Goal: Task Accomplishment & Management: Use online tool/utility

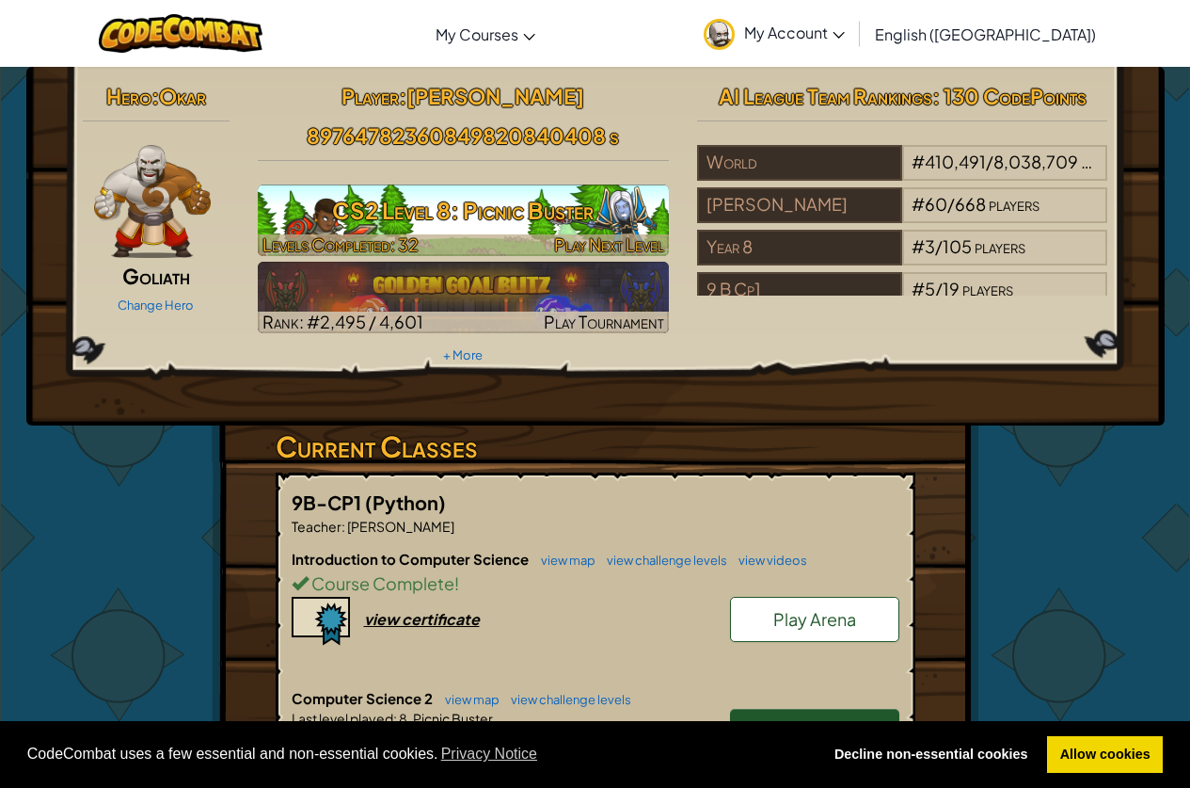
click at [413, 238] on span "Levels Completed: 32" at bounding box center [341, 244] width 156 height 22
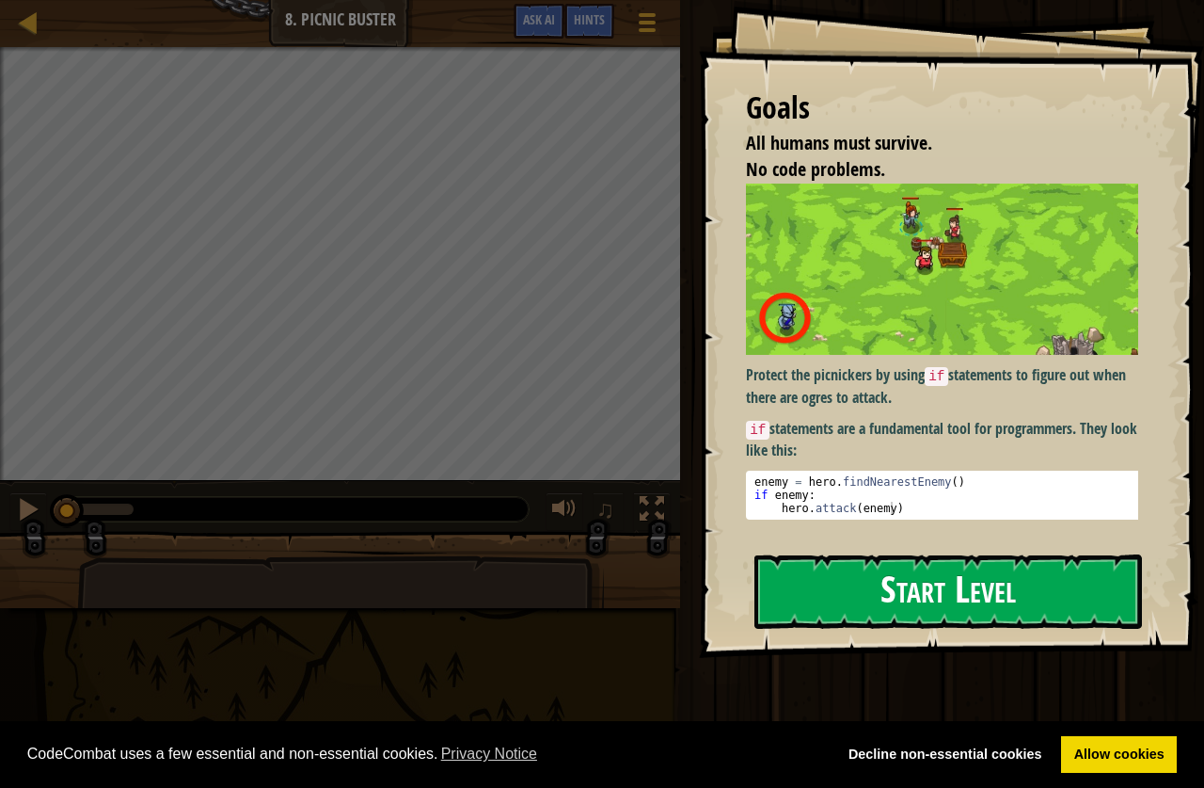
click at [902, 581] on button "Start Level" at bounding box center [949, 591] width 388 height 74
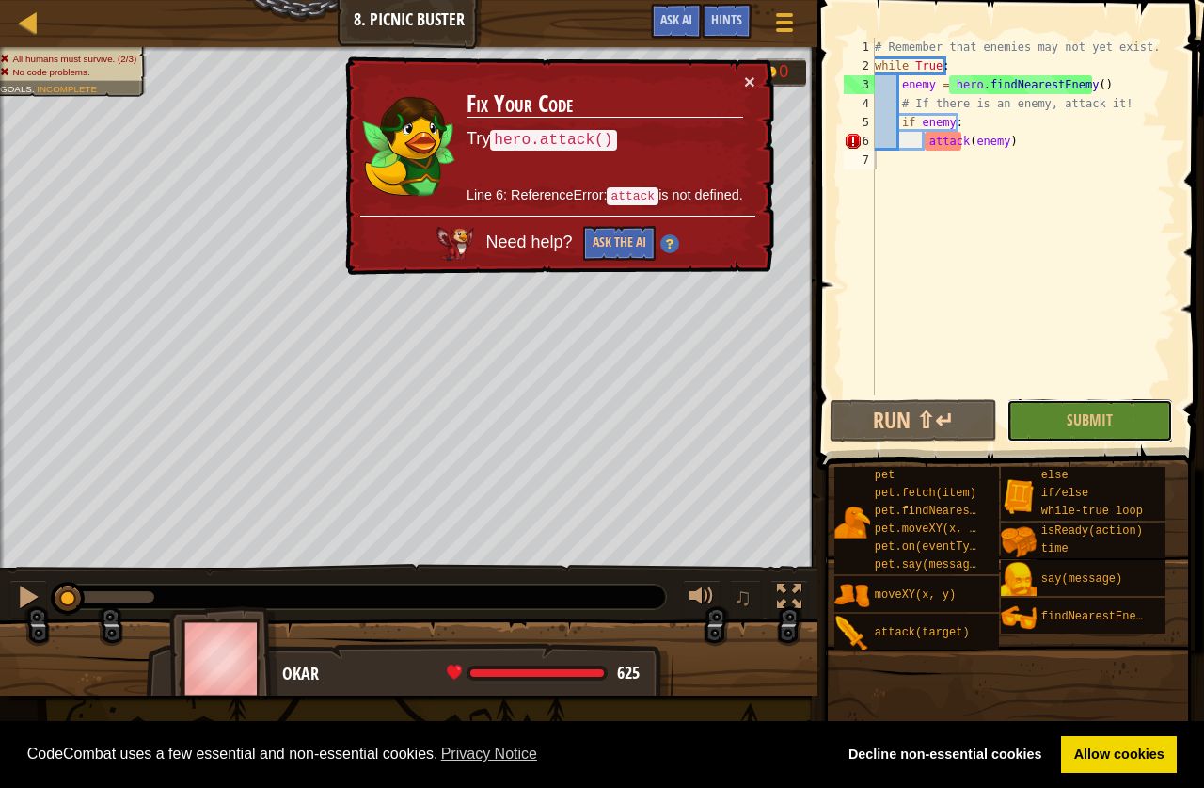
click at [1096, 427] on span "Submit" at bounding box center [1090, 419] width 46 height 21
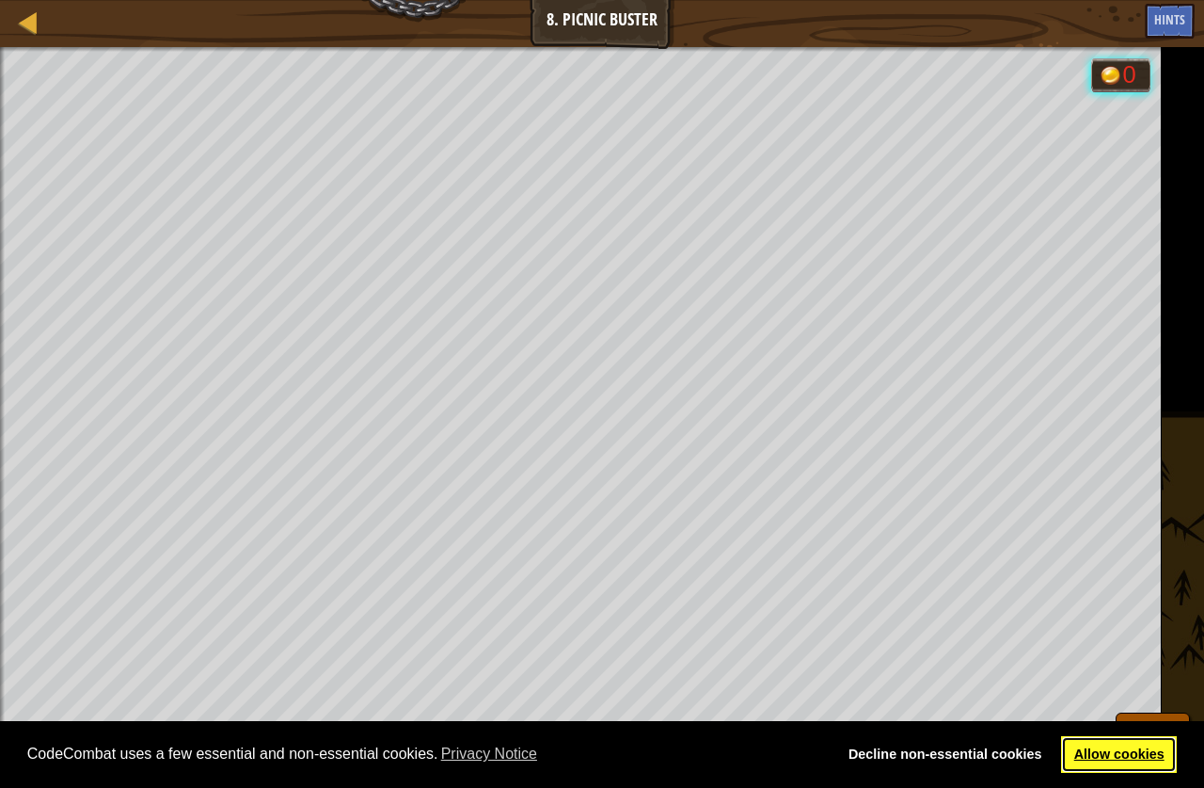
click at [1168, 753] on link "Allow cookies" at bounding box center [1119, 755] width 116 height 38
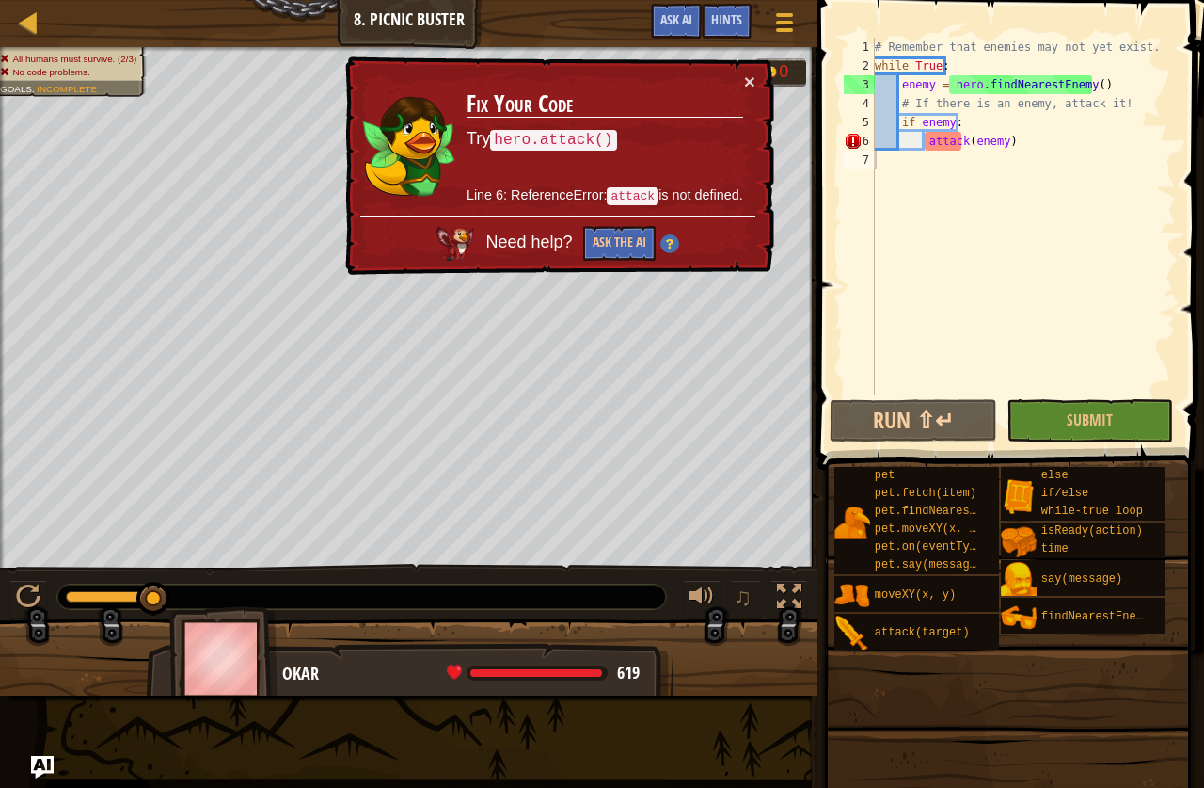
type textarea "attack(enemy)"
click at [917, 140] on div "# Remember that enemies may not yet exist. while True : enemy = hero . findNear…" at bounding box center [1023, 235] width 305 height 395
click at [1011, 136] on div "# Remember that enemies may not yet exist. while True : enemy = hero . findNear…" at bounding box center [1023, 235] width 305 height 395
drag, startPoint x: 952, startPoint y: 143, endPoint x: 963, endPoint y: 140, distance: 10.7
click at [952, 143] on div "# Remember that enemies may not yet exist. while True : enemy = hero . findNear…" at bounding box center [1023, 235] width 305 height 395
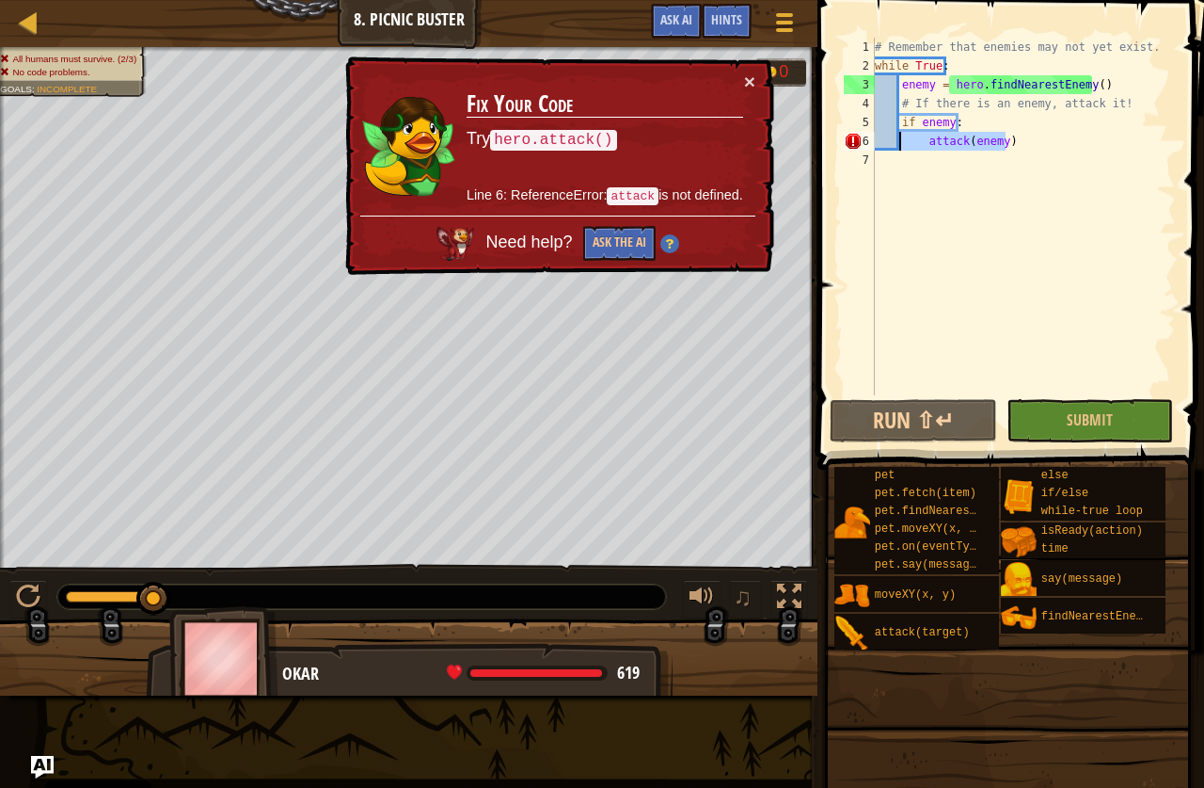
drag, startPoint x: 1096, startPoint y: 136, endPoint x: 902, endPoint y: 138, distance: 193.9
click at [902, 138] on div "# Remember that enemies may not yet exist. while True : enemy = hero . findNear…" at bounding box center [1023, 235] width 305 height 395
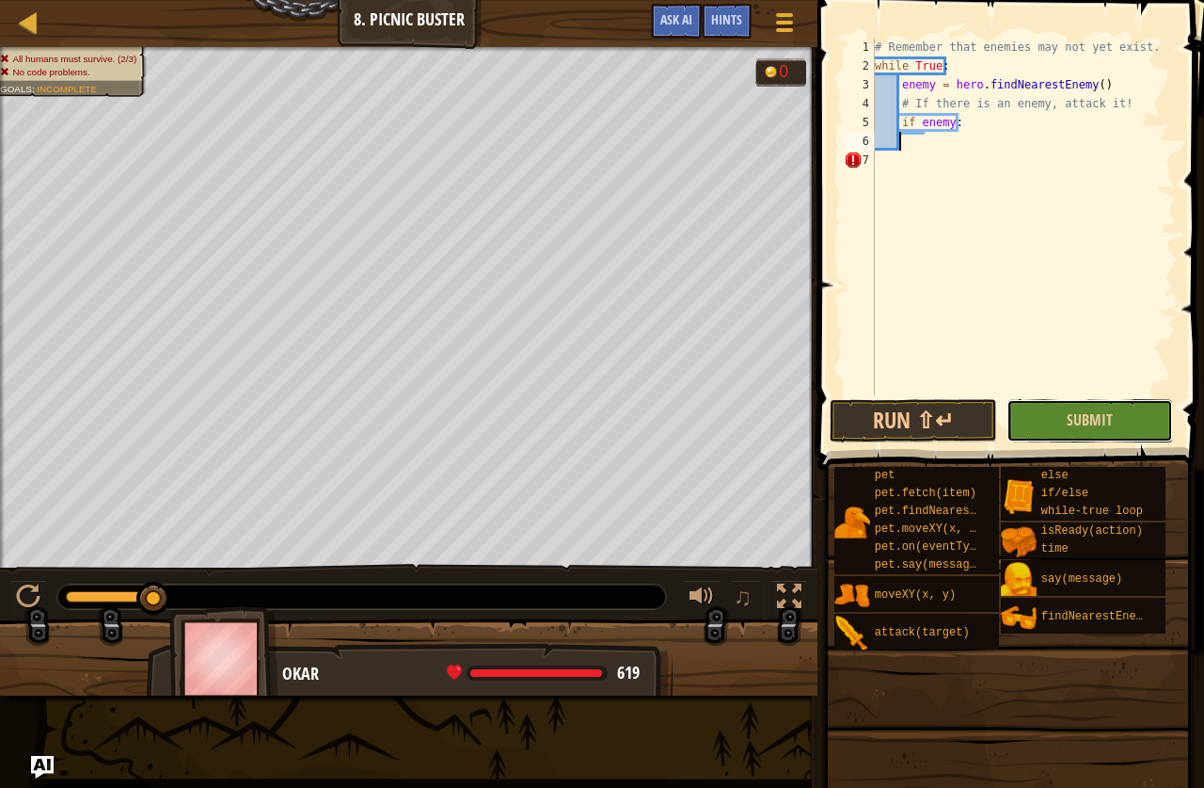
click at [1107, 431] on button "Submit" at bounding box center [1090, 420] width 167 height 43
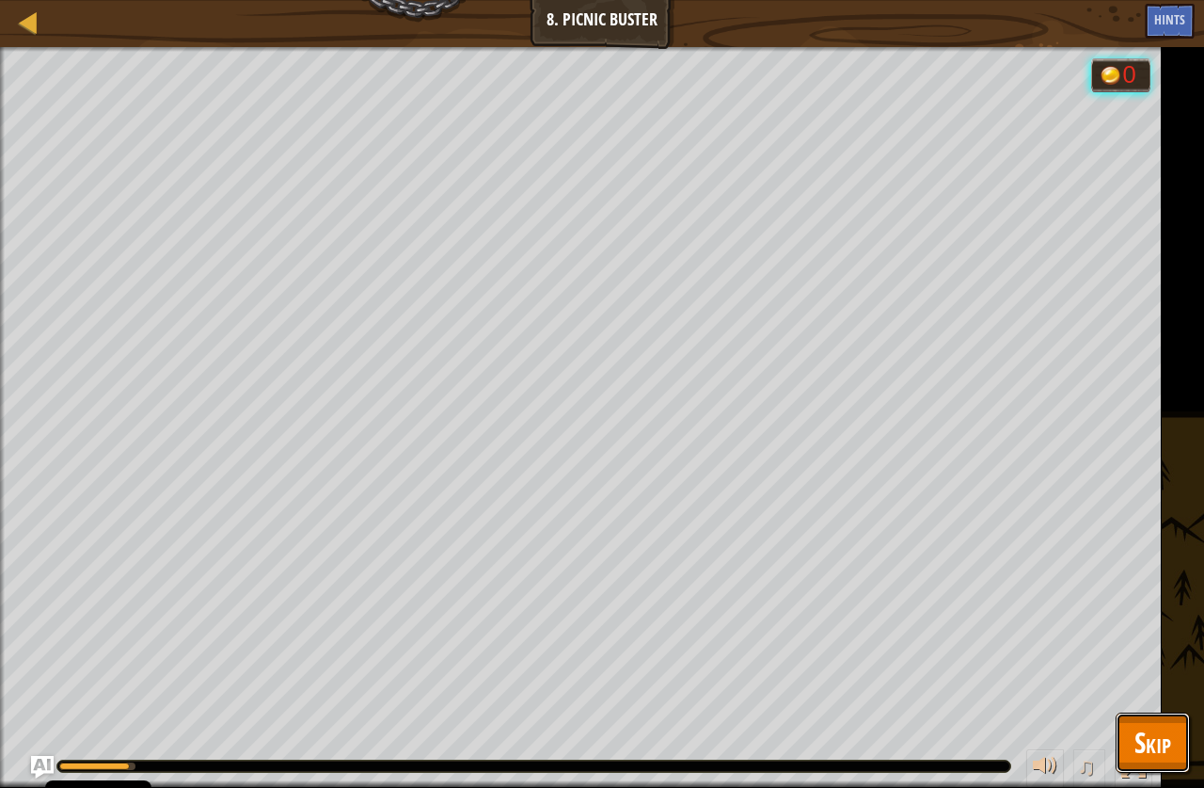
click at [1149, 739] on span "Skip" at bounding box center [1153, 742] width 37 height 39
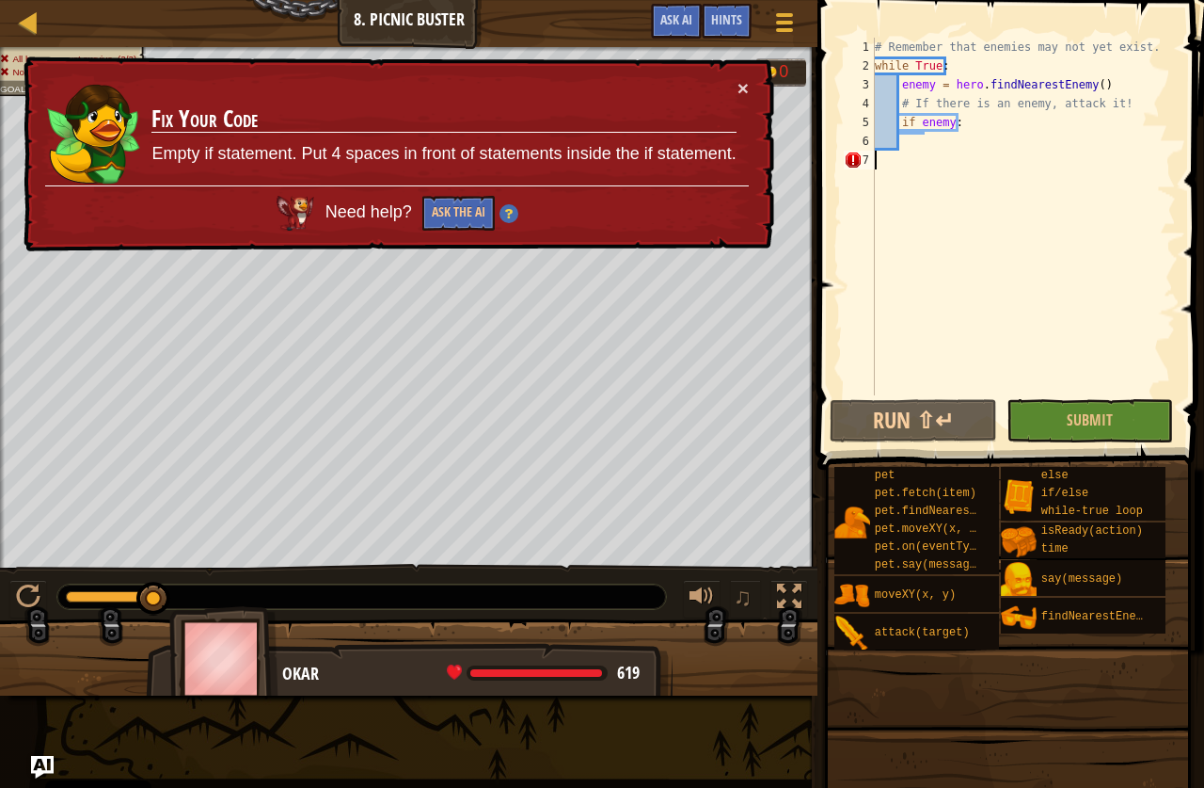
click at [894, 162] on div "# Remember that enemies may not yet exist. while True : enemy = hero . findNear…" at bounding box center [1023, 235] width 305 height 395
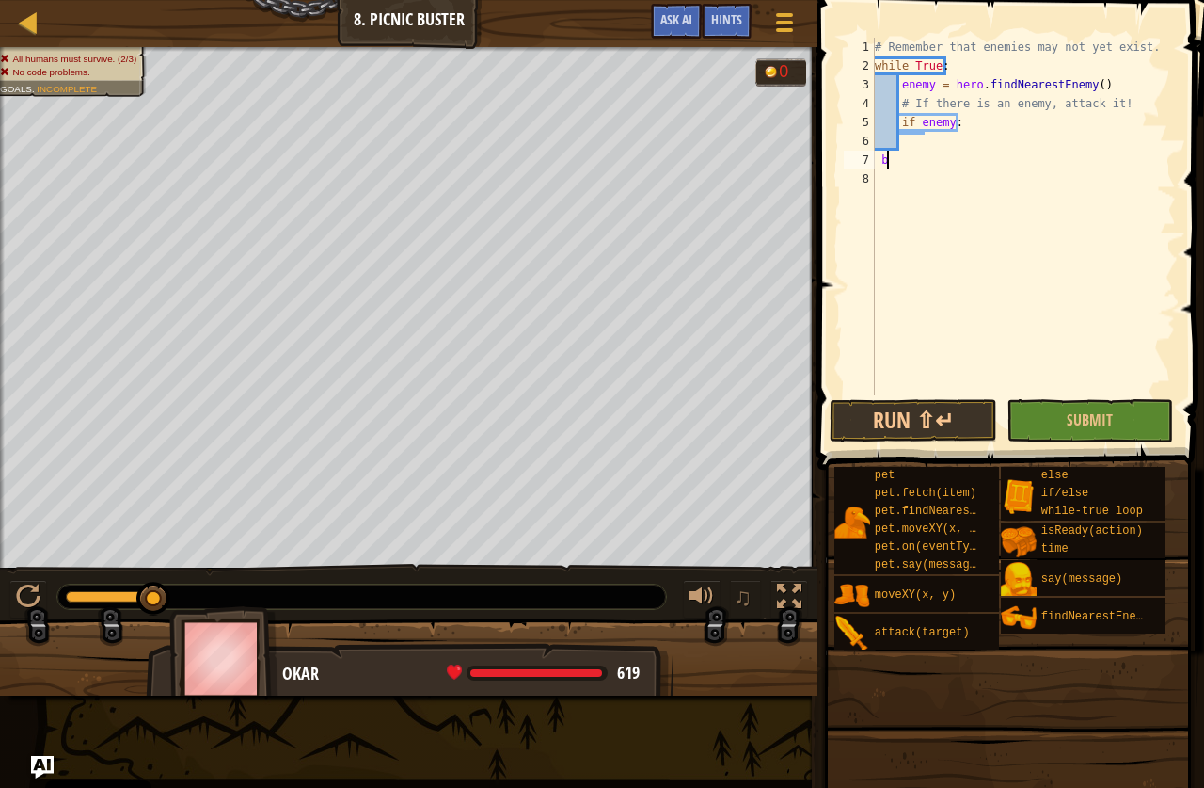
scroll to position [8, 1]
type textarea "b"
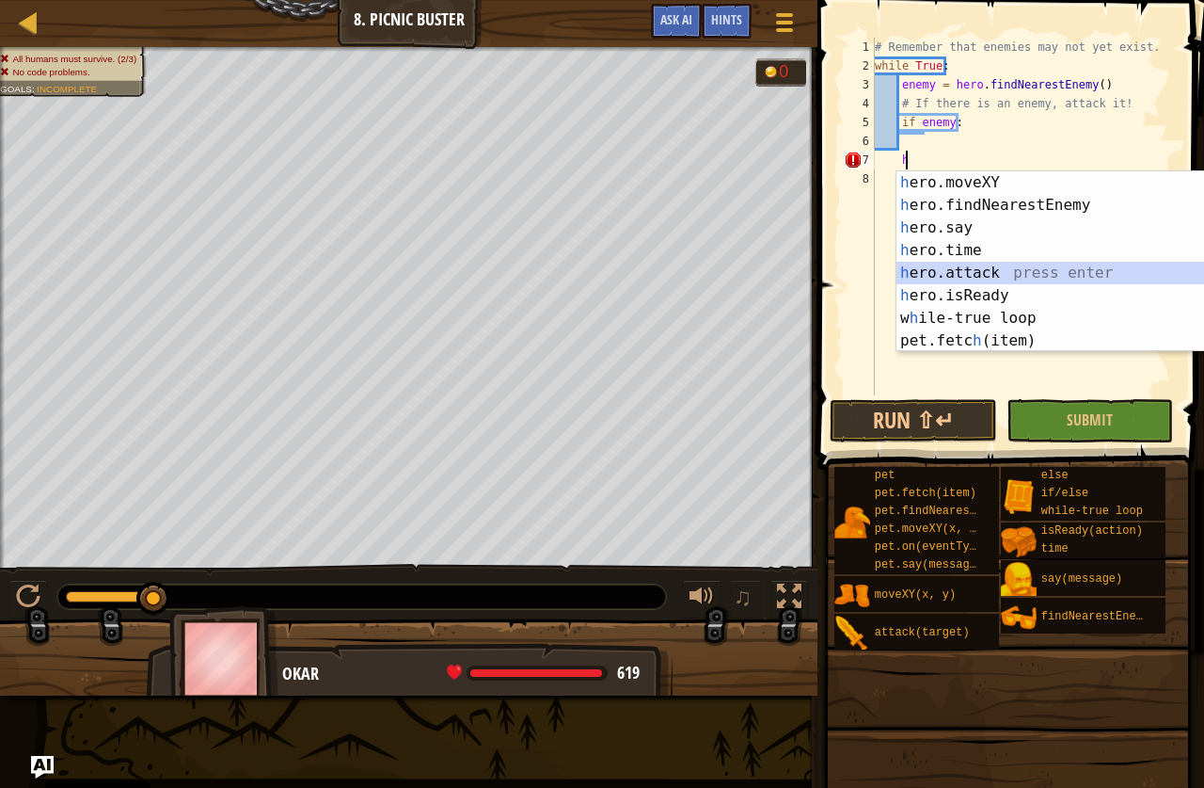
click at [961, 266] on div "h ero.moveXY press enter h ero.findNearestEnemy press enter h ero.say press ent…" at bounding box center [1068, 284] width 342 height 226
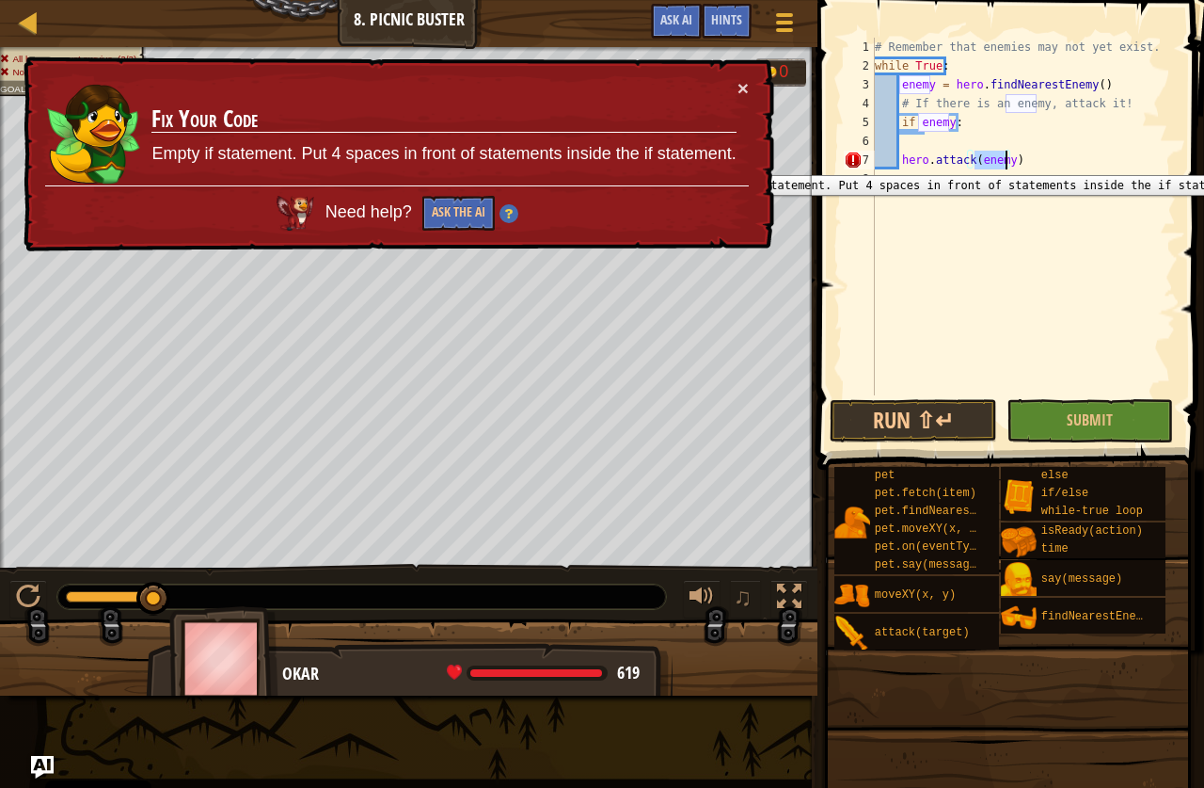
click at [853, 161] on div "7" at bounding box center [859, 160] width 31 height 19
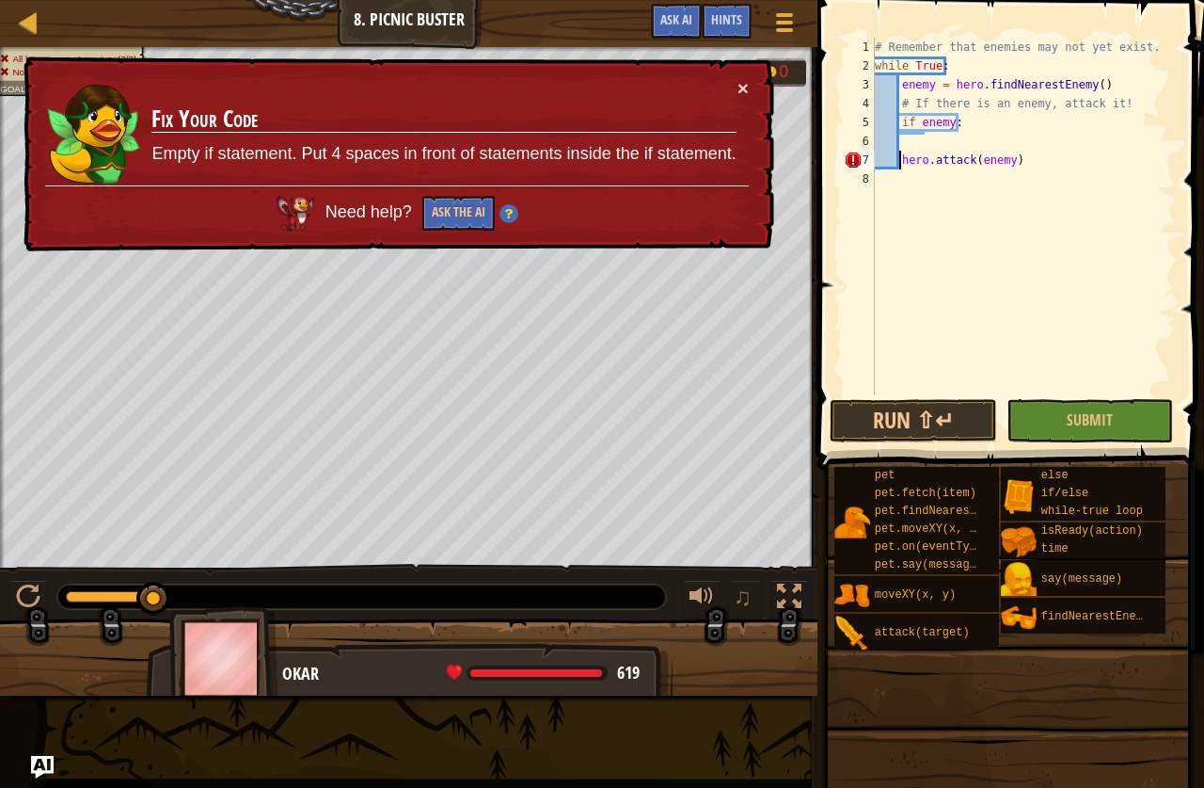
click at [900, 165] on div "# Remember that enemies may not yet exist. while True : enemy = hero . findNear…" at bounding box center [1023, 235] width 305 height 395
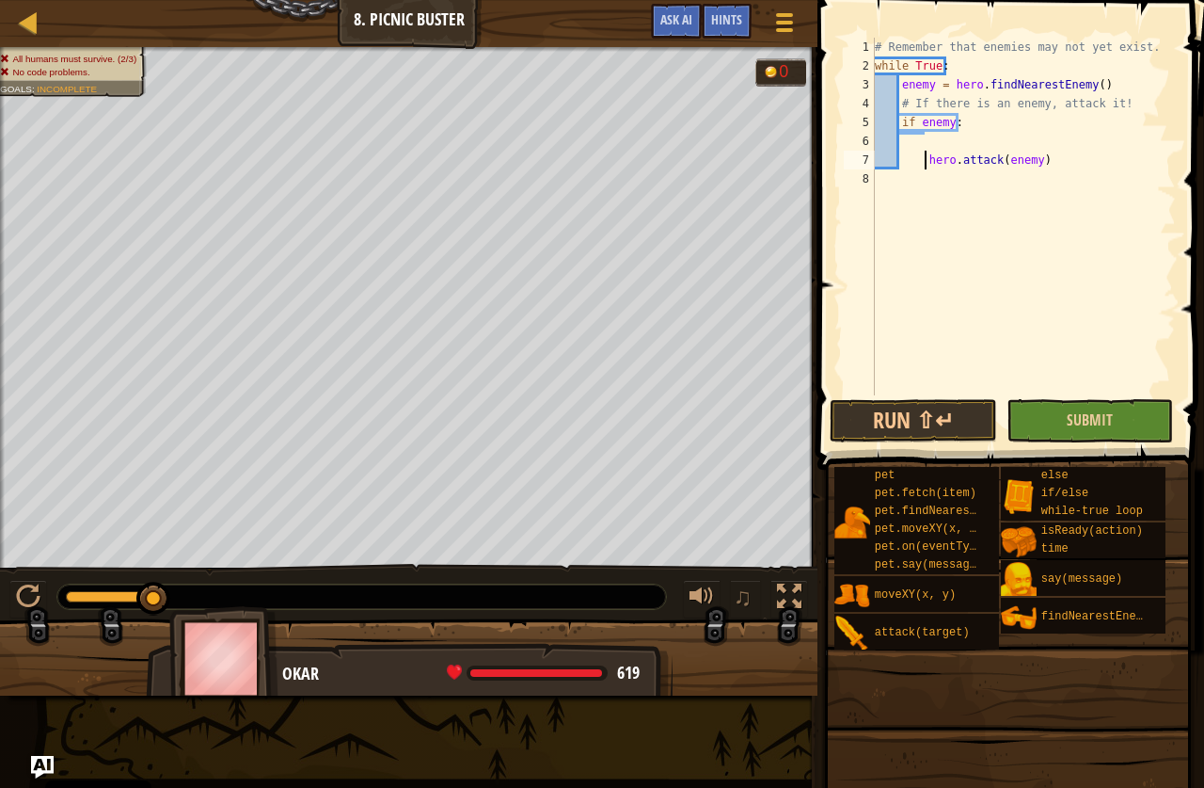
type textarea "hero.attack(enemy)"
click at [1100, 432] on button "Submit" at bounding box center [1090, 420] width 167 height 43
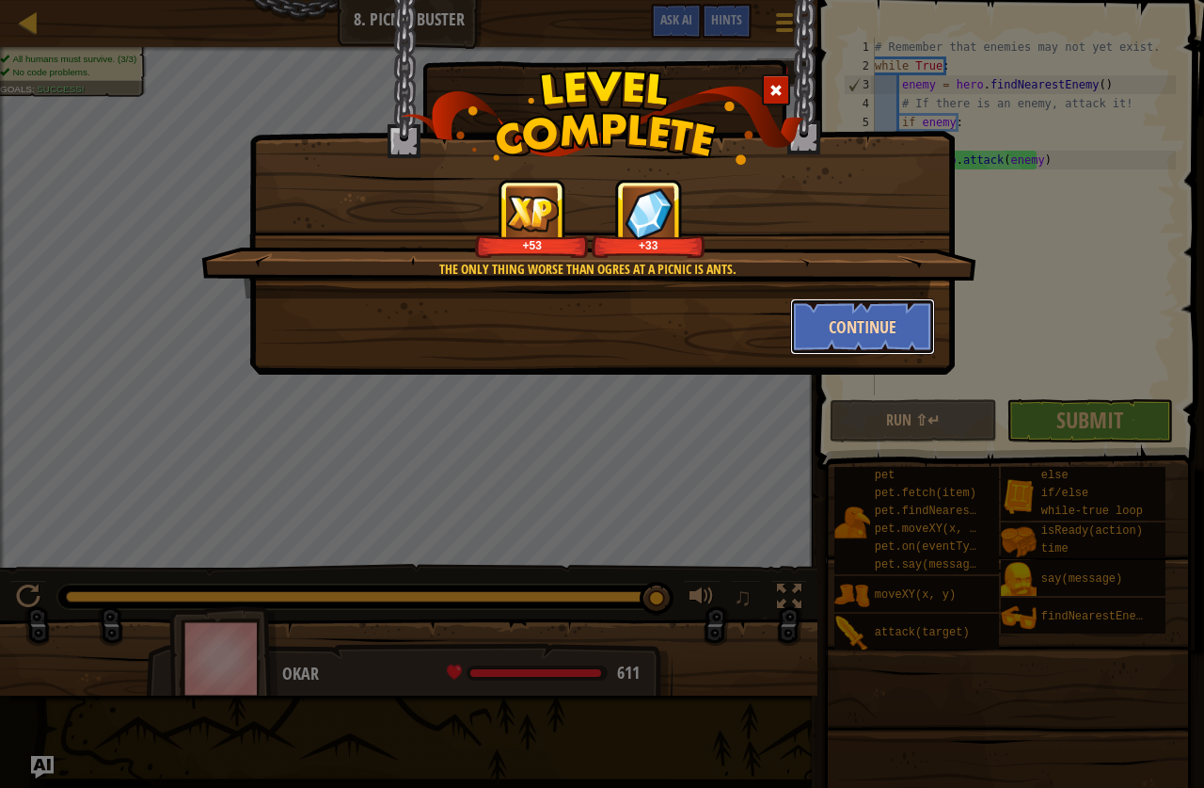
click at [877, 321] on button "Continue" at bounding box center [863, 326] width 146 height 56
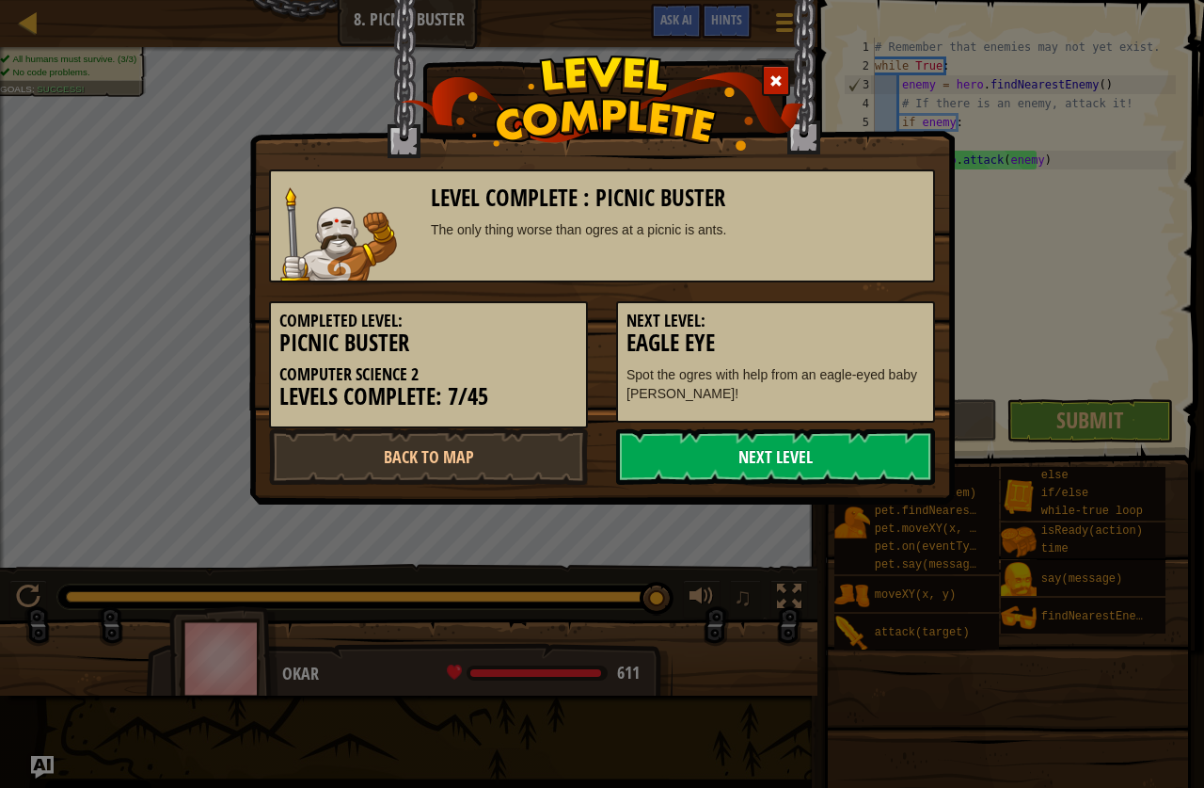
drag, startPoint x: 641, startPoint y: 467, endPoint x: 641, endPoint y: 477, distance: 10.4
click at [641, 477] on link "Next Level" at bounding box center [775, 456] width 319 height 56
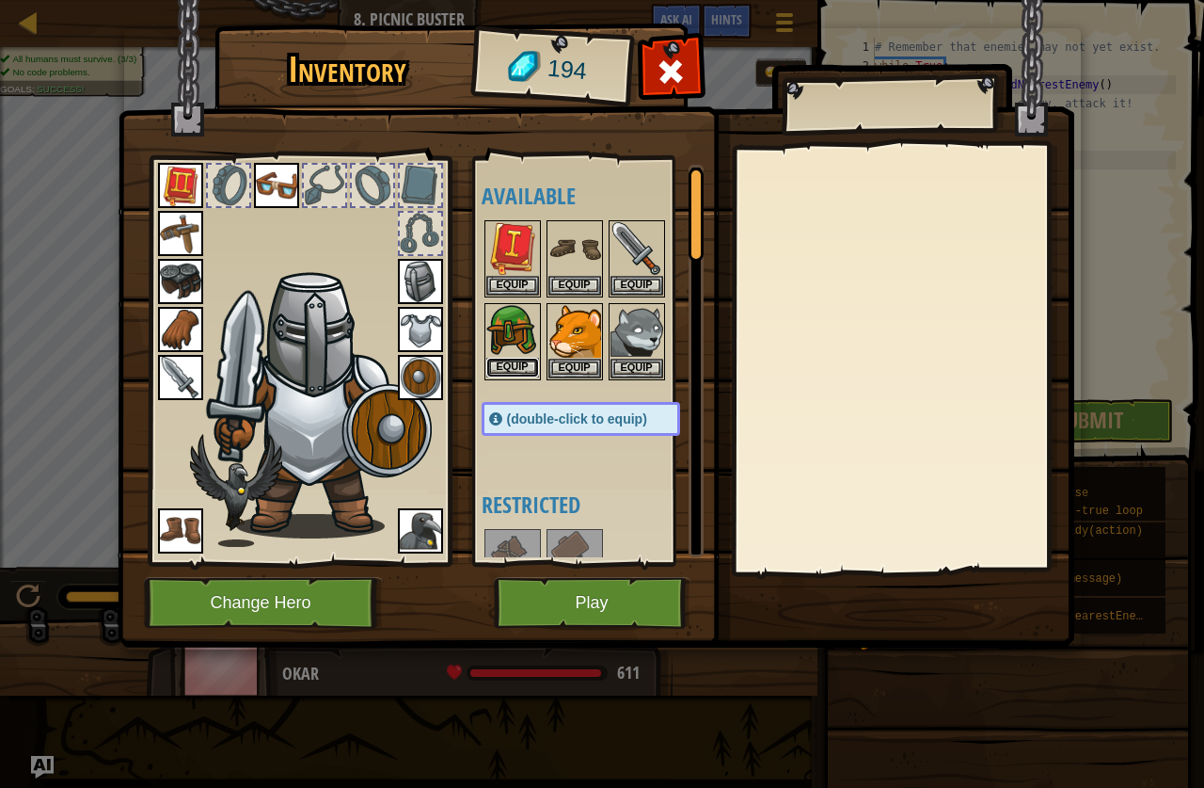
click at [518, 363] on button "Equip" at bounding box center [512, 368] width 53 height 20
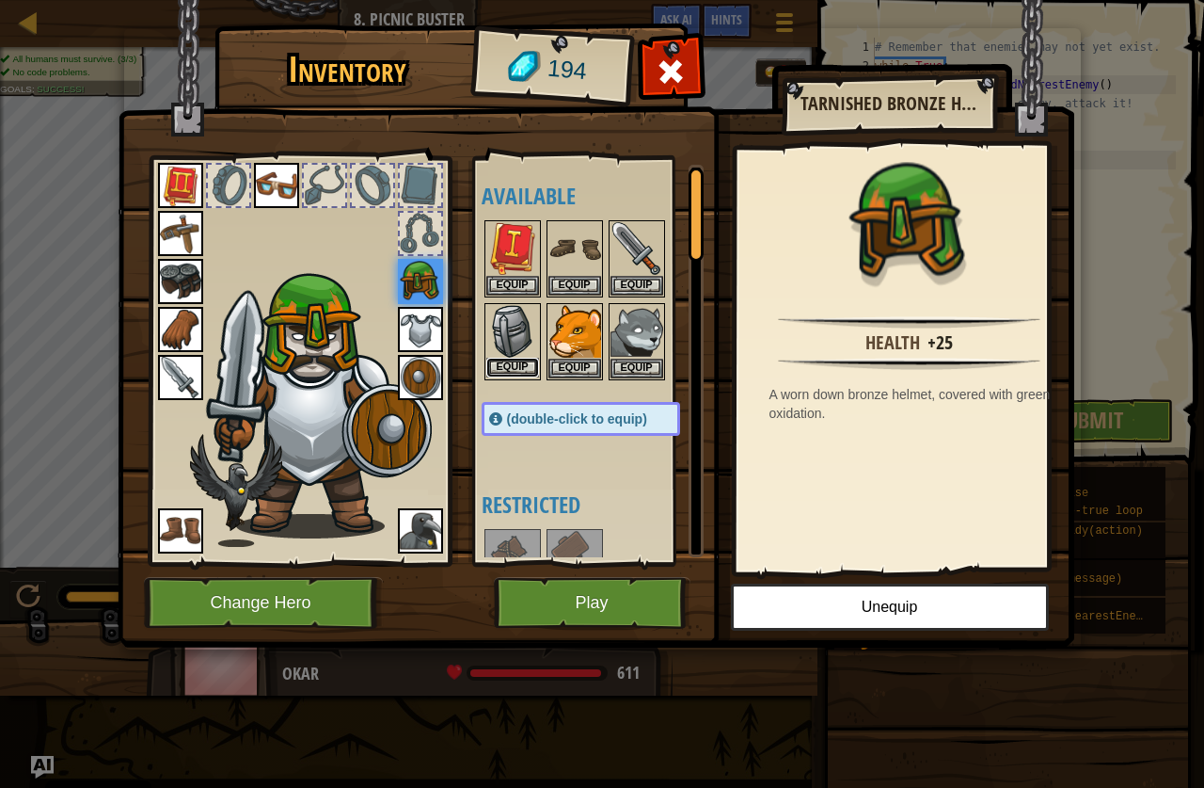
click at [511, 367] on button "Equip" at bounding box center [512, 368] width 53 height 20
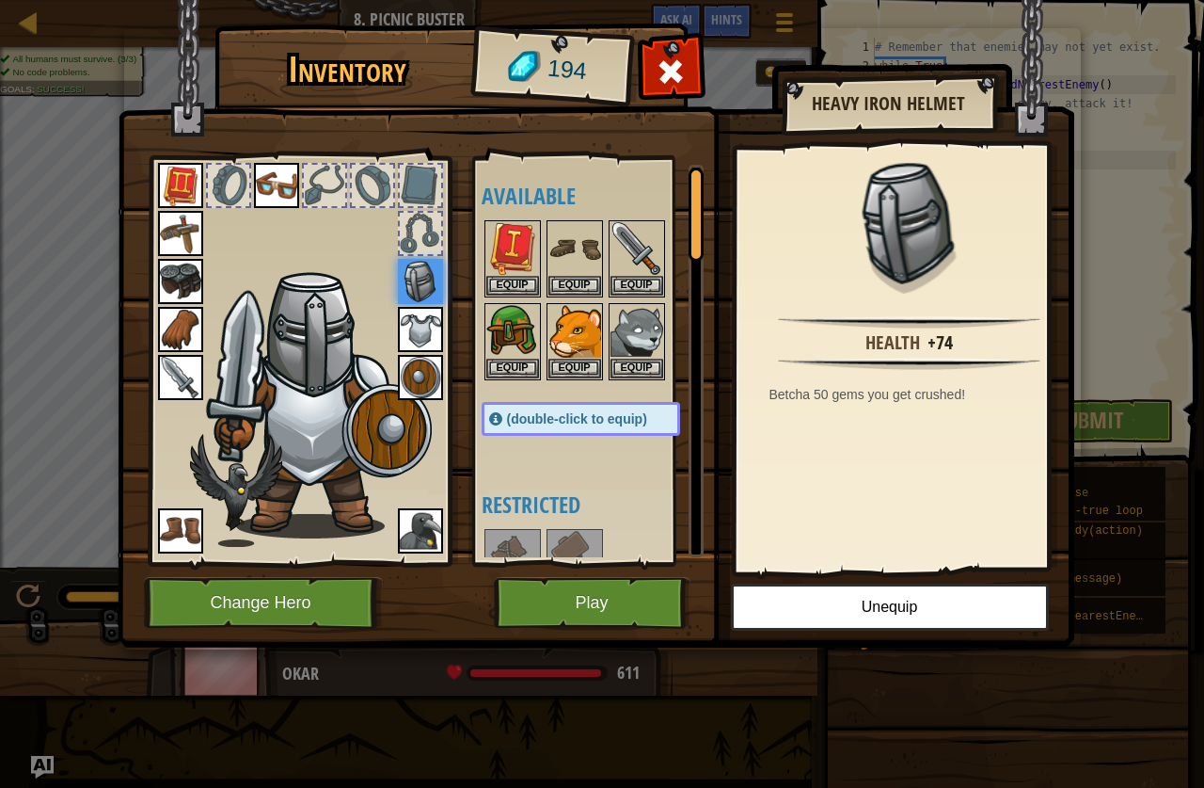
click at [423, 325] on img at bounding box center [420, 329] width 45 height 45
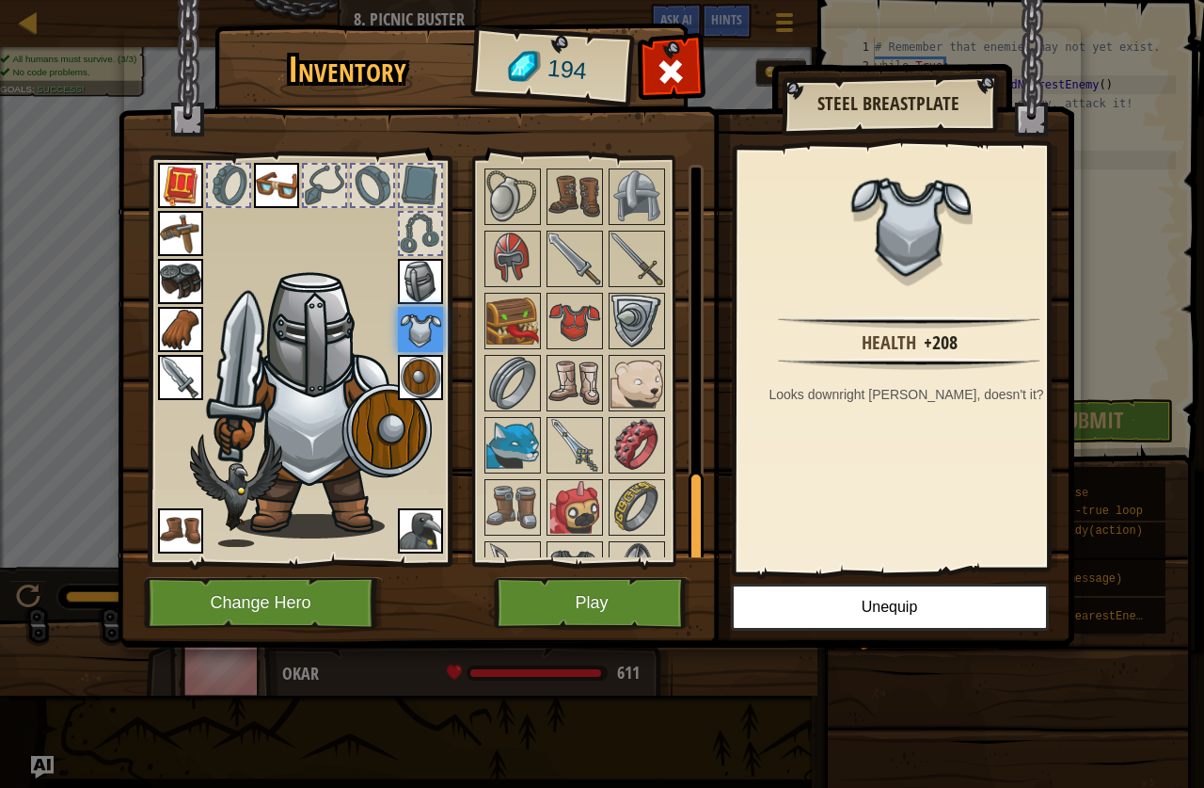
scroll to position [1327, 0]
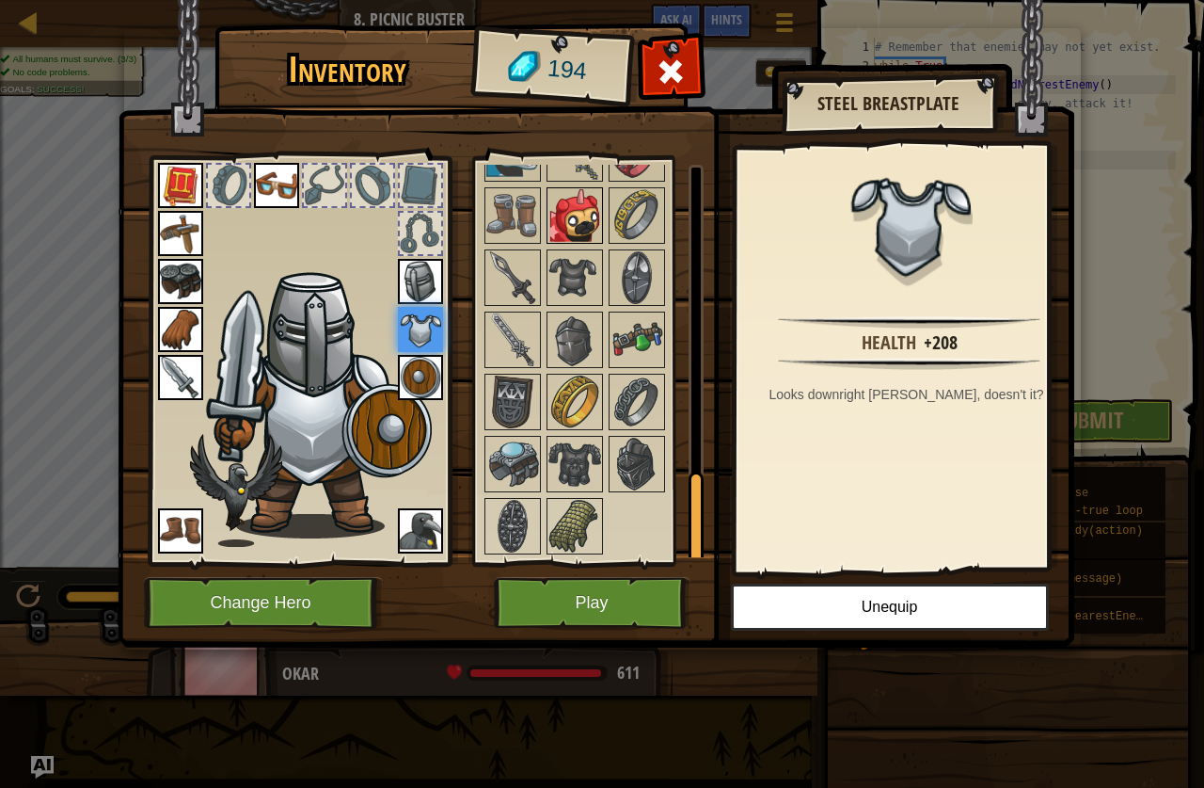
click at [566, 222] on img at bounding box center [575, 215] width 53 height 53
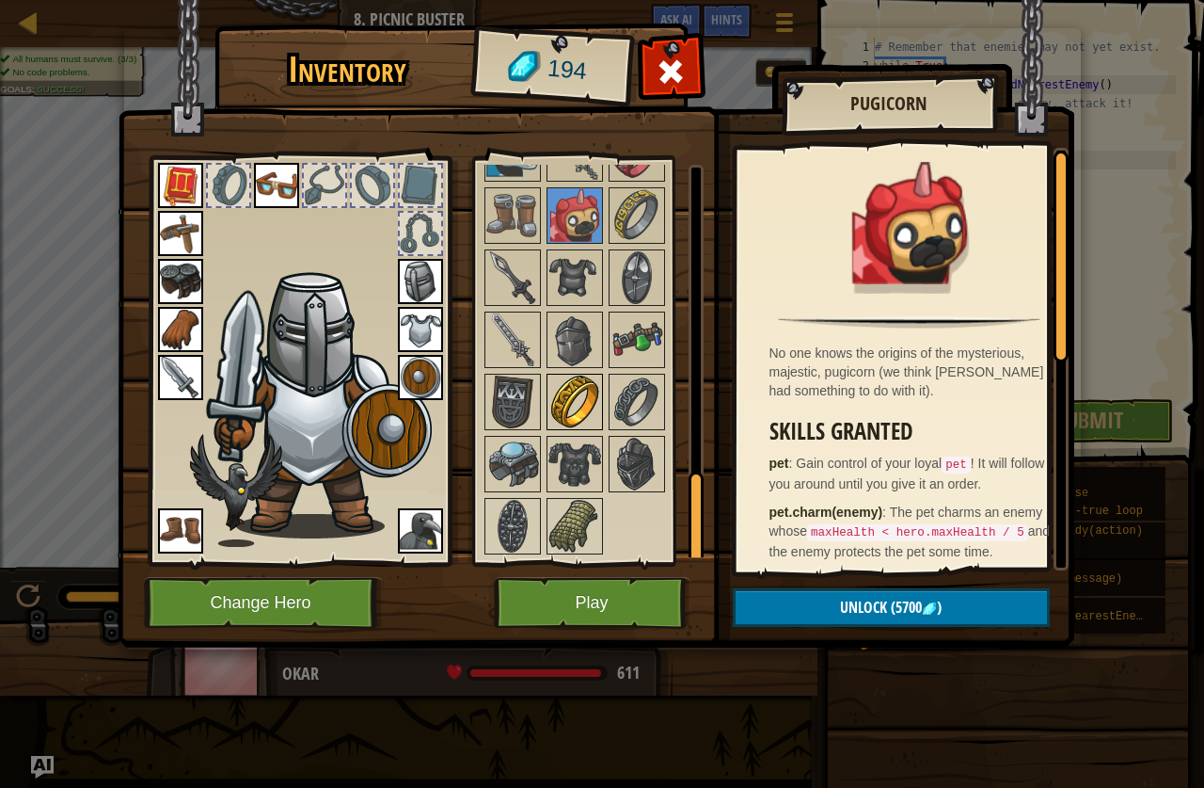
click at [571, 398] on img at bounding box center [575, 401] width 53 height 53
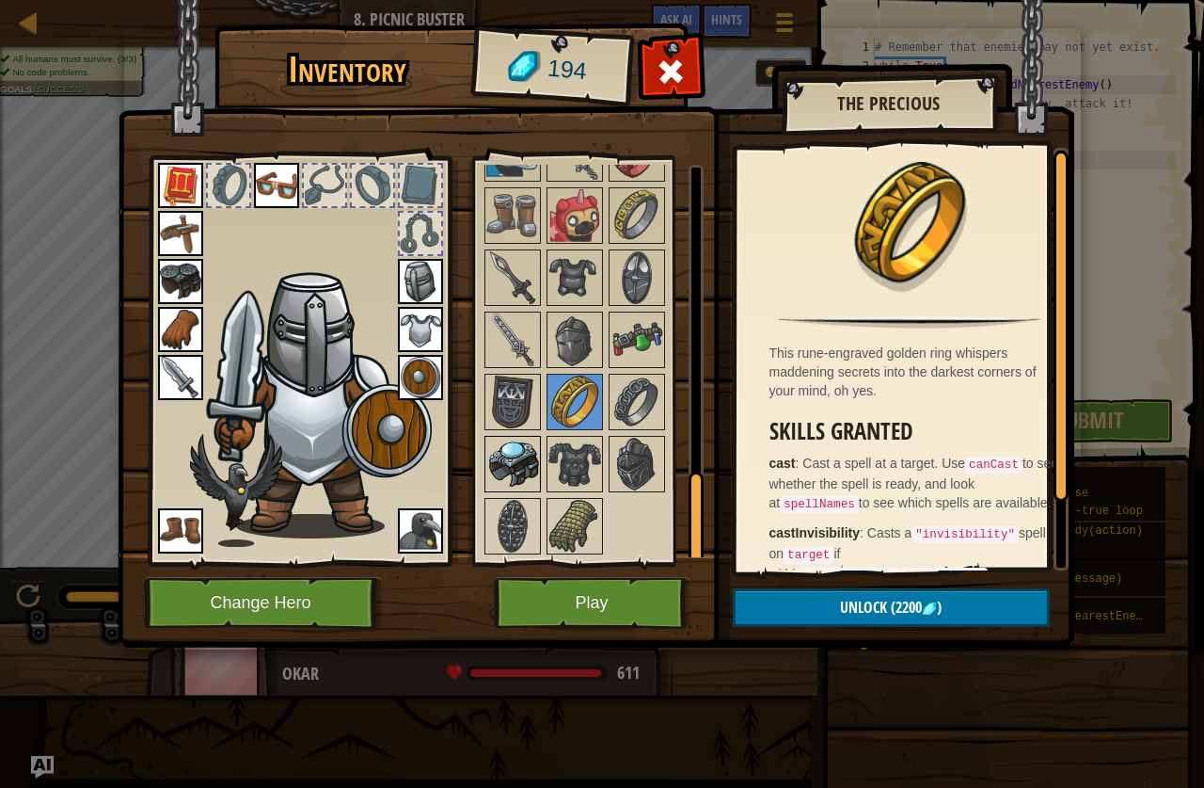
click at [518, 442] on img at bounding box center [512, 464] width 53 height 53
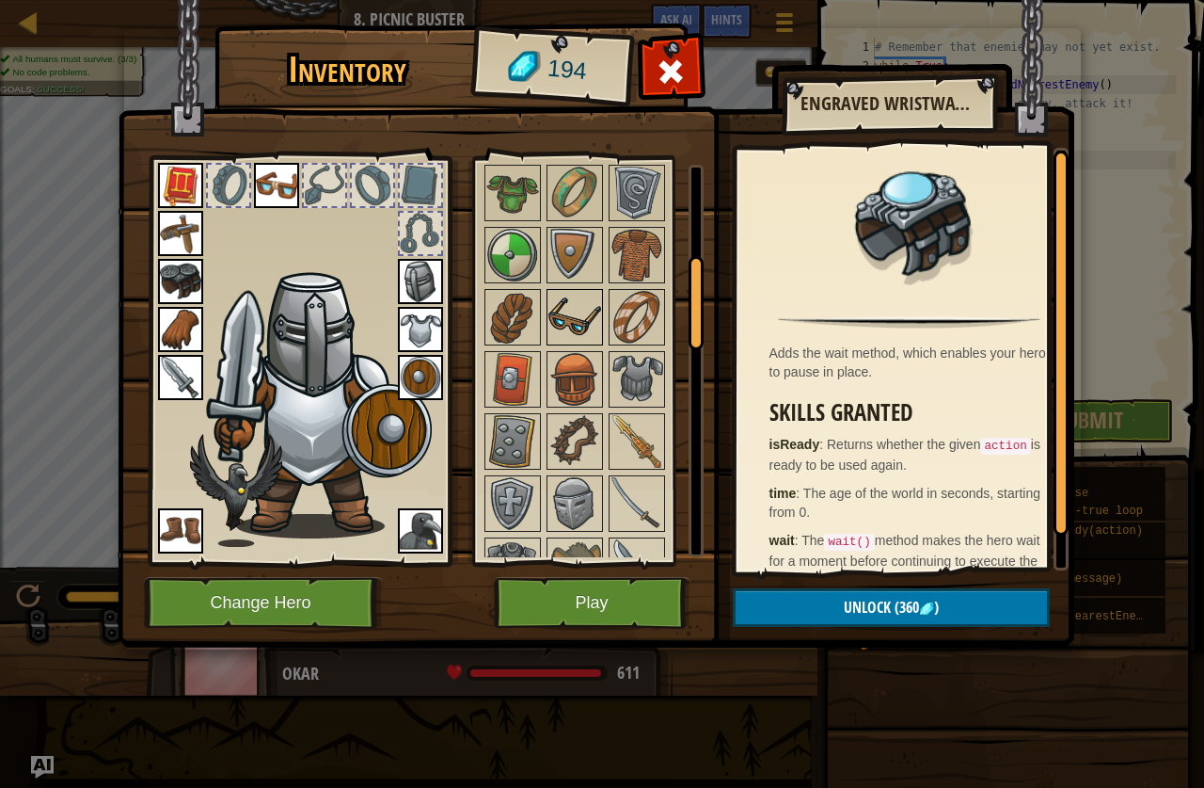
scroll to position [386, 0]
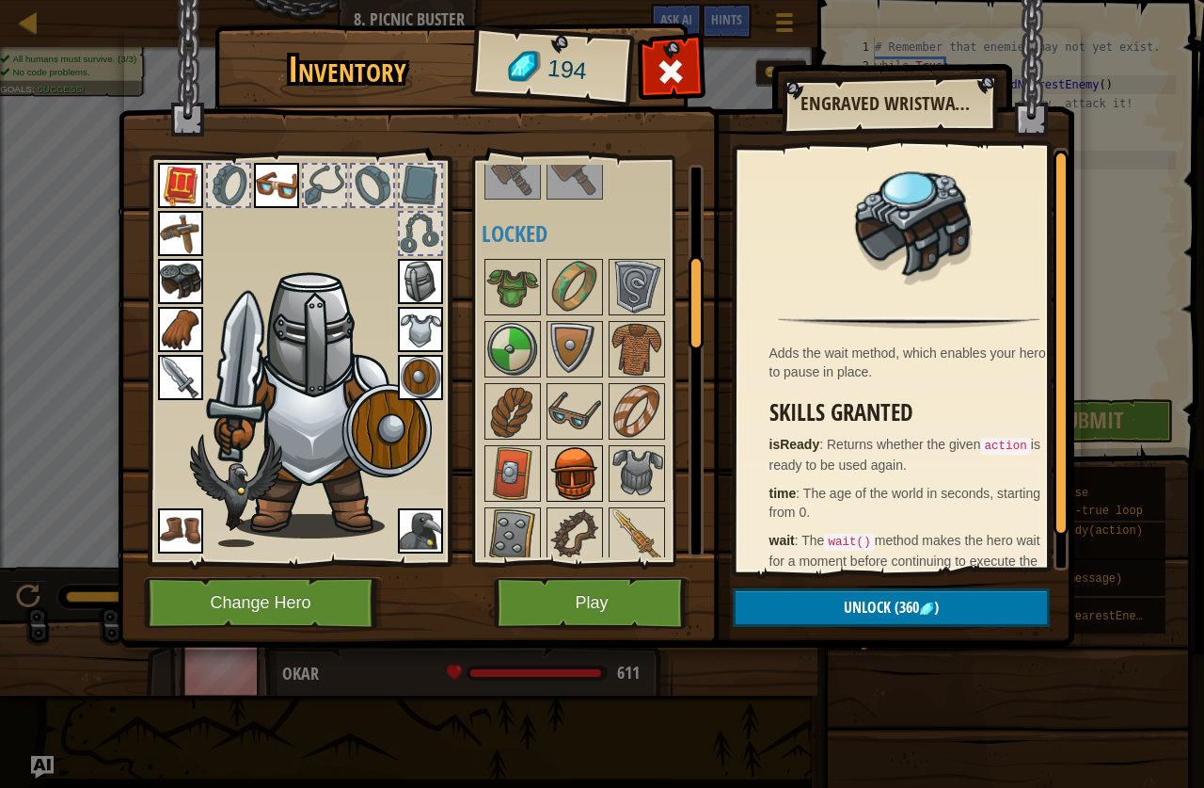
click at [559, 492] on img at bounding box center [575, 473] width 53 height 53
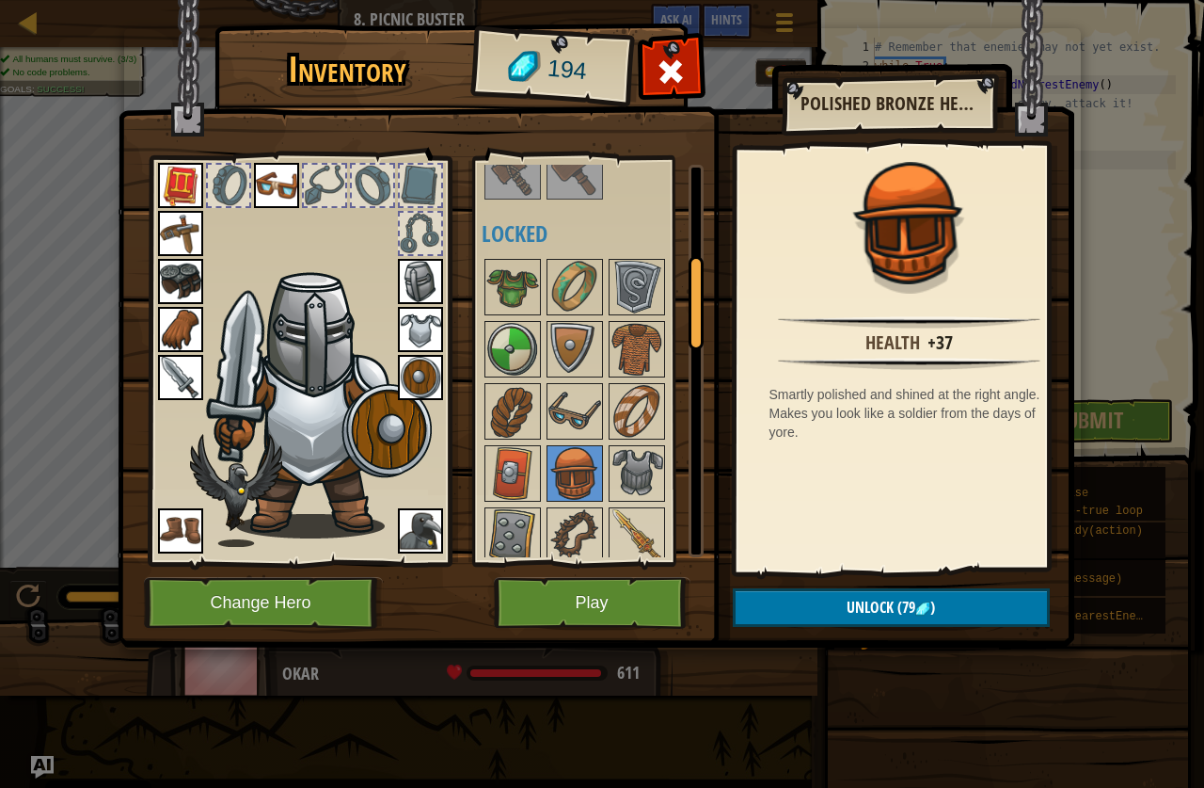
click at [378, 431] on img at bounding box center [320, 401] width 231 height 274
click at [420, 375] on img at bounding box center [420, 377] width 45 height 45
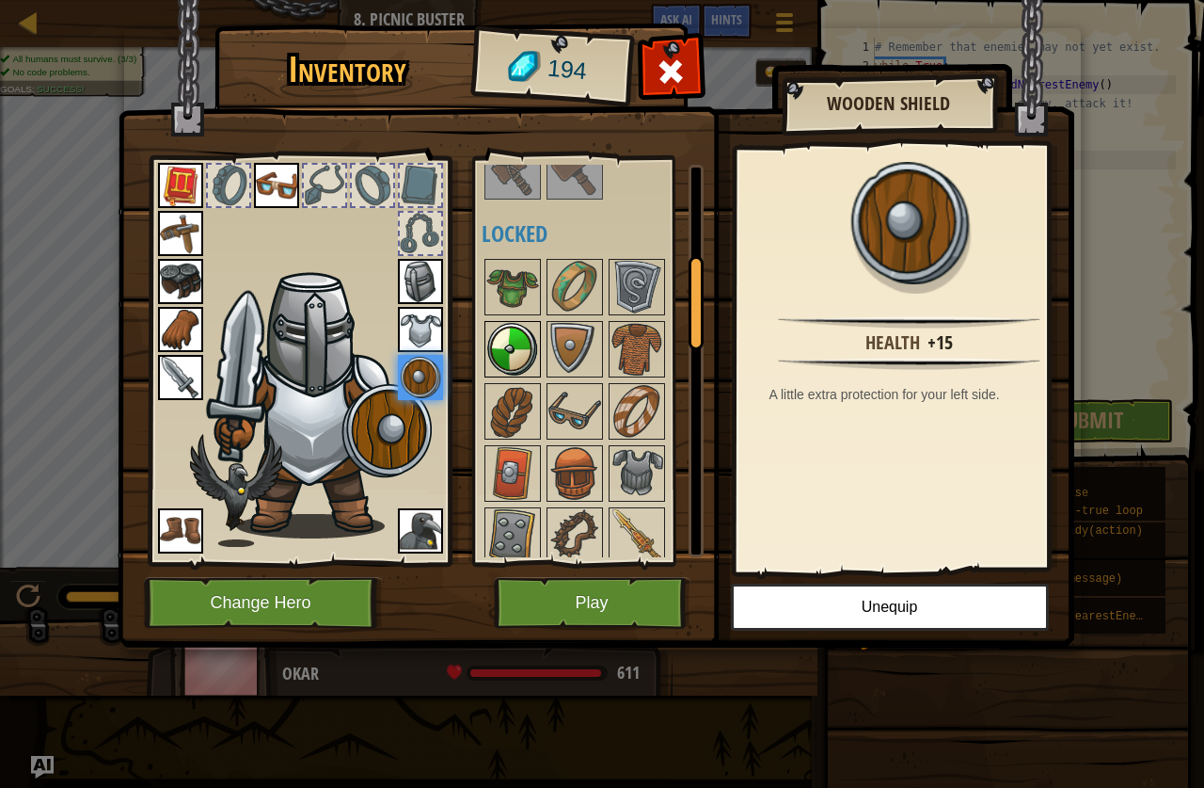
click at [534, 340] on img at bounding box center [512, 349] width 53 height 53
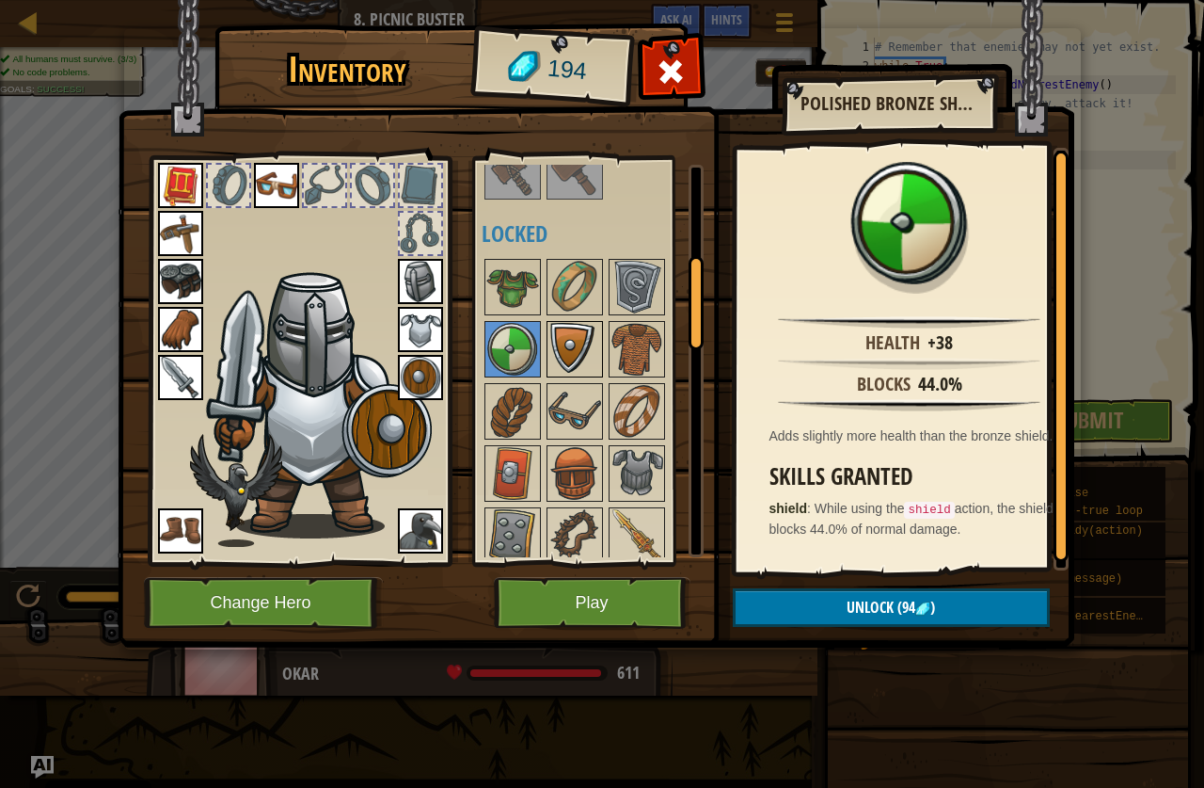
click at [596, 343] on img at bounding box center [575, 349] width 53 height 53
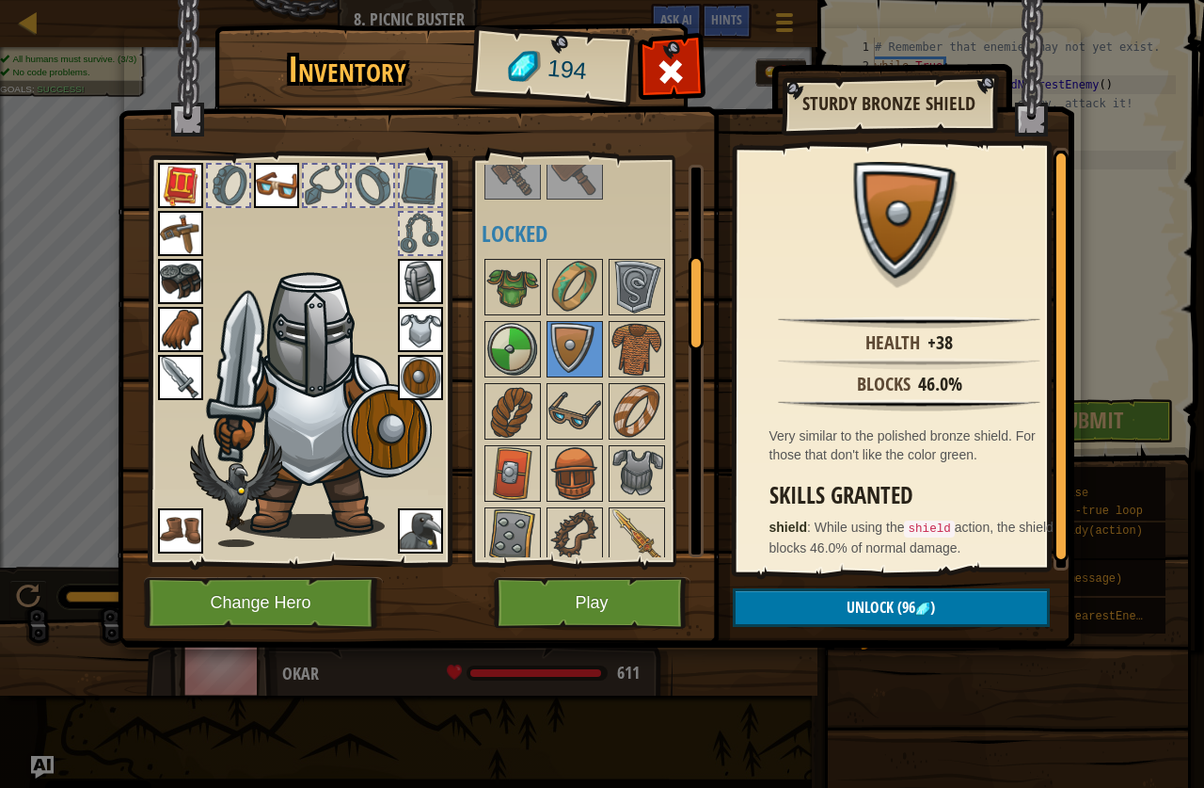
click at [478, 377] on div "Available Equip Equip Equip Equip Equip Equip Equip Equip Equip Equip Equip Equ…" at bounding box center [588, 360] width 231 height 409
click at [565, 353] on img at bounding box center [575, 349] width 53 height 53
click at [525, 356] on img at bounding box center [512, 349] width 53 height 53
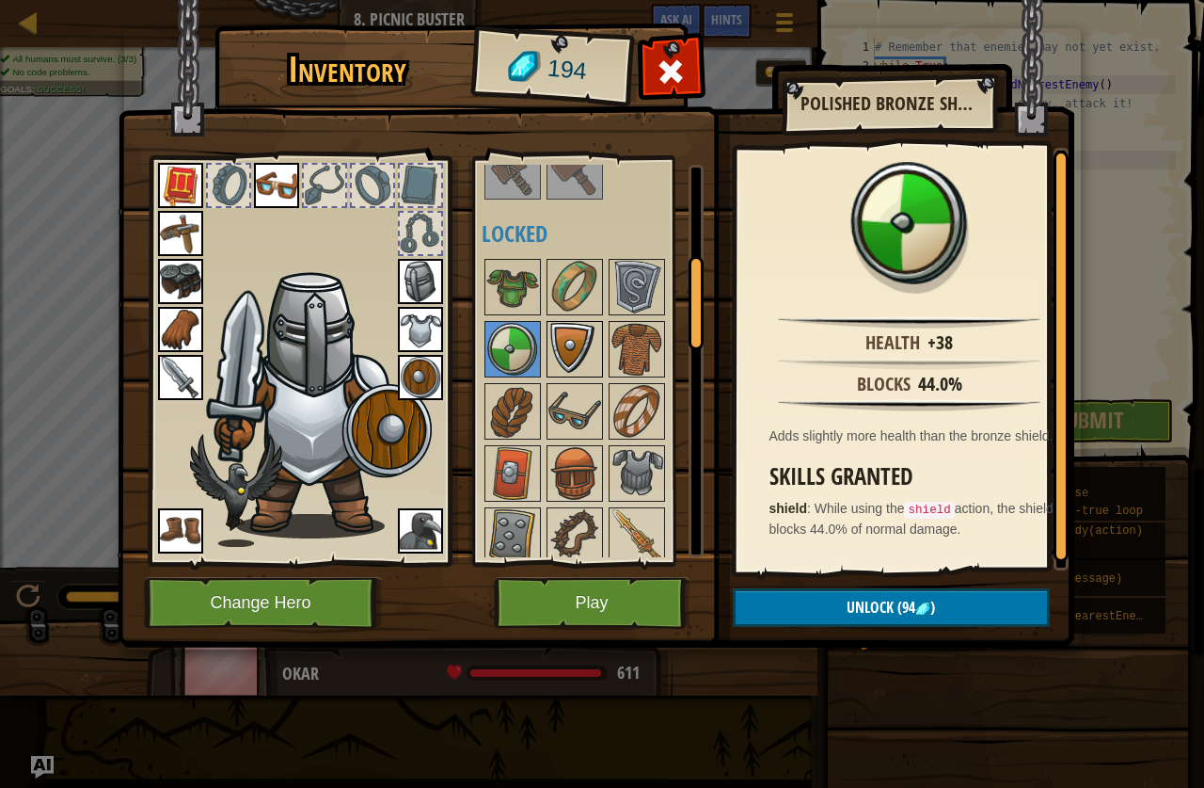
click at [580, 344] on img at bounding box center [575, 349] width 53 height 53
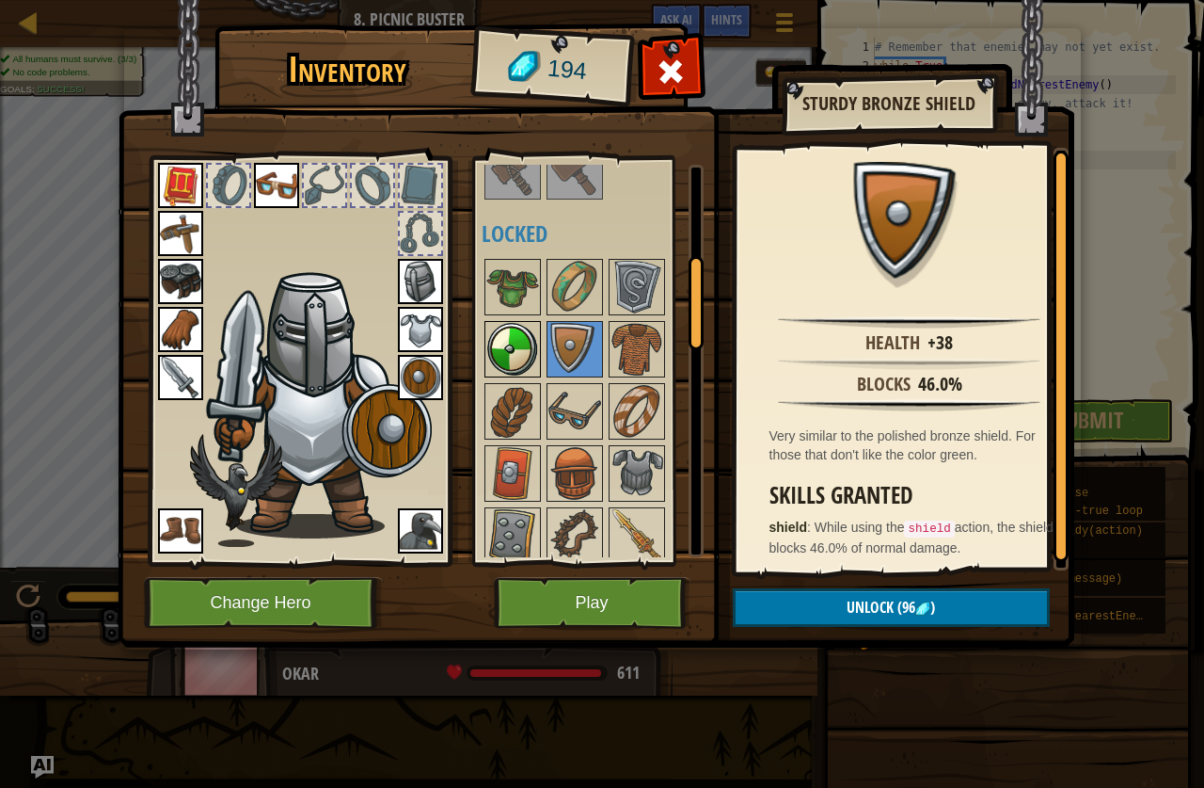
click at [510, 353] on img at bounding box center [512, 349] width 53 height 53
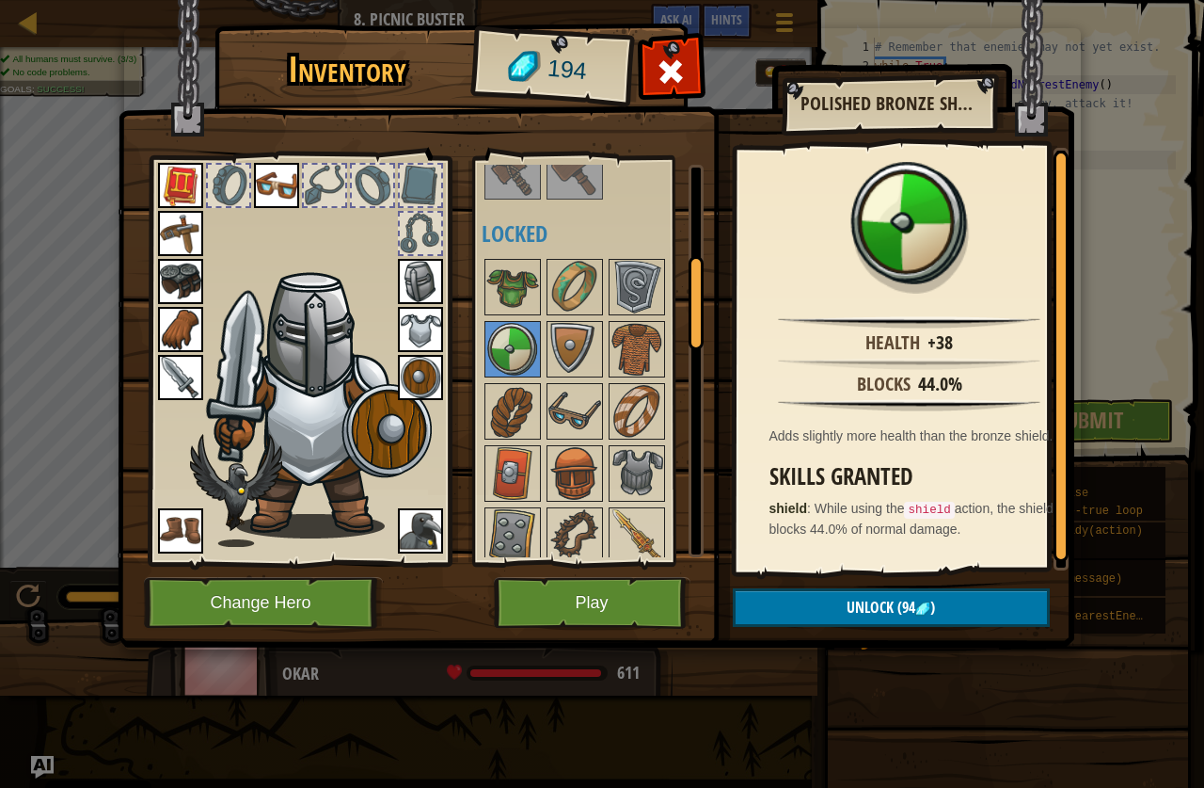
click at [554, 345] on img at bounding box center [575, 349] width 53 height 53
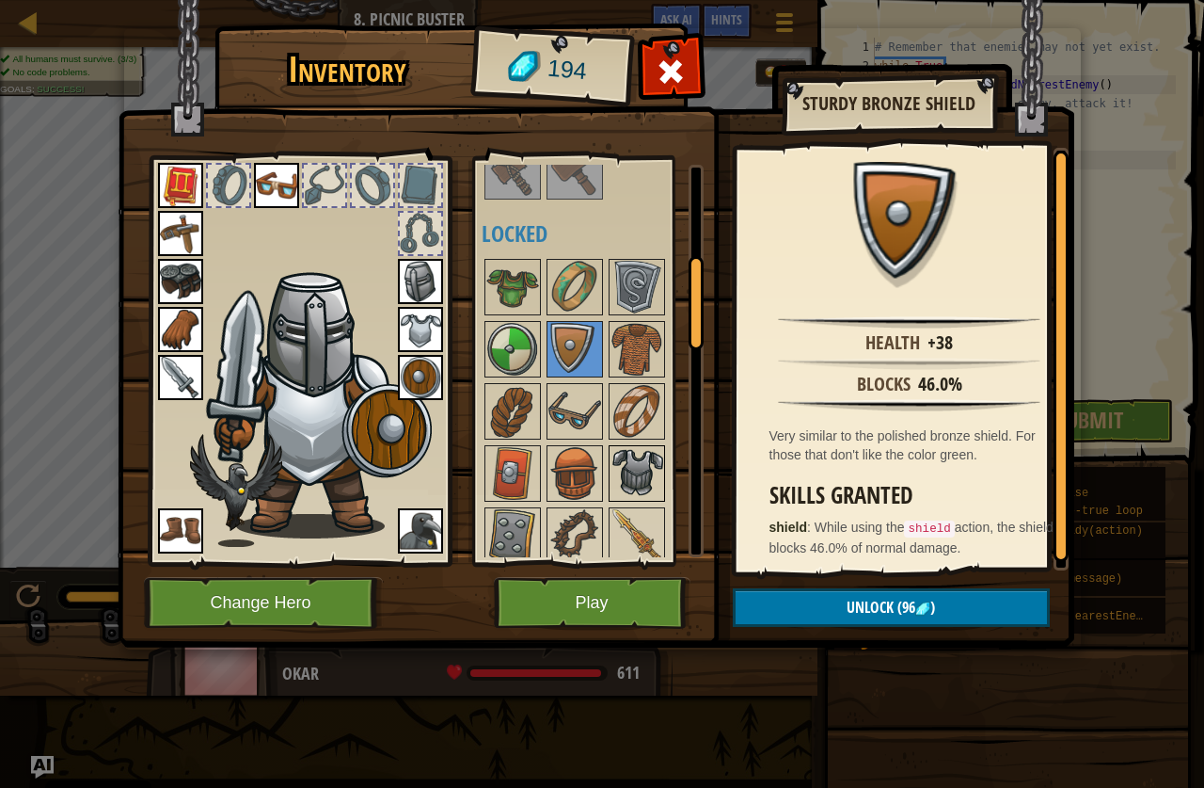
click at [643, 282] on img at bounding box center [637, 287] width 53 height 53
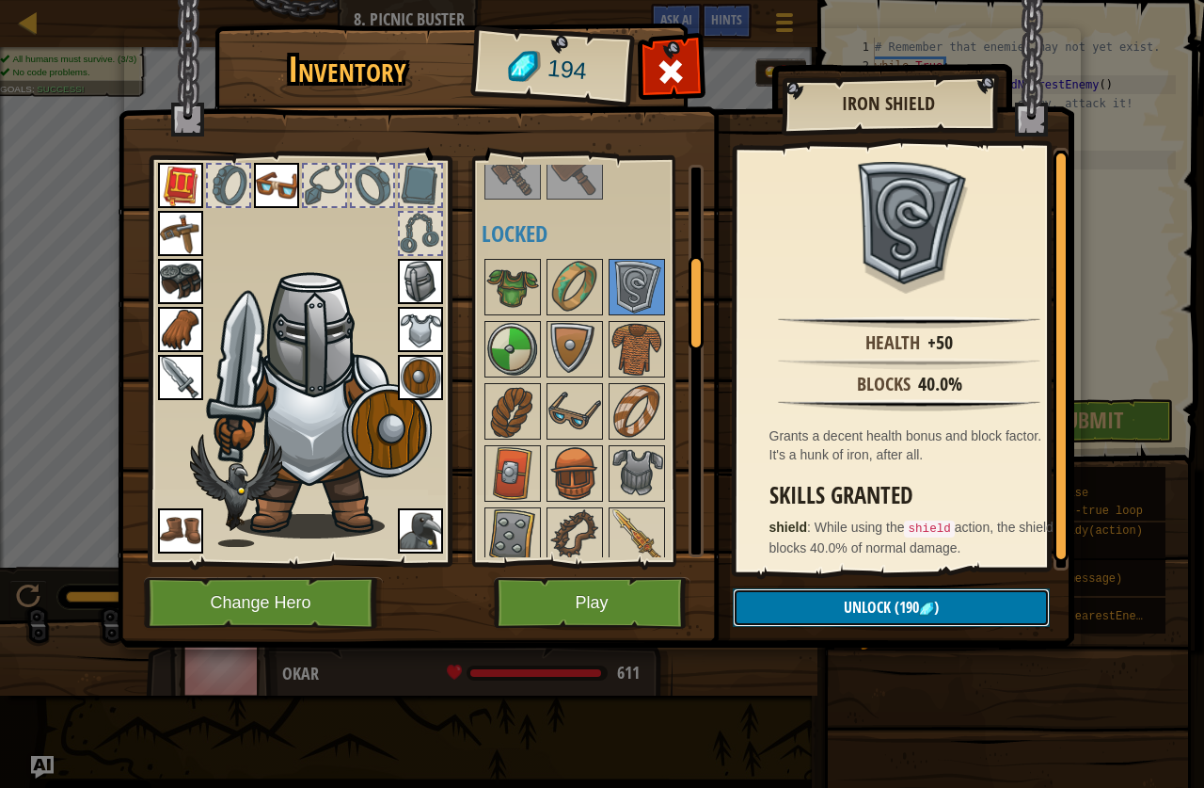
click at [860, 598] on span "Unlock" at bounding box center [867, 607] width 47 height 21
click at [829, 591] on button "Confirm" at bounding box center [891, 607] width 317 height 39
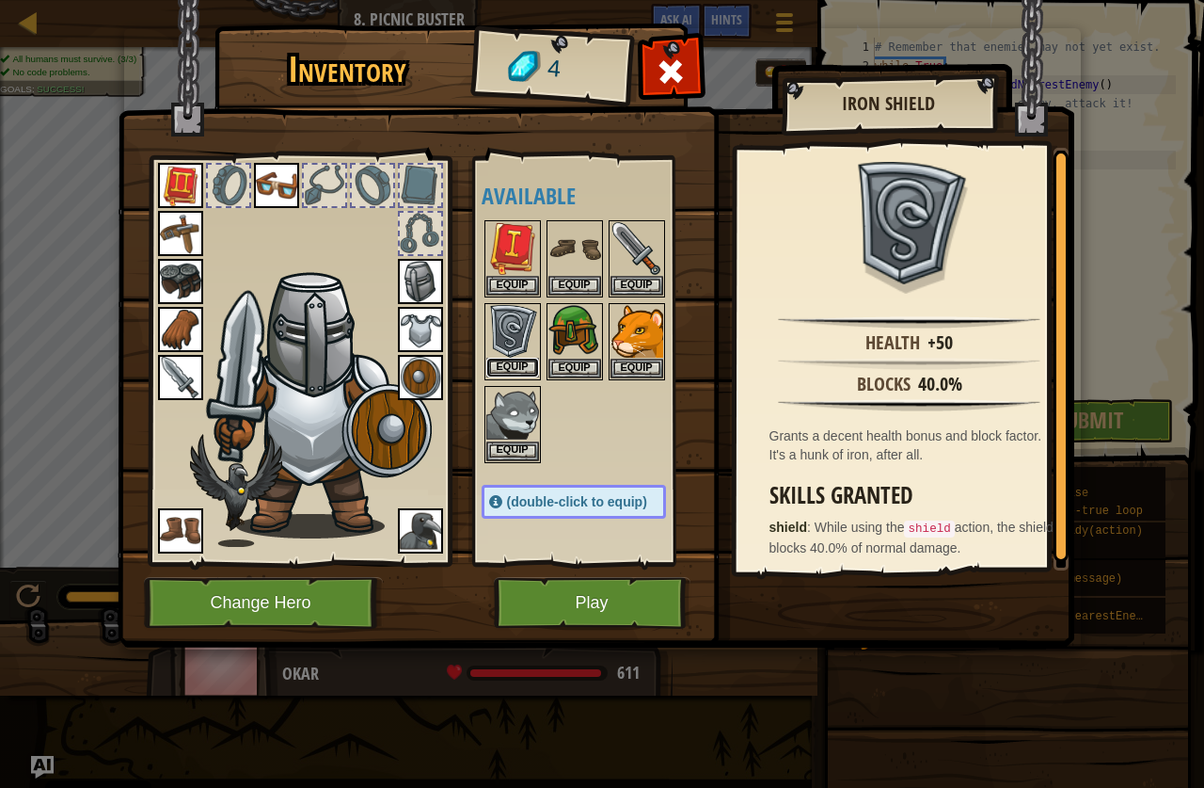
click at [519, 365] on button "Equip" at bounding box center [512, 368] width 53 height 20
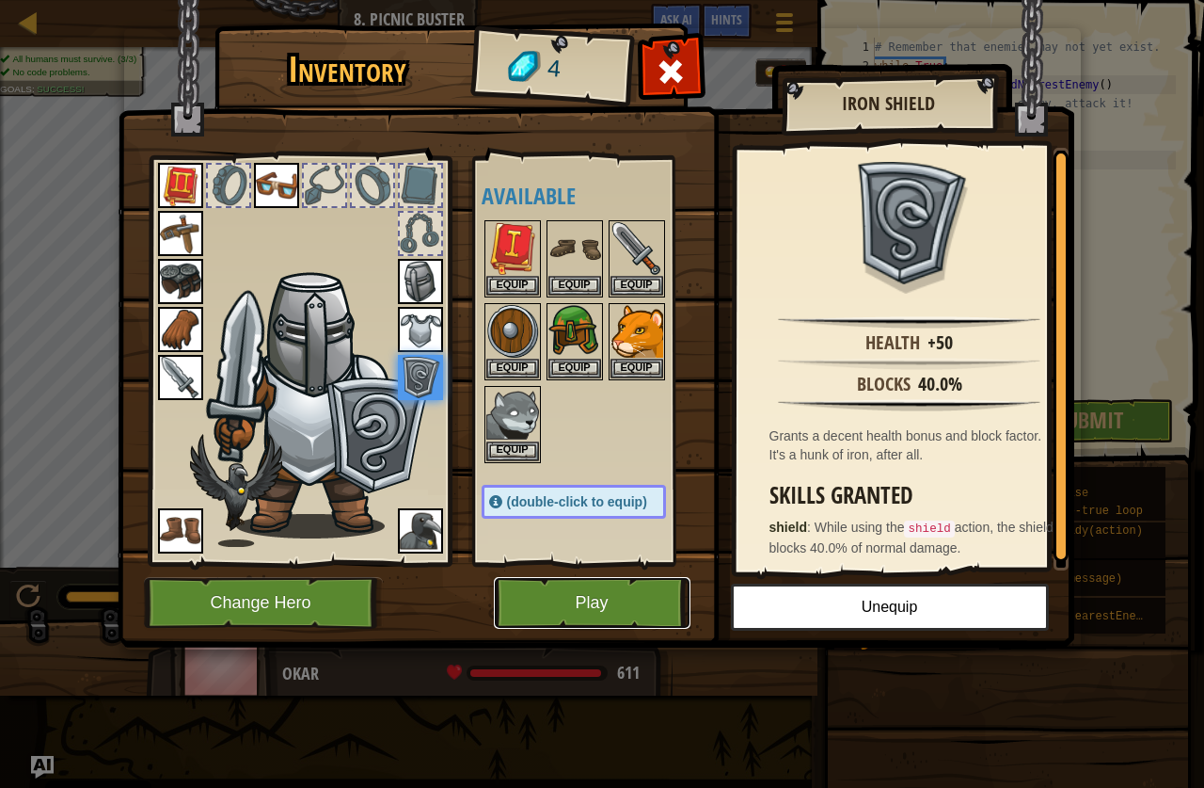
click at [623, 597] on button "Play" at bounding box center [592, 603] width 197 height 52
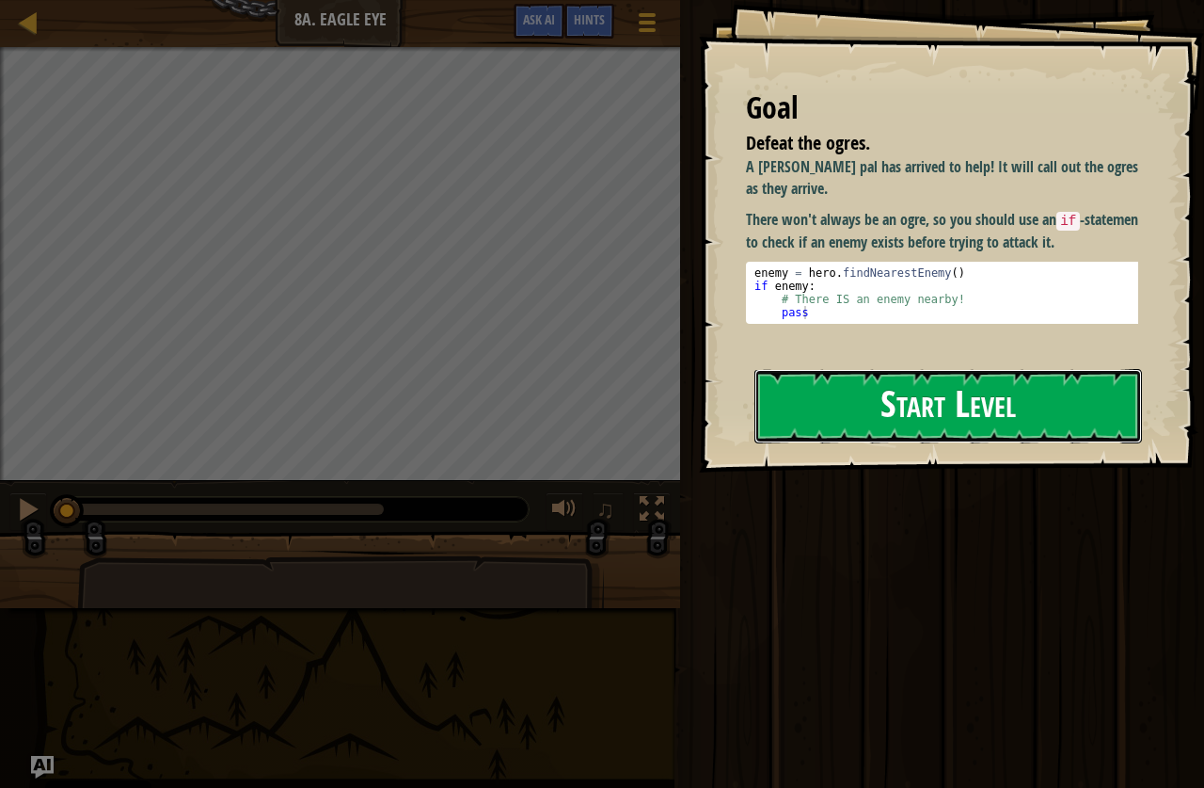
click at [1084, 410] on button "Start Level" at bounding box center [949, 406] width 388 height 74
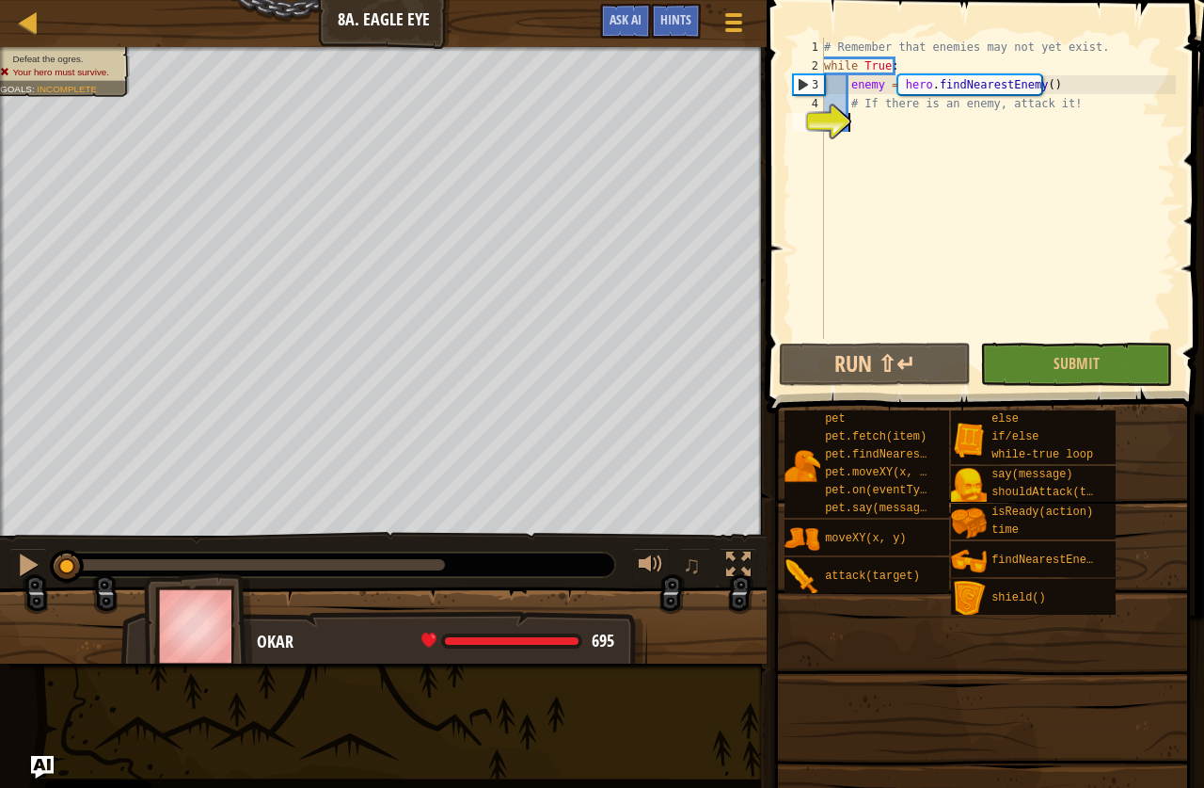
click at [871, 125] on div "# Remember that enemies may not yet exist. while True : enemy = hero . findNear…" at bounding box center [999, 207] width 356 height 339
type textarea "h"
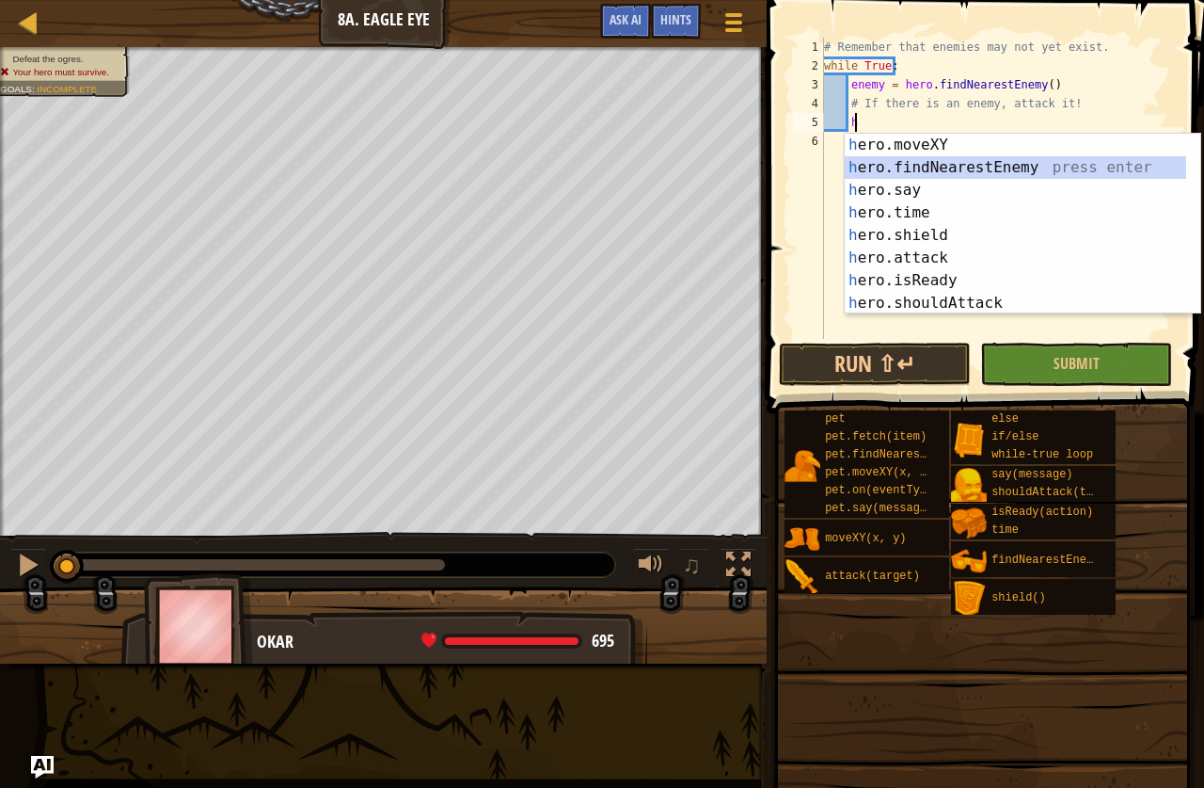
click at [947, 160] on div "h ero.moveXY press enter h ero.findNearestEnemy press enter h ero.say press ent…" at bounding box center [1016, 247] width 342 height 226
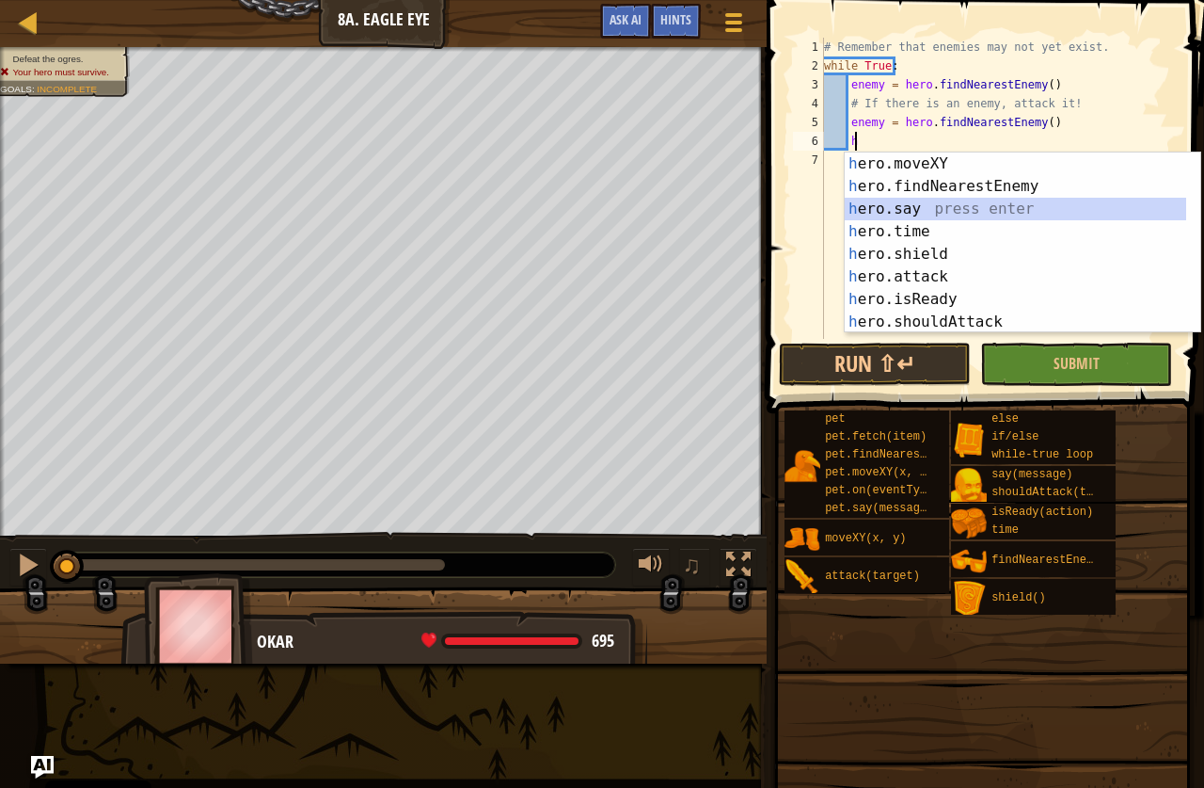
click at [911, 210] on div "h ero.moveXY press enter h ero.findNearestEnemy press enter h ero.say press ent…" at bounding box center [1016, 265] width 342 height 226
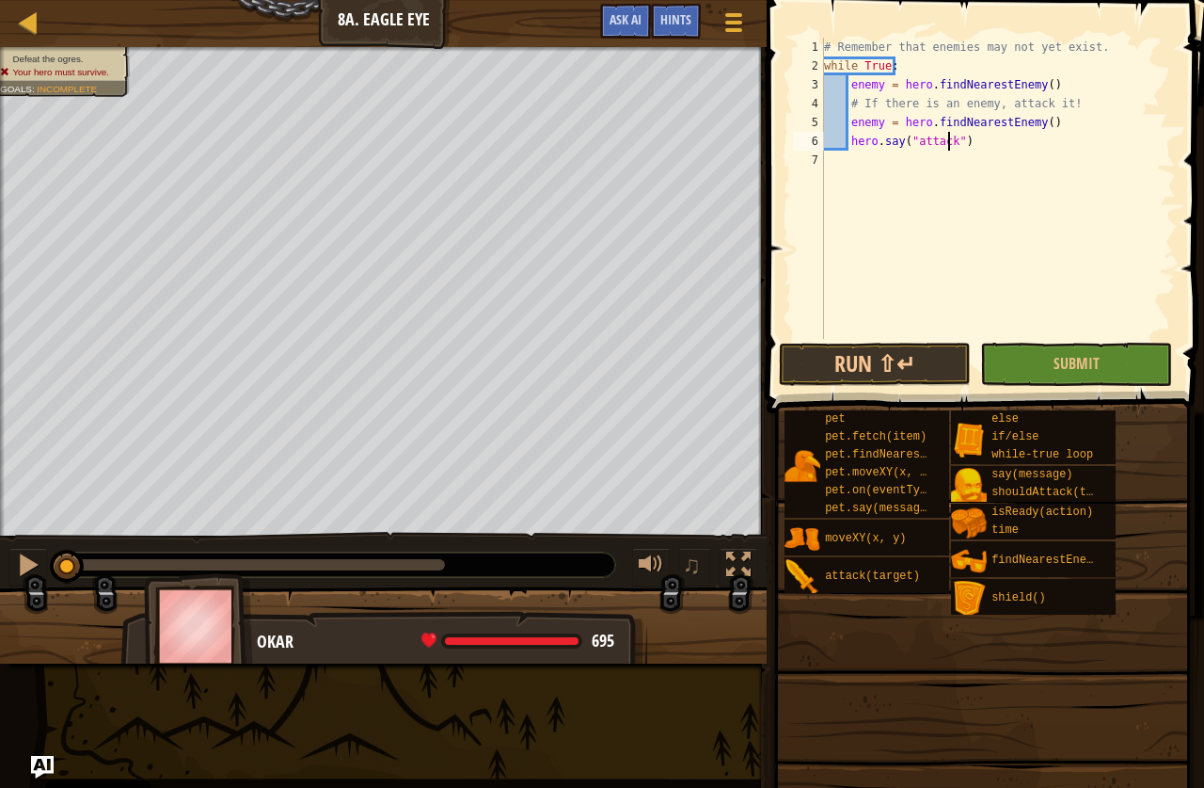
scroll to position [8, 10]
click at [991, 131] on div "# Remember that enemies may not yet exist. while True : enemy = hero . findNear…" at bounding box center [999, 207] width 356 height 339
type textarea "enemy = hero.findNearestEnemy()"
click at [876, 157] on div "# Remember that enemies may not yet exist. while True : enemy = hero . findNear…" at bounding box center [999, 207] width 356 height 339
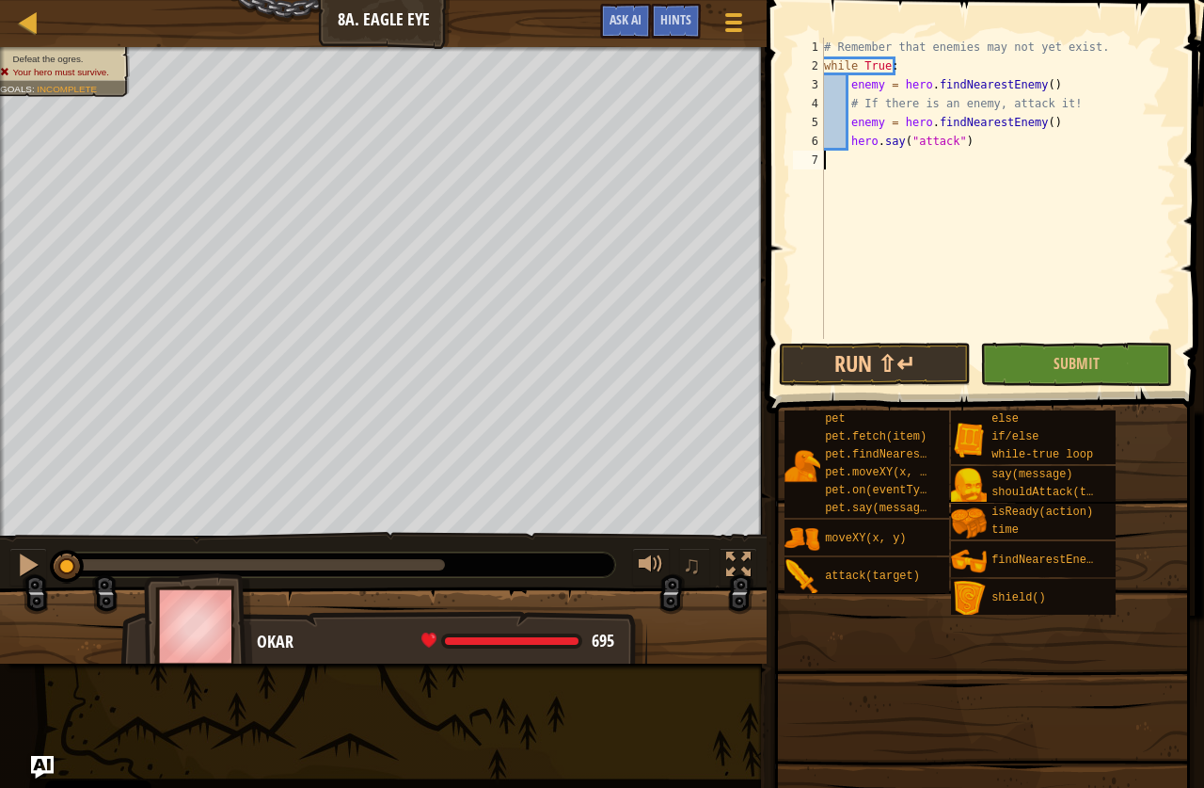
click at [986, 136] on div "# Remember that enemies may not yet exist. while True : enemy = hero . findNear…" at bounding box center [999, 207] width 356 height 339
type textarea "hero.say("attack")"
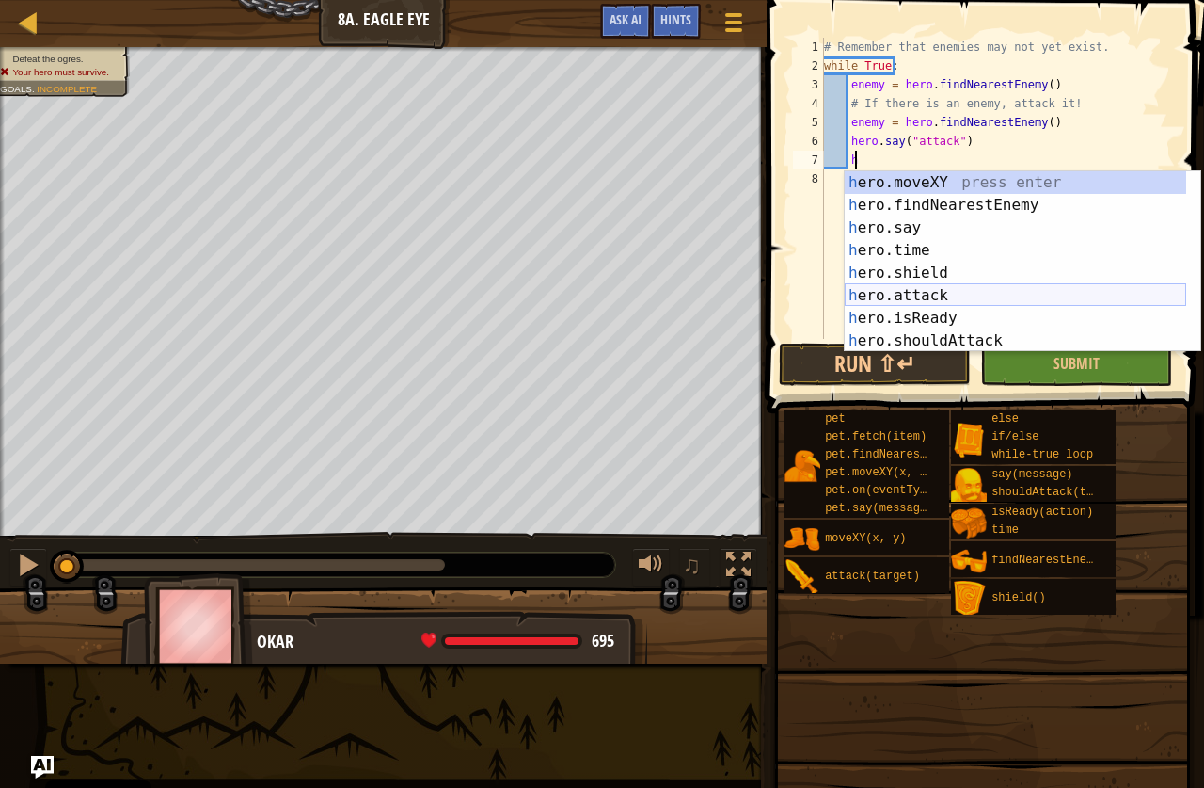
click at [895, 299] on div "h ero.moveXY press enter h ero.findNearestEnemy press enter h ero.say press ent…" at bounding box center [1016, 284] width 342 height 226
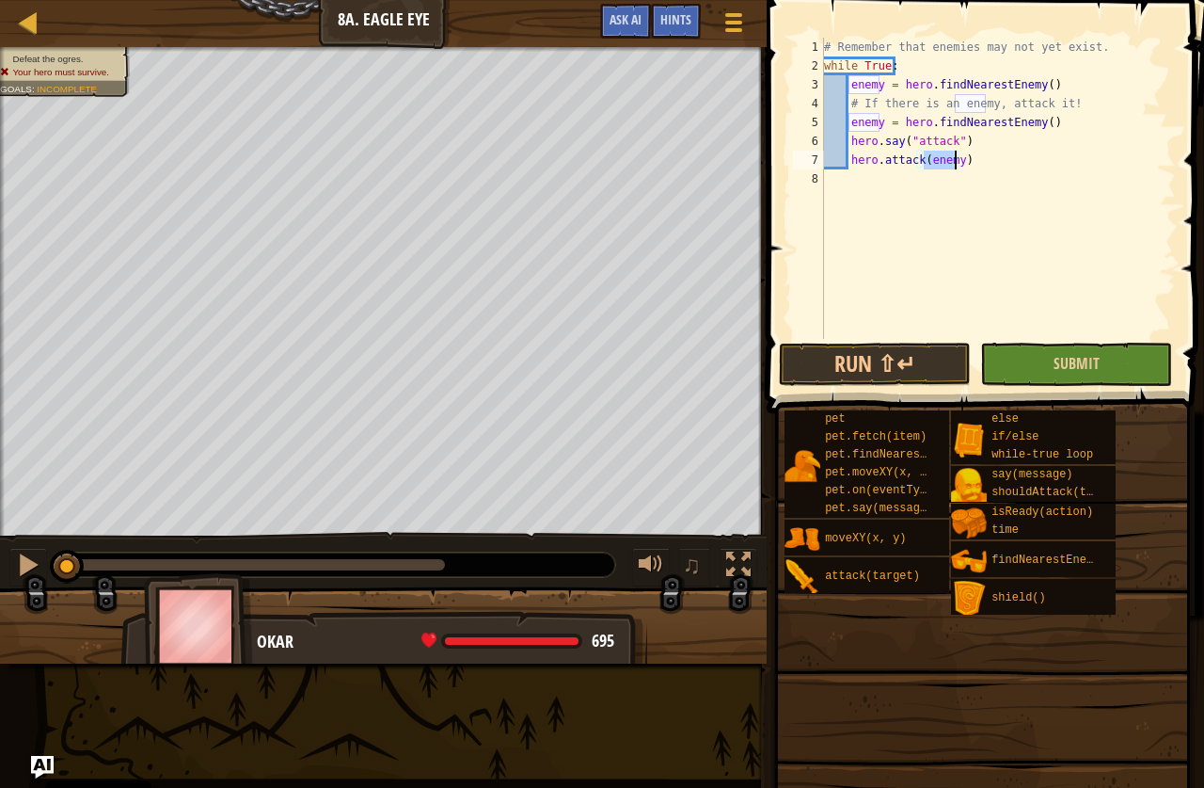
type textarea "hero.attack(enemy)"
click at [1041, 368] on button "Submit" at bounding box center [1077, 364] width 192 height 43
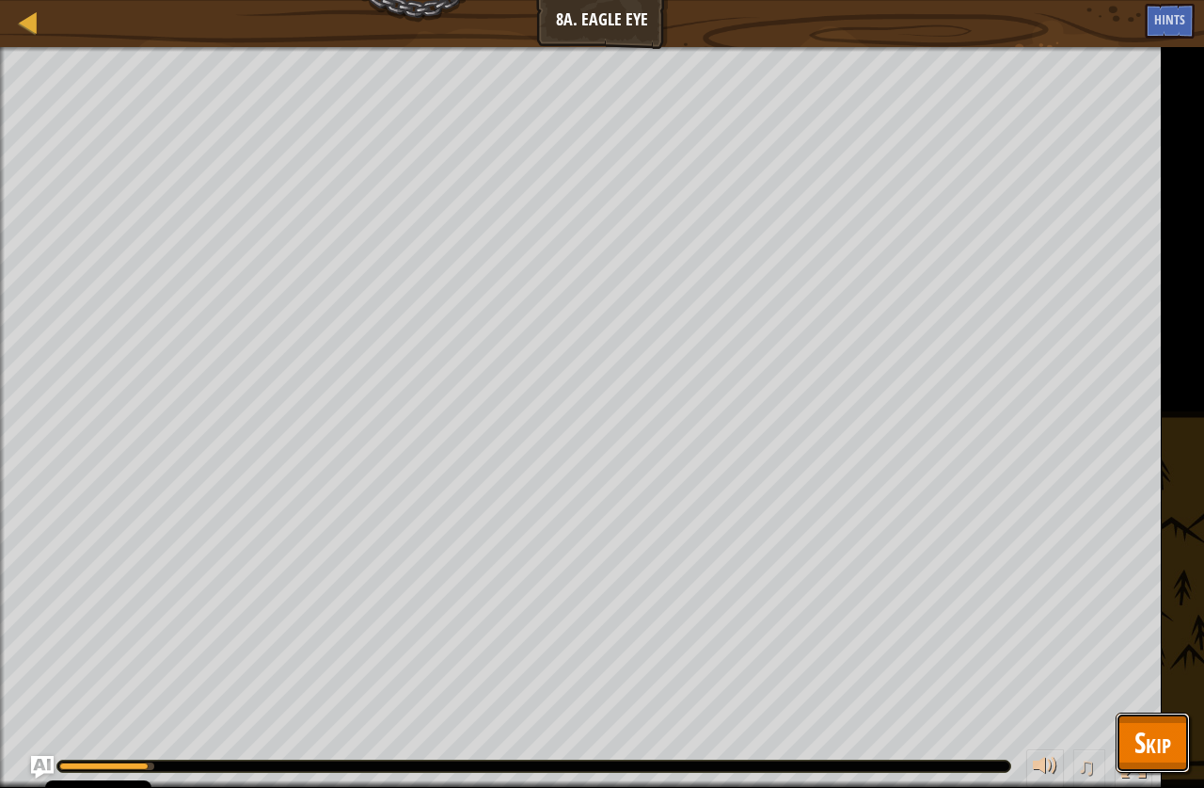
click at [1164, 741] on span "Skip" at bounding box center [1153, 742] width 37 height 39
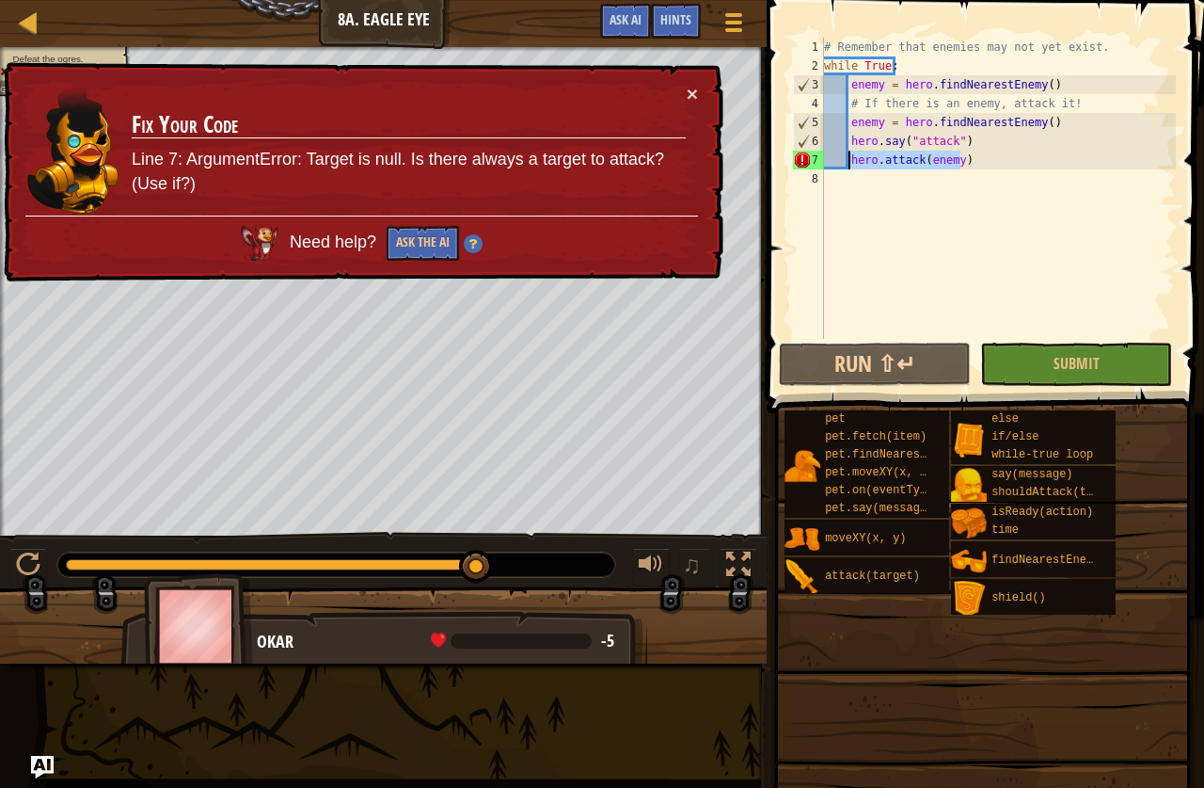
drag, startPoint x: 985, startPoint y: 163, endPoint x: 850, endPoint y: 167, distance: 135.6
click at [850, 167] on div "# Remember that enemies may not yet exist. while True : enemy = hero . findNear…" at bounding box center [999, 207] width 356 height 339
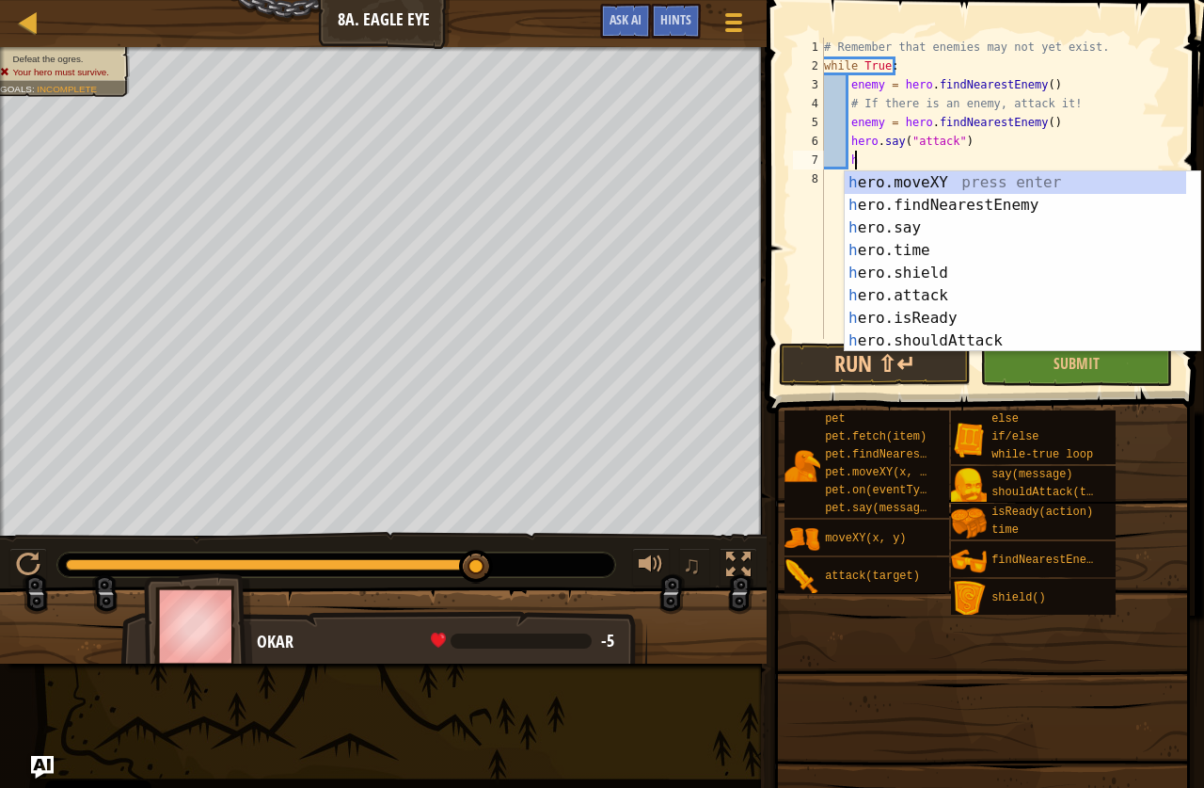
click at [1060, 147] on div "# Remember that enemies may not yet exist. while True : enemy = hero . findNear…" at bounding box center [999, 207] width 356 height 339
type textarea "hero.say("attack")"
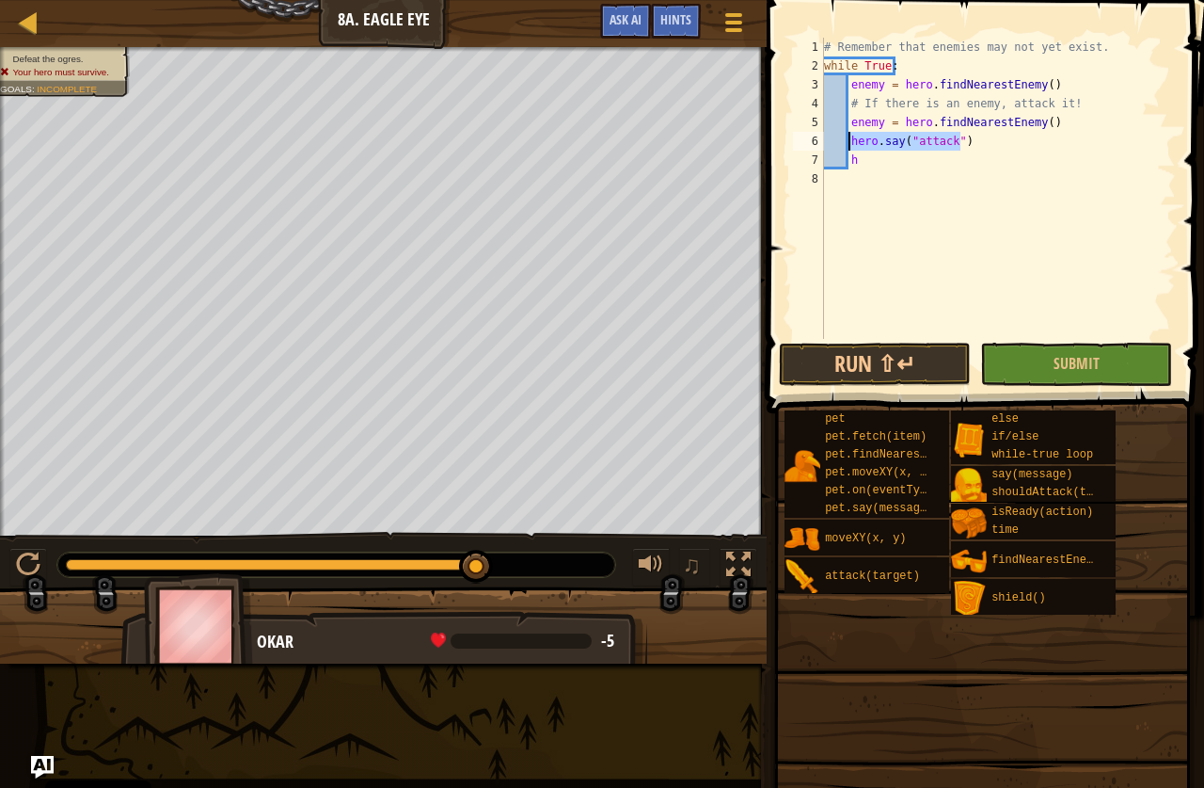
drag, startPoint x: 991, startPoint y: 151, endPoint x: 851, endPoint y: 148, distance: 140.3
click at [851, 148] on div "# Remember that enemies may not yet exist. while True : enemy = hero . findNear…" at bounding box center [999, 207] width 356 height 339
click at [885, 172] on div "# Remember that enemies may not yet exist. while True : enemy = hero . findNear…" at bounding box center [999, 207] width 356 height 339
click at [878, 165] on div "# Remember that enemies may not yet exist. while True : enemy = hero . findNear…" at bounding box center [999, 207] width 356 height 339
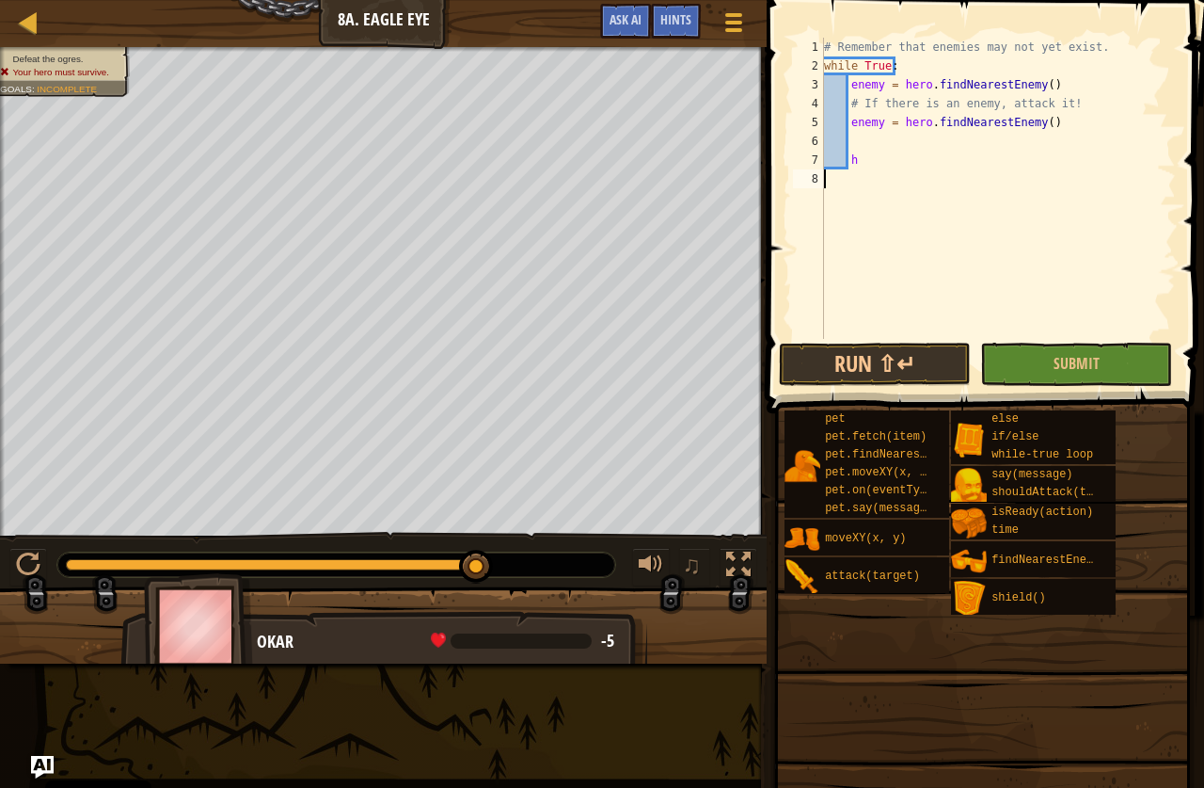
type textarea "h"
click at [1144, 329] on div "# Remember that enemies may not yet exist. while True : enemy = hero . findNear…" at bounding box center [999, 207] width 356 height 339
click at [1130, 373] on button "Submit" at bounding box center [1077, 364] width 192 height 43
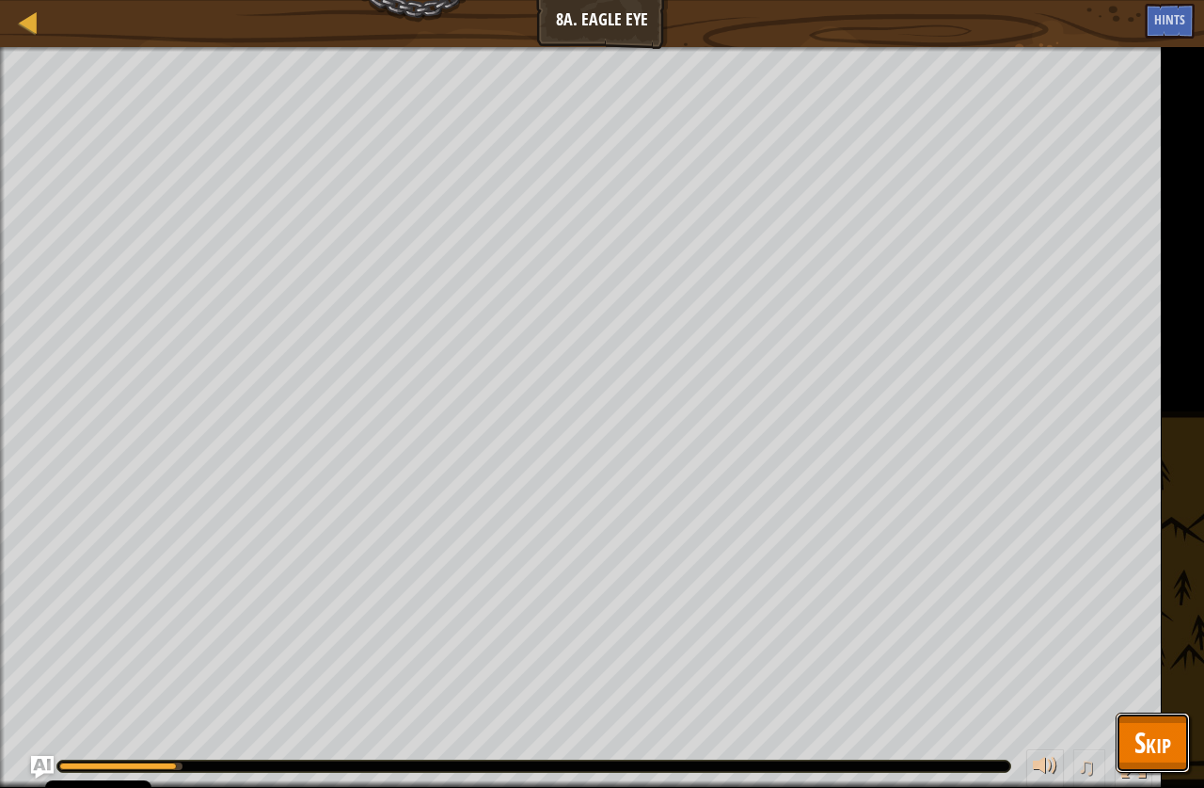
click at [1161, 753] on span "Skip" at bounding box center [1153, 742] width 37 height 39
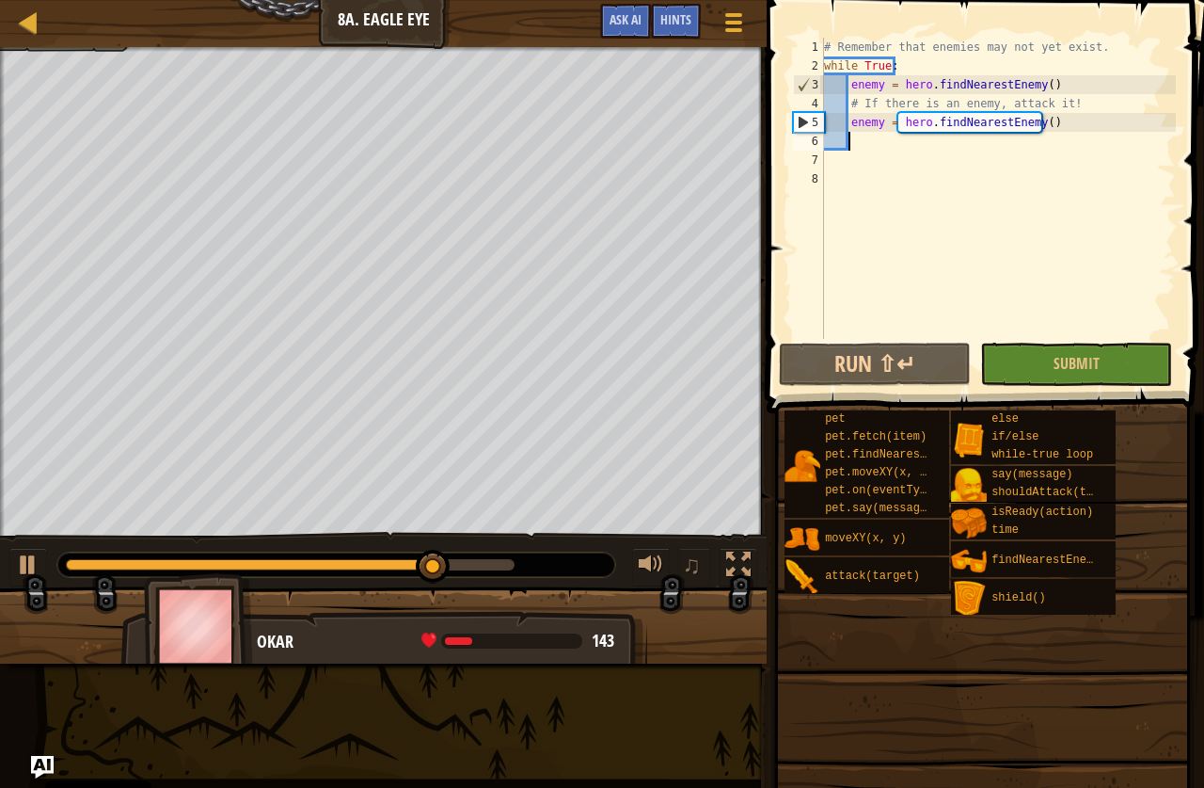
click at [869, 143] on div "# Remember that enemies may not yet exist. while True : enemy = hero . findNear…" at bounding box center [999, 207] width 356 height 339
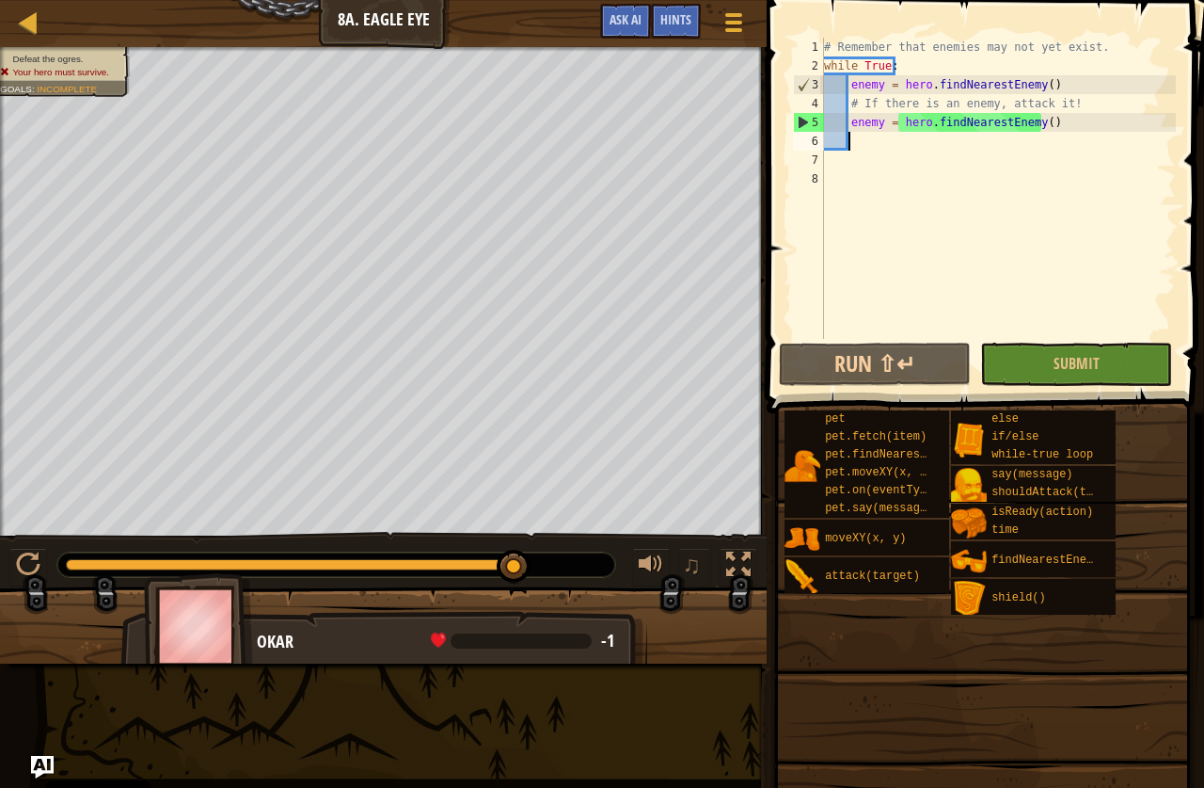
scroll to position [8, 1]
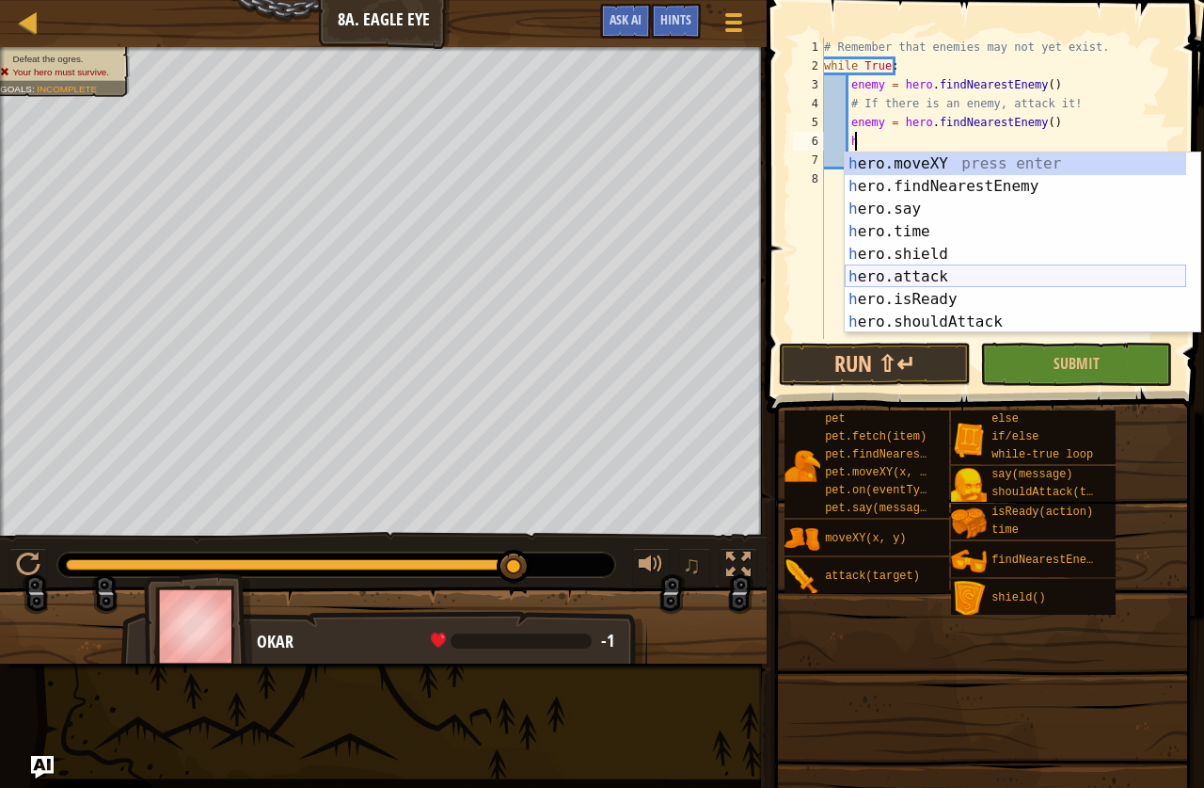
click at [926, 269] on div "h ero.moveXY press enter h ero.findNearestEnemy press enter h ero.say press ent…" at bounding box center [1016, 265] width 342 height 226
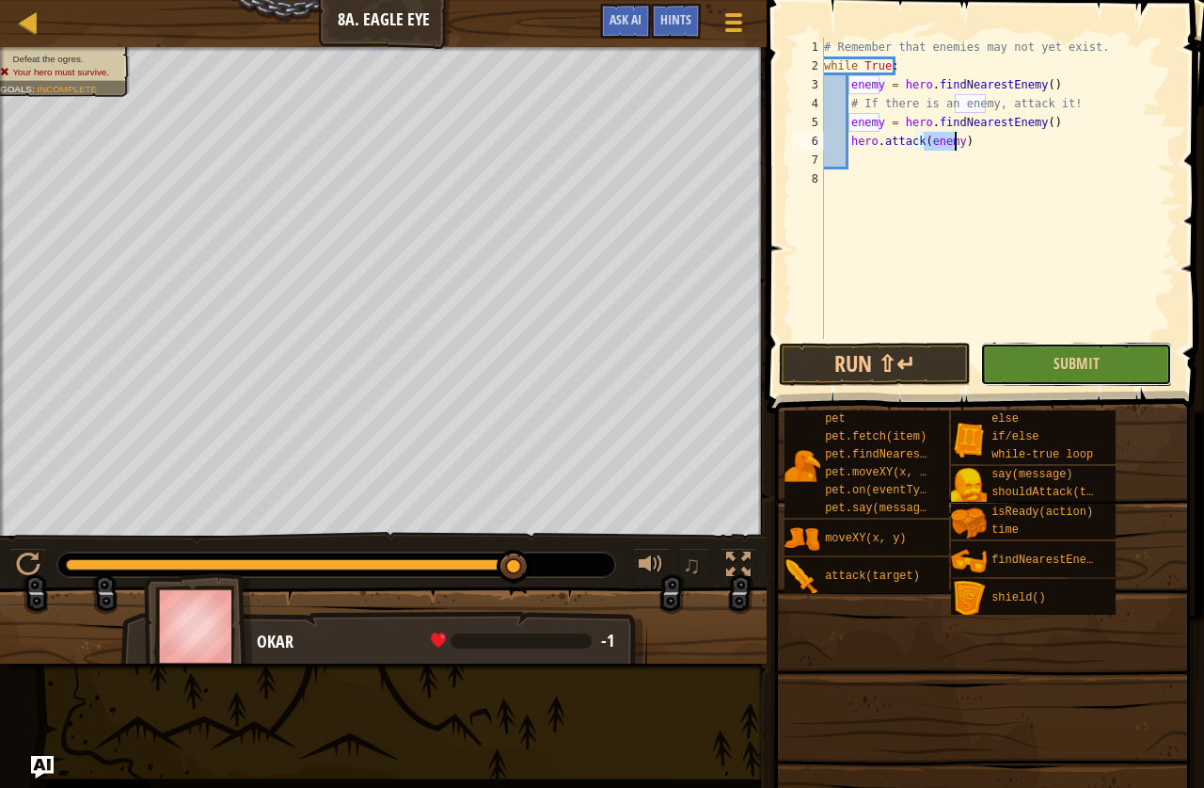
click at [1038, 364] on button "Submit" at bounding box center [1077, 364] width 192 height 43
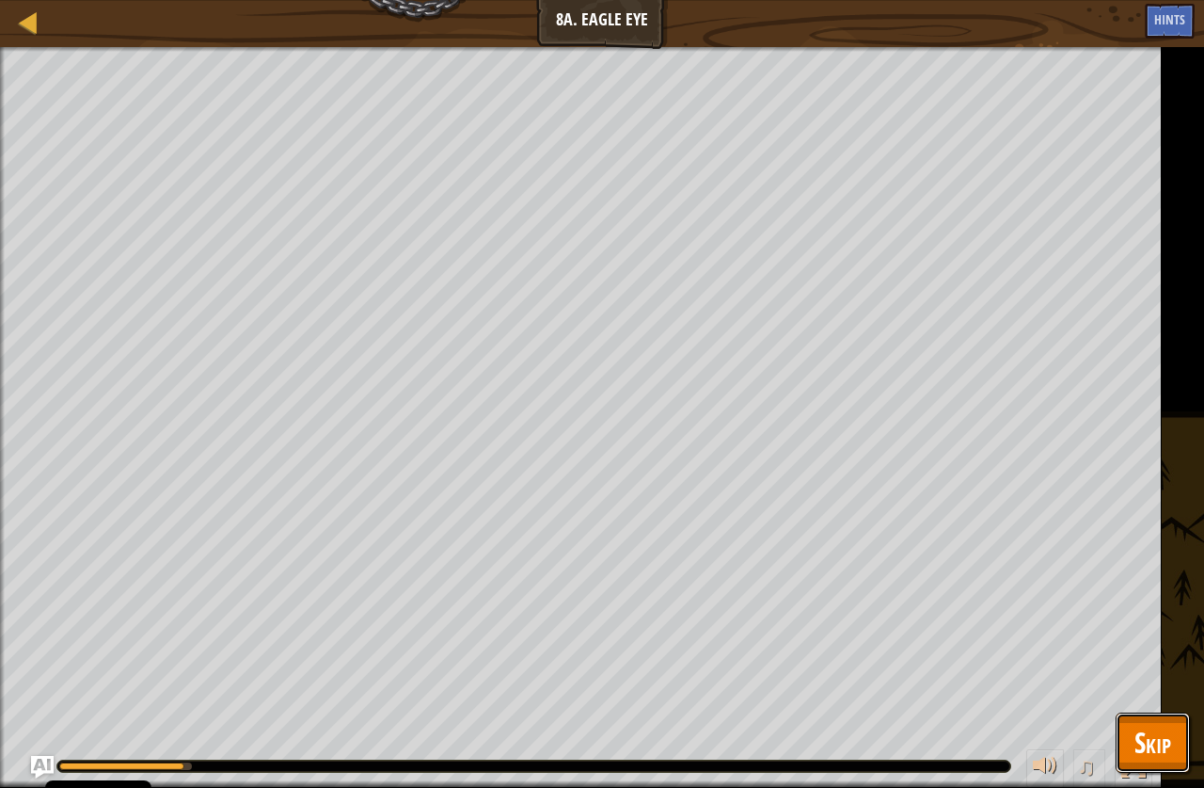
click at [1136, 727] on span "Skip" at bounding box center [1153, 742] width 37 height 39
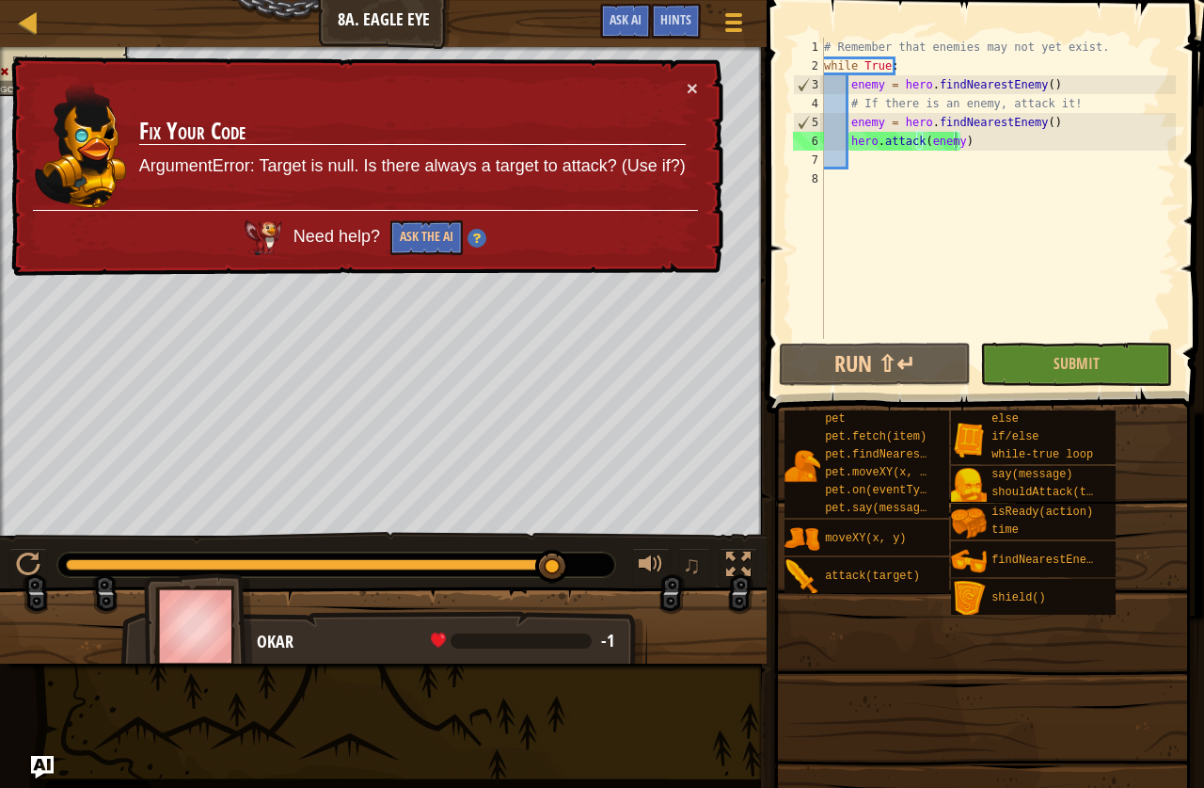
drag, startPoint x: 307, startPoint y: 163, endPoint x: 487, endPoint y: 181, distance: 181.6
click at [466, 177] on p "ArgumentError: Target is null. Is there always a target to attack? (Use if?)" at bounding box center [412, 166] width 547 height 24
click at [853, 141] on div "# Remember that enemies may not yet exist. while True : enemy = hero . findNear…" at bounding box center [999, 207] width 356 height 339
click at [850, 146] on div "# Remember that enemies may not yet exist. while True : enemy = hero . findNear…" at bounding box center [999, 207] width 356 height 339
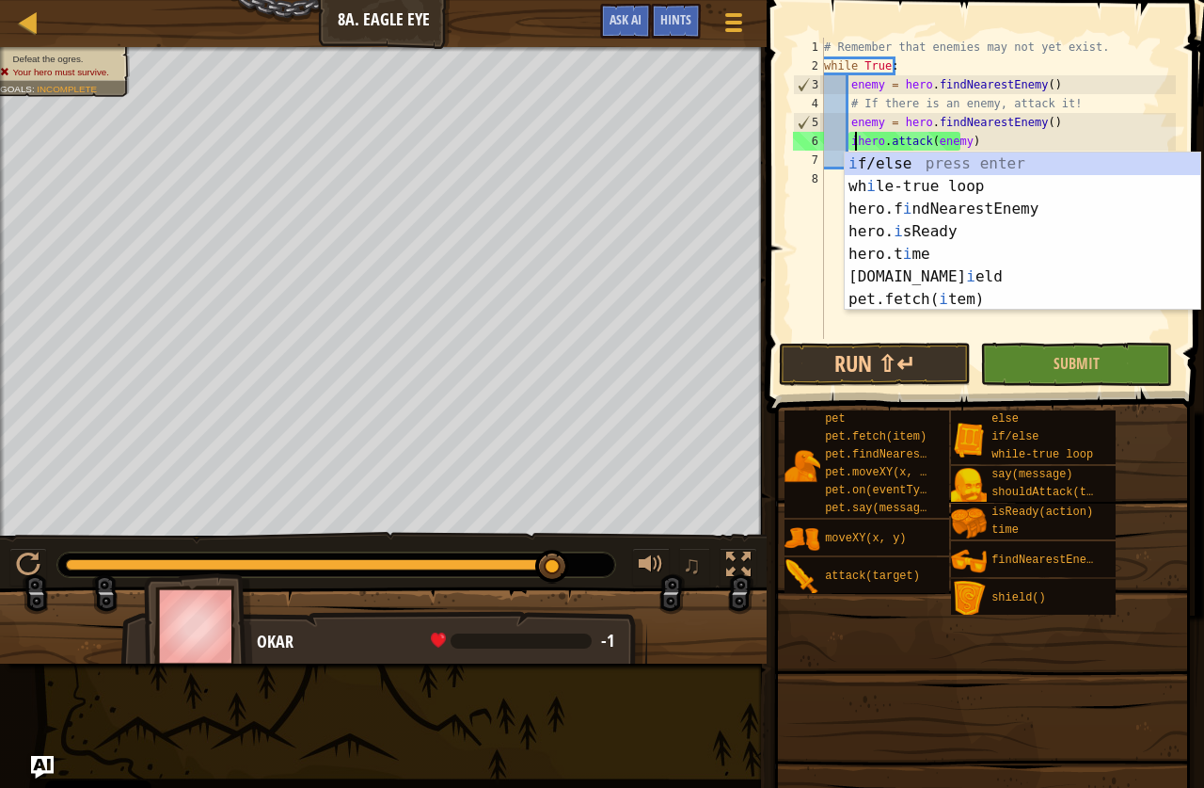
scroll to position [8, 3]
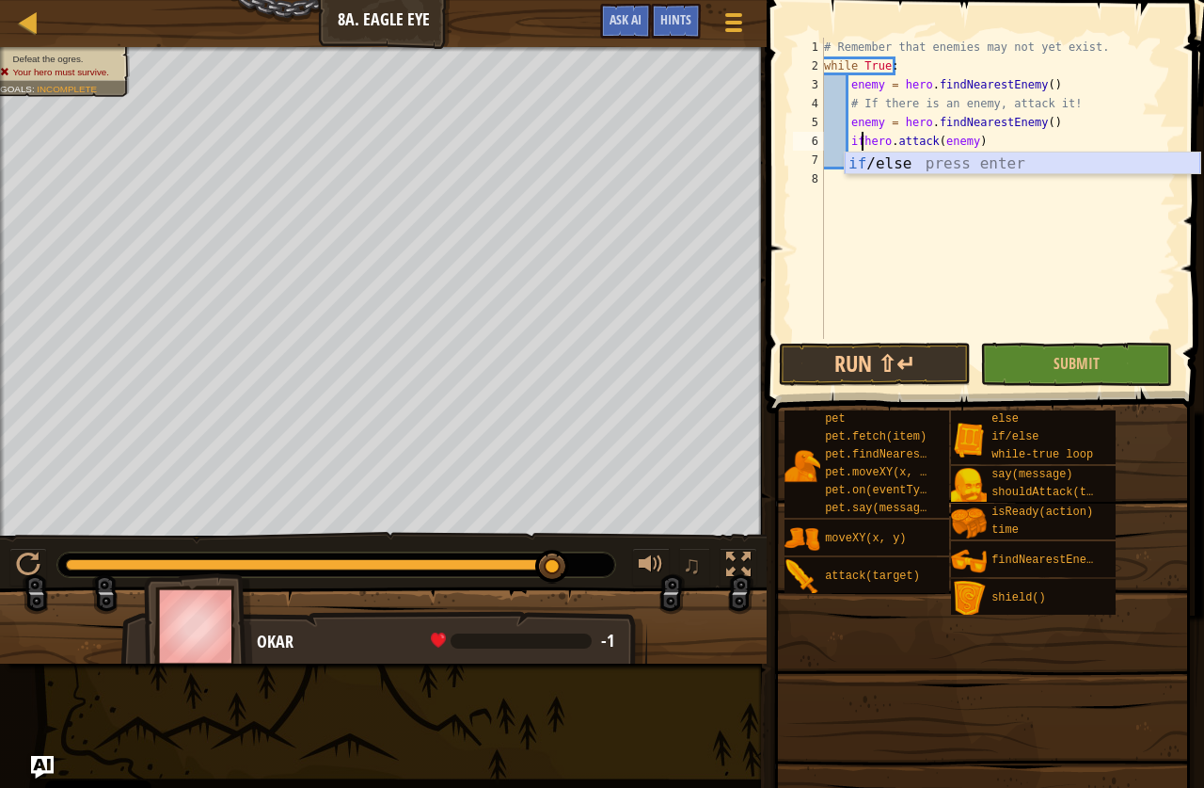
click at [917, 170] on div "if /else press enter" at bounding box center [1023, 186] width 356 height 68
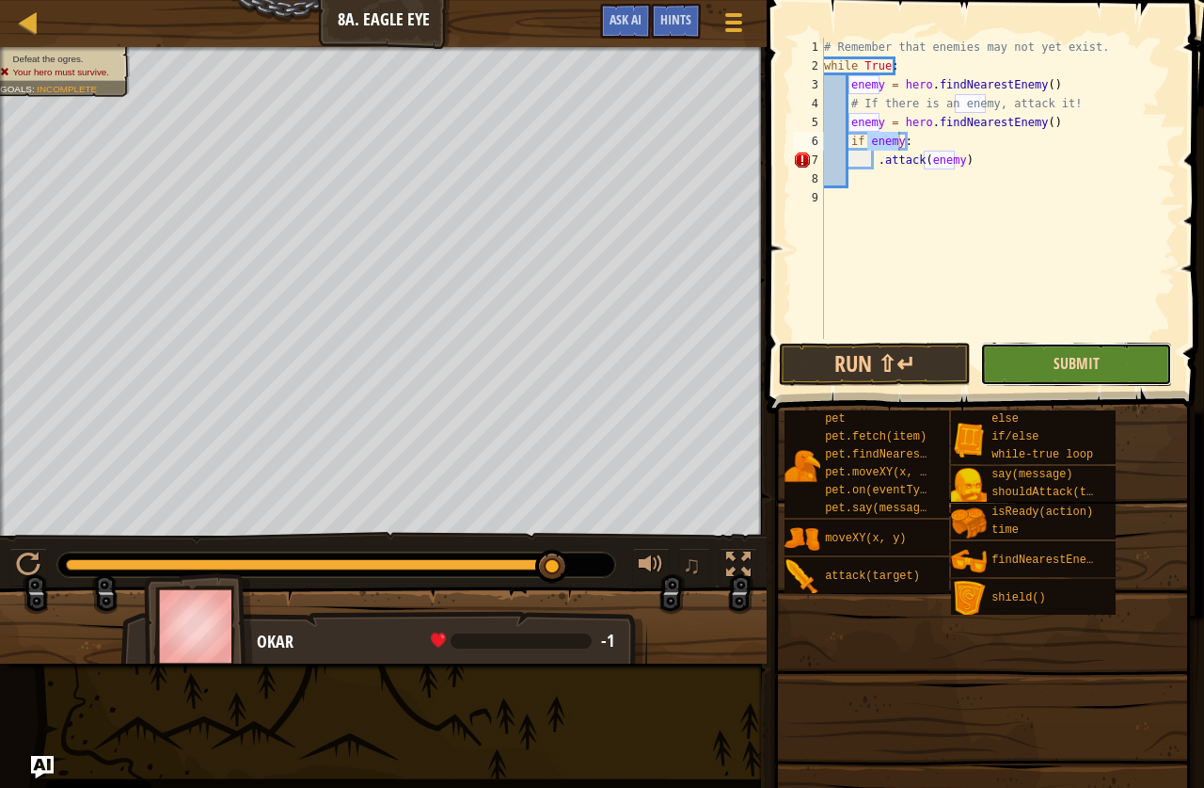
click at [1066, 370] on span "Submit" at bounding box center [1077, 363] width 46 height 21
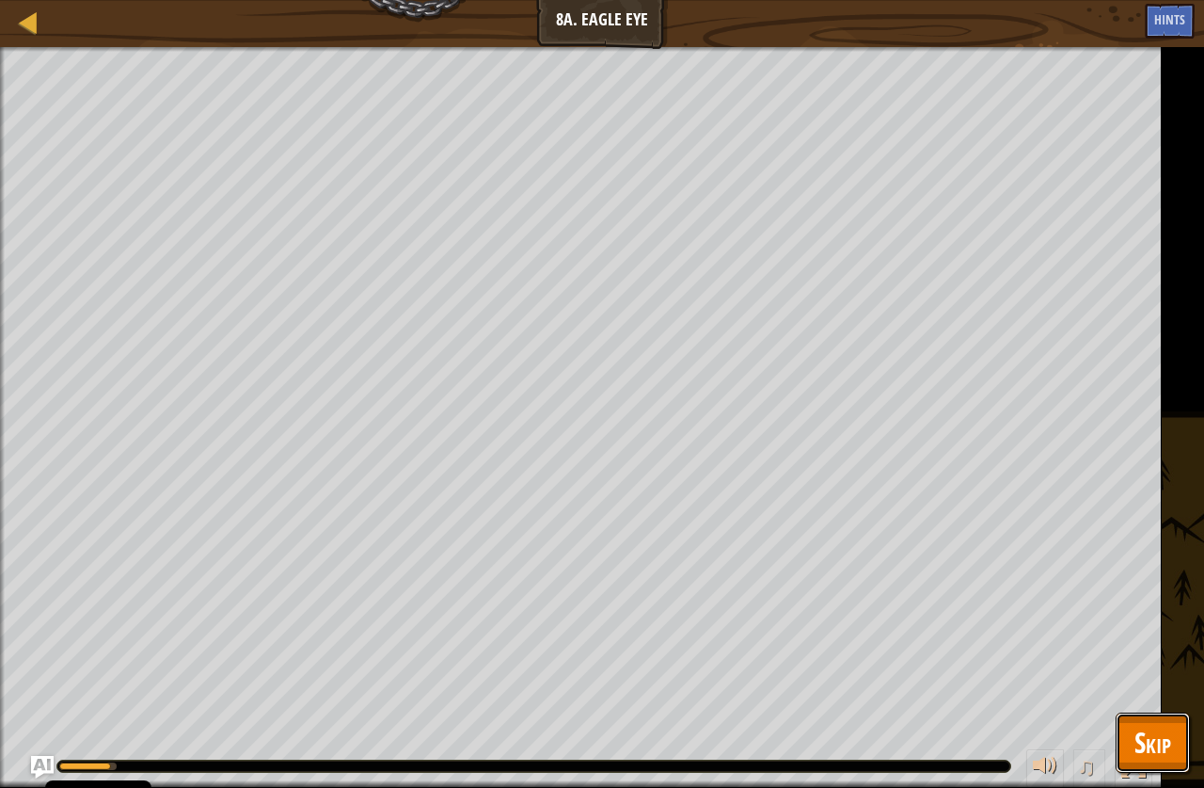
click at [1153, 734] on span "Skip" at bounding box center [1153, 742] width 37 height 39
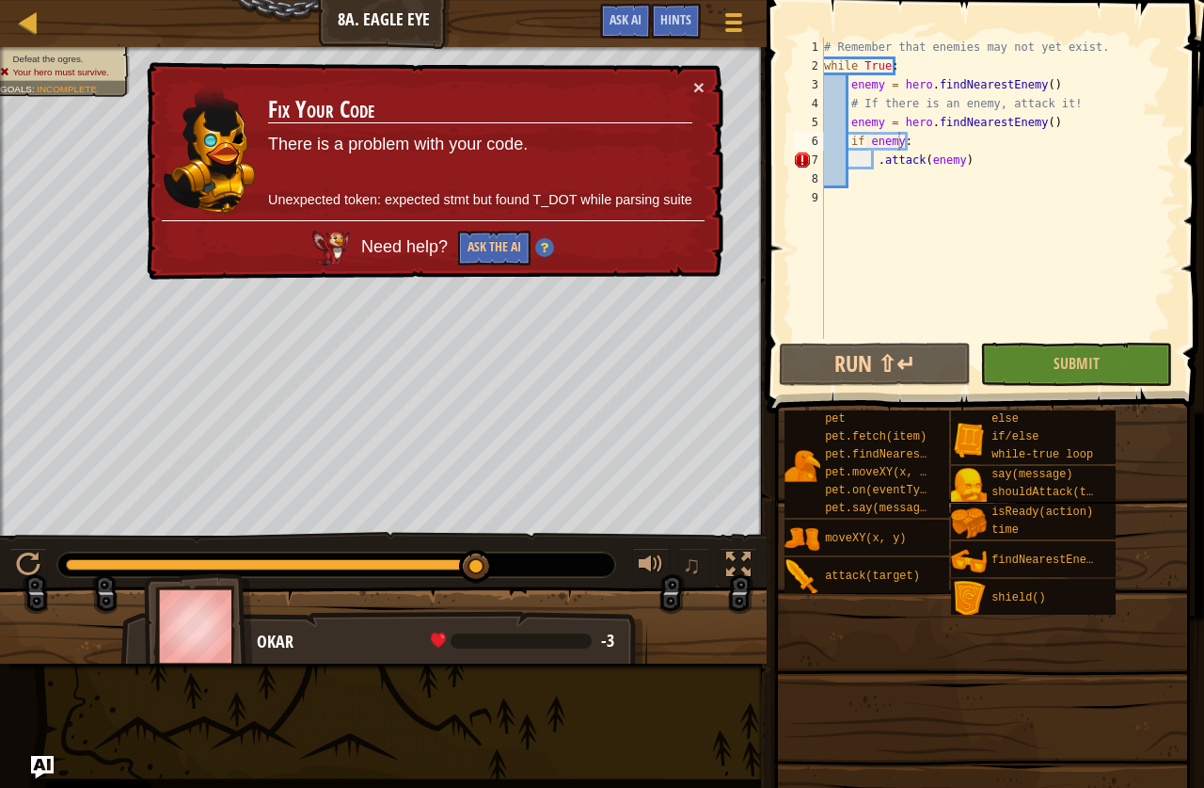
click at [878, 168] on div "# Remember that enemies may not yet exist. while True : enemy = hero . findNear…" at bounding box center [999, 207] width 356 height 339
type textarea "attack(enemy)"
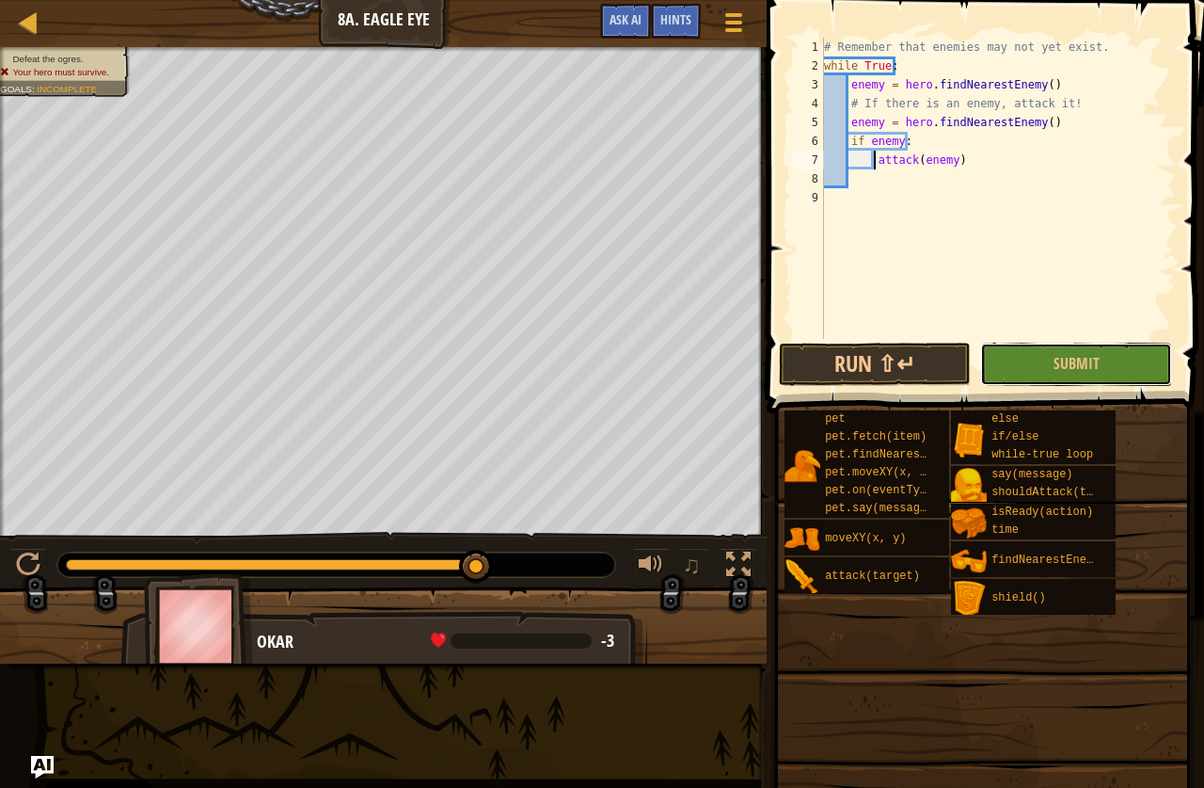
click at [1066, 380] on button "Submit" at bounding box center [1077, 364] width 192 height 43
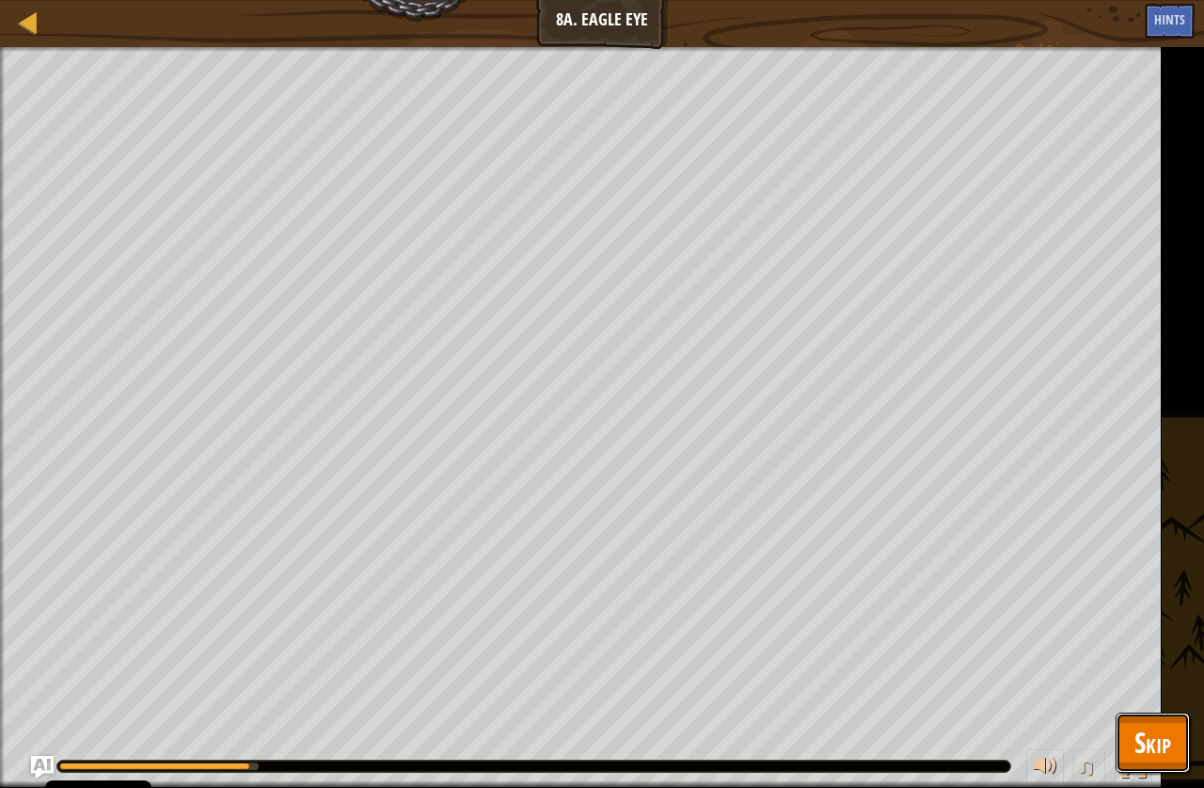
click at [1174, 745] on button "Skip" at bounding box center [1153, 742] width 74 height 60
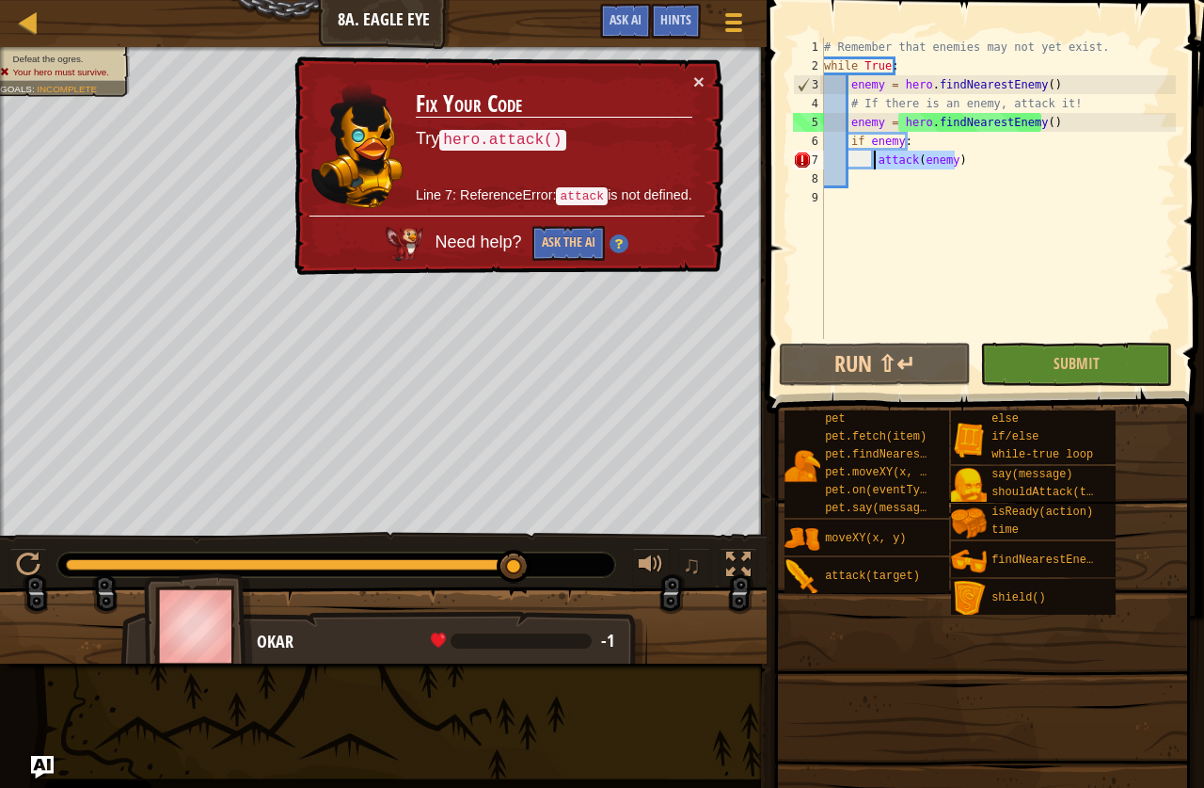
drag, startPoint x: 1001, startPoint y: 162, endPoint x: 876, endPoint y: 157, distance: 125.2
click at [876, 157] on div "# Remember that enemies may not yet exist. while True : enemy = hero . findNear…" at bounding box center [999, 207] width 356 height 339
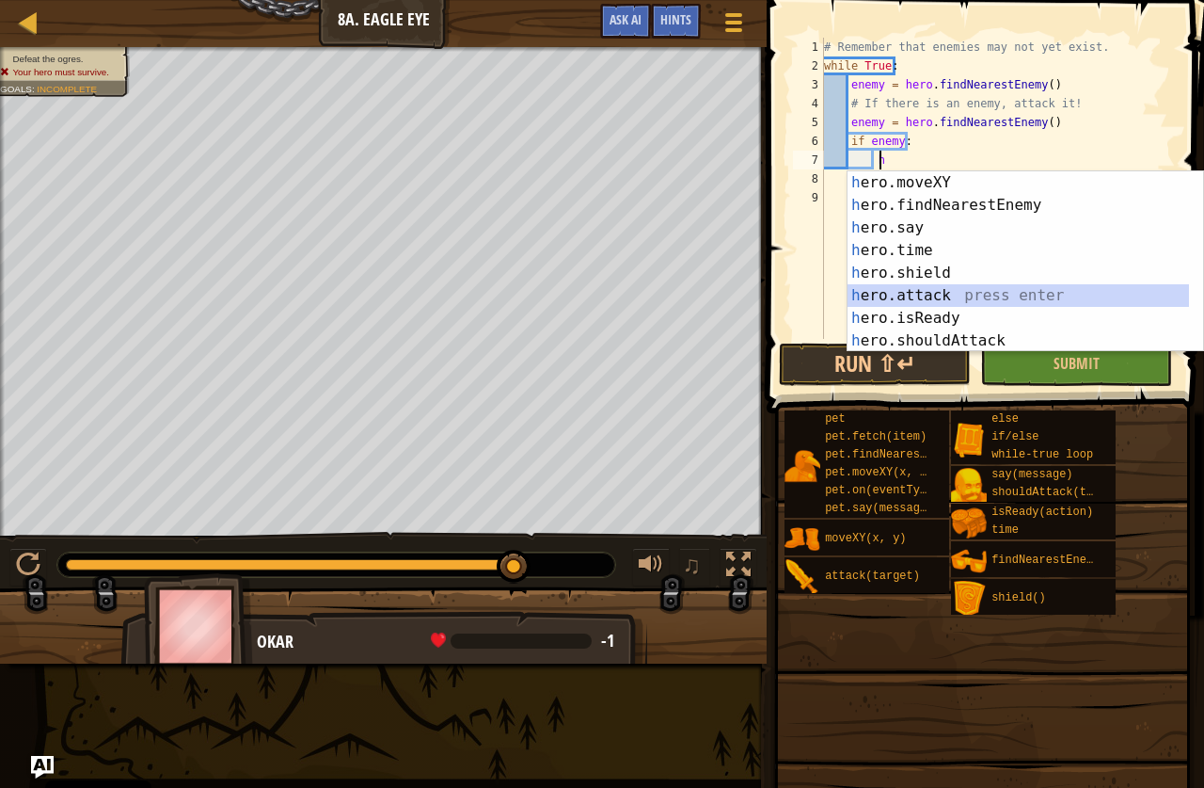
click at [876, 303] on div "h ero.moveXY press enter h ero.findNearestEnemy press enter h ero.say press ent…" at bounding box center [1026, 284] width 356 height 226
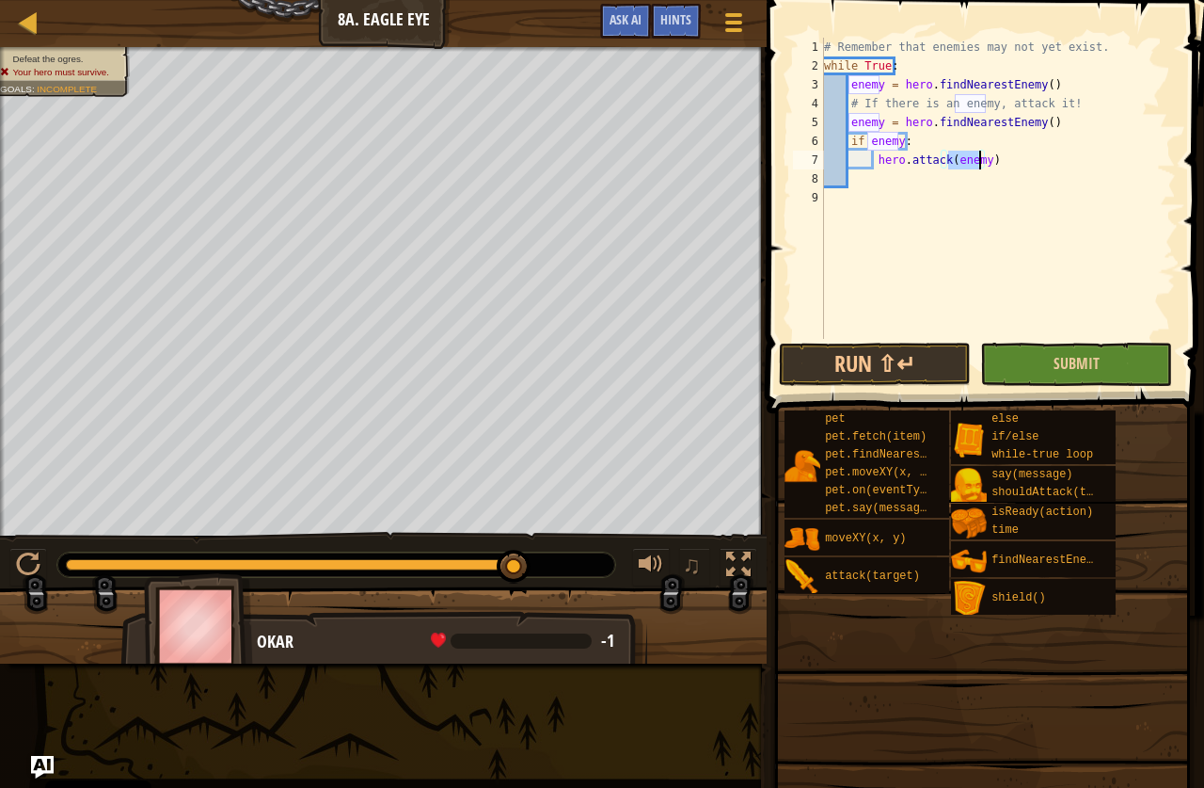
type textarea "hero.attack(enemy)"
click at [1038, 381] on button "Submit" at bounding box center [1077, 364] width 192 height 43
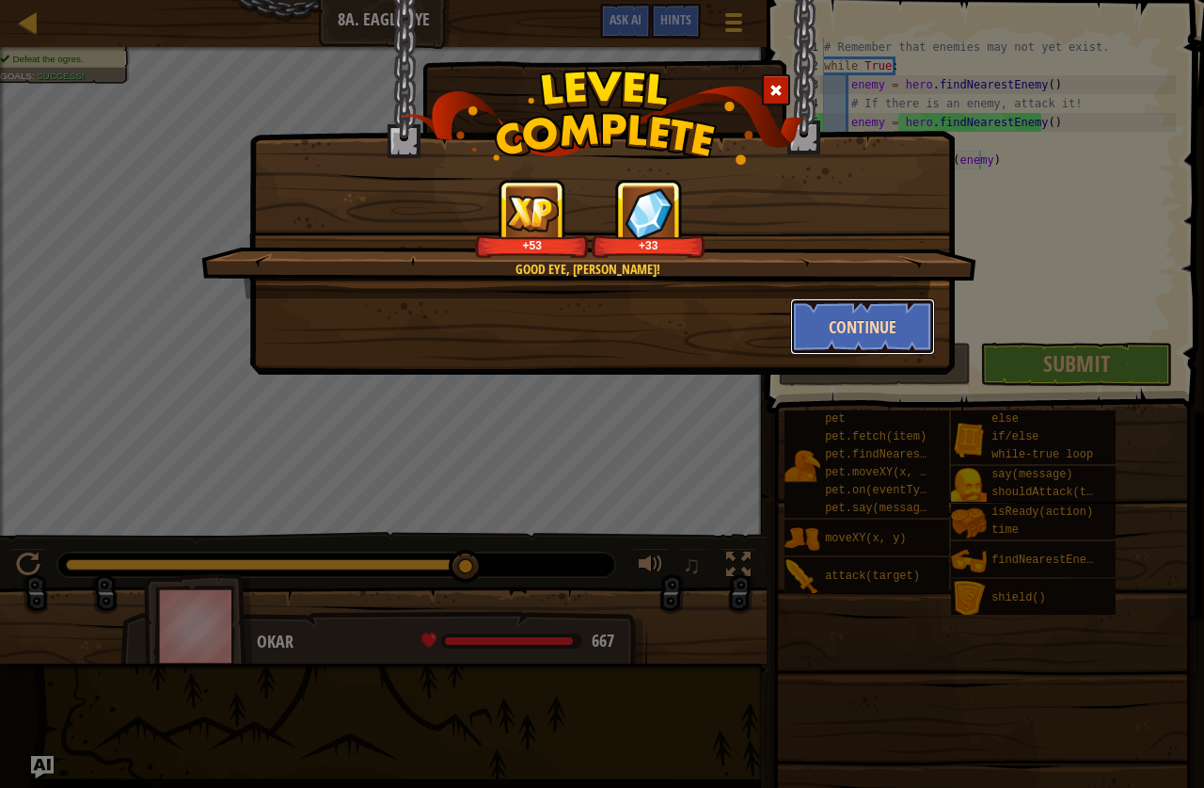
click at [876, 330] on button "Continue" at bounding box center [863, 326] width 146 height 56
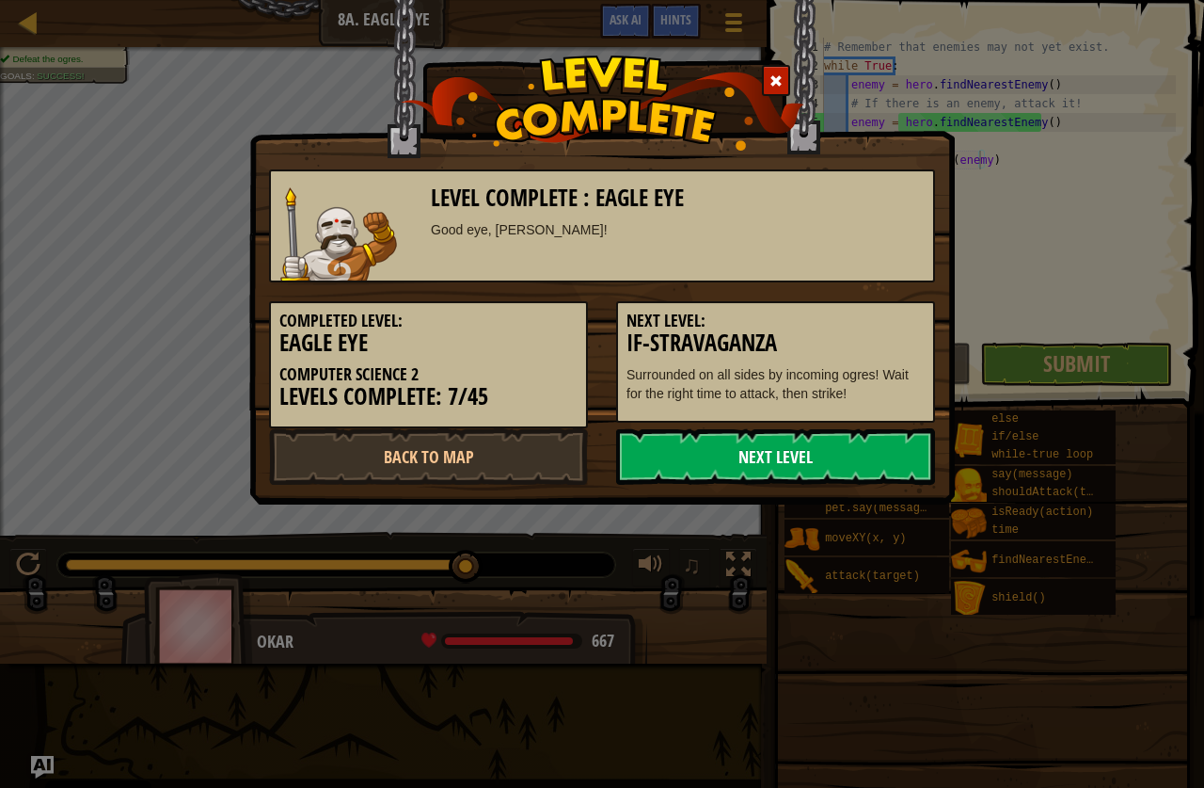
click at [719, 446] on link "Next Level" at bounding box center [775, 456] width 319 height 56
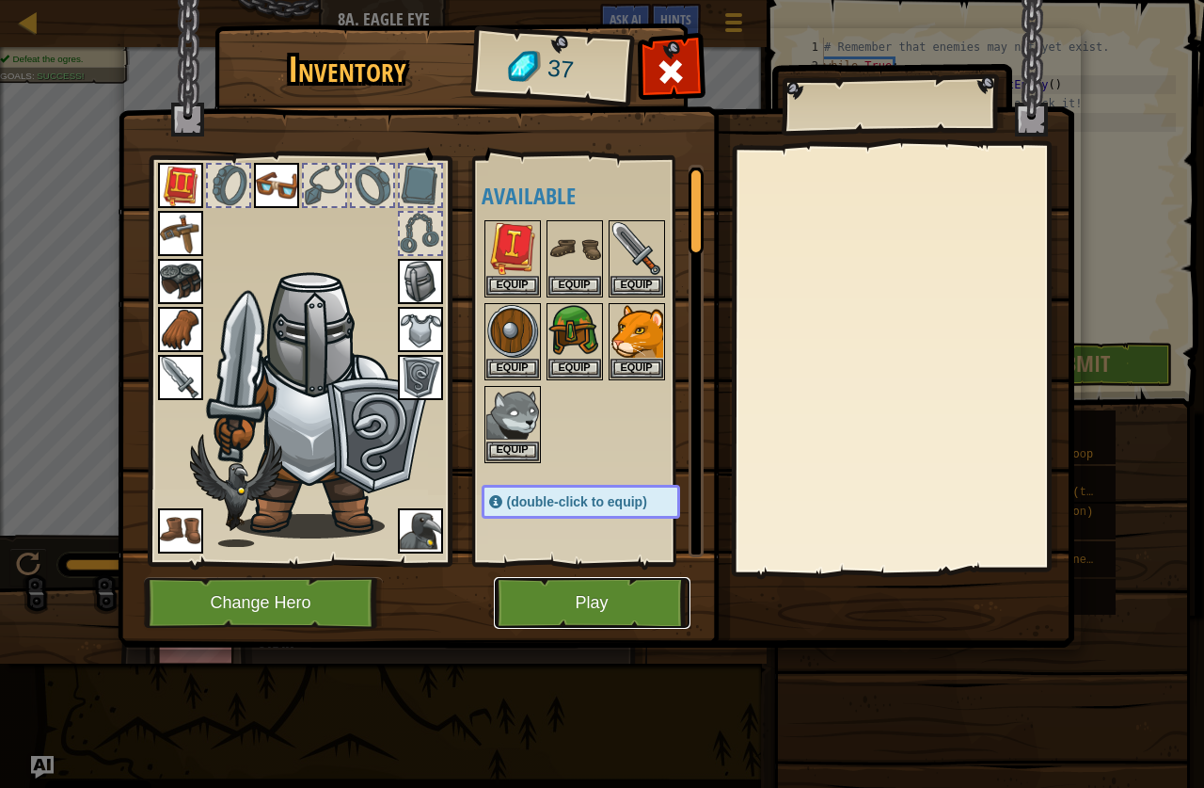
click at [614, 602] on button "Play" at bounding box center [592, 603] width 197 height 52
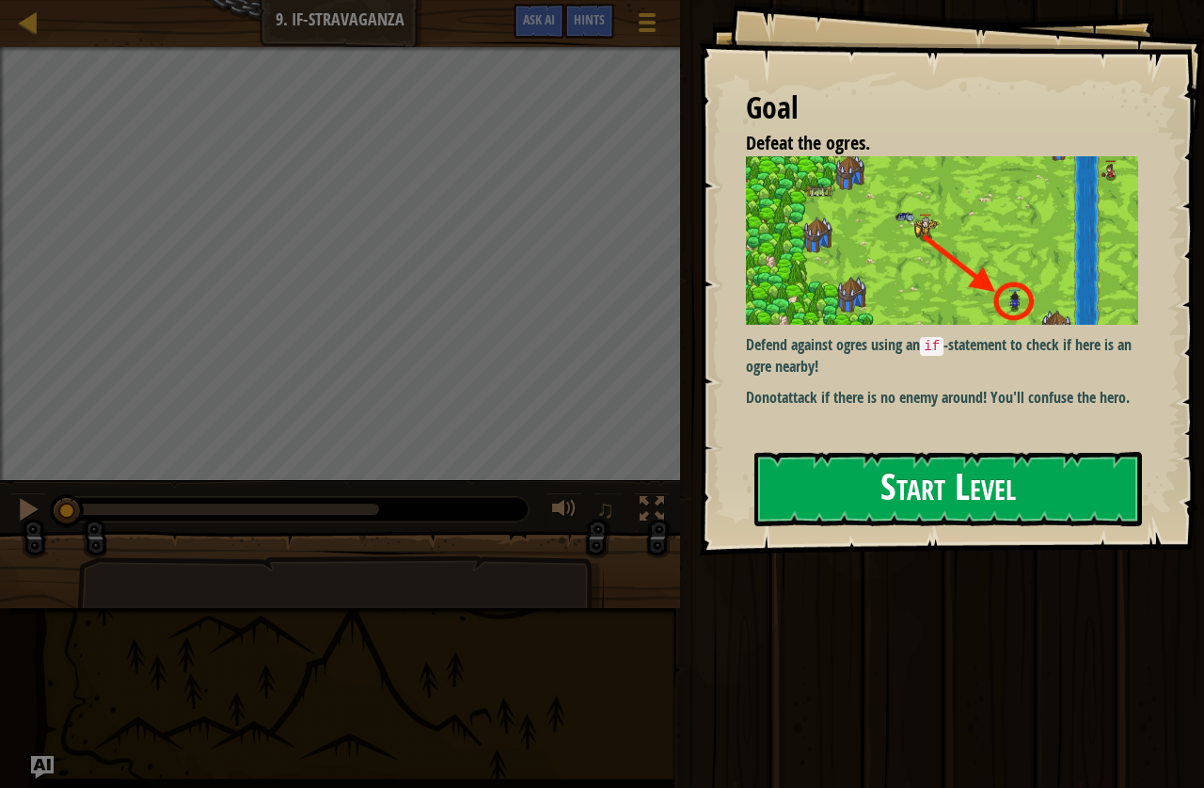
click at [917, 498] on button "Start Level" at bounding box center [949, 489] width 388 height 74
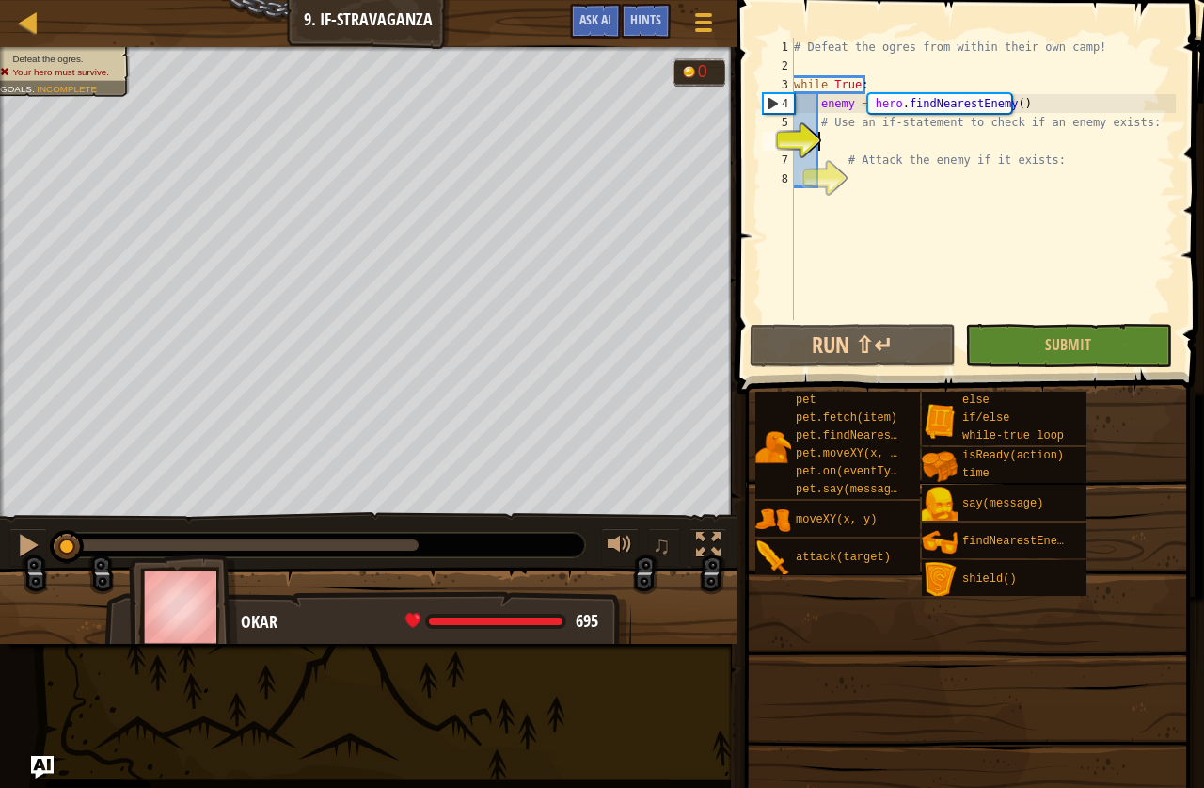
type textarea "h"
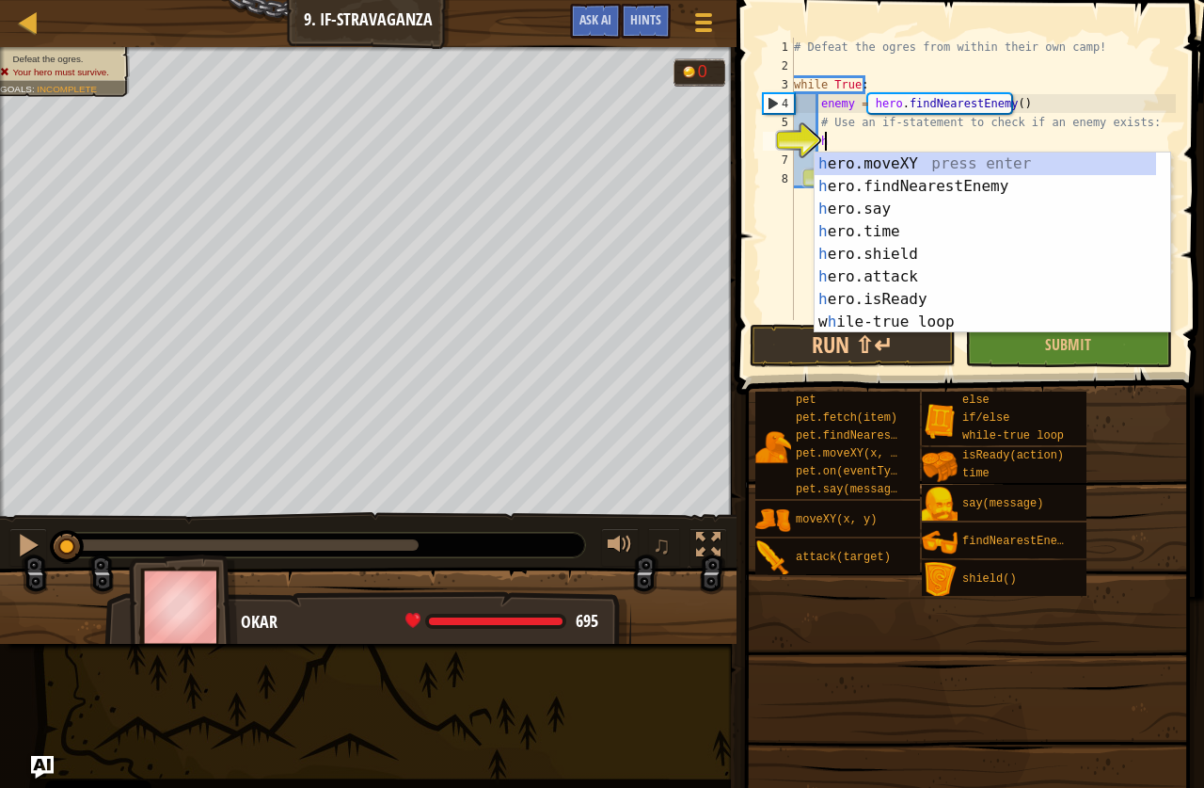
scroll to position [8, 1]
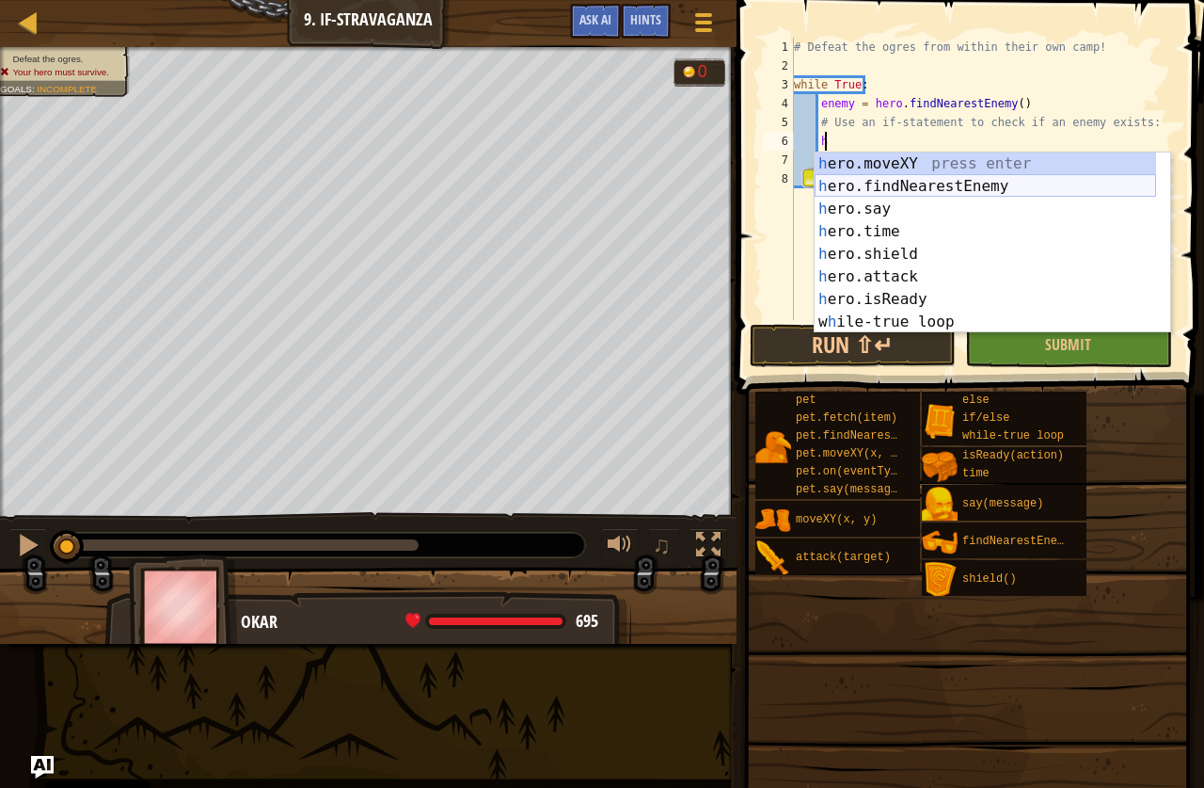
click at [931, 177] on div "h ero.moveXY press enter h ero.findNearestEnemy press enter h ero.say press ent…" at bounding box center [986, 265] width 342 height 226
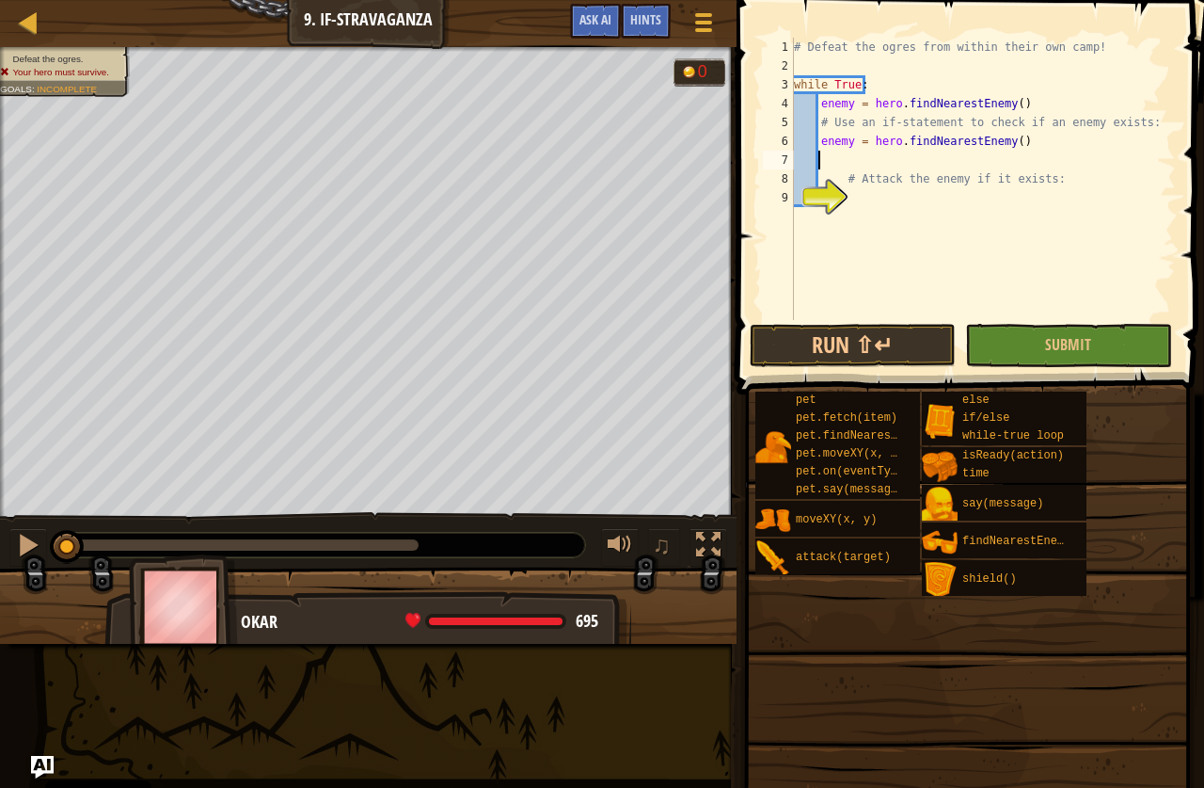
click at [874, 203] on div "# Defeat the ogres from within their own camp! while True : enemy = hero . find…" at bounding box center [983, 198] width 386 height 320
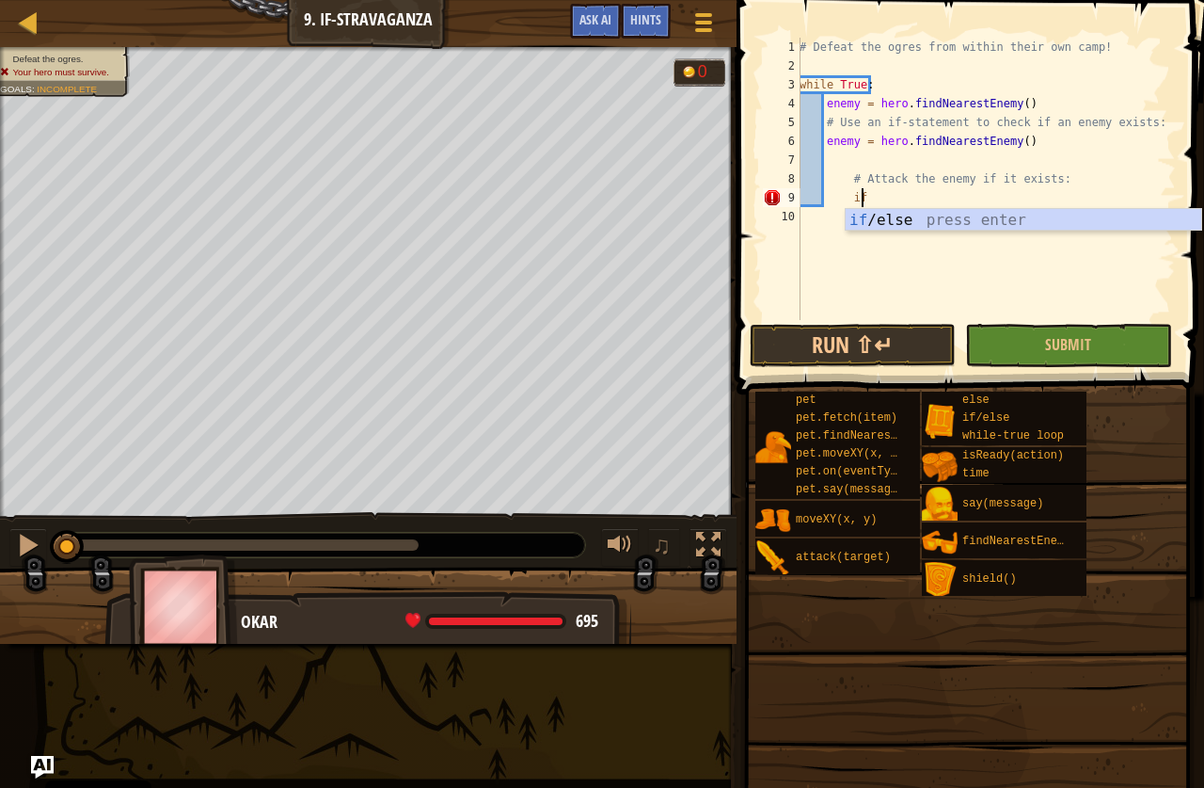
scroll to position [8, 4]
click at [904, 215] on div "if /else press enter" at bounding box center [1024, 243] width 356 height 68
type textarea "if enemy:"
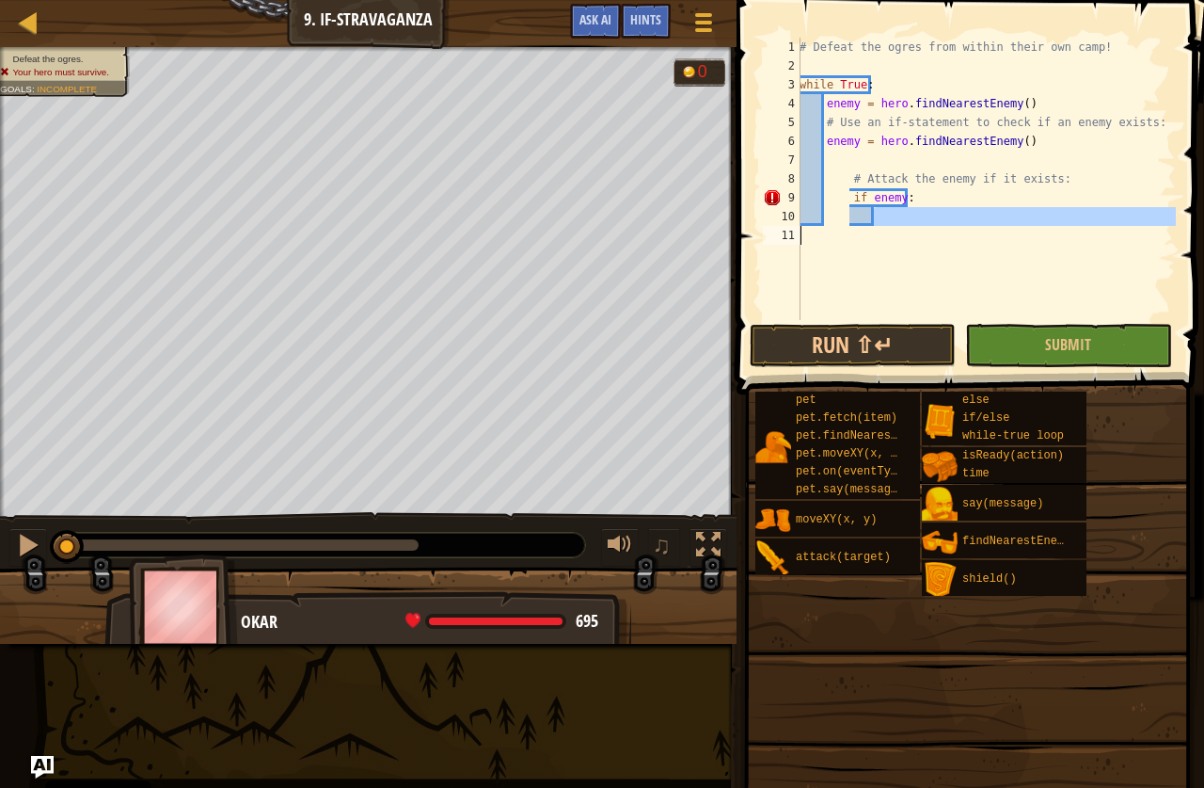
drag, startPoint x: 893, startPoint y: 221, endPoint x: 889, endPoint y: 231, distance: 10.1
click at [889, 231] on div "# Defeat the ogres from within their own camp! while True : enemy = hero . find…" at bounding box center [986, 198] width 380 height 320
click at [885, 225] on div "# Defeat the ogres from within their own camp! while True : enemy = hero . find…" at bounding box center [986, 179] width 380 height 282
click at [885, 215] on div "# Defeat the ogres from within their own camp! while True : enemy = hero . find…" at bounding box center [986, 198] width 380 height 320
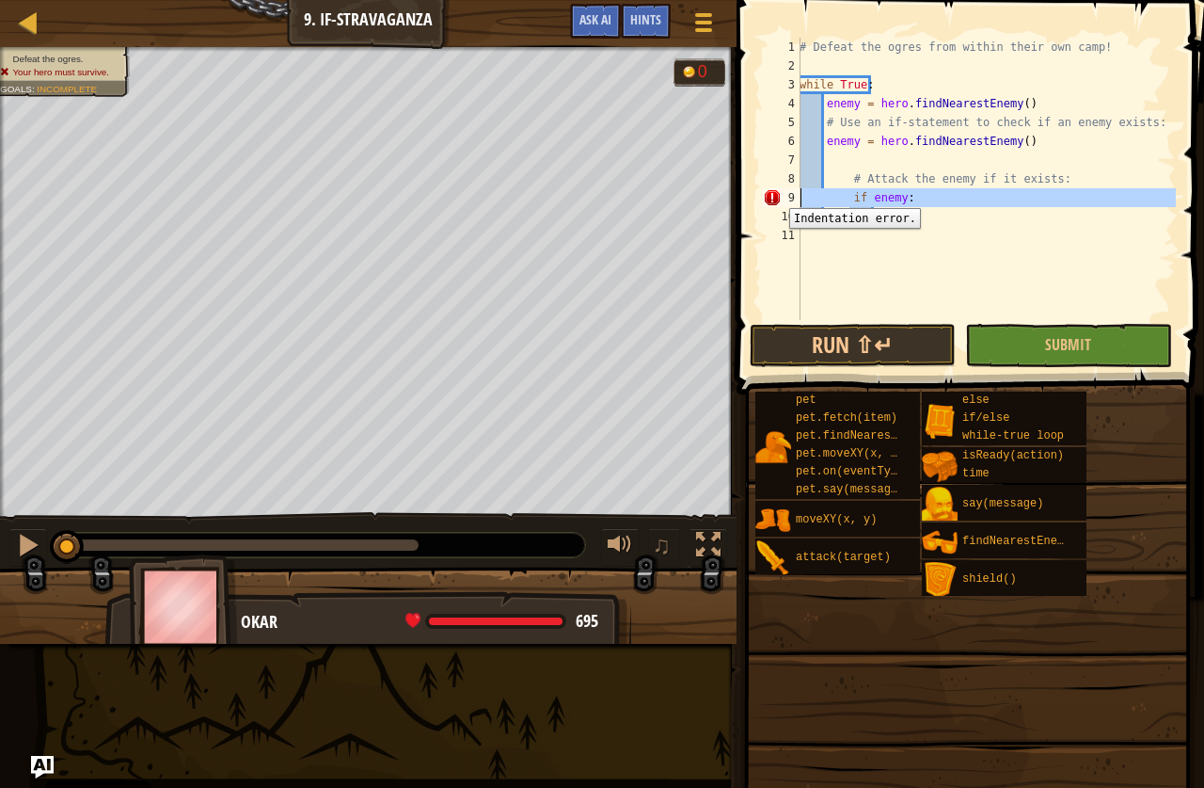
click at [775, 194] on div "9" at bounding box center [782, 197] width 38 height 19
click at [847, 195] on div "# Defeat the ogres from within their own camp! while True : enemy = hero . find…" at bounding box center [986, 198] width 380 height 320
click at [848, 196] on div "# Defeat the ogres from within their own camp! while True : enemy = hero . find…" at bounding box center [986, 179] width 380 height 282
click at [847, 200] on div "# Defeat the ogres from within their own camp! while True : enemy = hero . find…" at bounding box center [986, 198] width 380 height 320
type textarea "if enemy:"
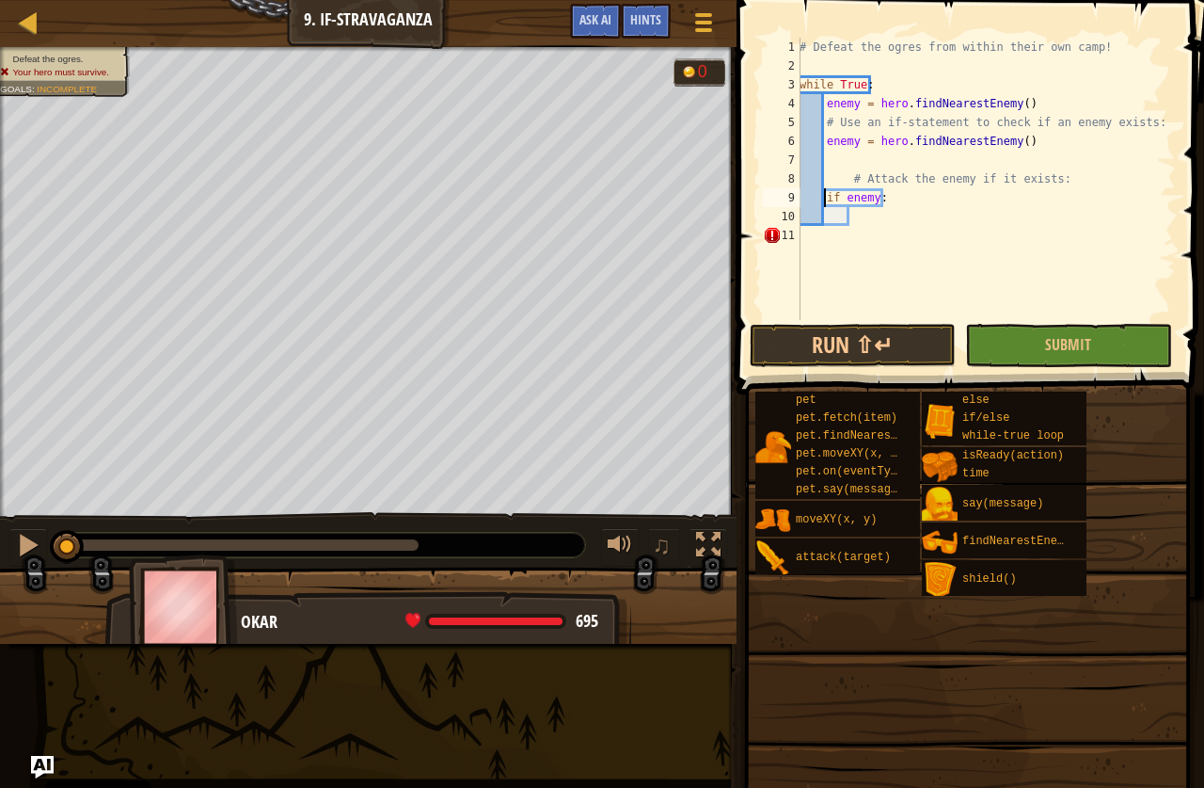
click at [889, 214] on div "# Defeat the ogres from within their own camp! while True : enemy = hero . find…" at bounding box center [986, 198] width 380 height 320
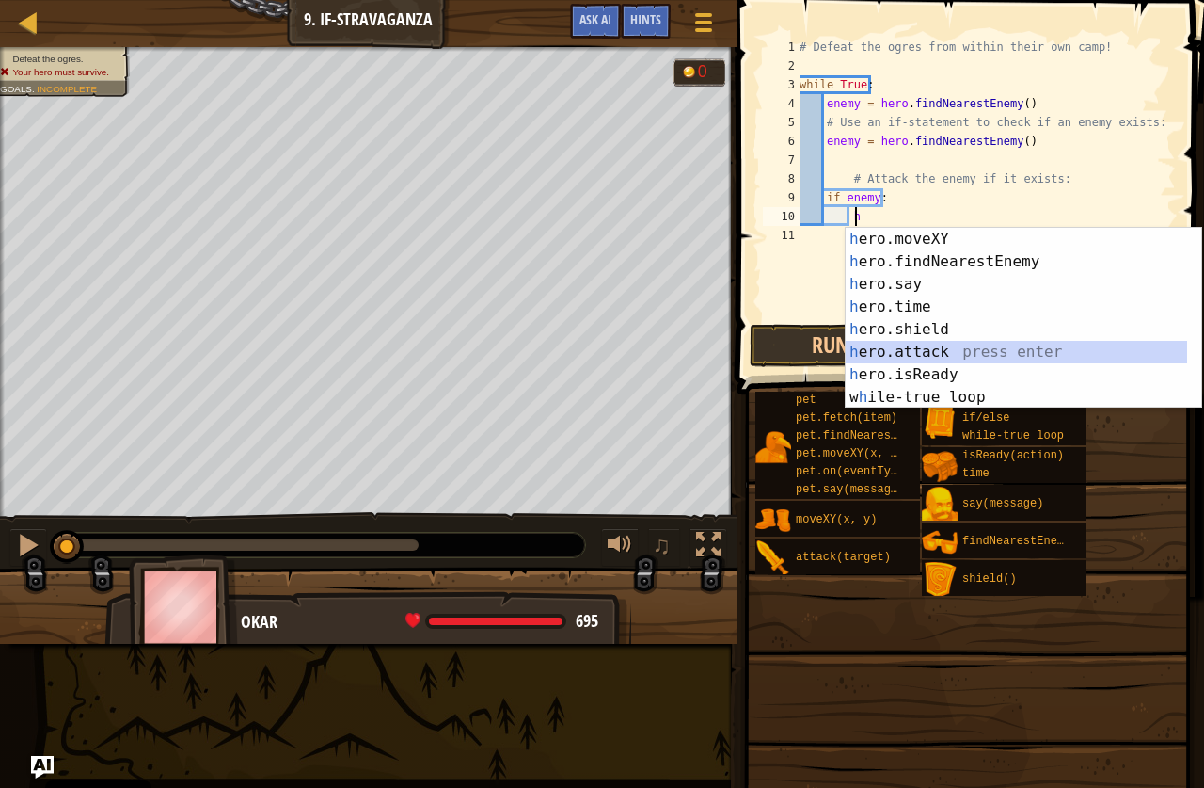
click at [921, 349] on div "h ero.moveXY press enter h ero.findNearestEnemy press enter h ero.say press ent…" at bounding box center [1024, 341] width 356 height 226
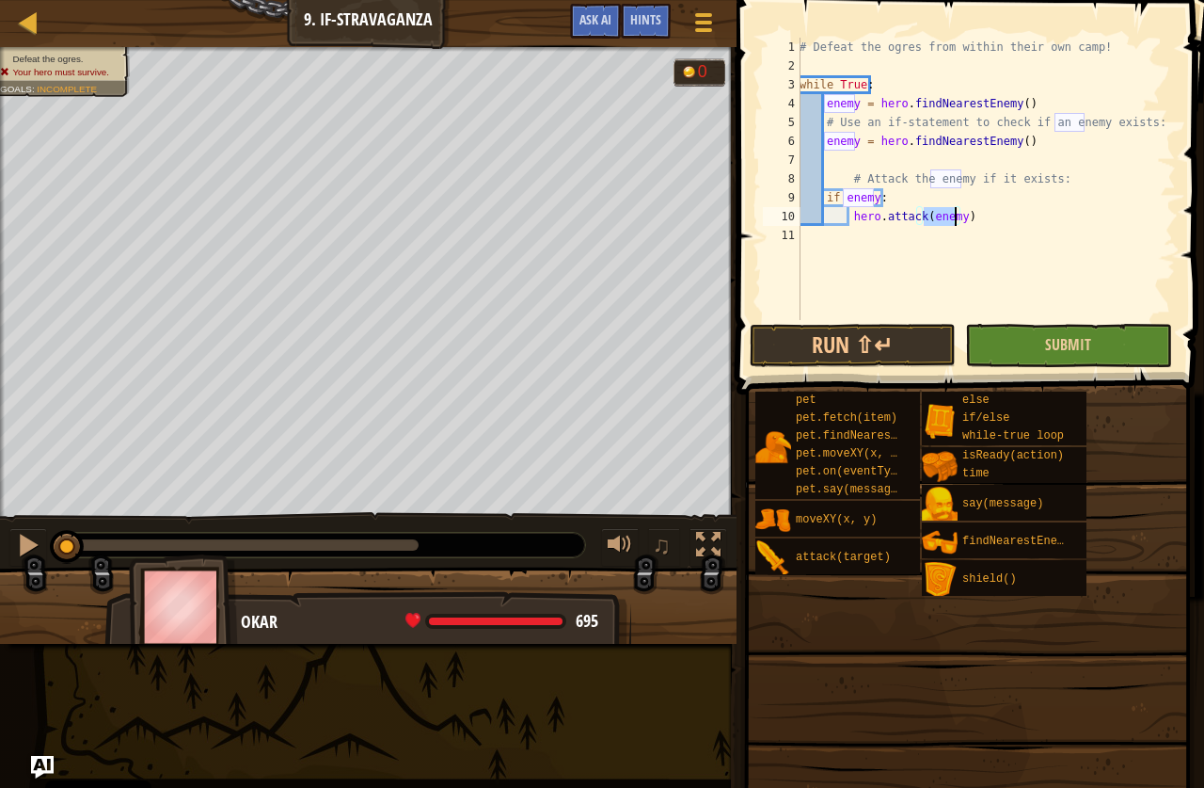
type textarea "hero.attack(enemy)"
click at [995, 348] on button "Submit" at bounding box center [1068, 345] width 206 height 43
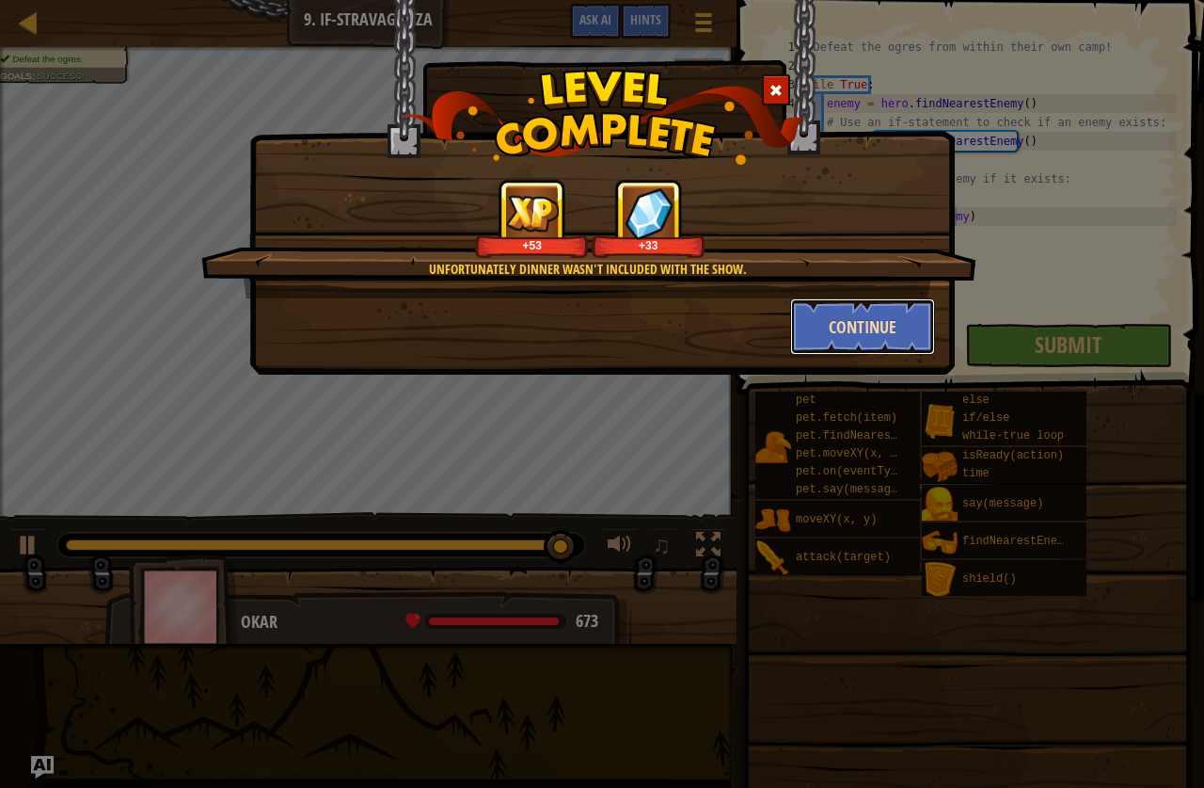
drag, startPoint x: 912, startPoint y: 322, endPoint x: 916, endPoint y: 341, distance: 19.2
click at [916, 341] on button "Continue" at bounding box center [863, 326] width 146 height 56
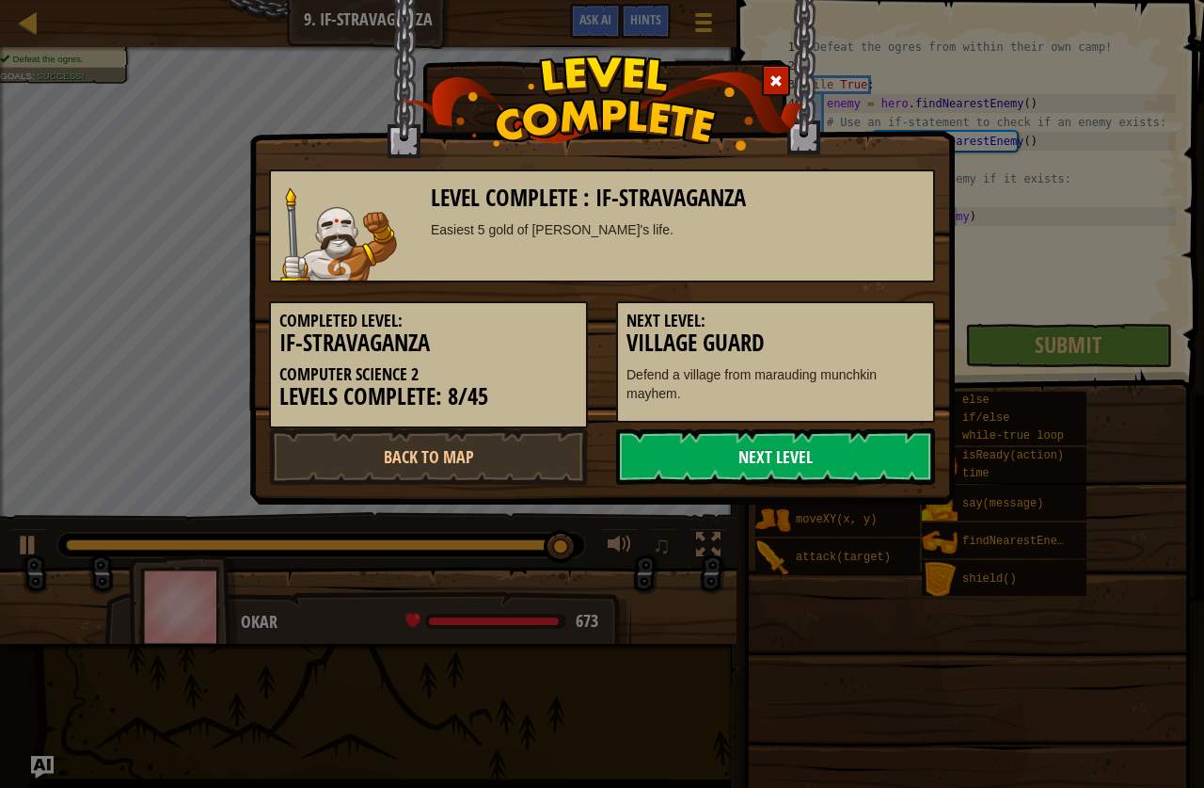
click at [868, 457] on link "Next Level" at bounding box center [775, 456] width 319 height 56
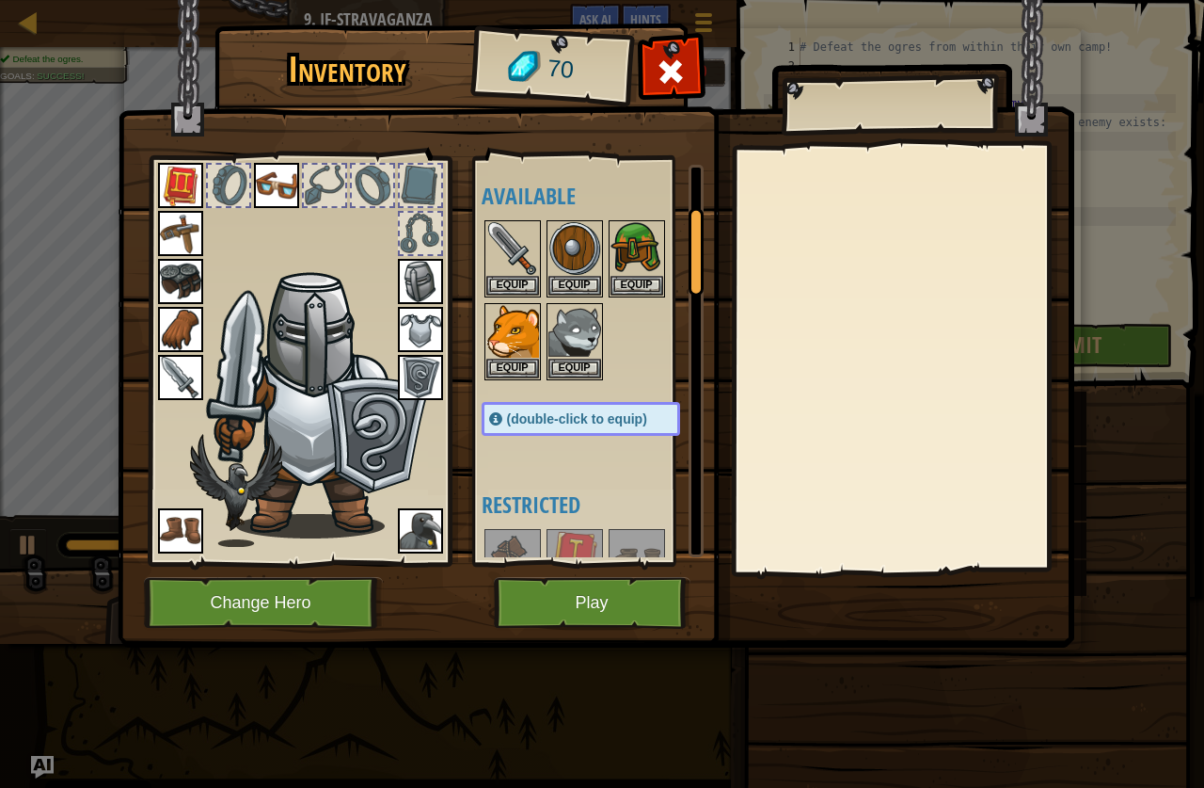
scroll to position [470, 0]
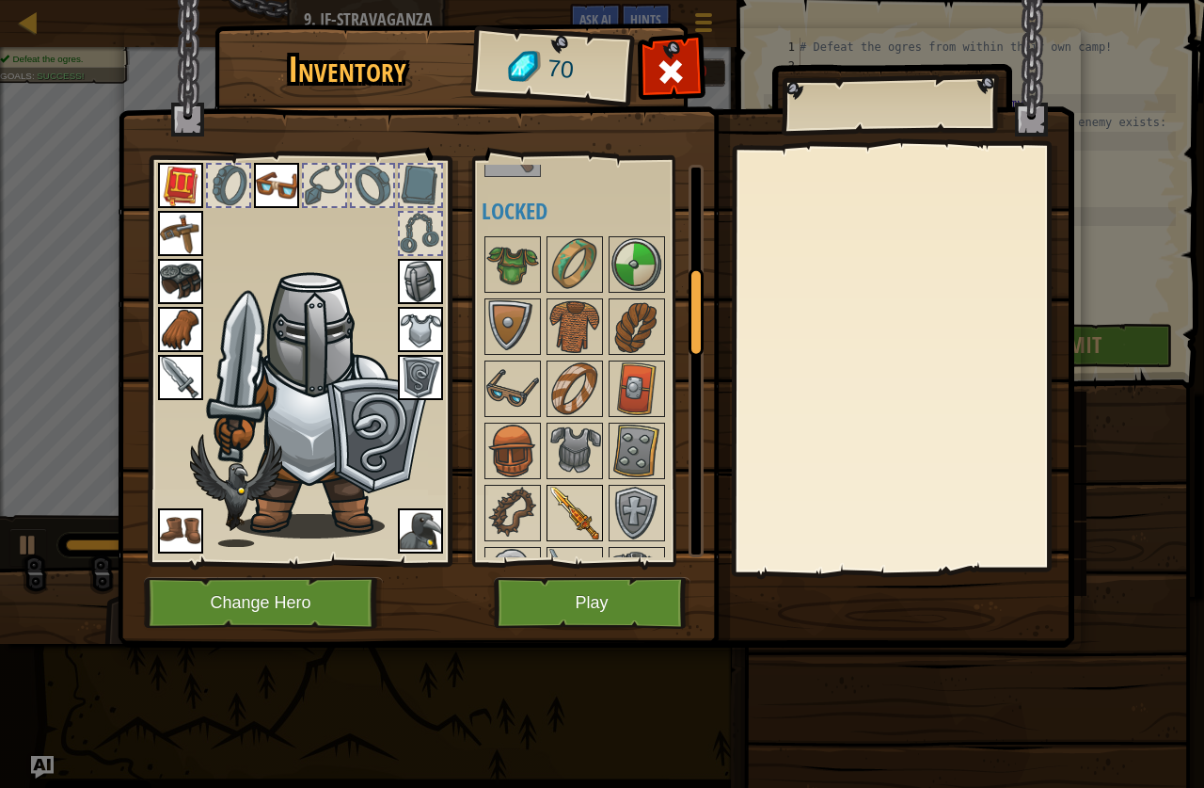
click at [582, 507] on img at bounding box center [575, 512] width 53 height 53
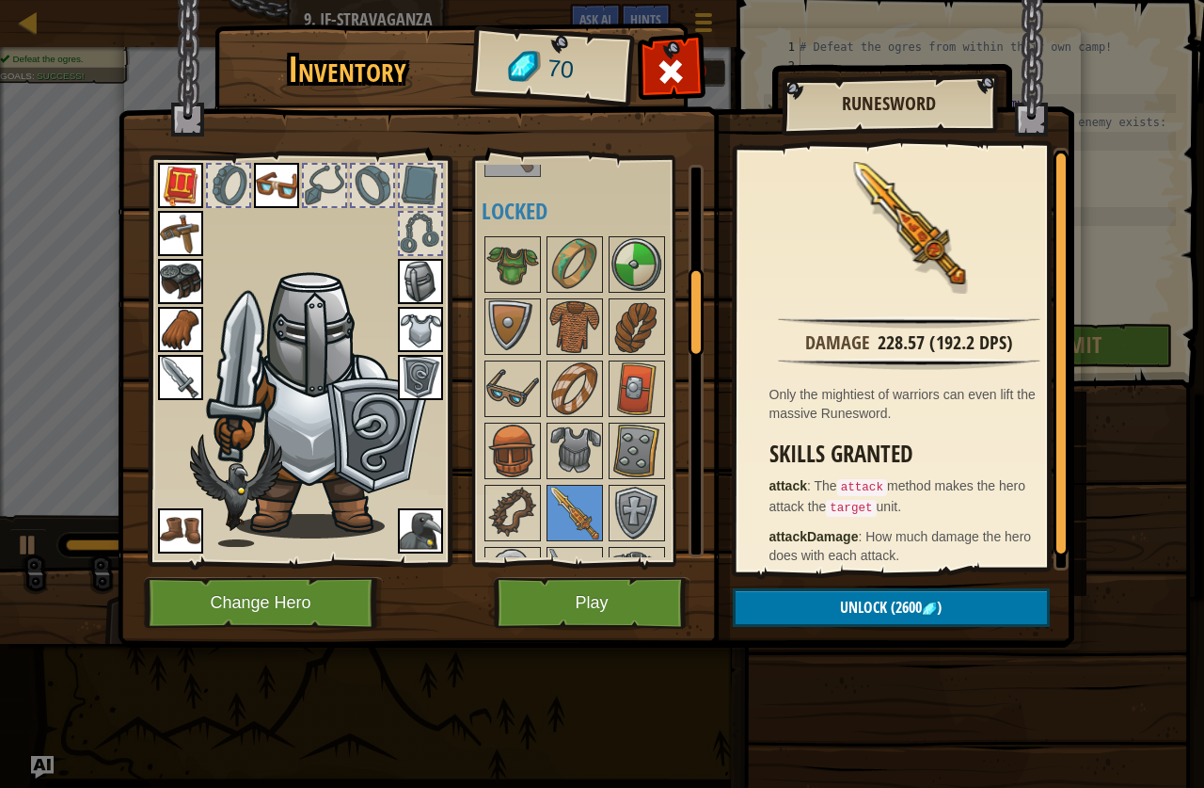
click at [523, 493] on img at bounding box center [512, 512] width 53 height 53
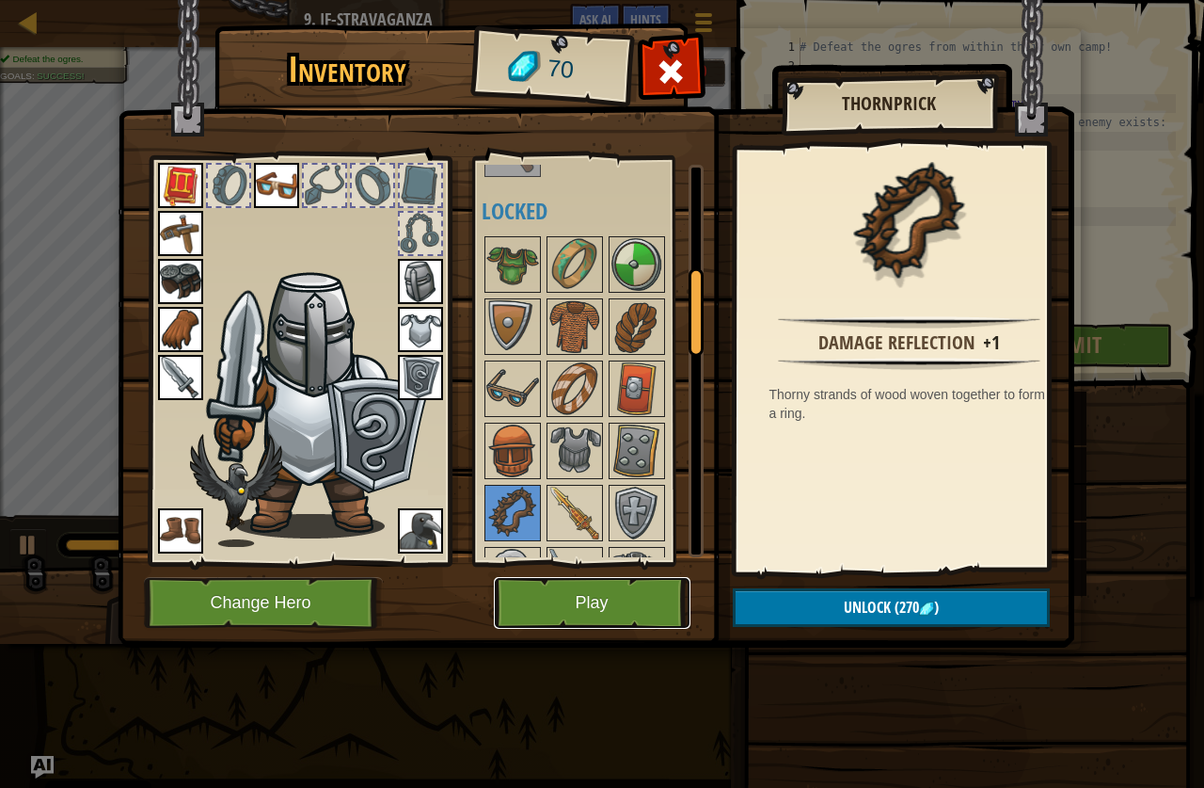
click at [595, 587] on button "Play" at bounding box center [592, 603] width 197 height 52
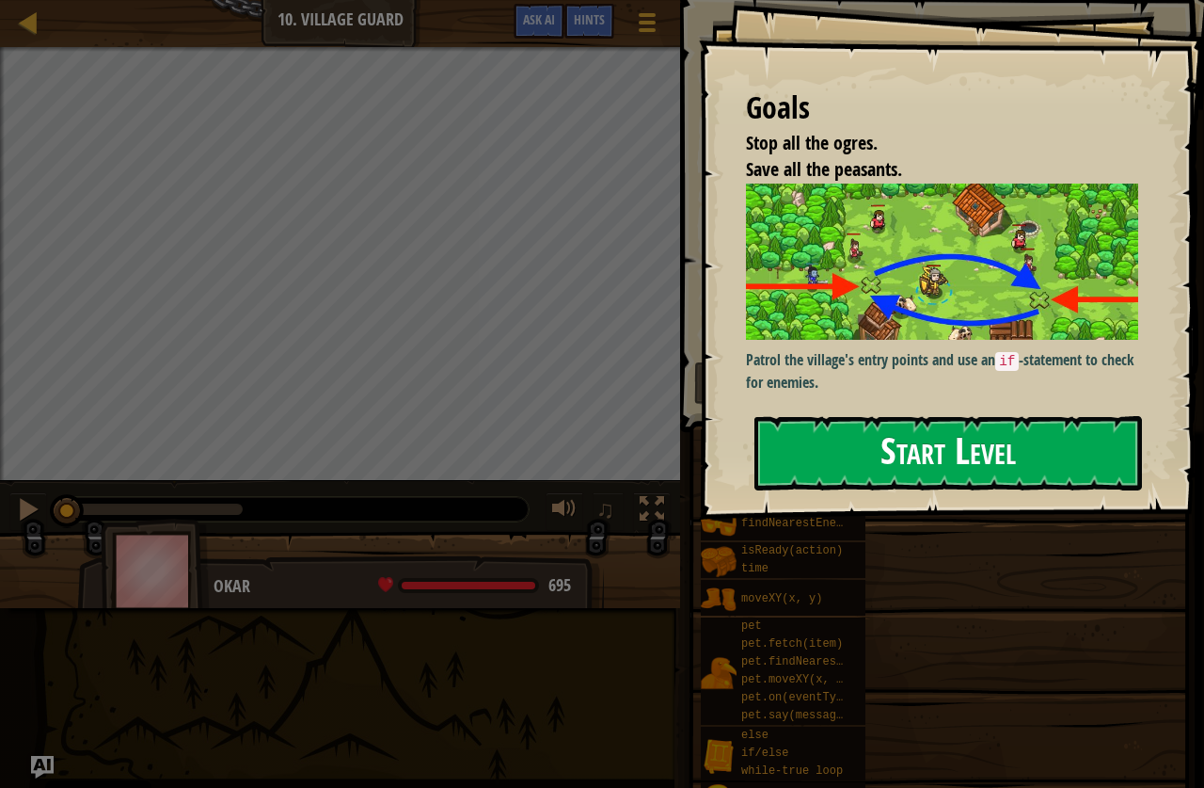
click at [872, 449] on button "Start Level" at bounding box center [949, 453] width 388 height 74
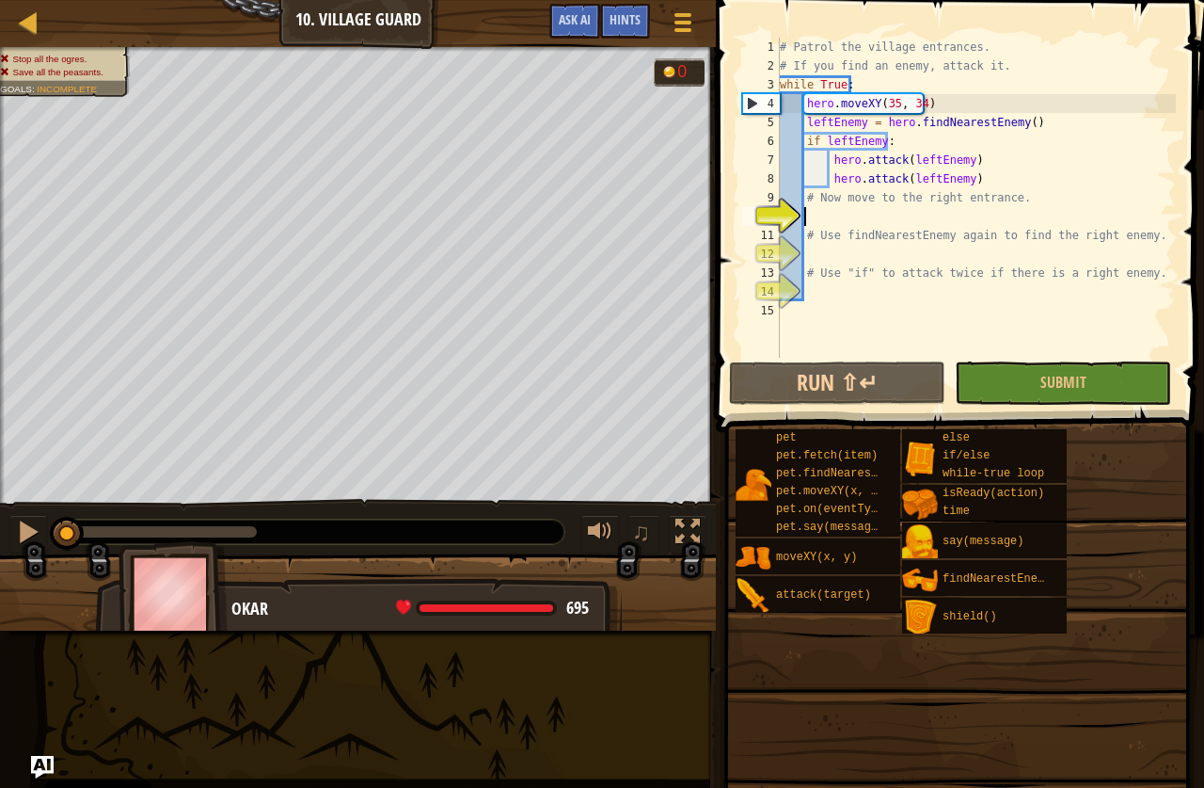
scroll to position [8, 2]
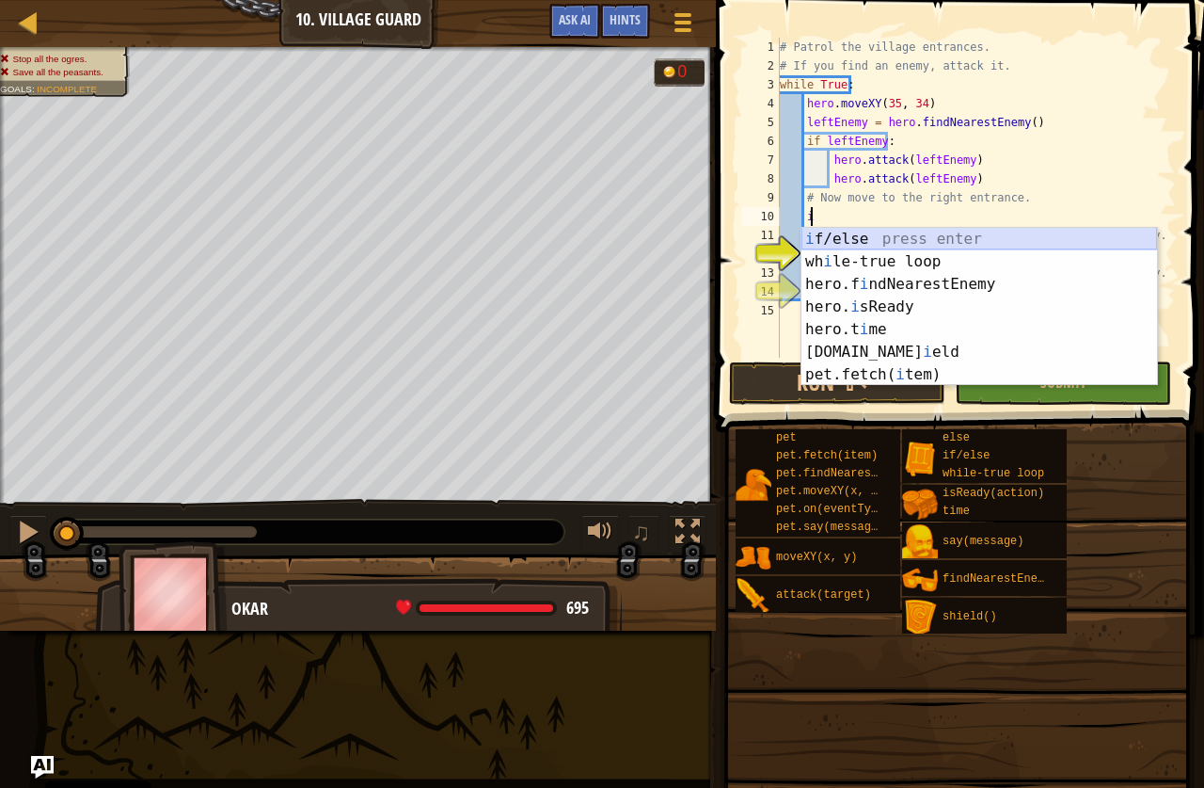
click at [881, 229] on div "i f/else press enter wh i le-true loop press enter hero.f i ndNearestEnemy pres…" at bounding box center [980, 329] width 356 height 203
type textarea "if enemy:"
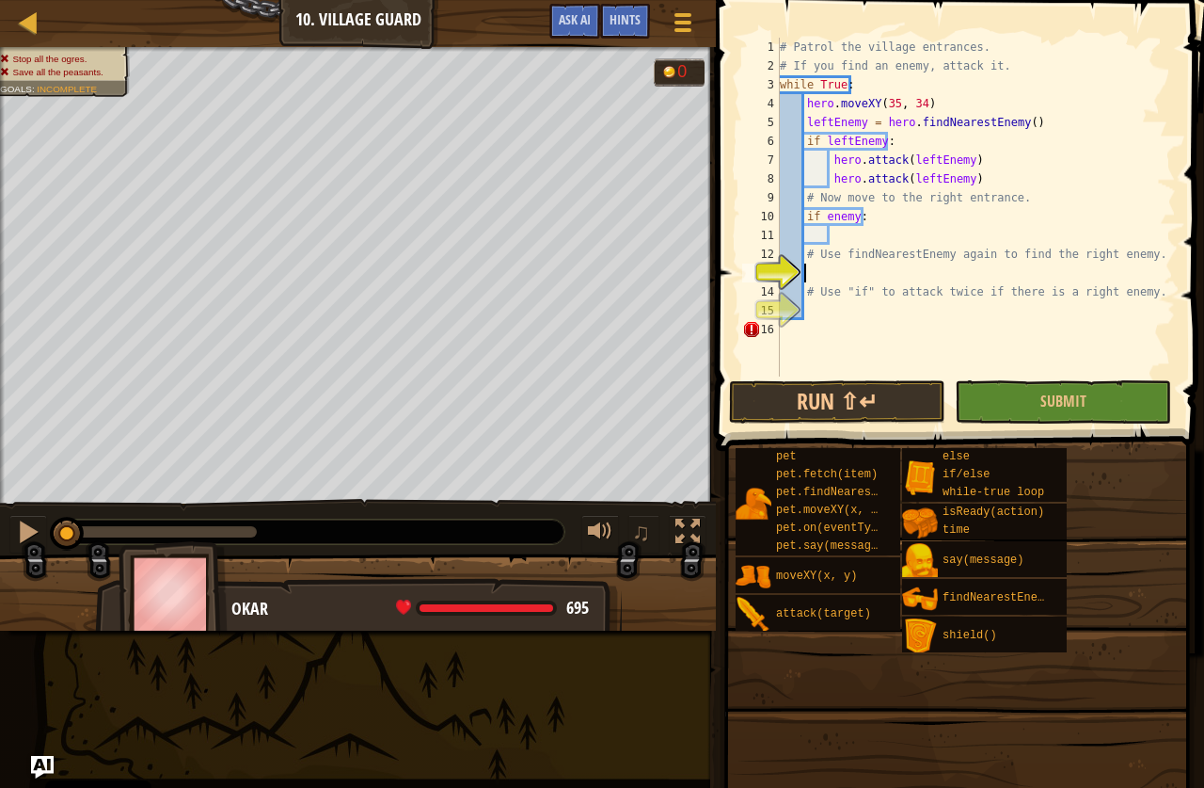
click at [846, 264] on div "# Patrol the village entrances. # If you find an enemy, attack it. while True :…" at bounding box center [976, 226] width 400 height 376
type textarea "h"
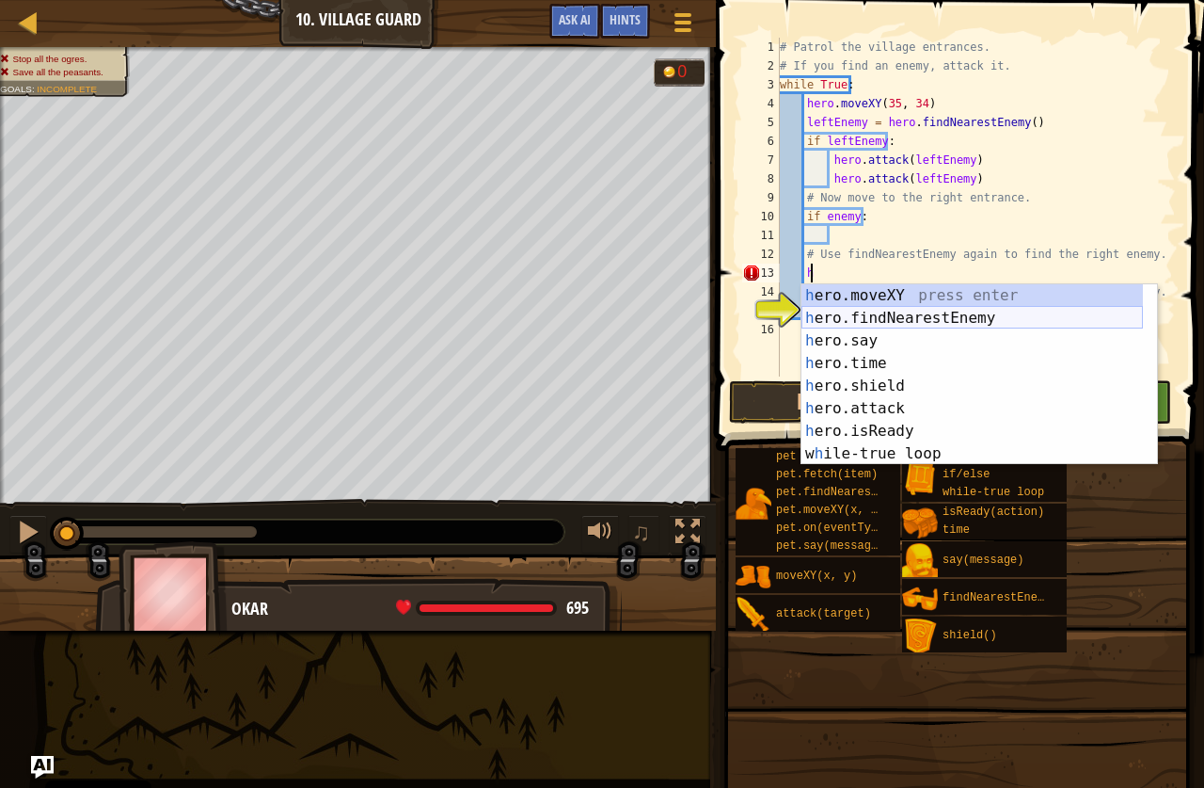
click at [888, 322] on div "h ero.moveXY press enter h ero.findNearestEnemy press enter h ero.say press ent…" at bounding box center [973, 397] width 342 height 226
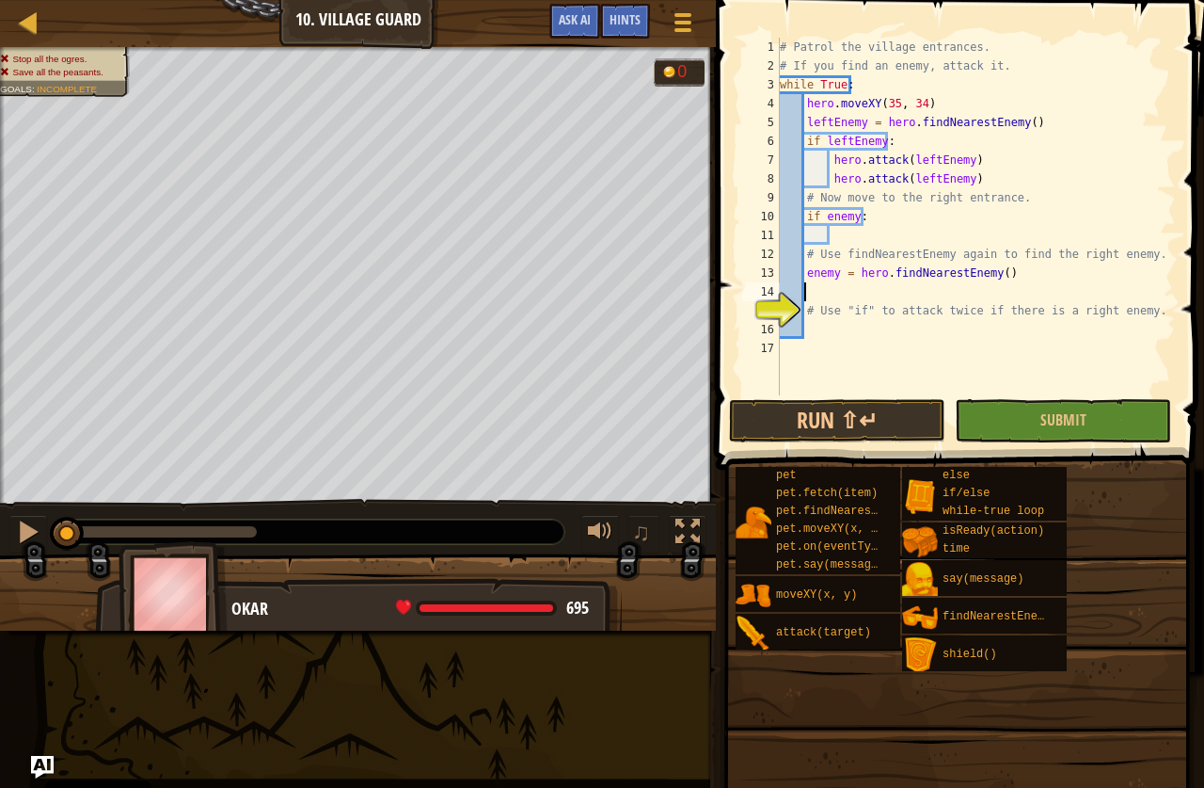
scroll to position [8, 1]
click at [849, 327] on div "# Patrol the village entrances. # If you find an enemy, attack it. while True :…" at bounding box center [976, 235] width 400 height 395
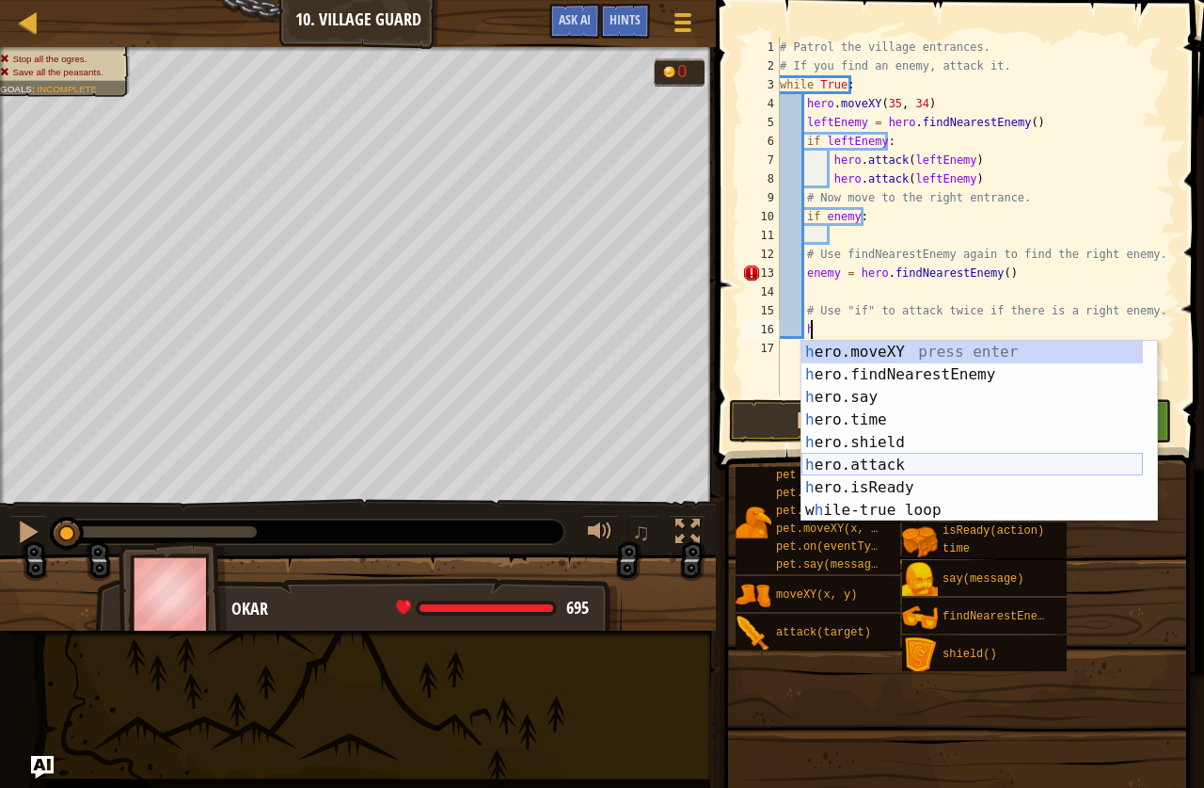
click at [869, 456] on div "h ero.moveXY press enter h ero.findNearestEnemy press enter h ero.say press ent…" at bounding box center [973, 454] width 342 height 226
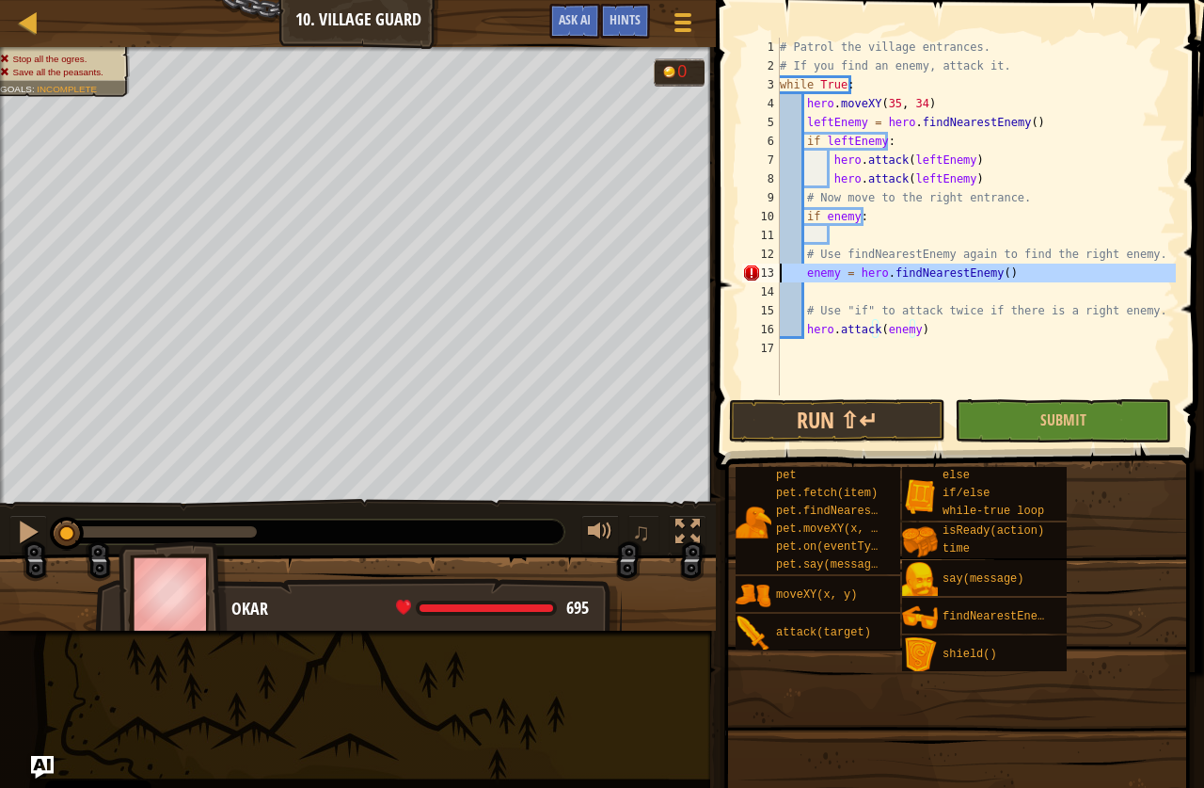
click at [750, 278] on div "13" at bounding box center [761, 272] width 38 height 19
click at [793, 270] on div "# Patrol the village entrances. # If you find an enemy, attack it. while True :…" at bounding box center [976, 235] width 400 height 395
click at [806, 274] on div "# Patrol the village entrances. # If you find an enemy, attack it. while True :…" at bounding box center [976, 235] width 400 height 395
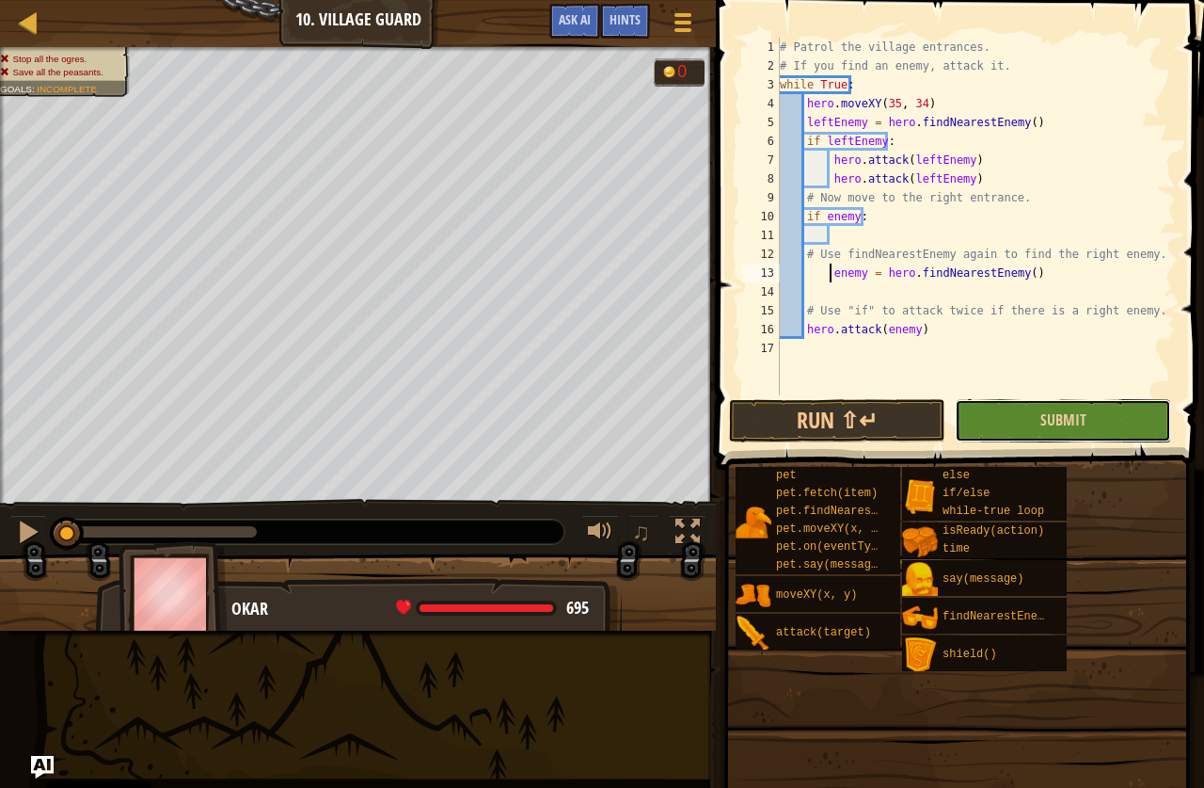
click at [1031, 410] on button "Submit" at bounding box center [1063, 420] width 216 height 43
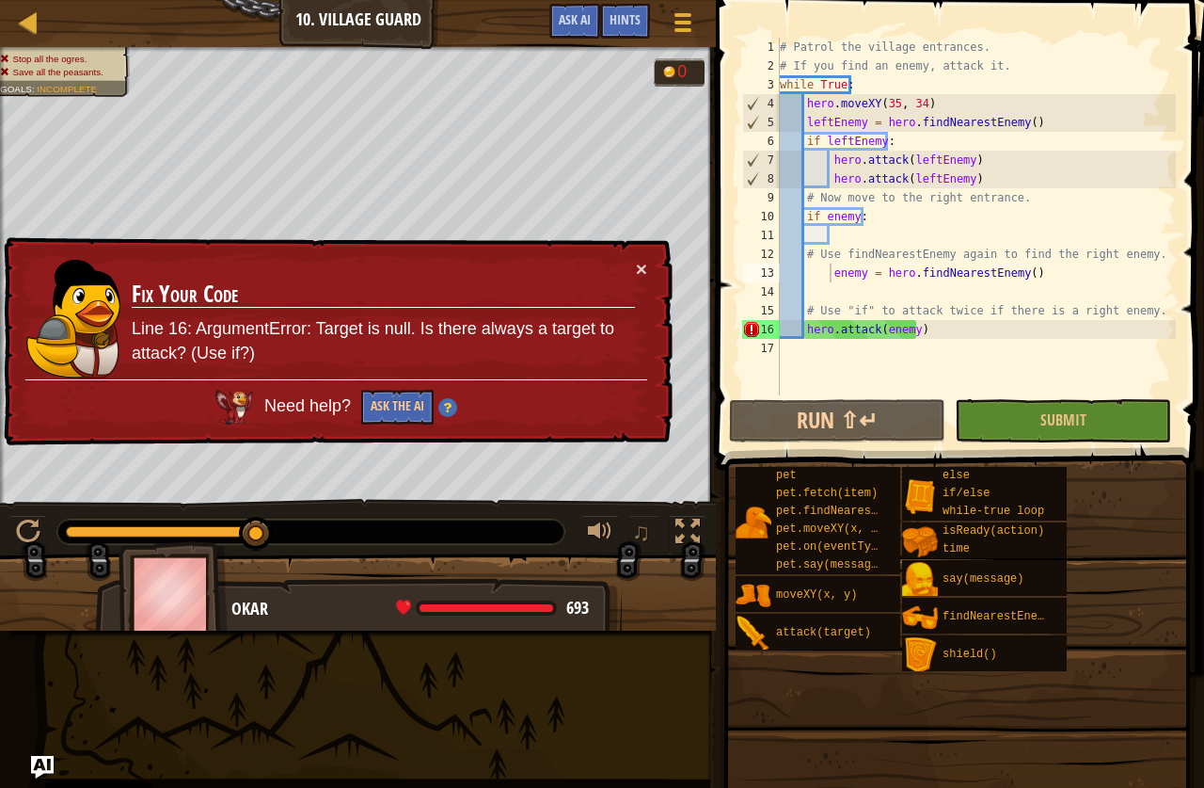
type textarea "hero.attack(enemy)"
click at [924, 330] on div "# Patrol the village entrances. # If you find an enemy, attack it. while True :…" at bounding box center [976, 235] width 400 height 395
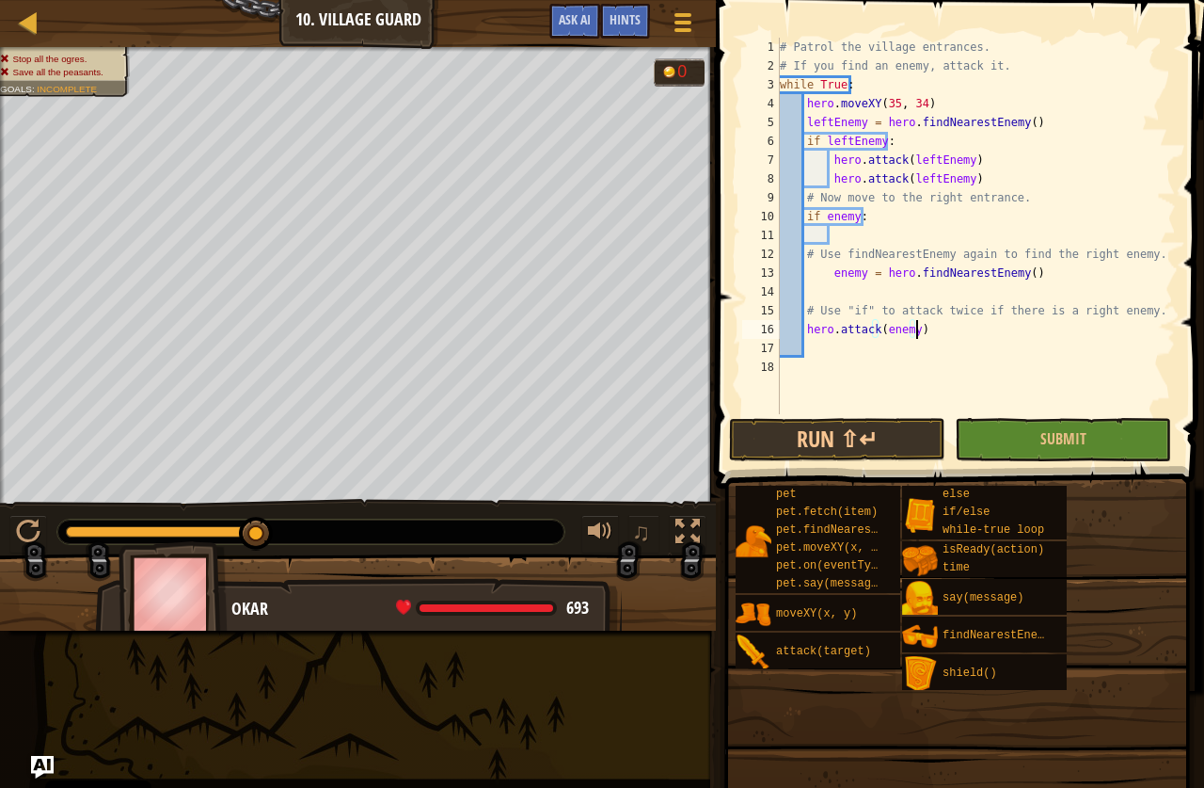
click at [926, 325] on div "# Patrol the village entrances. # If you find an enemy, attack it. while True :…" at bounding box center [976, 245] width 400 height 414
type textarea "hero.attack(enemy)"
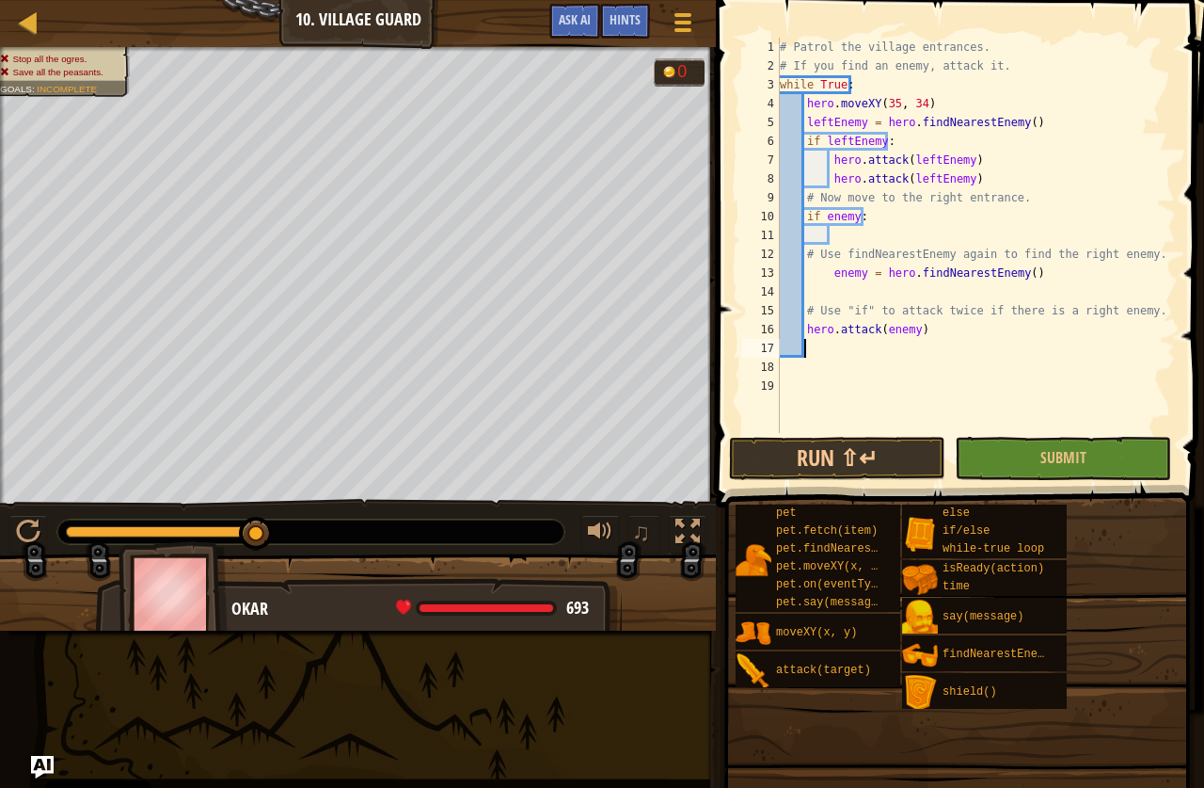
click at [819, 305] on div "# Patrol the village entrances. # If you find an enemy, attack it. while True :…" at bounding box center [976, 254] width 400 height 433
drag, startPoint x: 920, startPoint y: 332, endPoint x: 806, endPoint y: 331, distance: 113.9
click at [806, 331] on div "# Patrol the village entrances. # If you find an enemy, attack it. while True :…" at bounding box center [976, 254] width 400 height 433
type textarea "hero.attack(enemy)"
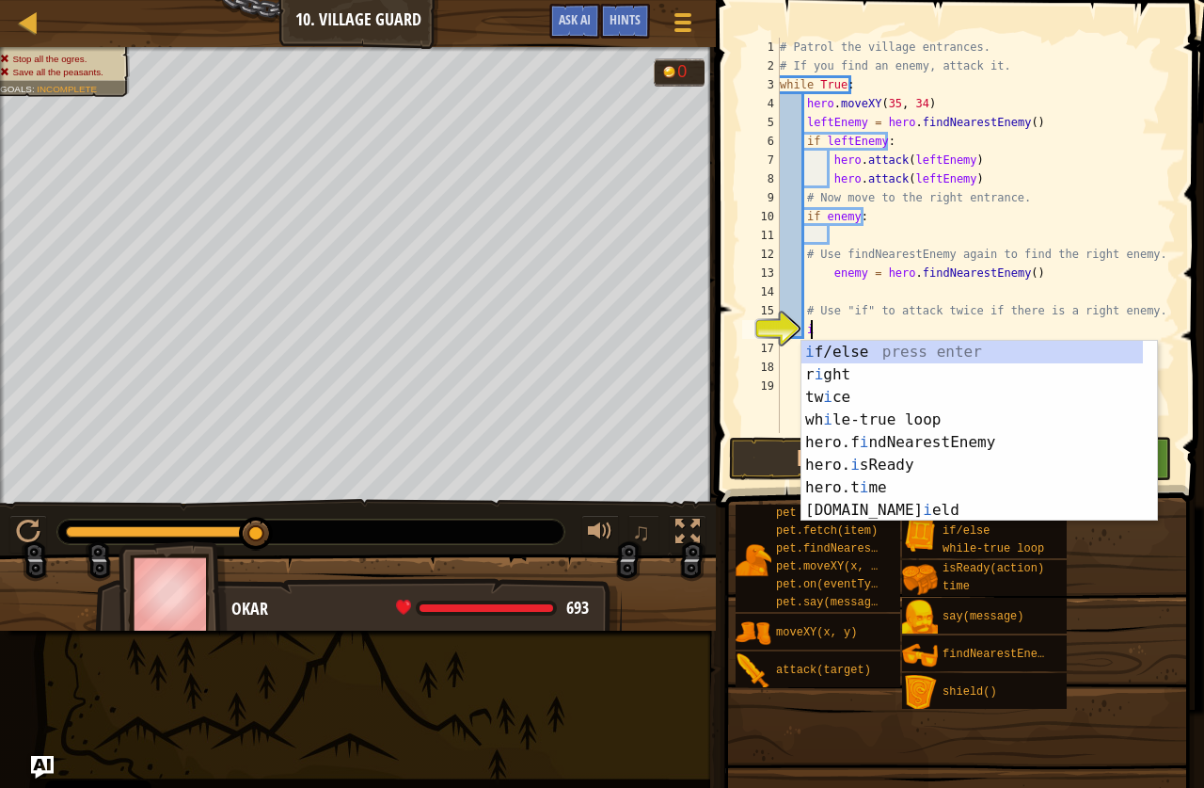
scroll to position [8, 2]
click at [844, 346] on div "i f/else press enter r i ght press enter tw i ce press enter wh i le-true loop …" at bounding box center [973, 454] width 342 height 226
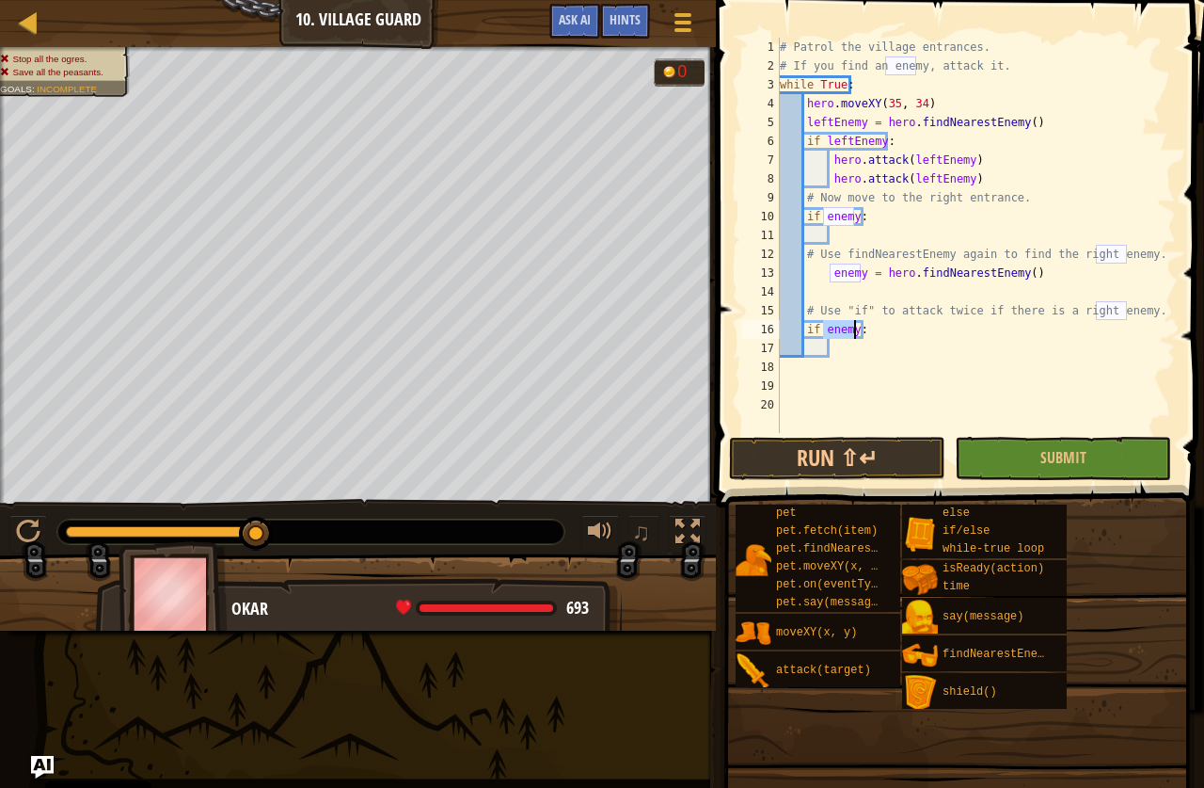
type textarea "if enemy:"
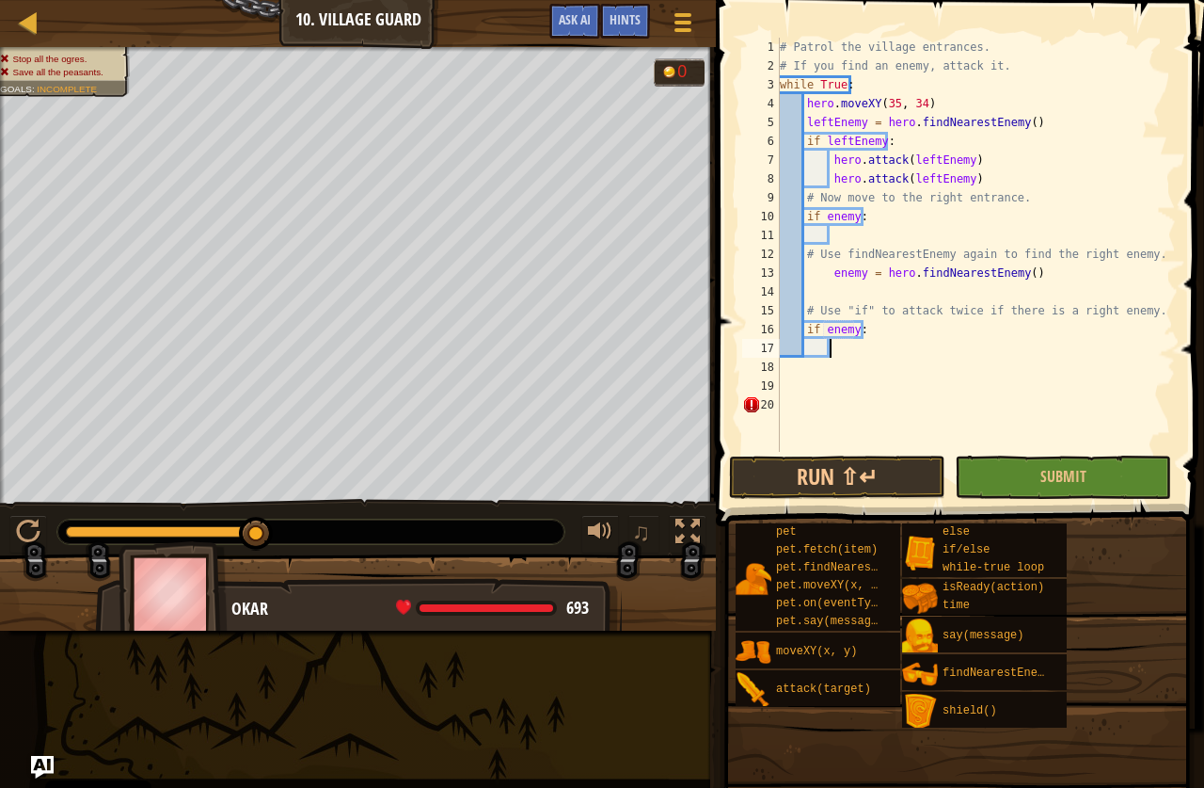
click at [838, 347] on div "# Patrol the village entrances. # If you find an enemy, attack it. while True :…" at bounding box center [976, 264] width 400 height 452
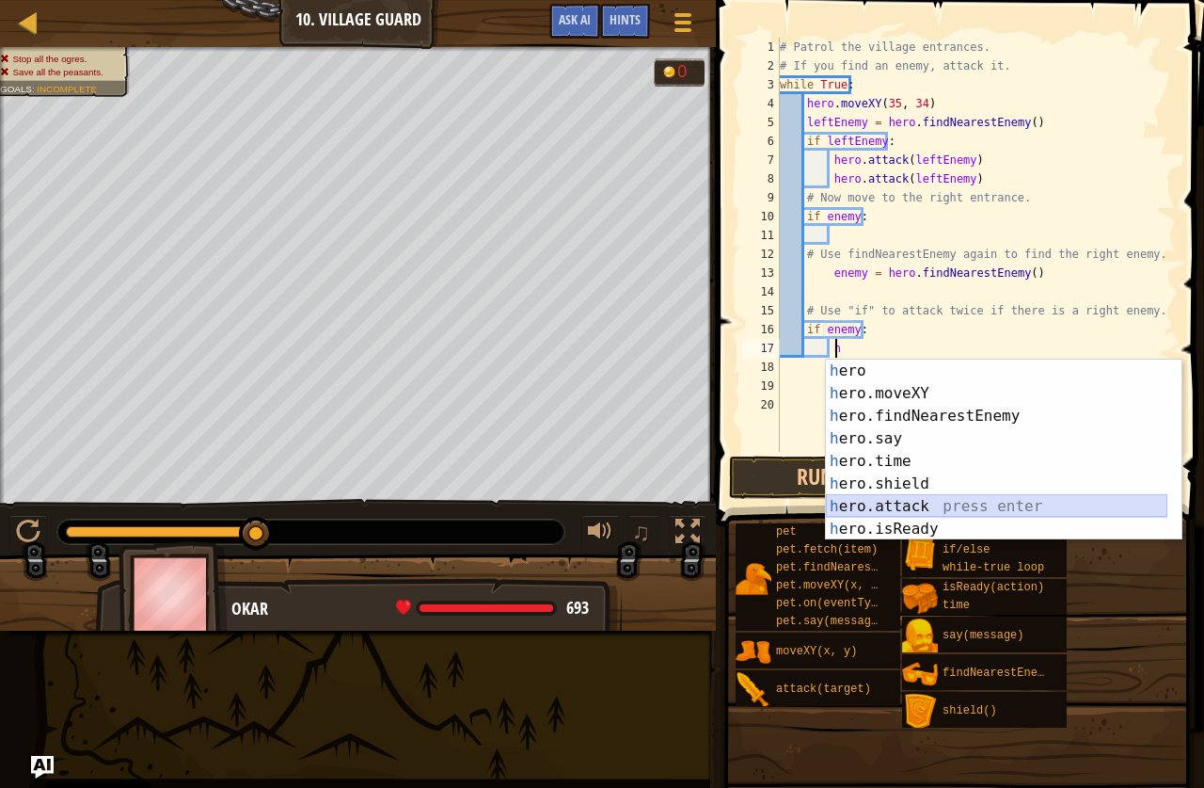
click at [863, 503] on div "h ero press enter h ero.moveXY press enter h ero.findNearestEnemy press enter h…" at bounding box center [997, 472] width 342 height 226
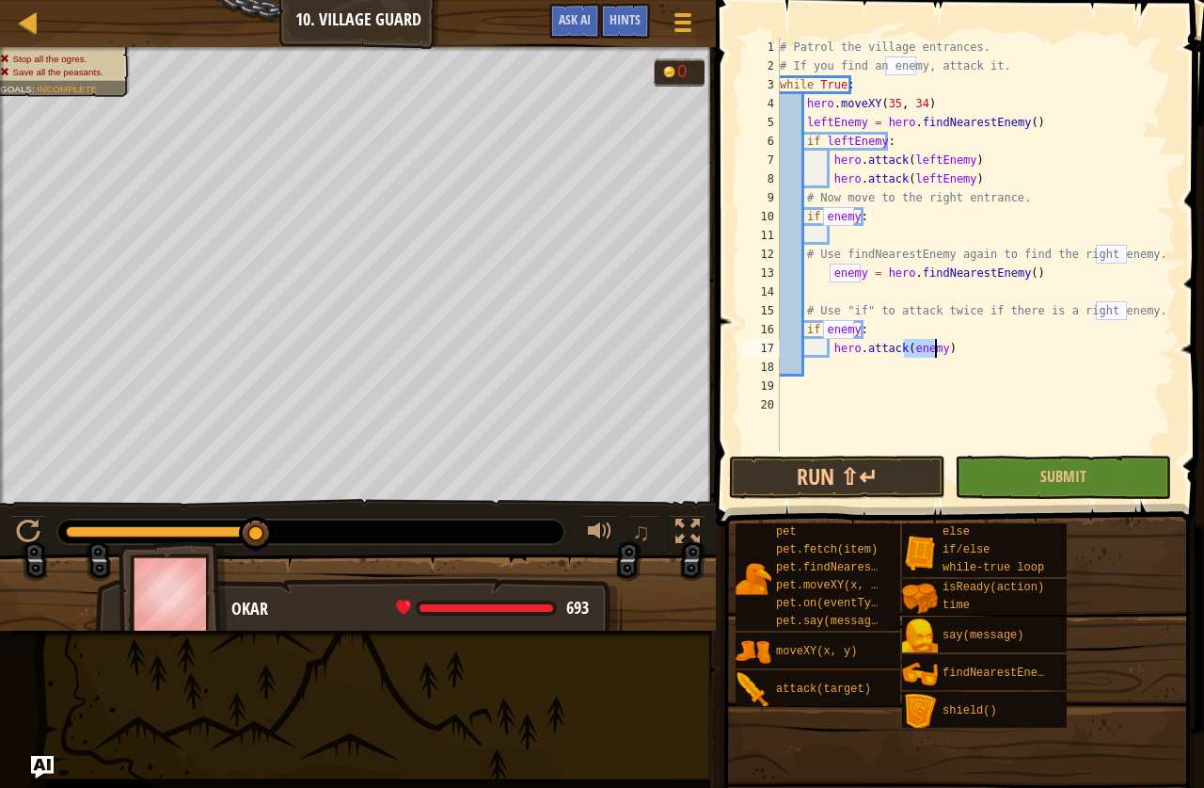
click at [1041, 225] on div "# Patrol the village entrances. # If you find an enemy, attack it. while True :…" at bounding box center [976, 264] width 400 height 452
click at [1055, 466] on button "Submit" at bounding box center [1063, 476] width 216 height 43
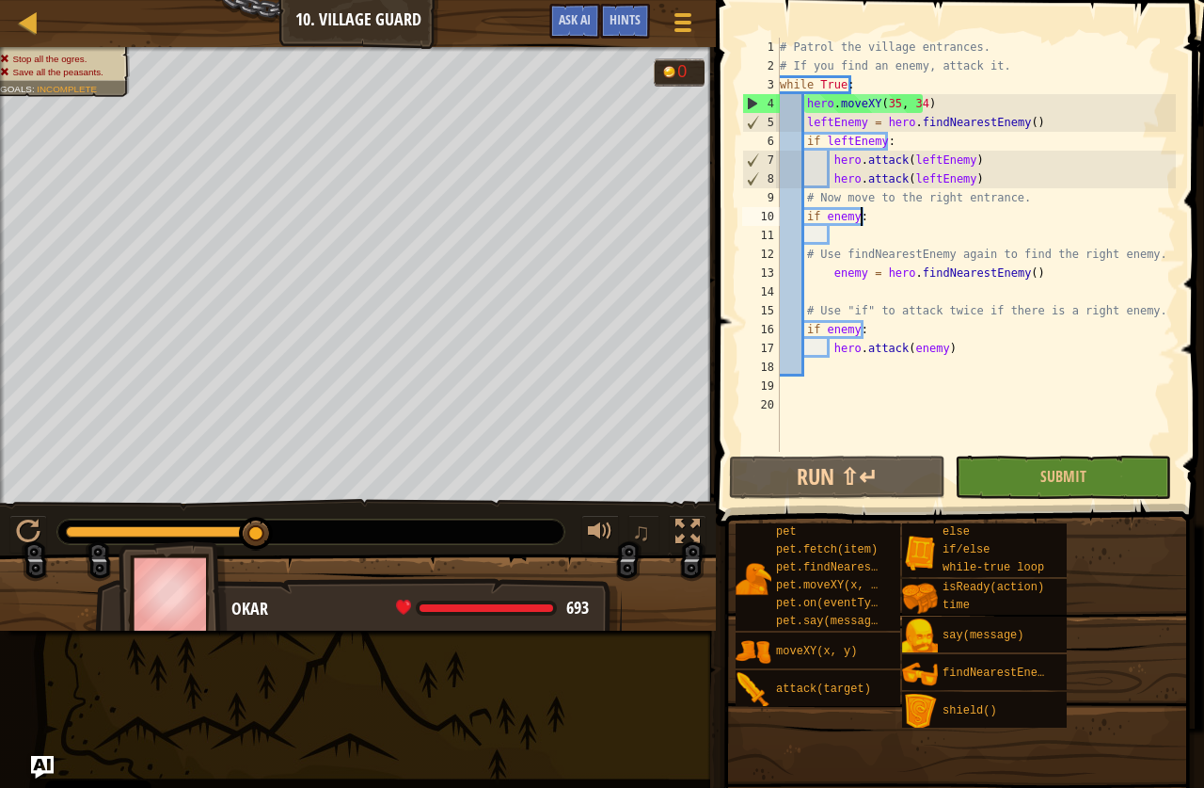
click at [847, 250] on div "# Patrol the village entrances. # If you find an enemy, attack it. while True :…" at bounding box center [976, 264] width 400 height 452
type textarea "# Use findNearestEnemy again to find the right enemy."
click at [841, 238] on div "# Patrol the village entrances. # If you find an enemy, attack it. while True :…" at bounding box center [976, 264] width 400 height 452
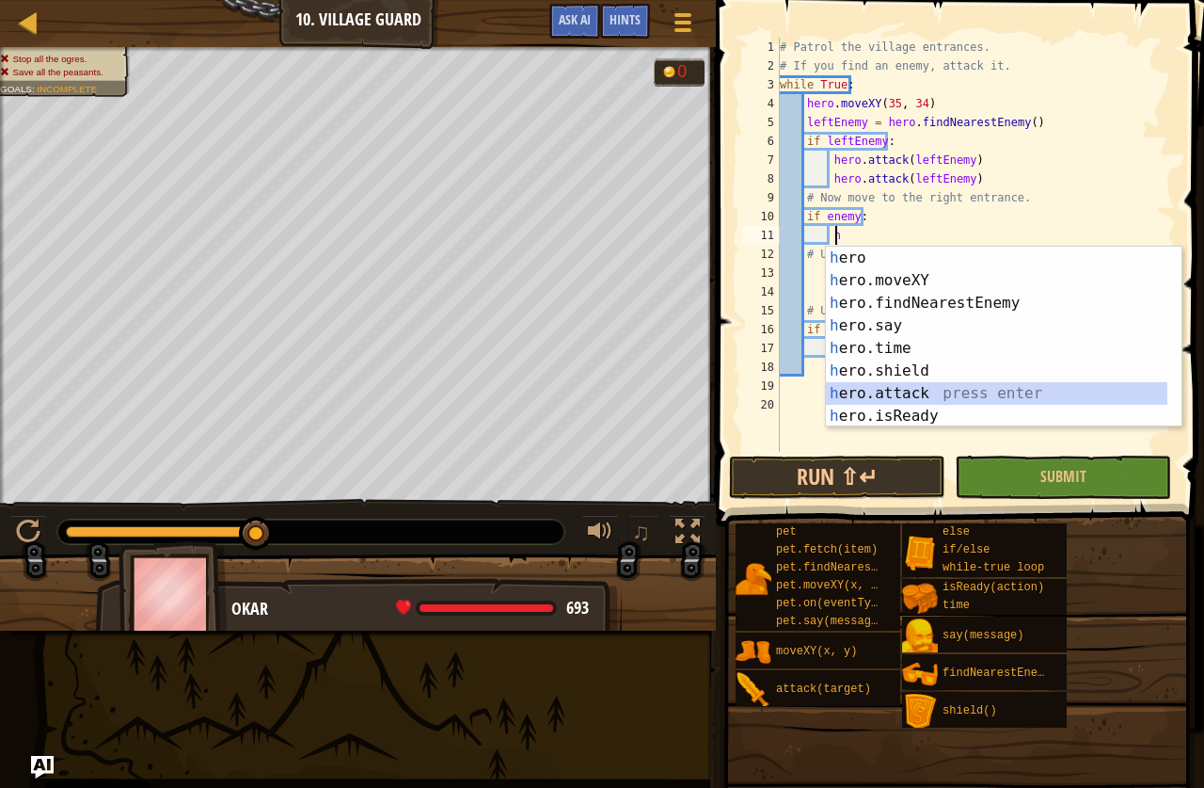
click at [921, 393] on div "h ero press enter h ero.moveXY press enter h ero.findNearestEnemy press enter h…" at bounding box center [997, 360] width 342 height 226
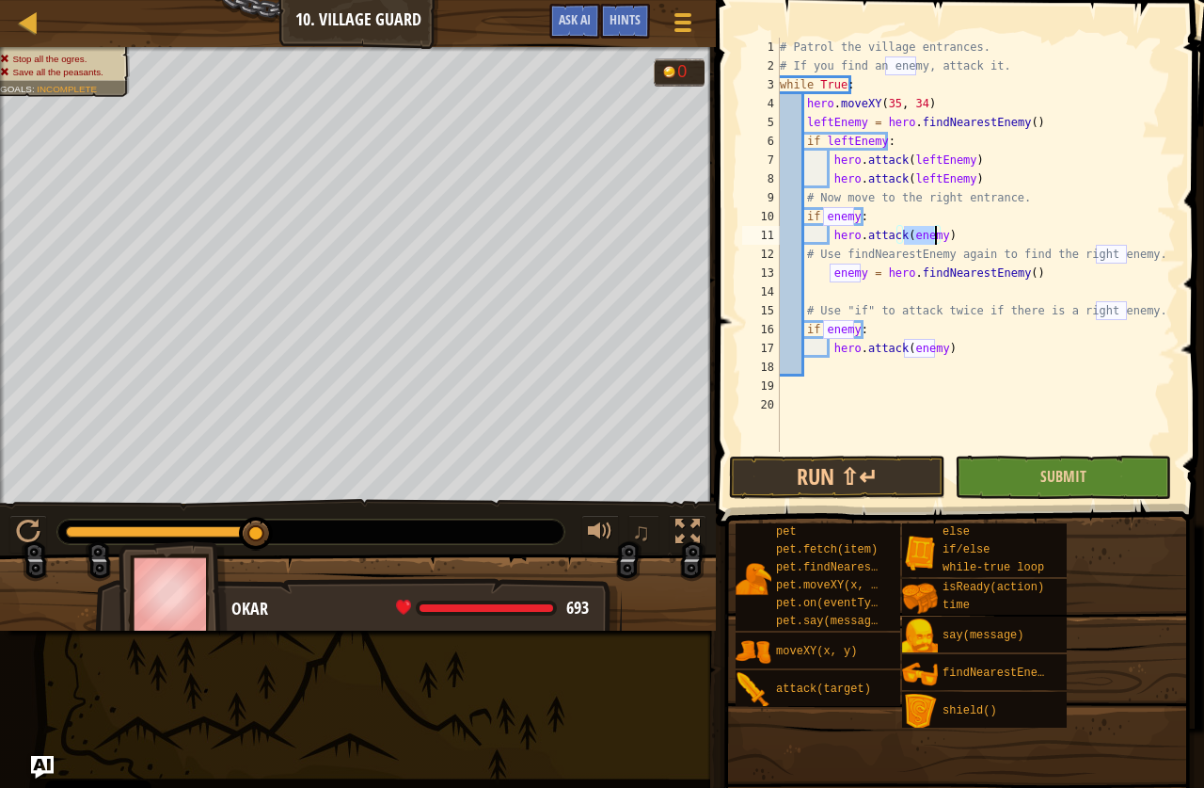
type textarea "hero.attack(enemy)"
click at [1014, 460] on button "Submit" at bounding box center [1063, 476] width 216 height 43
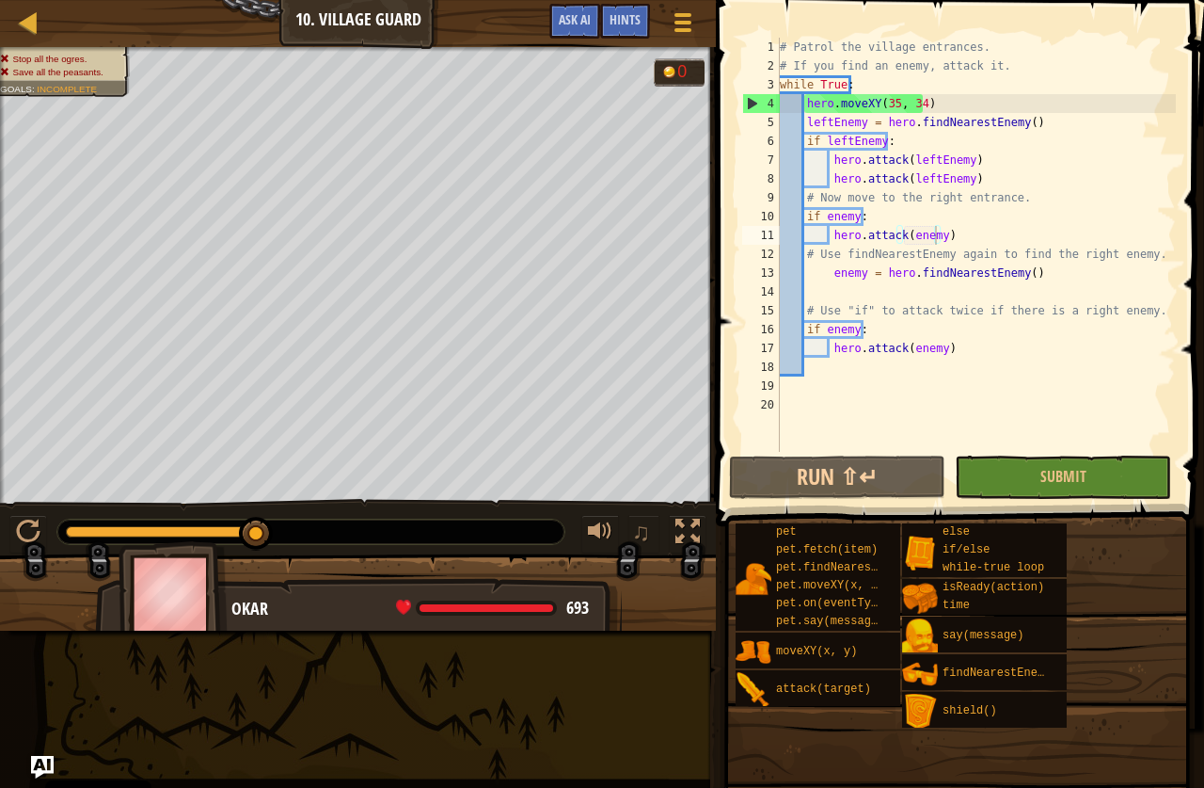
click at [926, 343] on div "# Patrol the village entrances. # If you find an enemy, attack it. while True :…" at bounding box center [976, 264] width 400 height 452
click at [1162, 414] on div "# Patrol the village entrances. # If you find an enemy, attack it. while True :…" at bounding box center [976, 264] width 400 height 452
click at [956, 109] on div "# Patrol the village entrances. # If you find an enemy, attack it. while True :…" at bounding box center [976, 264] width 400 height 452
click at [950, 145] on div "# Patrol the village entrances. # If you find an enemy, attack it. while True :…" at bounding box center [976, 264] width 400 height 452
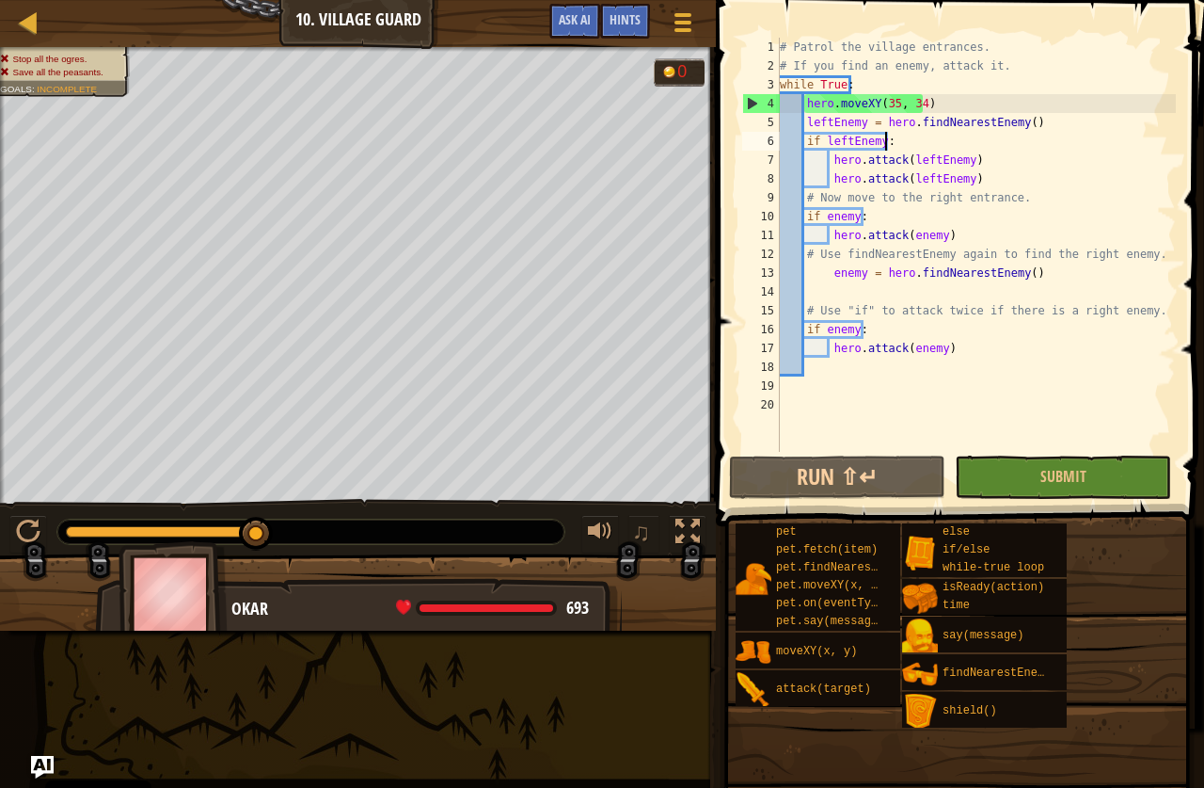
click at [978, 162] on div "# Patrol the village entrances. # If you find an enemy, attack it. while True :…" at bounding box center [976, 264] width 400 height 452
click at [851, 218] on div "# Patrol the village entrances. # If you find an enemy, attack it. while True :…" at bounding box center [976, 264] width 400 height 452
click at [821, 222] on div "# Patrol the village entrances. # If you find an enemy, attack it. while True :…" at bounding box center [976, 264] width 400 height 452
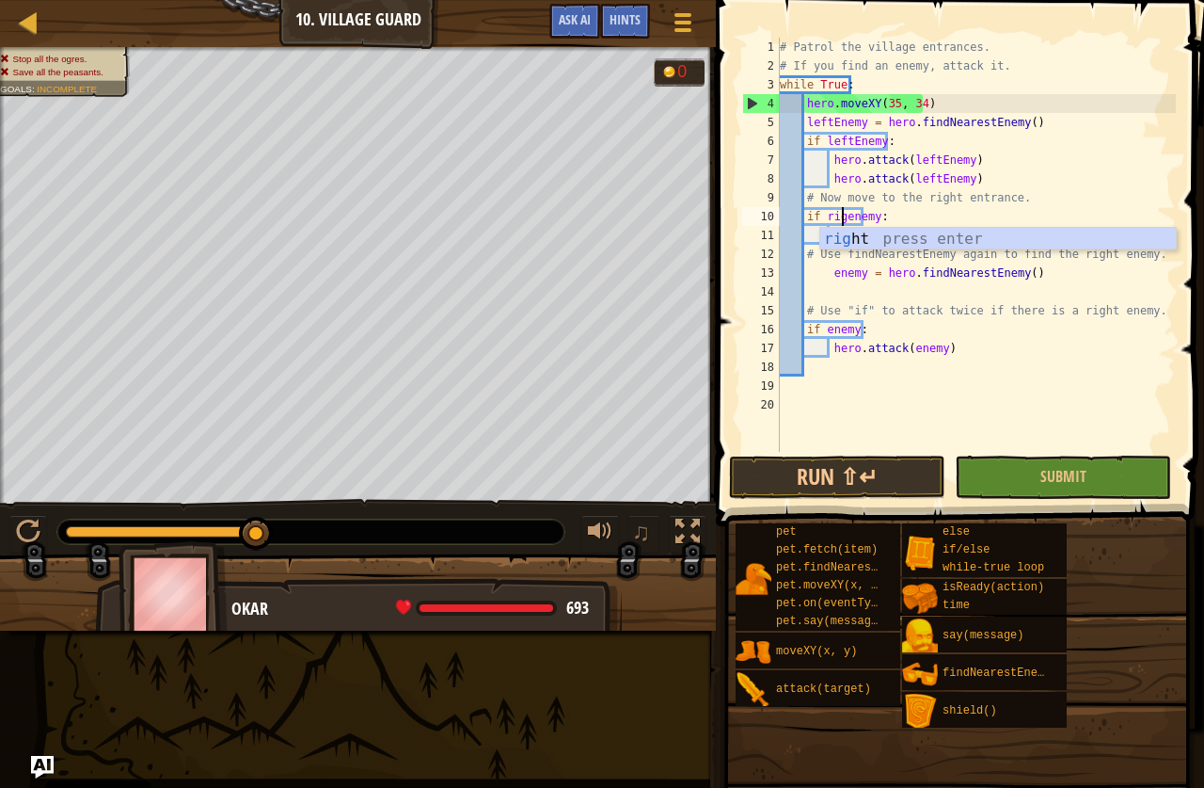
scroll to position [8, 7]
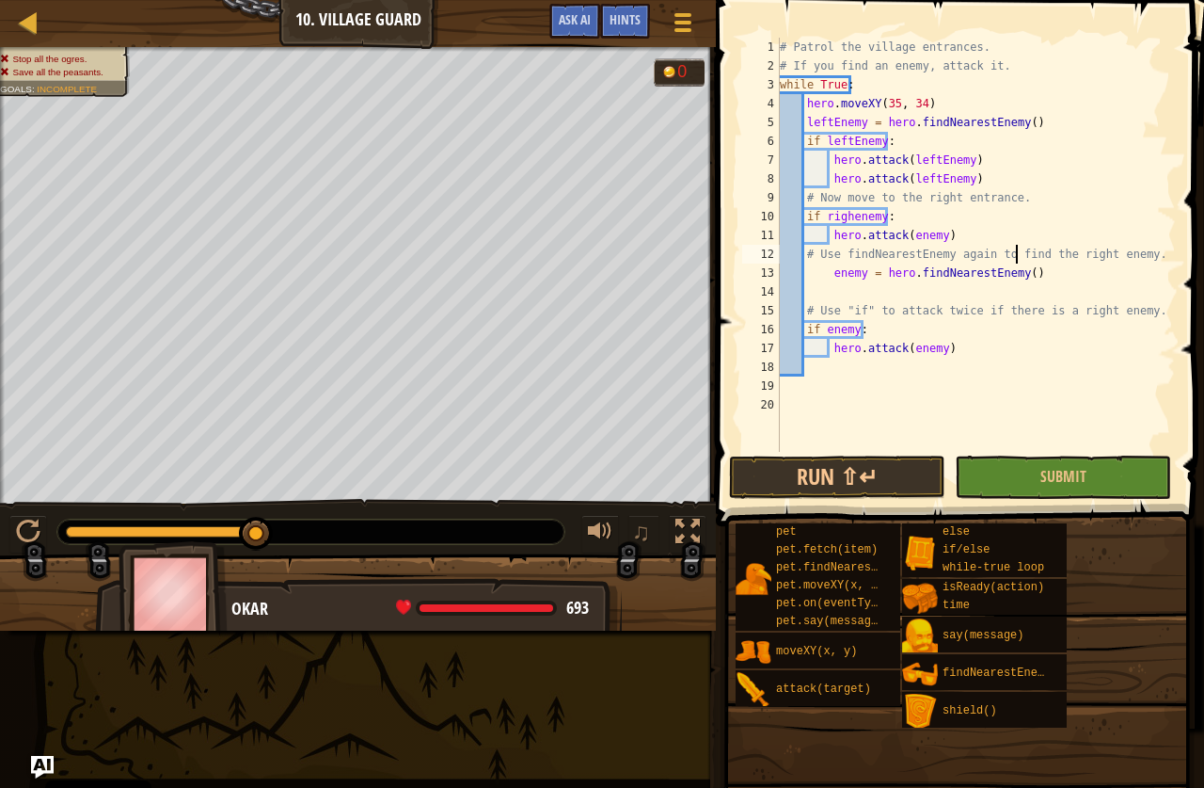
click at [1016, 251] on div "# Patrol the village entrances. # If you find an enemy, attack it. while True :…" at bounding box center [976, 264] width 400 height 452
click at [902, 241] on div "# Patrol the village entrances. # If you find an enemy, attack it. while True :…" at bounding box center [976, 264] width 400 height 452
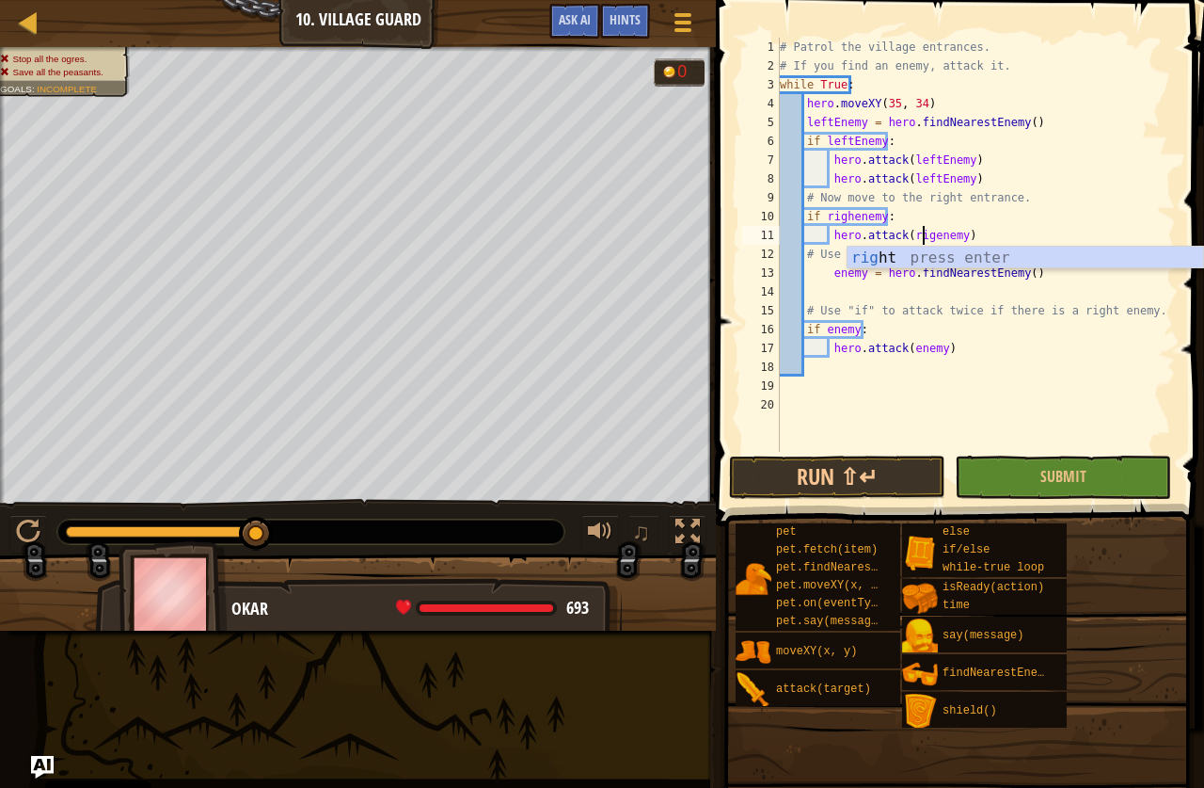
scroll to position [8, 13]
click at [1012, 259] on div "right press enter" at bounding box center [1026, 281] width 356 height 68
click at [984, 241] on div "# Patrol the village entrances. # If you find an enemy, attack it. while True :…" at bounding box center [976, 264] width 400 height 452
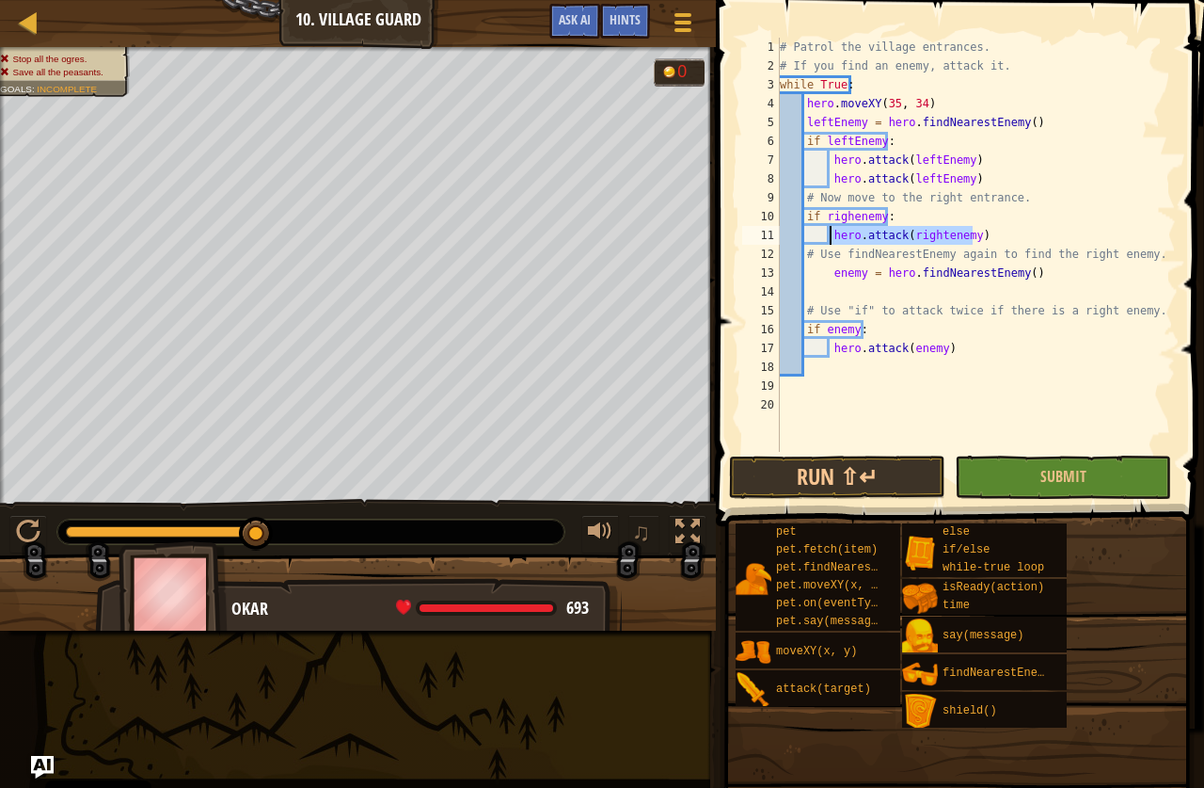
drag, startPoint x: 978, startPoint y: 241, endPoint x: 831, endPoint y: 236, distance: 146.9
click at [831, 236] on div "# Patrol the village entrances. # If you find an enemy, attack it. while True :…" at bounding box center [976, 264] width 400 height 452
type textarea "hero.attack(rightenemy)"
click at [988, 239] on div "# Patrol the village entrances. # If you find an enemy, attack it. while True :…" at bounding box center [976, 245] width 400 height 414
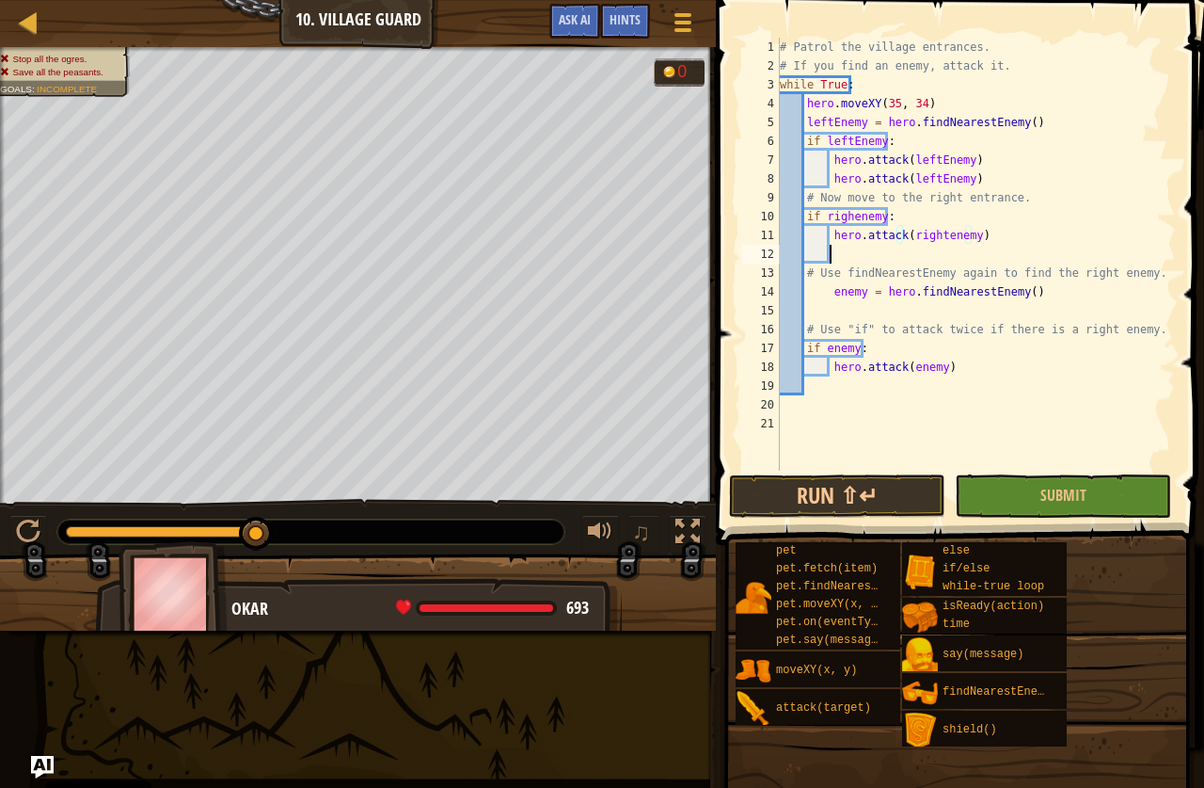
scroll to position [8, 3]
paste textarea "hero.attack(rightenemy)"
type textarea "hero.attack(rightenemy)"
click at [1092, 498] on button "Submit" at bounding box center [1063, 495] width 216 height 43
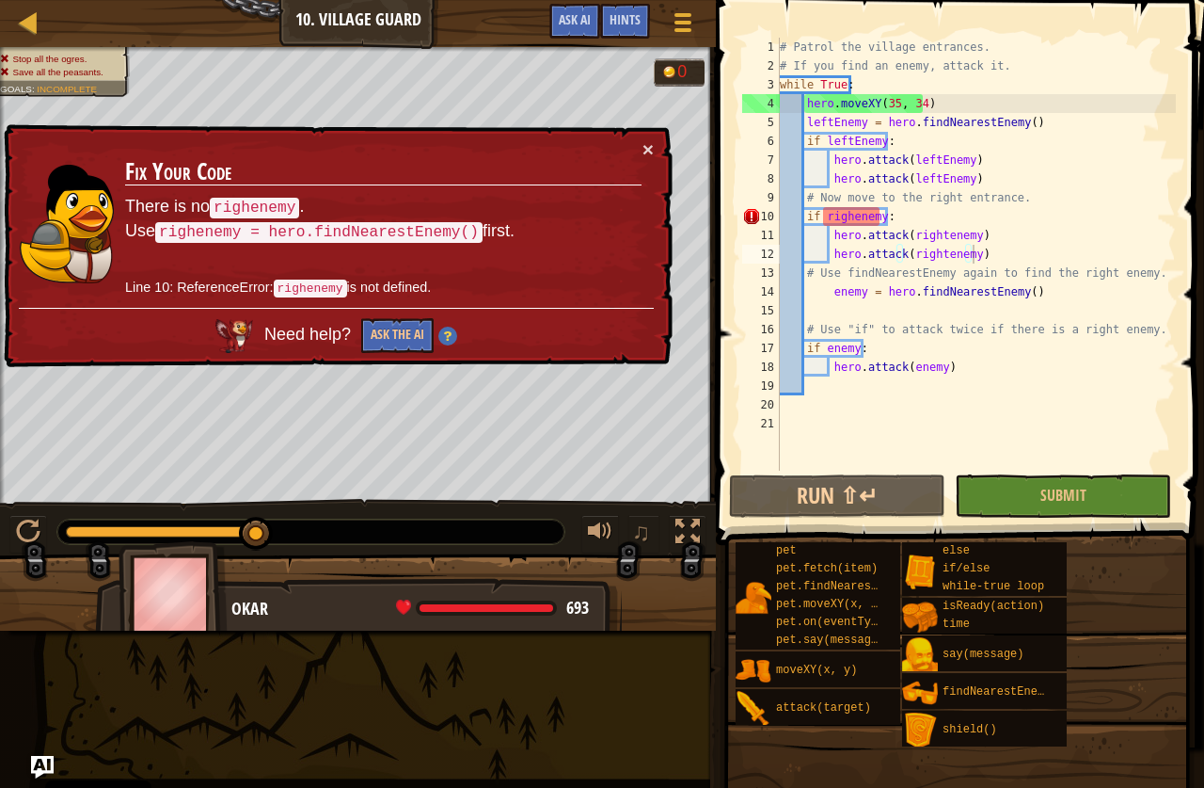
drag, startPoint x: 982, startPoint y: 242, endPoint x: 973, endPoint y: 232, distance: 13.3
click at [973, 232] on div "# Patrol the village entrances. # If you find an enemy, attack it. while True :…" at bounding box center [976, 273] width 400 height 470
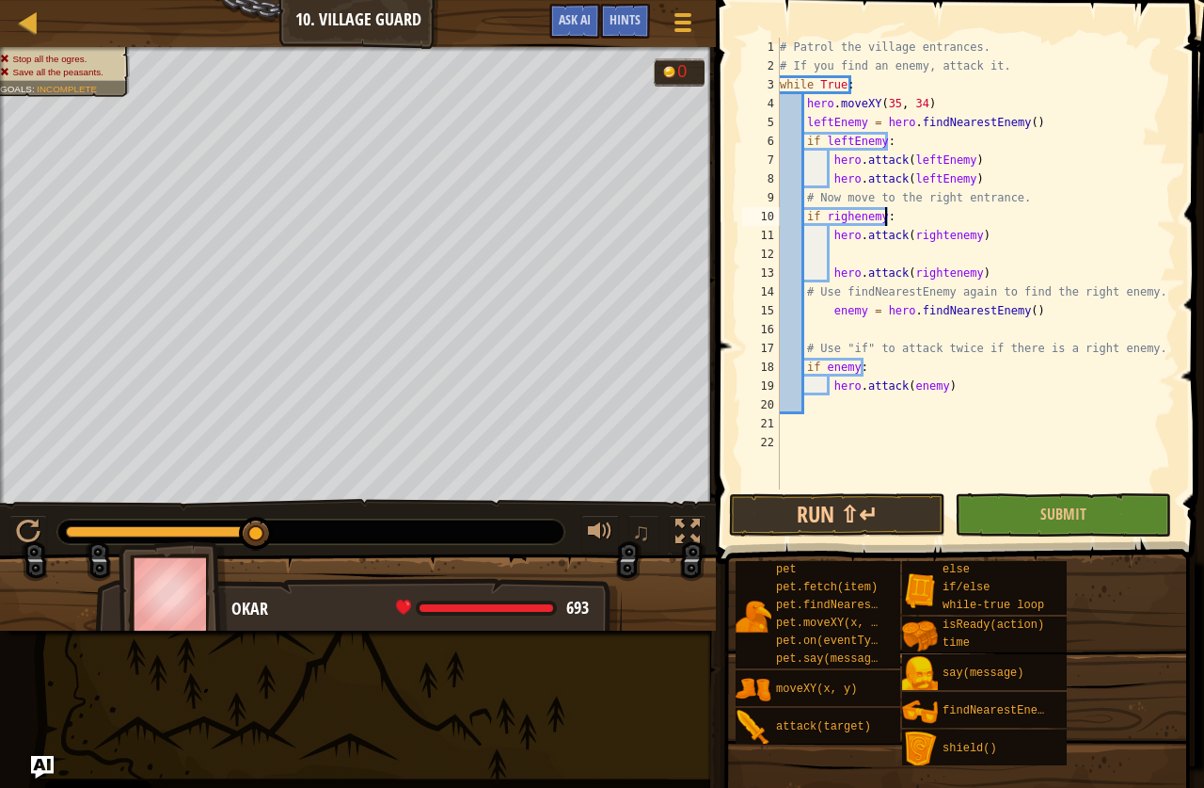
click at [980, 225] on div "# Patrol the village entrances. # If you find an enemy, attack it. while True :…" at bounding box center [976, 282] width 400 height 489
click at [977, 229] on div "# Patrol the village entrances. # If you find an enemy, attack it. while True :…" at bounding box center [976, 282] width 400 height 489
click at [892, 221] on div "# Patrol the village entrances. # If you find an enemy, attack it. while True :…" at bounding box center [976, 282] width 400 height 489
type textarea "if righenemy:"
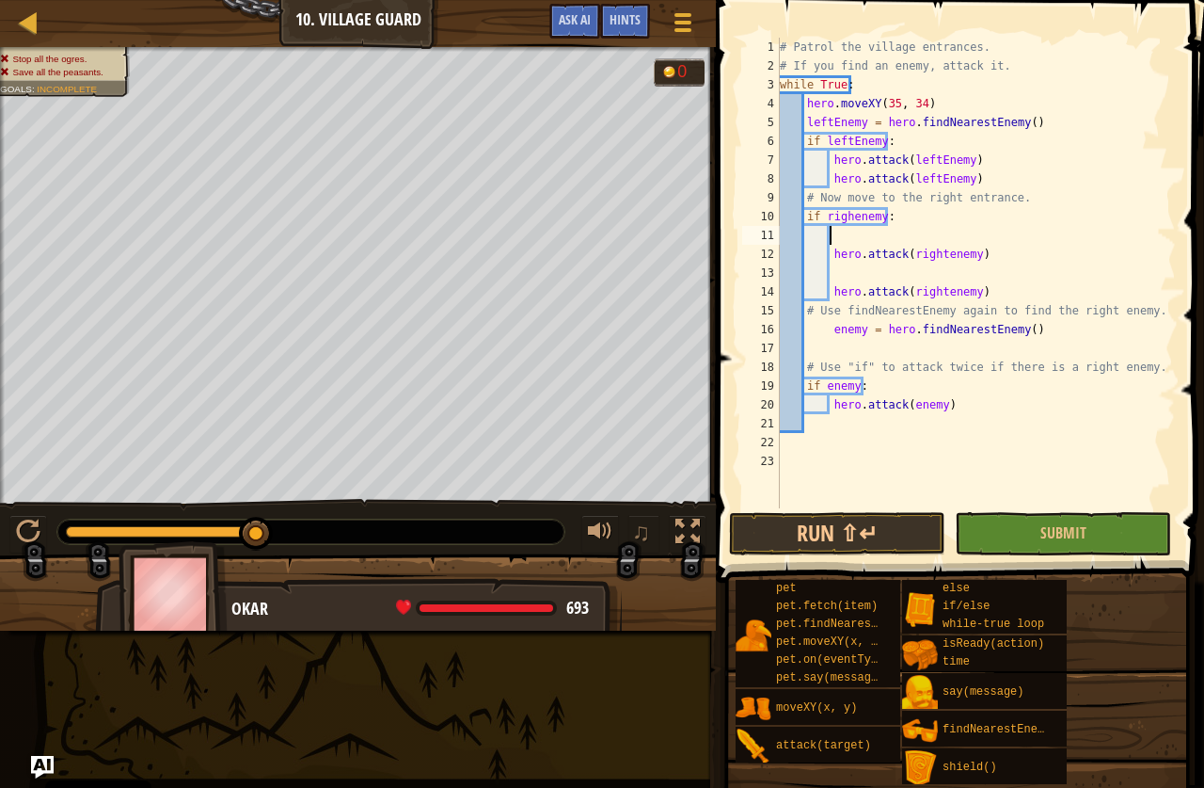
click at [847, 276] on div "# Patrol the village entrances. # If you find an enemy, attack it. while True :…" at bounding box center [976, 292] width 400 height 508
click at [827, 278] on div "# Patrol the village entrances. # If you find an enemy, attack it. while True :…" at bounding box center [976, 292] width 400 height 508
click at [826, 291] on div "# Patrol the village entrances. # If you find an enemy, attack it. while True :…" at bounding box center [976, 292] width 400 height 508
type textarea "hero.attack(rightenemy)"
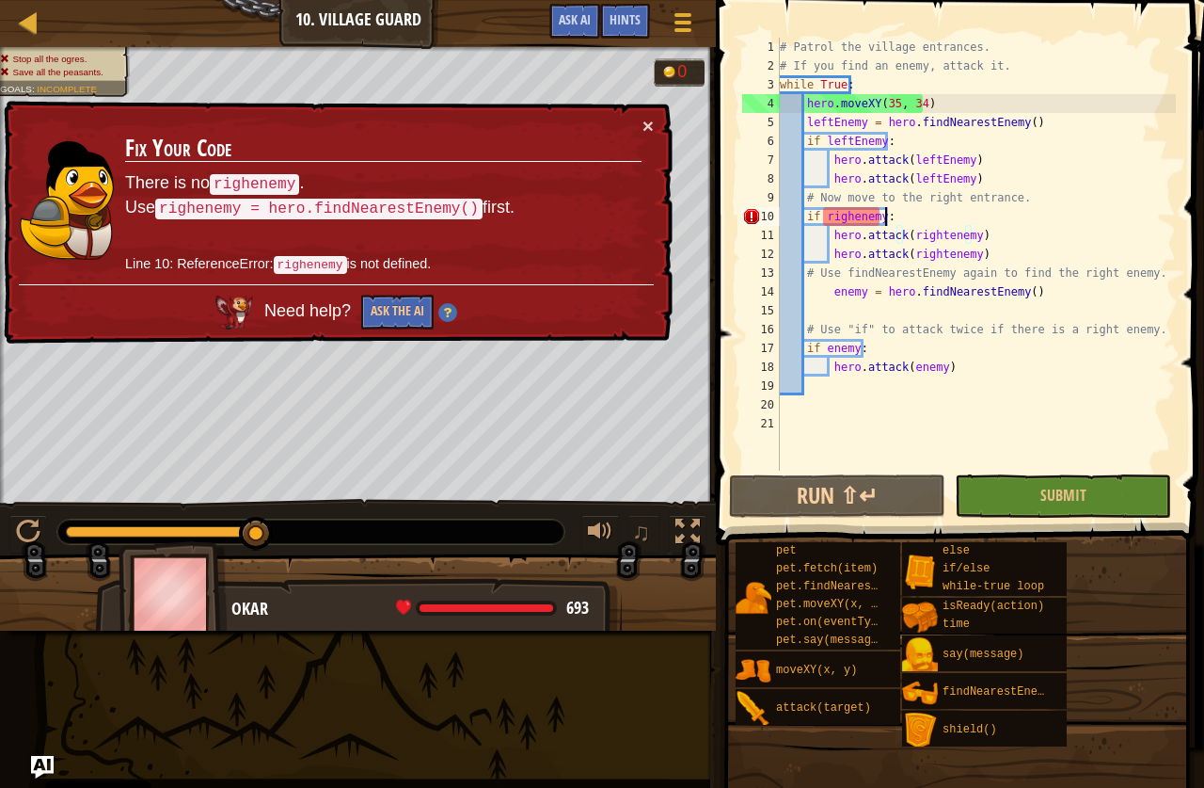
click at [894, 219] on div "# Patrol the village entrances. # If you find an enemy, attack it. while True :…" at bounding box center [976, 273] width 400 height 470
type textarea "if righenemy:"
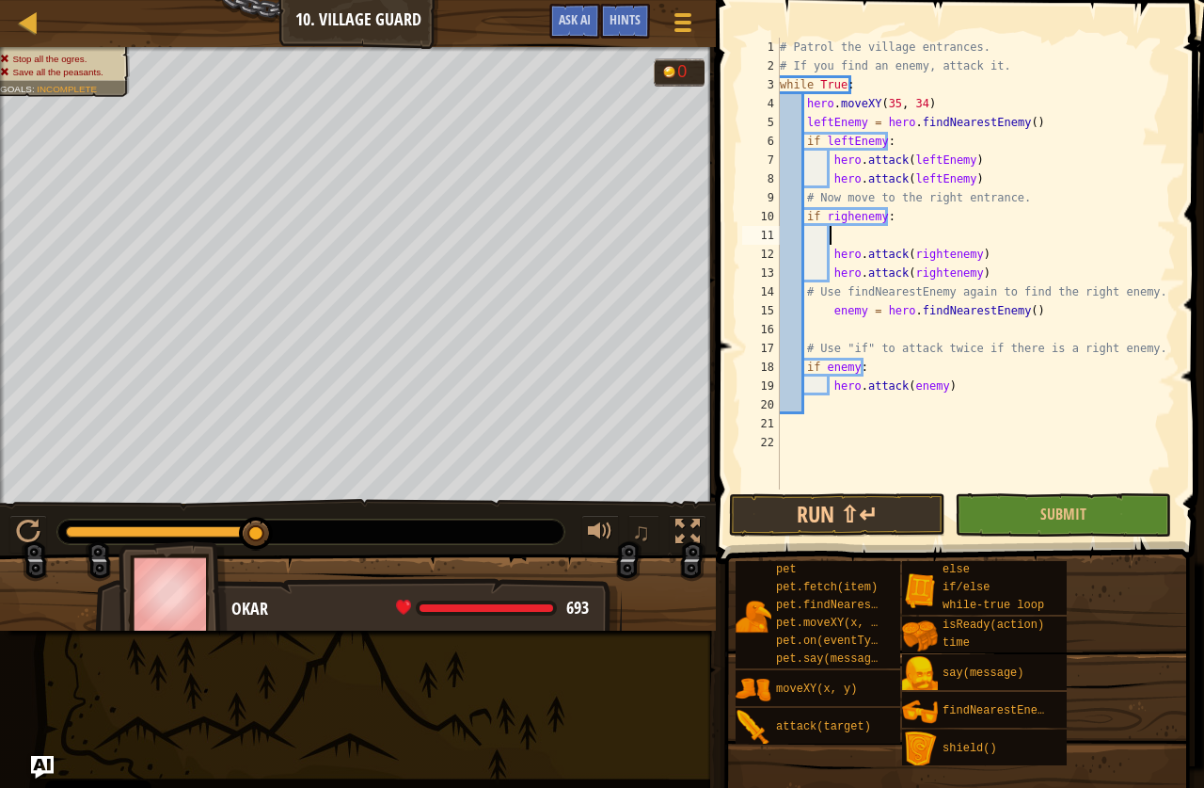
type textarea "h"
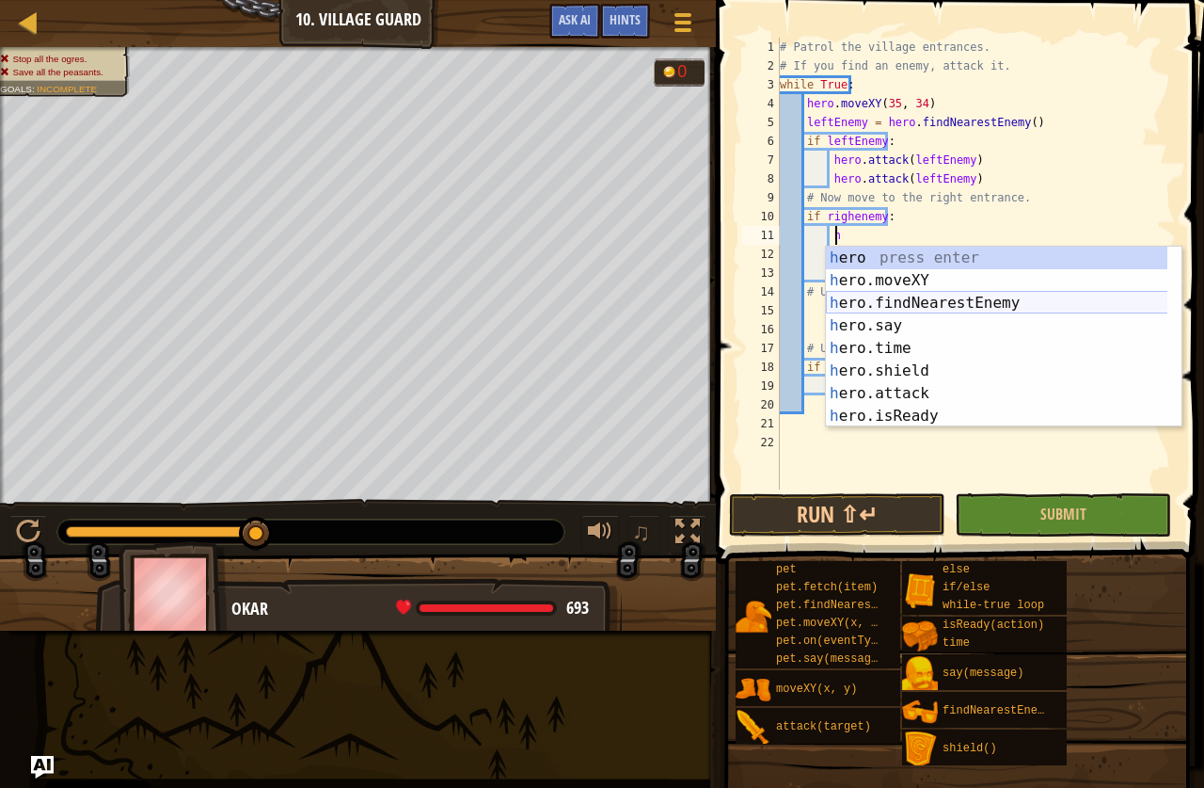
click at [1052, 295] on div "h ero press enter h ero.moveXY press enter h ero.findNearestEnemy press enter h…" at bounding box center [1004, 360] width 356 height 226
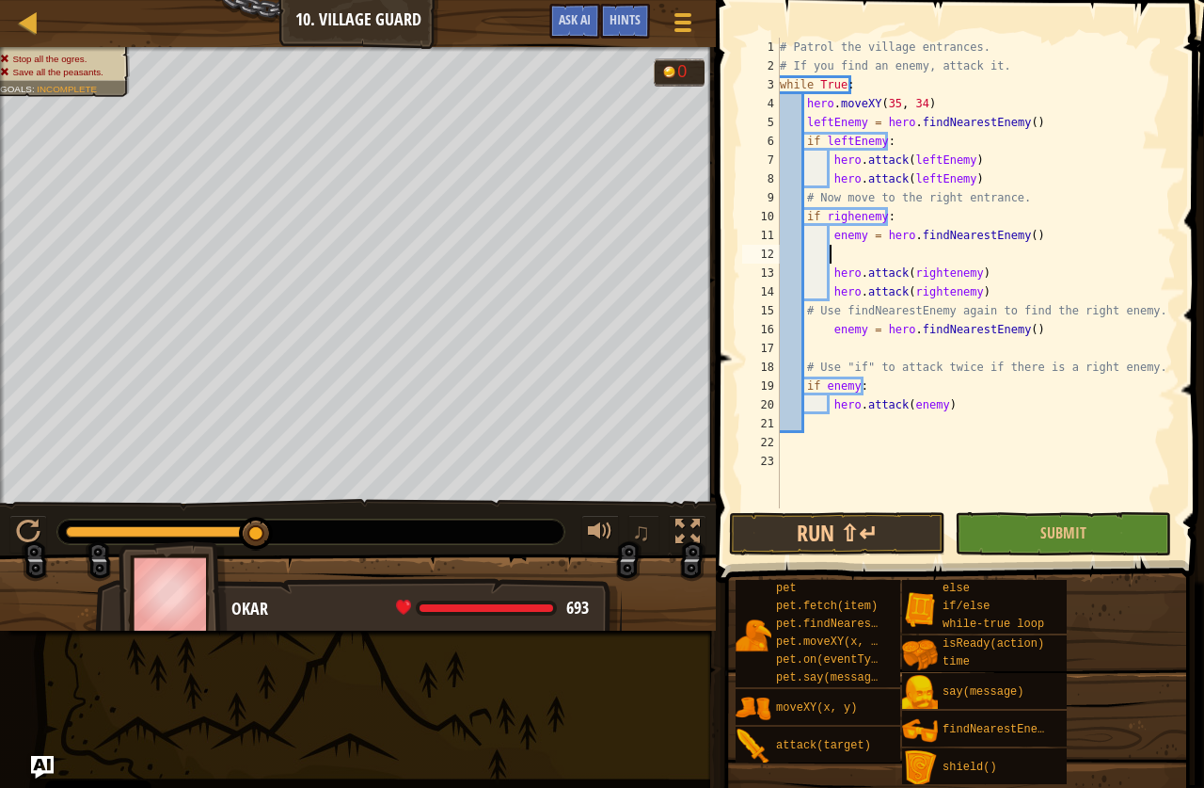
scroll to position [8, 3]
click at [1056, 541] on span "Submit" at bounding box center [1064, 532] width 46 height 21
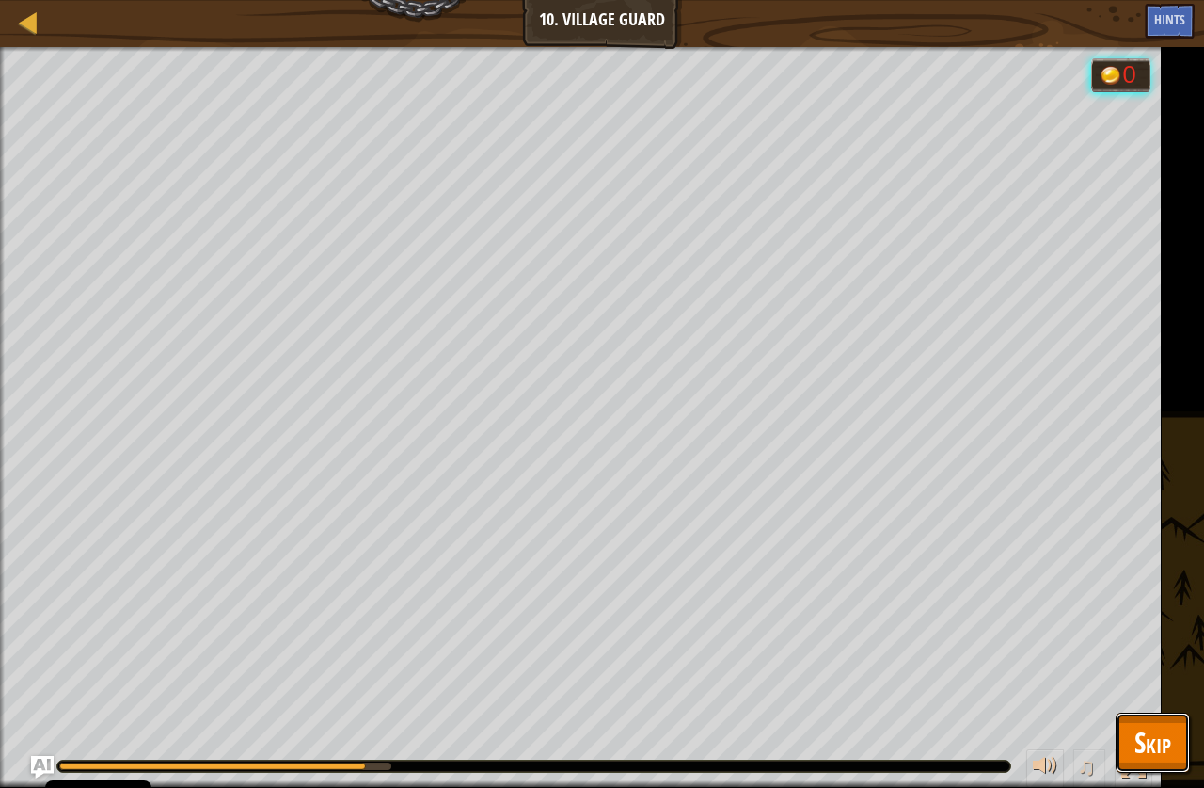
click at [1124, 730] on button "Skip" at bounding box center [1153, 742] width 74 height 60
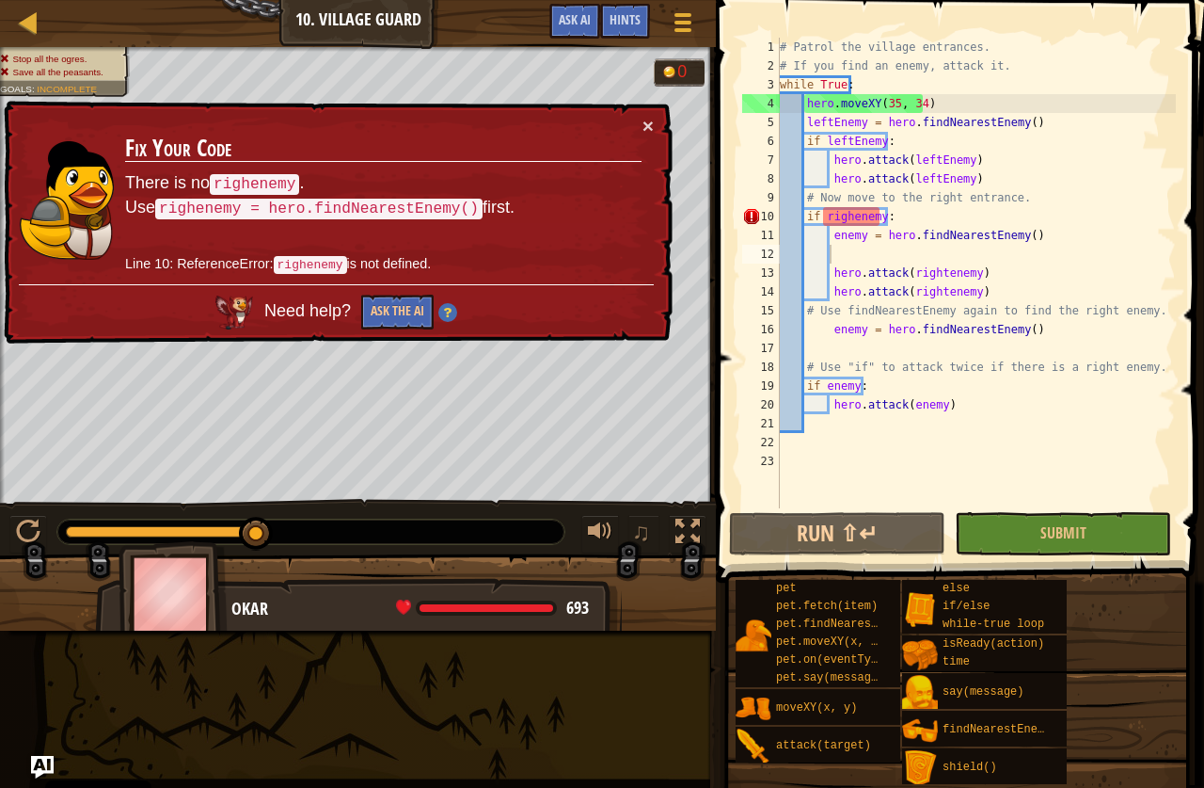
click at [855, 215] on div "# Patrol the village entrances. # If you find an enemy, attack it. while True :…" at bounding box center [976, 292] width 400 height 508
click at [864, 214] on div "# Patrol the village entrances. # If you find an enemy, attack it. while True :…" at bounding box center [976, 292] width 400 height 508
click at [853, 217] on div "# Patrol the village entrances. # If you find an enemy, attack it. while True :…" at bounding box center [976, 292] width 400 height 508
click at [855, 220] on div "# Patrol the village entrances. # If you find an enemy, attack it. while True :…" at bounding box center [976, 292] width 400 height 508
click at [852, 215] on div "# Patrol the village entrances. # If you find an enemy, attack it. while True :…" at bounding box center [976, 292] width 400 height 508
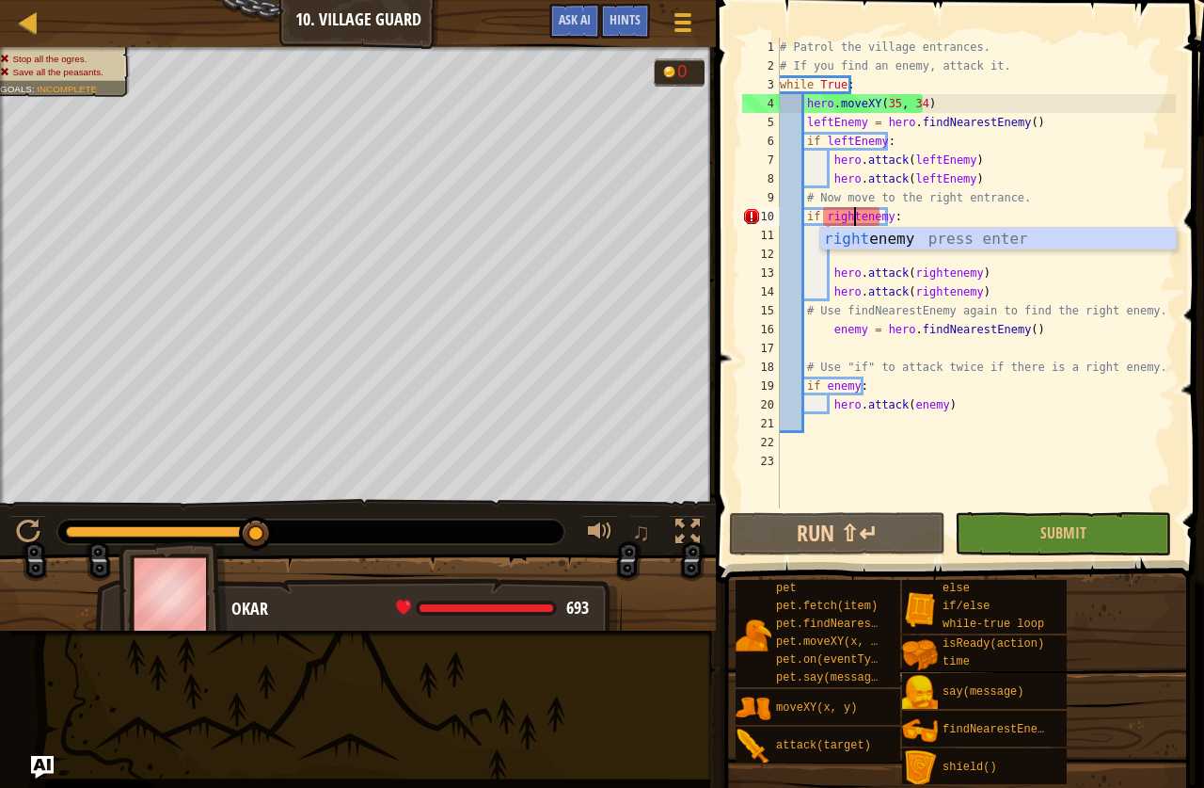
scroll to position [8, 7]
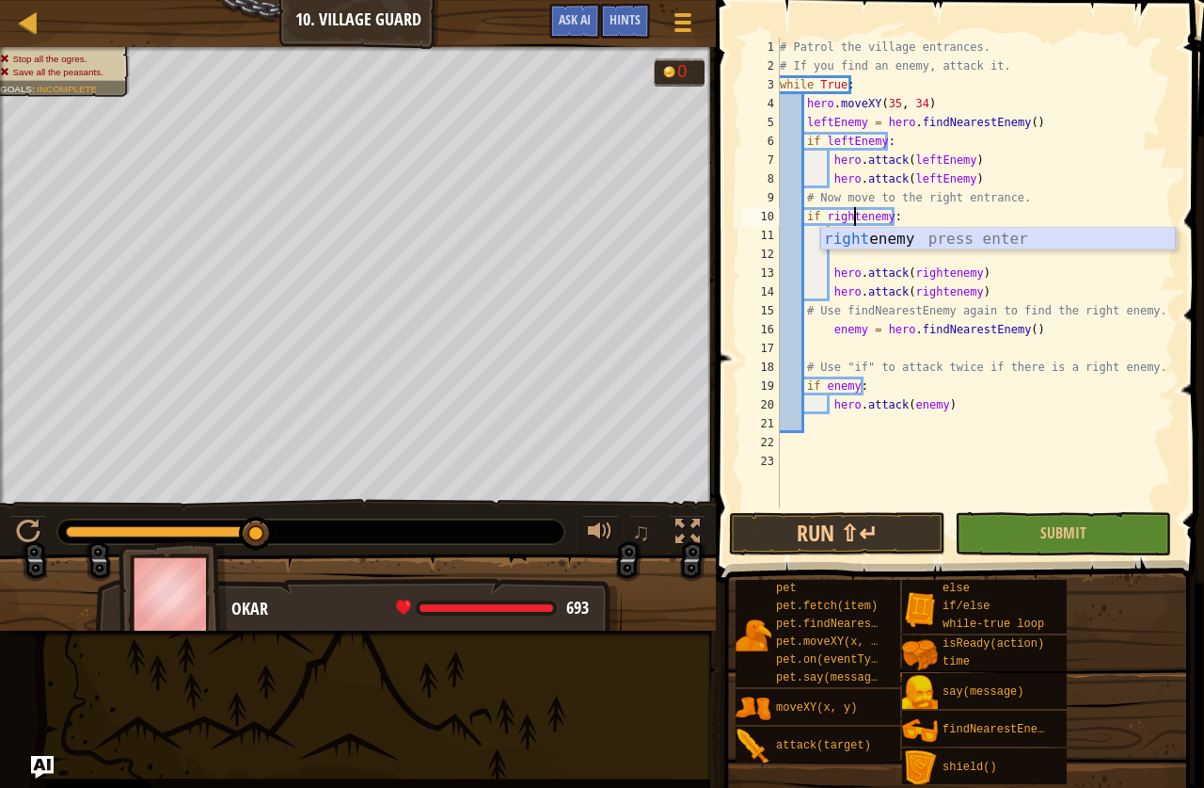
click at [972, 245] on div "right enemy press enter" at bounding box center [999, 262] width 356 height 68
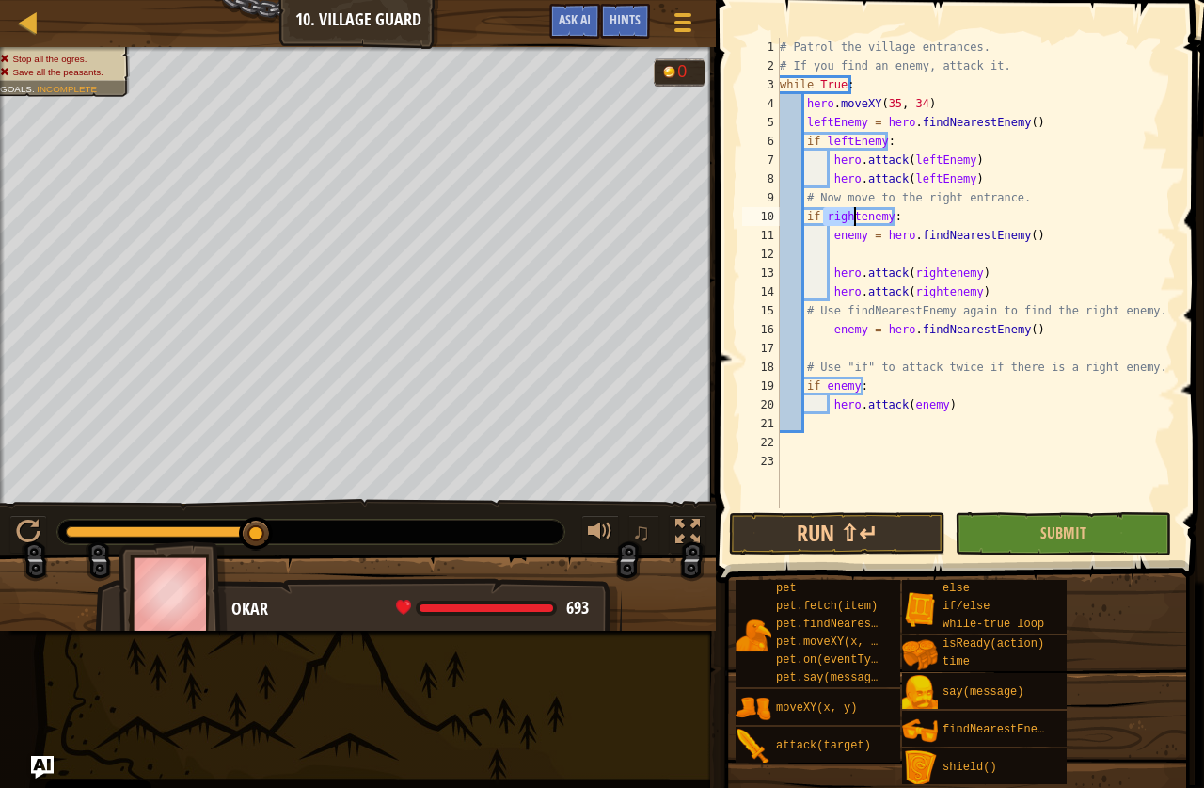
click at [1060, 285] on div "# Patrol the village entrances. # If you find an enemy, attack it. while True :…" at bounding box center [976, 292] width 400 height 508
click at [1049, 552] on button "Submit" at bounding box center [1063, 533] width 216 height 43
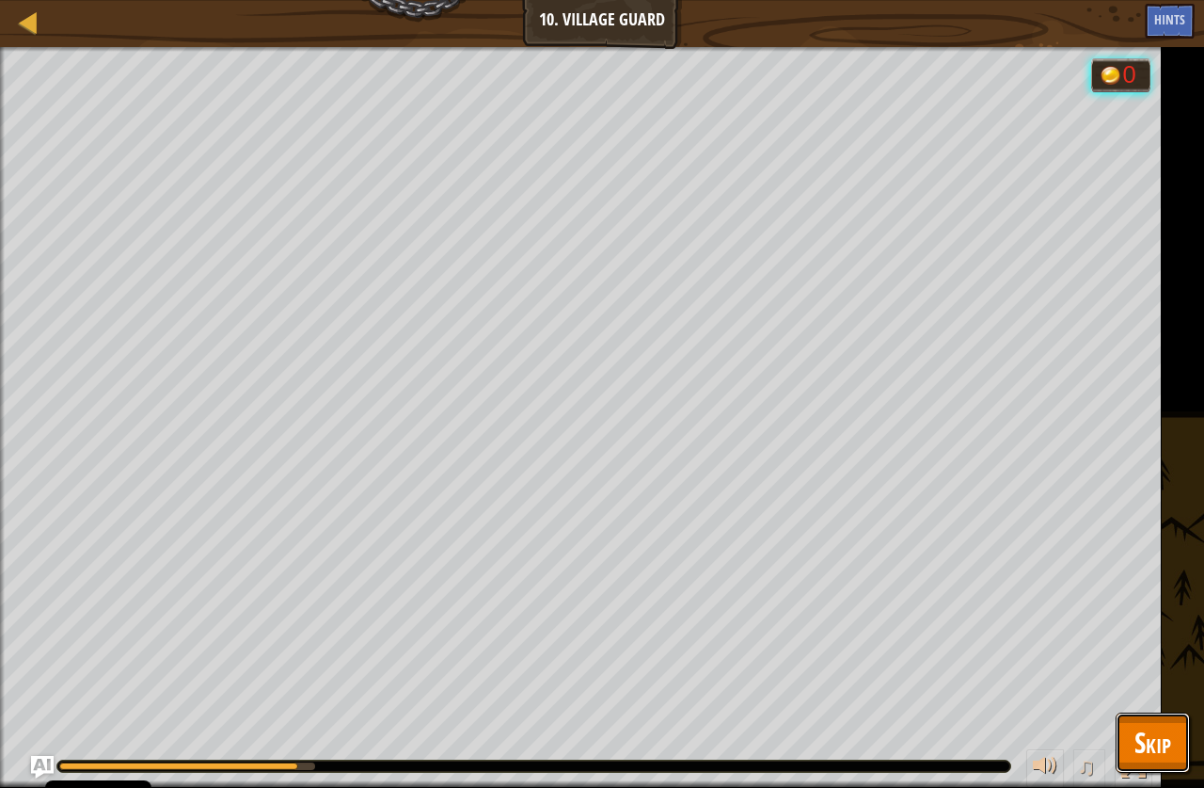
click at [1156, 742] on span "Skip" at bounding box center [1153, 742] width 37 height 39
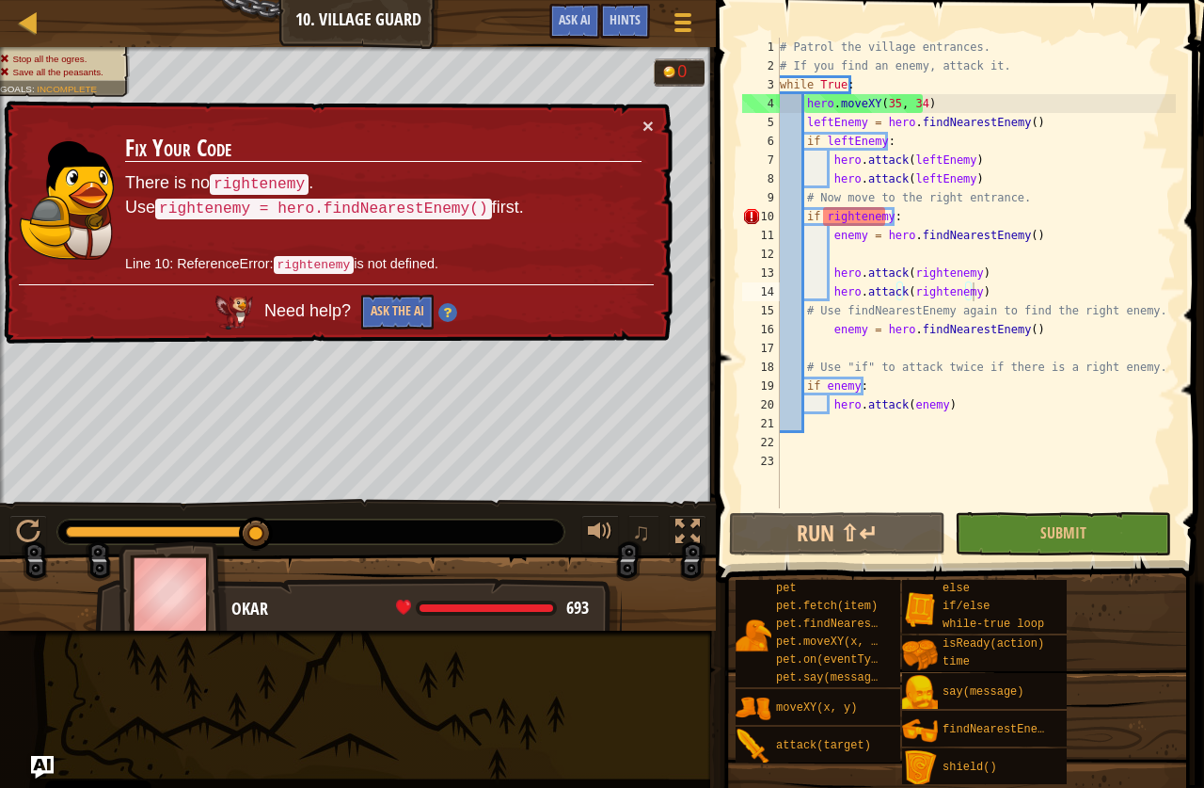
click at [847, 221] on div "# Patrol the village entrances. # If you find an enemy, attack it. while True :…" at bounding box center [976, 292] width 400 height 508
click at [853, 218] on div "# Patrol the village entrances. # If you find an enemy, attack it. while True :…" at bounding box center [976, 292] width 400 height 508
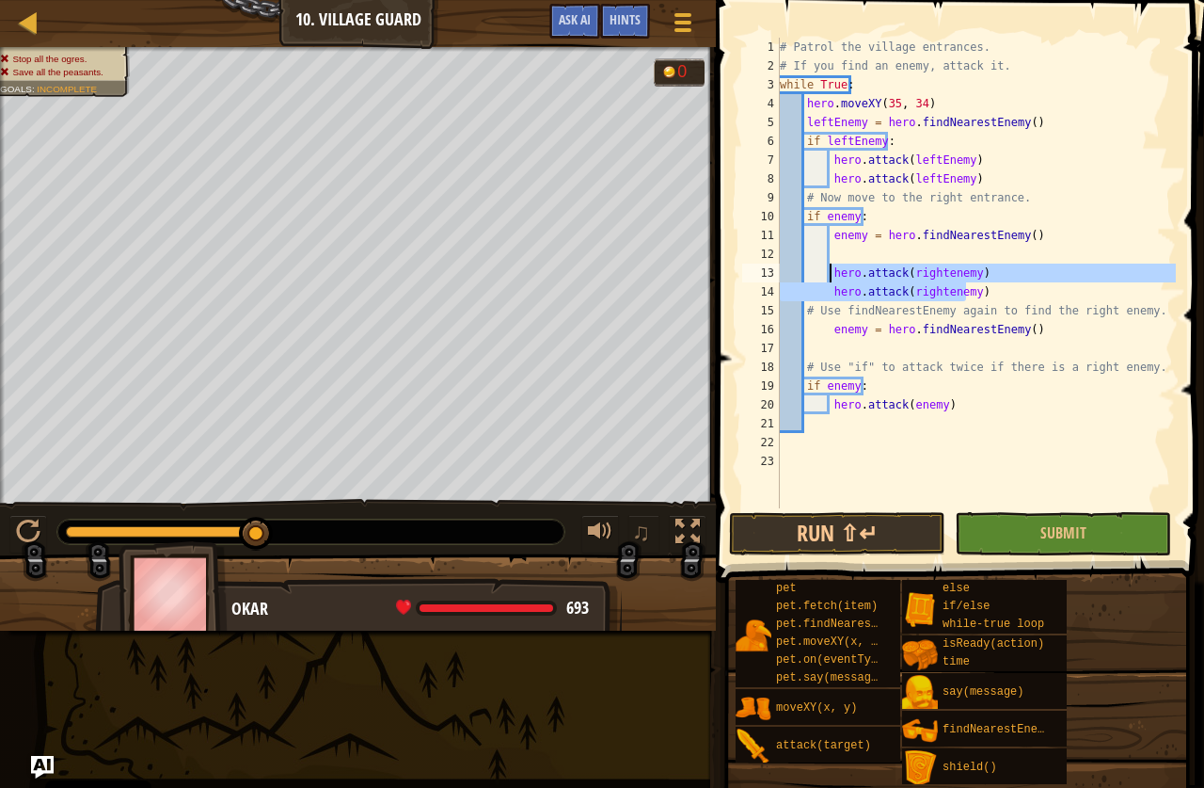
drag, startPoint x: 966, startPoint y: 294, endPoint x: 827, endPoint y: 265, distance: 142.1
click at [827, 265] on div "# Patrol the village entrances. # If you find an enemy, attack it. while True :…" at bounding box center [976, 292] width 400 height 508
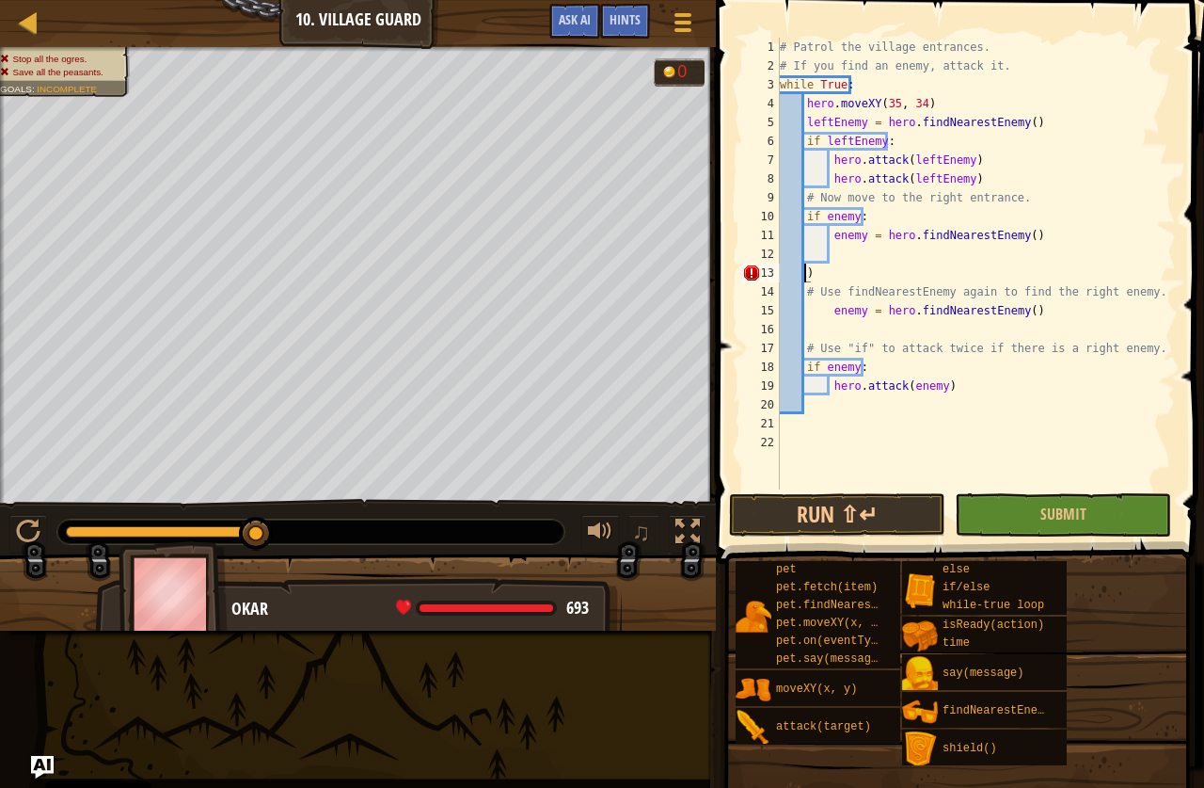
scroll to position [8, 0]
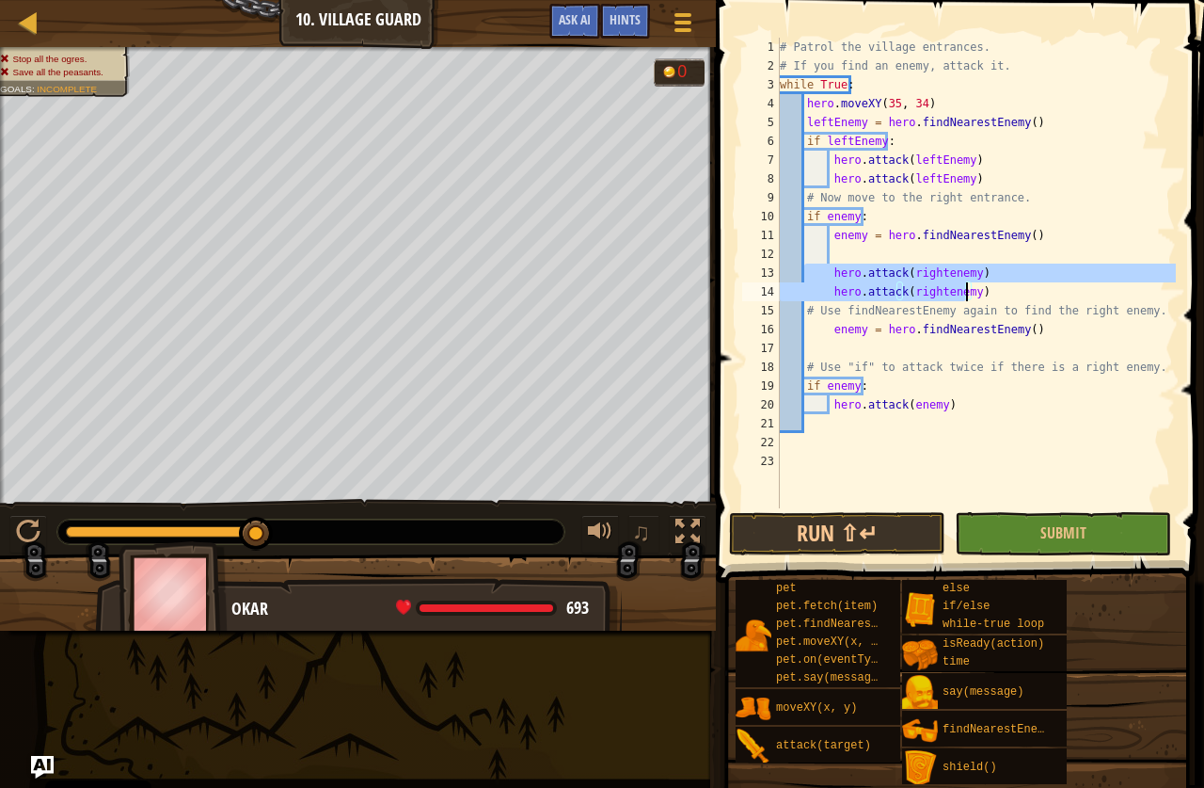
click at [997, 308] on div "# Patrol the village entrances. # If you find an enemy, attack it. while True :…" at bounding box center [976, 292] width 400 height 508
drag, startPoint x: 956, startPoint y: 299, endPoint x: 828, endPoint y: 270, distance: 131.3
click at [828, 270] on div "# Patrol the village entrances. # If you find an enemy, attack it. while True :…" at bounding box center [976, 292] width 400 height 508
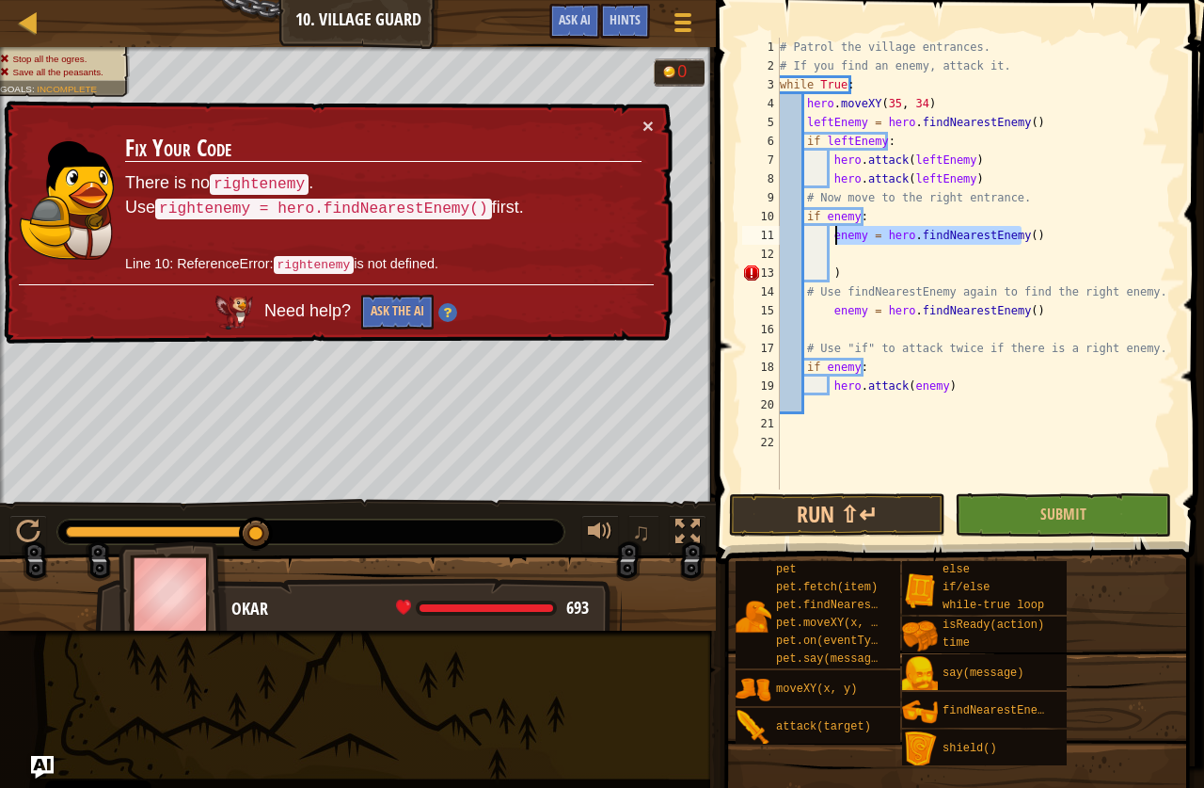
drag, startPoint x: 1029, startPoint y: 237, endPoint x: 836, endPoint y: 244, distance: 194.0
click at [836, 244] on div "# Patrol the village entrances. # If you find an enemy, attack it. while True :…" at bounding box center [976, 282] width 400 height 489
click at [836, 244] on div "# Patrol the village entrances. # If you find an enemy, attack it. while True :…" at bounding box center [976, 264] width 400 height 452
drag, startPoint x: 1030, startPoint y: 236, endPoint x: 827, endPoint y: 242, distance: 203.3
click at [827, 242] on div "# Patrol the village entrances. # If you find an enemy, attack it. while True :…" at bounding box center [976, 282] width 400 height 489
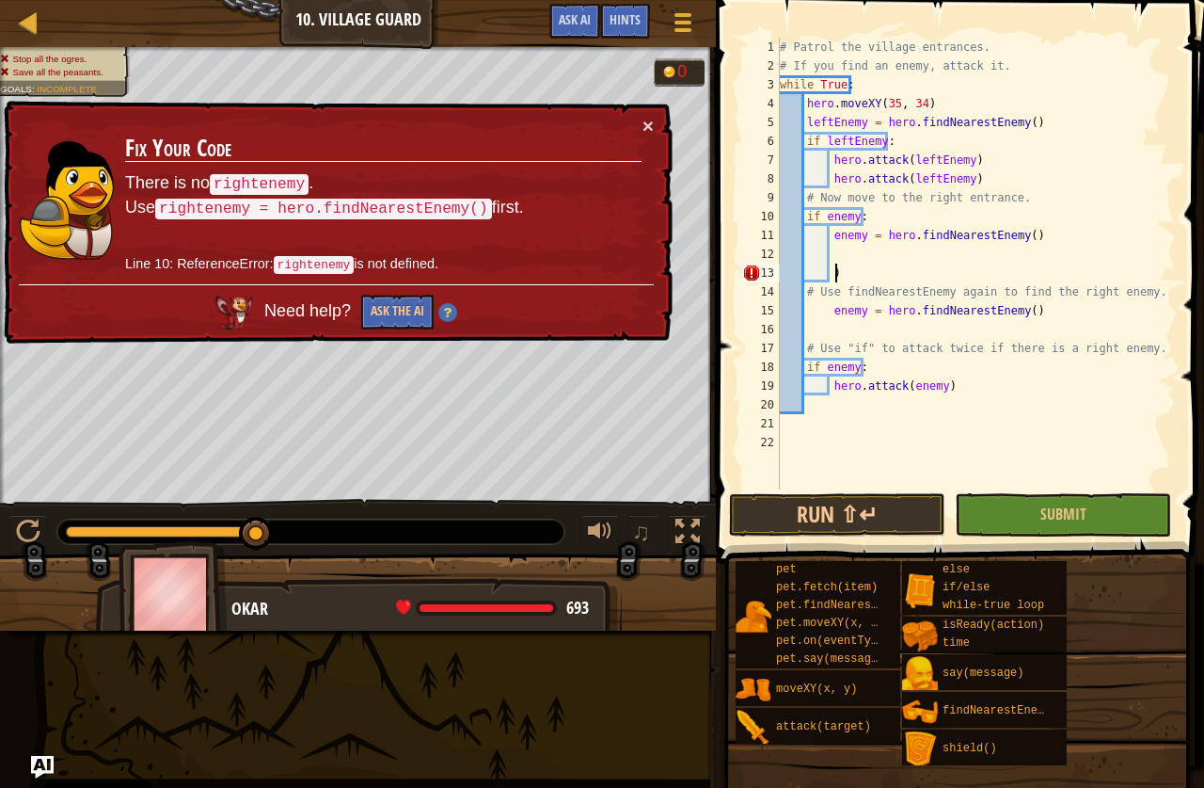
click at [850, 275] on div "# Patrol the village entrances. # If you find an enemy, attack it. while True :…" at bounding box center [976, 282] width 400 height 489
type textarea ")"
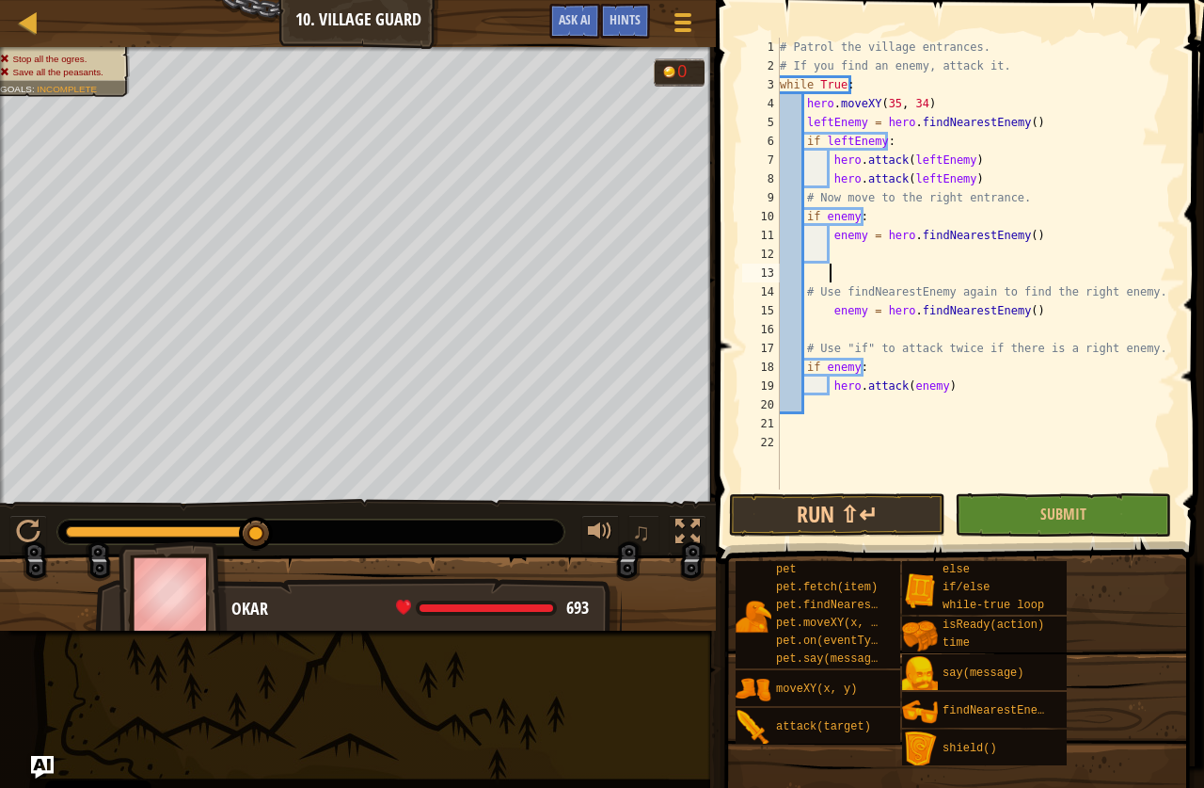
click at [1012, 239] on div "# Patrol the village entrances. # If you find an enemy, attack it. while True :…" at bounding box center [976, 282] width 400 height 489
type textarea "enemy = hero.findNearestEnemy()"
click at [1027, 510] on button "Submit" at bounding box center [1063, 514] width 216 height 43
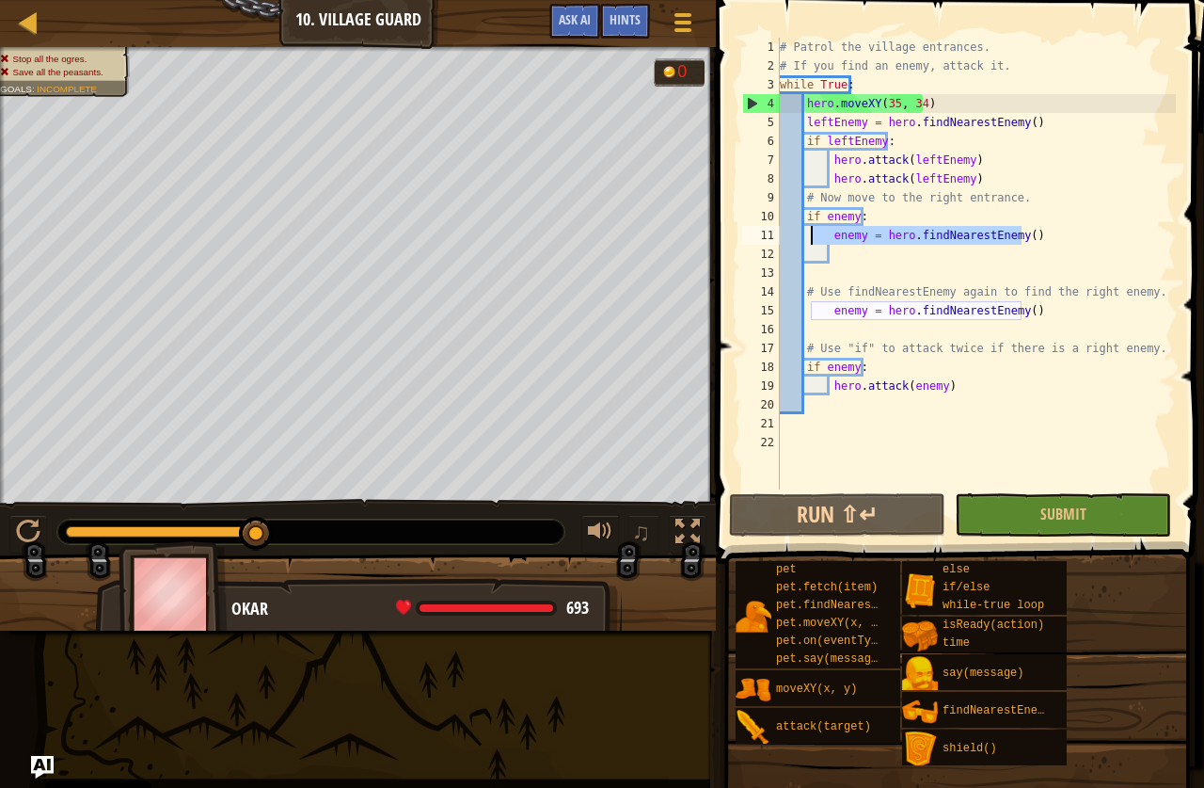
drag, startPoint x: 1020, startPoint y: 233, endPoint x: 813, endPoint y: 231, distance: 207.0
click at [813, 231] on div "# Patrol the village entrances. # If you find an enemy, attack it. while True :…" at bounding box center [976, 282] width 400 height 489
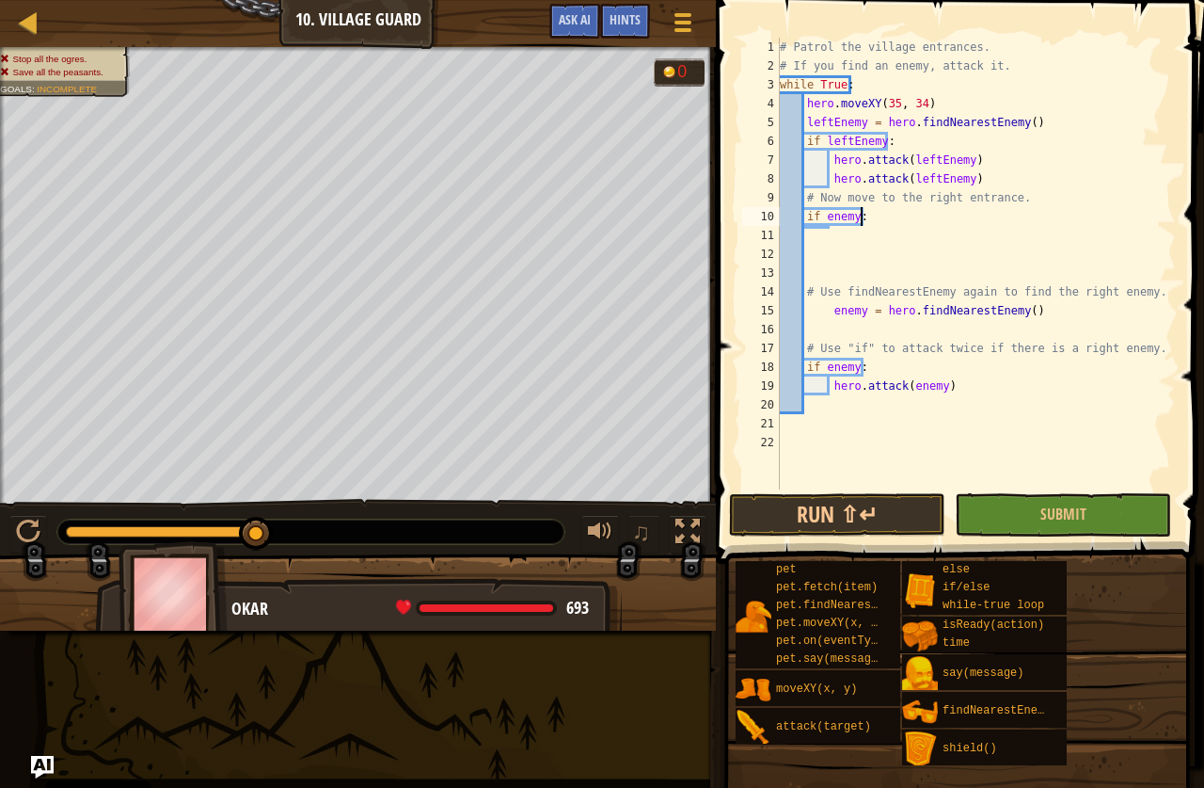
click at [899, 209] on div "# Patrol the village entrances. # If you find an enemy, attack it. while True :…" at bounding box center [976, 282] width 400 height 489
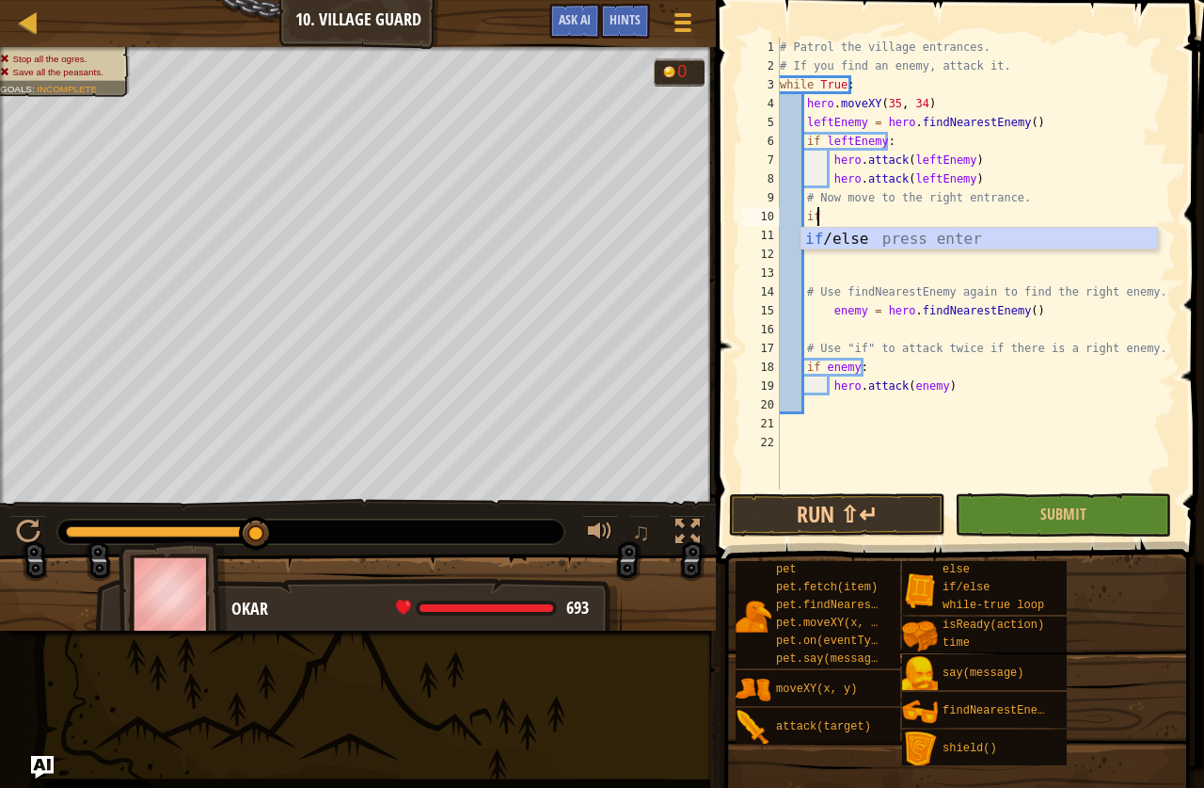
type textarea "i"
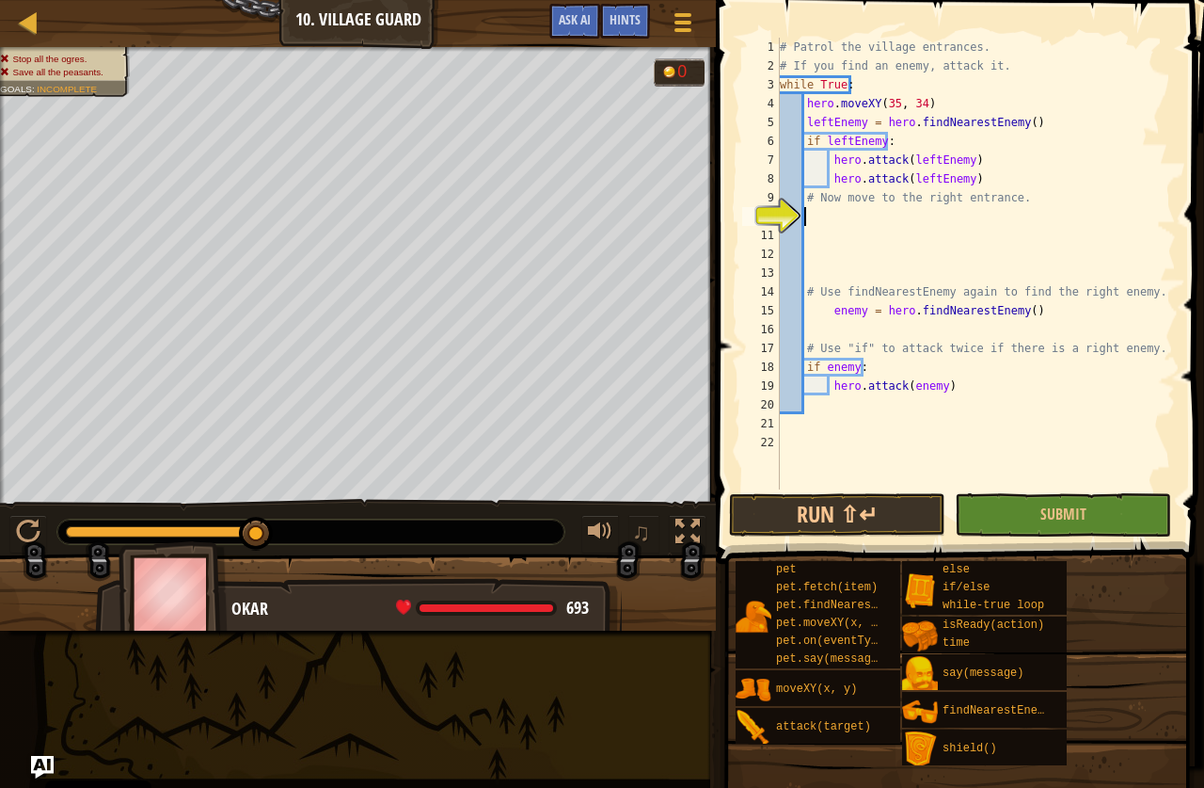
scroll to position [8, 2]
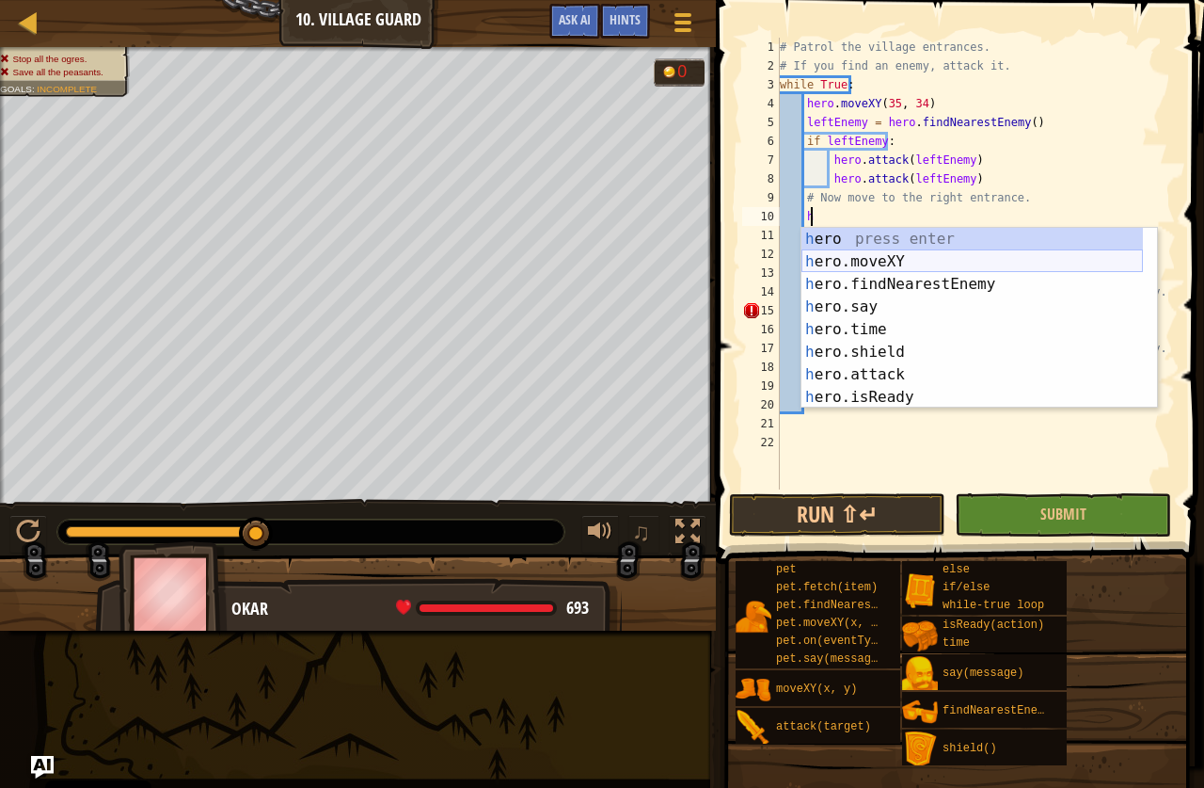
click at [943, 252] on div "h ero press enter h ero.moveXY press enter h ero.findNearestEnemy press enter h…" at bounding box center [973, 341] width 342 height 226
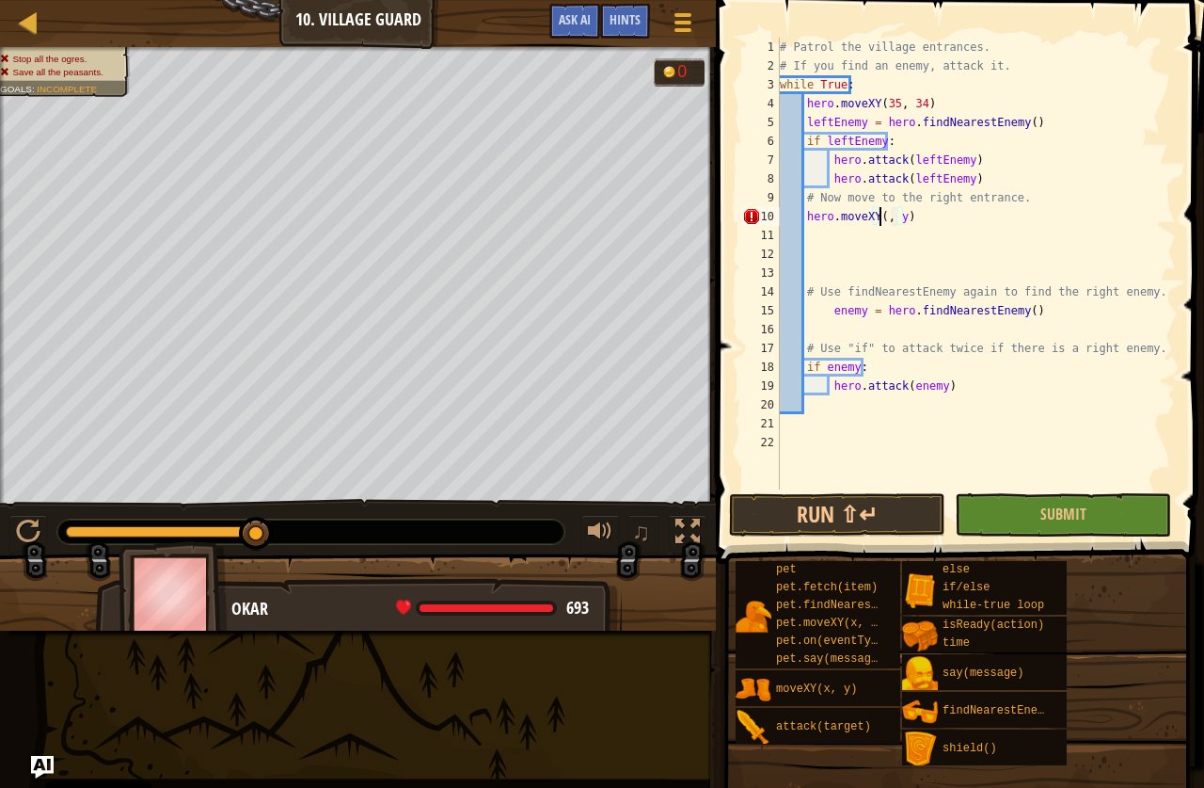
scroll to position [8, 9]
click at [915, 220] on div "# Patrol the village entrances. # If you find an enemy, attack it. while True :…" at bounding box center [976, 282] width 400 height 489
click at [903, 222] on div "# Patrol the village entrances. # If you find an enemy, attack it. while True :…" at bounding box center [976, 282] width 400 height 489
click at [908, 222] on div "# Patrol the village entrances. # If you find an enemy, attack it. while True :…" at bounding box center [976, 282] width 400 height 489
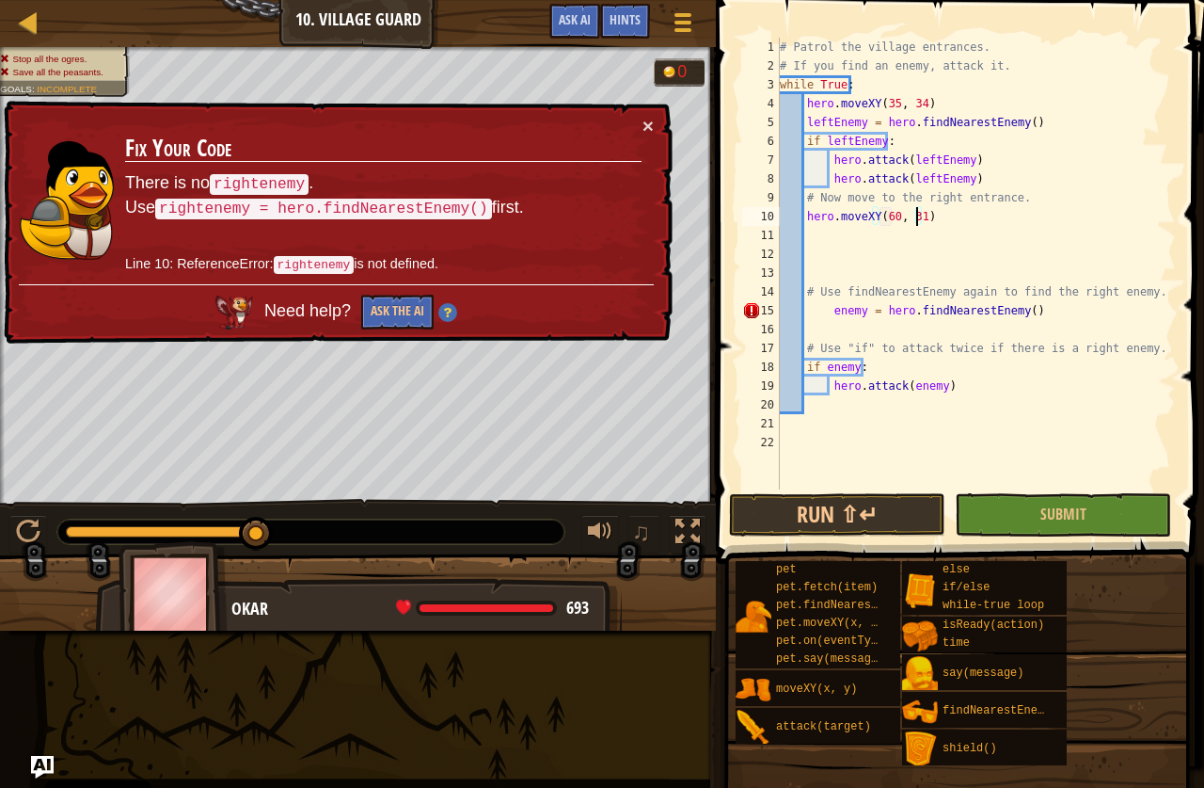
click at [1078, 219] on div "# Patrol the village entrances. # If you find an enemy, attack it. while True :…" at bounding box center [976, 282] width 400 height 489
click at [1049, 502] on button "Submit" at bounding box center [1063, 514] width 216 height 43
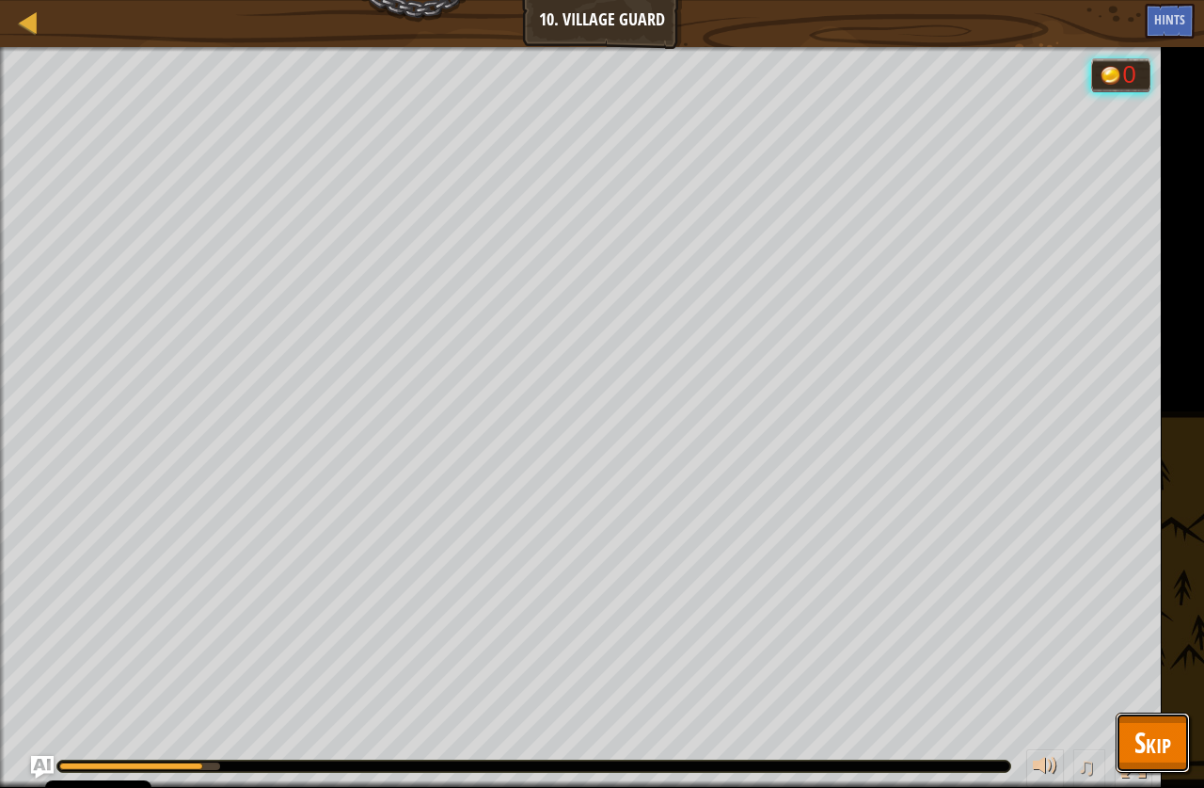
click at [1151, 746] on span "Skip" at bounding box center [1153, 742] width 37 height 39
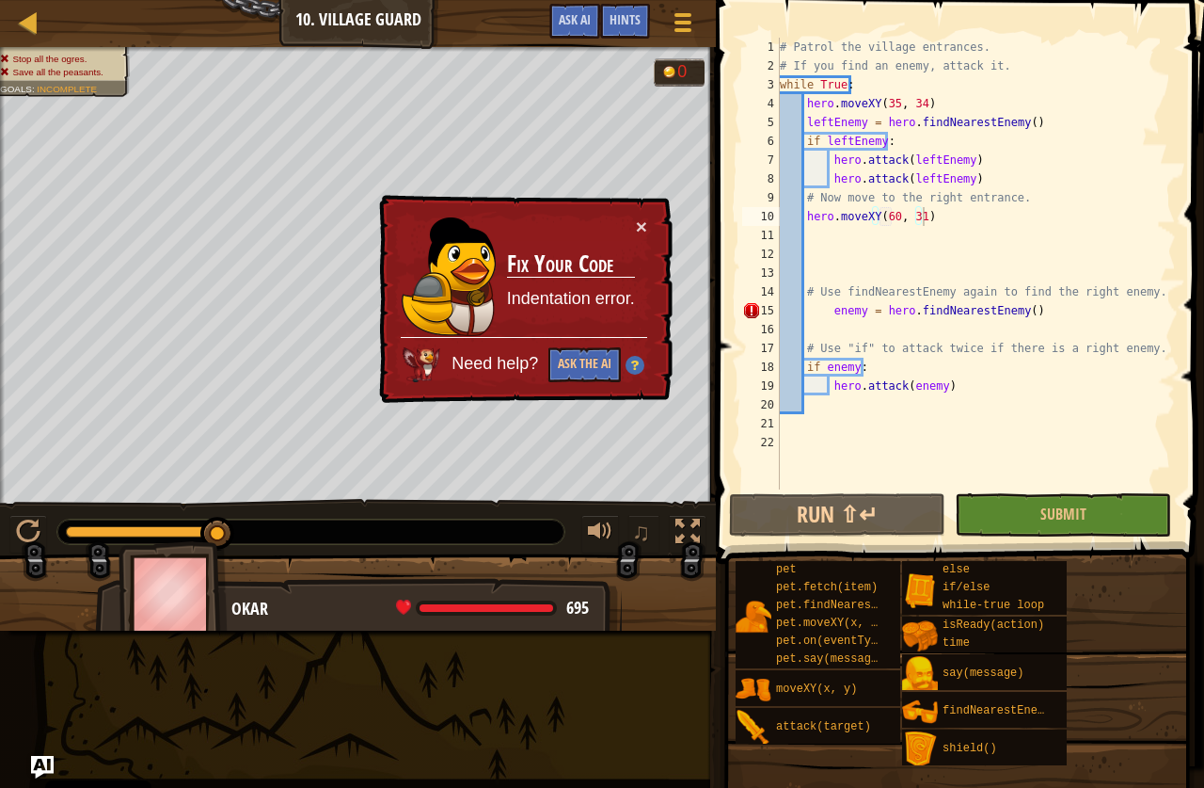
type textarea "enemy = hero.findNearestEnemy()"
drag, startPoint x: 1035, startPoint y: 311, endPoint x: 825, endPoint y: 307, distance: 209.9
click at [825, 307] on div "# Patrol the village entrances. # If you find an enemy, attack it. while True :…" at bounding box center [976, 282] width 400 height 489
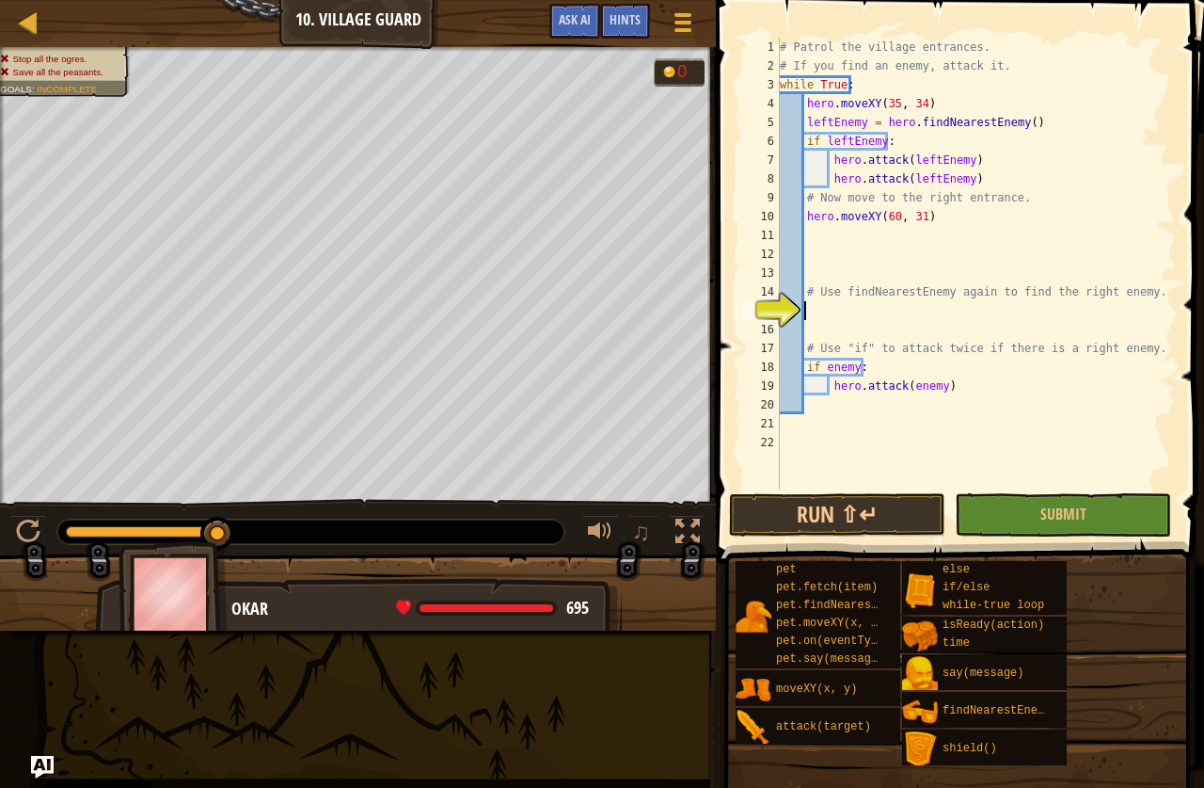
type textarea "h"
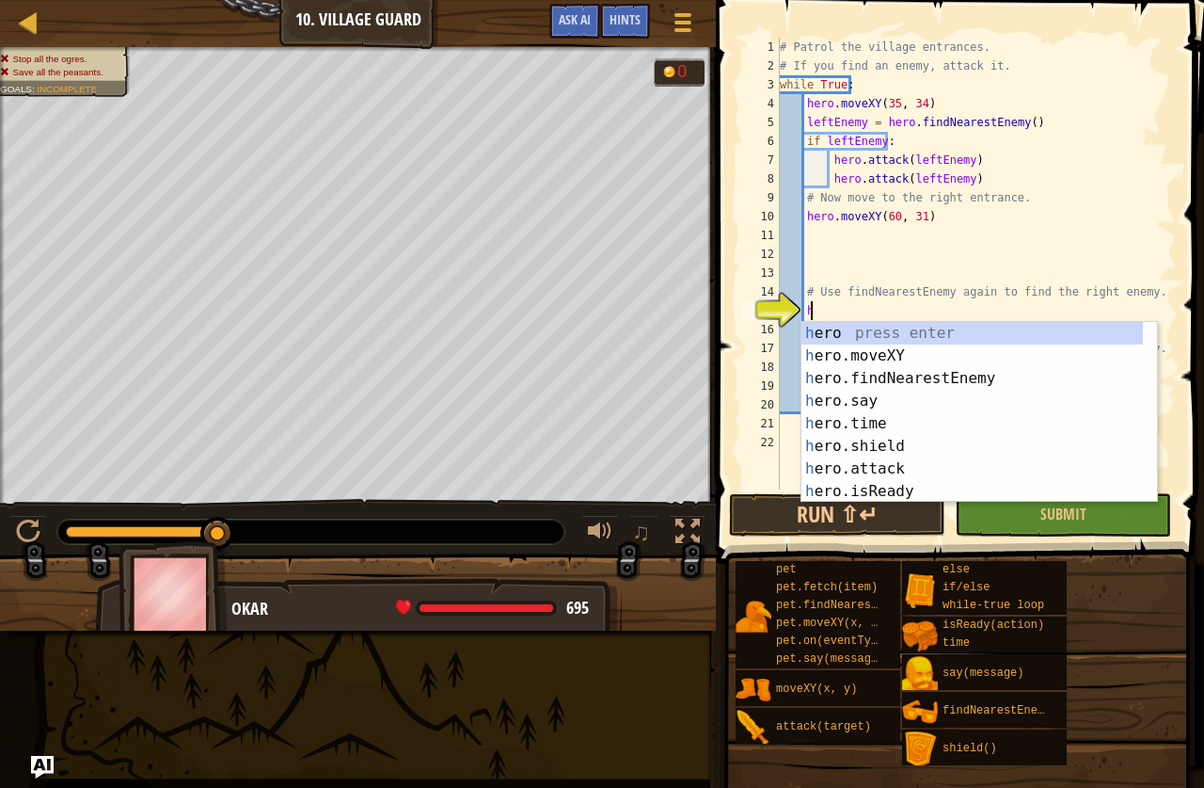
scroll to position [8, 2]
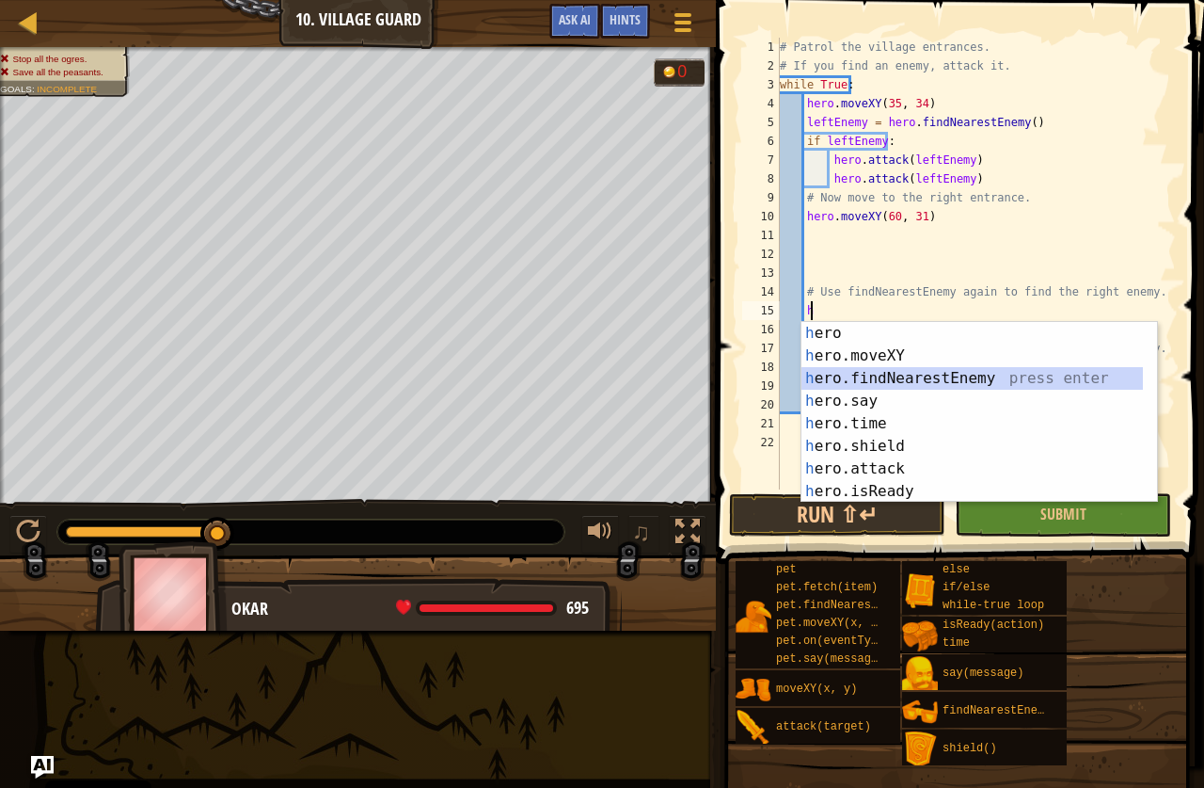
click at [884, 374] on div "h ero press enter h ero.moveXY press enter h ero.findNearestEnemy press enter h…" at bounding box center [973, 435] width 342 height 226
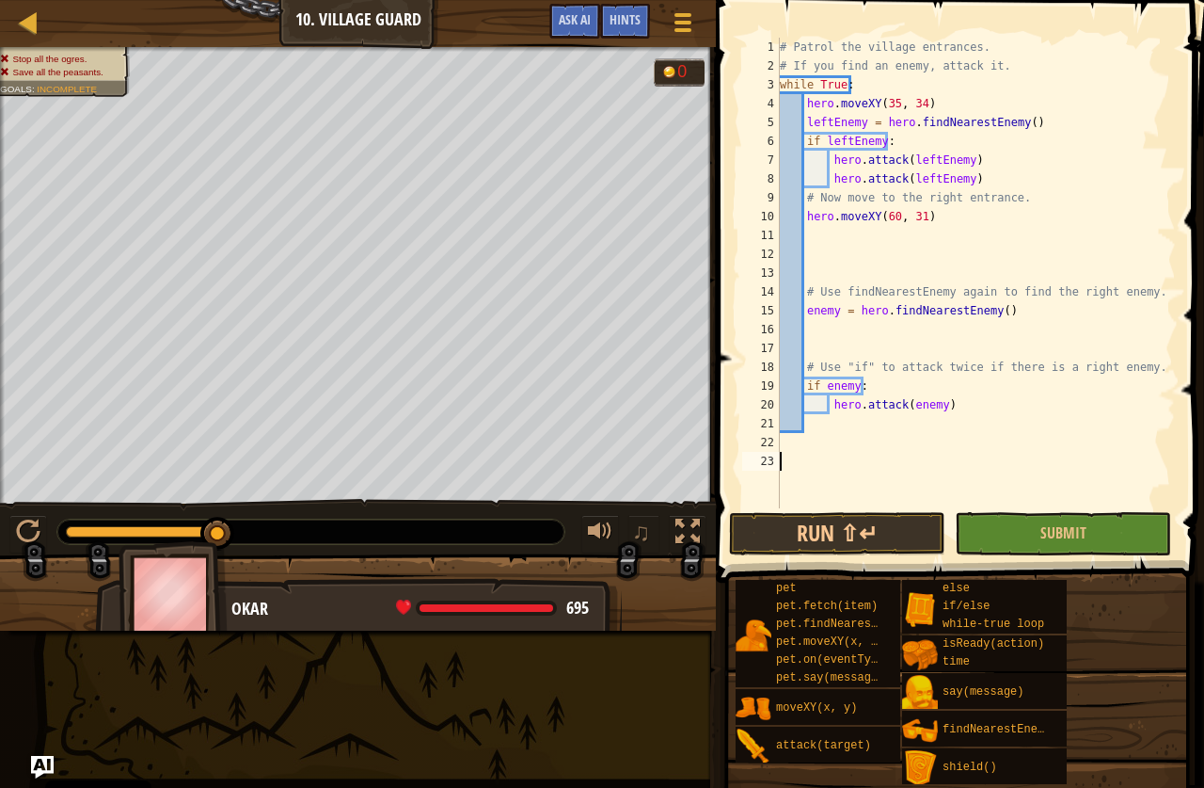
click at [1090, 480] on div "# Patrol the village entrances. # If you find an enemy, attack it. while True :…" at bounding box center [976, 292] width 400 height 508
click at [1073, 540] on span "Submit" at bounding box center [1064, 532] width 46 height 21
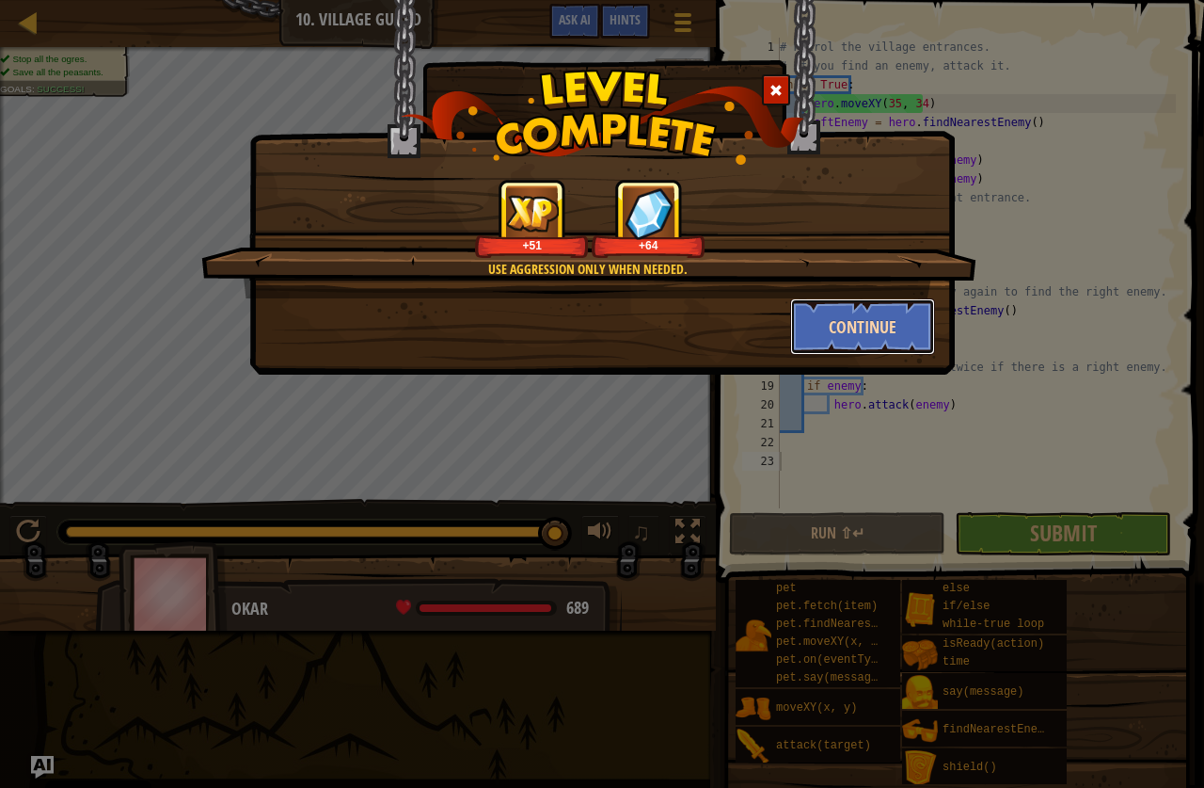
click at [832, 336] on button "Continue" at bounding box center [863, 326] width 146 height 56
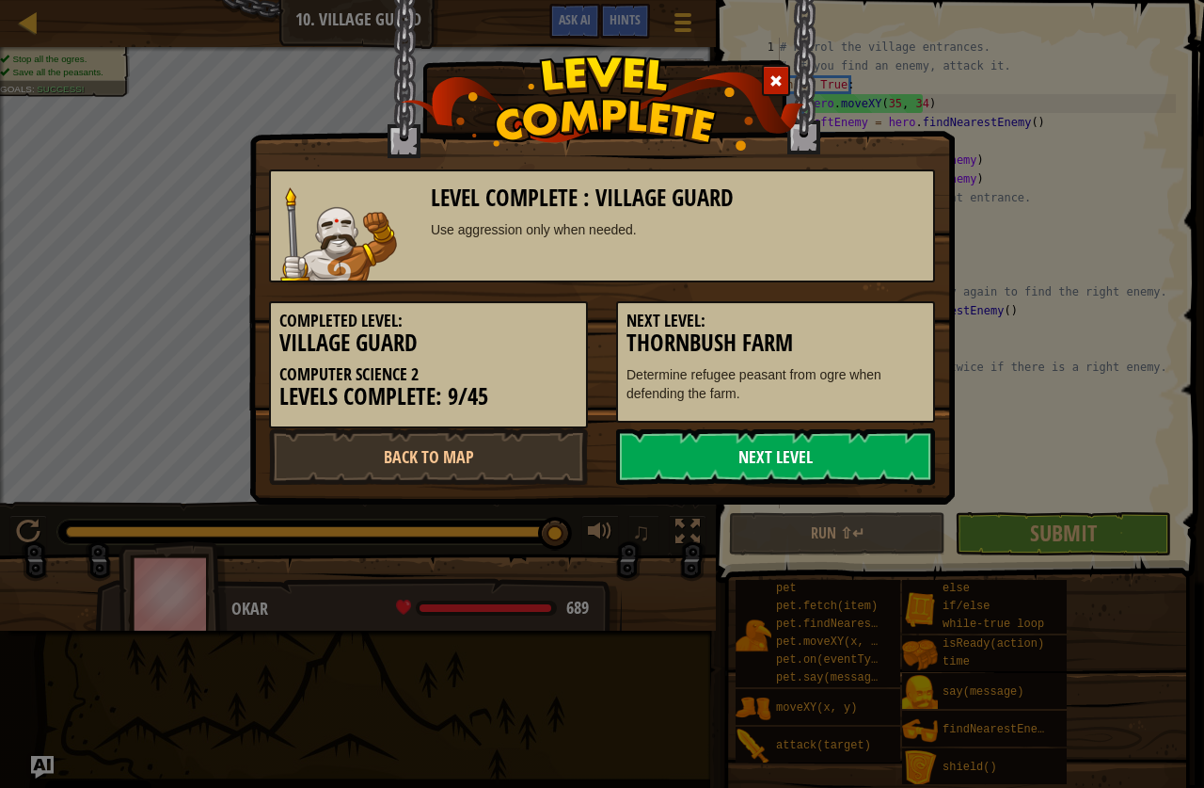
click at [759, 453] on link "Next Level" at bounding box center [775, 456] width 319 height 56
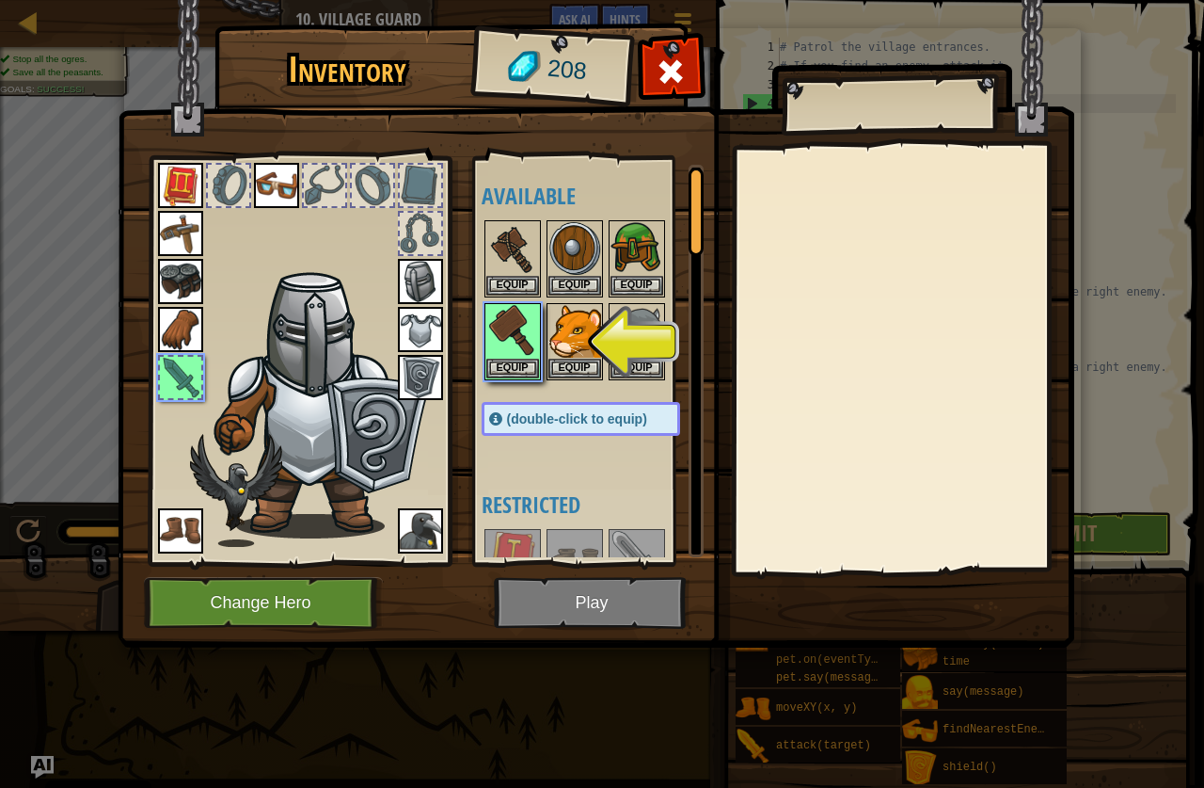
click at [182, 387] on div at bounding box center [180, 377] width 41 height 41
click at [518, 369] on button "Equip" at bounding box center [512, 368] width 53 height 20
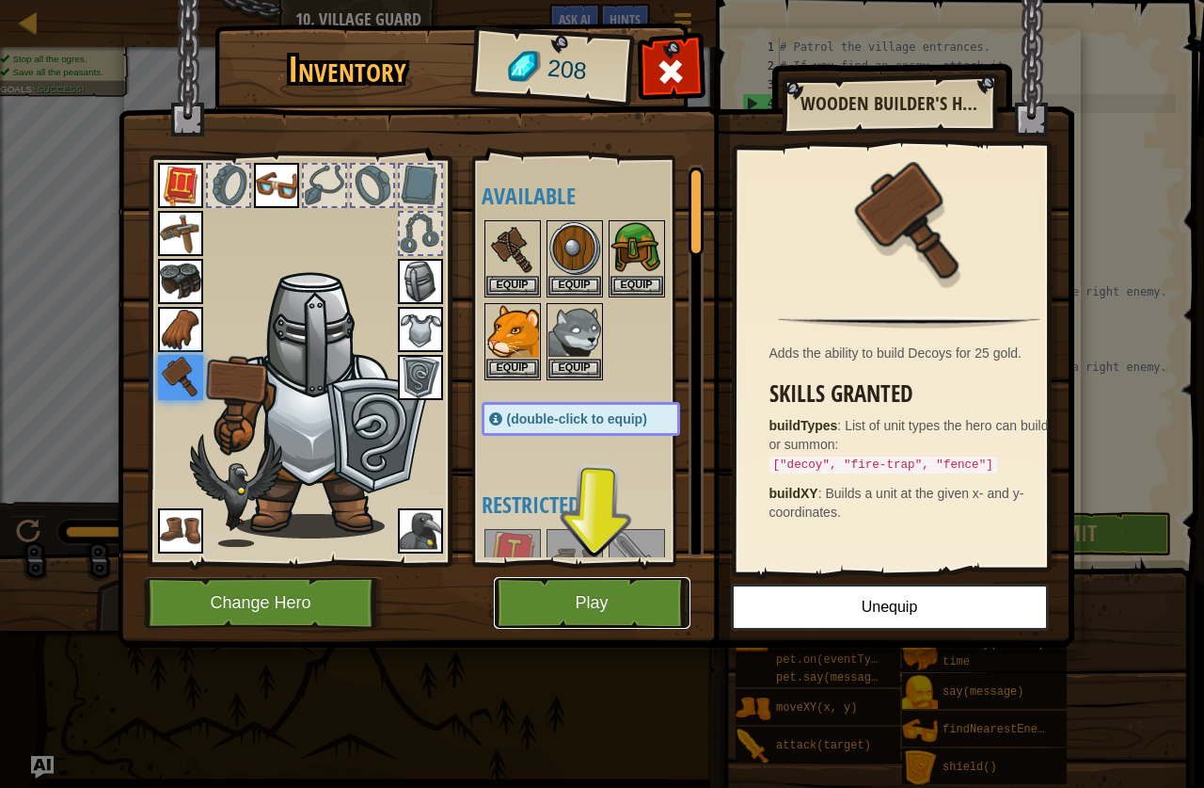
click at [597, 591] on button "Play" at bounding box center [592, 603] width 197 height 52
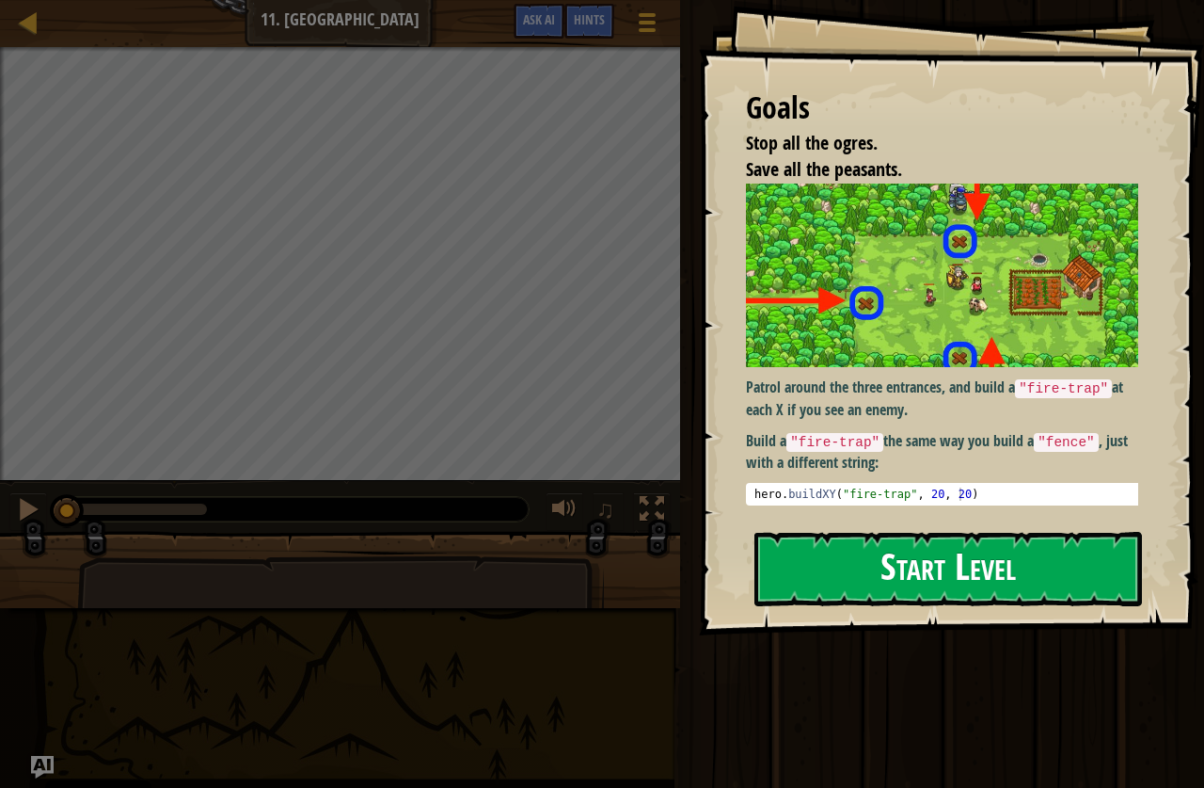
click at [834, 555] on button "Start Level" at bounding box center [949, 569] width 388 height 74
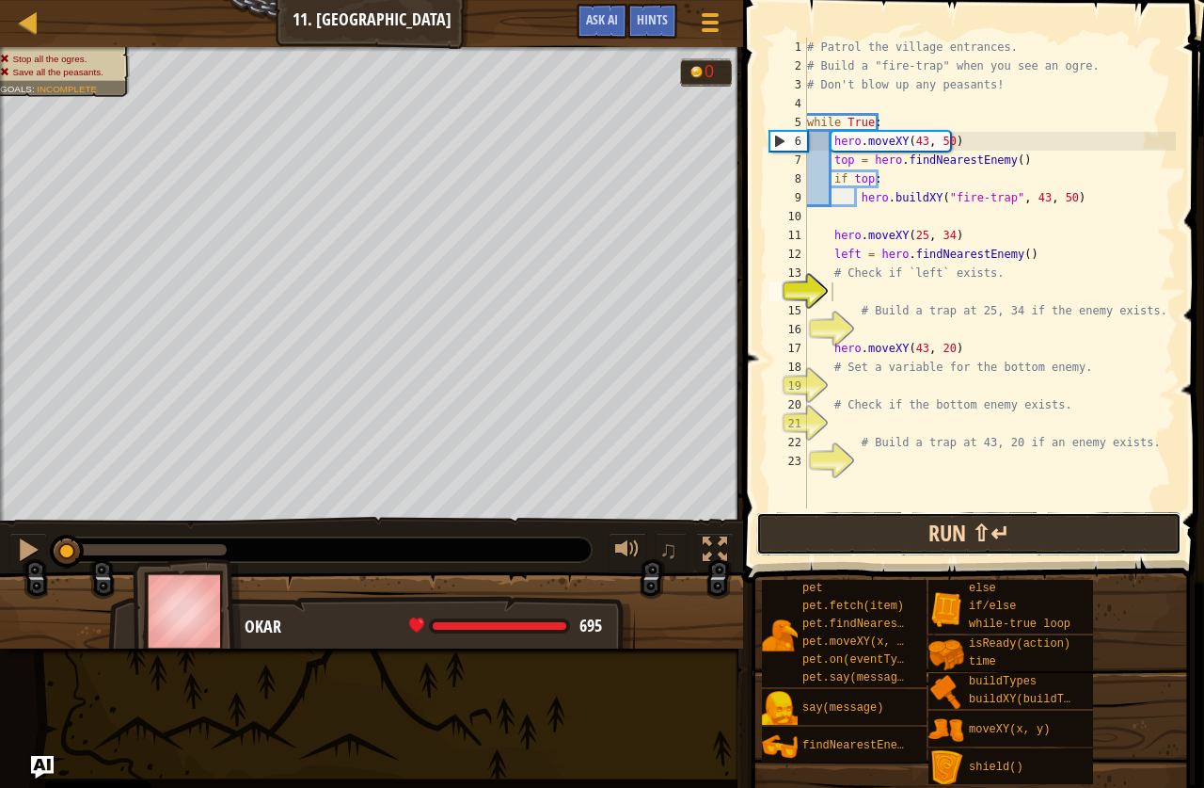
click at [921, 534] on button "Run ⇧↵" at bounding box center [969, 533] width 425 height 43
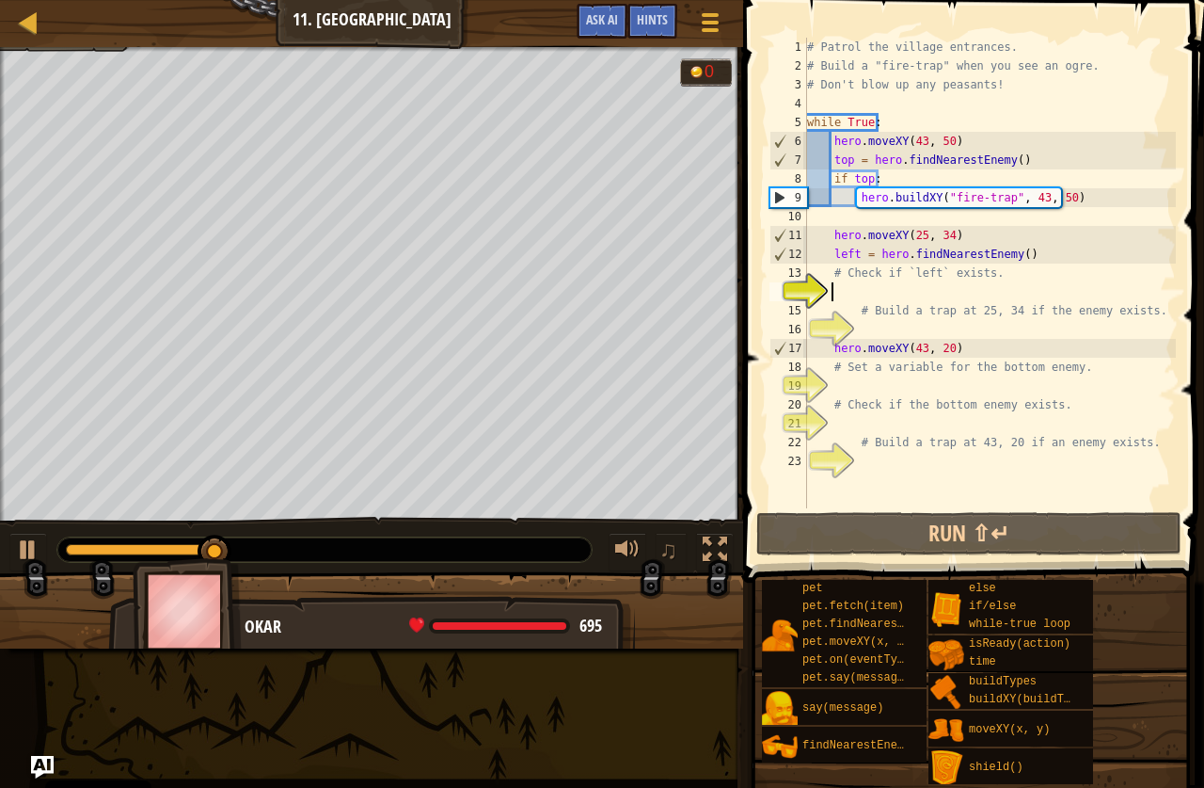
scroll to position [8, 2]
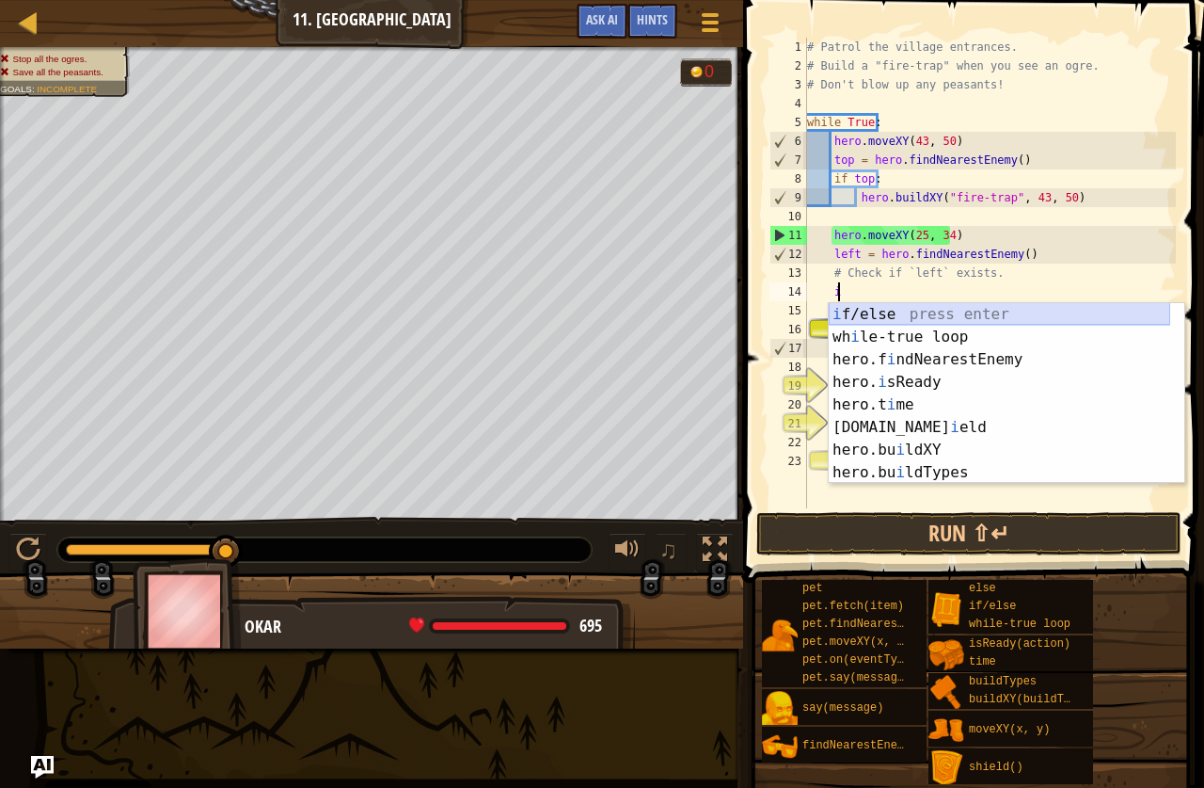
click at [980, 310] on div "i f/else press enter wh i le-true loop press enter hero.f i ndNearestEnemy pres…" at bounding box center [1000, 416] width 342 height 226
type textarea "if enemy:"
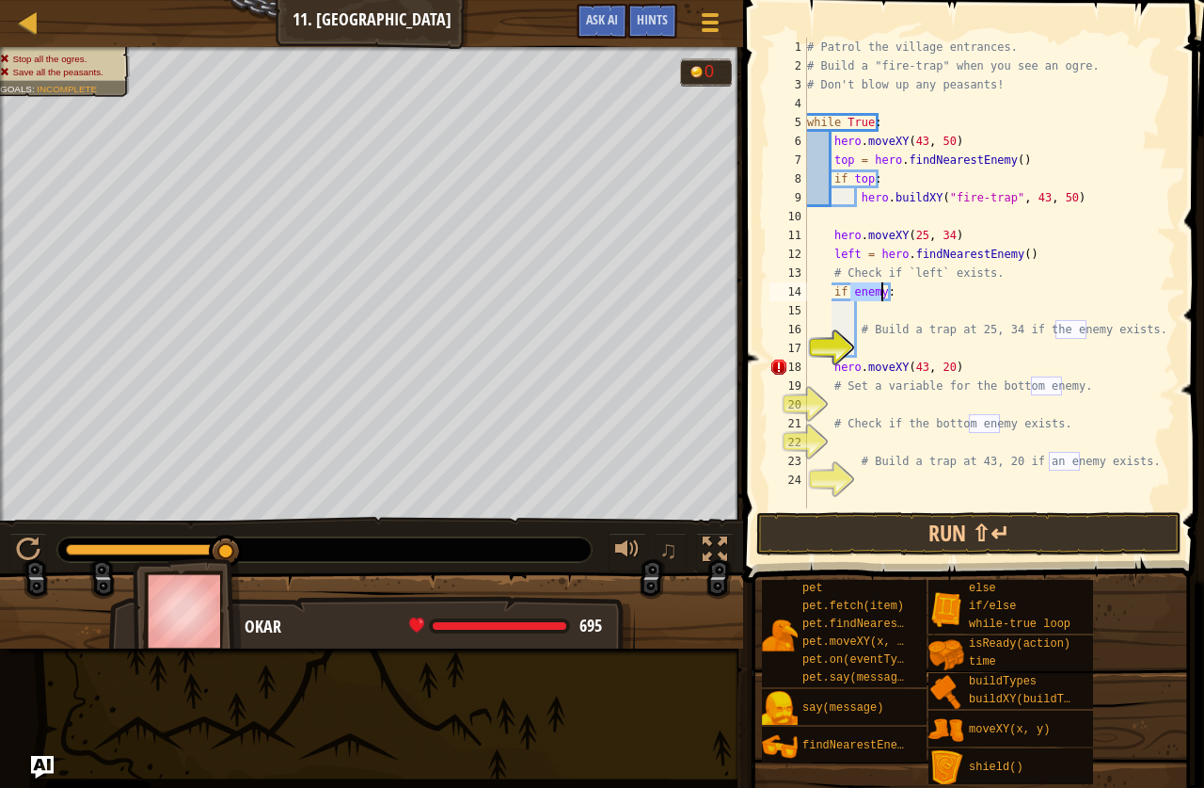
click at [870, 305] on div "# Patrol the village entrances. # Build a "fire-trap" when you see an ogre. # D…" at bounding box center [990, 292] width 373 height 508
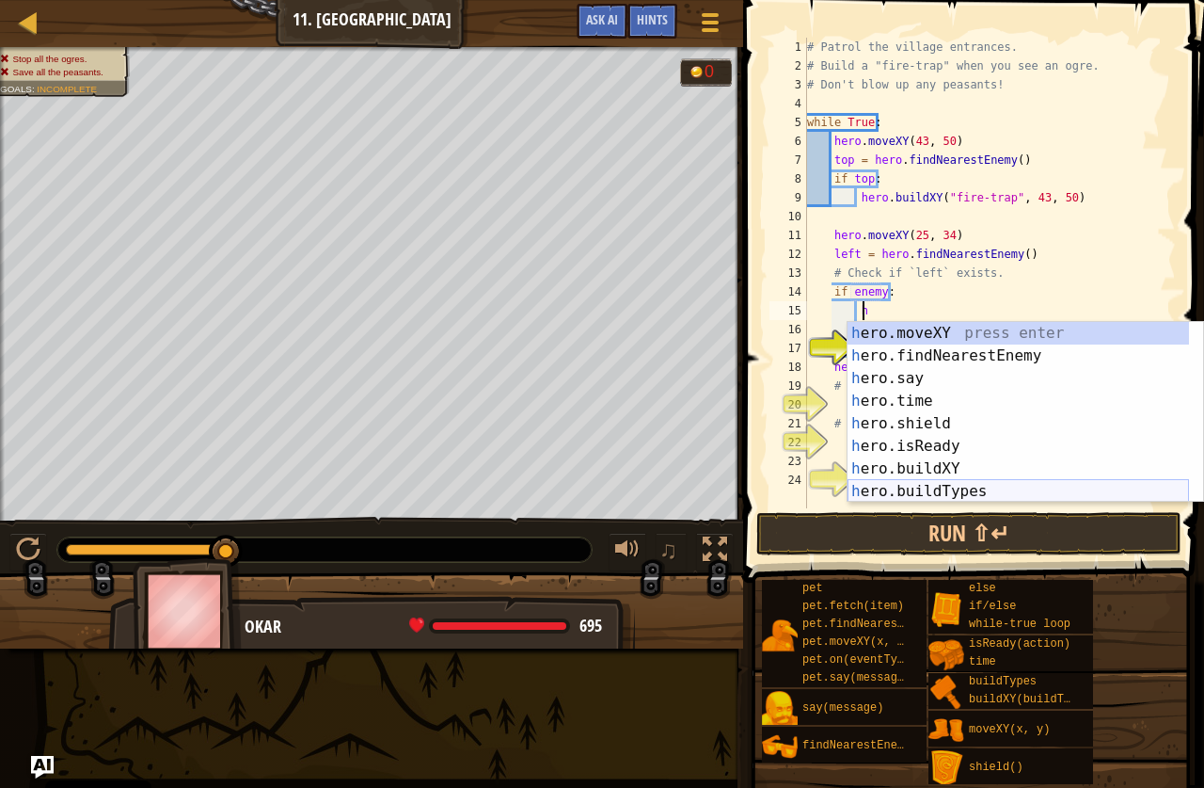
click at [958, 486] on div "h ero.moveXY press enter h ero.findNearestEnemy press enter h ero.say press ent…" at bounding box center [1019, 435] width 342 height 226
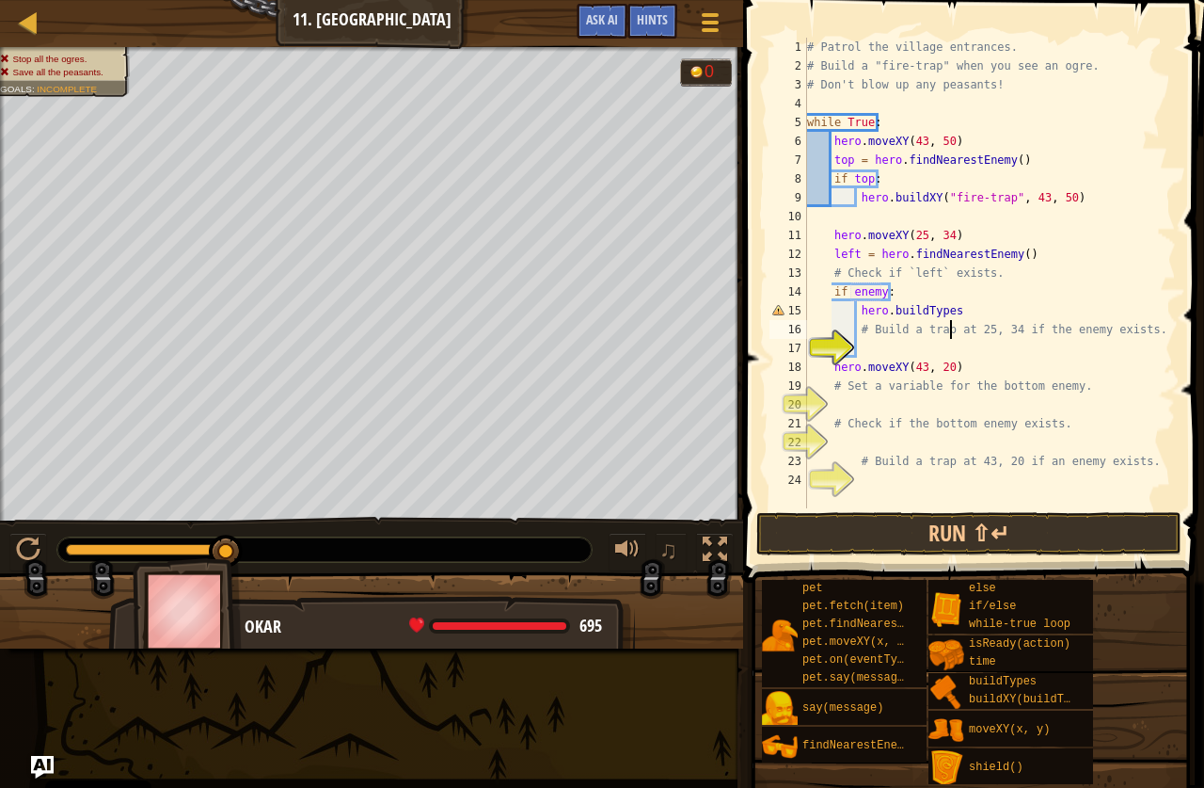
click at [947, 322] on div "# Patrol the village entrances. # Build a "fire-trap" when you see an ogre. # D…" at bounding box center [990, 292] width 373 height 508
click at [941, 301] on div "# Patrol the village entrances. # Build a "fire-trap" when you see an ogre. # D…" at bounding box center [990, 292] width 373 height 508
type textarea "hero.buildTypes"
drag, startPoint x: 950, startPoint y: 314, endPoint x: 858, endPoint y: 310, distance: 92.3
click at [858, 310] on div "# Patrol the village entrances. # Build a "fire-trap" when you see an ogre. # D…" at bounding box center [990, 292] width 373 height 508
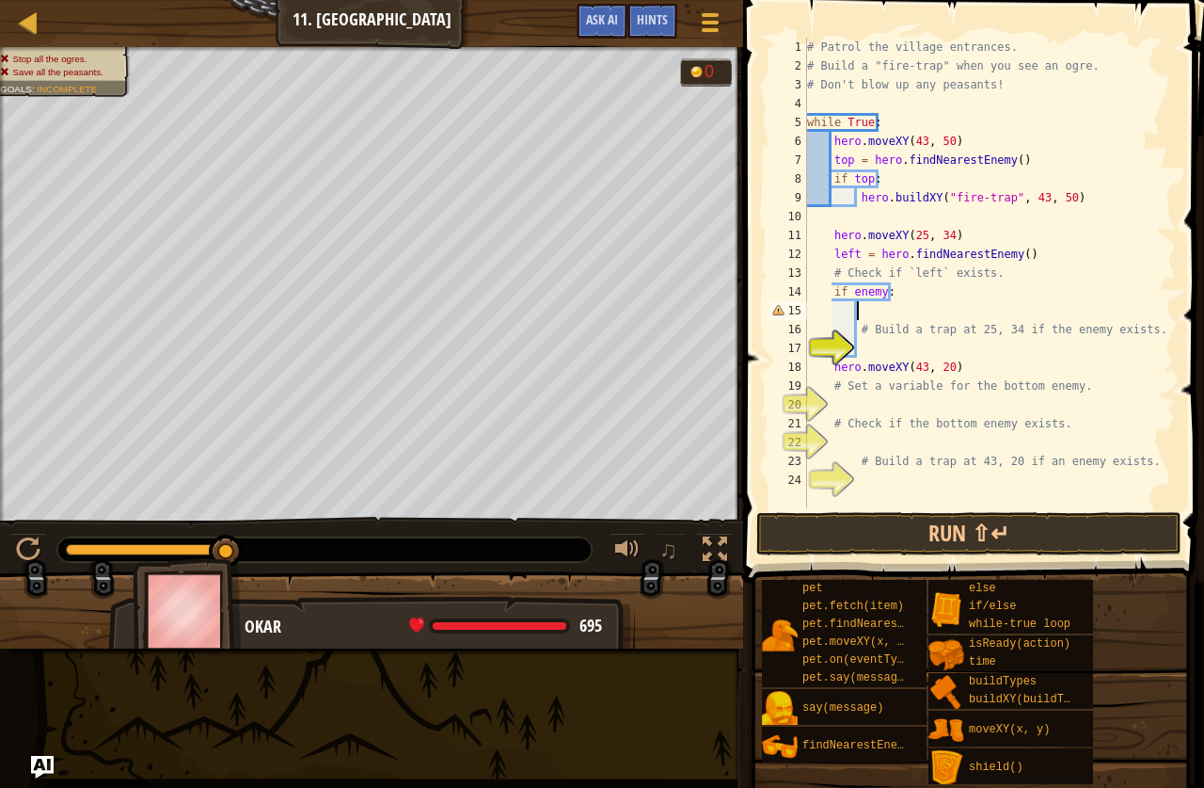
scroll to position [8, 3]
click at [871, 347] on div "# Patrol the village entrances. # Build a "fire-trap" when you see an ogre. # D…" at bounding box center [990, 292] width 373 height 508
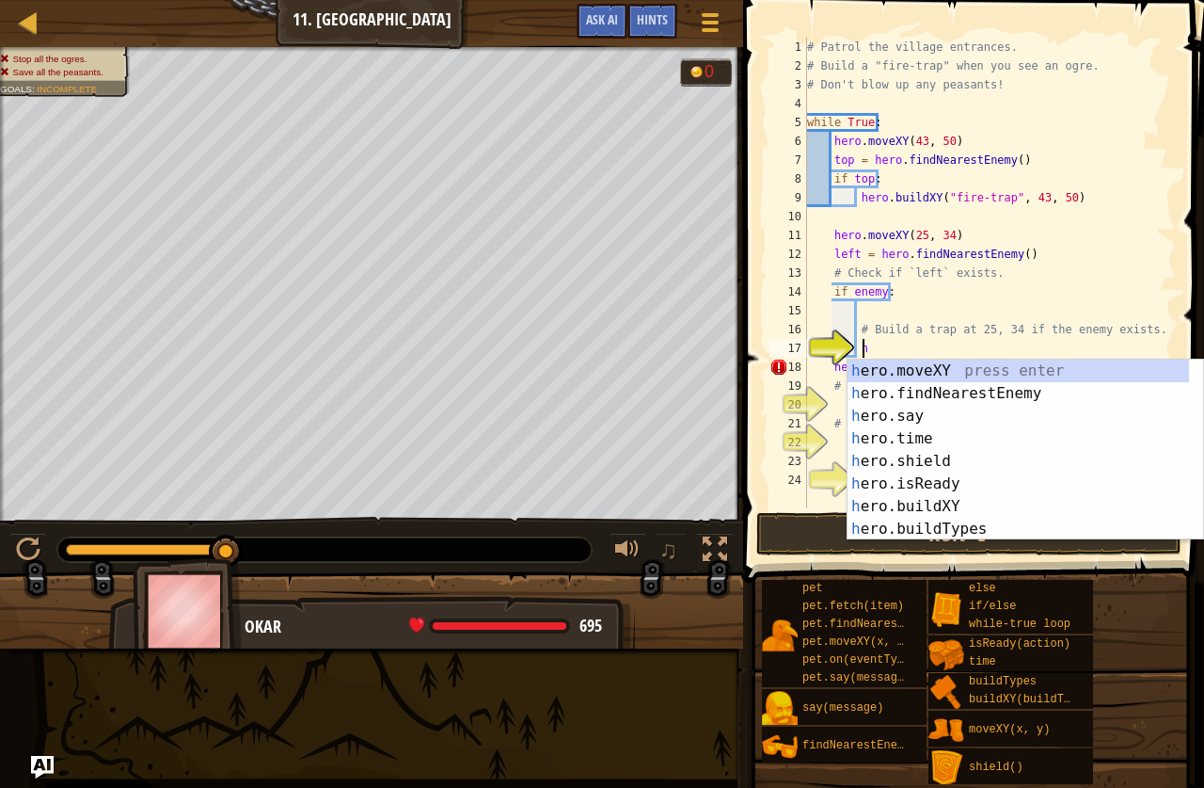
scroll to position [8, 4]
click at [965, 501] on div "h ero.moveXY press enter h ero.findNearestEnemy press enter h ero.say press ent…" at bounding box center [1019, 472] width 342 height 226
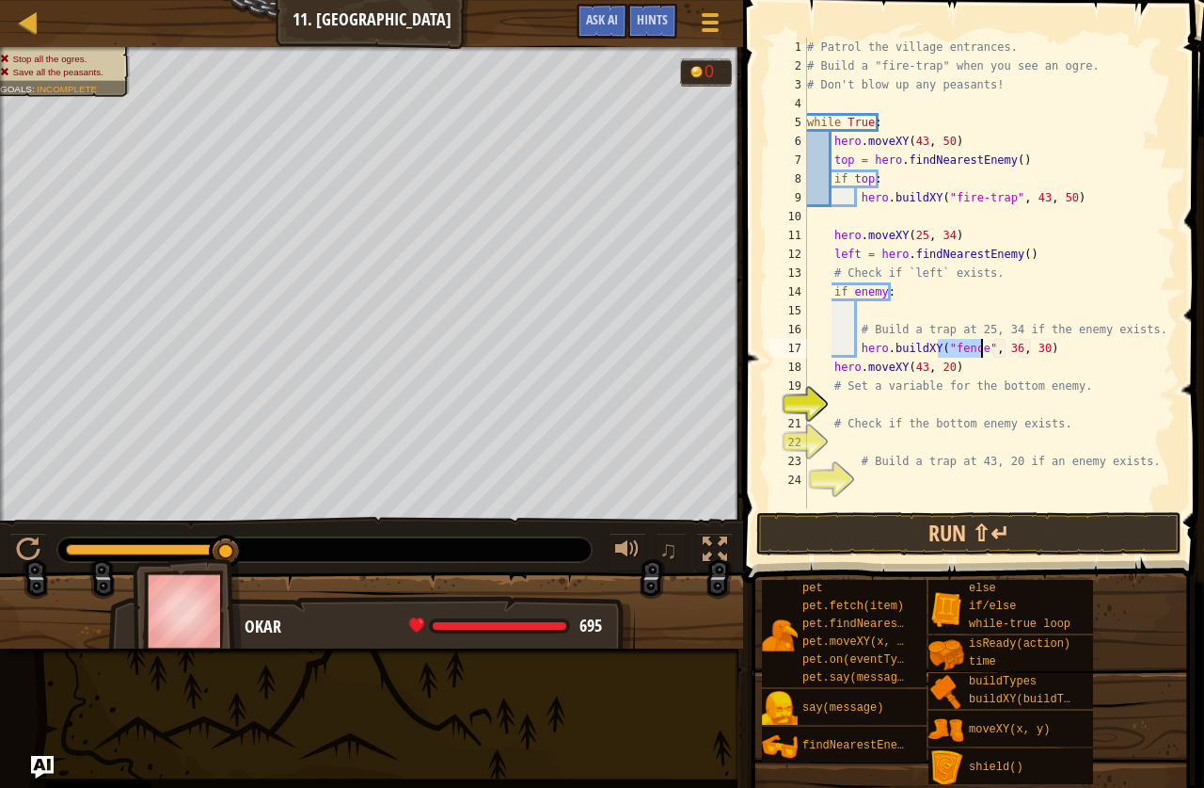
click at [970, 343] on div "# Patrol the village entrances. # Build a "fire-trap" when you see an ogre. # D…" at bounding box center [990, 273] width 373 height 470
click at [973, 354] on div "# Patrol the village entrances. # Build a "fire-trap" when you see an ogre. # D…" at bounding box center [990, 292] width 373 height 508
drag, startPoint x: 1099, startPoint y: 201, endPoint x: 860, endPoint y: 204, distance: 239.0
click at [860, 204] on div "# Patrol the village entrances. # Build a "fire-trap" when you see an ogre. # D…" at bounding box center [990, 292] width 373 height 508
click at [1117, 338] on div "# Patrol the village entrances. # Build a "fire-trap" when you see an ogre. # D…" at bounding box center [990, 292] width 373 height 508
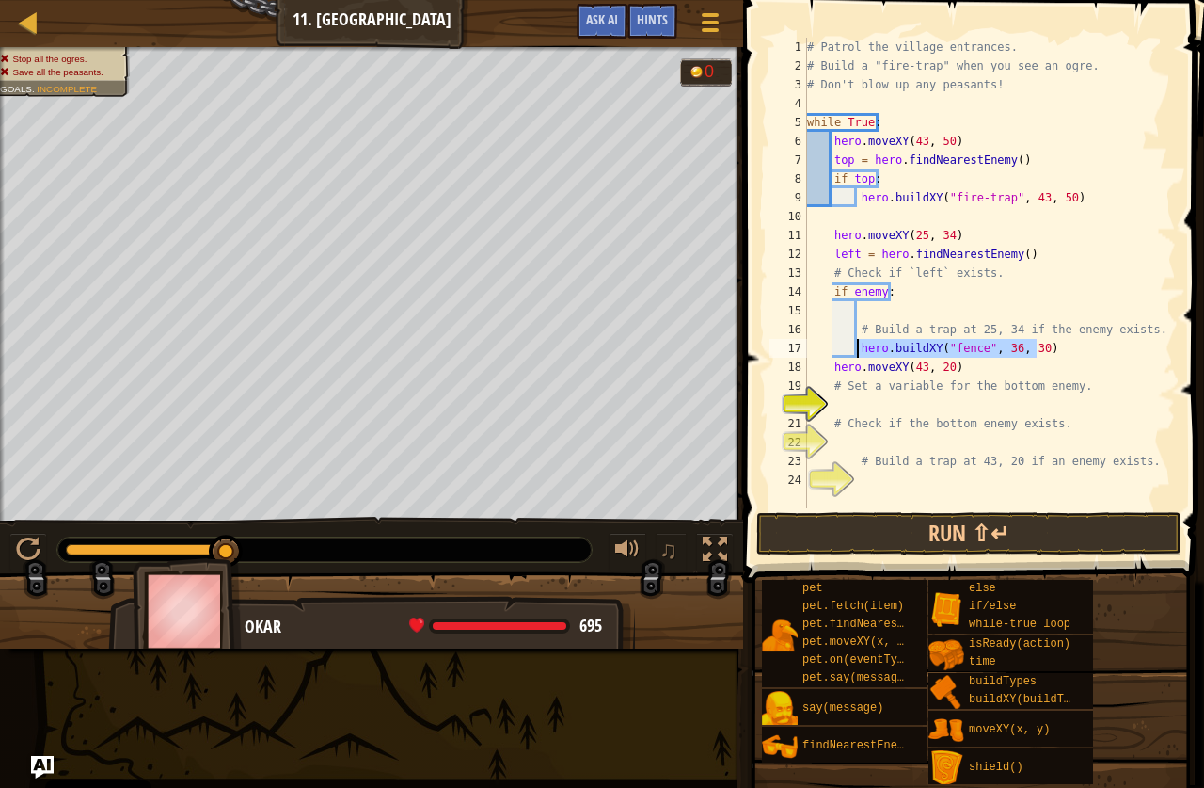
drag, startPoint x: 1049, startPoint y: 352, endPoint x: 856, endPoint y: 352, distance: 192.9
click at [856, 352] on div "# Patrol the village entrances. # Build a "fire-trap" when you see an ogre. # D…" at bounding box center [990, 292] width 373 height 508
type textarea "hero.buildXY("fence", 36, 30)"
paste textarea "hero.buildXY("fire-trap", 43, 50)"
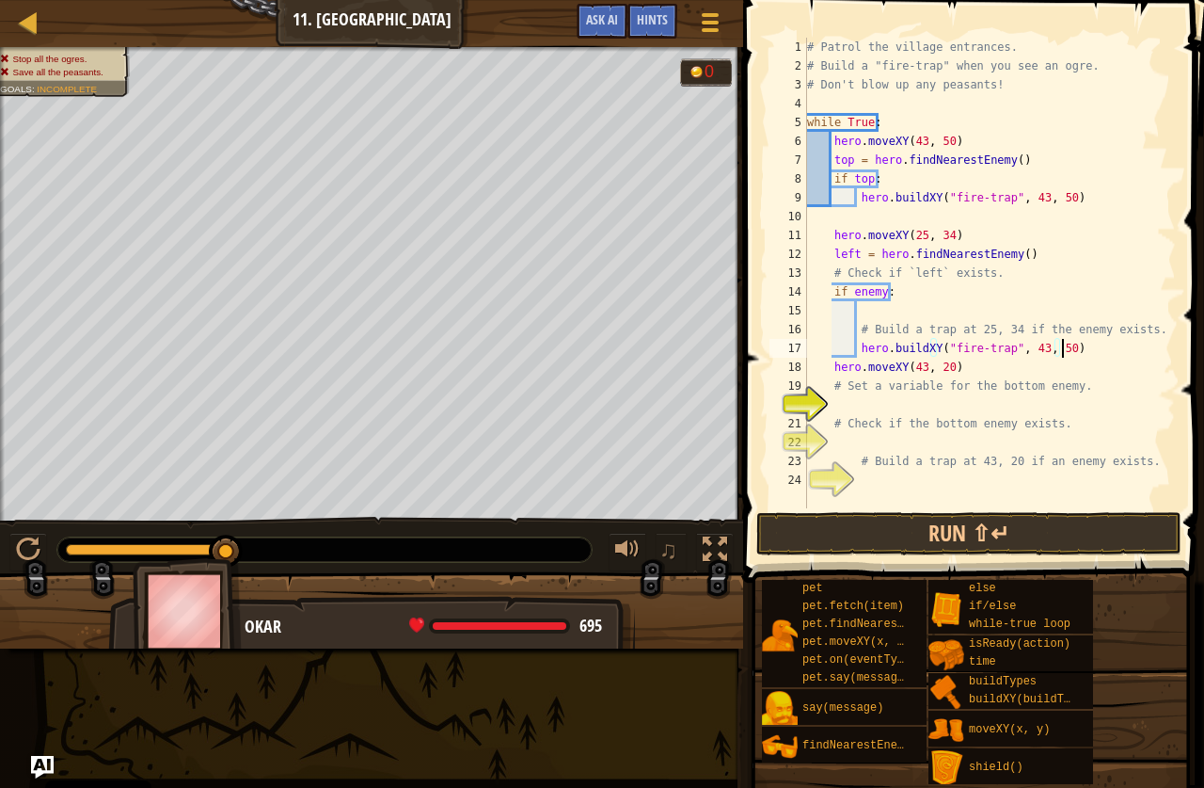
click at [1030, 358] on div "# Patrol the village entrances. # Build a "fire-trap" when you see an ogre. # D…" at bounding box center [990, 292] width 373 height 508
click at [1029, 352] on div "# Patrol the village entrances. # Build a "fire-trap" when you see an ogre. # D…" at bounding box center [990, 292] width 373 height 508
click at [1056, 352] on div "# Patrol the village entrances. # Build a "fire-trap" when you see an ogre. # D…" at bounding box center [990, 292] width 373 height 508
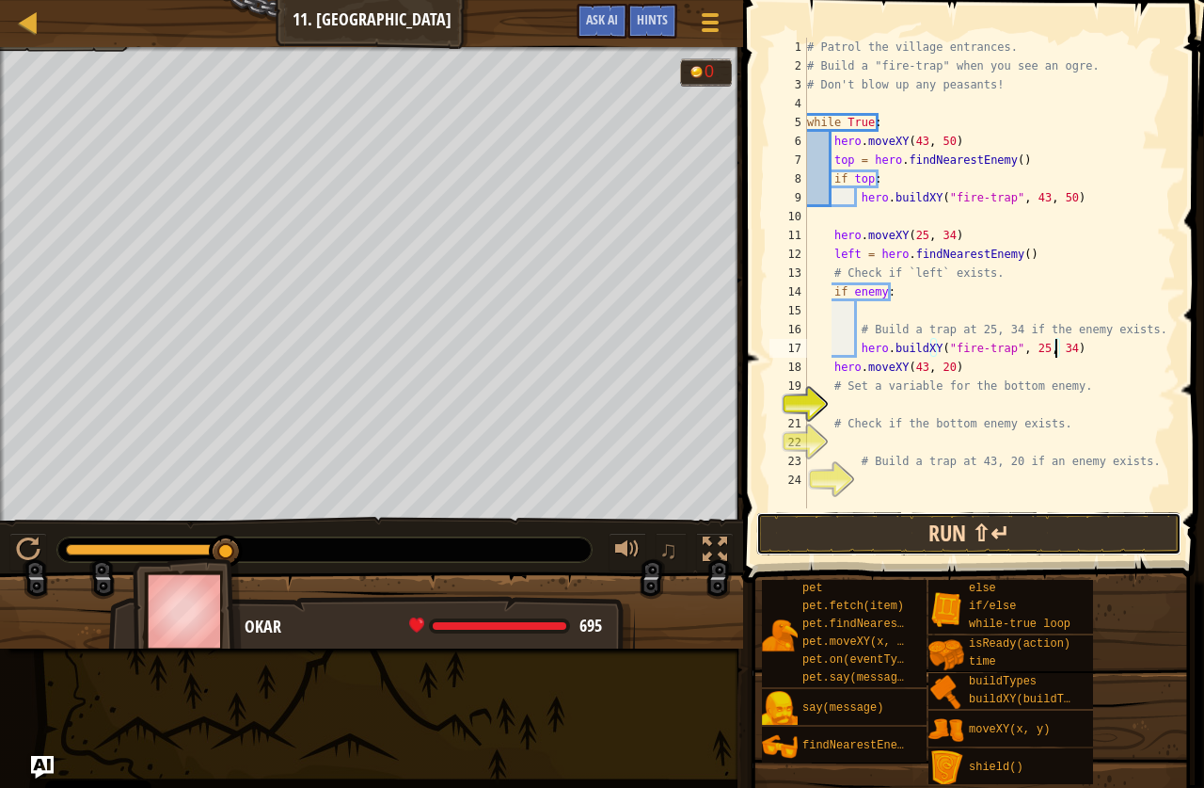
click at [896, 523] on button "Run ⇧↵" at bounding box center [969, 533] width 425 height 43
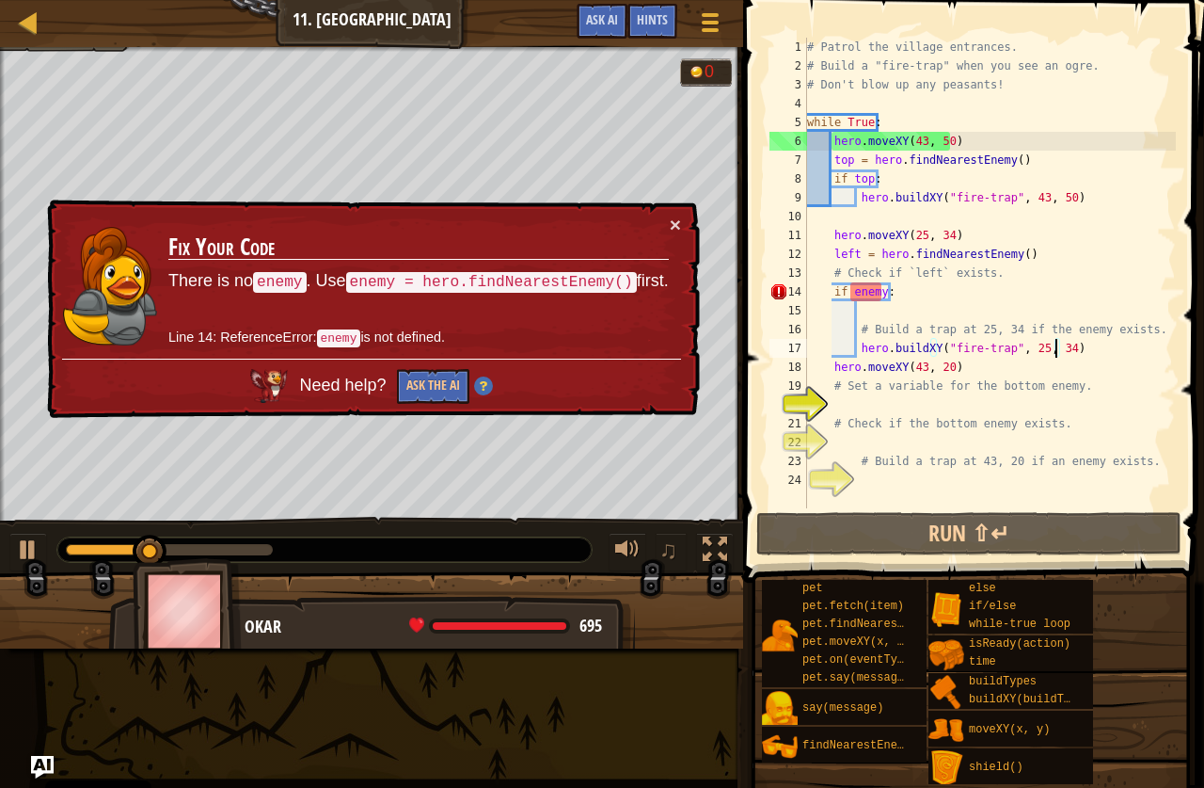
click at [885, 293] on div "# Patrol the village entrances. # Build a "fire-trap" when you see an ogre. # D…" at bounding box center [990, 292] width 373 height 508
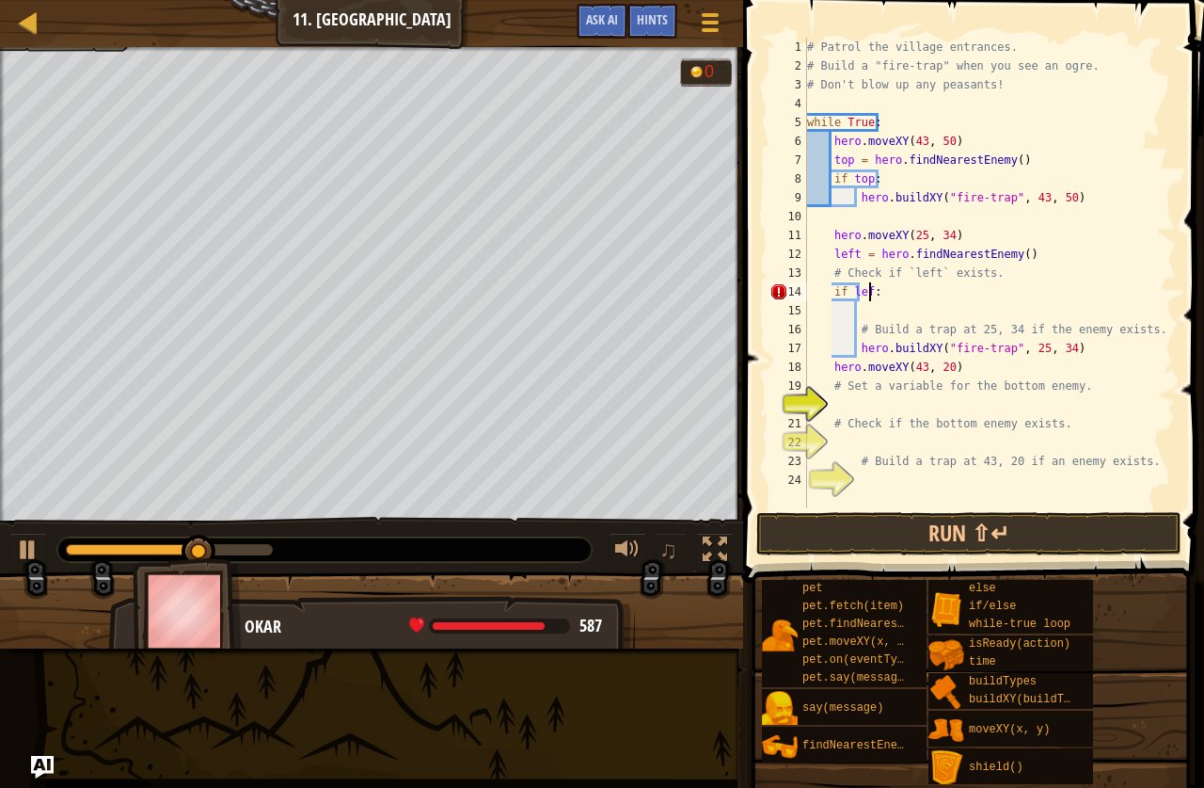
scroll to position [8, 6]
click at [1109, 288] on div "# Patrol the village entrances. # Build a "fire-trap" when you see an ogre. # D…" at bounding box center [990, 292] width 373 height 508
click at [857, 295] on div "# Patrol the village entrances. # Build a "fire-trap" when you see an ogre. # D…" at bounding box center [990, 292] width 373 height 508
type textarea "if left:"
click at [1065, 529] on button "Run ⇧↵" at bounding box center [969, 533] width 425 height 43
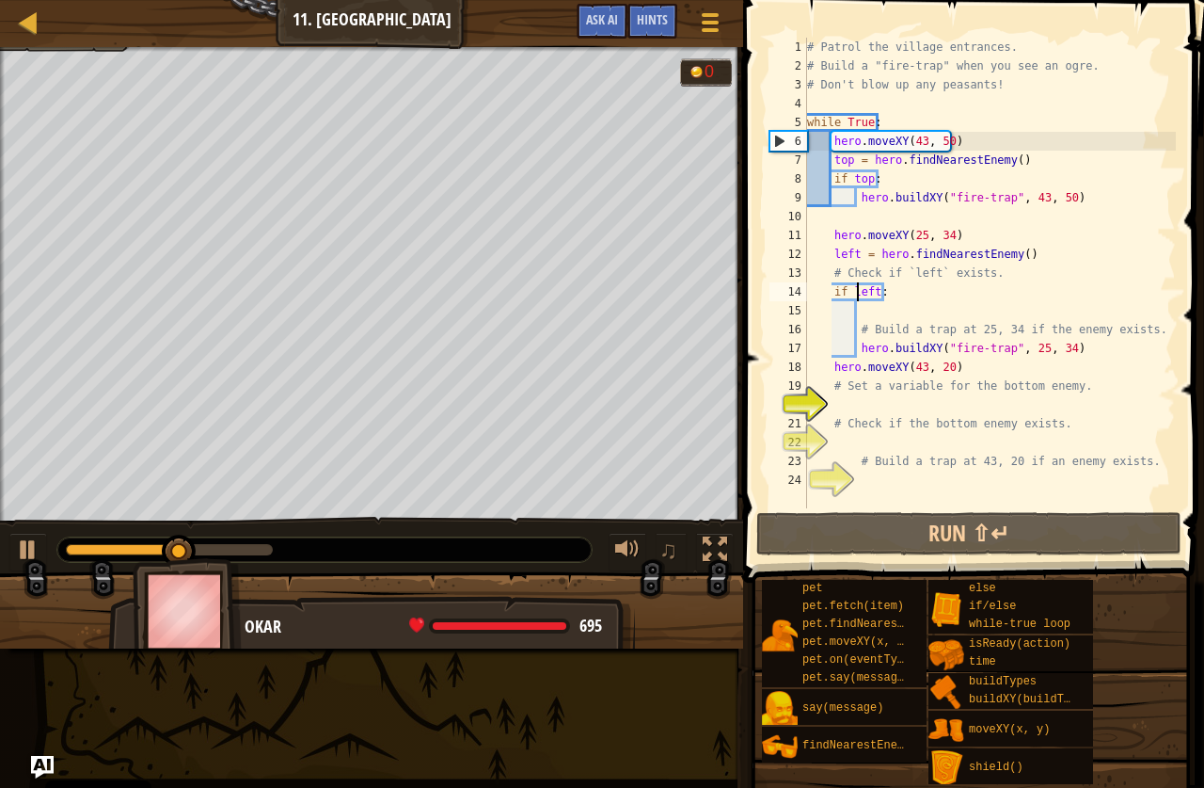
click at [845, 407] on div "# Patrol the village entrances. # Build a "fire-trap" when you see an ogre. # D…" at bounding box center [990, 292] width 373 height 508
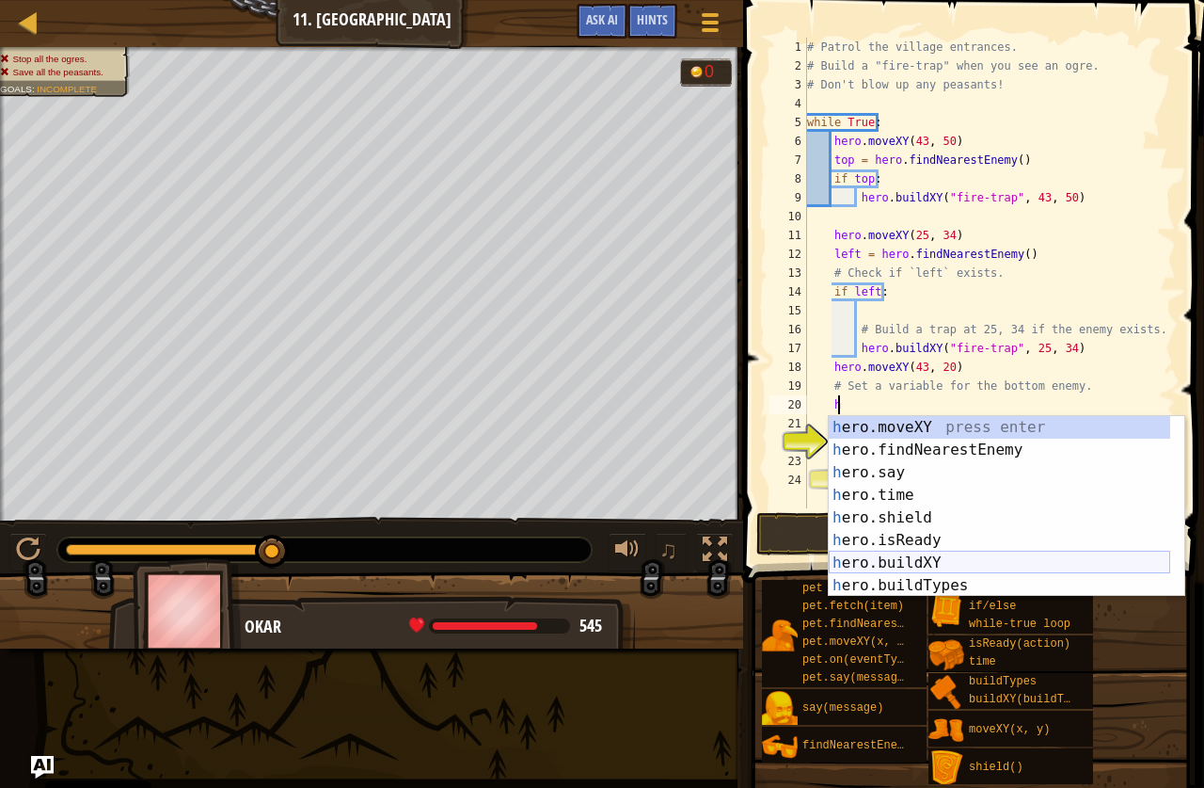
click at [954, 551] on div "h ero.moveXY press enter h ero.findNearestEnemy press enter h ero.say press ent…" at bounding box center [1000, 529] width 342 height 226
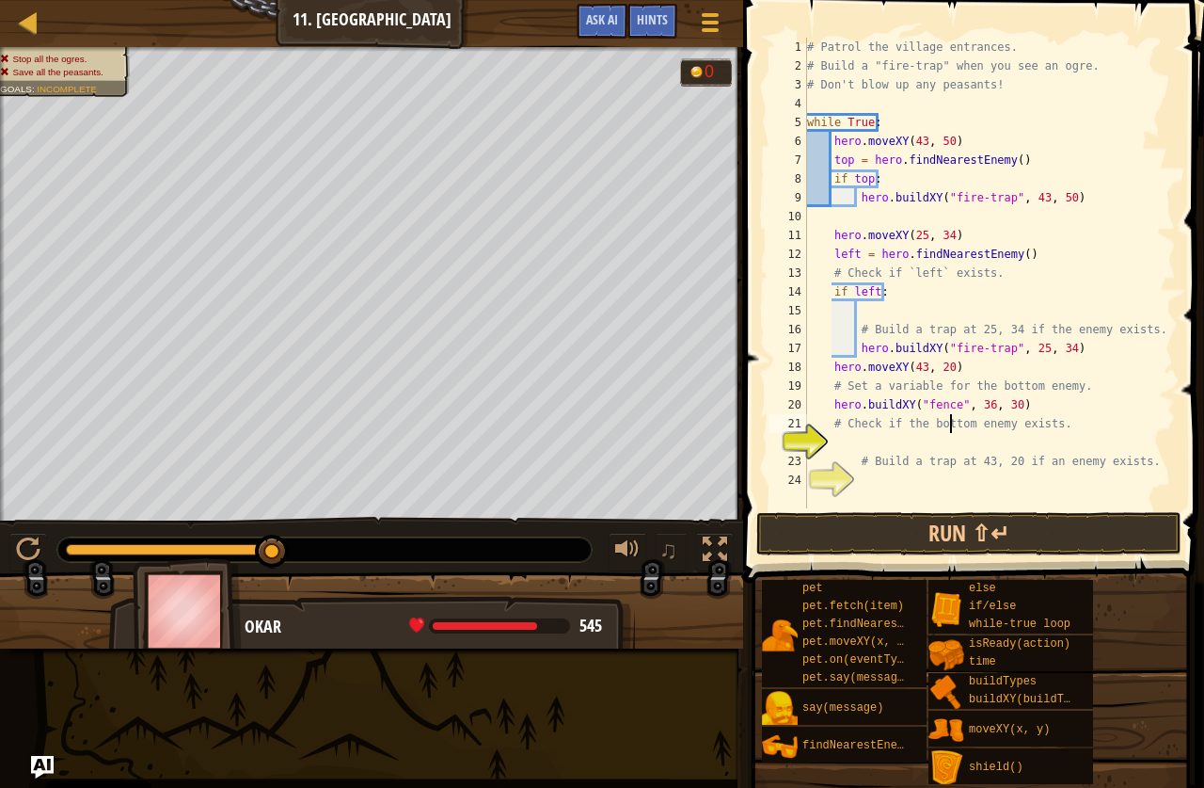
drag, startPoint x: 951, startPoint y: 420, endPoint x: 953, endPoint y: 403, distance: 17.0
click at [951, 419] on div "# Patrol the village entrances. # Build a "fire-trap" when you see an ogre. # D…" at bounding box center [990, 292] width 373 height 508
click at [954, 397] on div "# Patrol the village entrances. # Build a "fire-trap" when you see an ogre. # D…" at bounding box center [990, 292] width 373 height 508
type textarea "hero.buildXY("fence", 36, 30)"
drag, startPoint x: 1011, startPoint y: 407, endPoint x: 802, endPoint y: 410, distance: 208.9
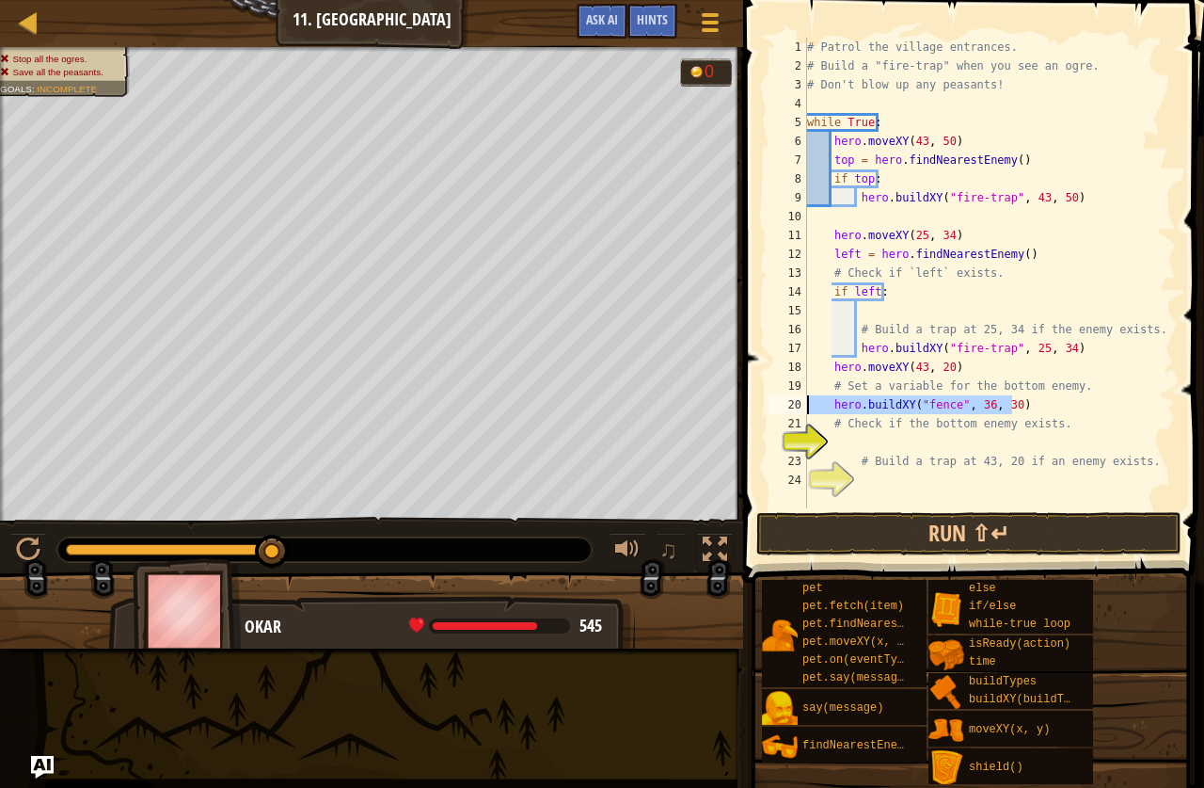
click at [802, 410] on div "hero.buildXY("fence", 36, 30) 1 2 3 4 5 6 7 8 9 10 11 12 13 14 15 16 17 18 19 2…" at bounding box center [971, 273] width 410 height 470
paste textarea "hero.buildXY("fire-trap", 43, 50)"
click at [978, 407] on div "# Patrol the village entrances. # Build a "fire-trap" when you see an ogre. # D…" at bounding box center [990, 292] width 373 height 508
click at [987, 404] on div "# Patrol the village entrances. # Build a "fire-trap" when you see an ogre. # D…" at bounding box center [990, 292] width 373 height 508
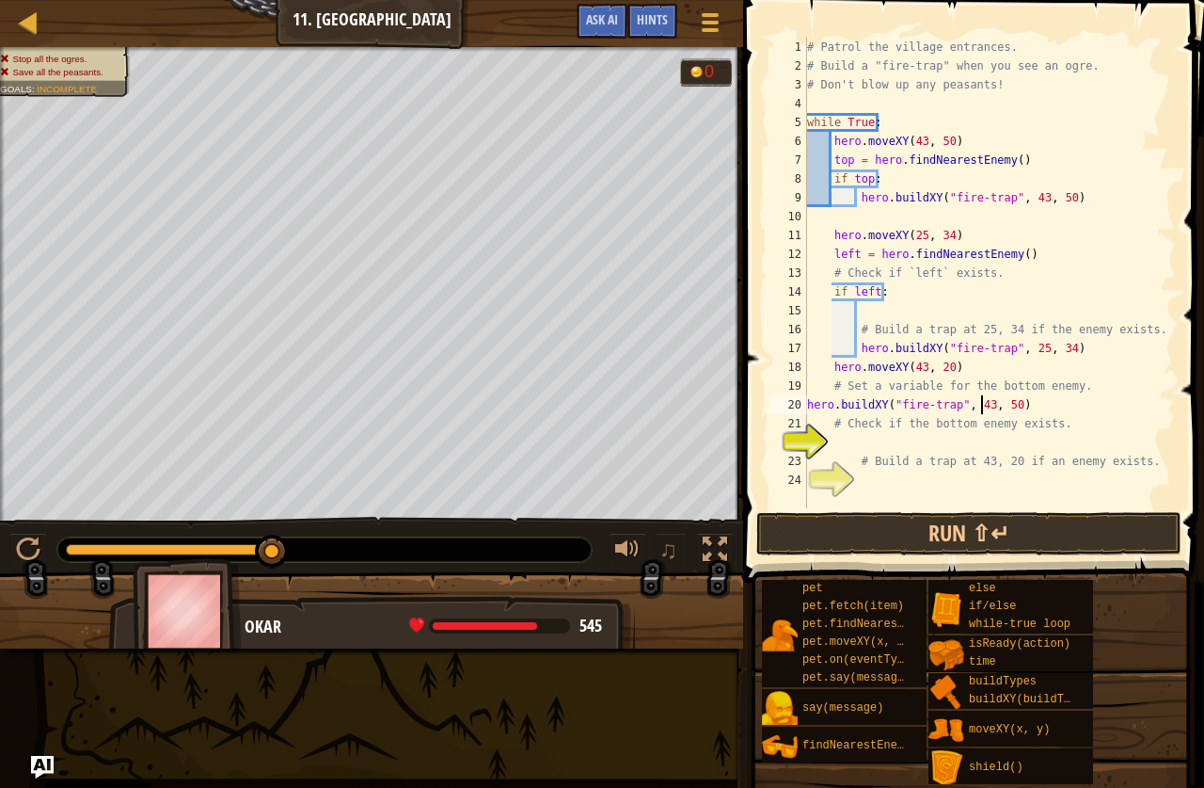
click at [979, 406] on div "# Patrol the village entrances. # Build a "fire-trap" when you see an ogre. # D…" at bounding box center [990, 292] width 373 height 508
click at [1009, 404] on div "# Patrol the village entrances. # Build a "fire-trap" when you see an ogre. # D…" at bounding box center [990, 292] width 373 height 508
click at [1101, 535] on button "Run ⇧↵" at bounding box center [969, 533] width 425 height 43
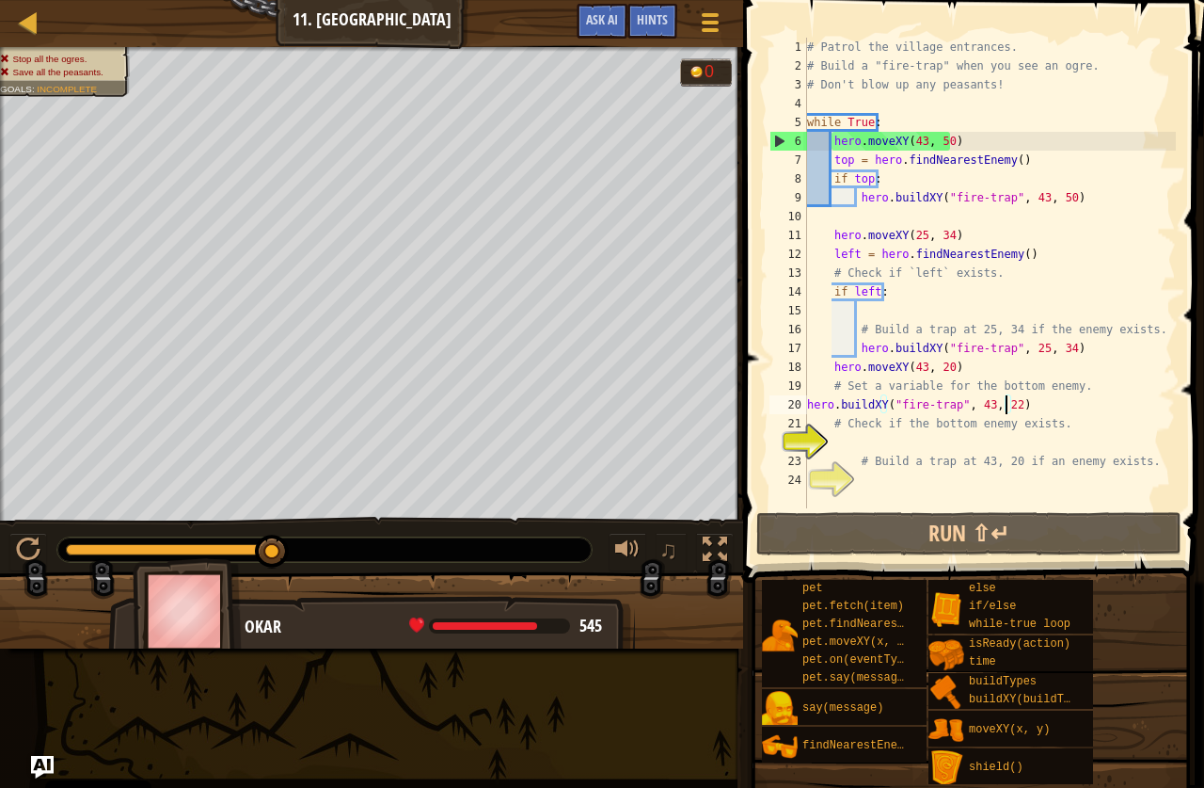
click at [804, 401] on div "20" at bounding box center [789, 404] width 38 height 19
type textarea "hero.buildXY("fire-trap", 43, 22)"
drag, startPoint x: 1055, startPoint y: 401, endPoint x: 799, endPoint y: 407, distance: 256.0
click at [799, 407] on div "hero.buildXY("fire-trap", 43, 22) 1 2 3 4 5 6 7 8 9 10 11 12 13 14 15 16 17 18 …" at bounding box center [971, 273] width 410 height 470
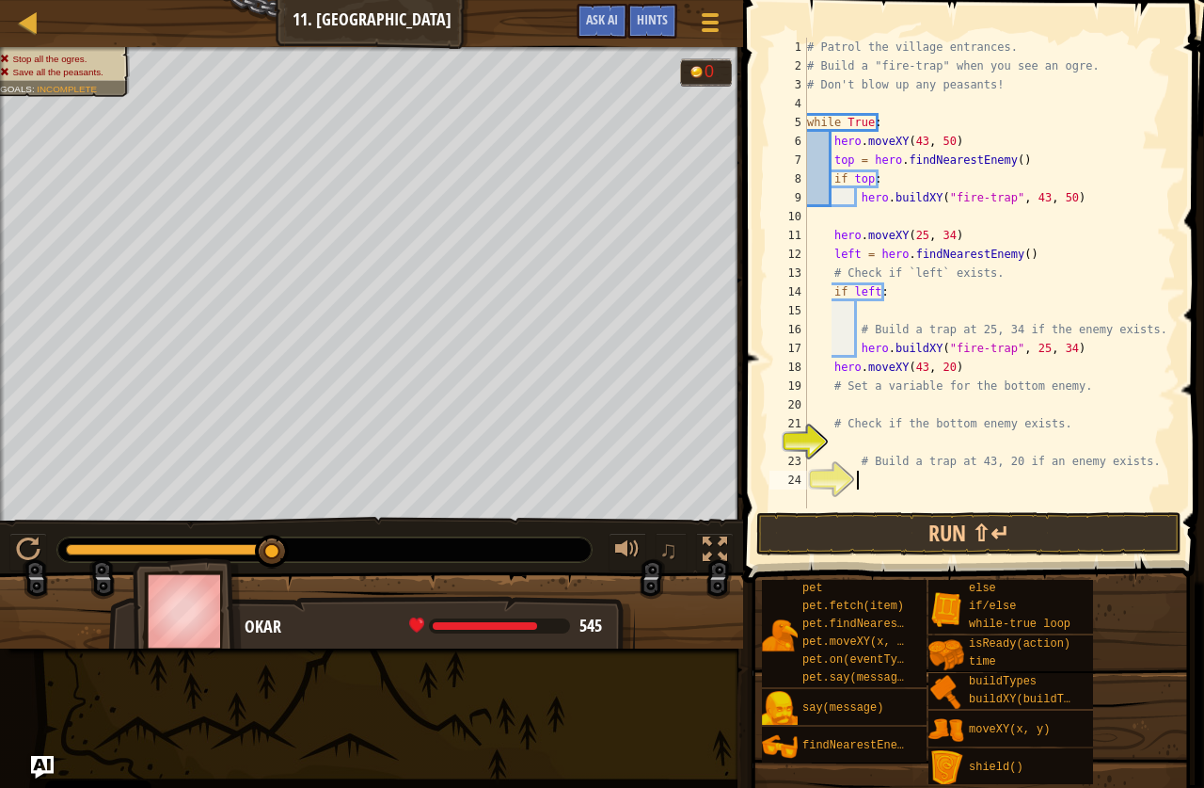
click at [941, 483] on div "# Patrol the village entrances. # Build a "fire-trap" when you see an ogre. # D…" at bounding box center [990, 292] width 373 height 508
click at [903, 438] on div "# Patrol the village entrances. # Build a "fire-trap" when you see an ogre. # D…" at bounding box center [990, 292] width 373 height 508
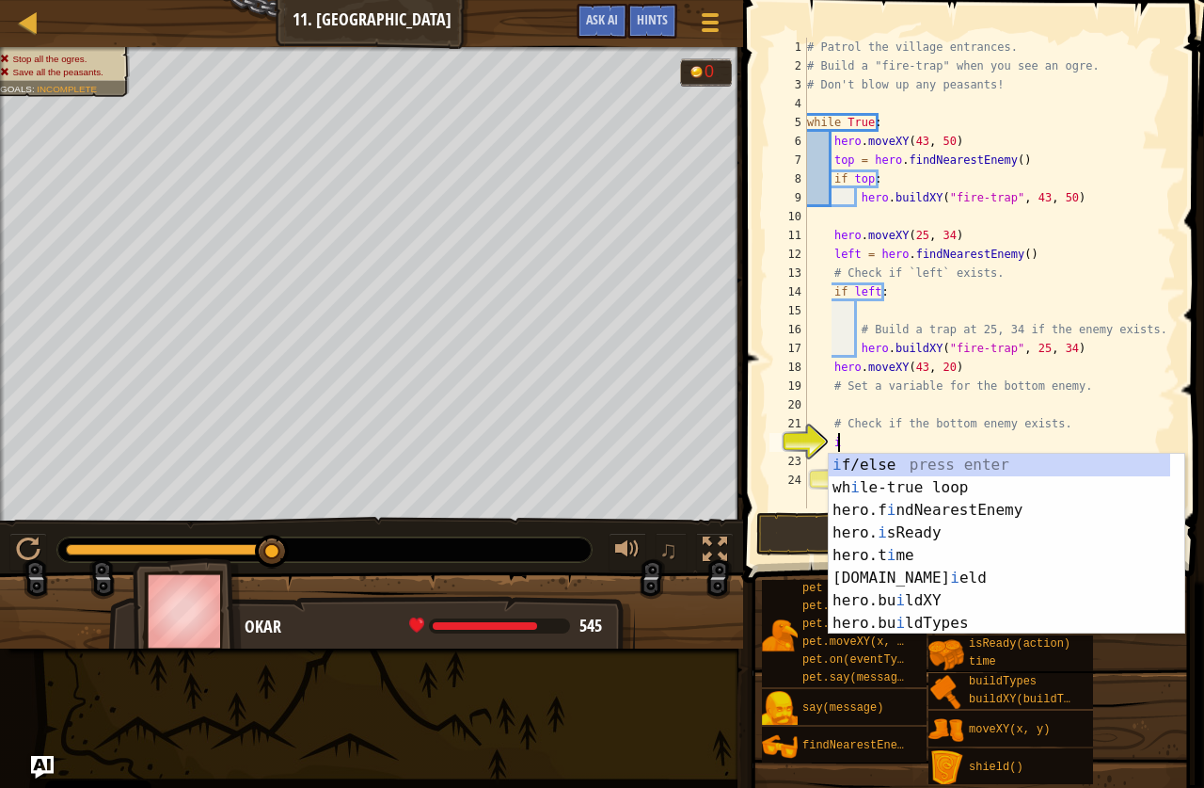
scroll to position [8, 2]
click at [949, 470] on div "i f/else press enter wh i le-true loop press enter hero.f i ndNearestEnemy pres…" at bounding box center [1000, 567] width 342 height 226
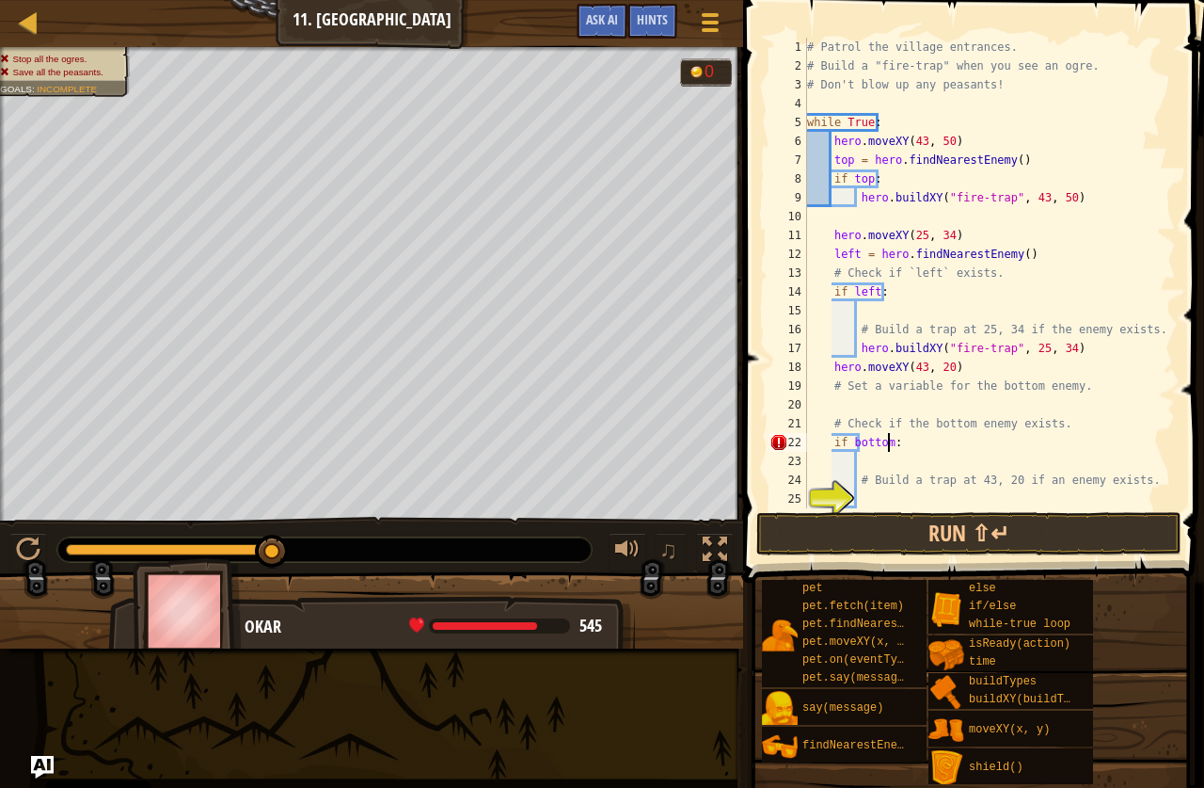
scroll to position [8, 7]
click at [874, 482] on div "# Patrol the village entrances. # Build a "fire-trap" when you see an ogre. # D…" at bounding box center [990, 292] width 373 height 508
type textarea "# Build a trap at 43, 20 if an enemy exists."
click at [873, 500] on div "# Patrol the village entrances. # Build a "fire-trap" when you see an ogre. # D…" at bounding box center [990, 292] width 373 height 508
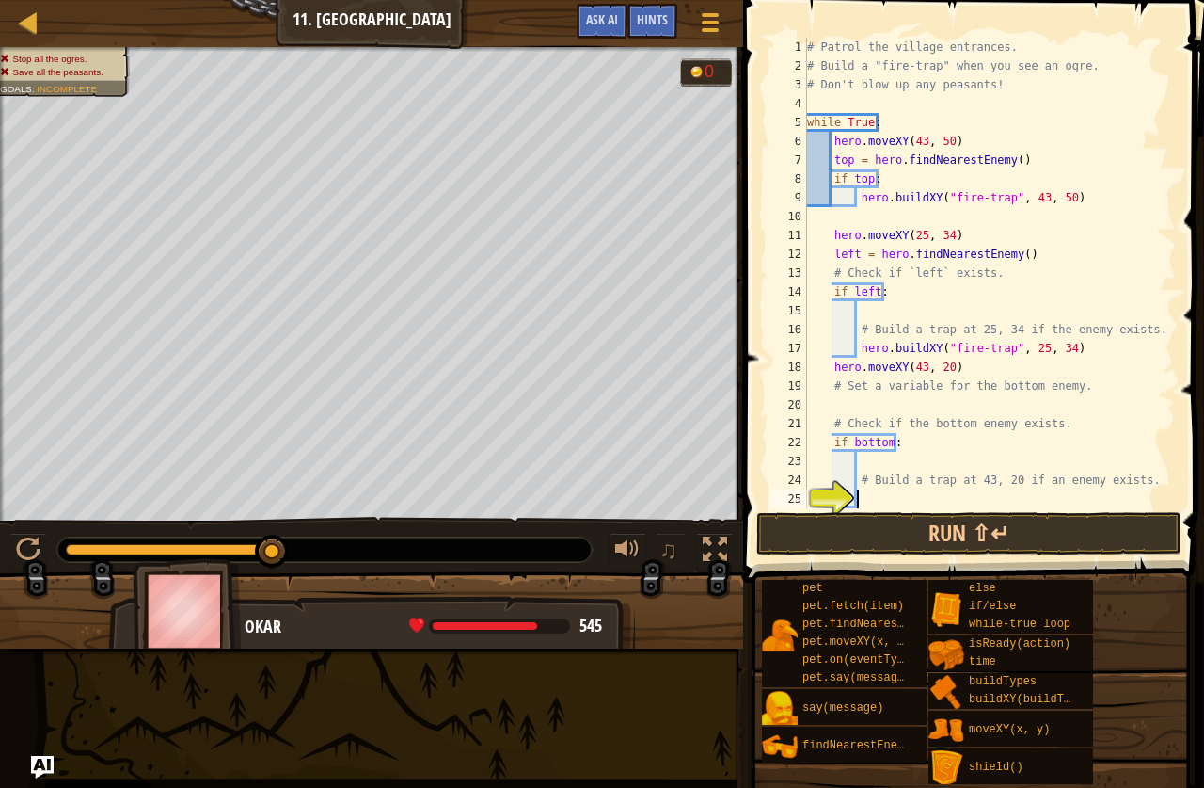
paste textarea "hero.buildXY("fire-trap", 43, 22)"
click at [891, 519] on button "Run ⇧↵" at bounding box center [969, 533] width 425 height 43
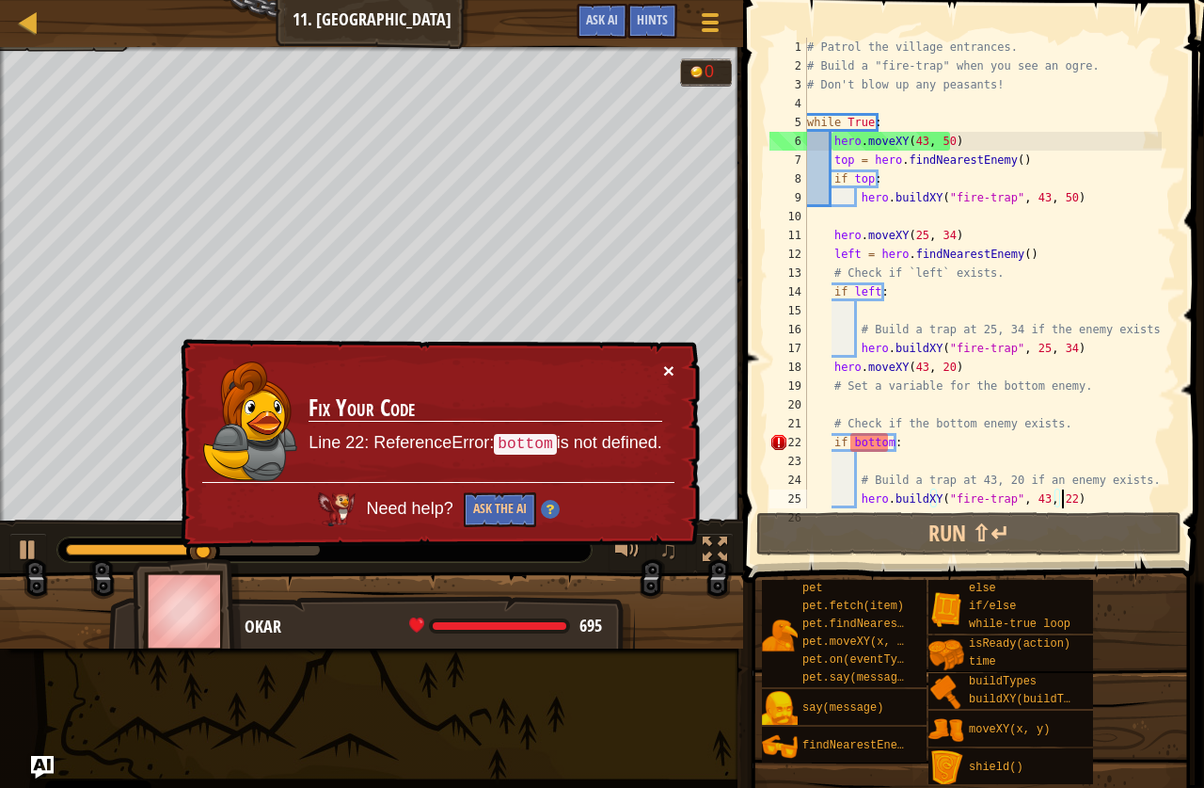
click at [674, 368] on button "×" at bounding box center [670, 374] width 12 height 20
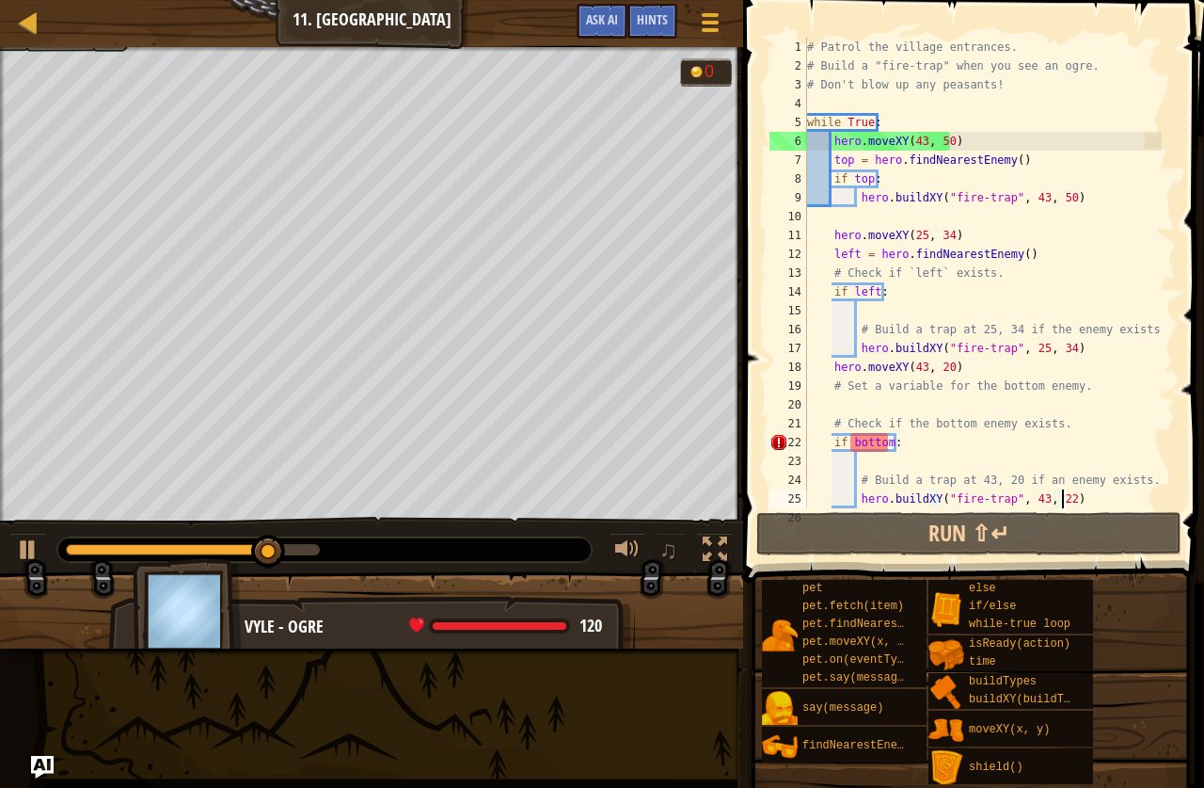
click at [496, 528] on div "♫" at bounding box center [371, 545] width 743 height 56
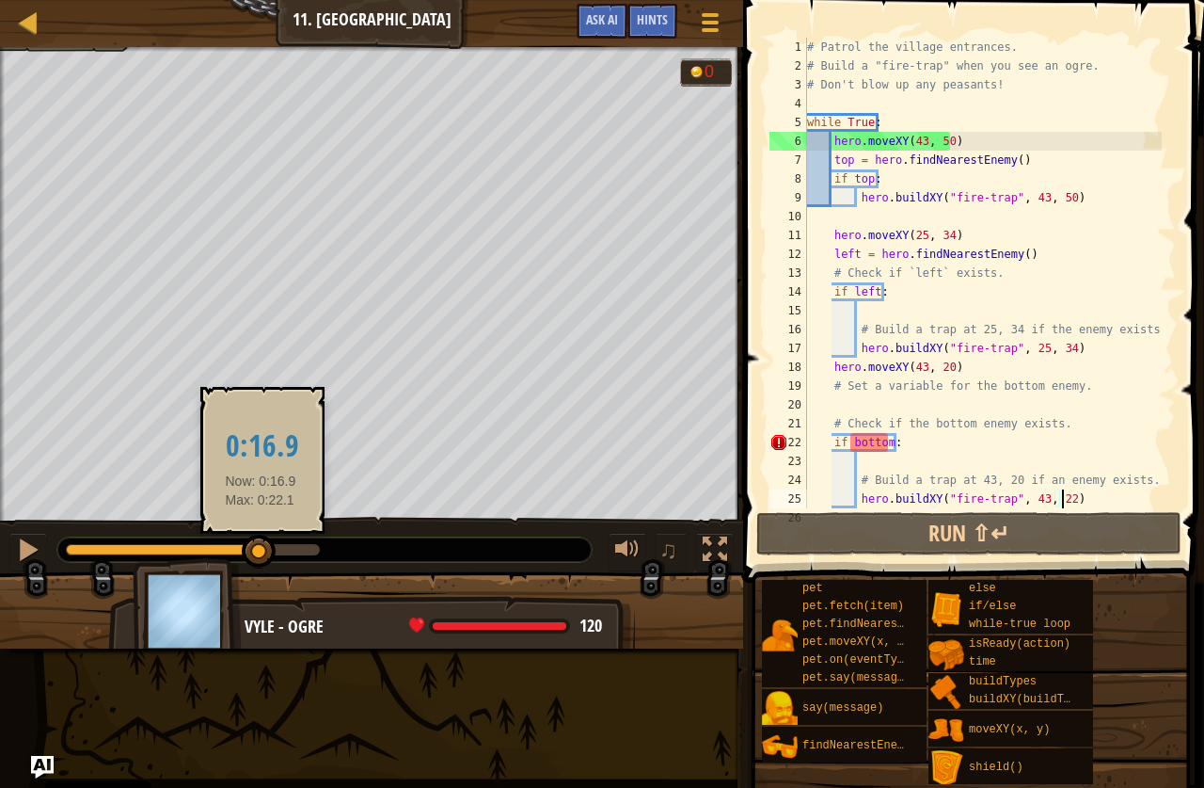
drag, startPoint x: 279, startPoint y: 562, endPoint x: 283, endPoint y: 527, distance: 35.0
click at [267, 537] on div at bounding box center [259, 551] width 34 height 34
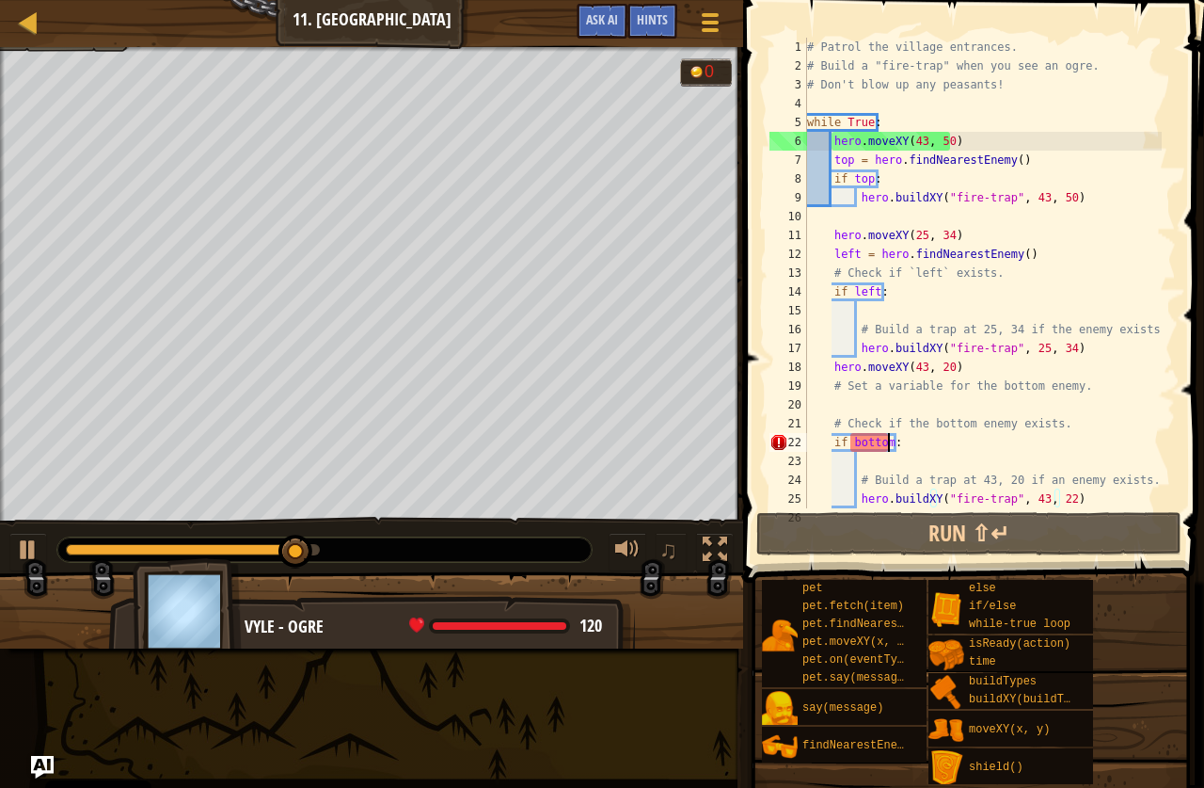
click at [887, 442] on div "# Patrol the village entrances. # Build a "fire-trap" when you see an ogre. # D…" at bounding box center [983, 292] width 359 height 508
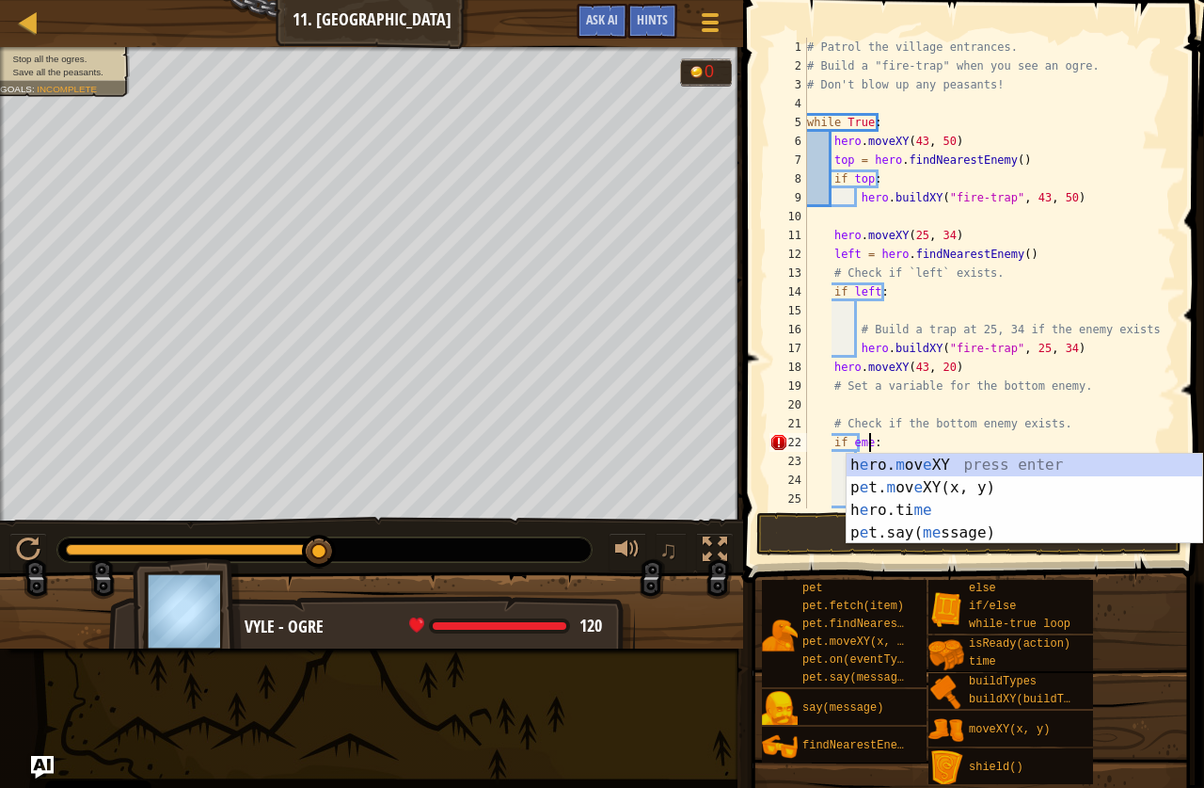
scroll to position [8, 6]
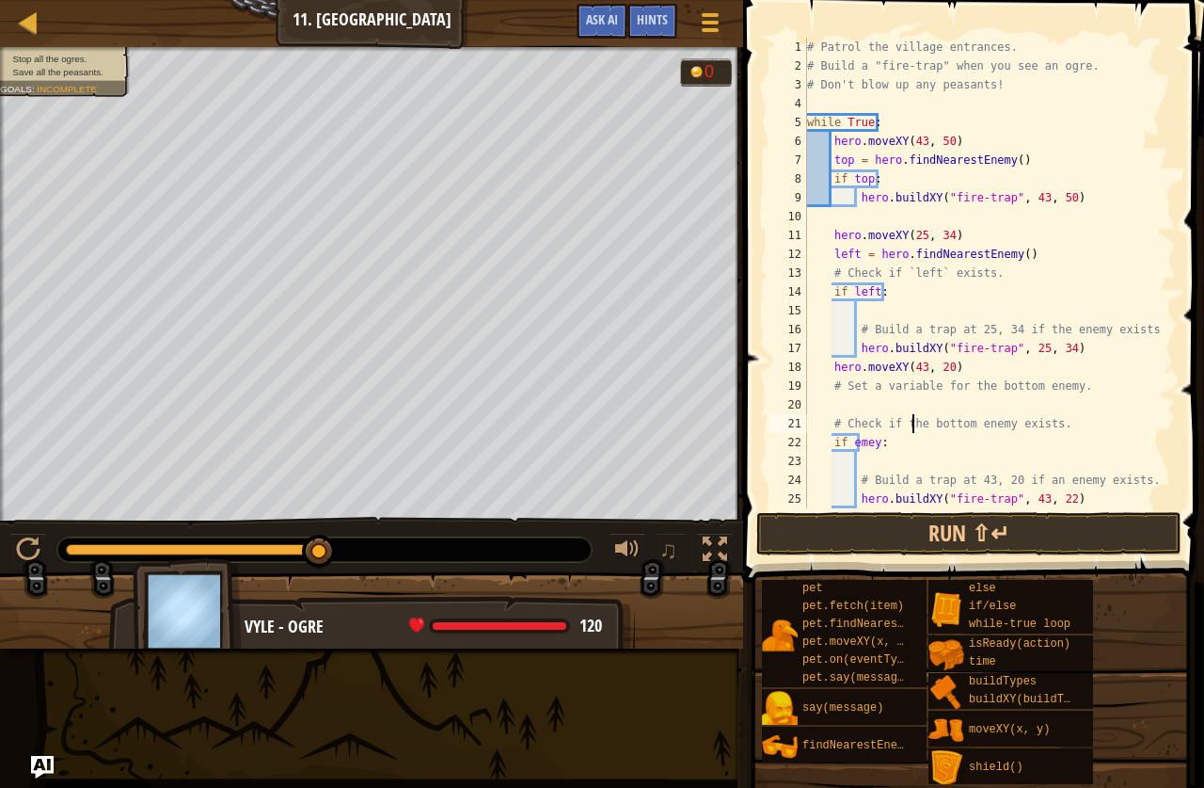
click at [915, 428] on div "# Patrol the village entrances. # Build a "fire-trap" when you see an ogre. # D…" at bounding box center [983, 292] width 359 height 508
click at [868, 445] on div "# Patrol the village entrances. # Build a "fire-trap" when you see an ogre. # D…" at bounding box center [983, 292] width 359 height 508
click at [872, 443] on div "# Patrol the village entrances. # Build a "fire-trap" when you see an ogre. # D…" at bounding box center [983, 292] width 359 height 508
click at [864, 447] on div "# Patrol the village entrances. # Build a "fire-trap" when you see an ogre. # D…" at bounding box center [983, 292] width 359 height 508
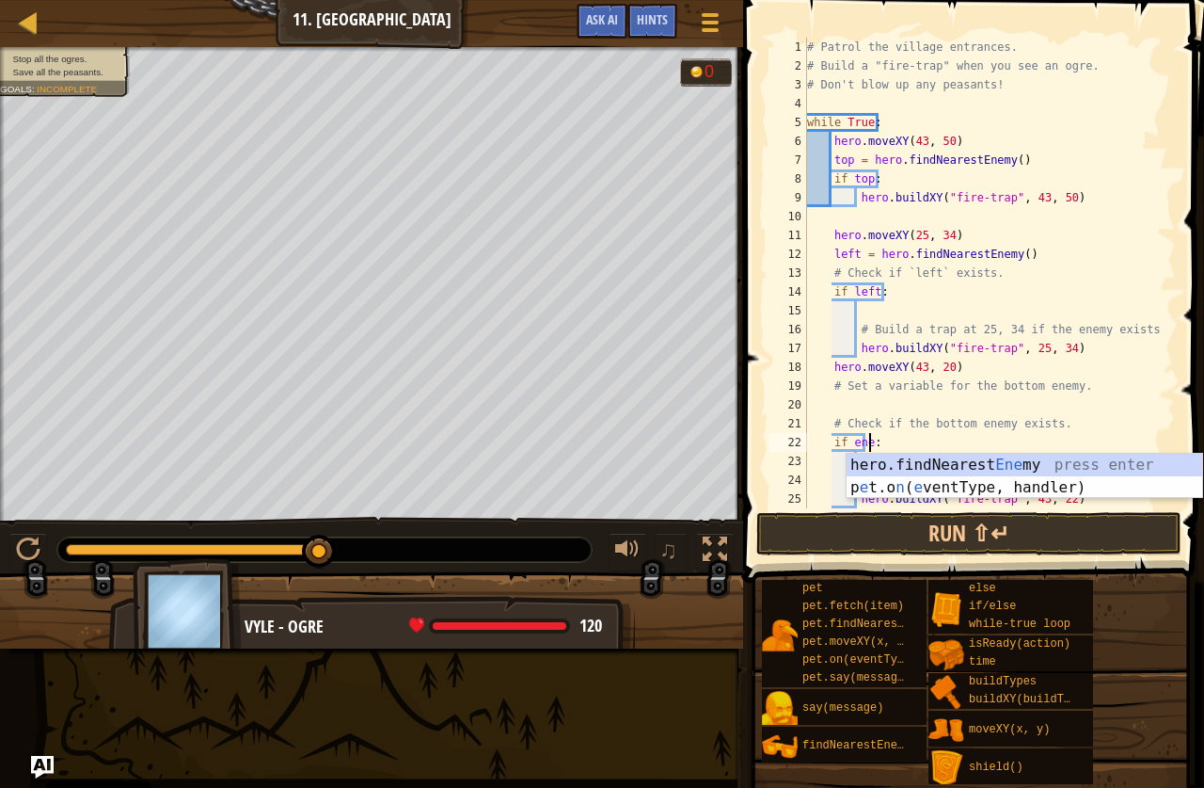
scroll to position [8, 6]
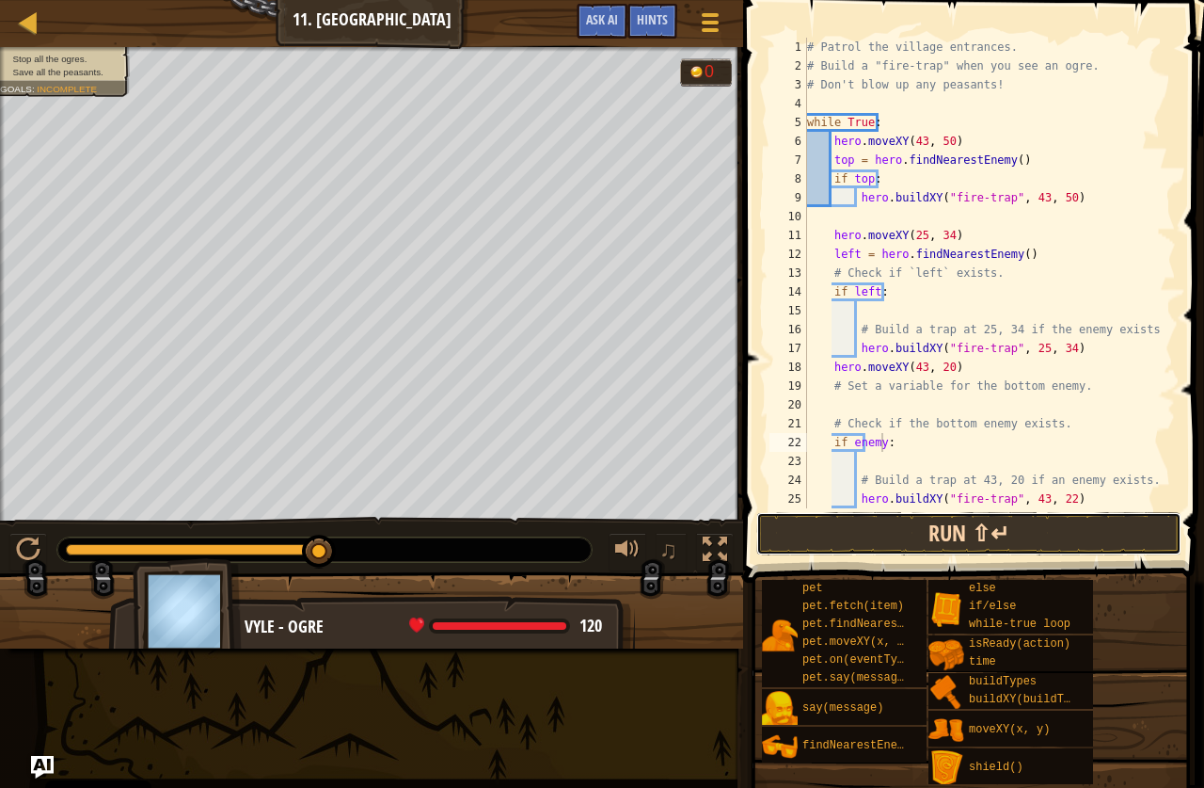
click at [951, 534] on button "Run ⇧↵" at bounding box center [969, 533] width 425 height 43
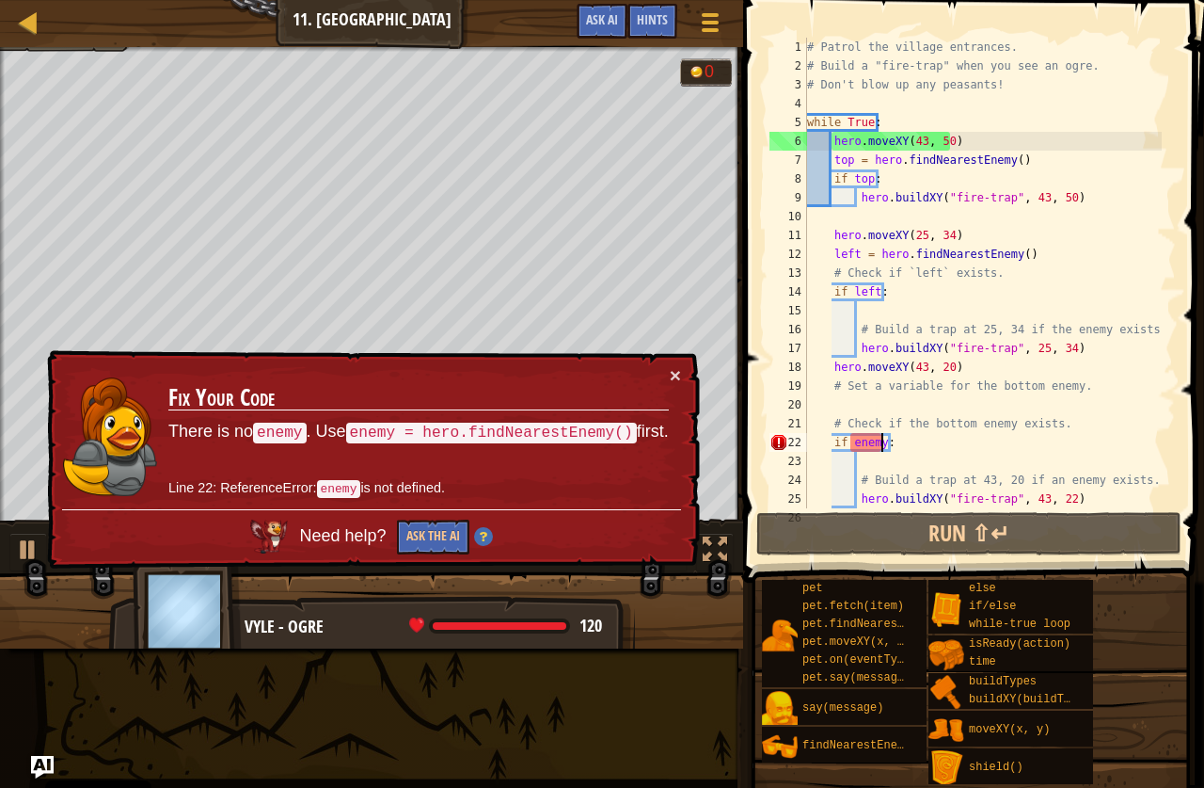
click at [878, 473] on div "# Patrol the village entrances. # Build a "fire-trap" when you see an ogre. # D…" at bounding box center [983, 292] width 359 height 508
type textarea "# Build a trap at 43, 20 if an enemy exists."
click at [869, 467] on div "# Patrol the village entrances. # Build a "fire-trap" when you see an ogre. # D…" at bounding box center [983, 292] width 359 height 508
type textarea "h"
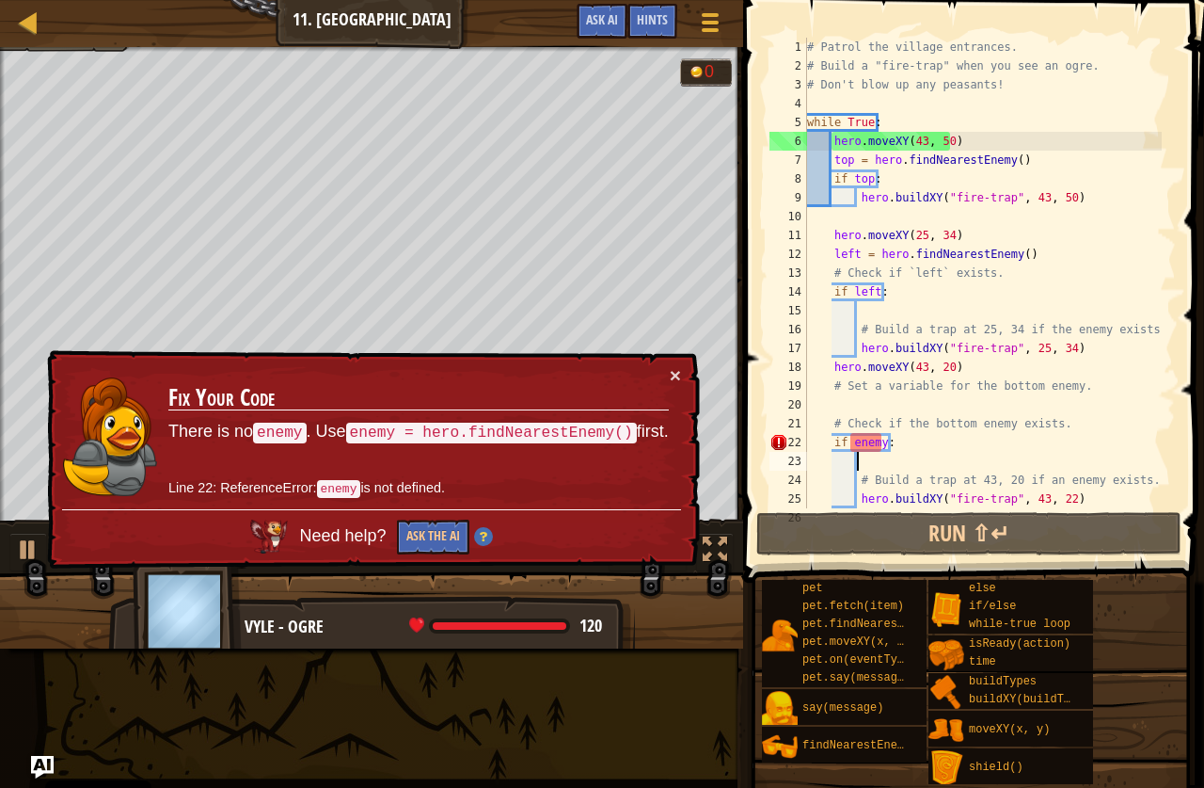
scroll to position [8, 4]
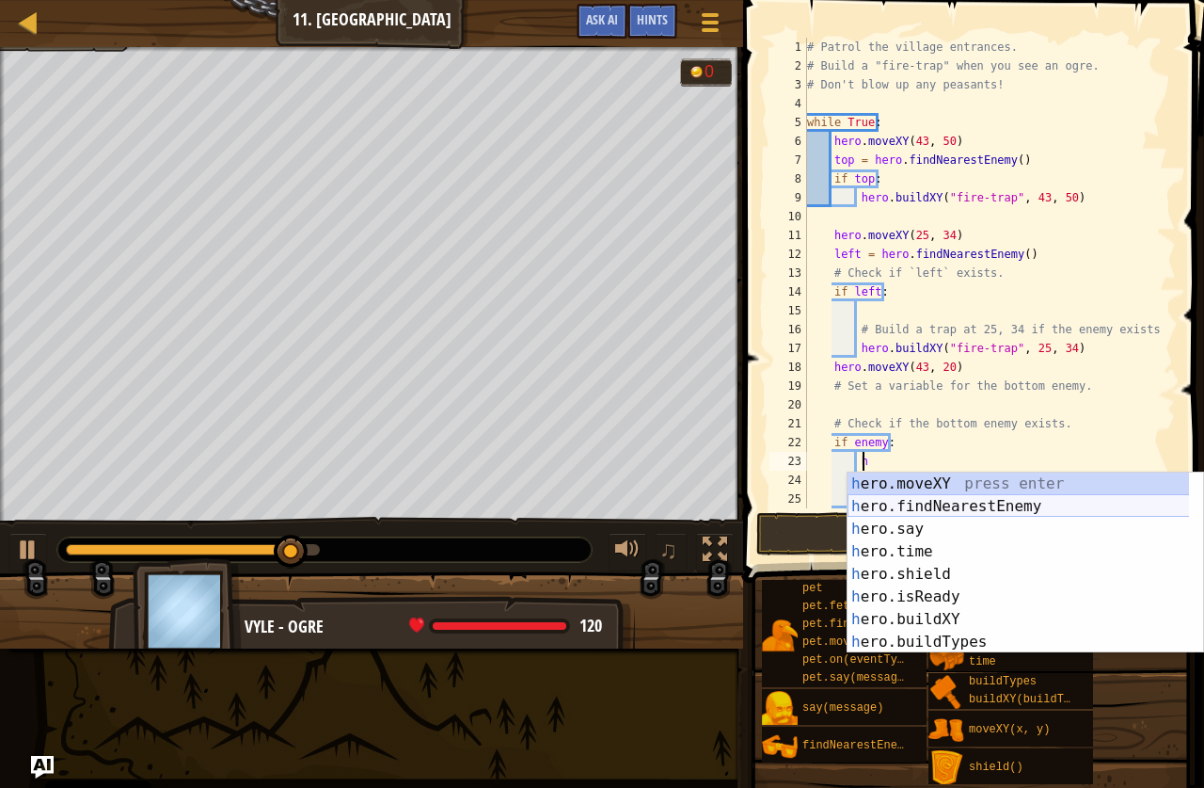
click at [1108, 503] on div "h ero.moveXY press enter h ero.findNearestEnemy press enter h ero.say press ent…" at bounding box center [1026, 585] width 356 height 226
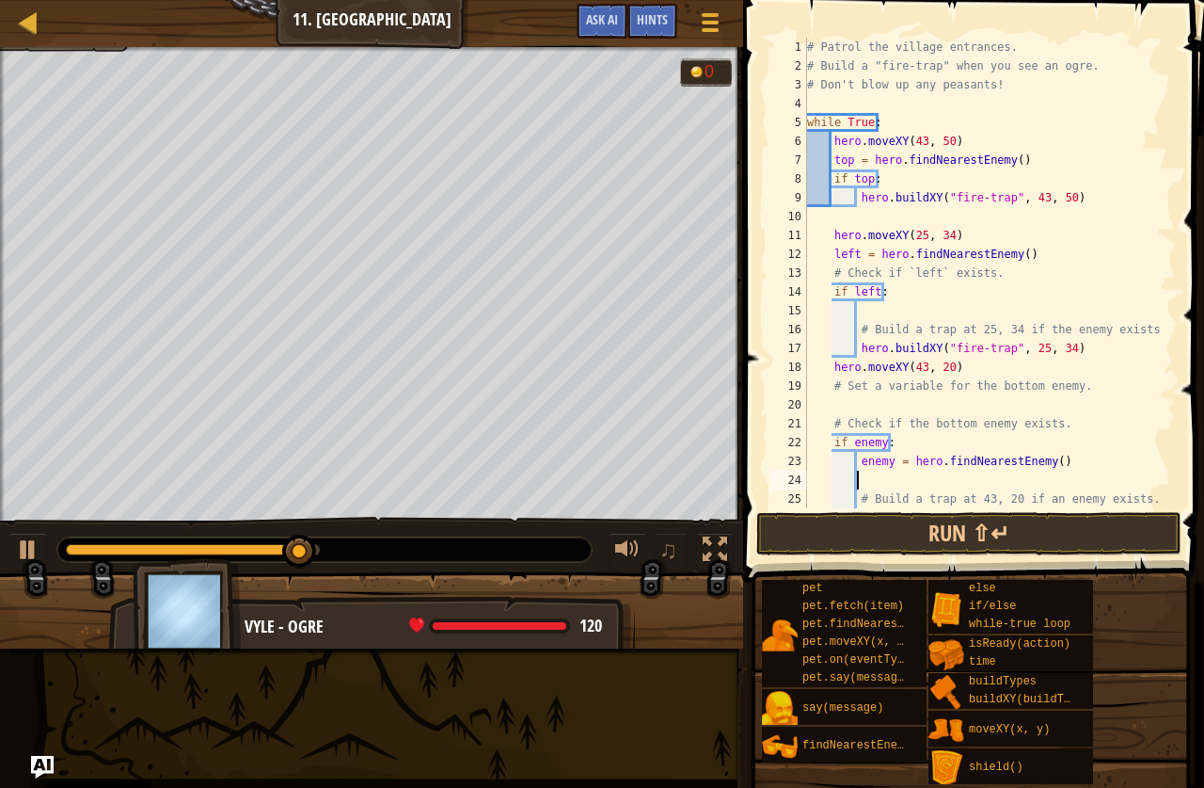
scroll to position [8, 3]
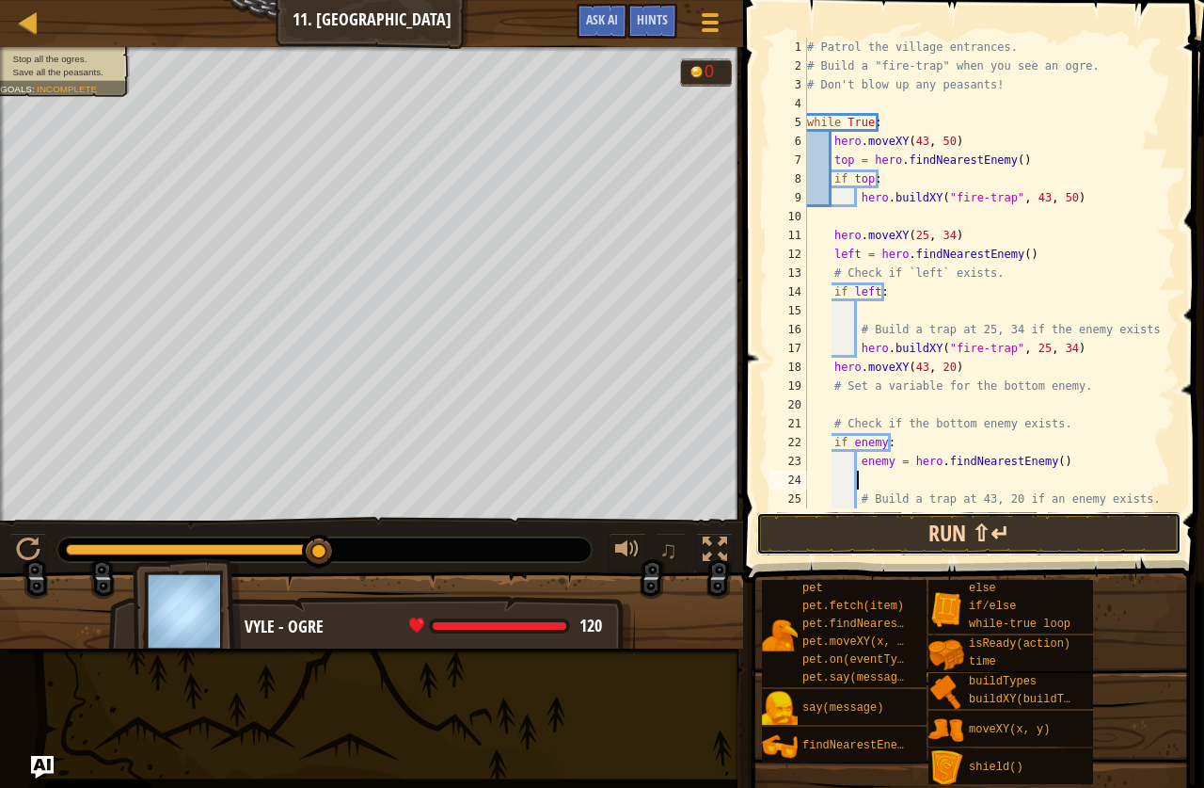
click at [978, 527] on button "Run ⇧↵" at bounding box center [969, 533] width 425 height 43
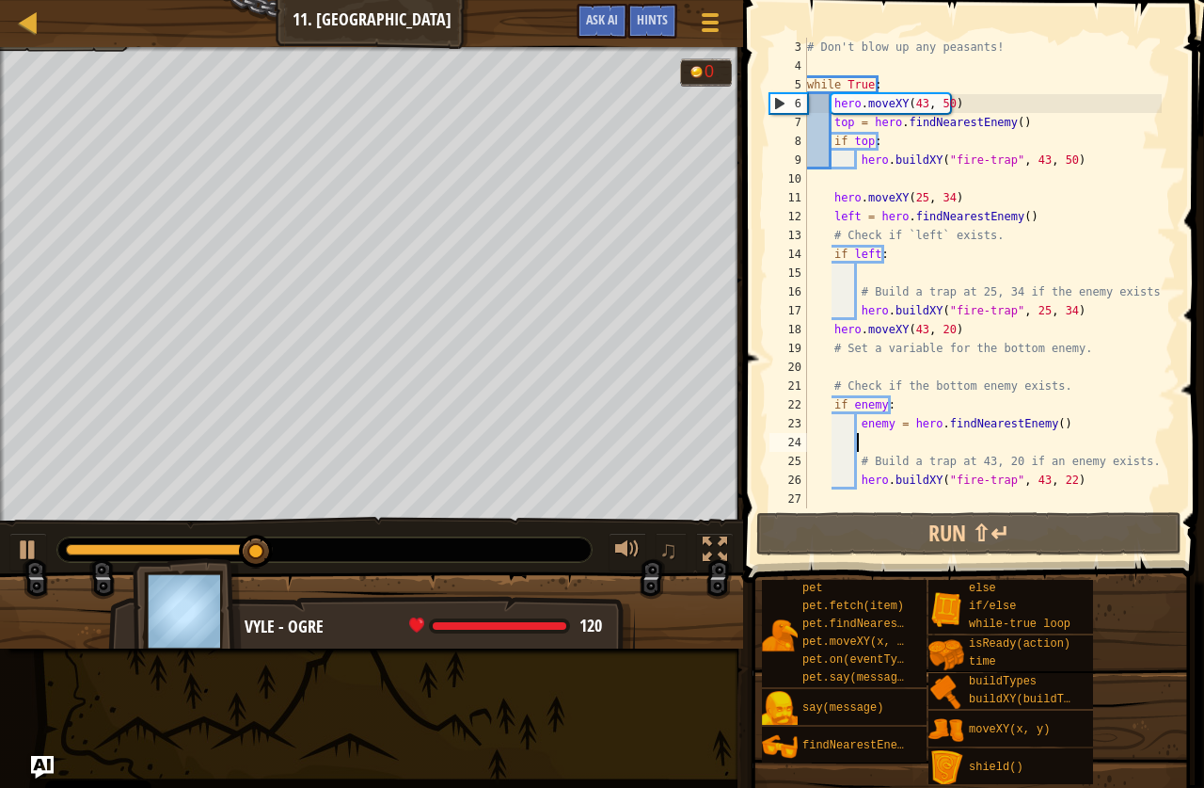
scroll to position [8, 4]
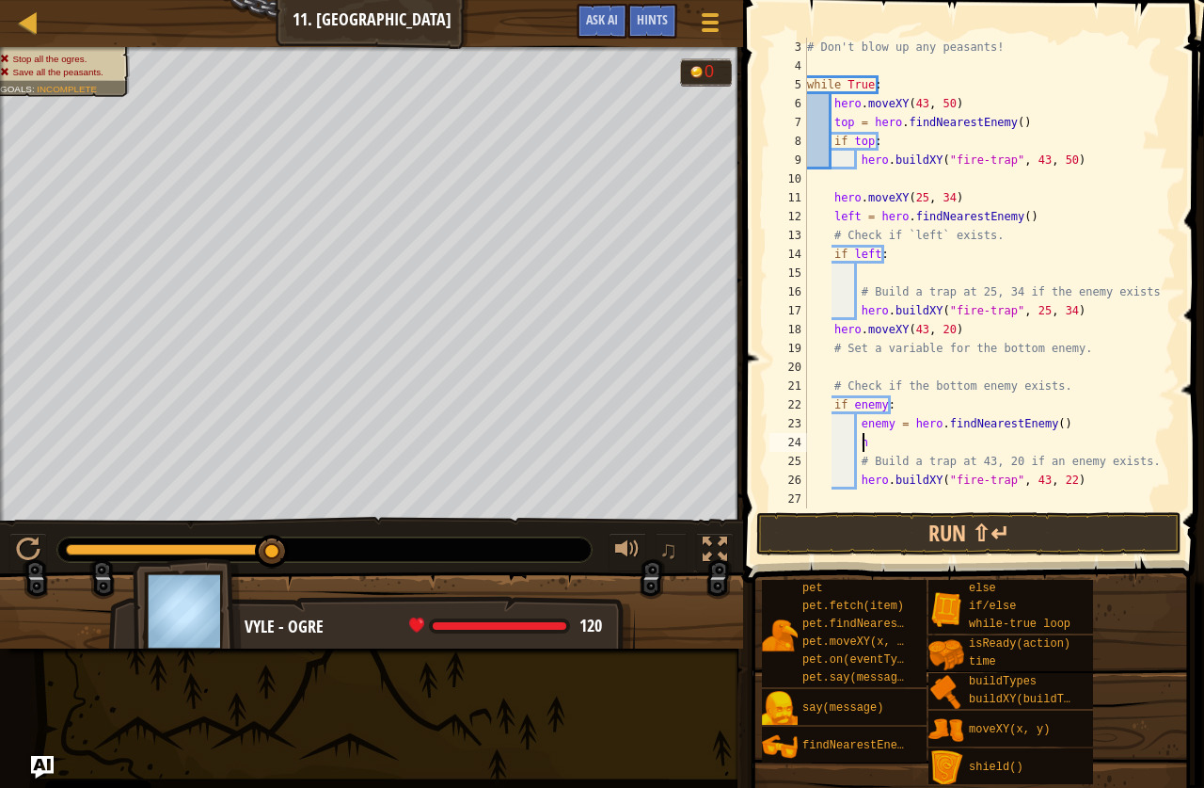
click at [950, 439] on div "# Don't blow up any peasants! while True : hero . moveXY ( 43 , 50 ) top = hero…" at bounding box center [983, 292] width 359 height 508
drag, startPoint x: 1073, startPoint y: 478, endPoint x: 856, endPoint y: 473, distance: 216.5
click at [856, 473] on div "# Don't blow up any peasants! while True : hero . moveXY ( 43 , 50 ) top = hero…" at bounding box center [983, 292] width 359 height 508
click at [879, 438] on div "# Don't blow up any peasants! while True : hero . moveXY ( 43 , 50 ) top = hero…" at bounding box center [983, 292] width 359 height 508
type textarea "h"
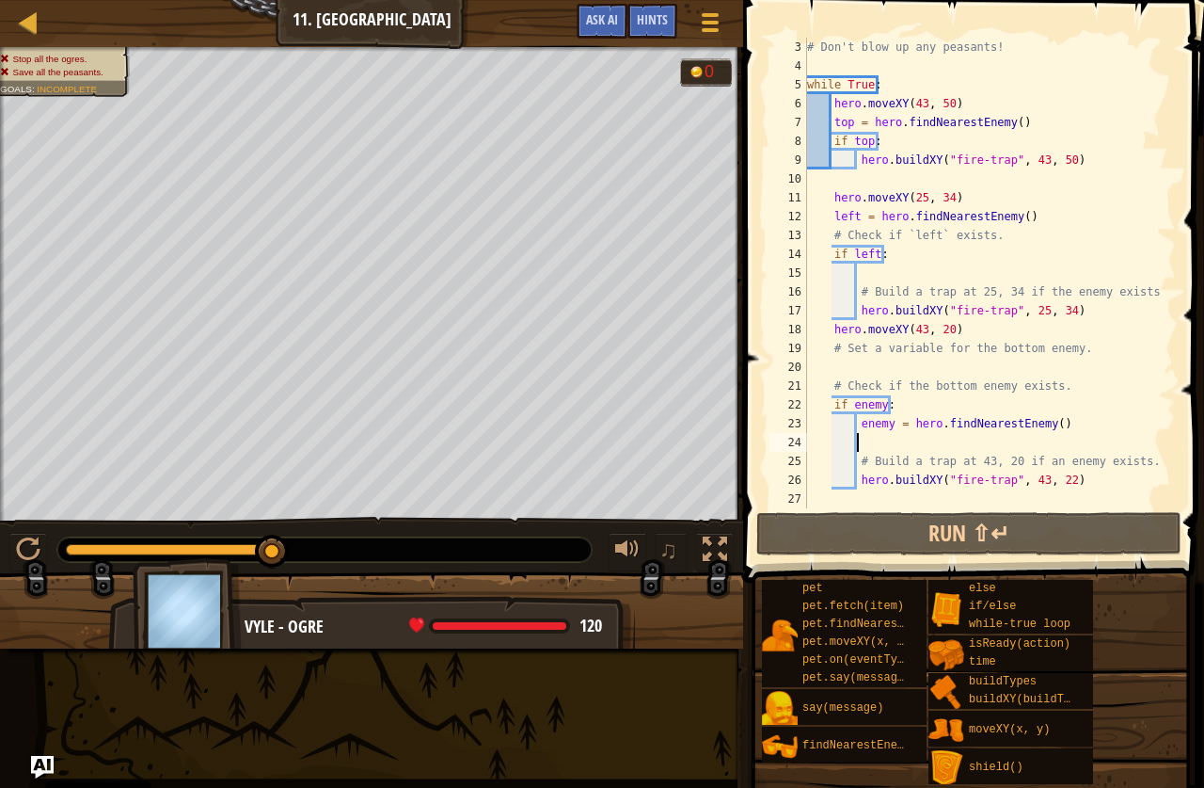
scroll to position [8, 3]
paste textarea "hero.buildXY("fire-trap", 43, 22)"
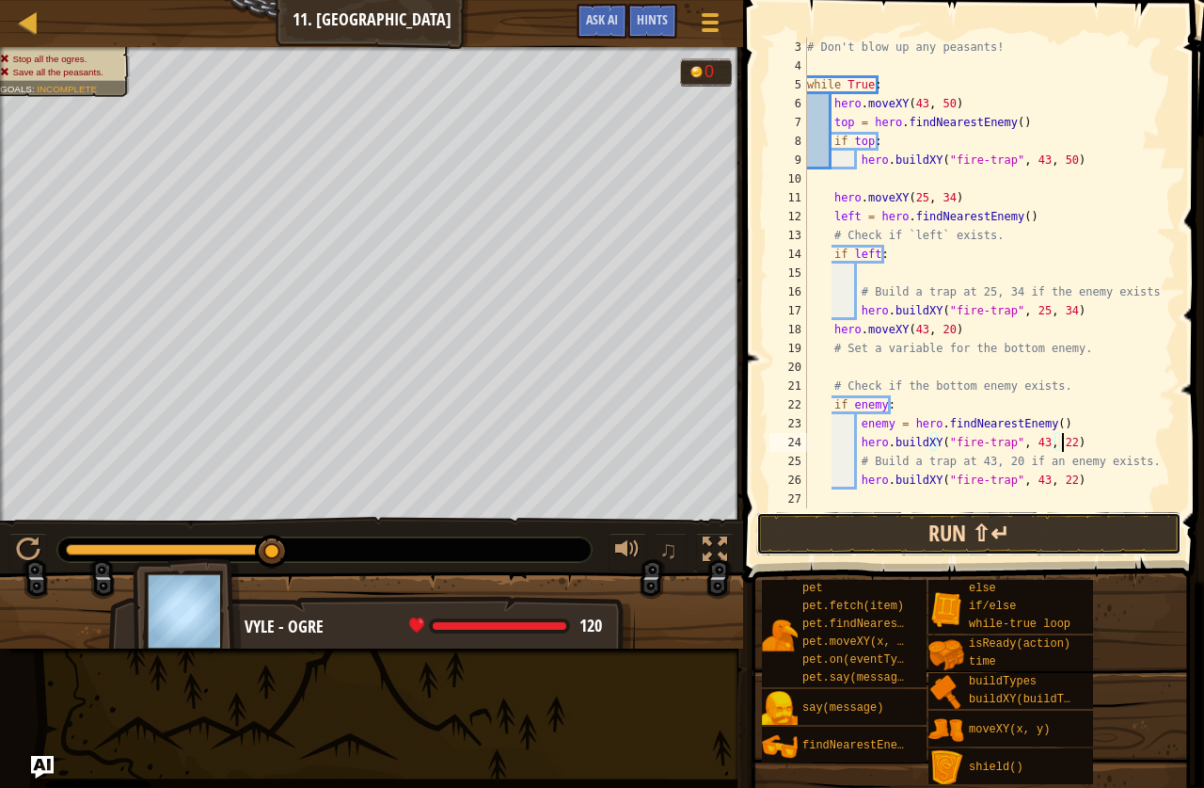
click at [1048, 521] on button "Run ⇧↵" at bounding box center [969, 533] width 425 height 43
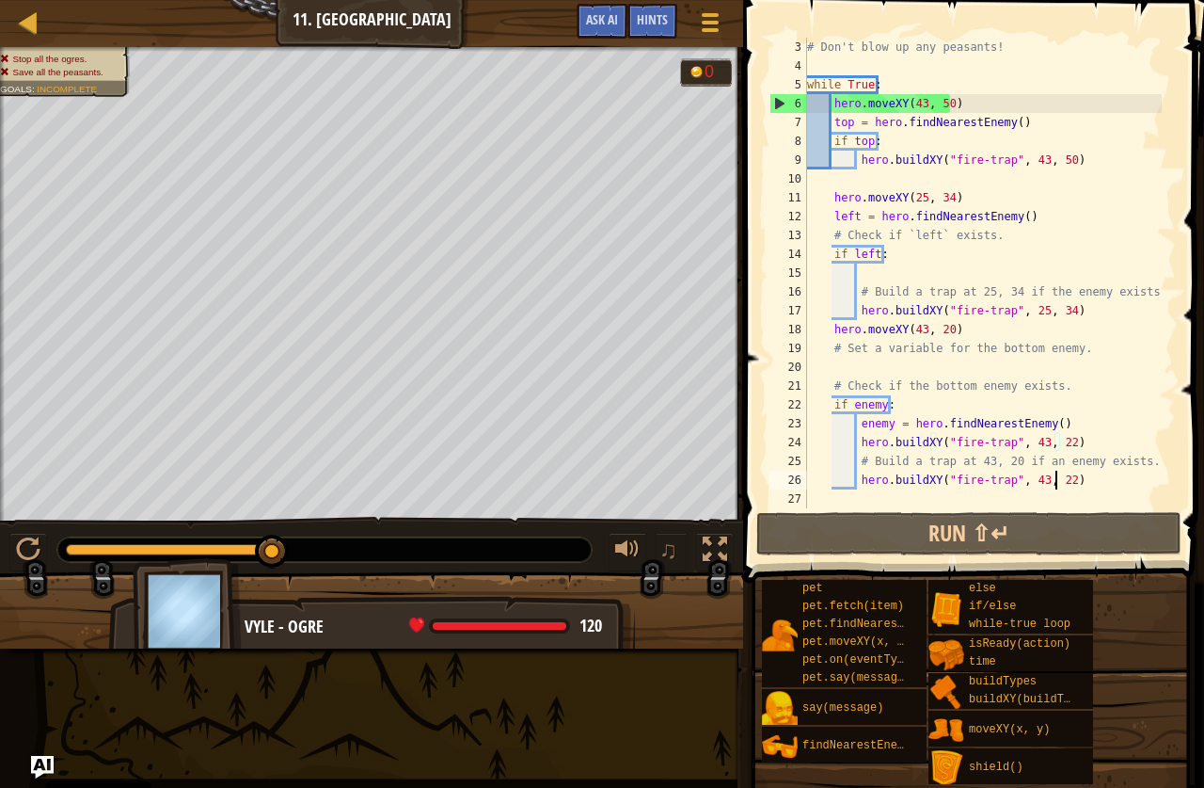
click at [1054, 481] on div "# Don't blow up any peasants! while True : hero . moveXY ( 43 , 50 ) top = hero…" at bounding box center [983, 292] width 359 height 508
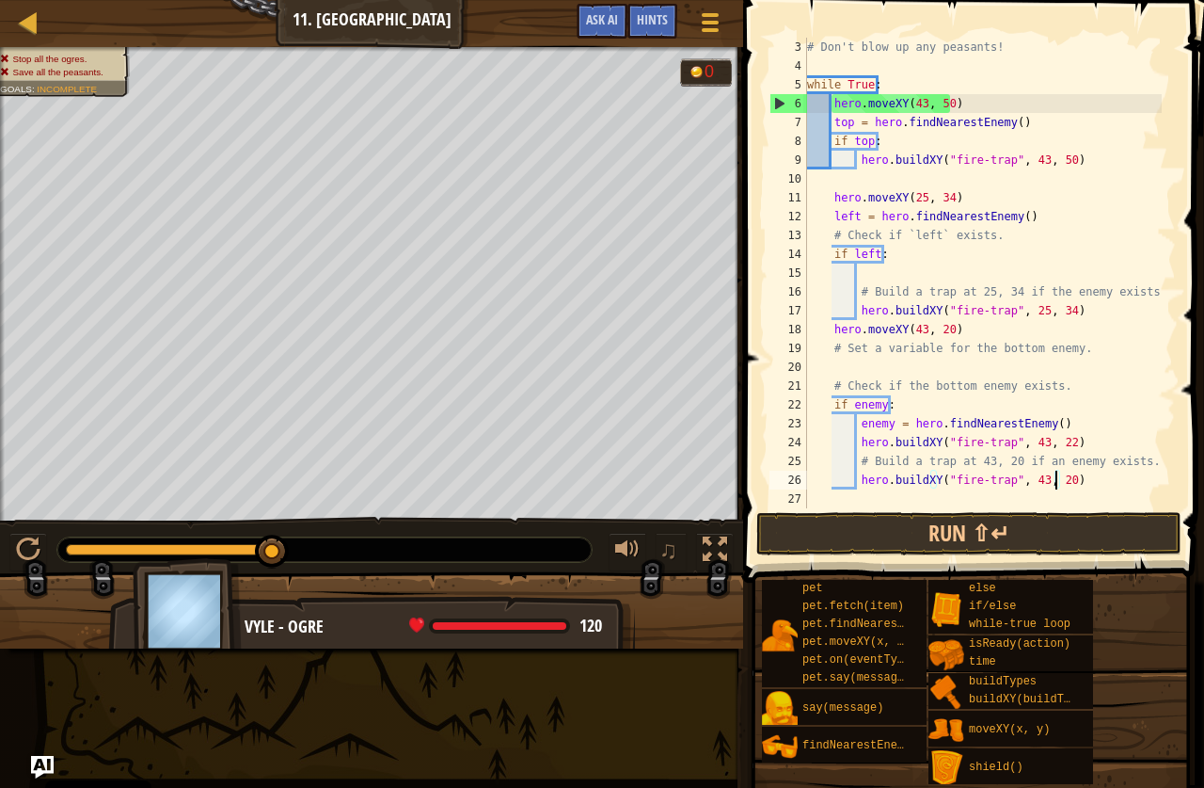
scroll to position [8, 21]
click at [1055, 438] on div "# Don't blow up any peasants! while True : hero . moveXY ( 43 , 50 ) top = hero…" at bounding box center [983, 292] width 359 height 508
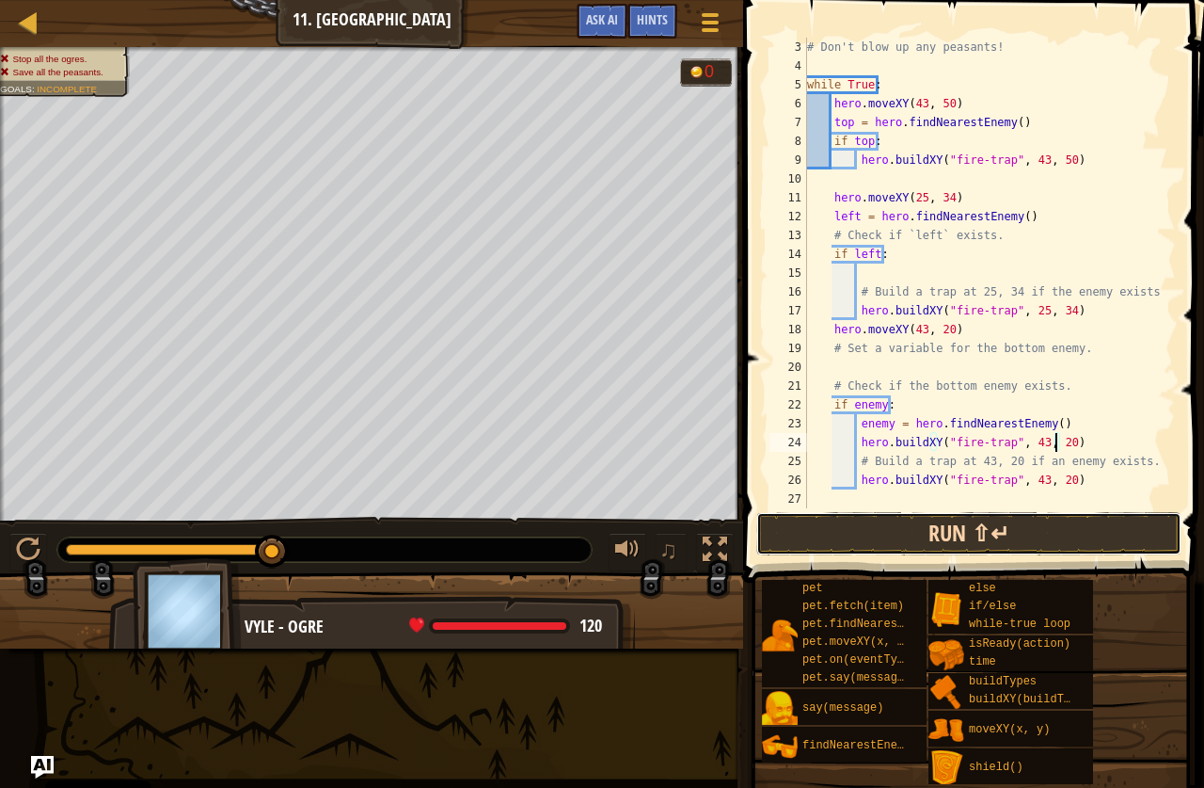
click at [1020, 528] on button "Run ⇧↵" at bounding box center [969, 533] width 425 height 43
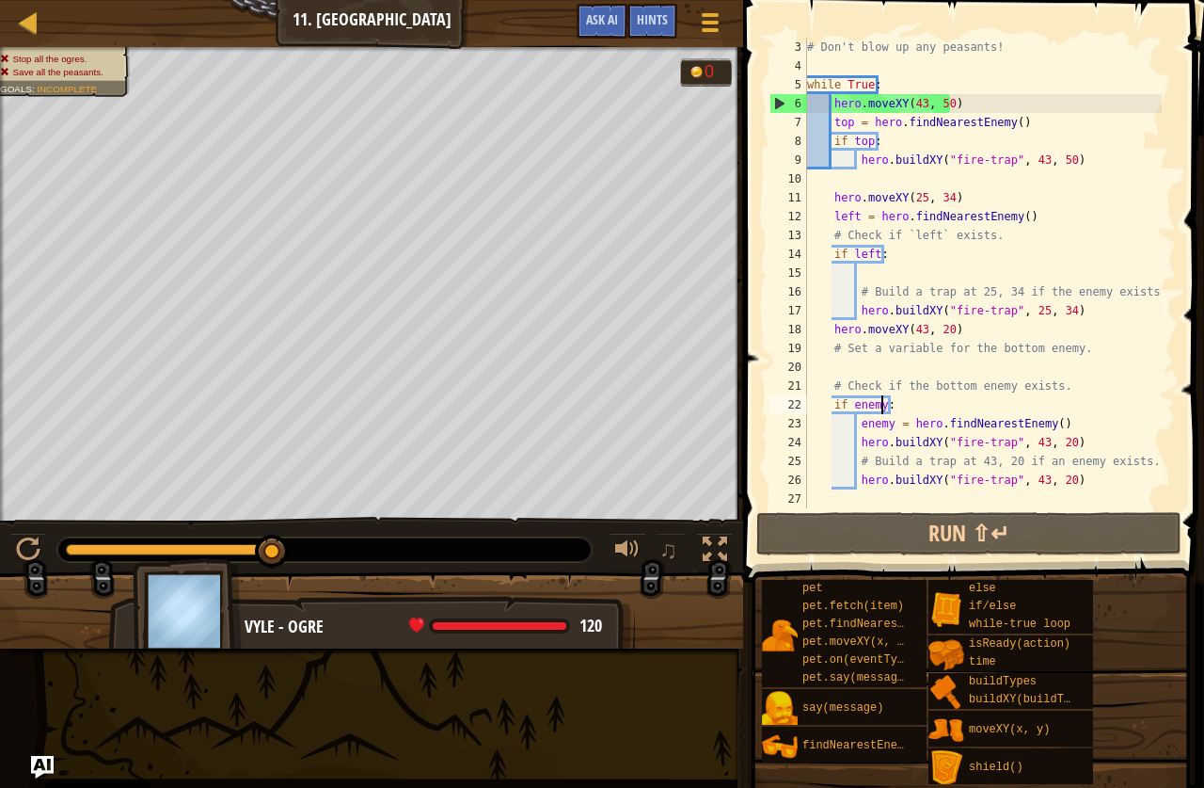
click at [884, 411] on div "# Don't blow up any peasants! while True : hero . moveXY ( 43 , 50 ) top = hero…" at bounding box center [983, 292] width 359 height 508
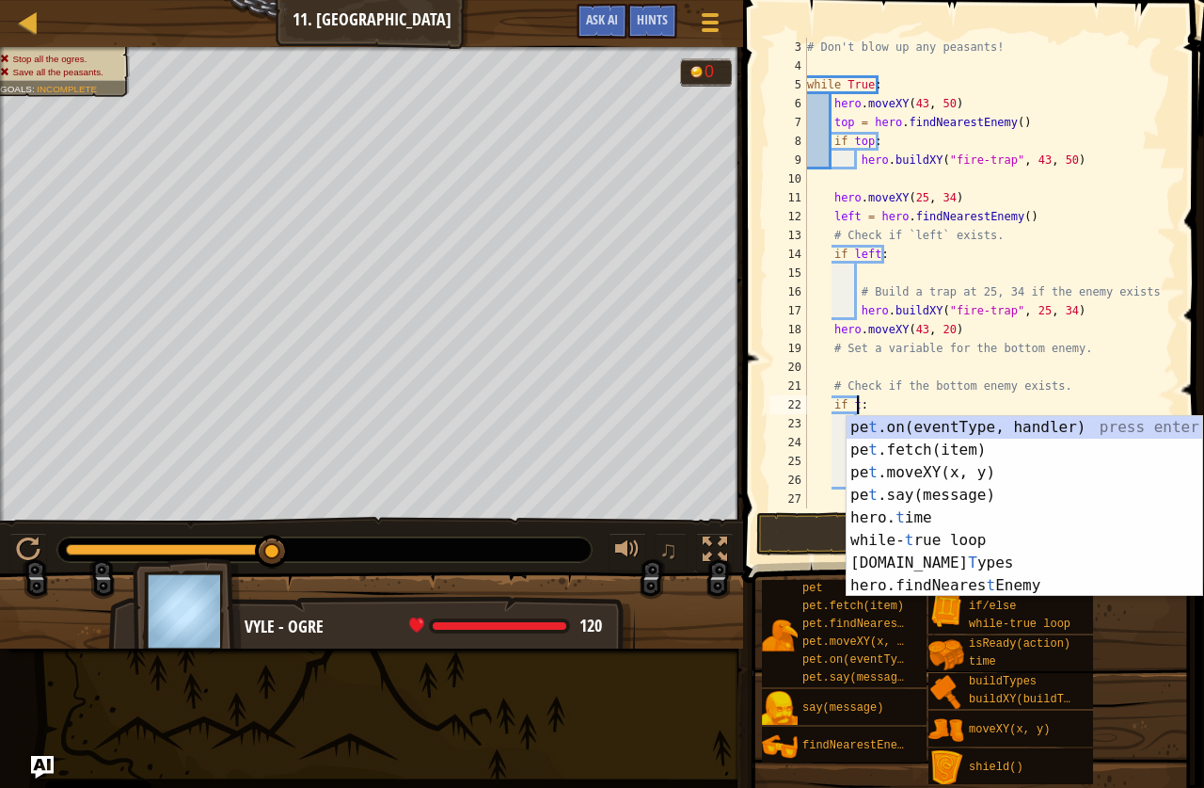
scroll to position [8, 5]
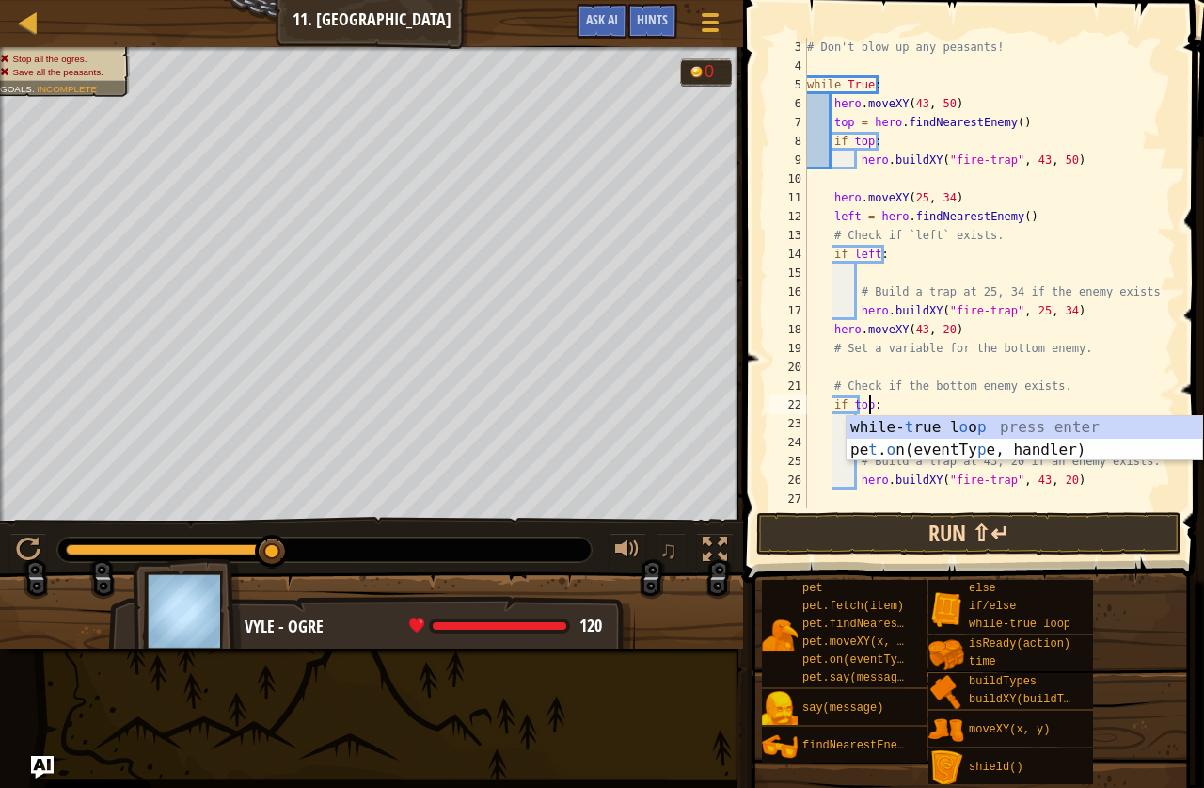
type textarea "if top:"
click at [828, 534] on button "Run ⇧↵" at bounding box center [969, 533] width 425 height 43
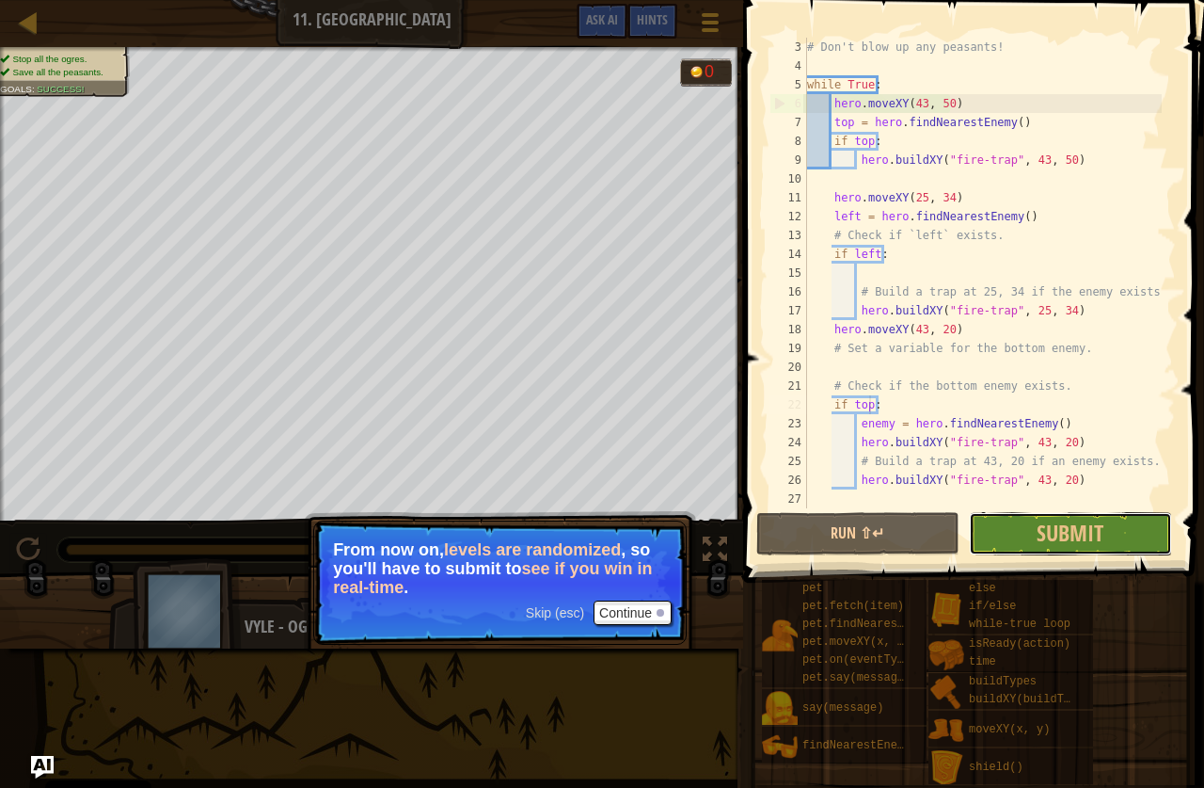
click at [1055, 521] on span "Submit" at bounding box center [1070, 533] width 67 height 30
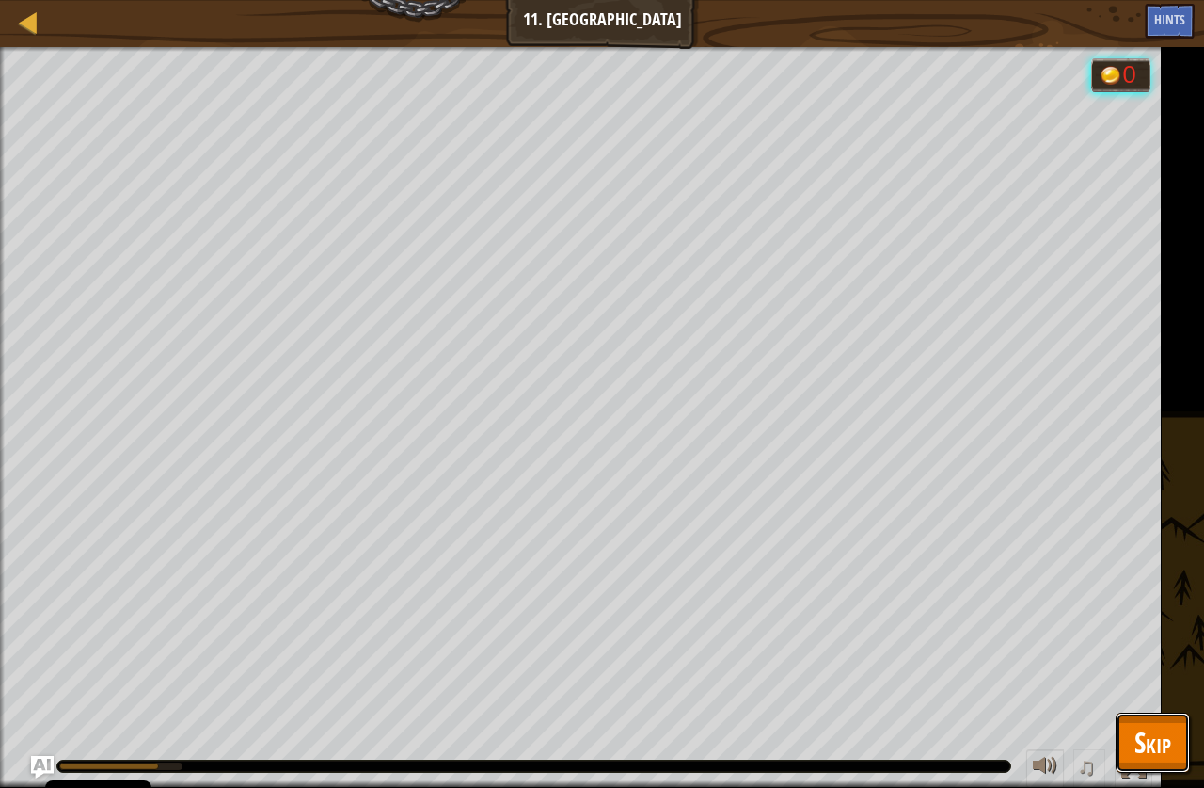
click at [1155, 717] on button "Skip" at bounding box center [1153, 742] width 74 height 60
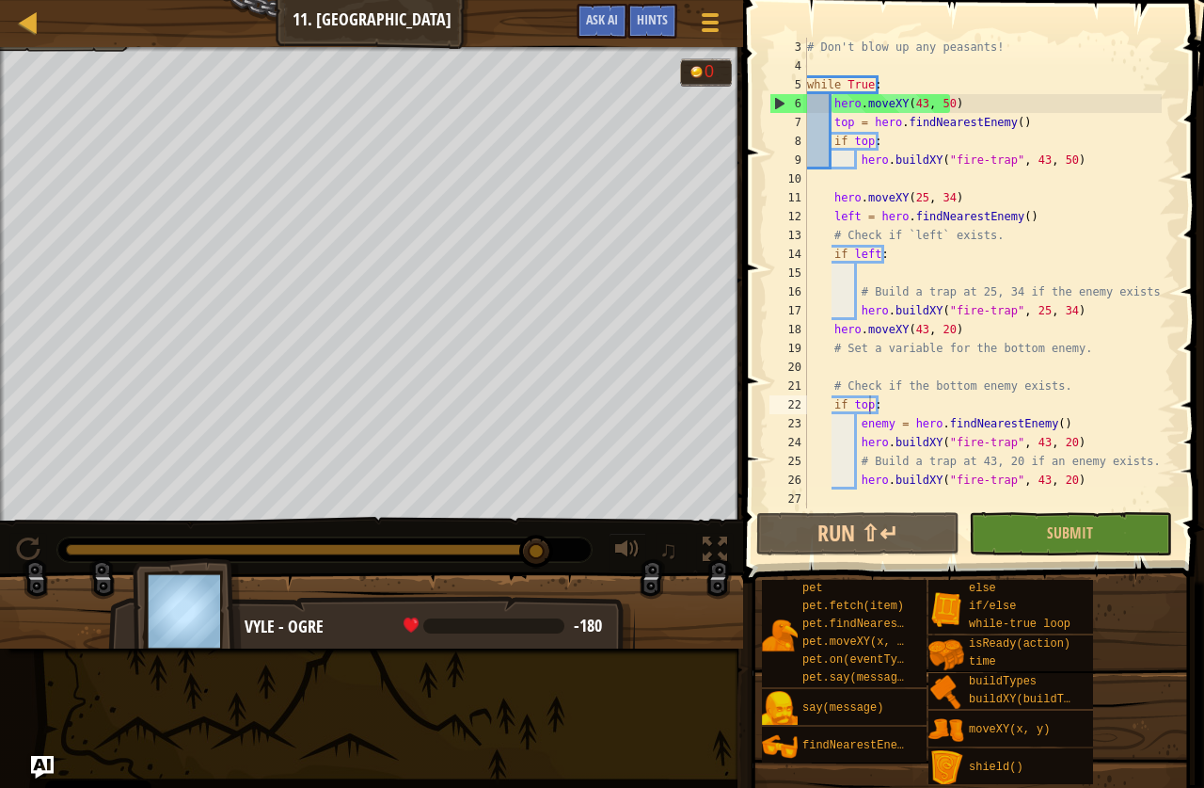
scroll to position [8, 0]
click at [1069, 499] on div "# Don't blow up any peasants! while True : hero . moveXY ( 43 , 50 ) top = hero…" at bounding box center [983, 292] width 359 height 508
click at [1067, 441] on div "# Don't blow up any peasants! while True : hero . moveXY ( 43 , 50 ) top = hero…" at bounding box center [983, 292] width 359 height 508
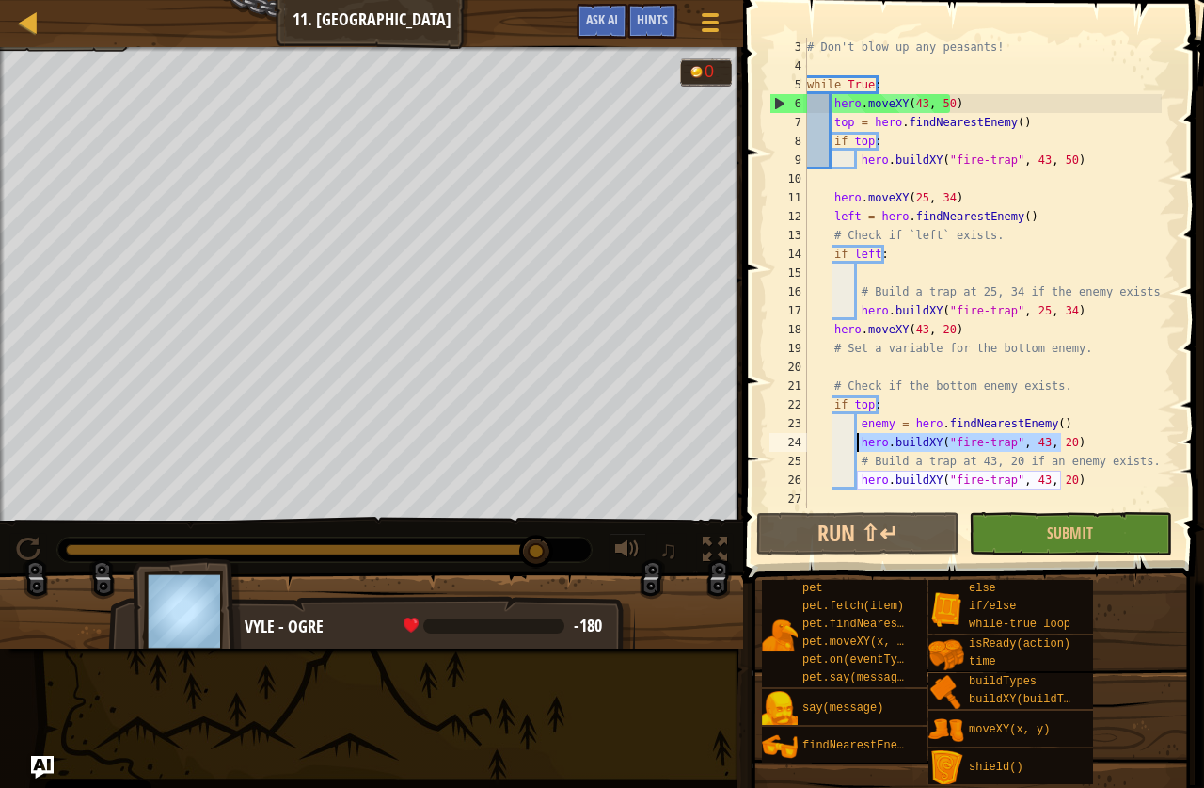
drag, startPoint x: 1041, startPoint y: 447, endPoint x: 857, endPoint y: 444, distance: 183.5
click at [857, 444] on div "# Don't blow up any peasants! while True : hero . moveXY ( 43 , 50 ) top = hero…" at bounding box center [983, 292] width 359 height 508
click at [1060, 431] on div "# Don't blow up any peasants! while True : hero . moveXY ( 43 , 50 ) top = hero…" at bounding box center [983, 292] width 359 height 508
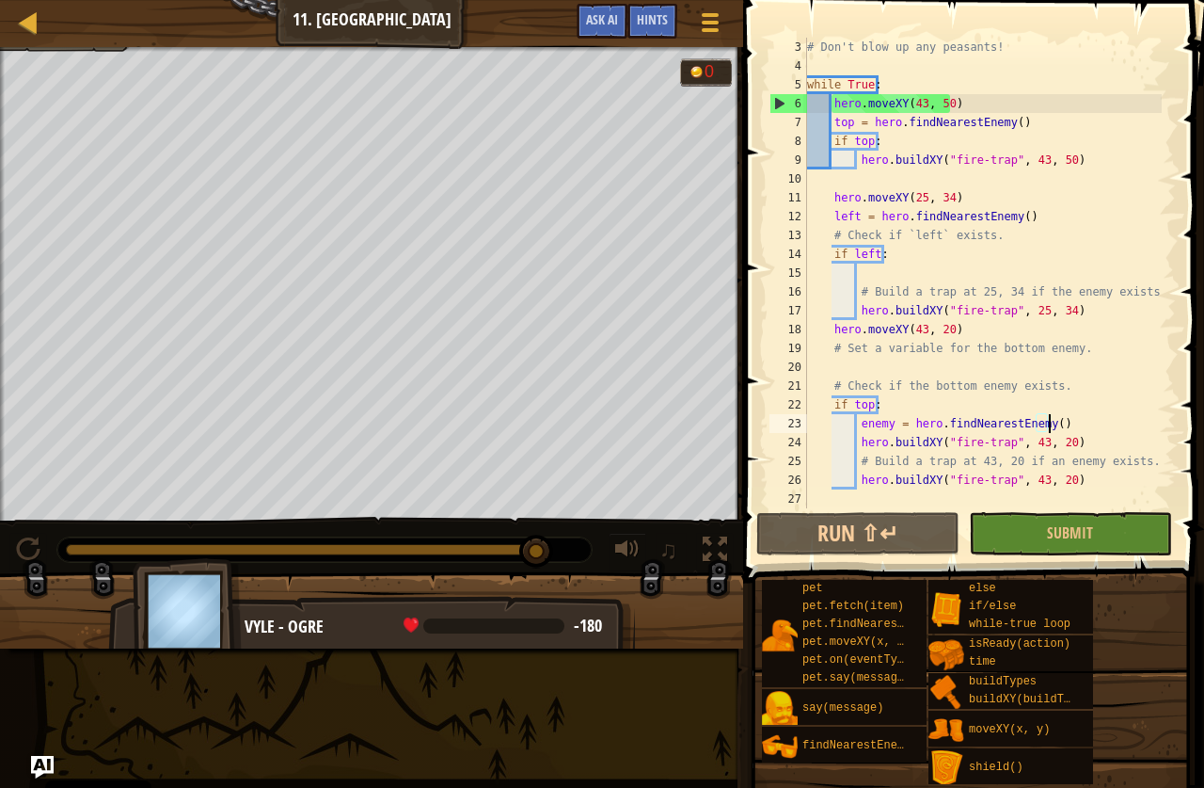
click at [1067, 454] on div "# Don't blow up any peasants! while True : hero . moveXY ( 43 , 50 ) top = hero…" at bounding box center [983, 292] width 359 height 508
click at [1066, 439] on div "# Don't blow up any peasants! while True : hero . moveXY ( 43 , 50 ) top = hero…" at bounding box center [983, 292] width 359 height 508
type textarea "hero.buildXY("fire-trap", 43, 20)"
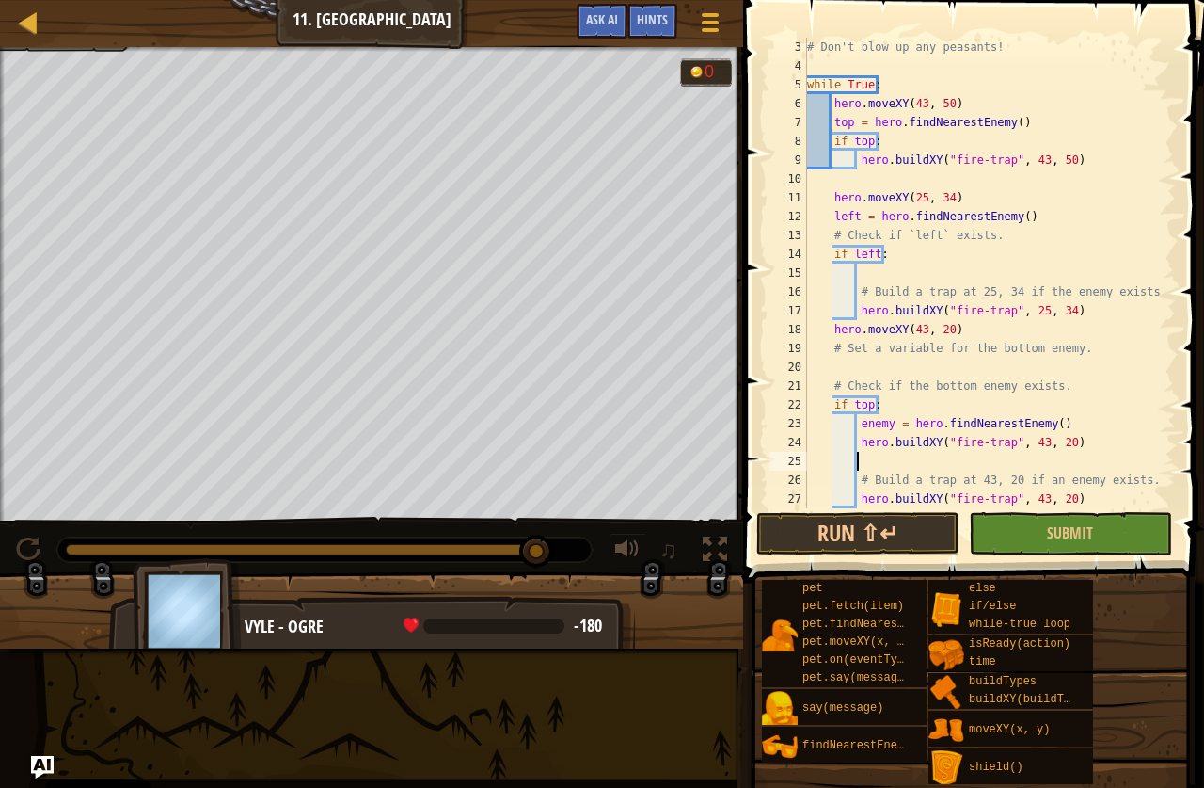
paste textarea "hero.buildXY("fire-trap", 43, 20)"
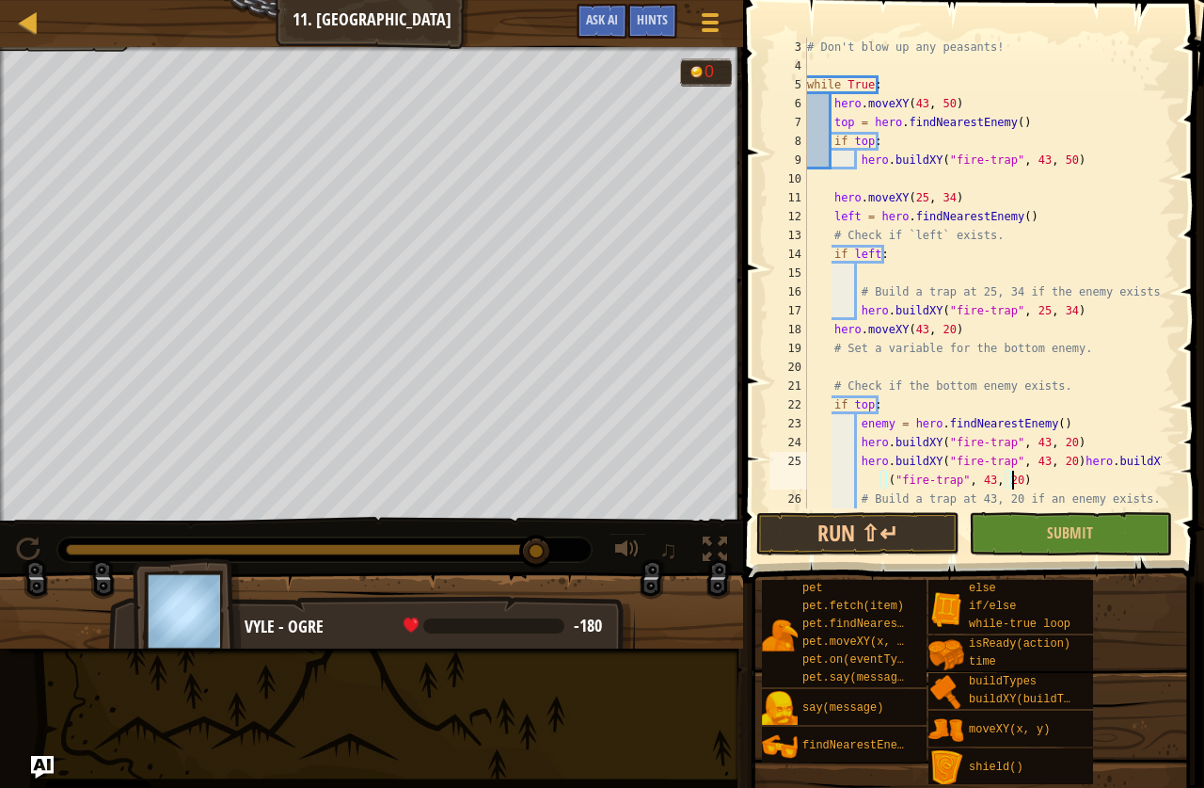
paste textarea "hero.buildXY("fire-trap", 43, 20)"
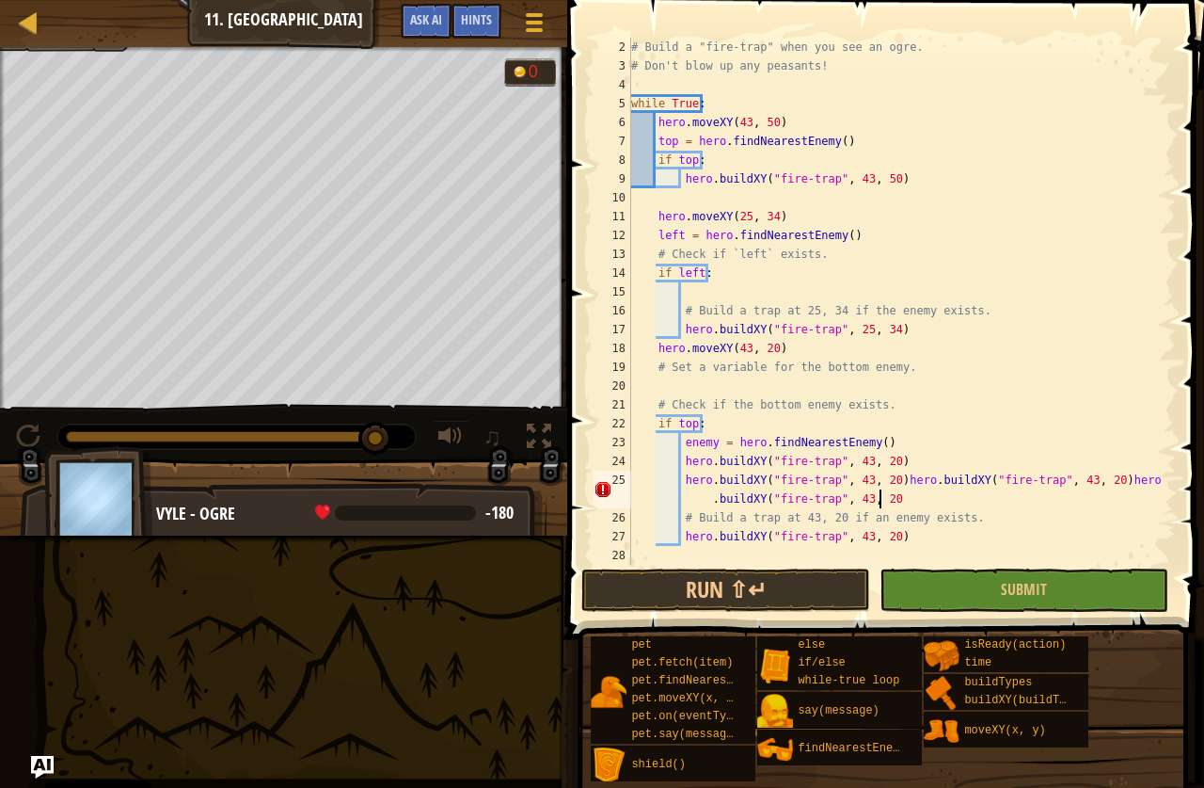
scroll to position [19, 0]
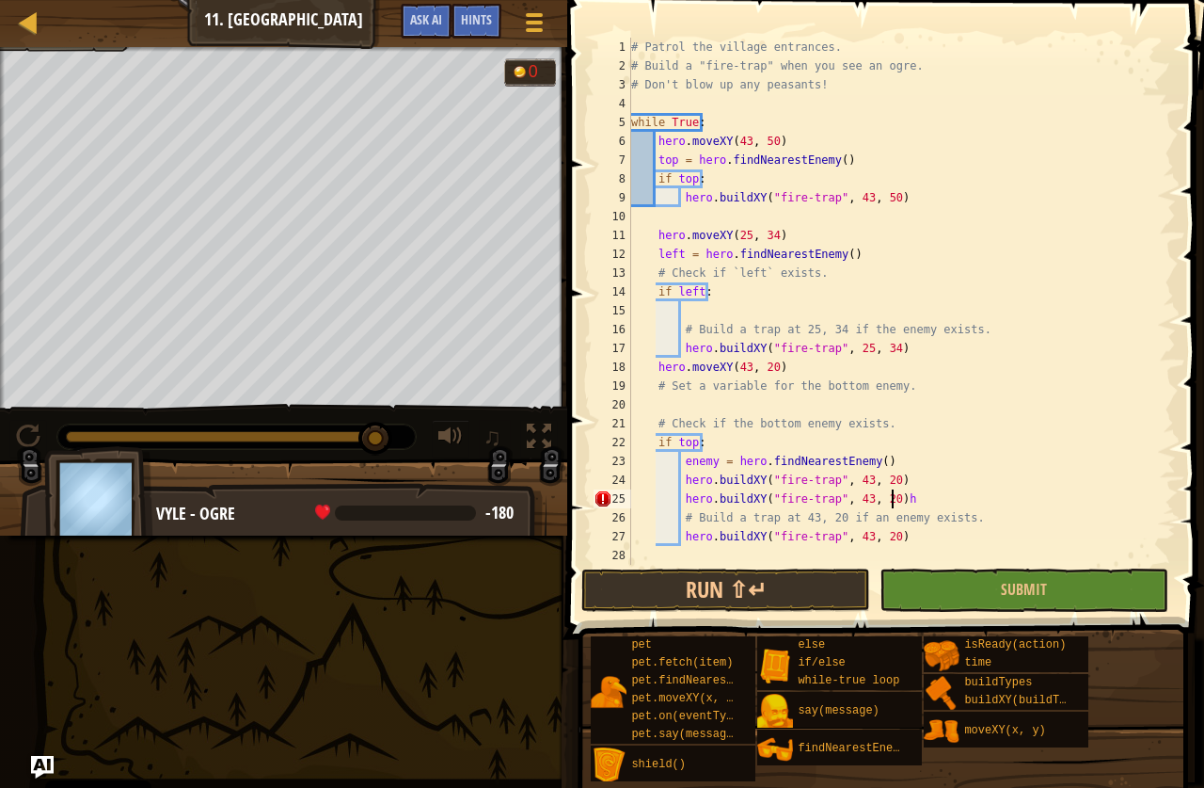
type textarea "hero.buildXY("fire-trap", 43, 20)"
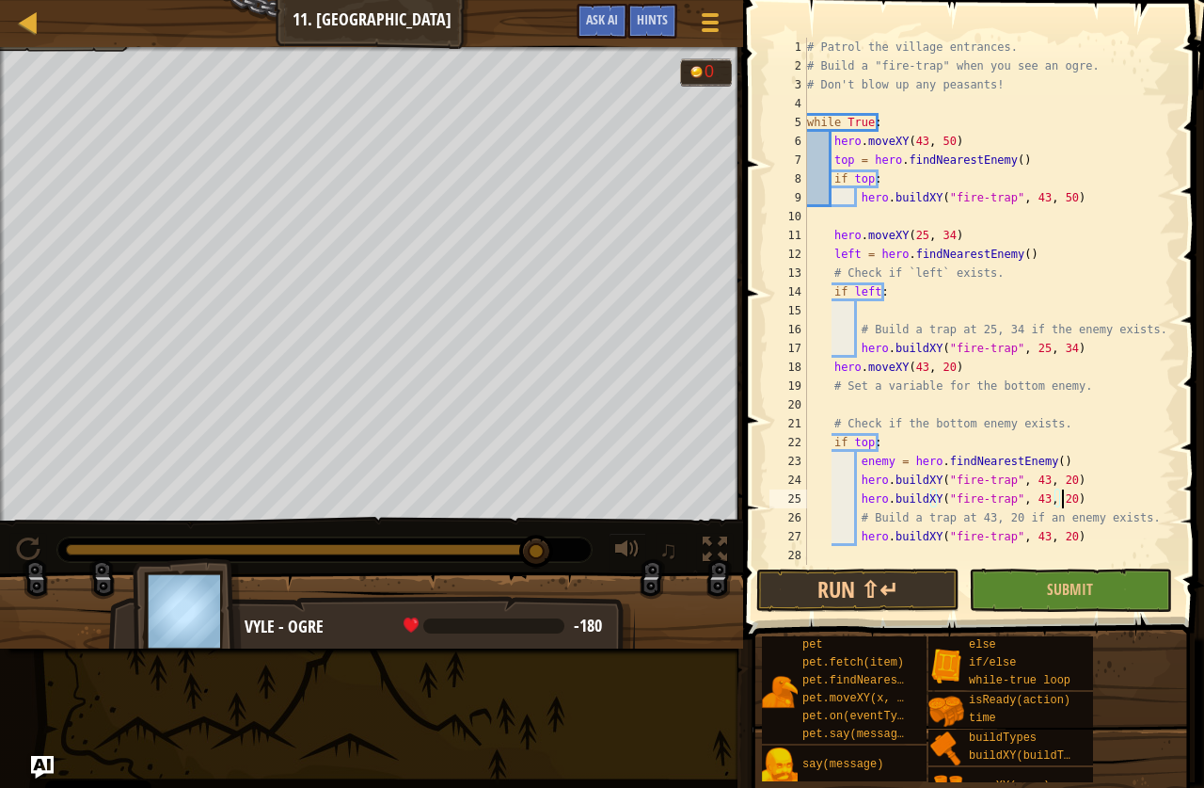
scroll to position [0, 0]
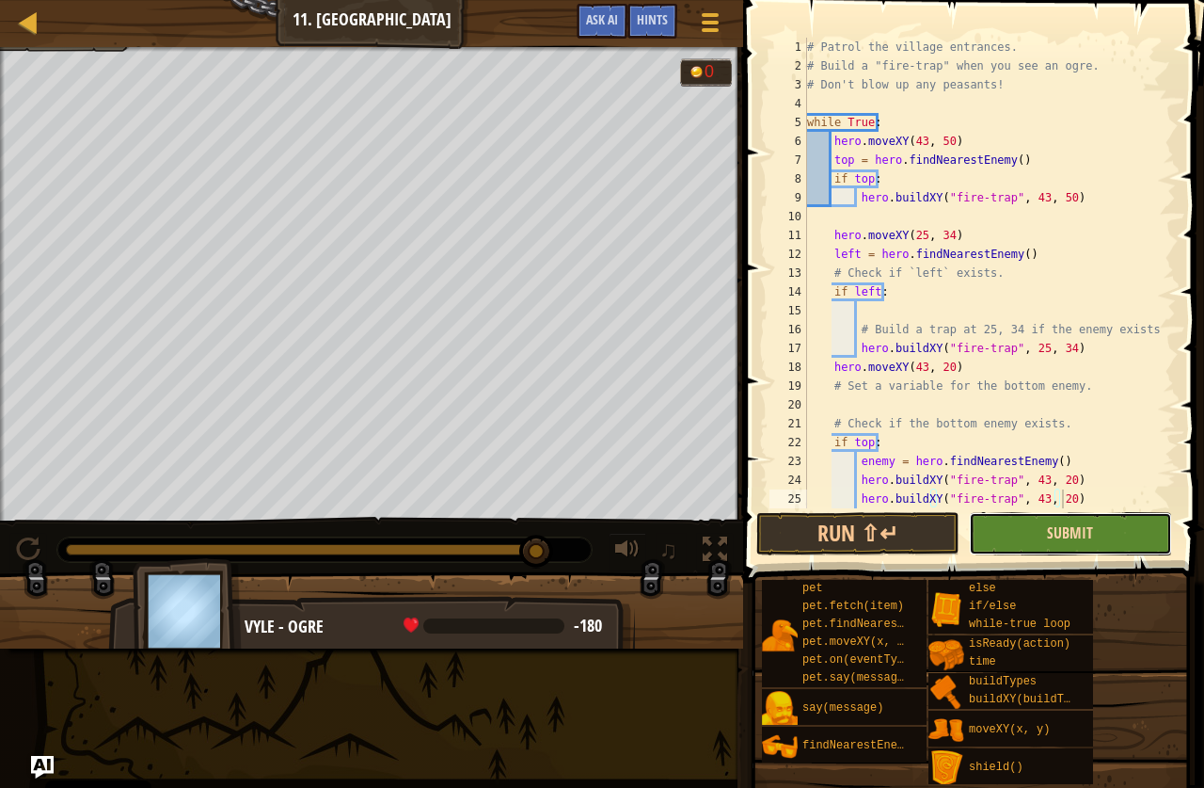
click at [1058, 526] on span "Submit" at bounding box center [1070, 532] width 46 height 21
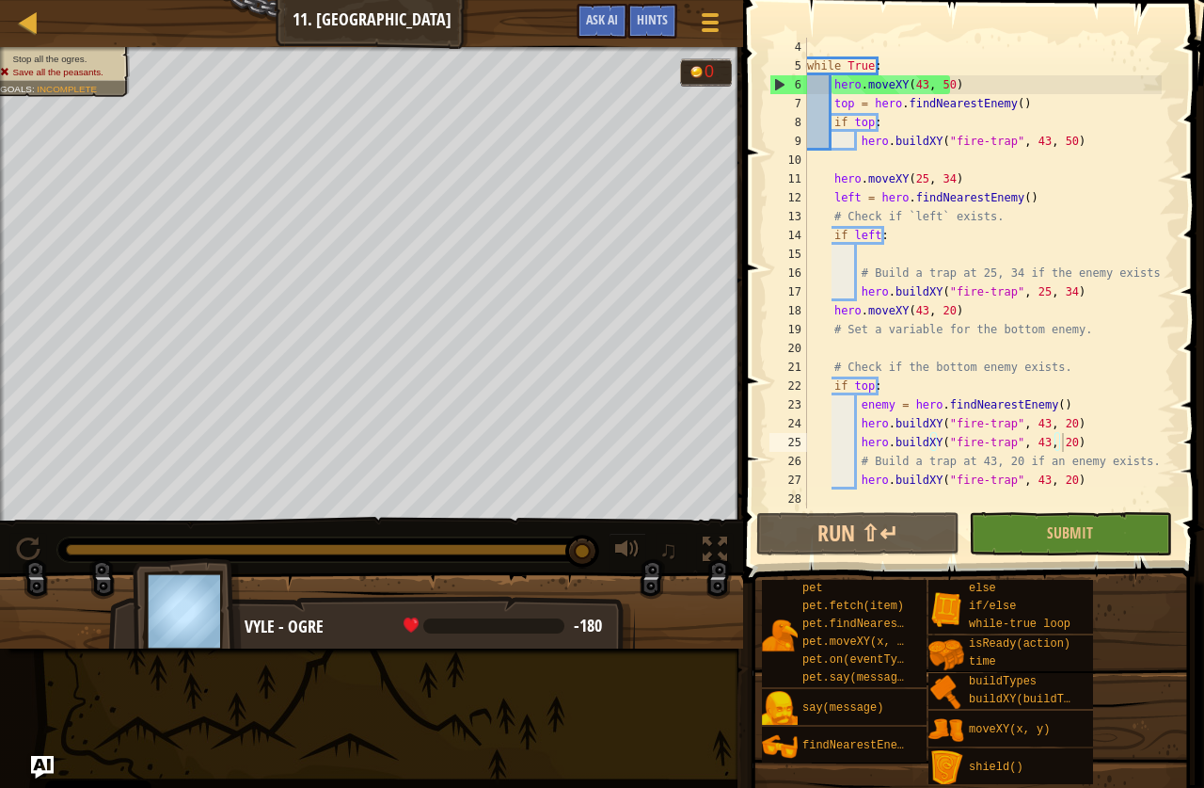
scroll to position [56, 0]
click at [1080, 486] on div "while True : hero . moveXY ( 43 , 50 ) top = hero . findNearestEnemy ( ) if top…" at bounding box center [983, 292] width 359 height 508
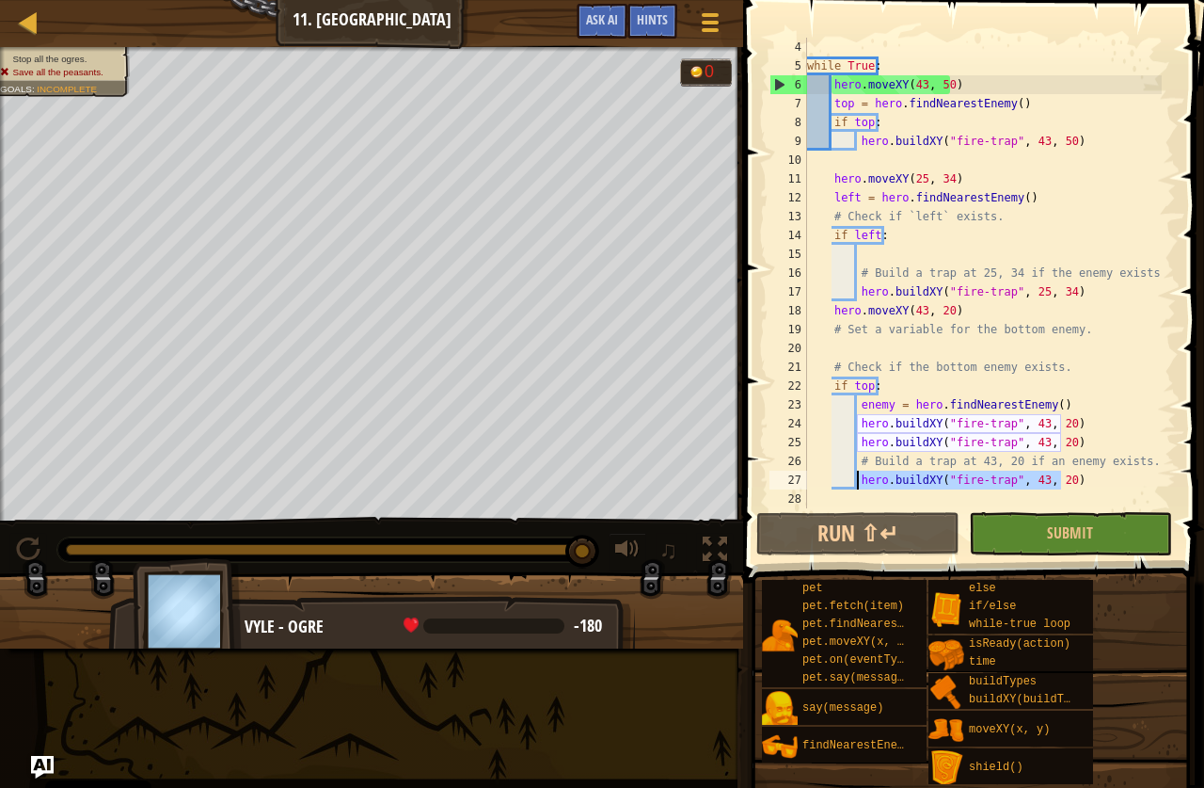
drag, startPoint x: 1066, startPoint y: 483, endPoint x: 857, endPoint y: 483, distance: 208.9
click at [857, 483] on div "while True : hero . moveXY ( 43 , 50 ) top = hero . findNearestEnemy ( ) if top…" at bounding box center [983, 292] width 359 height 508
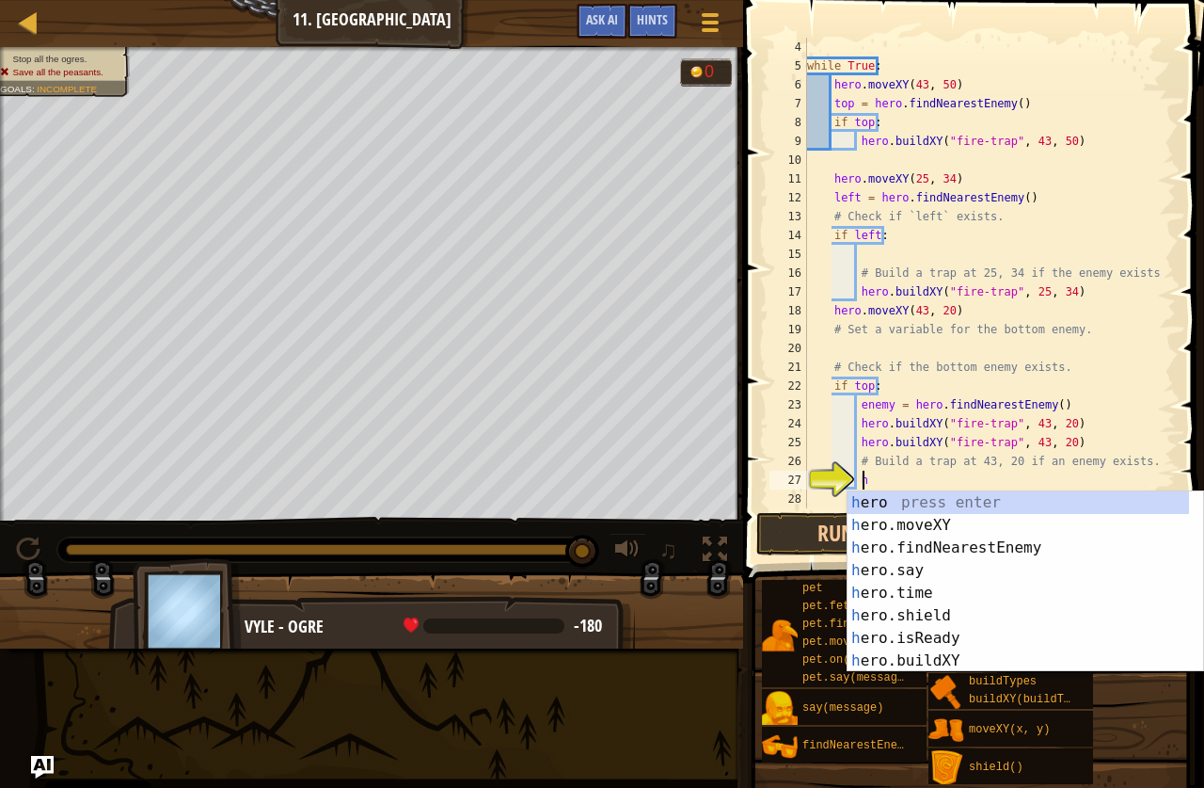
scroll to position [8, 4]
type textarea "h"
drag, startPoint x: 742, startPoint y: 520, endPoint x: 873, endPoint y: 528, distance: 132.0
click at [757, 522] on div "Hints h 4 5 6 7 8 9 10 11 12 13 14 15 16 17 18 19 20 21 22 23 24 25 26 27 28 wh…" at bounding box center [971, 394] width 467 height 788
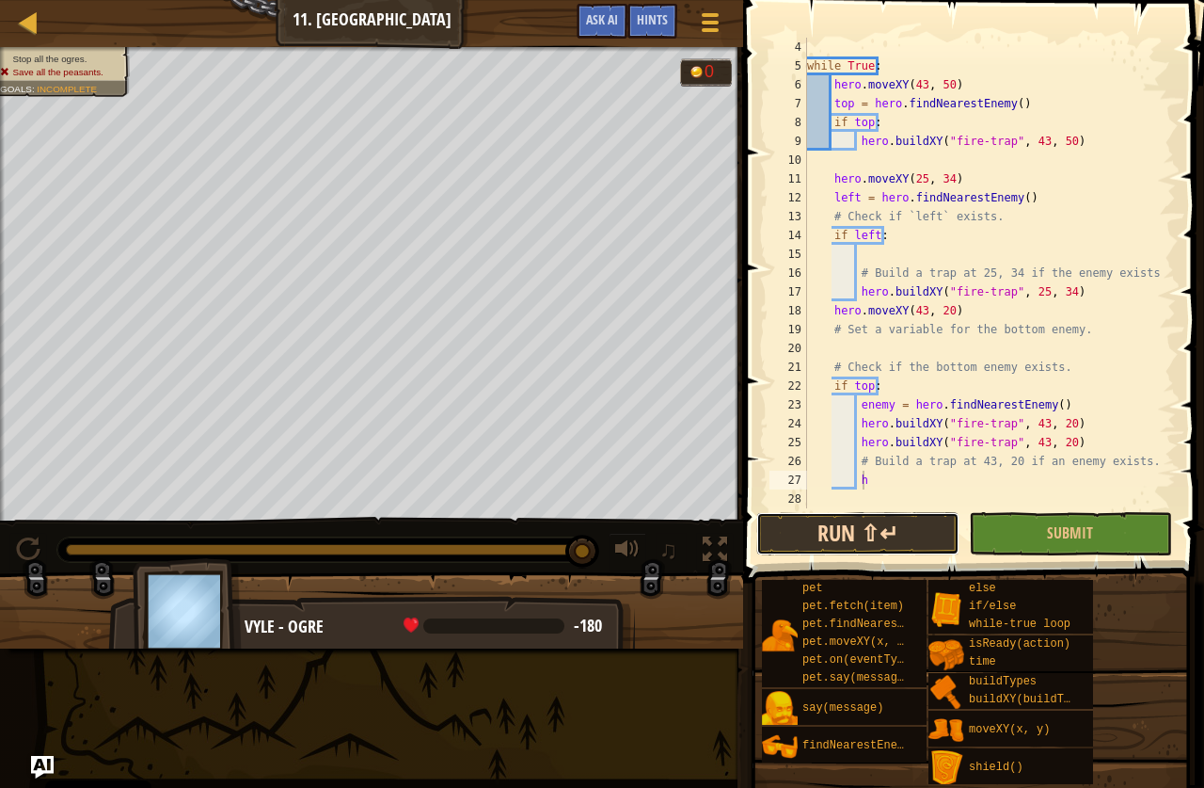
click at [869, 530] on button "Run ⇧↵" at bounding box center [858, 533] width 203 height 43
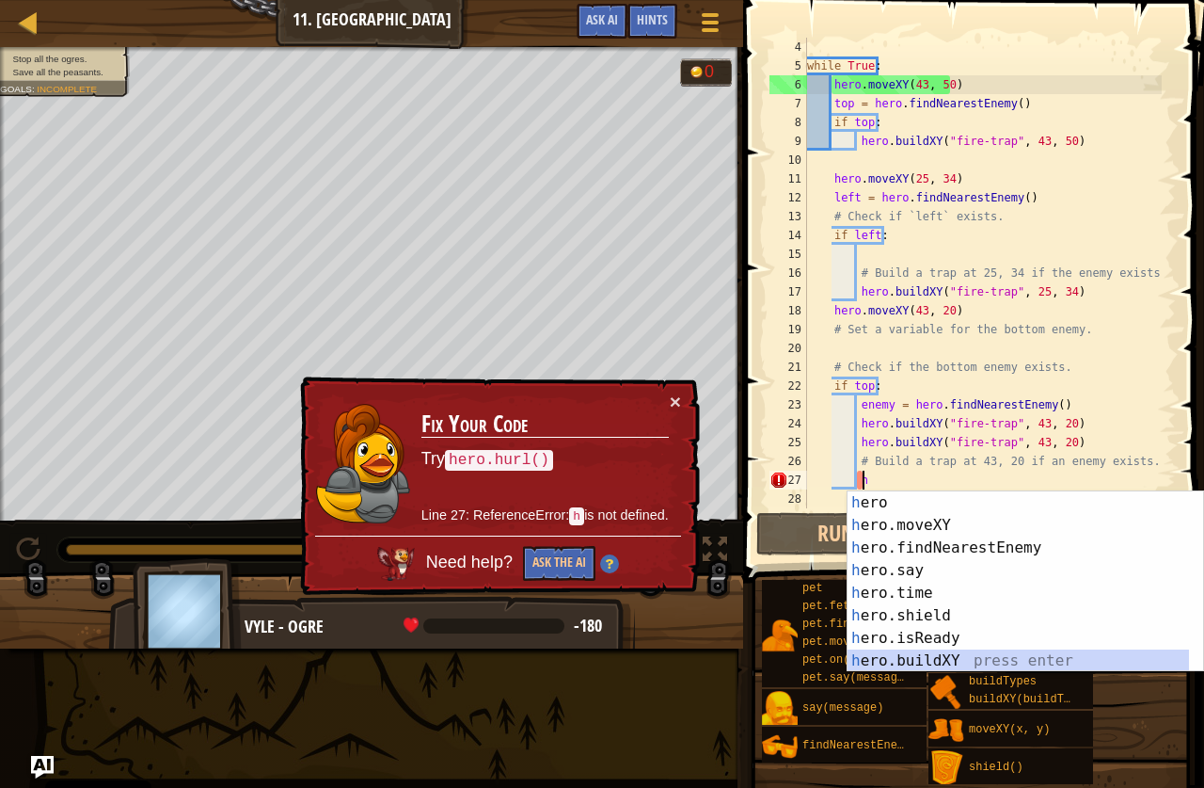
click at [957, 650] on div "h ero press enter h ero.moveXY press enter h ero.findNearestEnemy press enter h…" at bounding box center [1019, 604] width 342 height 226
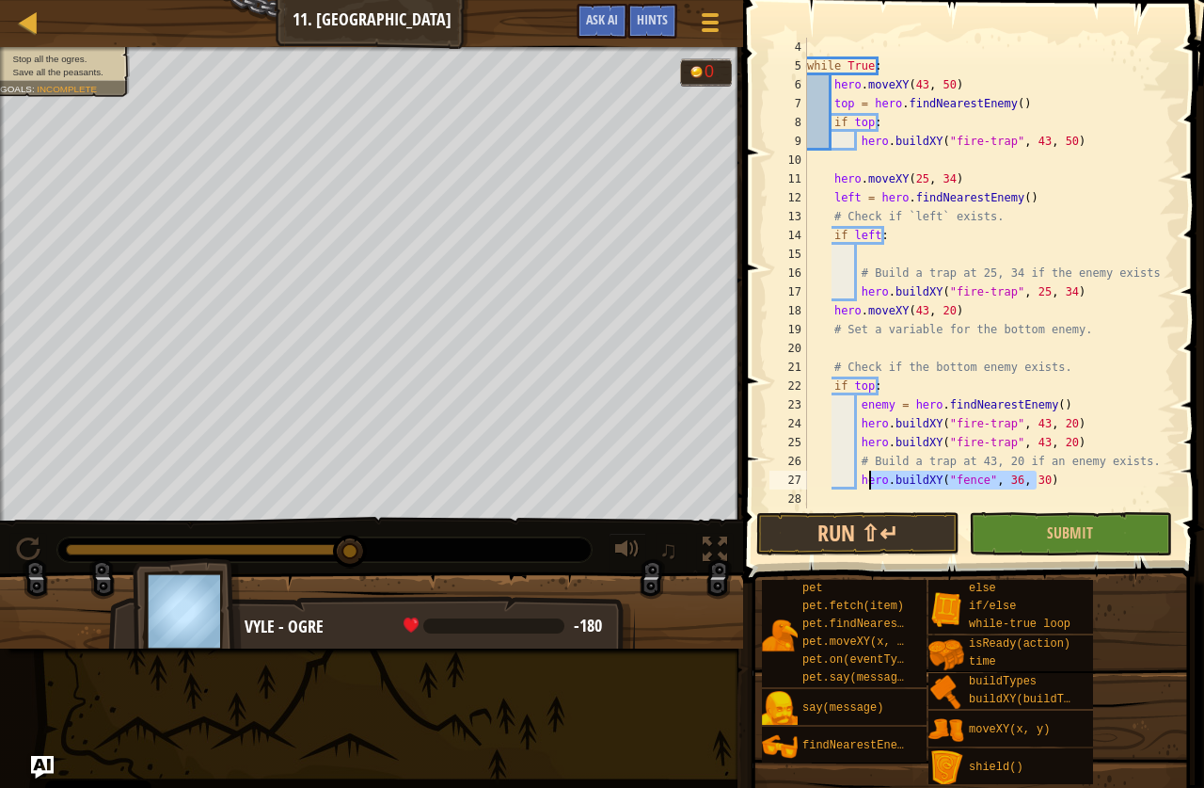
drag, startPoint x: 1037, startPoint y: 480, endPoint x: 872, endPoint y: 482, distance: 164.7
click at [872, 482] on div "while True : hero . moveXY ( 43 , 50 ) top = hero . findNearestEnemy ( ) if top…" at bounding box center [983, 292] width 359 height 508
click at [1077, 468] on div "while True : hero . moveXY ( 43 , 50 ) top = hero . findNearestEnemy ( ) if top…" at bounding box center [983, 292] width 359 height 508
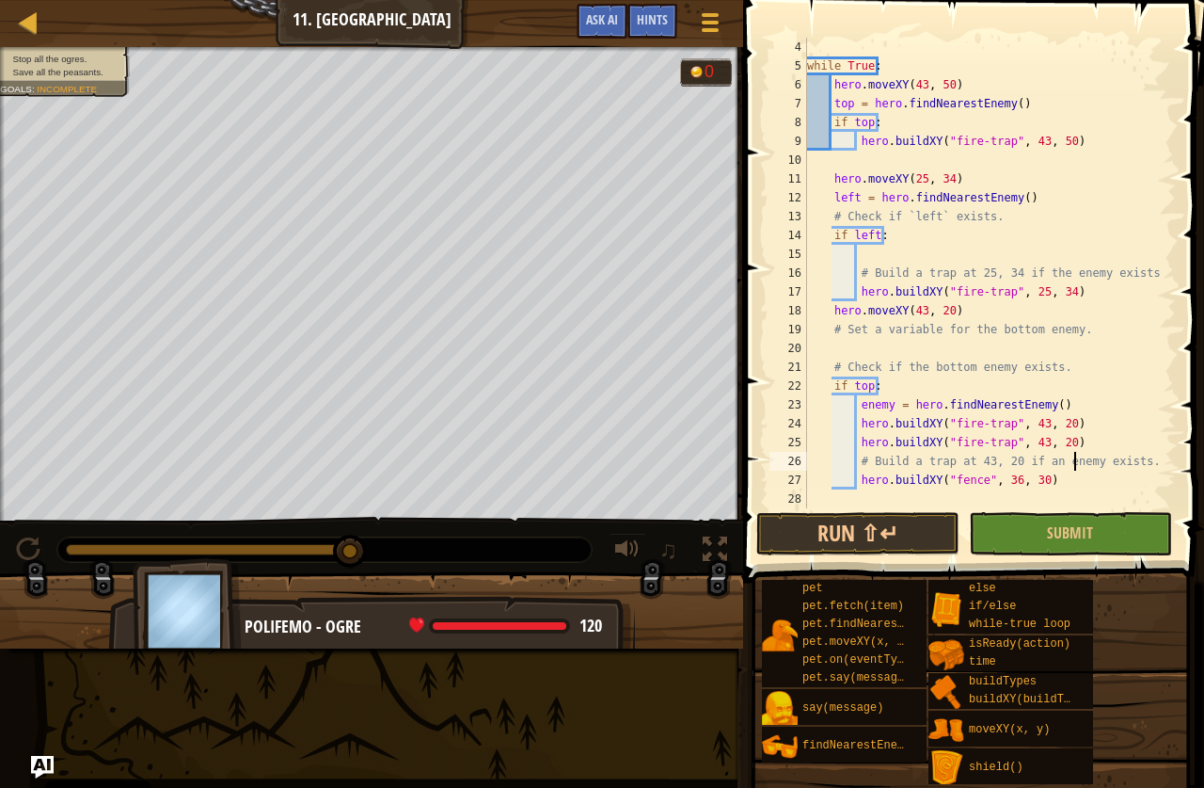
click at [1003, 479] on div "while True : hero . moveXY ( 43 , 50 ) top = hero . findNearestEnemy ( ) if top…" at bounding box center [983, 292] width 359 height 508
click at [1026, 477] on div "while True : hero . moveXY ( 43 , 50 ) top = hero . findNearestEnemy ( ) if top…" at bounding box center [983, 292] width 359 height 508
type textarea "hero.buildXY("fence", 43, 20)"
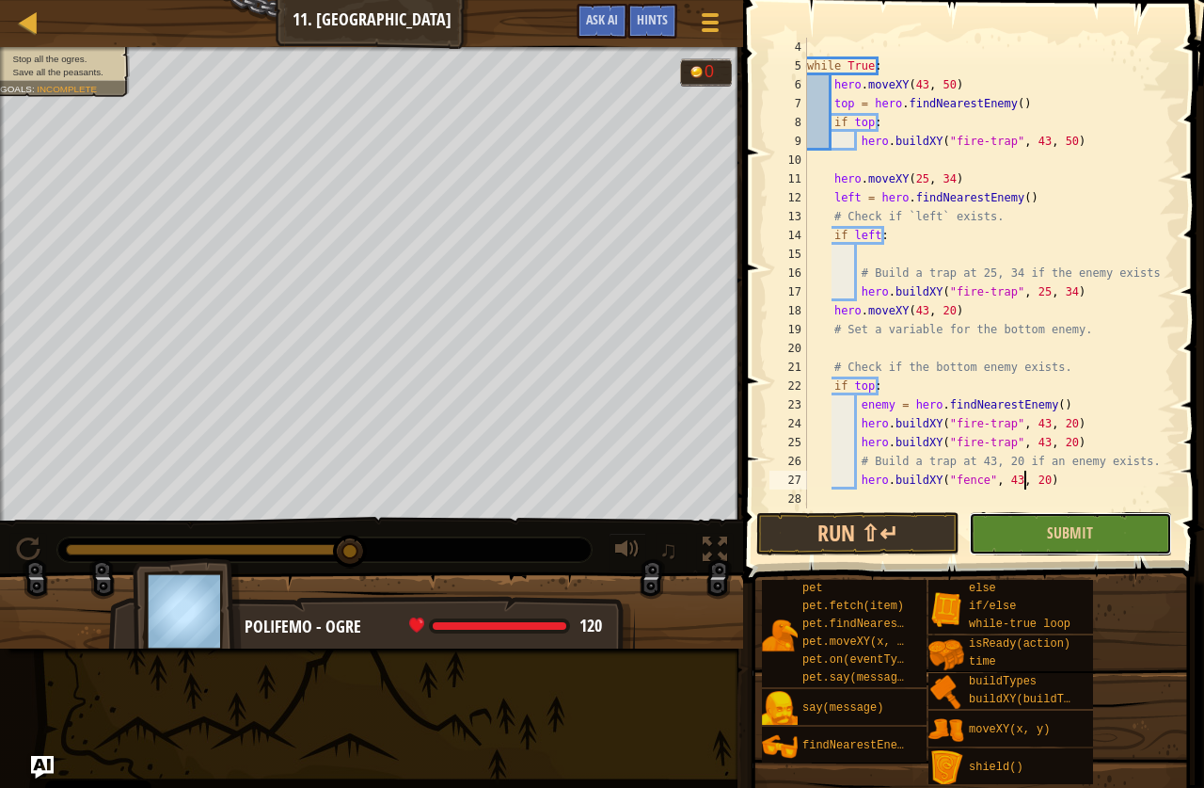
click at [1002, 529] on button "Submit" at bounding box center [1070, 533] width 203 height 43
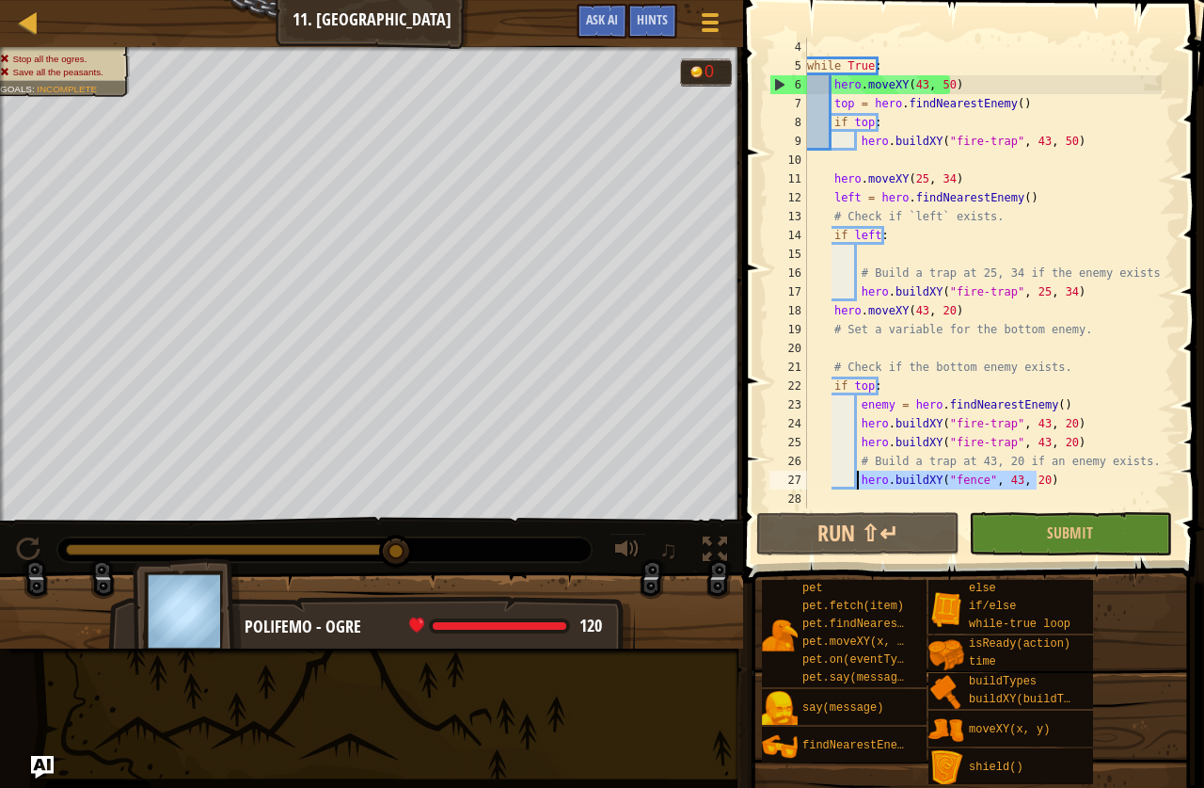
drag, startPoint x: 1051, startPoint y: 479, endPoint x: 856, endPoint y: 482, distance: 194.8
click at [856, 482] on div "while True : hero . moveXY ( 43 , 50 ) top = hero . findNearestEnemy ( ) if top…" at bounding box center [983, 292] width 359 height 508
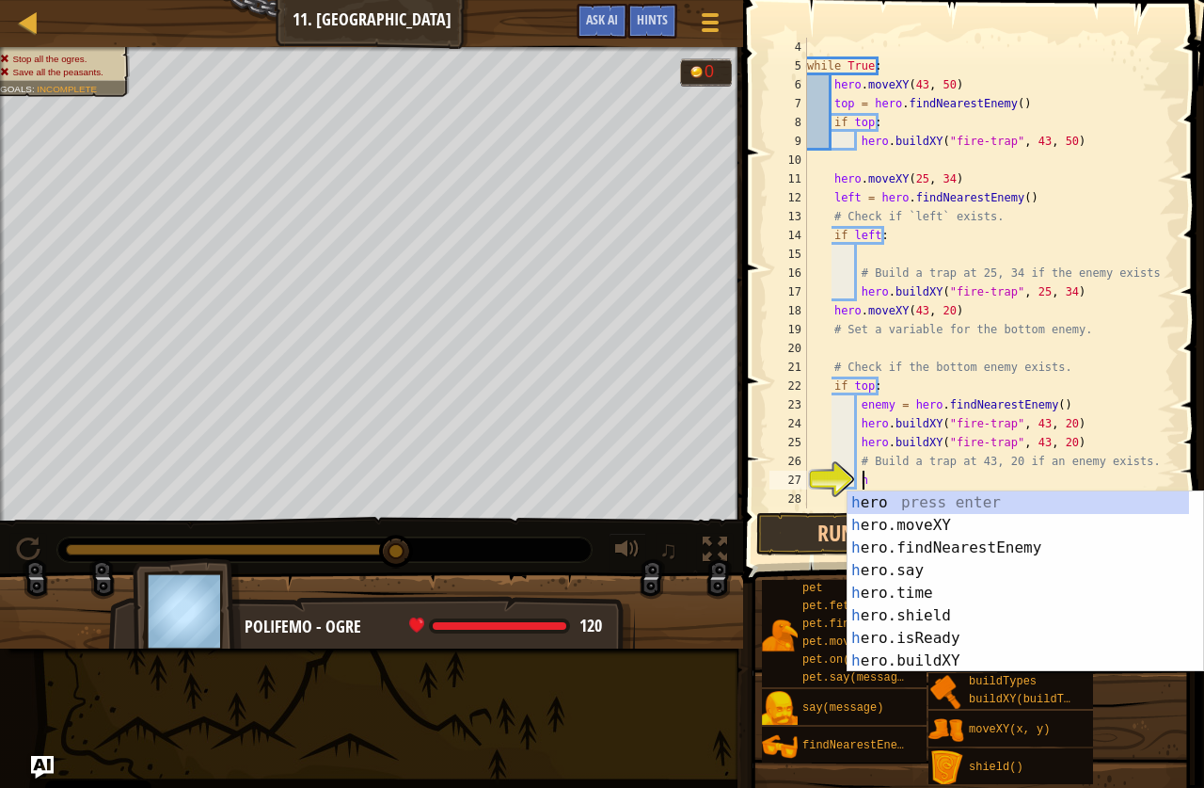
scroll to position [8, 4]
click at [941, 655] on div "h ero press enter h ero.moveXY press enter h ero.findNearestEnemy press enter h…" at bounding box center [1019, 604] width 342 height 226
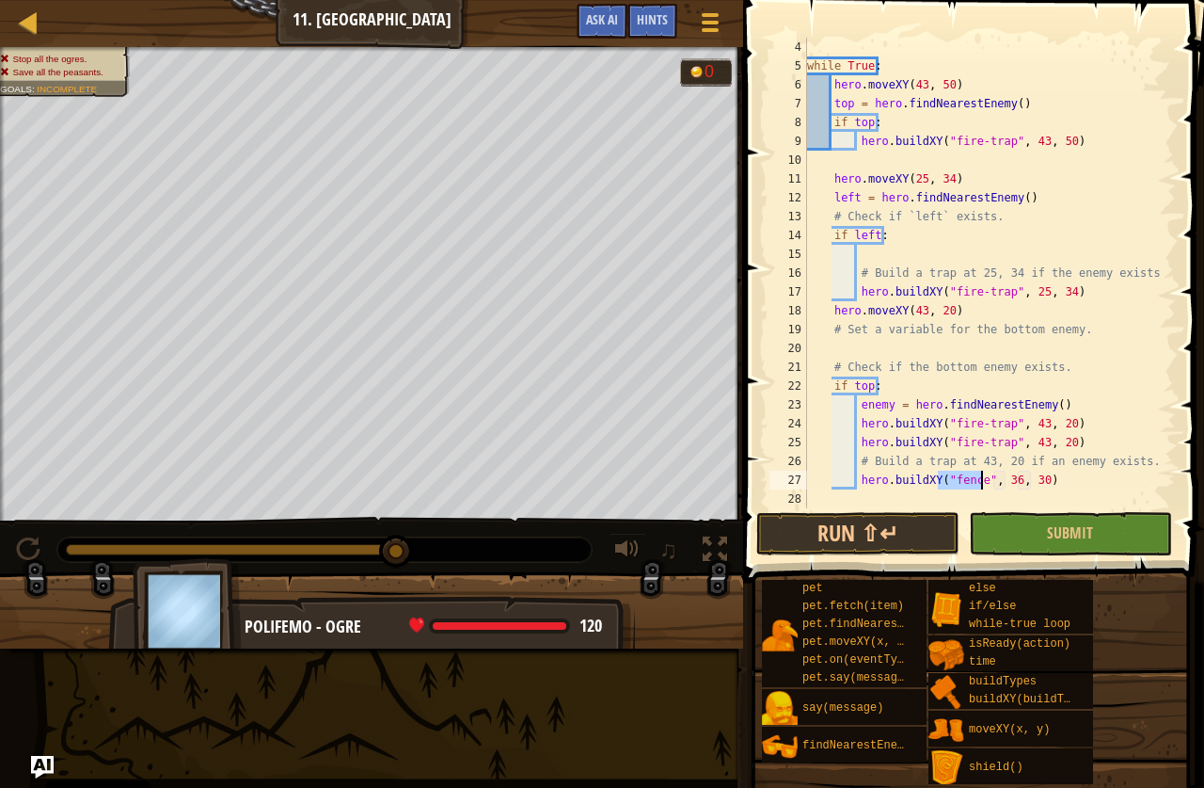
click at [992, 448] on div "while True : hero . moveXY ( 43 , 50 ) top = hero . findNearestEnemy ( ) if top…" at bounding box center [983, 292] width 359 height 508
type textarea "hero.buildXY("fire-trap", 43, 20)"
click at [966, 495] on div "while True : hero . moveXY ( 43 , 50 ) top = hero . findNearestEnemy ( ) if top…" at bounding box center [983, 292] width 359 height 508
click at [969, 478] on div "while True : hero . moveXY ( 43 , 50 ) top = hero . findNearestEnemy ( ) if top…" at bounding box center [983, 292] width 359 height 508
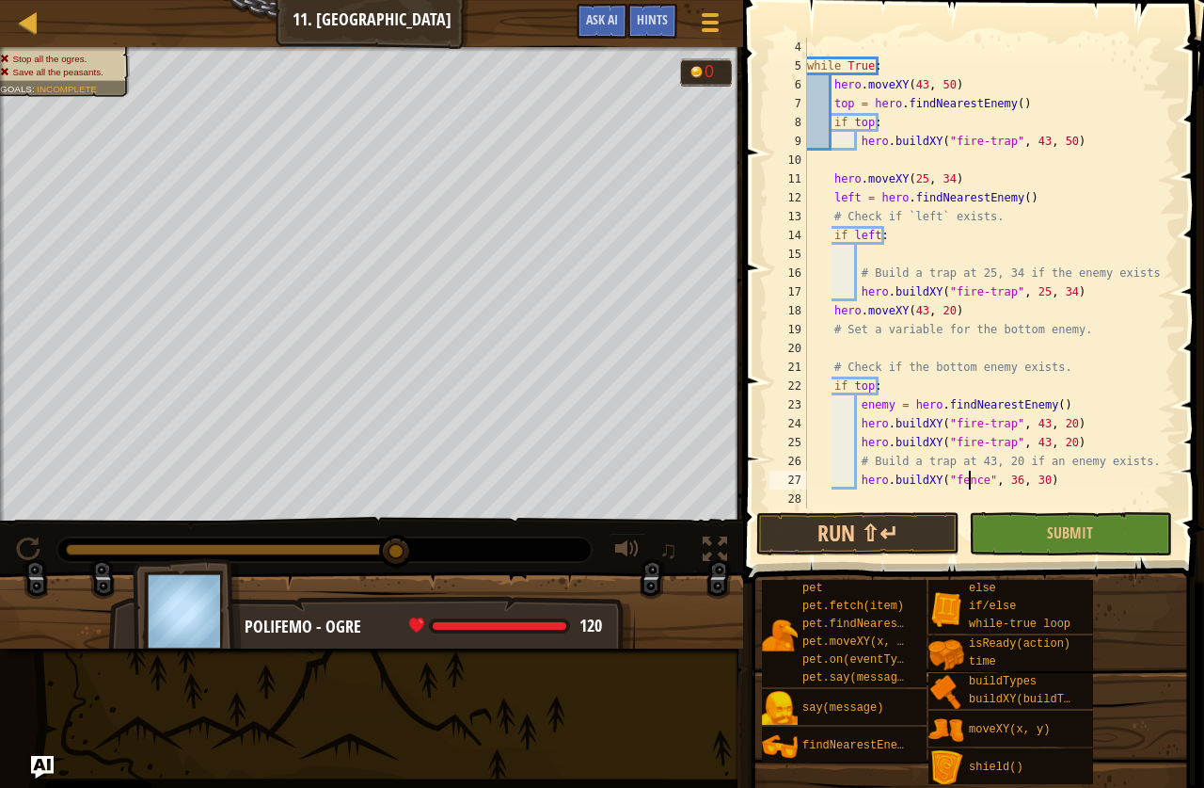
click at [975, 477] on div "while True : hero . moveXY ( 43 , 50 ) top = hero . findNearestEnemy ( ) if top…" at bounding box center [983, 292] width 359 height 508
type textarea "hero.buildXY("fire-trap", 36, 30)"
click at [1034, 544] on button "Submit" at bounding box center [1070, 533] width 203 height 43
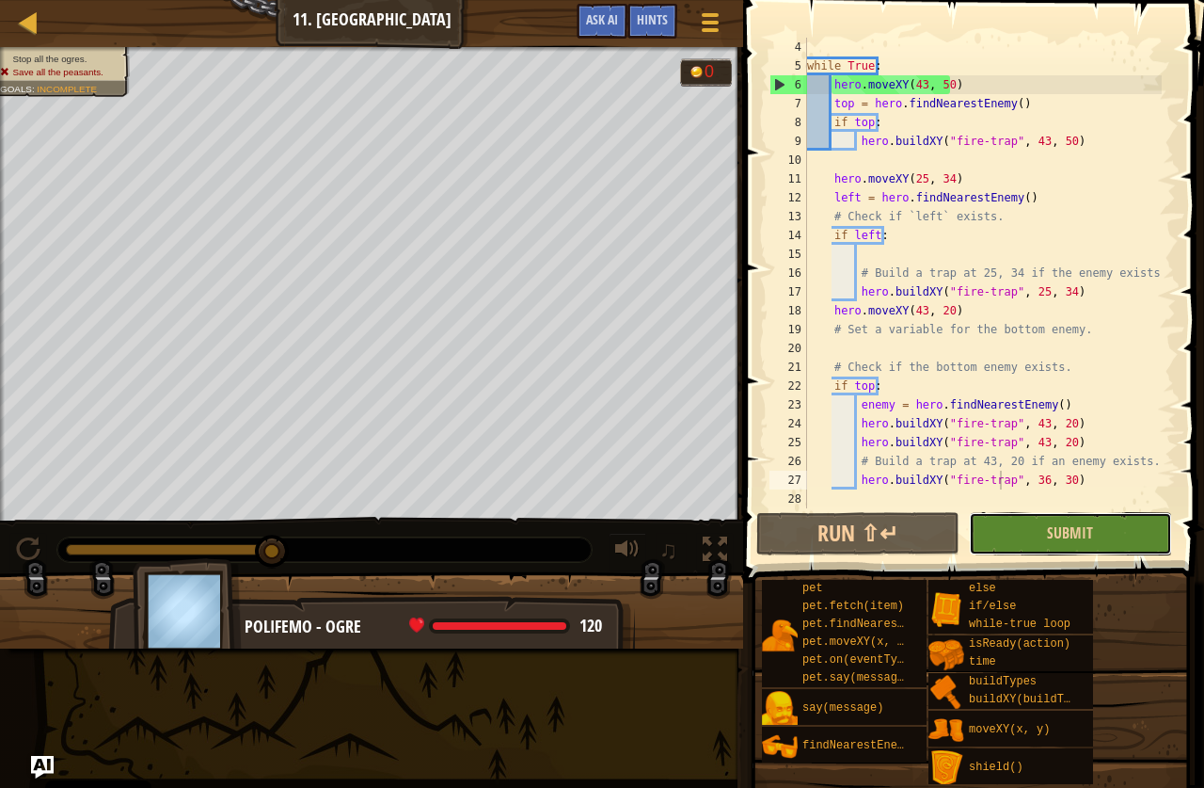
click at [1008, 541] on button "Submit" at bounding box center [1070, 533] width 203 height 43
click at [866, 352] on div "while True : hero . moveXY ( 43 , 50 ) top = hero . findNearestEnemy ( ) if top…" at bounding box center [983, 292] width 359 height 508
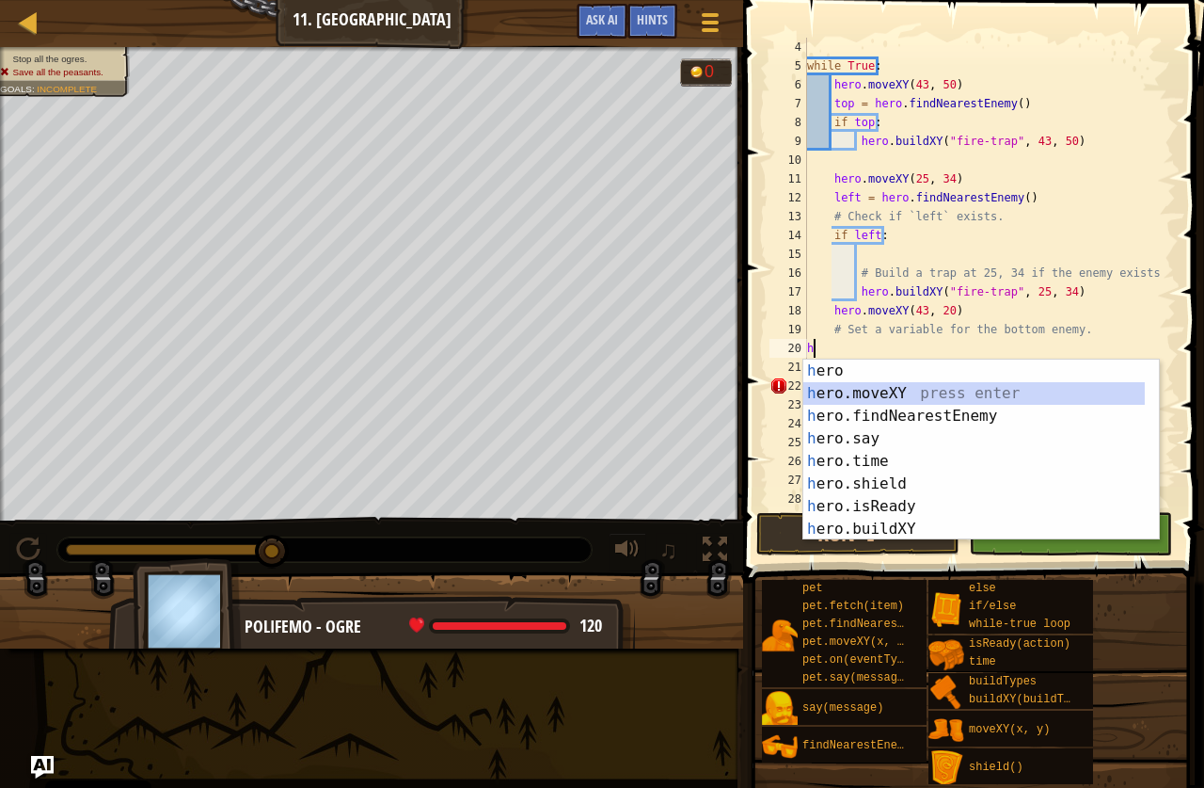
click at [967, 383] on div "h ero press enter h ero.moveXY press enter h ero.findNearestEnemy press enter h…" at bounding box center [982, 472] width 356 height 226
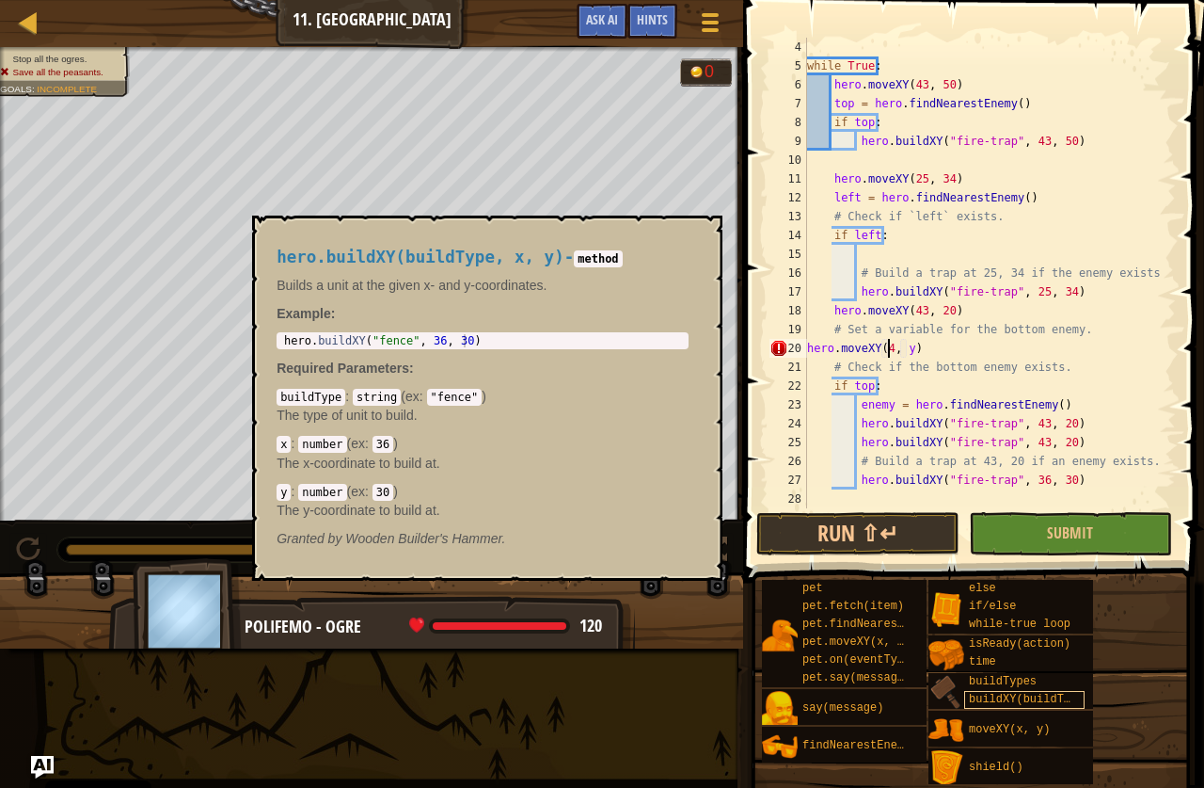
scroll to position [8, 8]
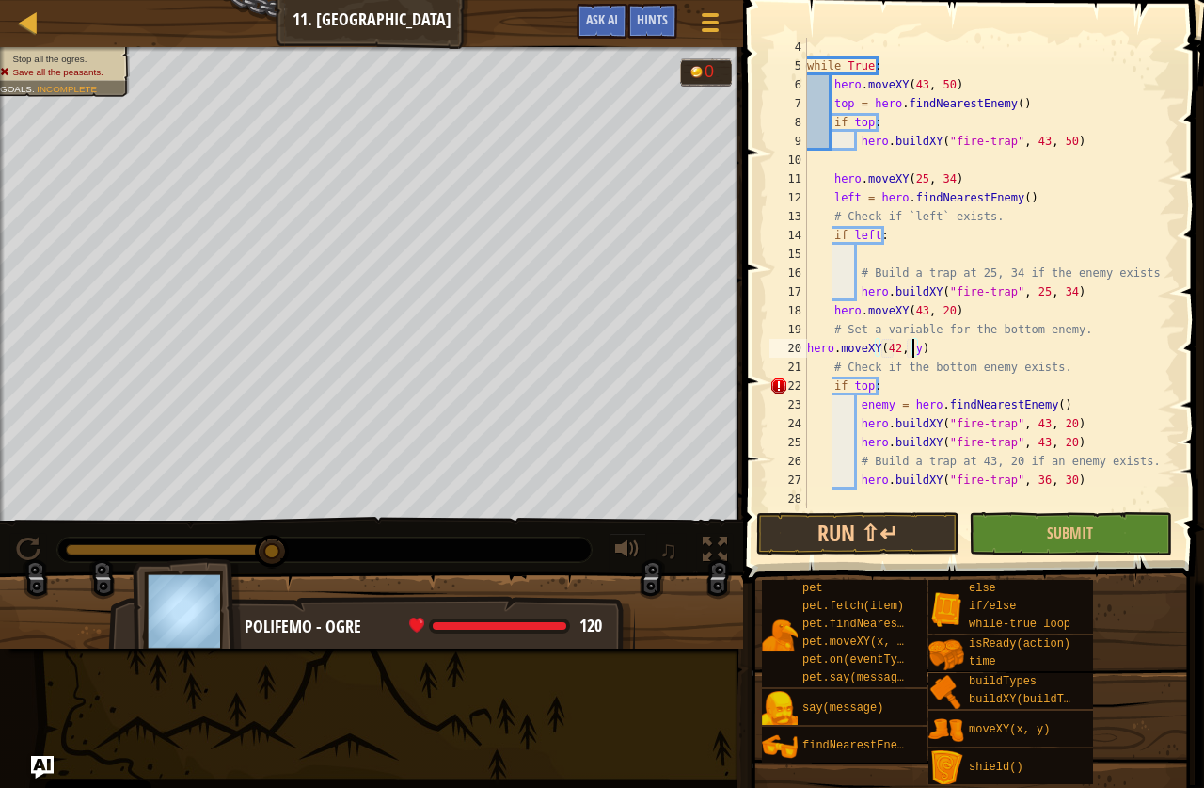
click at [914, 349] on div "while True : hero . moveXY ( 43 , 50 ) top = hero . findNearestEnemy ( ) if top…" at bounding box center [983, 292] width 359 height 508
click at [1011, 526] on button "Submit" at bounding box center [1070, 533] width 203 height 43
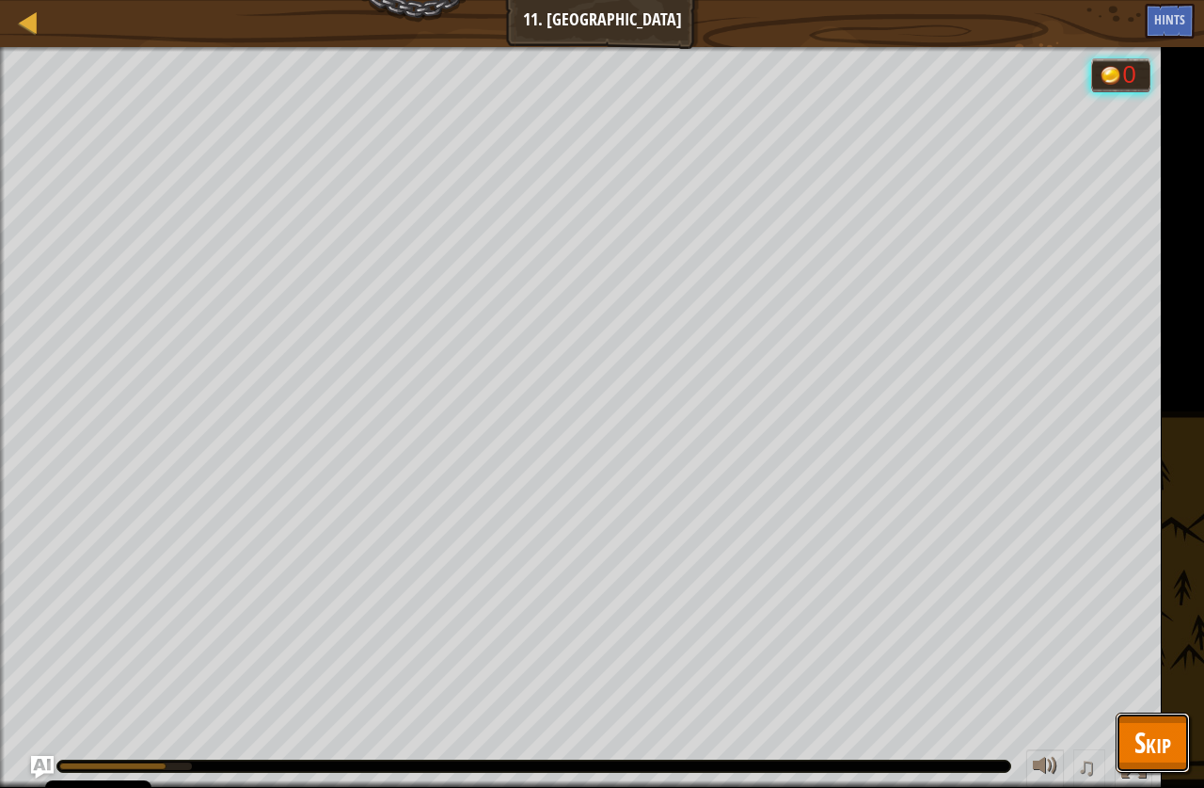
click at [1145, 757] on span "Skip" at bounding box center [1153, 742] width 37 height 39
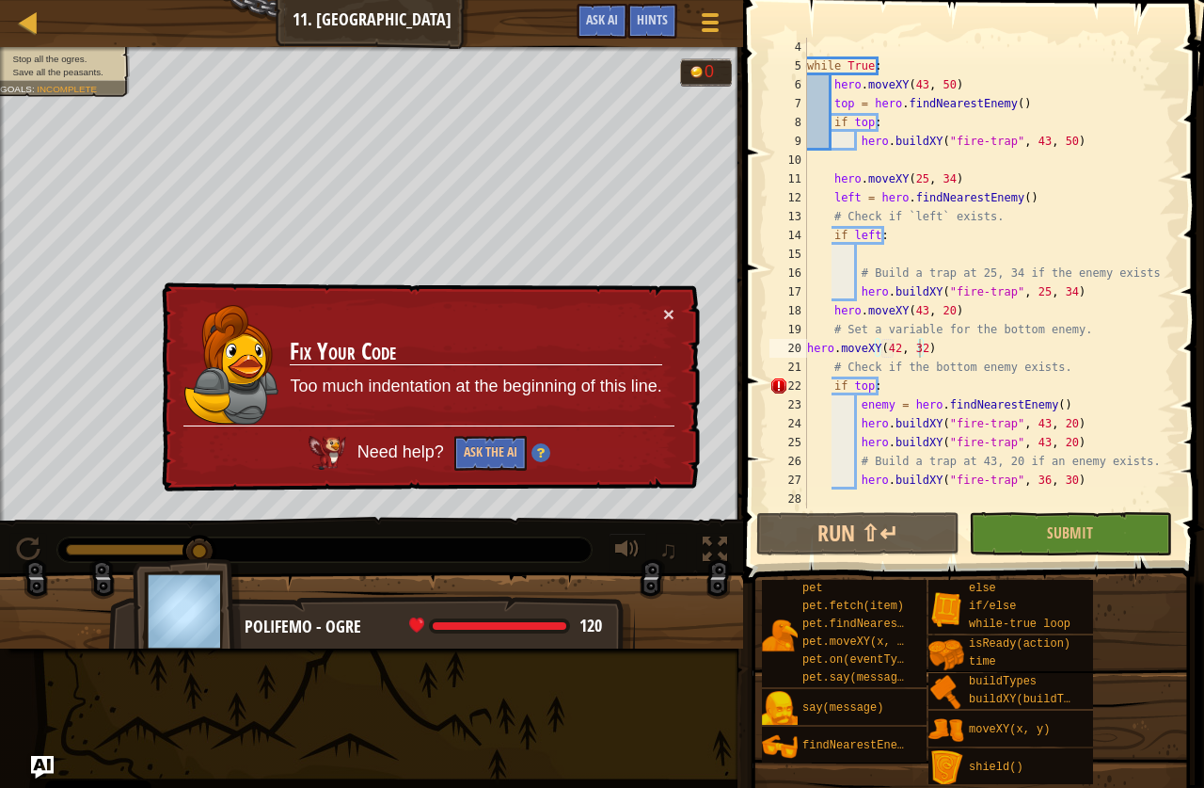
scroll to position [8, 5]
click at [1025, 391] on div "while True : hero . moveXY ( 43 , 50 ) top = hero . findNearestEnemy ( ) if top…" at bounding box center [983, 292] width 359 height 508
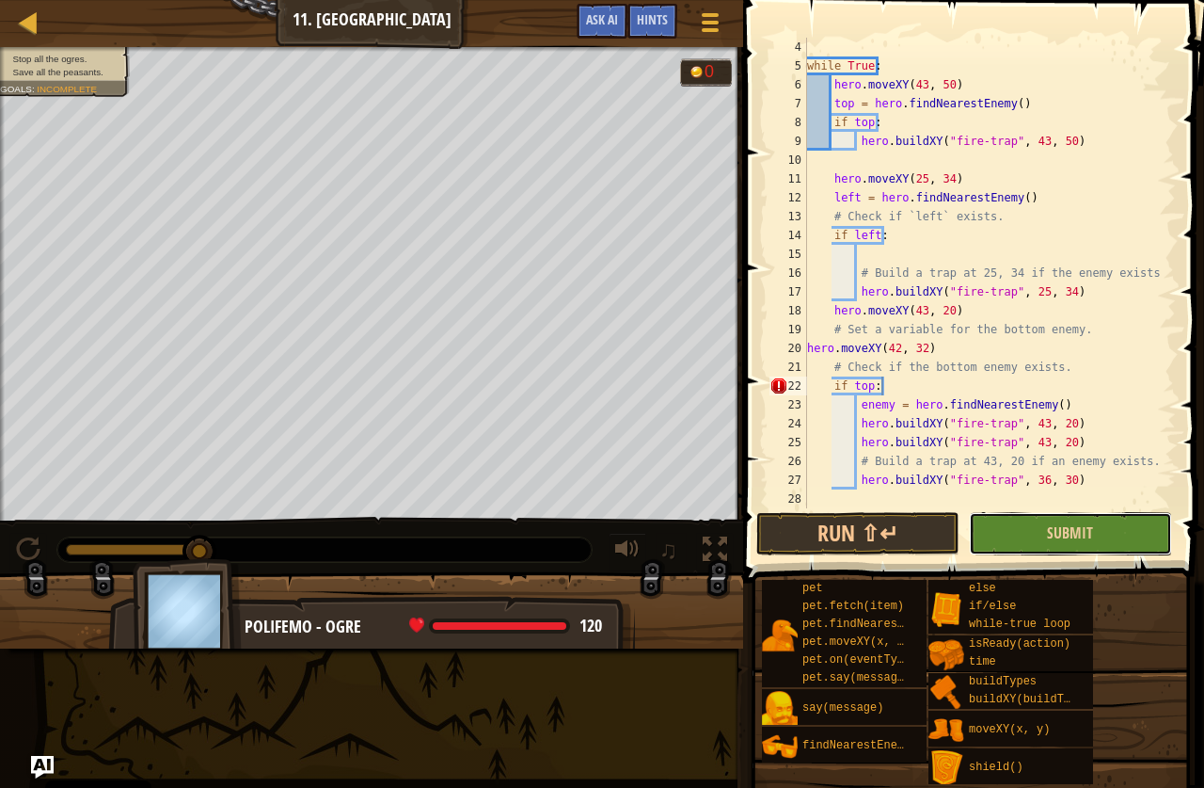
click at [1029, 531] on button "Submit" at bounding box center [1070, 533] width 203 height 43
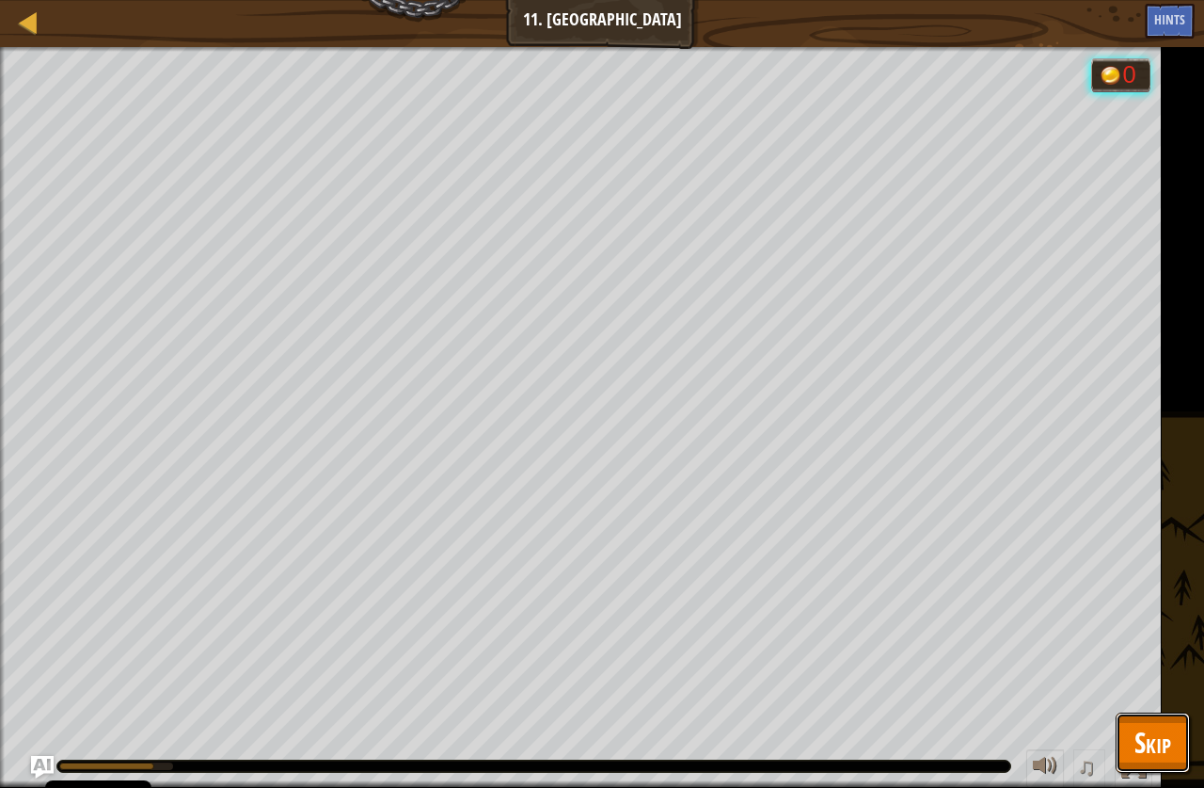
click at [1138, 734] on span "Skip" at bounding box center [1153, 742] width 37 height 39
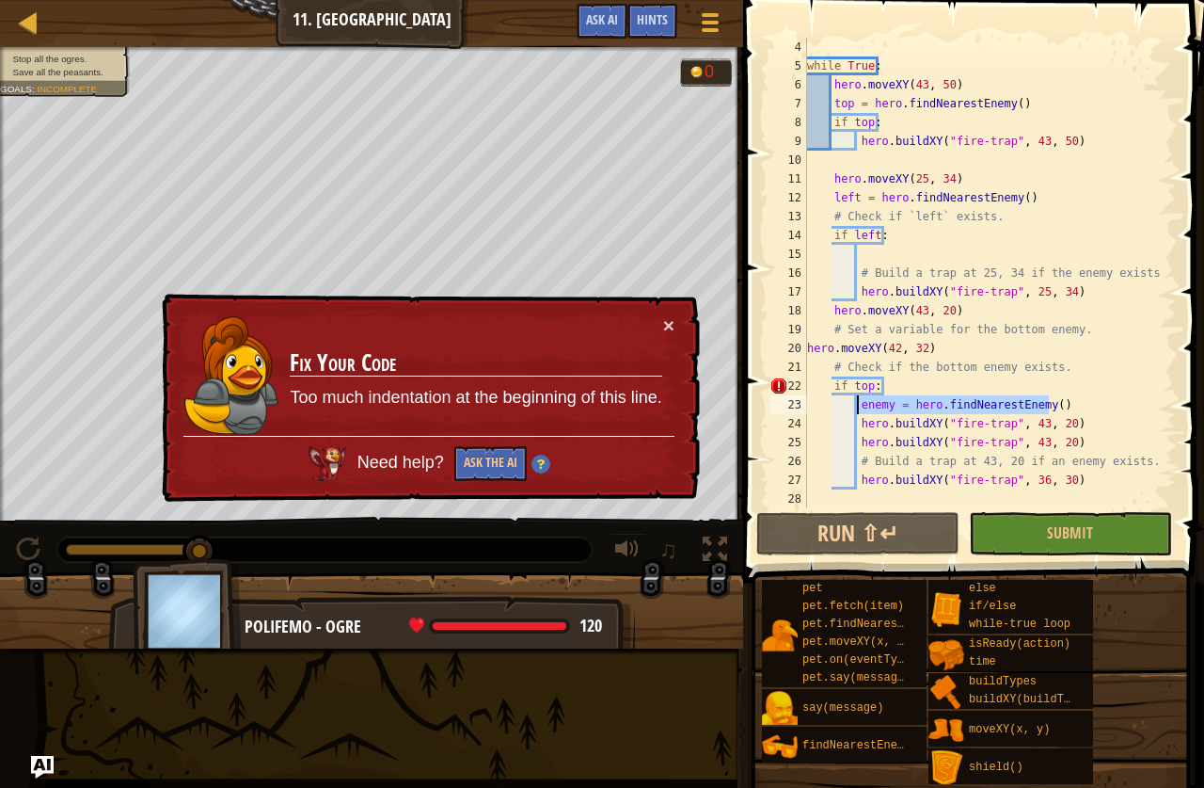
drag, startPoint x: 1066, startPoint y: 395, endPoint x: 854, endPoint y: 397, distance: 211.7
click at [854, 397] on div "while True : hero . moveXY ( 43 , 50 ) top = hero . findNearestEnemy ( ) if top…" at bounding box center [983, 292] width 359 height 508
click at [1101, 411] on div "while True : hero . moveXY ( 43 , 50 ) top = hero . findNearestEnemy ( ) if top…" at bounding box center [983, 273] width 359 height 470
click at [1084, 542] on span "Submit" at bounding box center [1070, 532] width 46 height 21
click at [40, 754] on div "Map Computer Science 2 11. Thornbush Farm Game Menu Done Hints Ask AI 1 ההההההה…" at bounding box center [602, 394] width 1204 height 788
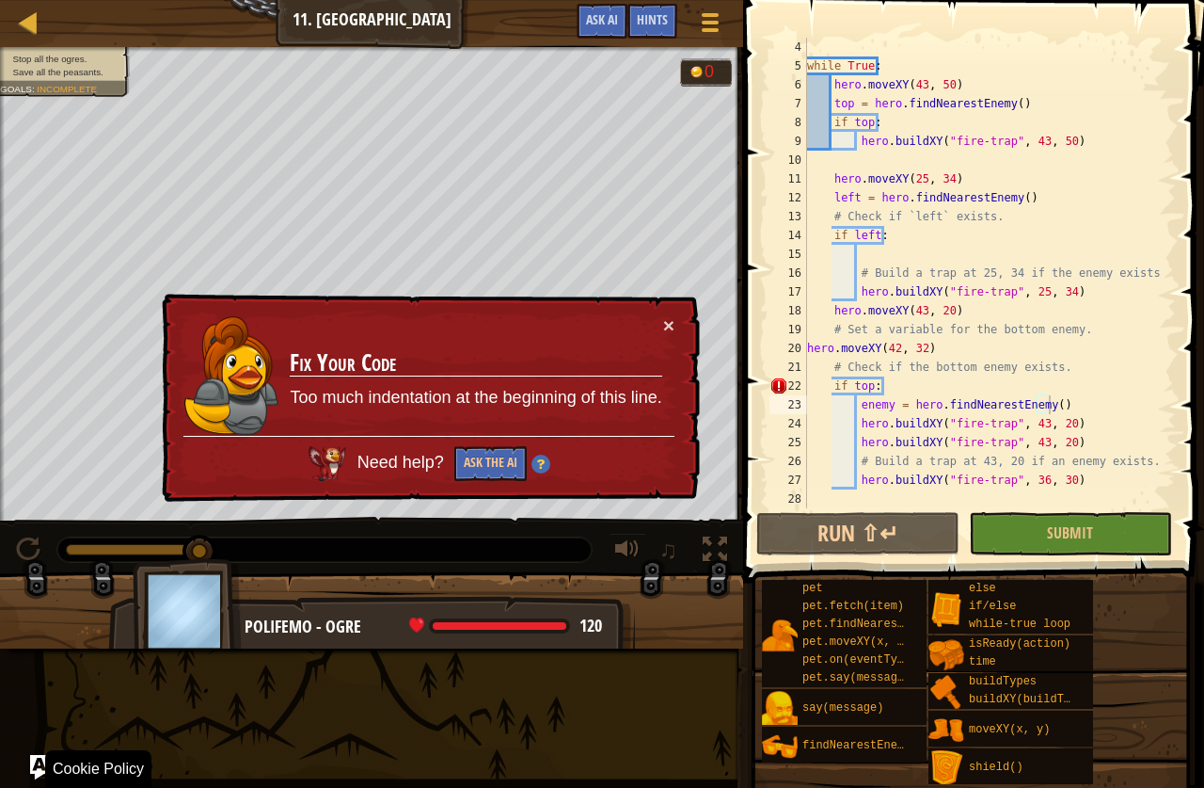
click at [37, 764] on img "Ask AI" at bounding box center [42, 767] width 24 height 24
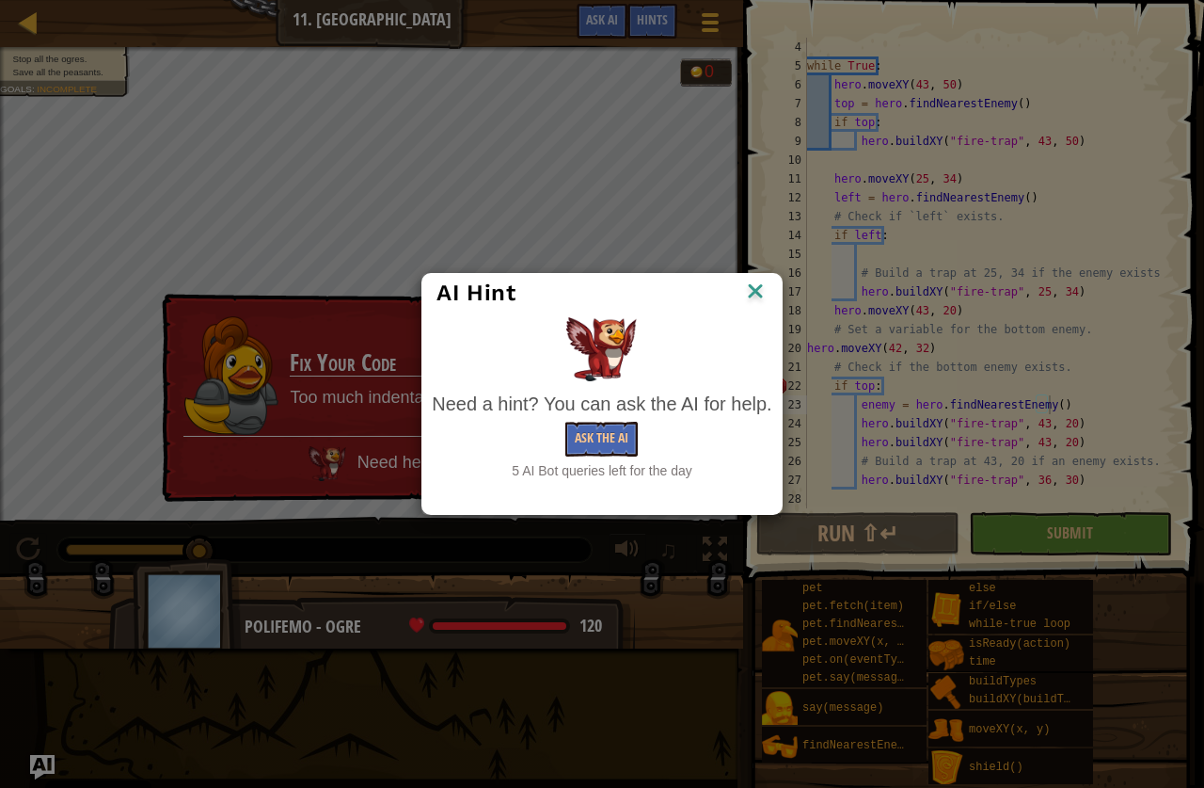
click at [43, 762] on div "AI Hint Need a hint? You can ask the AI for help. Ask the AI 5 AI Bot queries l…" at bounding box center [602, 394] width 1204 height 788
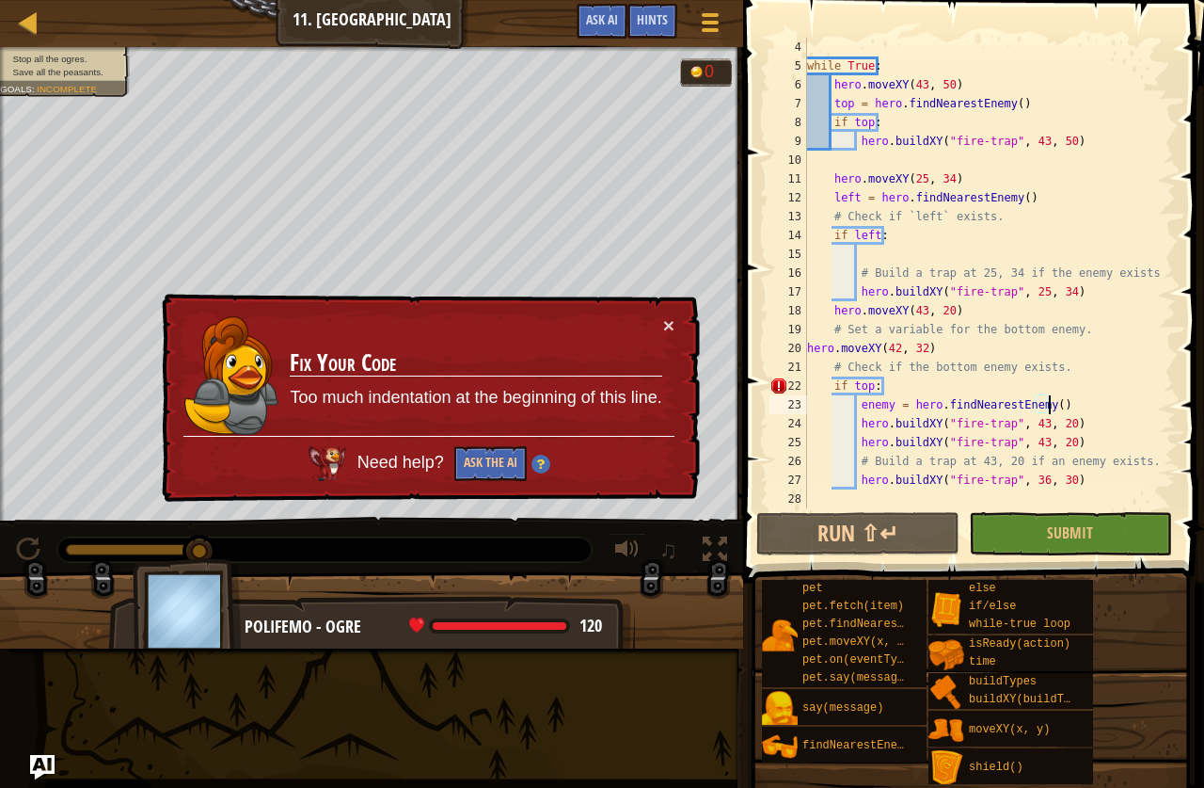
click at [43, 762] on img "Ask AI" at bounding box center [42, 767] width 24 height 24
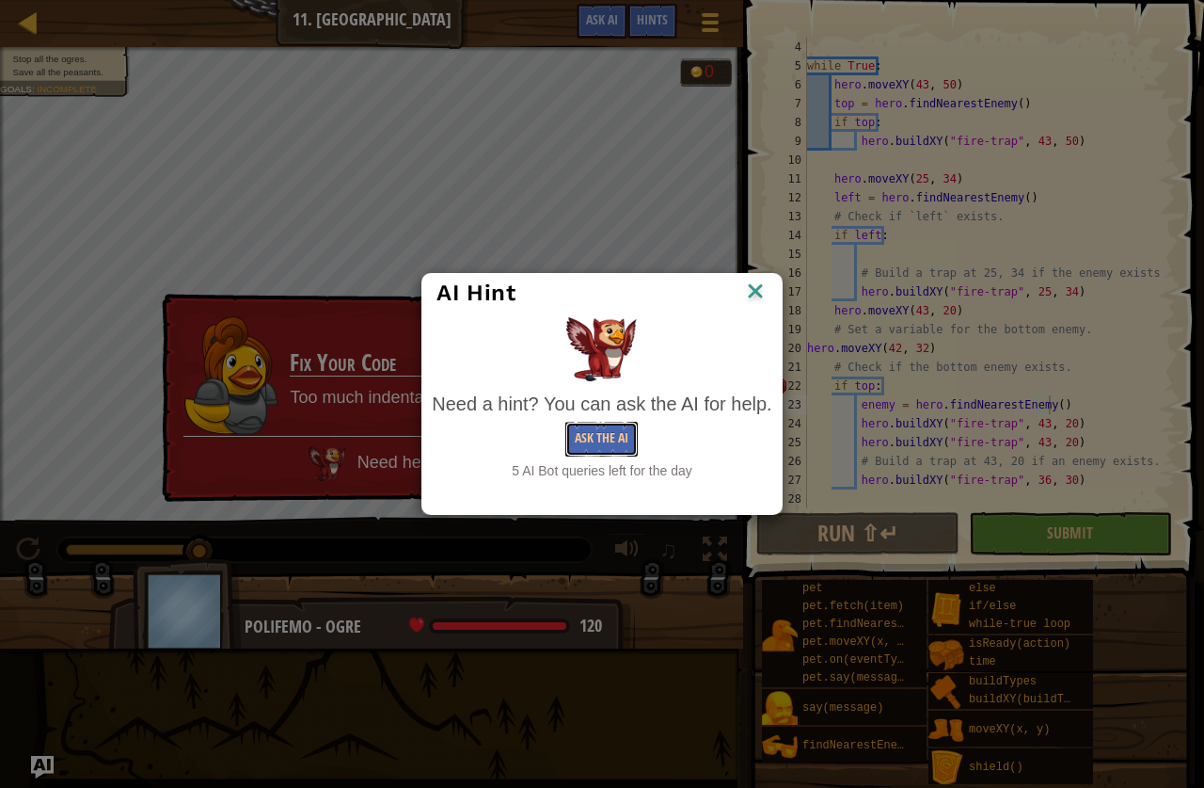
click at [612, 445] on button "Ask the AI" at bounding box center [602, 439] width 72 height 35
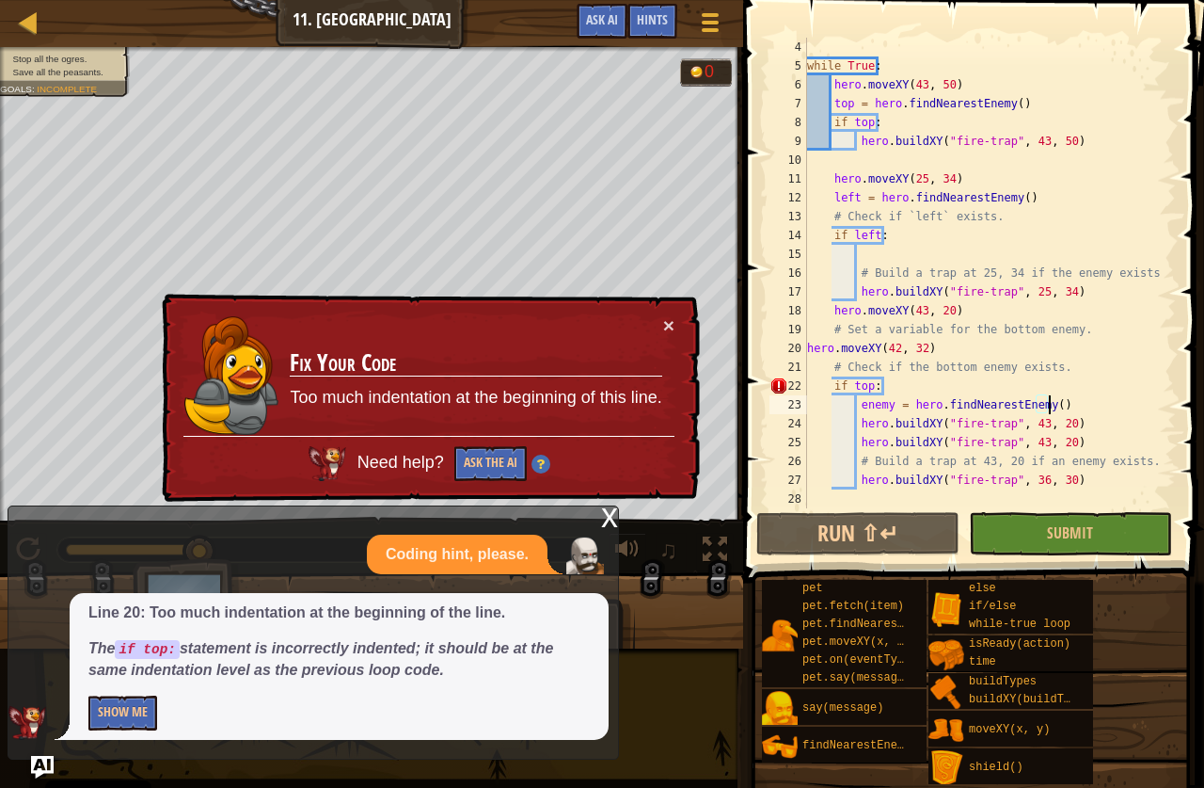
click at [826, 313] on div "while True : hero . moveXY ( 43 , 50 ) top = hero . findNearestEnemy ( ) if top…" at bounding box center [983, 292] width 359 height 508
click at [879, 391] on div "while True : hero . moveXY ( 43 , 50 ) top = hero . findNearestEnemy ( ) if top…" at bounding box center [983, 292] width 359 height 508
click at [136, 709] on button "Show Me" at bounding box center [122, 712] width 69 height 35
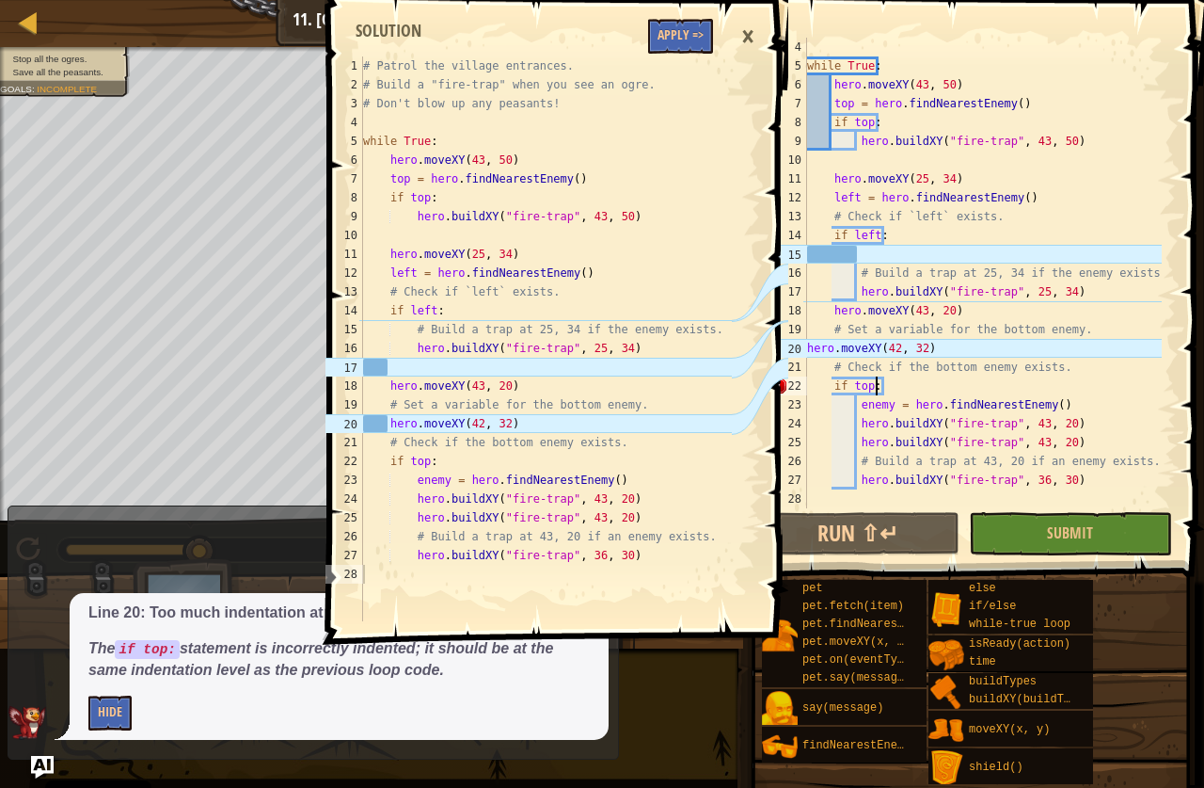
click at [805, 351] on div "20" at bounding box center [789, 348] width 38 height 19
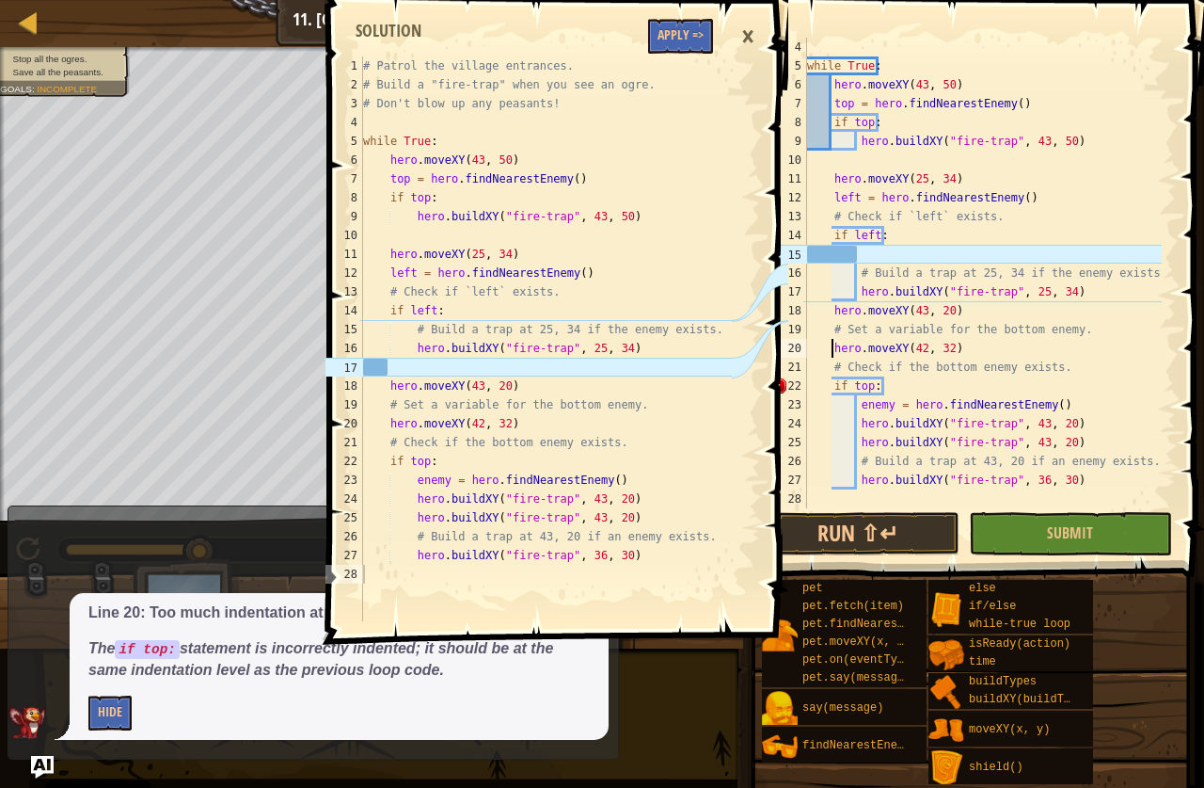
type textarea "hero.moveXY(42, 32)"
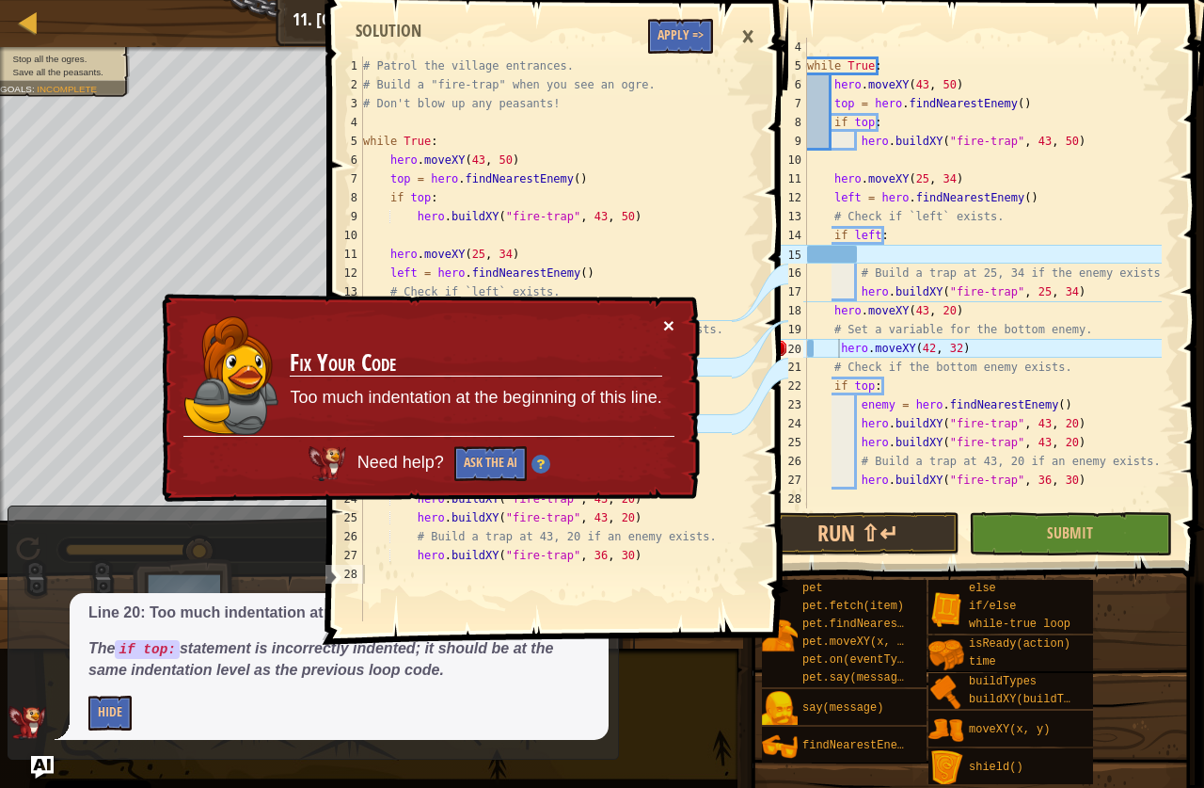
click at [672, 323] on button "×" at bounding box center [668, 325] width 11 height 20
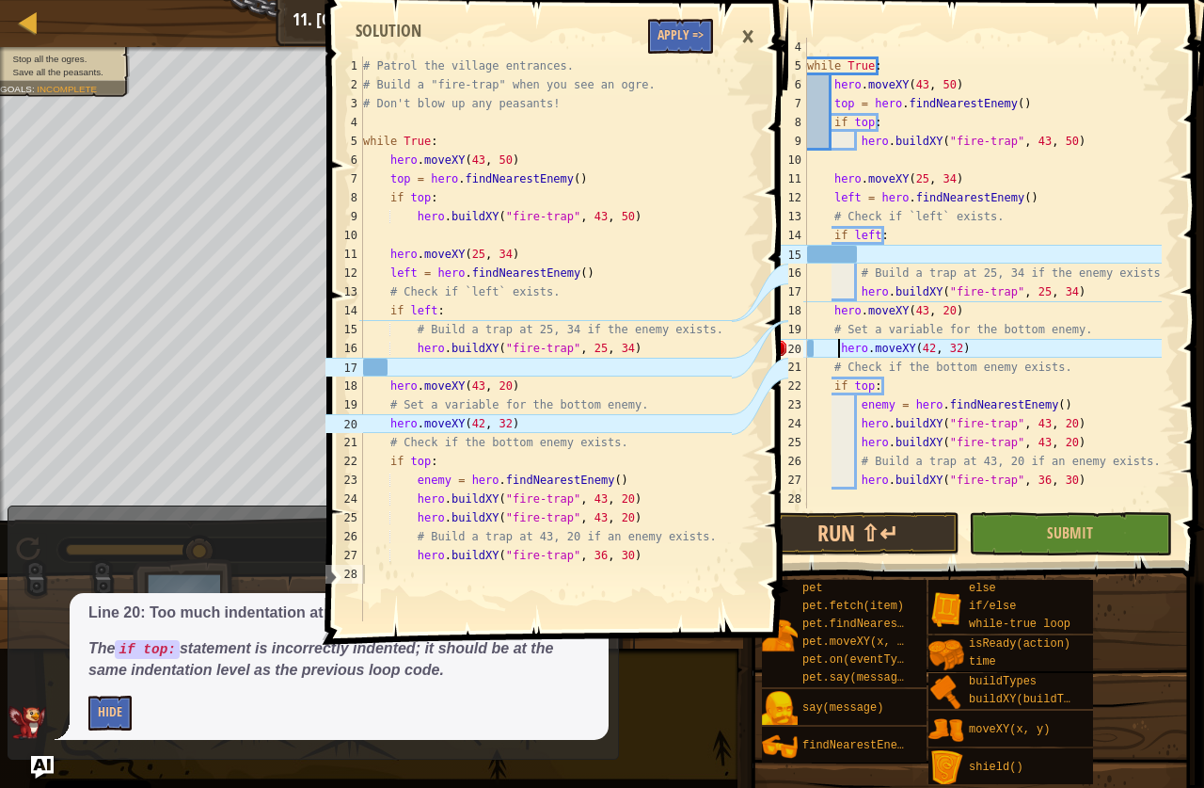
type textarea "hero.moveXY(43, 20)"
click at [371, 381] on div "# Patrol the village entrances. # Build a "fire-trap" when you see an ogre. # D…" at bounding box center [545, 357] width 373 height 602
click at [399, 384] on div "# Patrol the village entrances. # Build a "fire-trap" when you see an ogre. # D…" at bounding box center [545, 357] width 373 height 602
click at [390, 388] on div "# Patrol the village entrances. # Build a "fire-trap" when you see an ogre. # D…" at bounding box center [545, 357] width 373 height 602
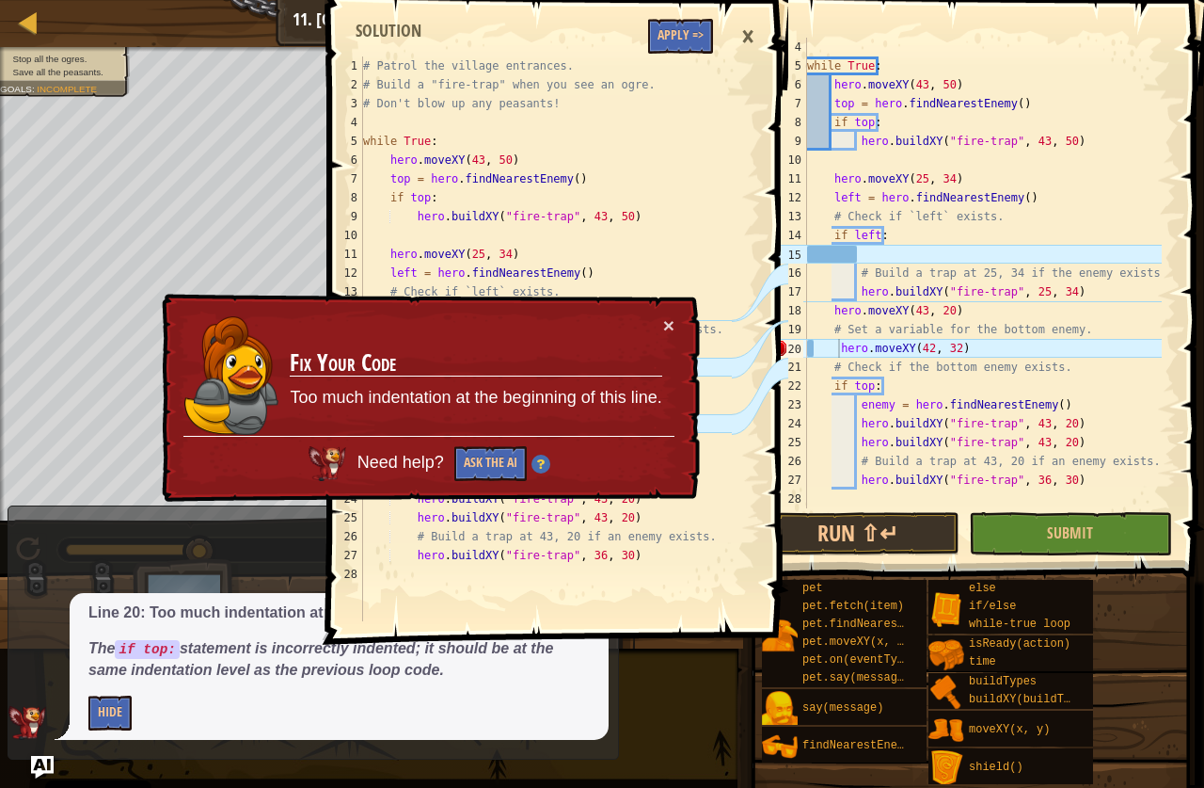
click at [659, 322] on td "Fix Your Code Too much indentation at the beginning of this line." at bounding box center [476, 375] width 374 height 121
click at [663, 322] on button "×" at bounding box center [668, 325] width 11 height 20
click at [663, 333] on button "×" at bounding box center [668, 325] width 11 height 20
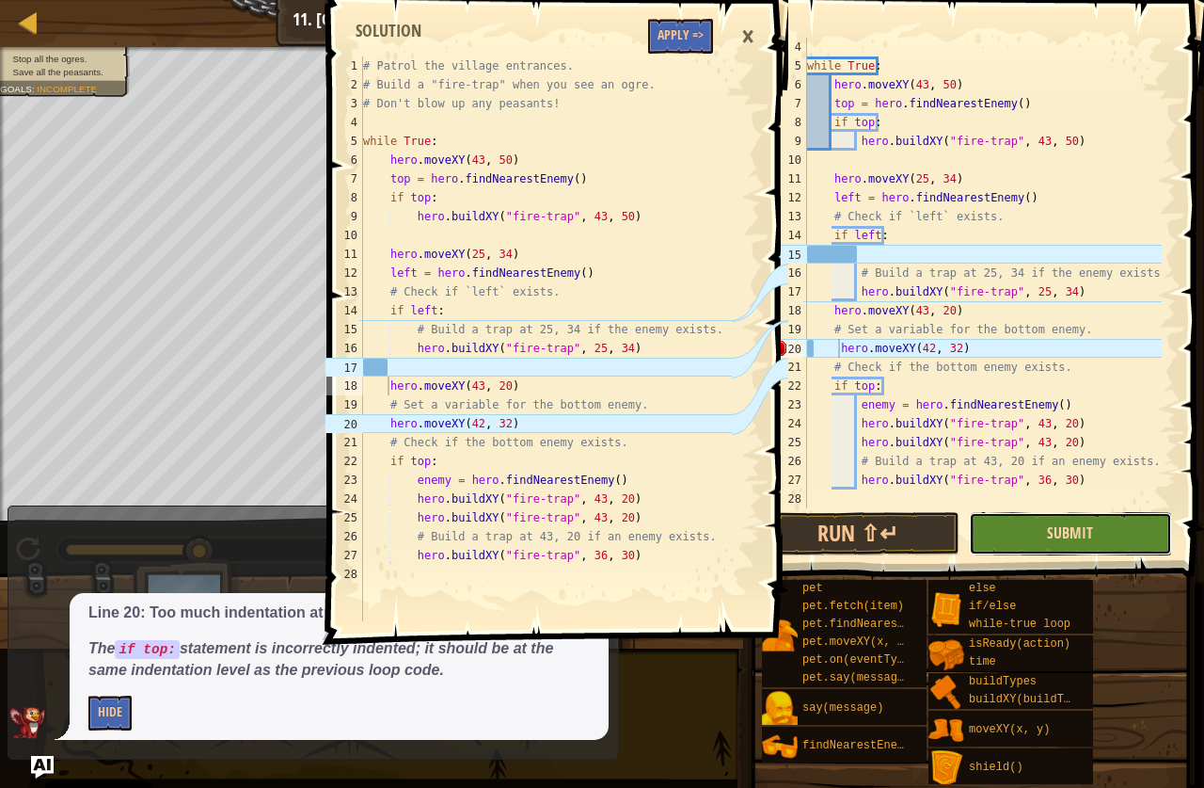
click at [1065, 530] on span "Submit" at bounding box center [1070, 532] width 46 height 21
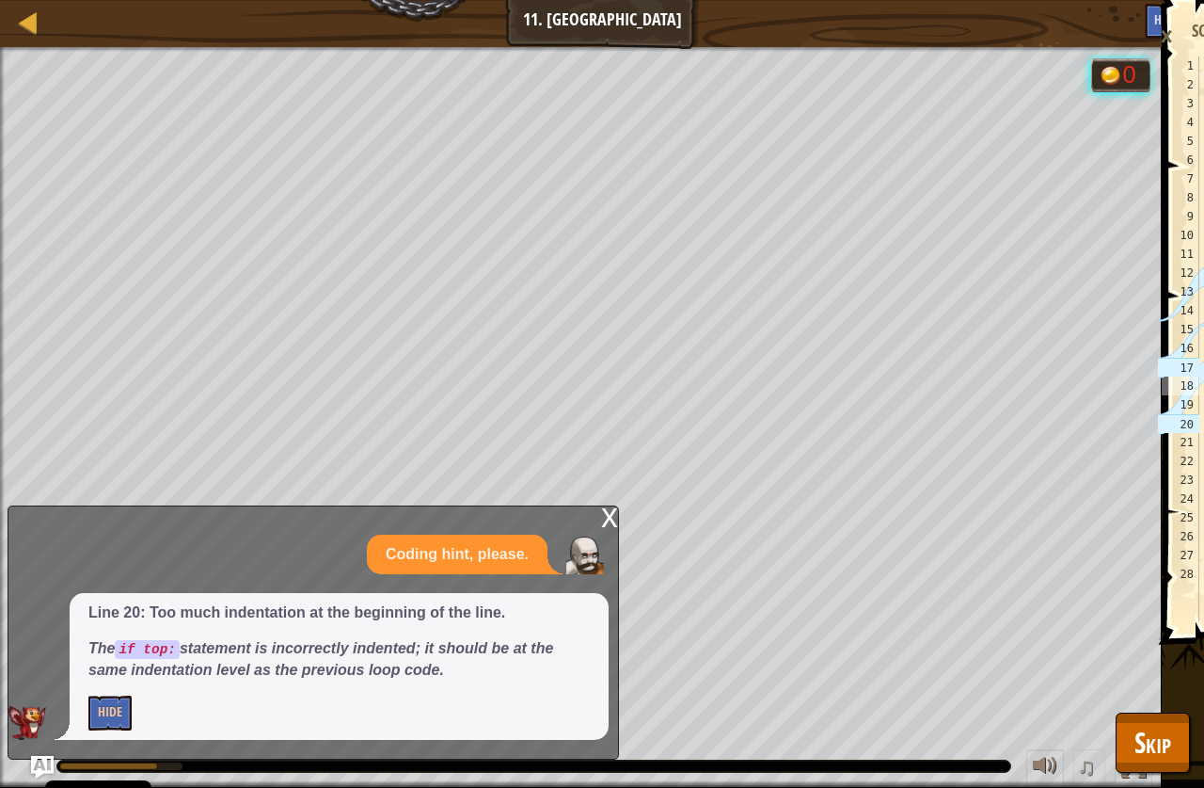
click at [617, 508] on div "Map Computer Science 2 11. Thornbush Farm Game Menu Done Hints Ask AI hero.move…" at bounding box center [602, 394] width 1204 height 788
click at [612, 506] on div "x" at bounding box center [609, 515] width 17 height 19
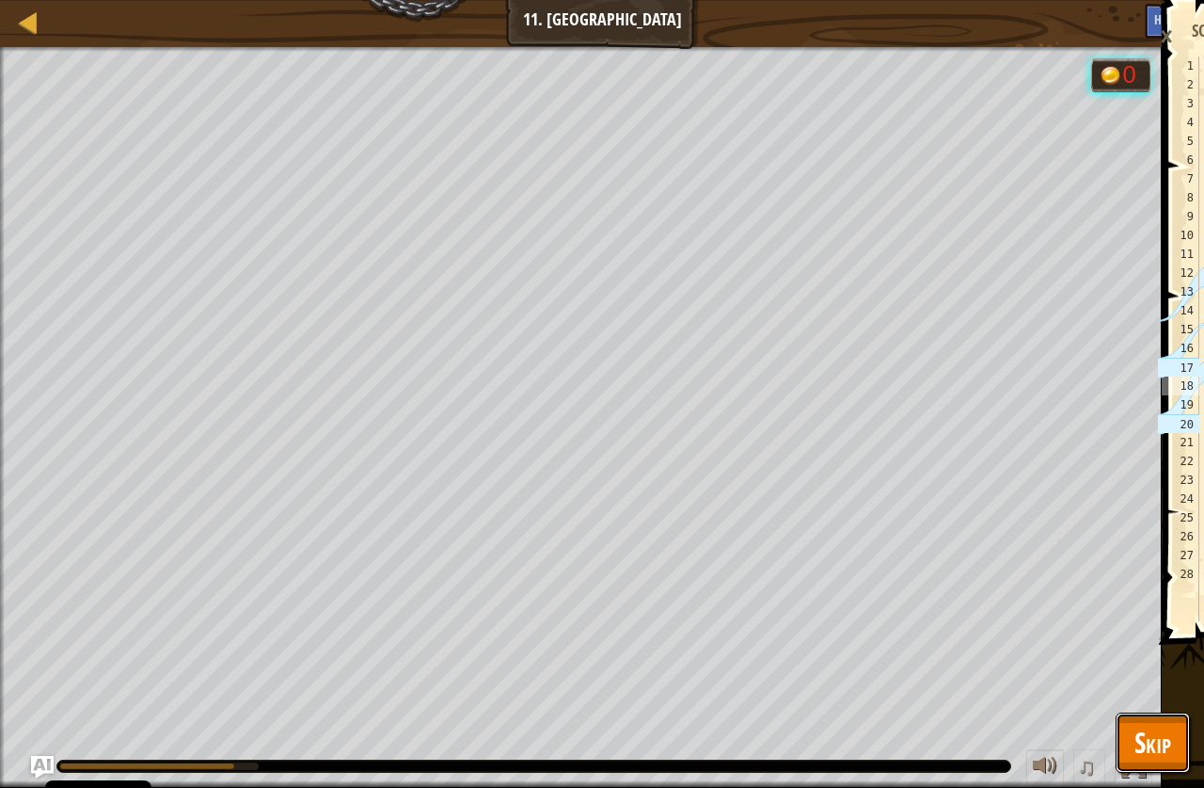
click at [1165, 769] on button "Skip" at bounding box center [1153, 742] width 74 height 60
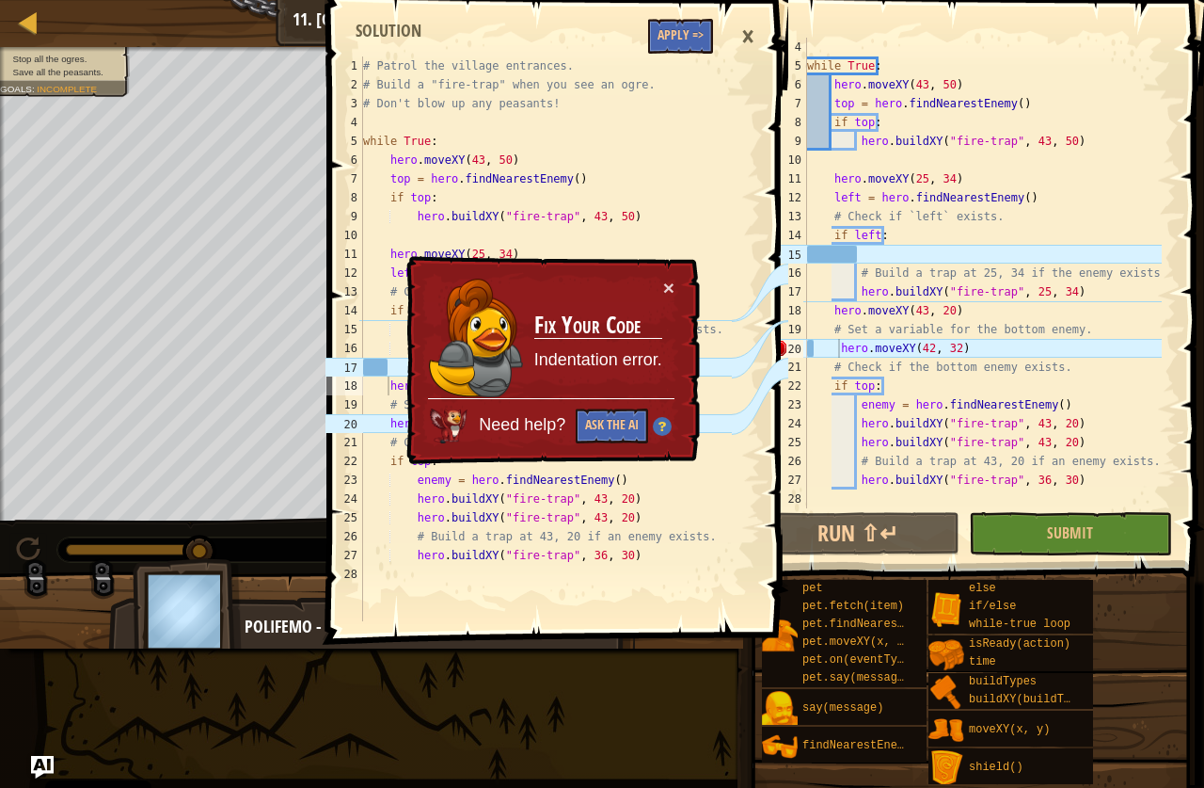
drag, startPoint x: 729, startPoint y: 32, endPoint x: 740, endPoint y: 31, distance: 10.4
click at [740, 31] on div "hero.moveXY(43, 20) 1 2 3 4 5 6 7 8 9 10 11 12 13 14 15 16 17 18 19 20 21 22 23…" at bounding box center [555, 317] width 467 height 616
click at [742, 29] on div "×" at bounding box center [748, 36] width 32 height 43
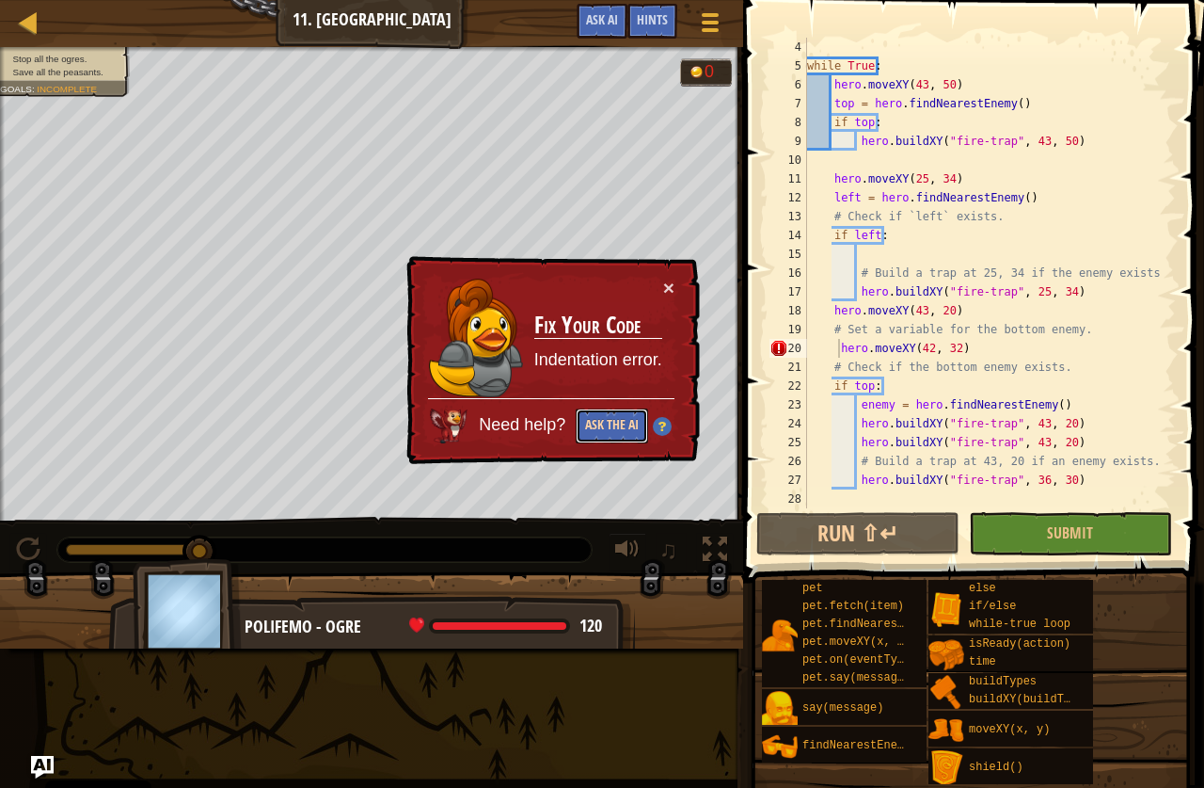
click at [602, 425] on button "Ask the AI" at bounding box center [612, 425] width 72 height 35
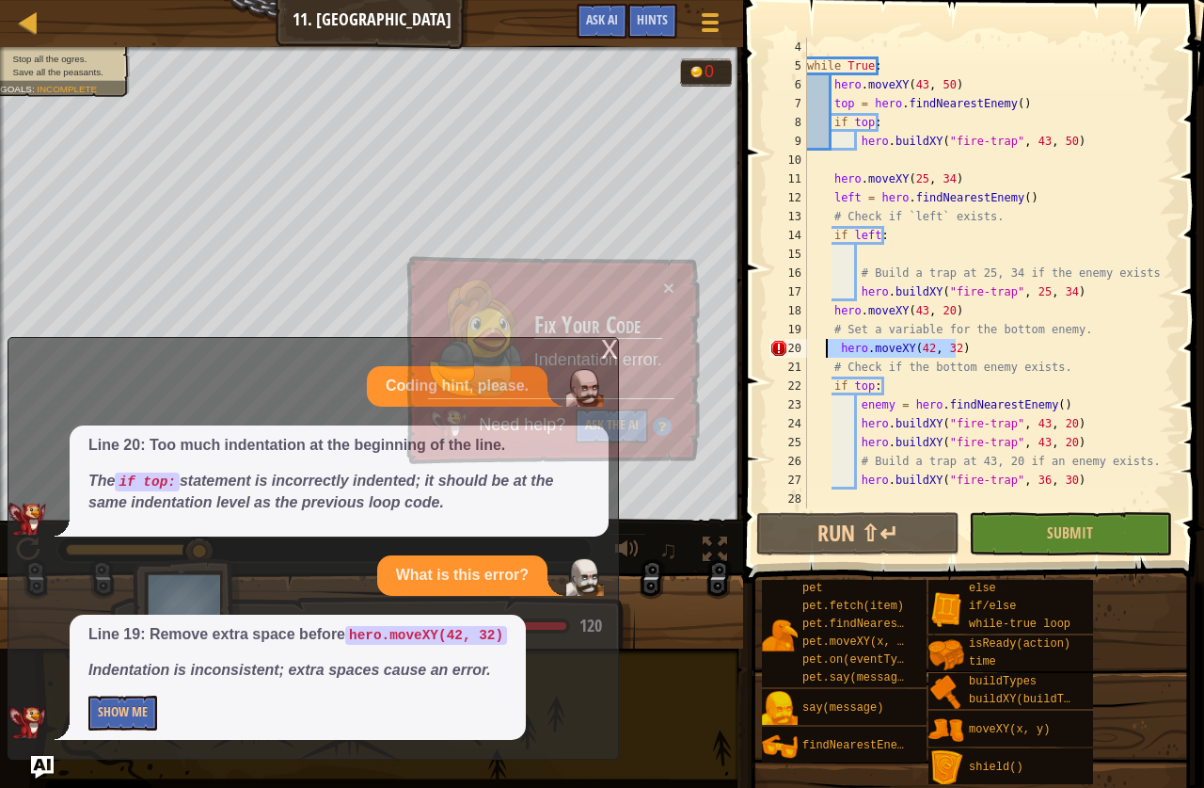
drag, startPoint x: 978, startPoint y: 353, endPoint x: 828, endPoint y: 353, distance: 149.6
click at [828, 353] on div "while True : hero . moveXY ( 43 , 50 ) top = hero . findNearestEnemy ( ) if top…" at bounding box center [983, 292] width 359 height 508
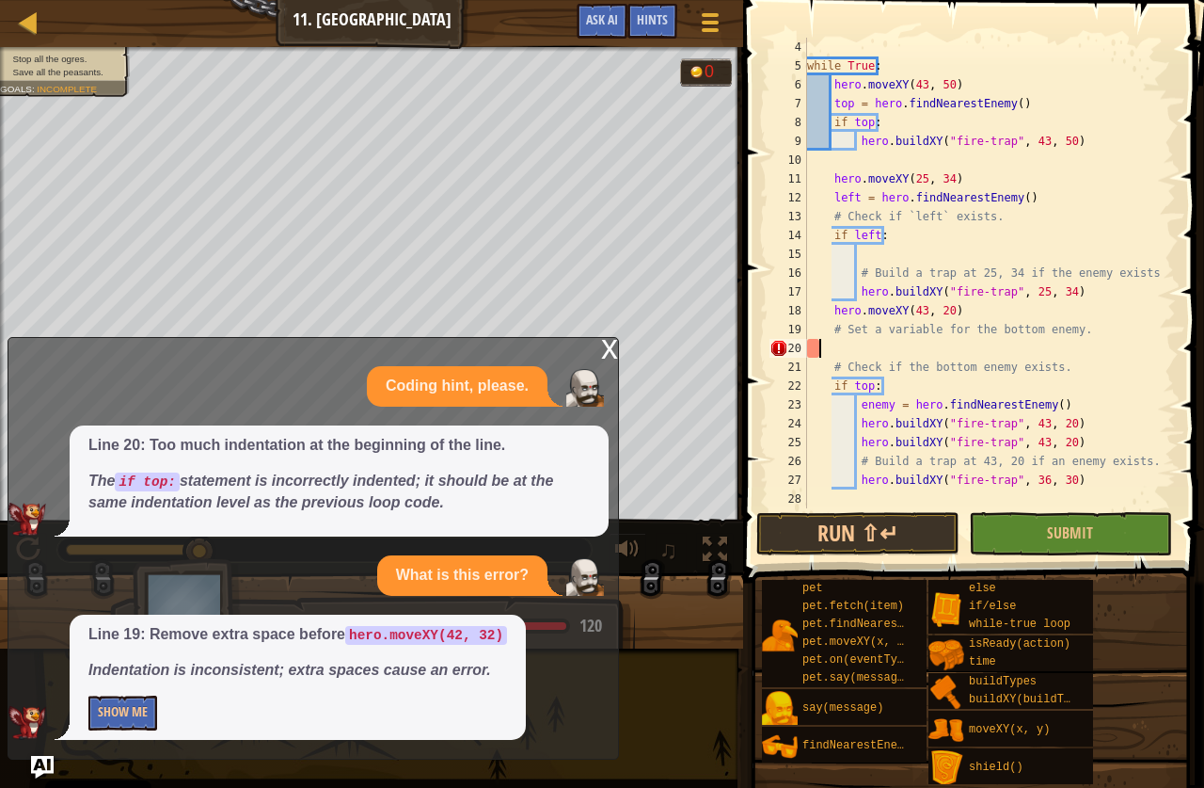
scroll to position [8, 0]
type textarea "# Set a variable for the bottom enemy."
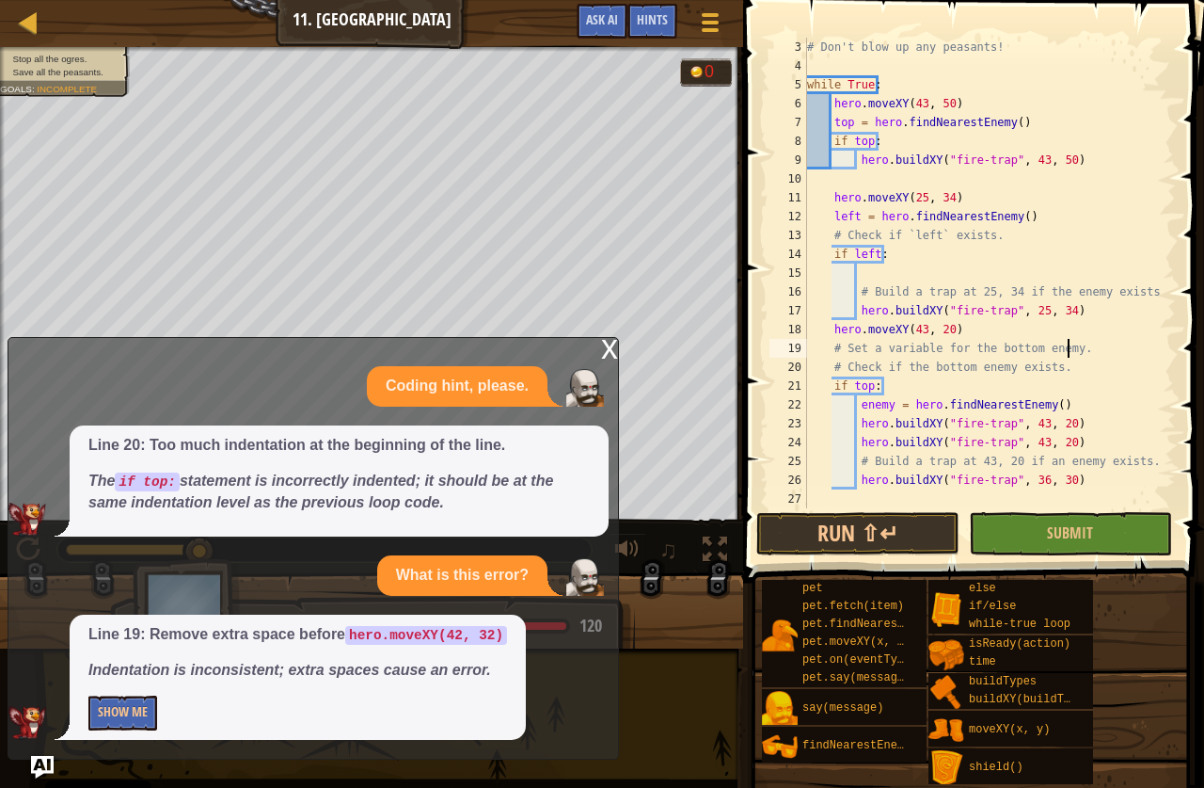
scroll to position [38, 0]
click at [1107, 512] on button "Submit" at bounding box center [1070, 533] width 203 height 43
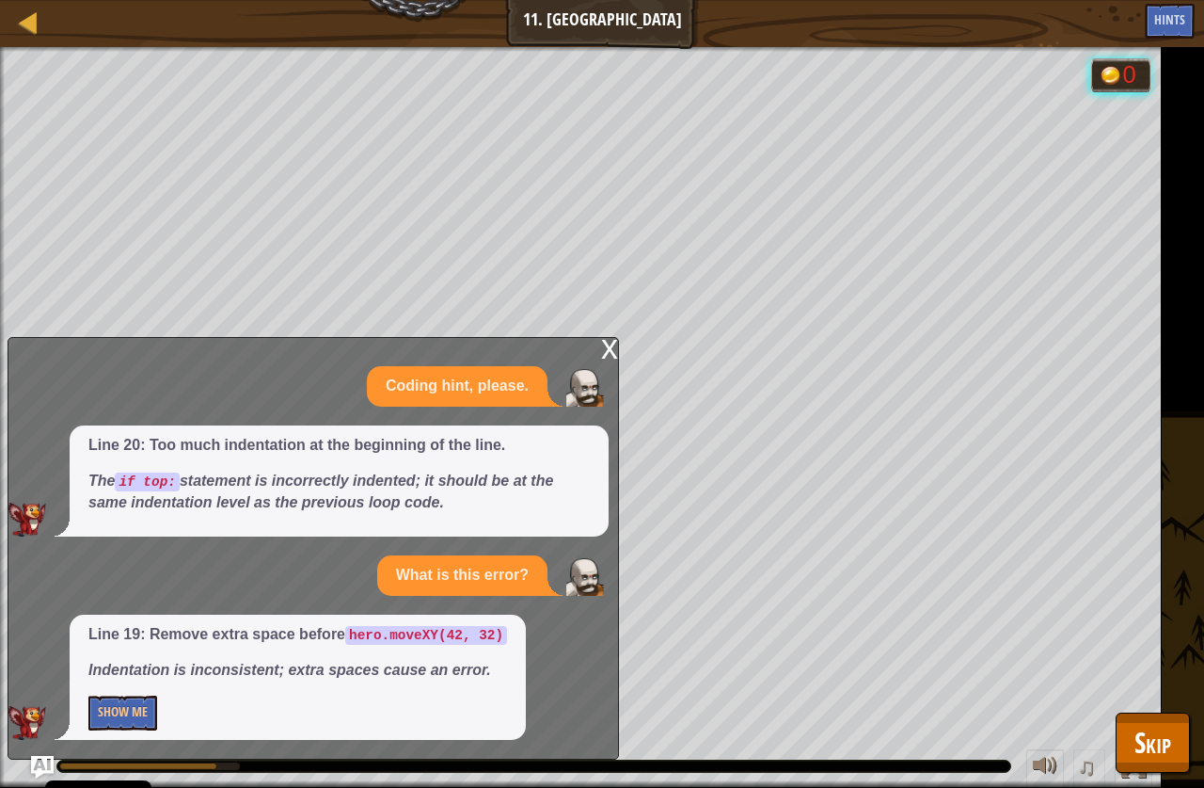
click at [598, 340] on div "x Coding hint, please. Line 20: Too much indentation at the beginning of the li…" at bounding box center [314, 548] width 612 height 423
click at [611, 343] on div "x" at bounding box center [609, 347] width 17 height 19
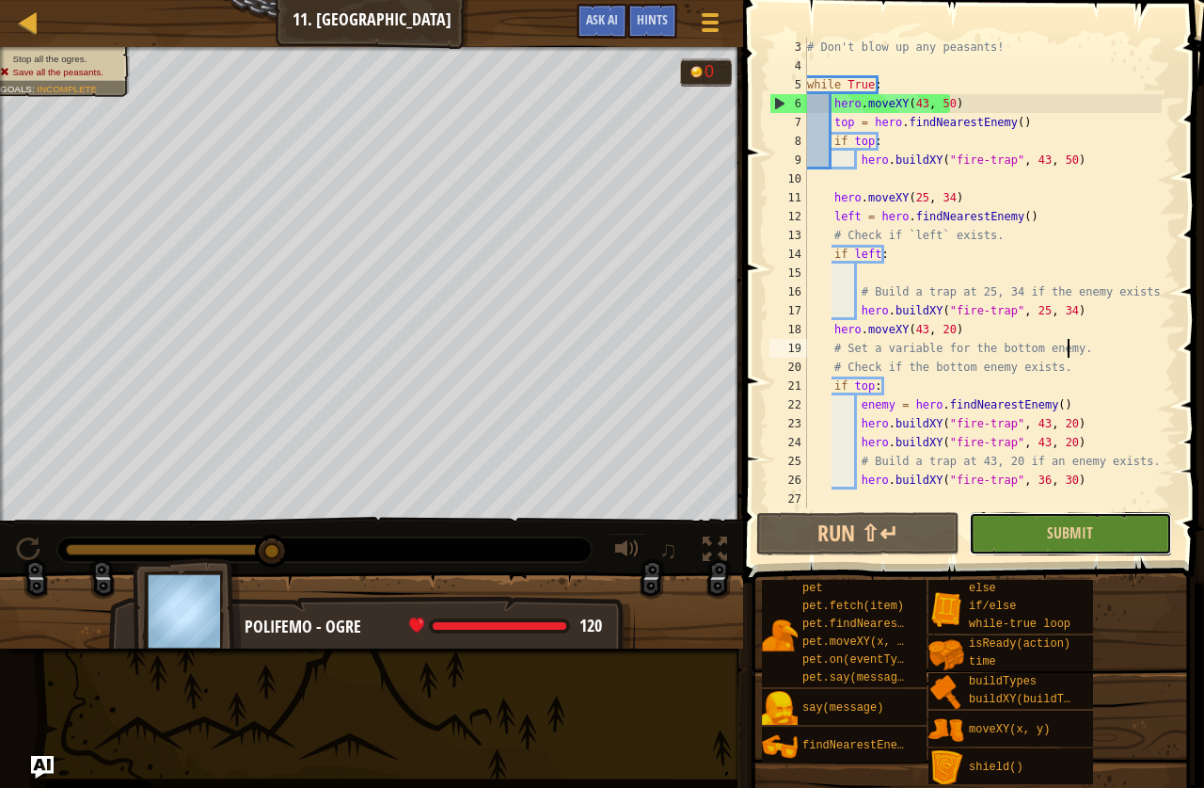
click at [1067, 522] on button "Submit" at bounding box center [1070, 533] width 203 height 43
click at [1046, 536] on button "Submit" at bounding box center [1070, 533] width 203 height 43
click at [30, 774] on div "Map Computer Science 2 11. Thornbush Farm Game Menu Done Hints Ask AI hero.move…" at bounding box center [602, 394] width 1204 height 788
click at [35, 757] on img "Ask AI" at bounding box center [42, 767] width 24 height 24
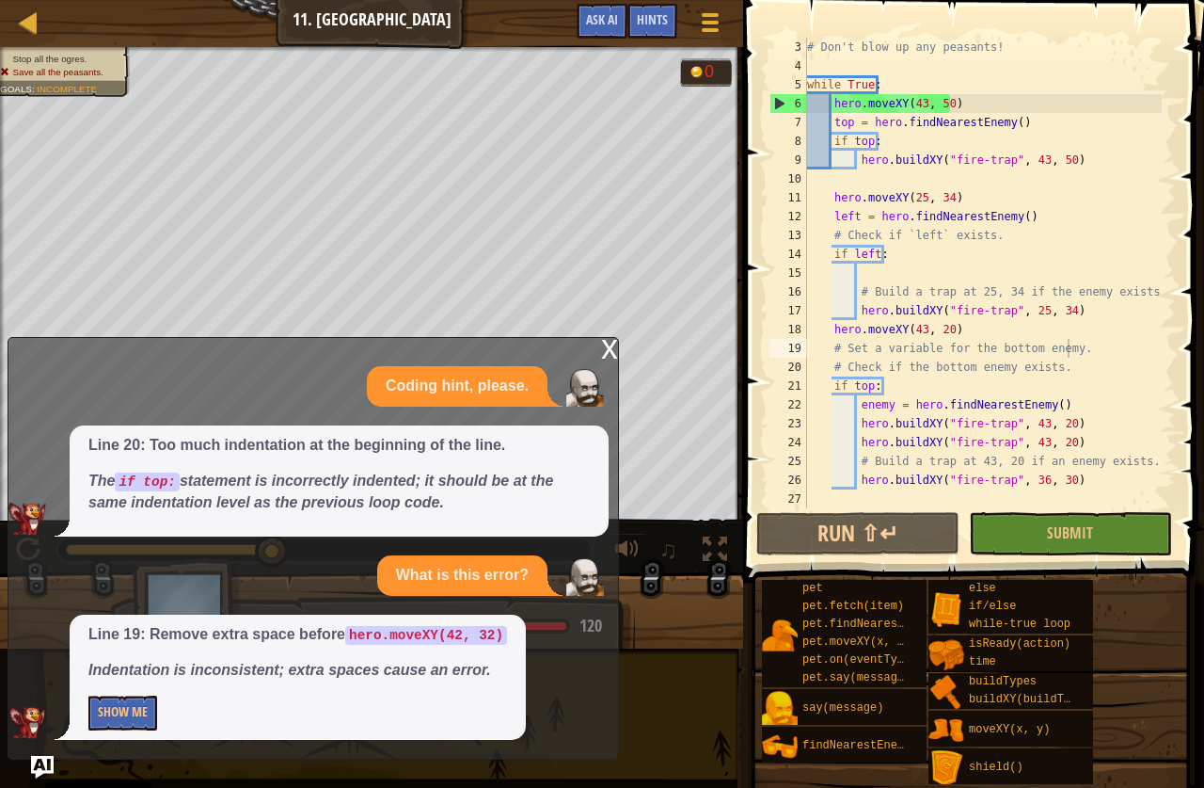
click at [613, 353] on div "x" at bounding box center [609, 347] width 17 height 19
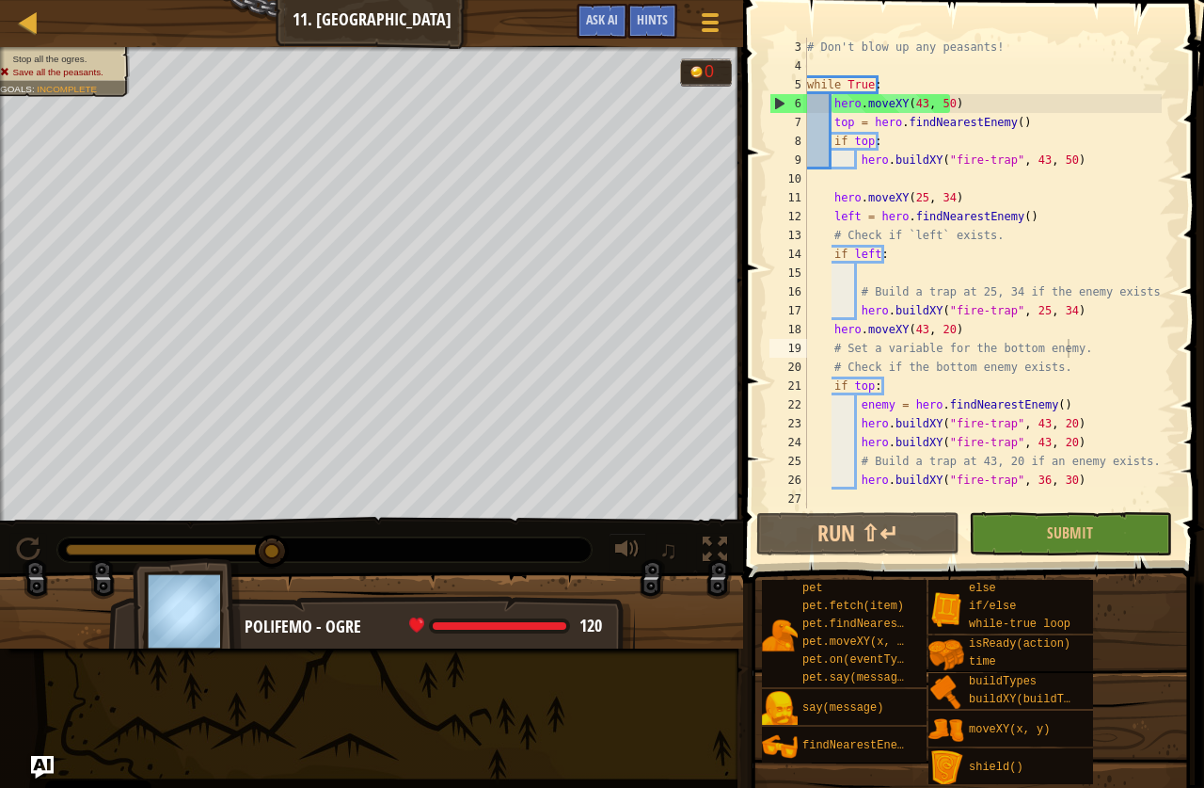
drag, startPoint x: 279, startPoint y: 549, endPoint x: 203, endPoint y: 559, distance: 76.0
click at [197, 545] on div "Stop all the ogres. Save all the peasants. Goals : Incomplete 0 ♫ Polifemo - og…" at bounding box center [602, 347] width 1204 height 601
drag, startPoint x: 216, startPoint y: 541, endPoint x: 272, endPoint y: 544, distance: 55.6
click at [218, 541] on div "Stop all the ogres. Save all the peasants. Goals : Incomplete 0 ♫ Polifemo - og…" at bounding box center [602, 347] width 1204 height 601
click at [908, 525] on button "Run ⇧↵" at bounding box center [858, 533] width 203 height 43
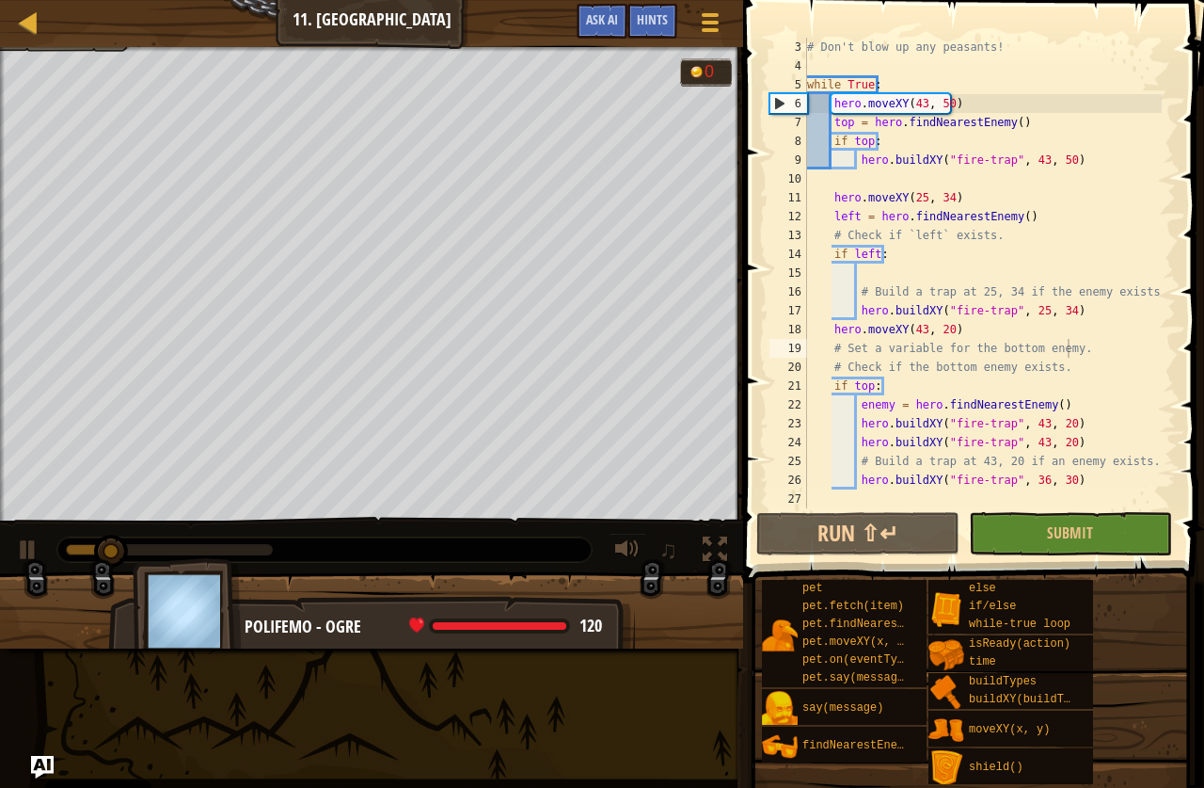
drag, startPoint x: 86, startPoint y: 554, endPoint x: 141, endPoint y: 552, distance: 55.6
click at [141, 552] on div "Stop all the ogres. Save all the peasants. Goals : Incomplete 0 ♫ Polifemo - og…" at bounding box center [602, 347] width 1204 height 601
click at [745, 540] on span at bounding box center [976, 264] width 476 height 638
click at [715, 547] on div "Stop all the ogres. Save all the peasants. Goals : Incomplete 0 ♫ Polifemo - og…" at bounding box center [602, 347] width 1204 height 601
click at [702, 550] on div "Stop all the ogres. Save all the peasants. Goals : Incomplete 0 ♫ Polifemo - og…" at bounding box center [602, 347] width 1204 height 601
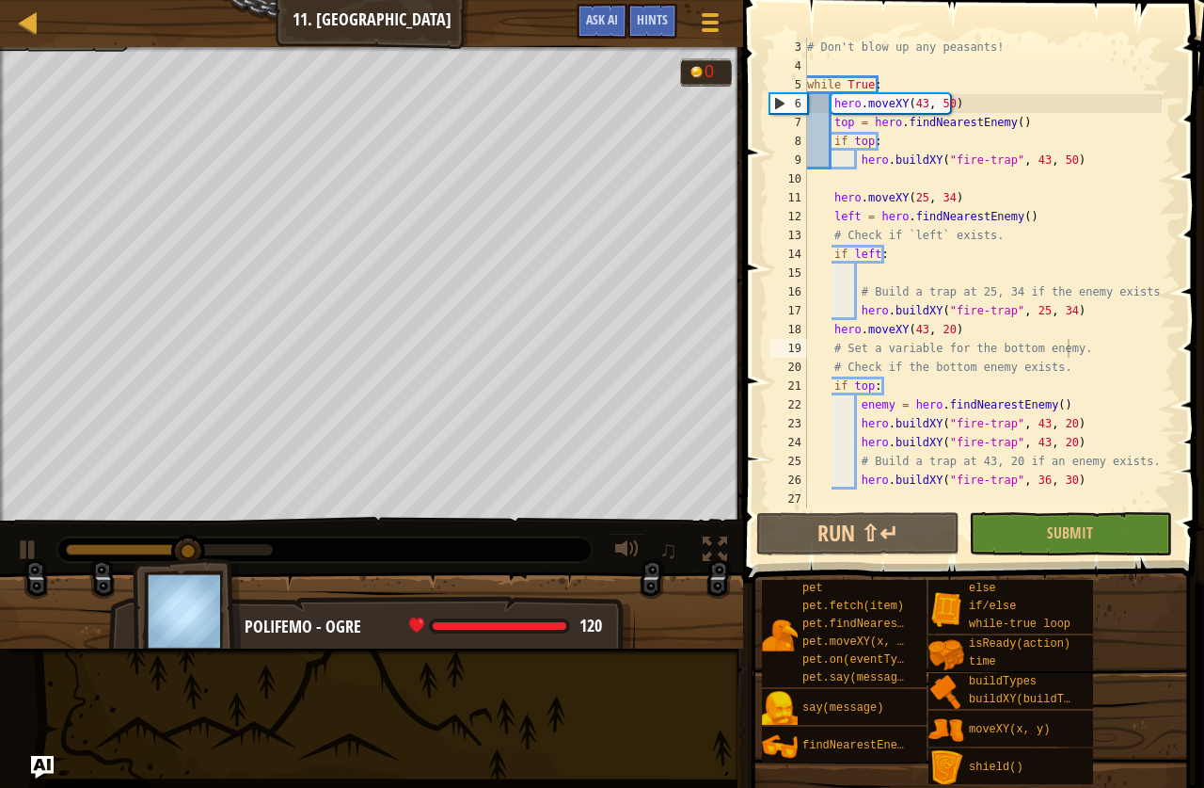
click at [176, 554] on div "Stop all the ogres. Save all the peasants. Goals : Incomplete 0 ♫ Polifemo - og…" at bounding box center [602, 347] width 1204 height 601
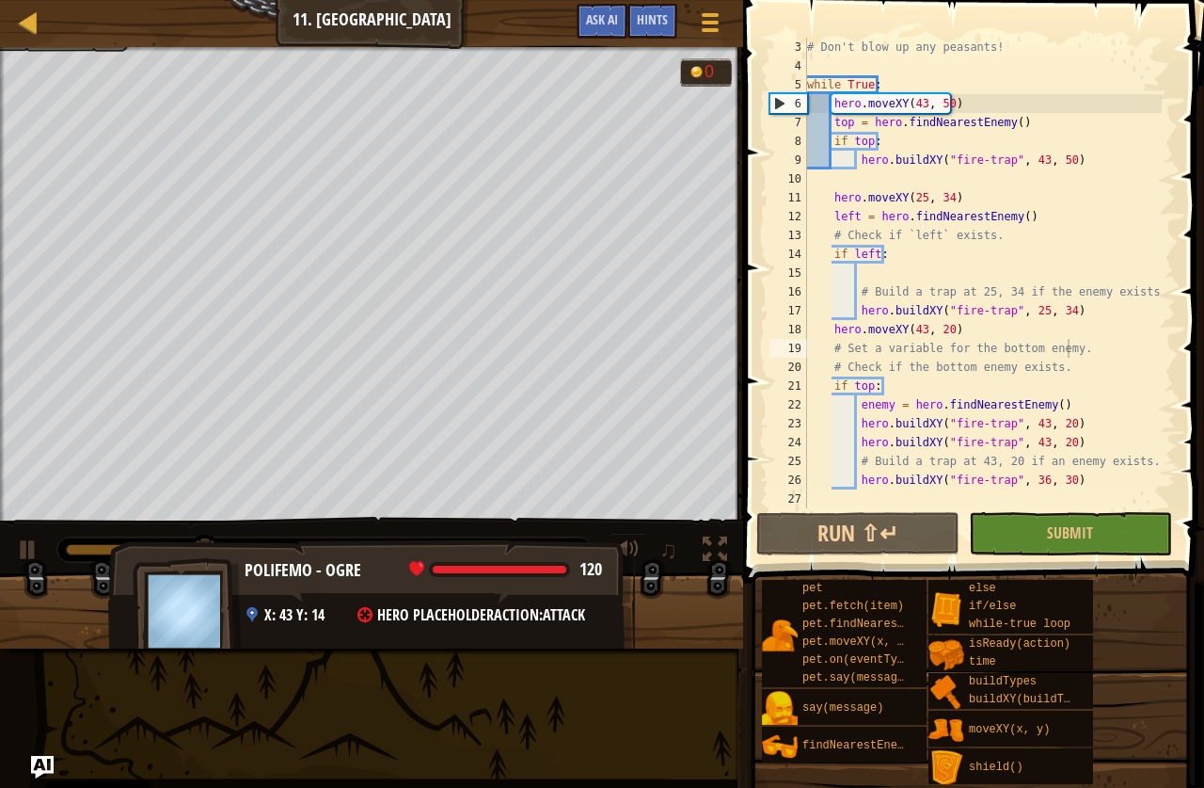
click at [264, 641] on div "Polifemo - ogre 120 x: 43 y: 14 Hero Placeholder action: attack" at bounding box center [371, 617] width 527 height 156
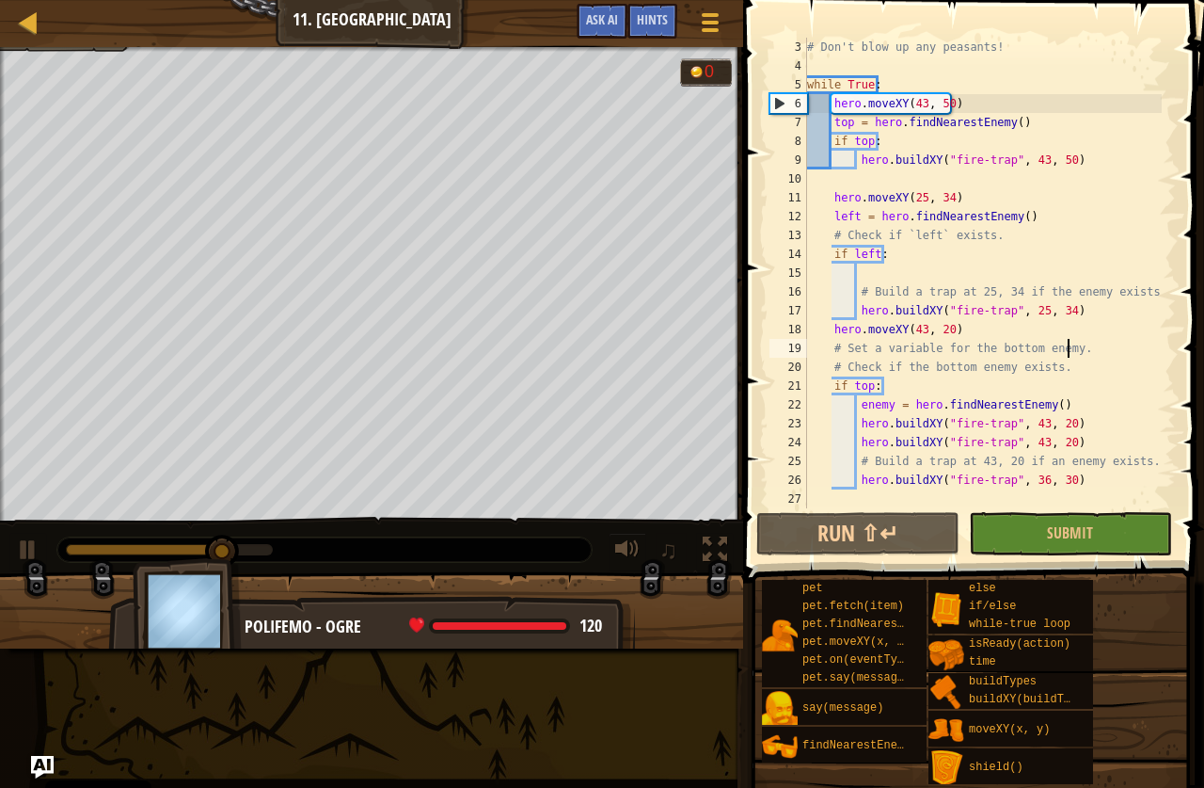
drag, startPoint x: 294, startPoint y: 619, endPoint x: 340, endPoint y: 524, distance: 105.6
click at [297, 661] on span "x: 43 y: 14" at bounding box center [294, 671] width 60 height 21
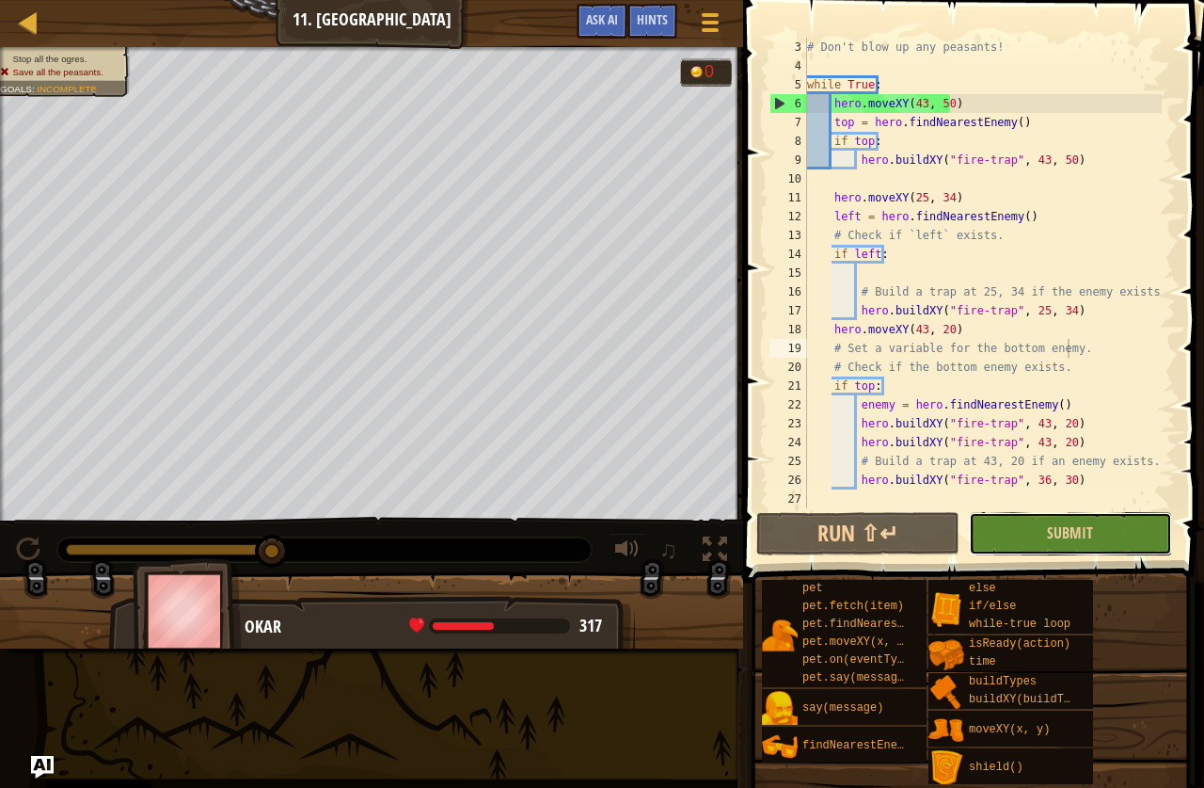
click at [1048, 551] on button "Submit" at bounding box center [1070, 533] width 203 height 43
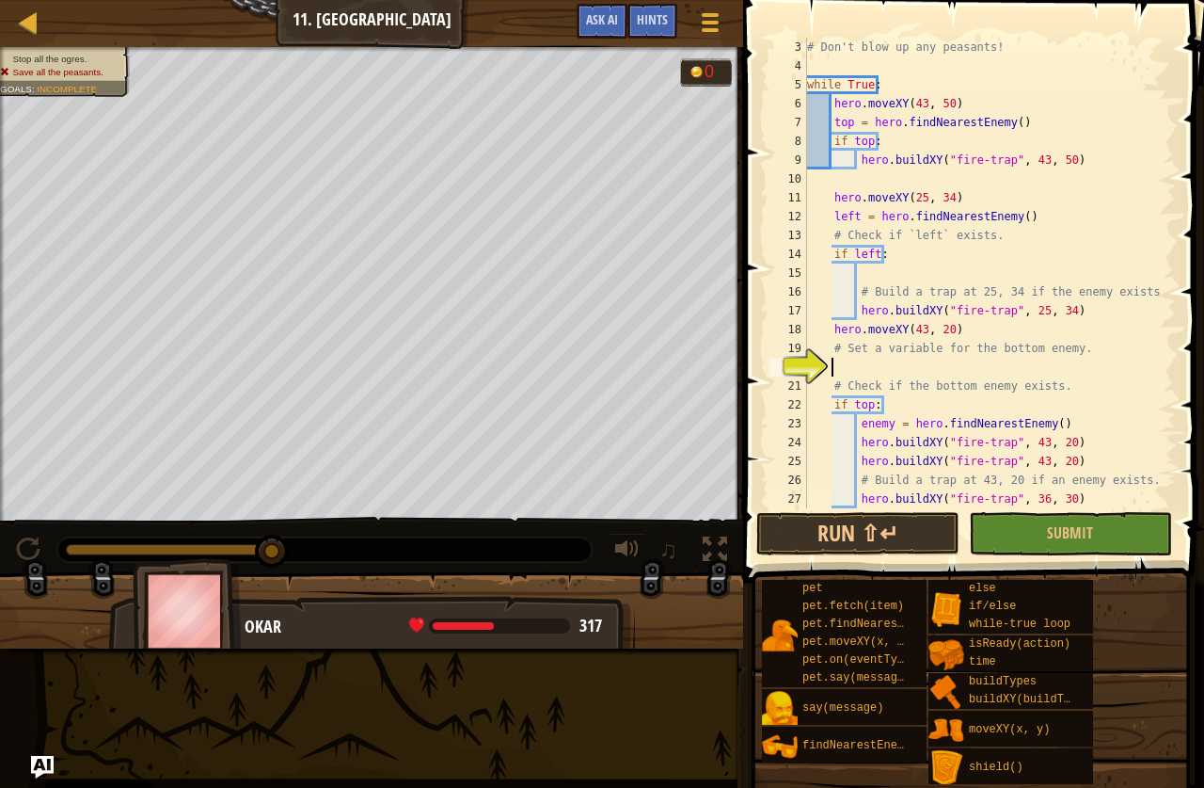
type textarea "b"
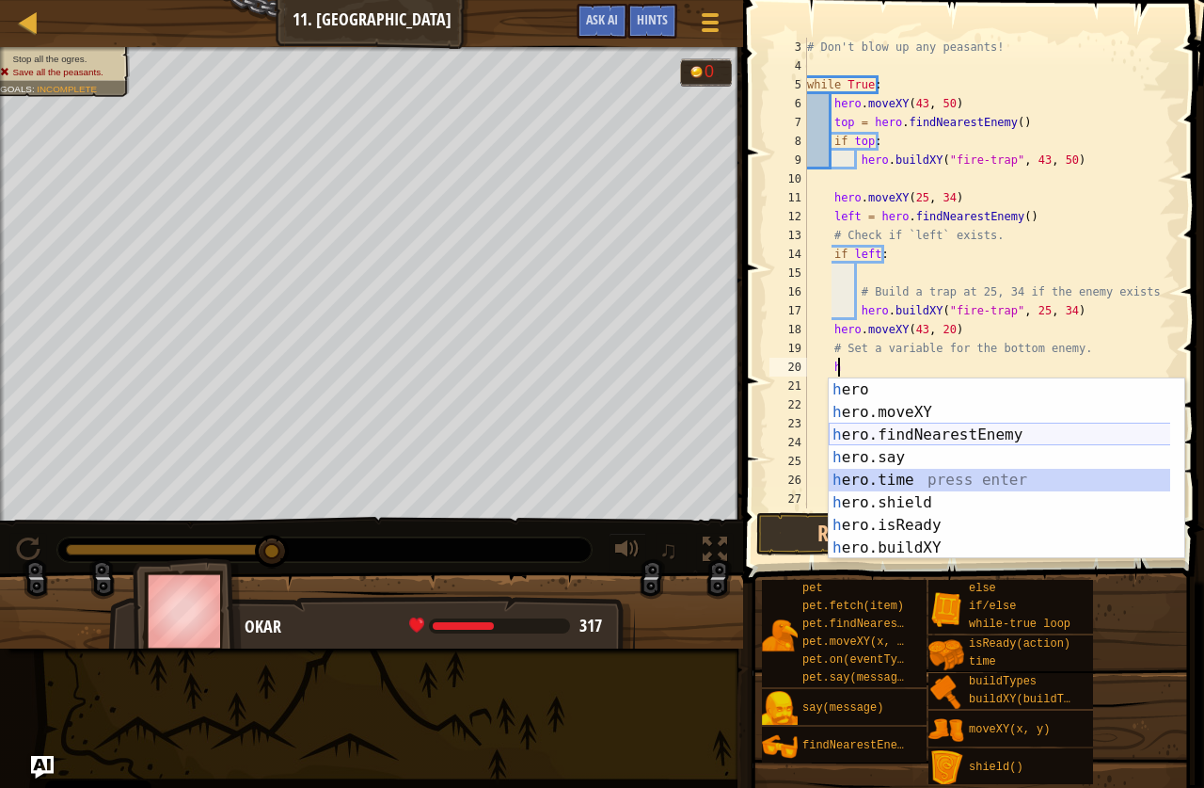
drag, startPoint x: 908, startPoint y: 485, endPoint x: 901, endPoint y: 453, distance: 32.9
click at [901, 453] on div "h ero press enter h ero.moveXY press enter h ero.findNearestEnemy press enter h…" at bounding box center [1007, 491] width 356 height 226
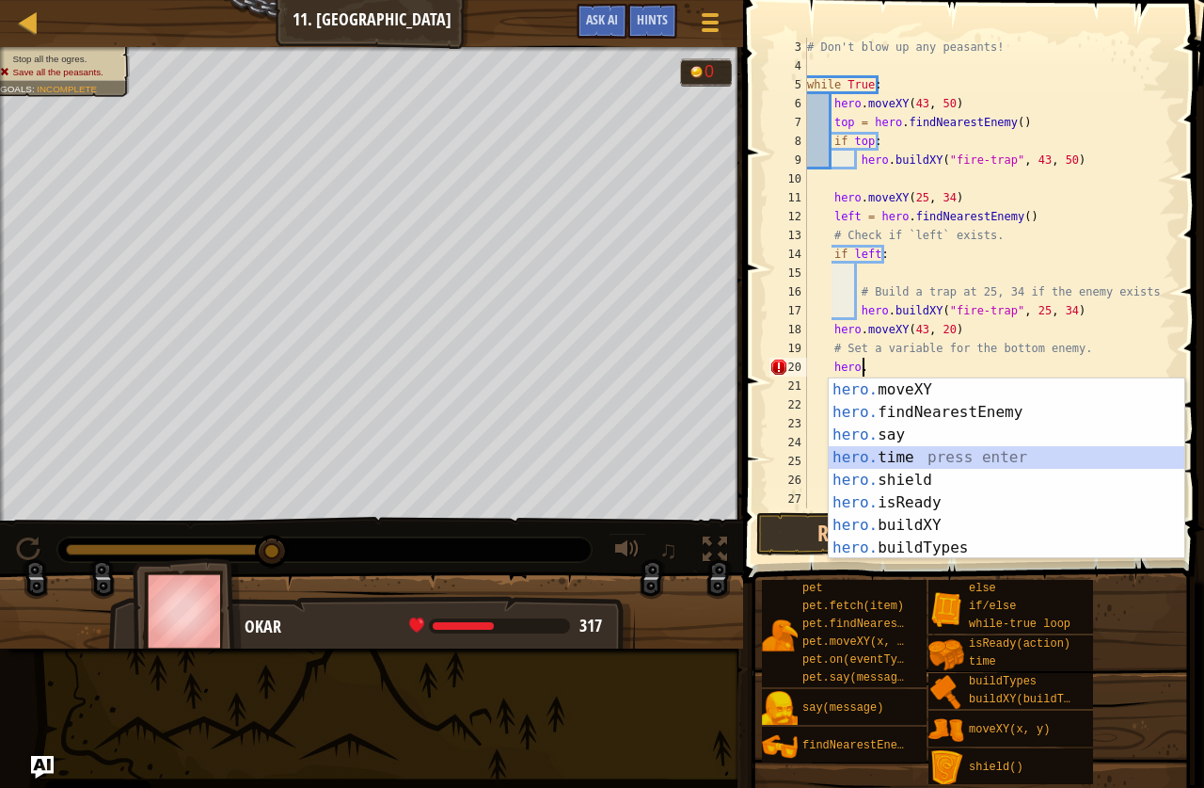
click at [869, 446] on div "hero. moveXY press enter hero. findNearestEnemy press enter hero. say press ent…" at bounding box center [1007, 491] width 356 height 226
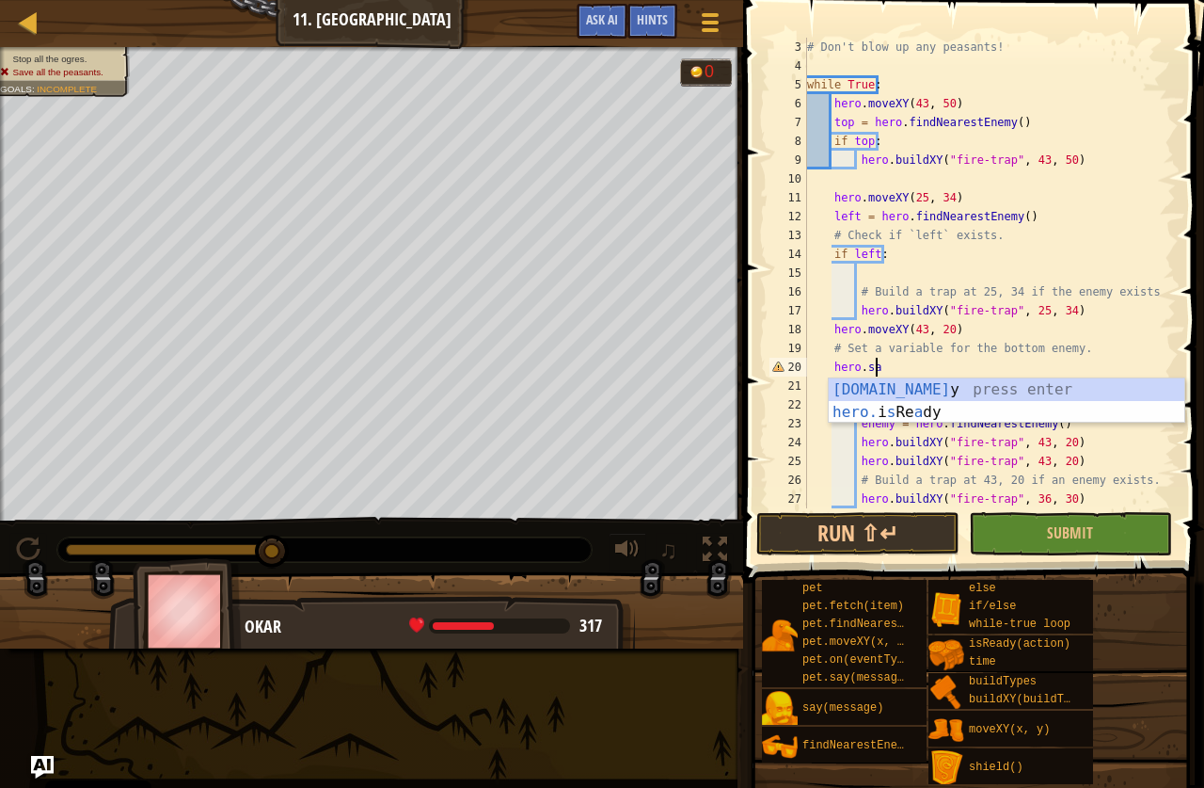
scroll to position [8, 6]
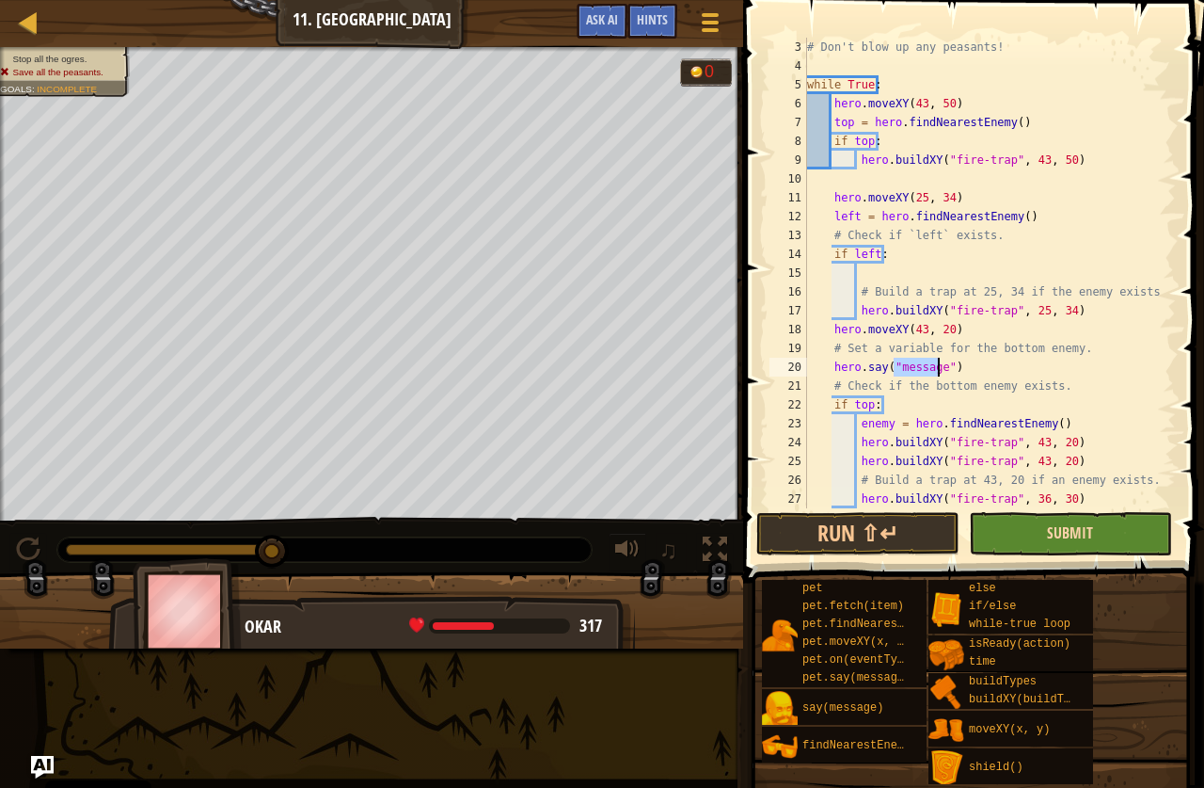
type textarea "hero.say("message")"
drag, startPoint x: 1073, startPoint y: 541, endPoint x: 1073, endPoint y: 530, distance: 11.3
click at [1073, 540] on span "Submit" at bounding box center [1070, 532] width 46 height 21
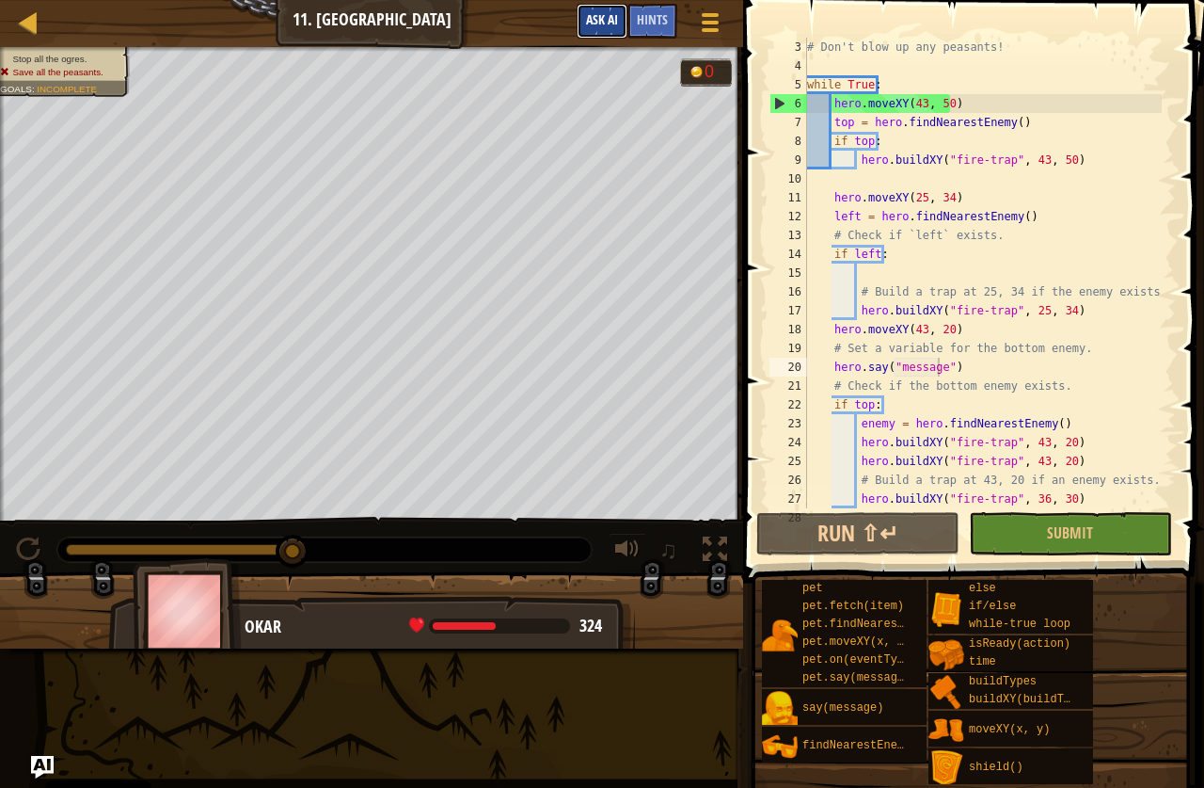
click at [612, 14] on span "Ask AI" at bounding box center [602, 19] width 32 height 18
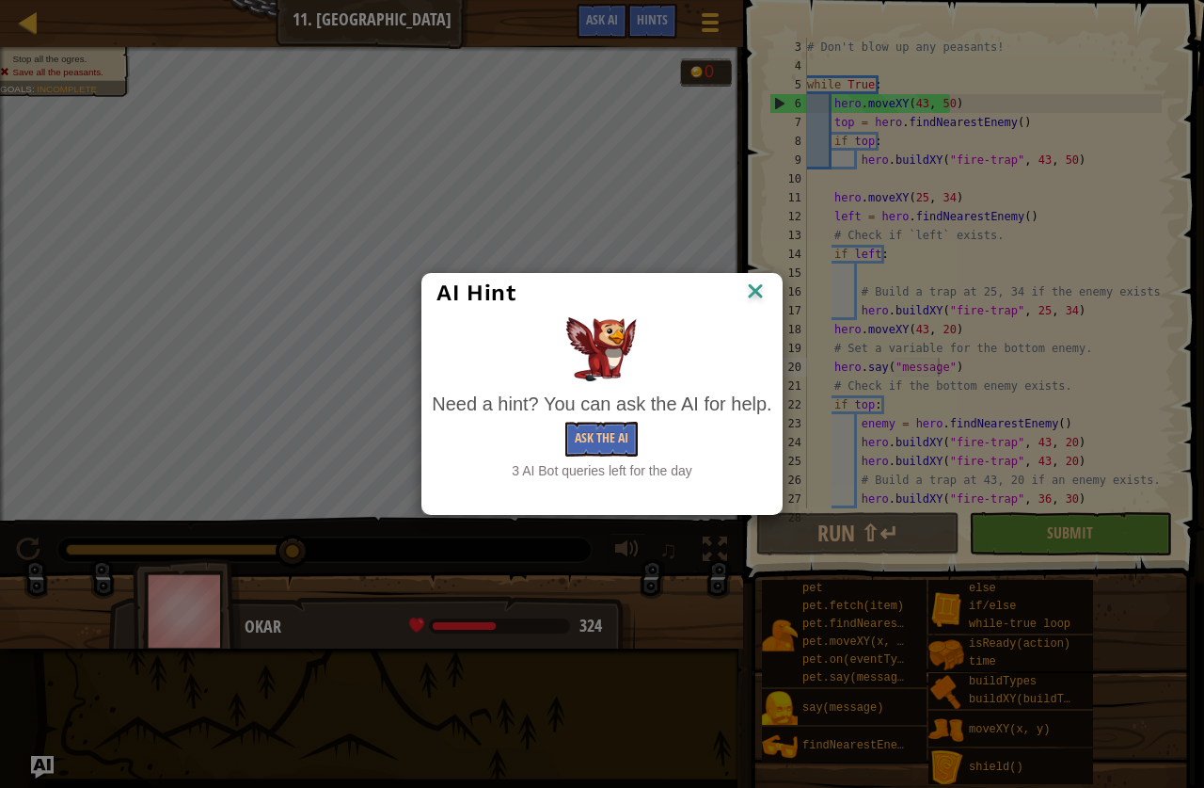
click at [854, 433] on div "AI Hint Need a hint? You can ask the AI for help. Ask the AI 3 AI Bot queries l…" at bounding box center [602, 394] width 1204 height 788
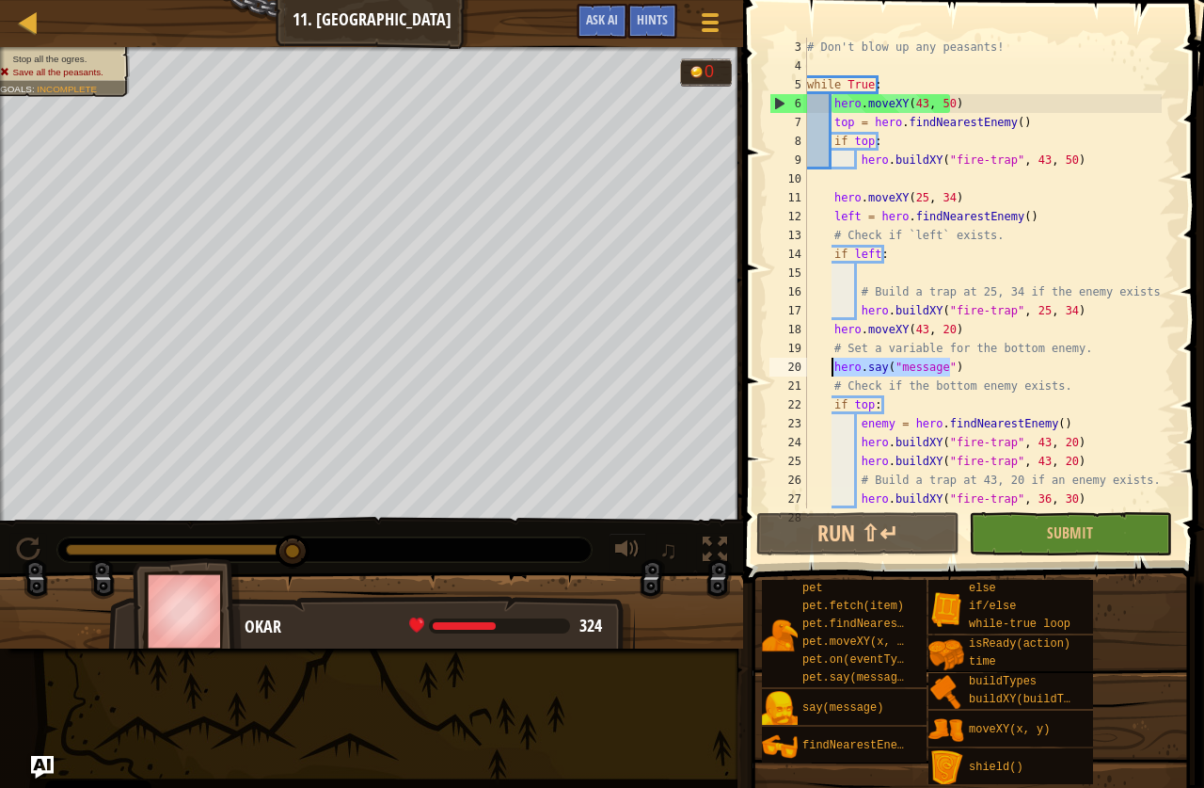
drag, startPoint x: 975, startPoint y: 359, endPoint x: 830, endPoint y: 366, distance: 145.1
click at [830, 366] on div "# Don't blow up any peasants! while True : hero . moveXY ( 43 , 50 ) top = hero…" at bounding box center [983, 292] width 359 height 508
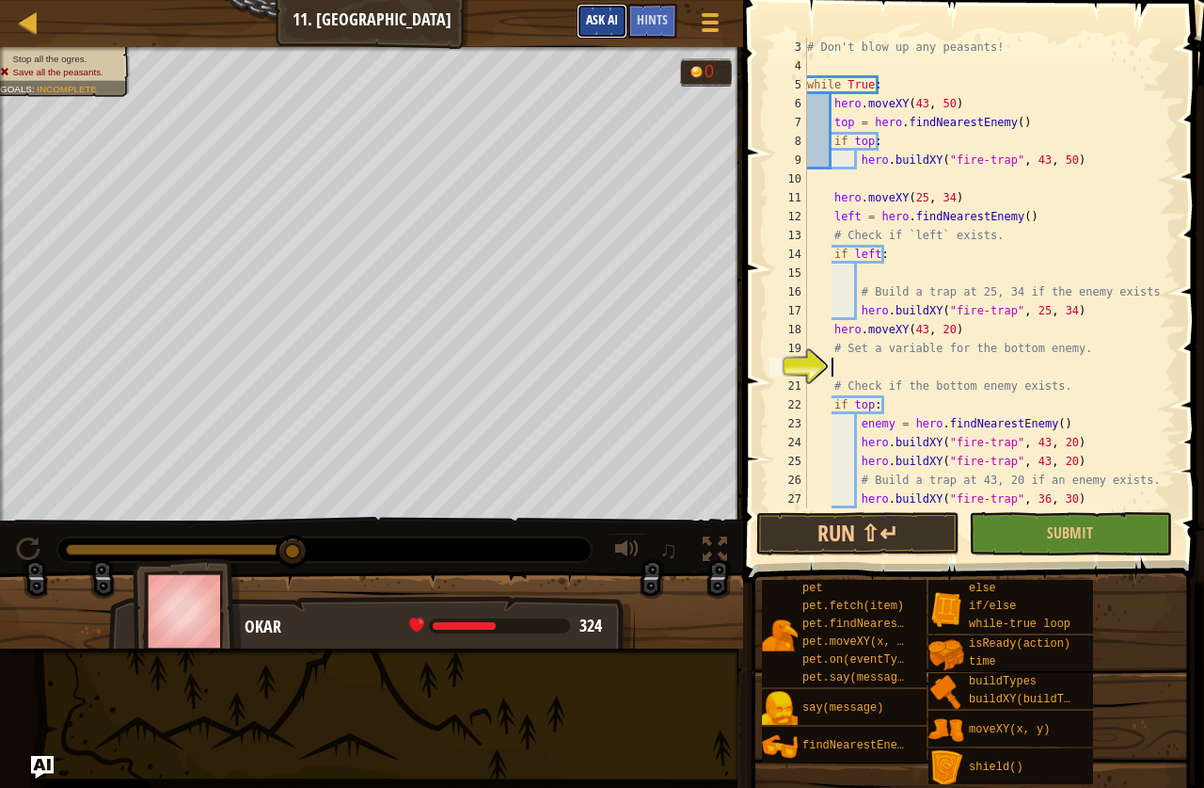
click at [619, 21] on button "Ask AI" at bounding box center [602, 21] width 51 height 35
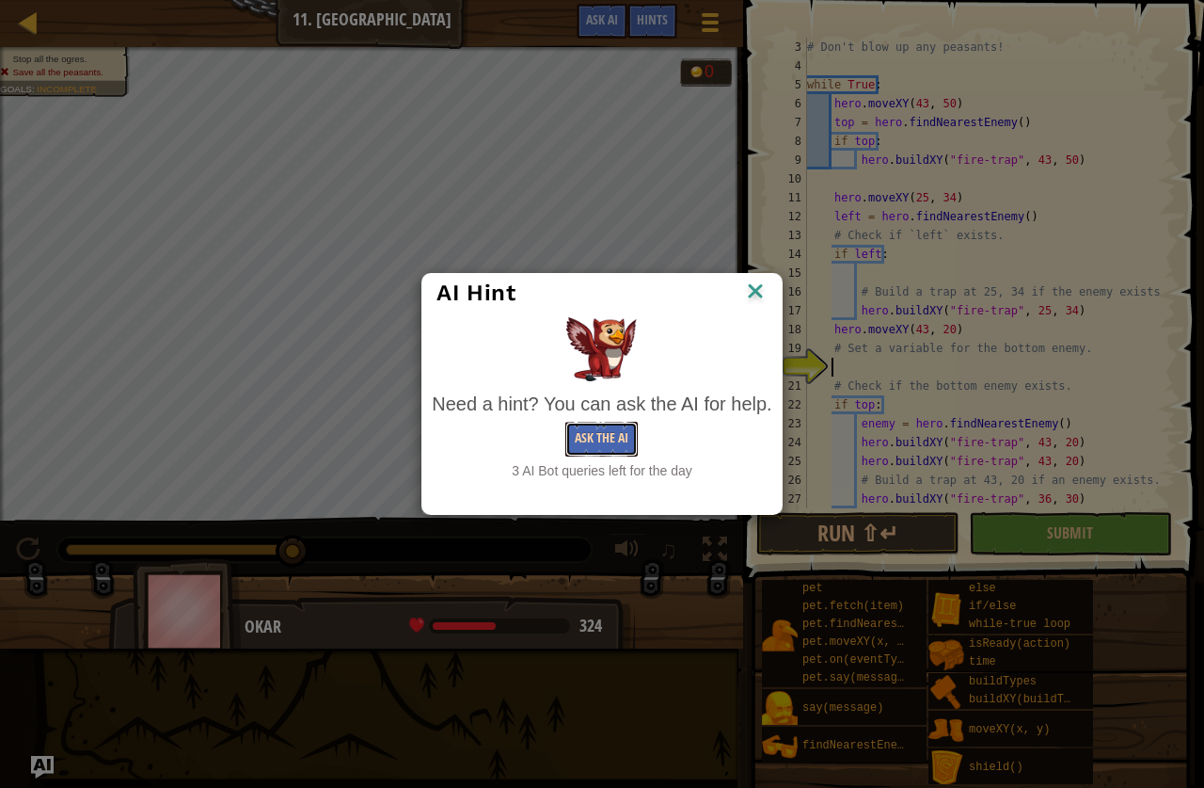
click at [603, 442] on button "Ask the AI" at bounding box center [602, 439] width 72 height 35
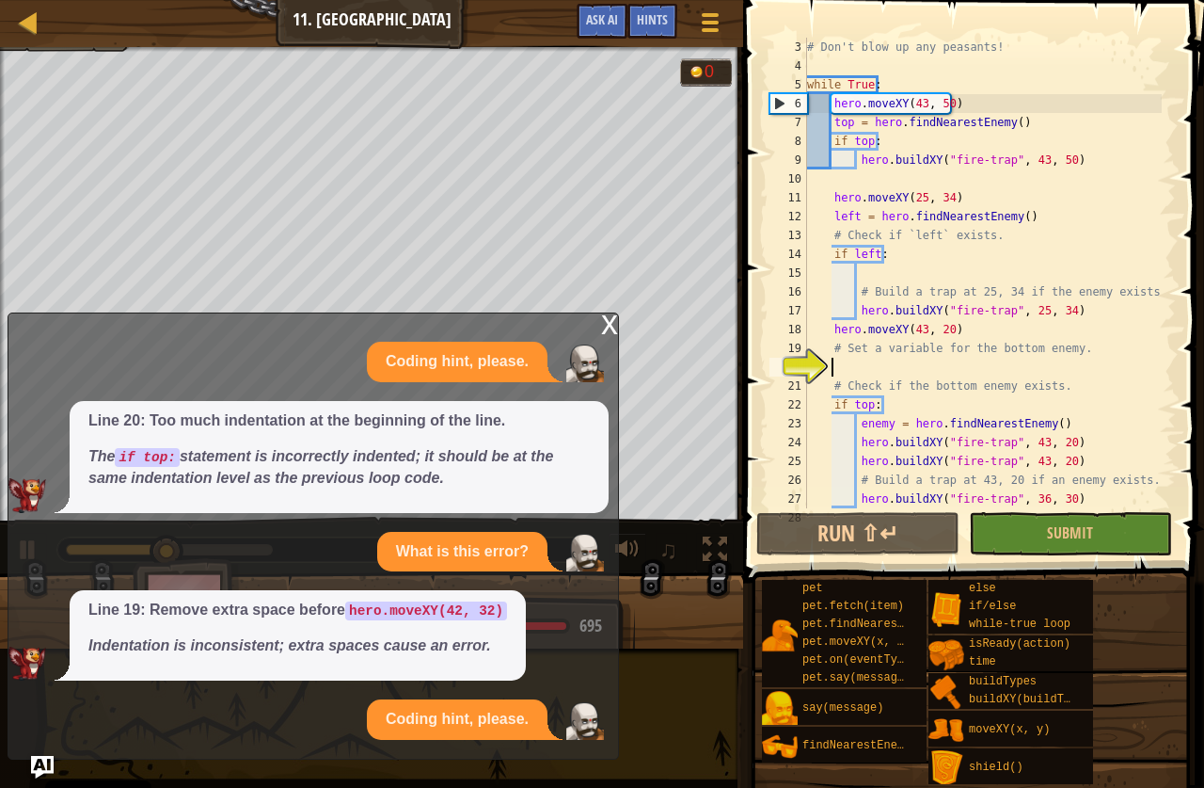
scroll to position [47, 0]
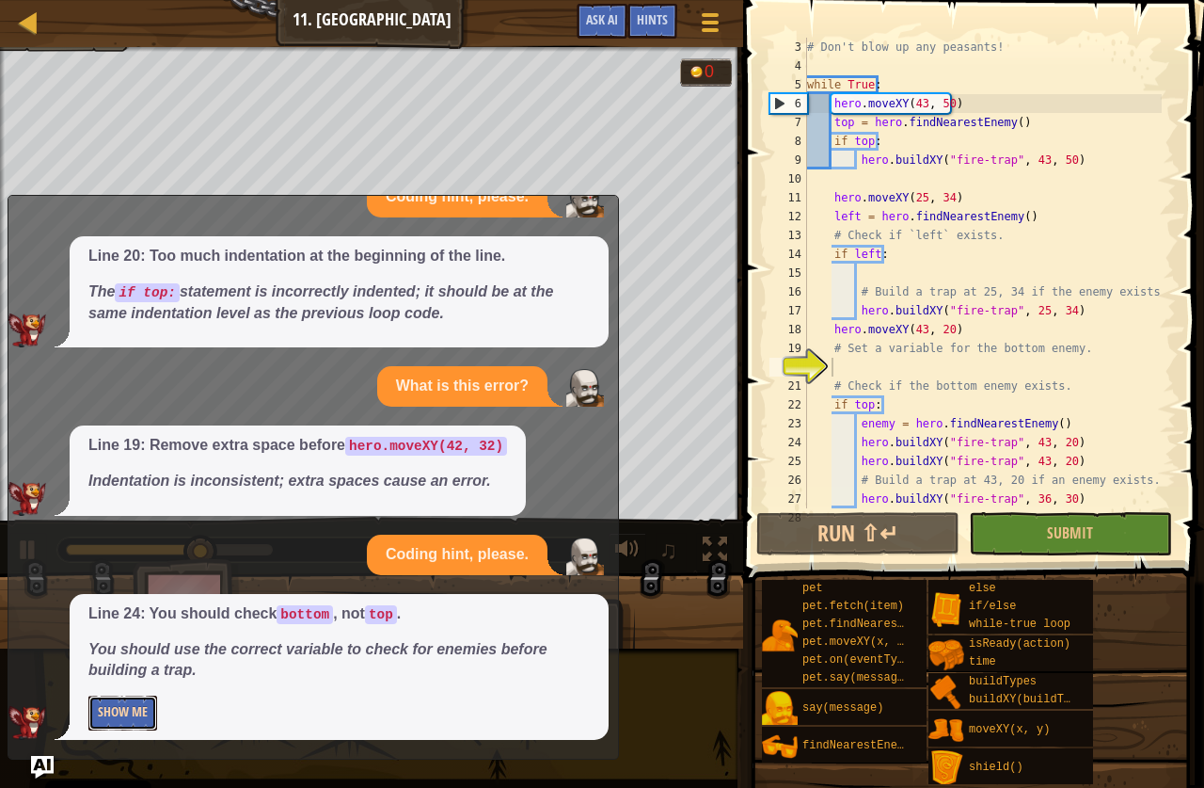
click at [89, 717] on button "Show Me" at bounding box center [122, 712] width 69 height 35
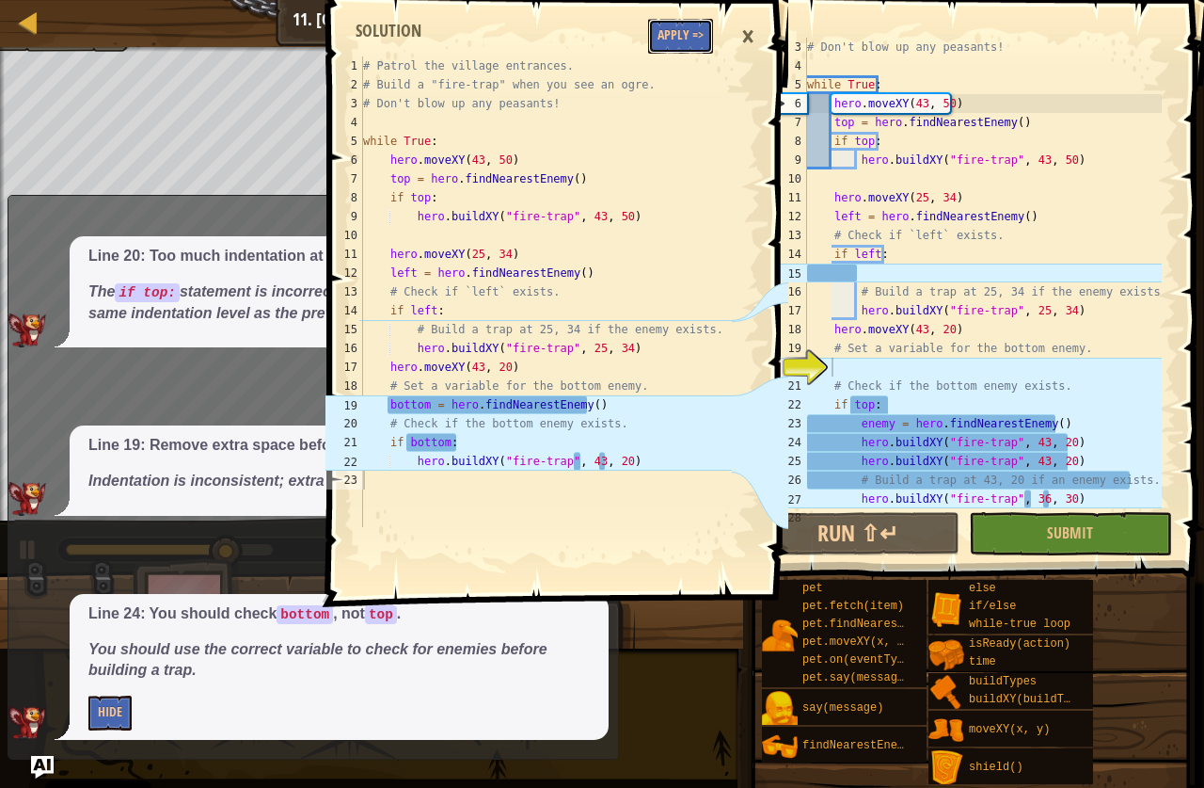
click at [676, 40] on button "Apply =>" at bounding box center [680, 36] width 65 height 35
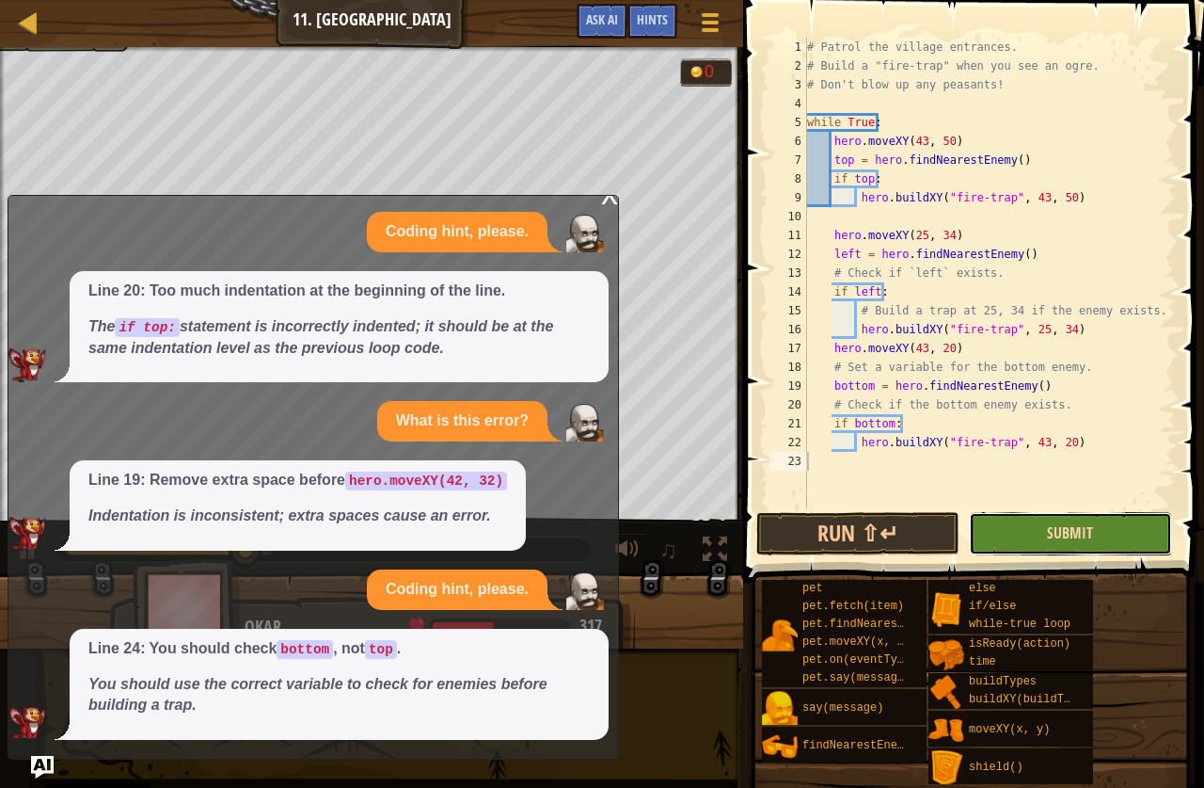
click at [1073, 531] on span "Submit" at bounding box center [1070, 532] width 46 height 21
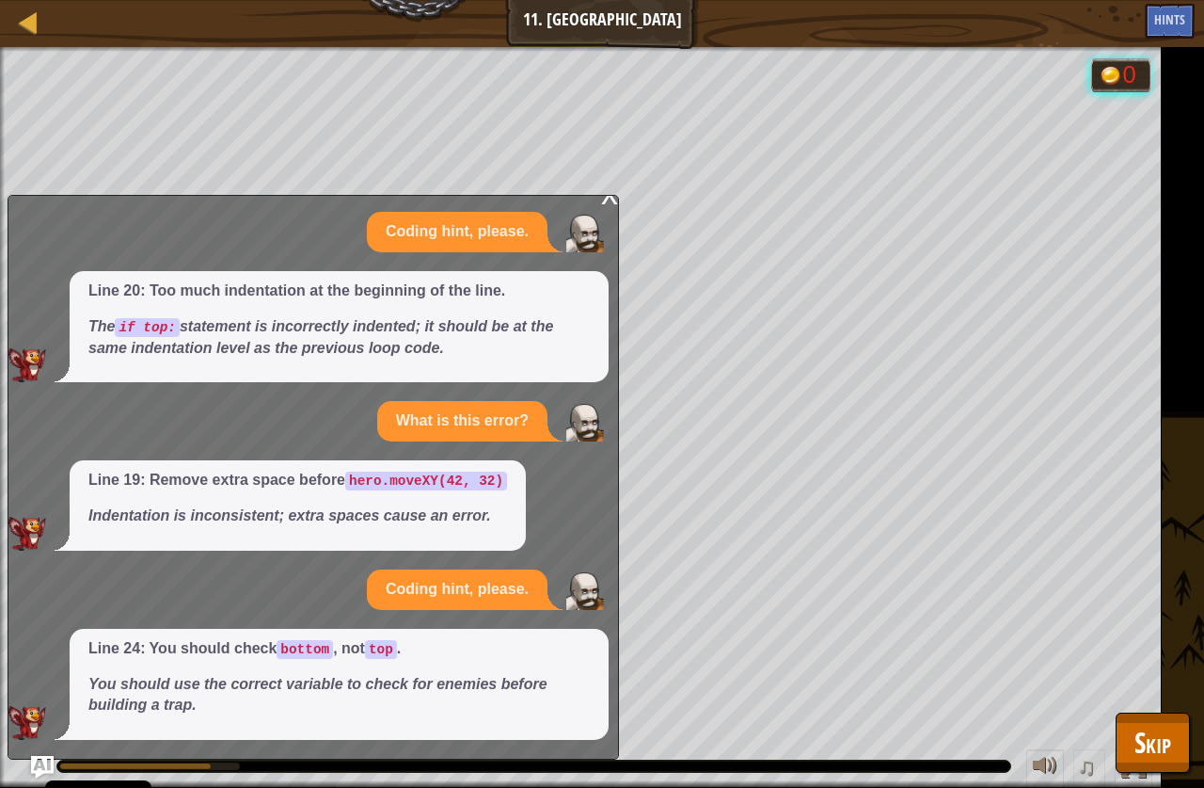
click at [608, 199] on div "x" at bounding box center [609, 192] width 17 height 19
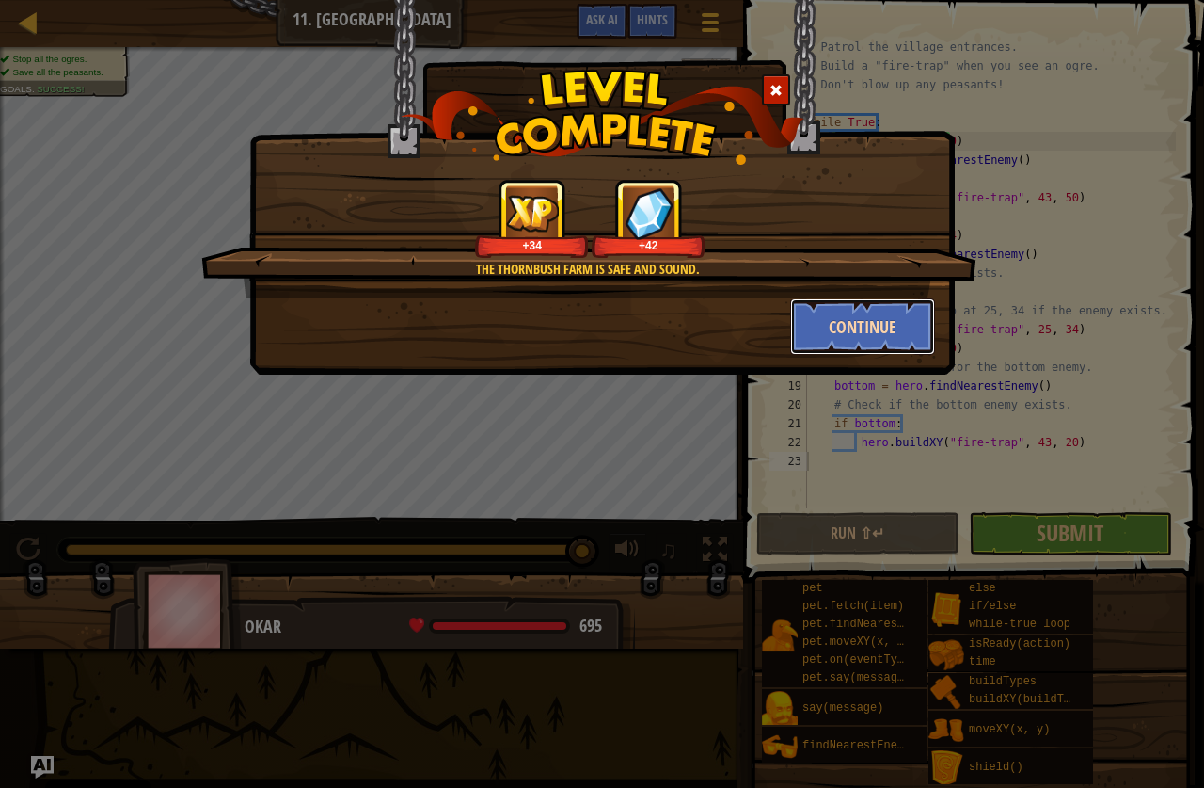
click at [898, 314] on button "Continue" at bounding box center [863, 326] width 146 height 56
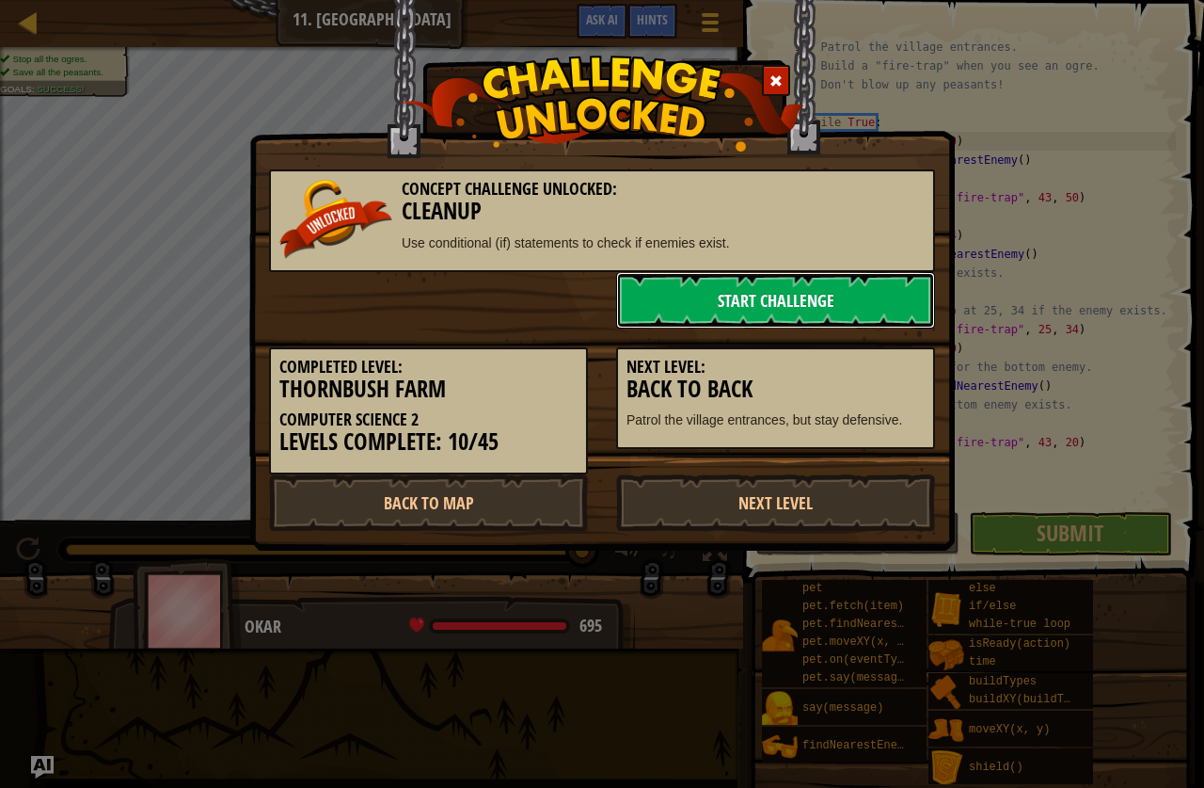
click at [723, 281] on link "Start Challenge" at bounding box center [775, 300] width 319 height 56
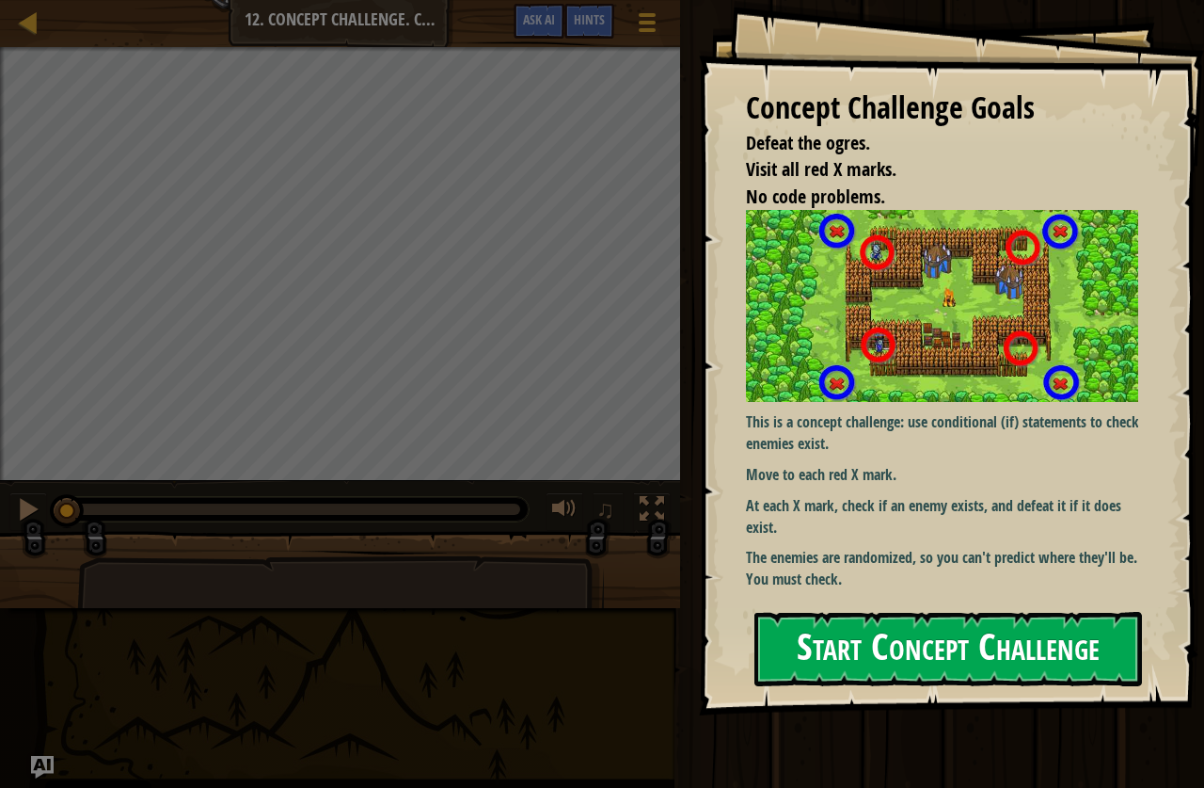
click at [901, 656] on button "Start Concept Challenge" at bounding box center [949, 649] width 388 height 74
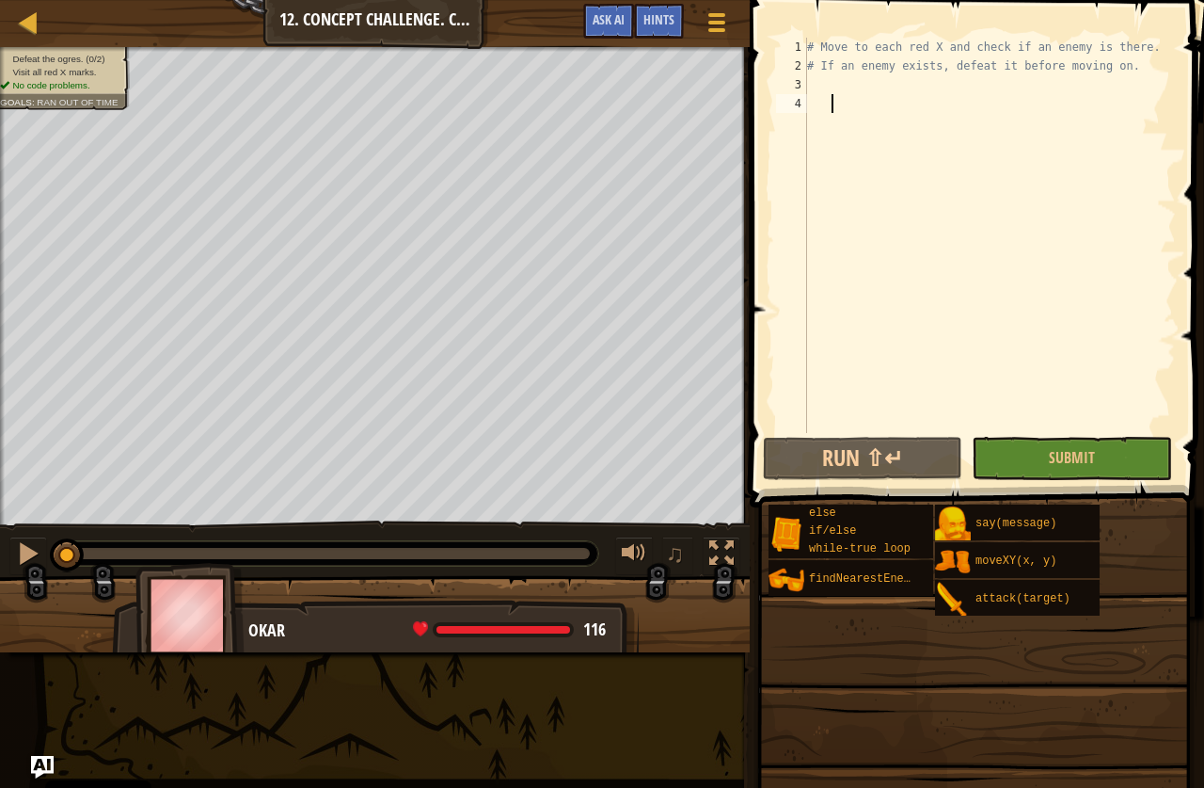
click at [839, 88] on div "# Move to each red X and check if an enemy is there. # If an enemy exists, defe…" at bounding box center [990, 254] width 373 height 433
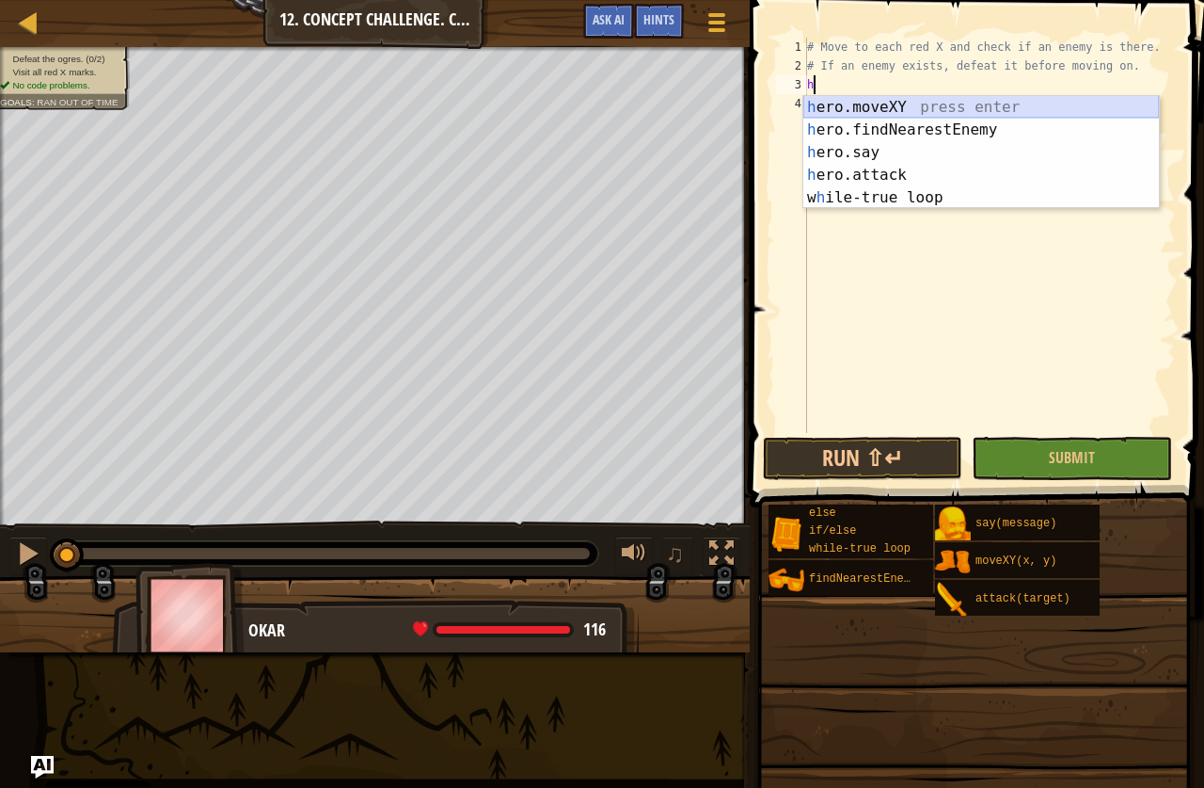
click at [850, 103] on div "h ero.moveXY press enter h ero.findNearestEnemy press enter h ero.say press ent…" at bounding box center [982, 175] width 356 height 158
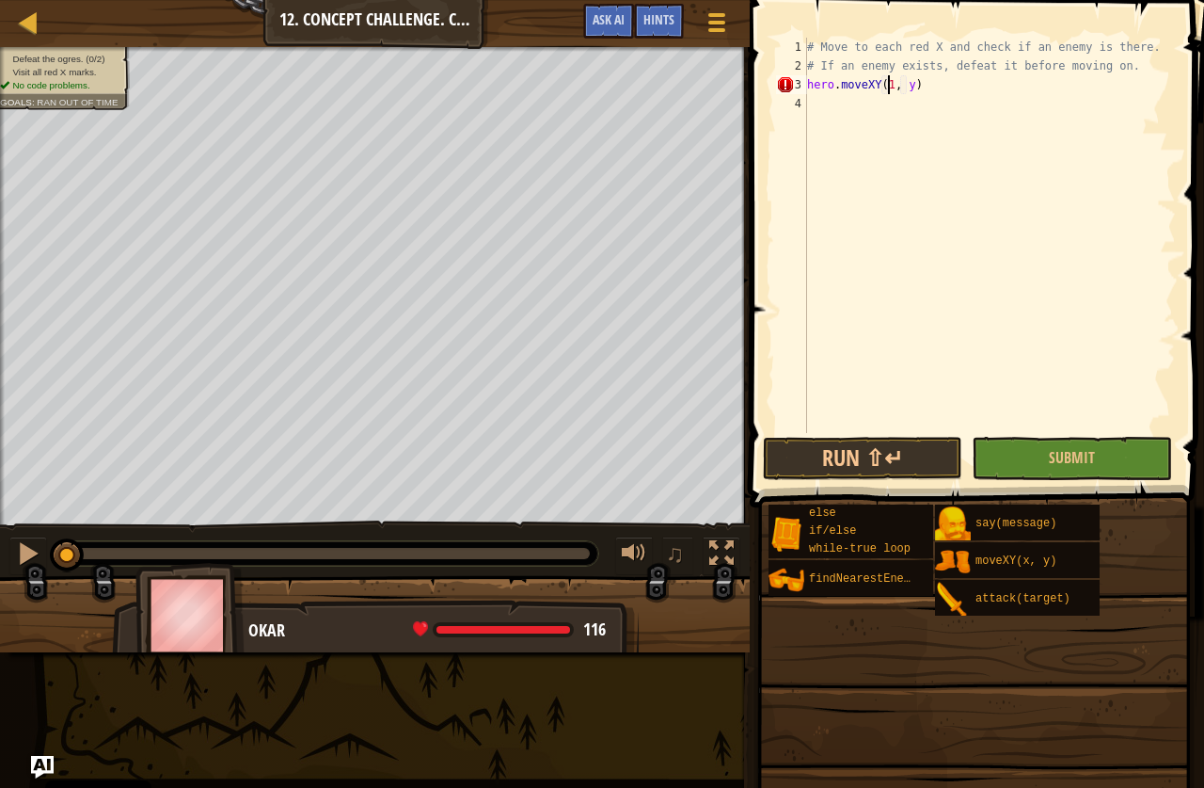
scroll to position [8, 8]
click at [911, 85] on div "# Move to each red X and check if an enemy is there. # If an enemy exists, defe…" at bounding box center [990, 254] width 373 height 433
type textarea "hero.moveXY(18, 14)"
click at [811, 100] on div "# Move to each red X and check if an enemy is there. # If an enemy exists, defe…" at bounding box center [990, 254] width 373 height 433
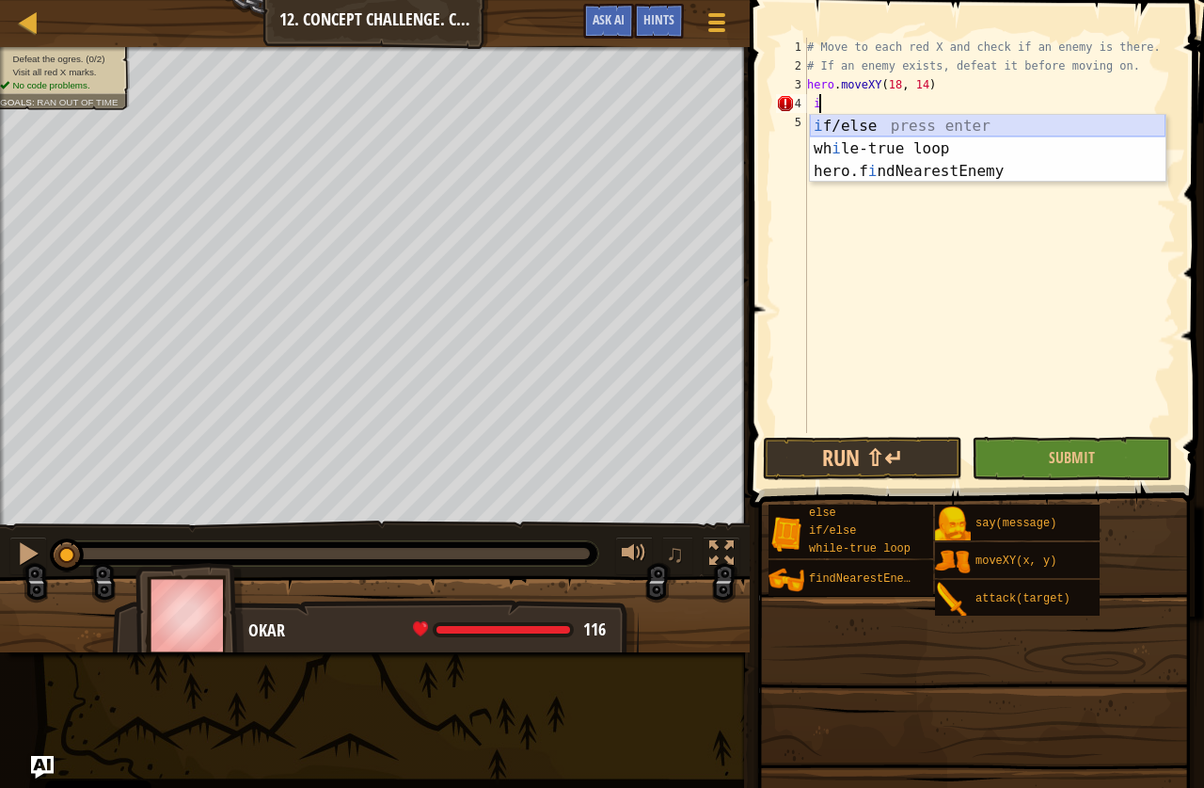
click at [855, 120] on div "i f/else press enter wh i le-true loop press enter hero.f i ndNearestEnemy pres…" at bounding box center [988, 171] width 356 height 113
type textarea "if enemy:"
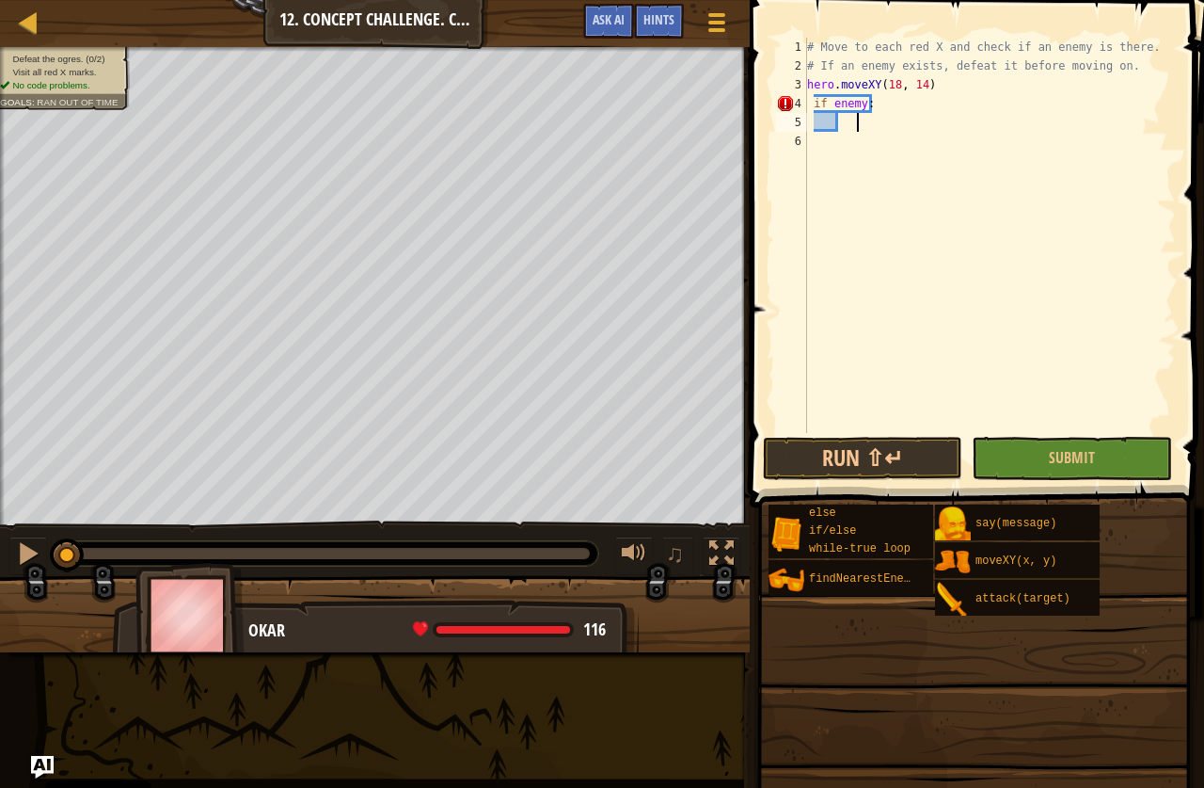
click at [862, 119] on div "# Move to each red X and check if an enemy is there. # If an enemy exists, defe…" at bounding box center [990, 254] width 373 height 433
click at [859, 130] on div "# Move to each red X and check if an enemy is there. # If an enemy exists, defe…" at bounding box center [990, 235] width 373 height 395
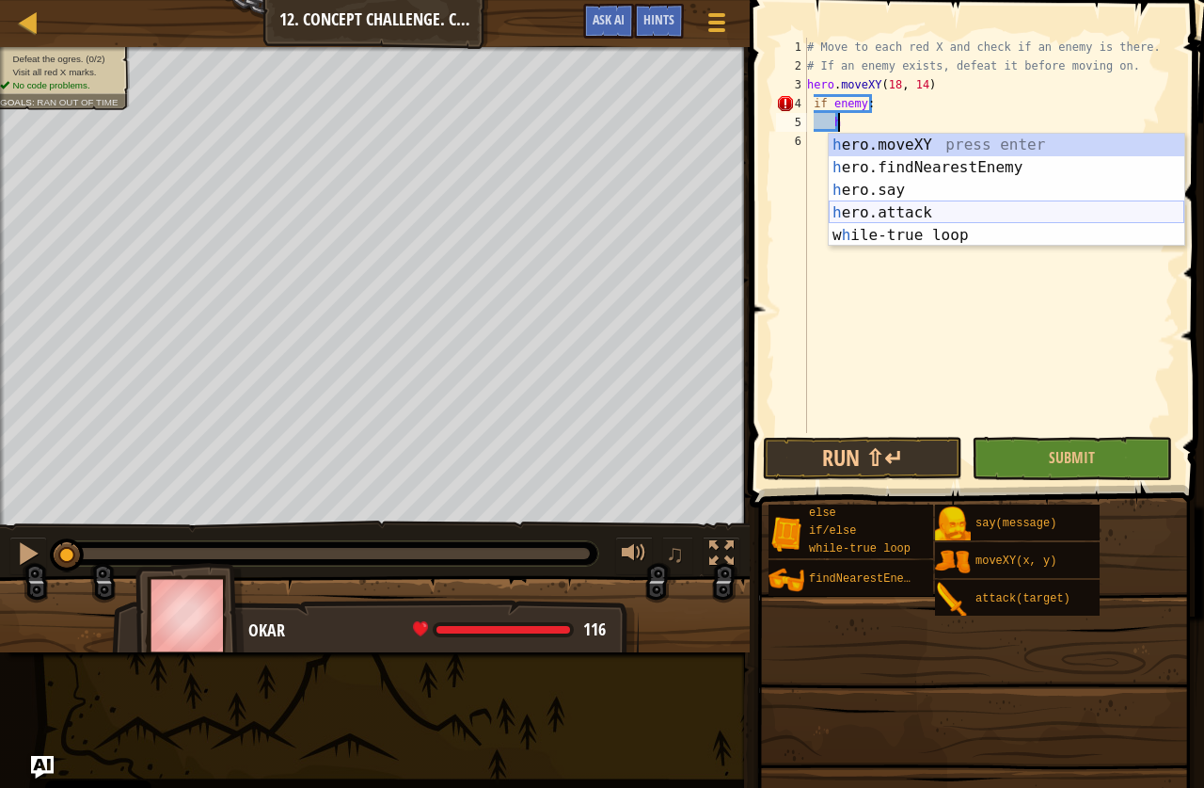
click at [934, 215] on div "h ero.moveXY press enter h ero.findNearestEnemy press enter h ero.say press ent…" at bounding box center [1007, 213] width 356 height 158
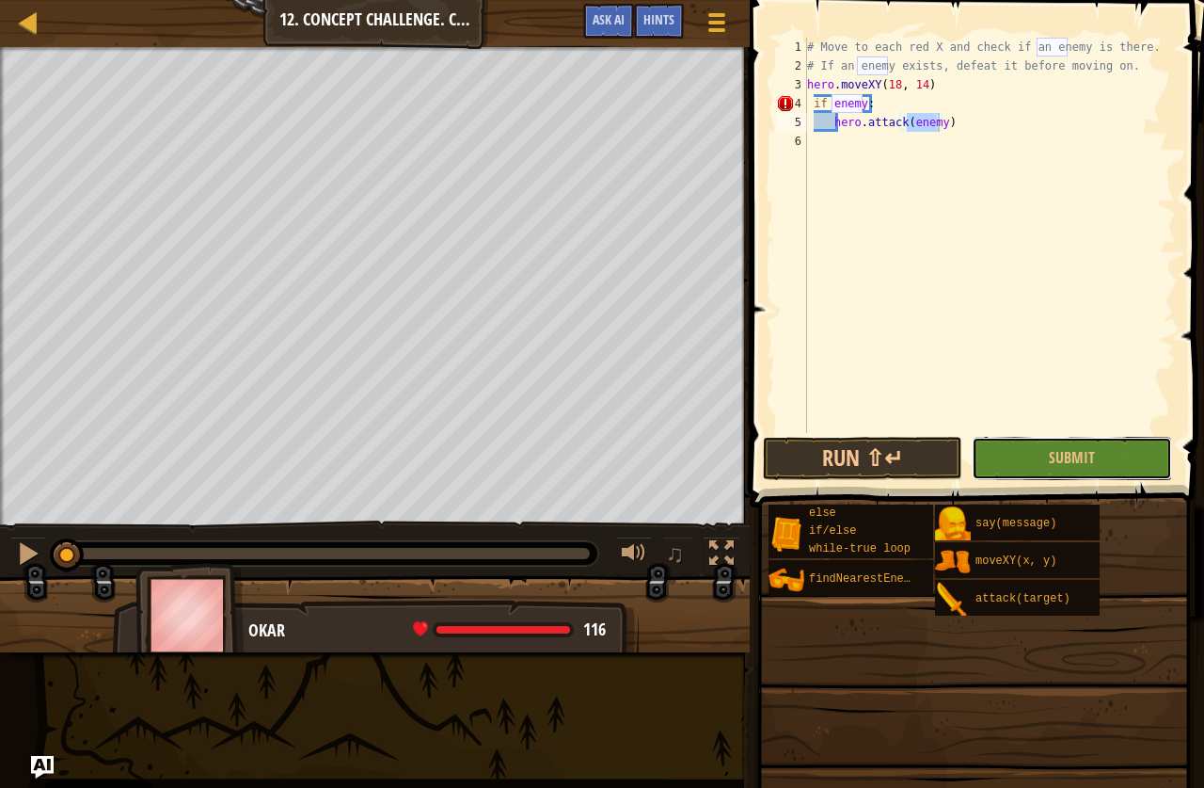
click at [1045, 448] on button "Submit" at bounding box center [1071, 458] width 199 height 43
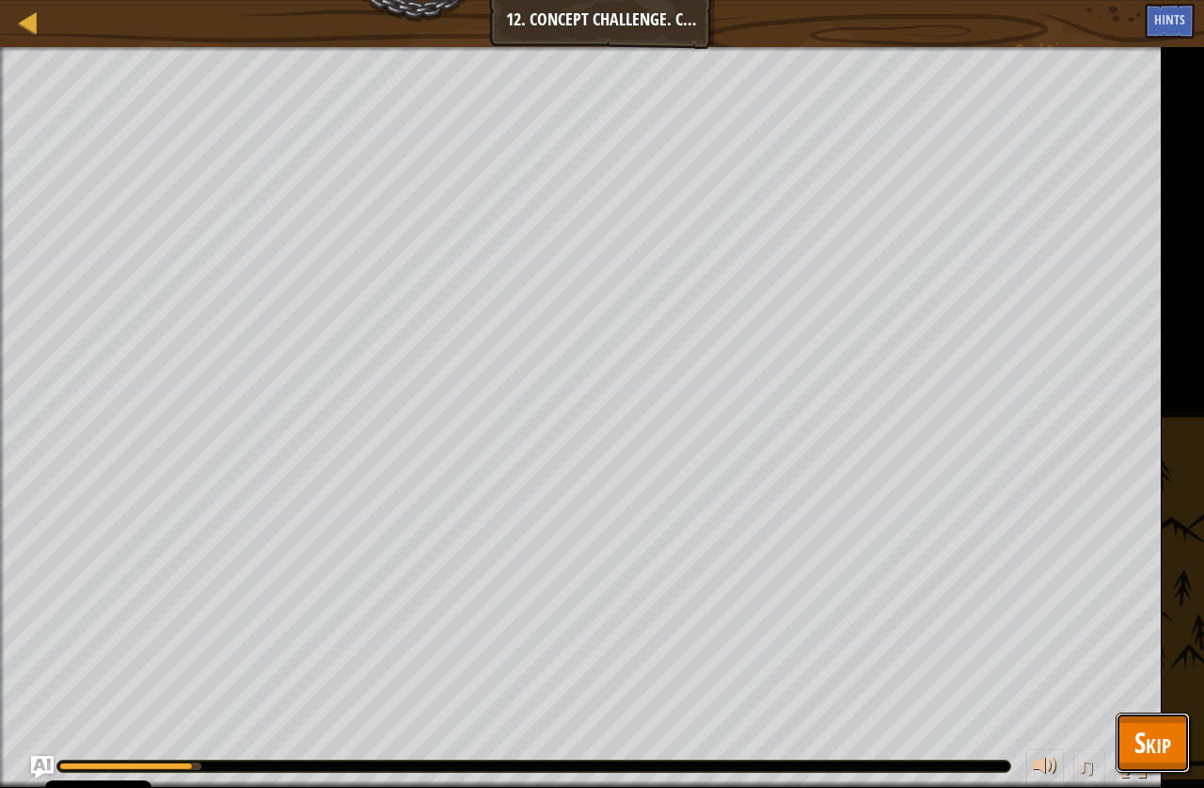
click at [1136, 734] on span "Skip" at bounding box center [1153, 742] width 37 height 39
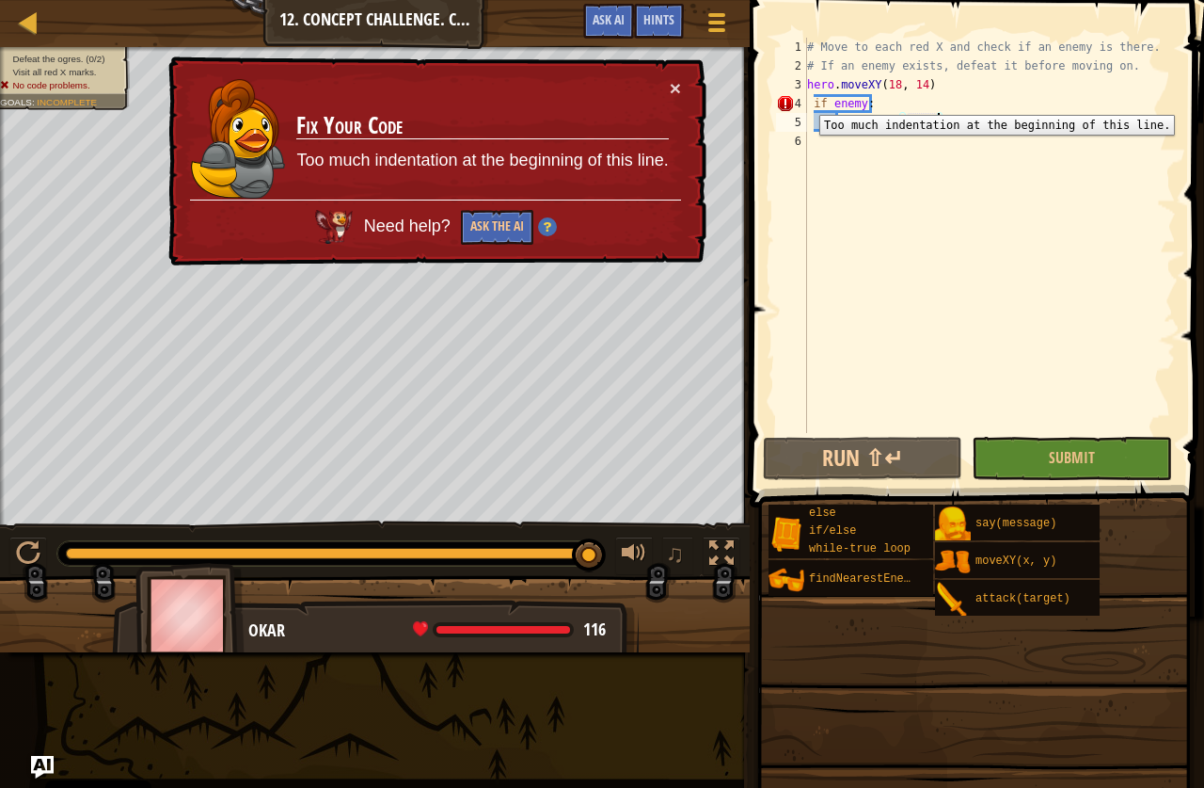
click at [805, 101] on div "4" at bounding box center [791, 103] width 31 height 19
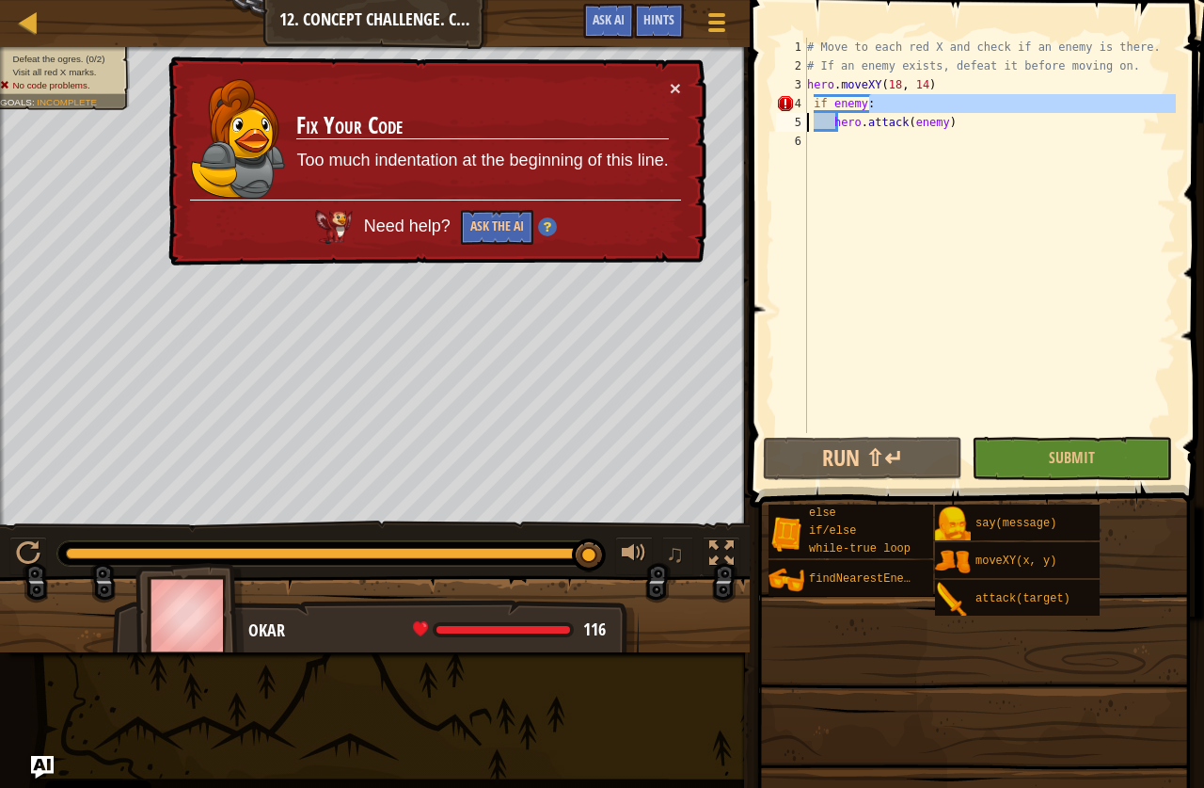
drag, startPoint x: 891, startPoint y: 98, endPoint x: 801, endPoint y: 120, distance: 93.1
click at [801, 120] on div "hero.attack(enemy) 1 2 3 4 5 6 # Move to each red X and check if an enemy is th…" at bounding box center [975, 235] width 404 height 395
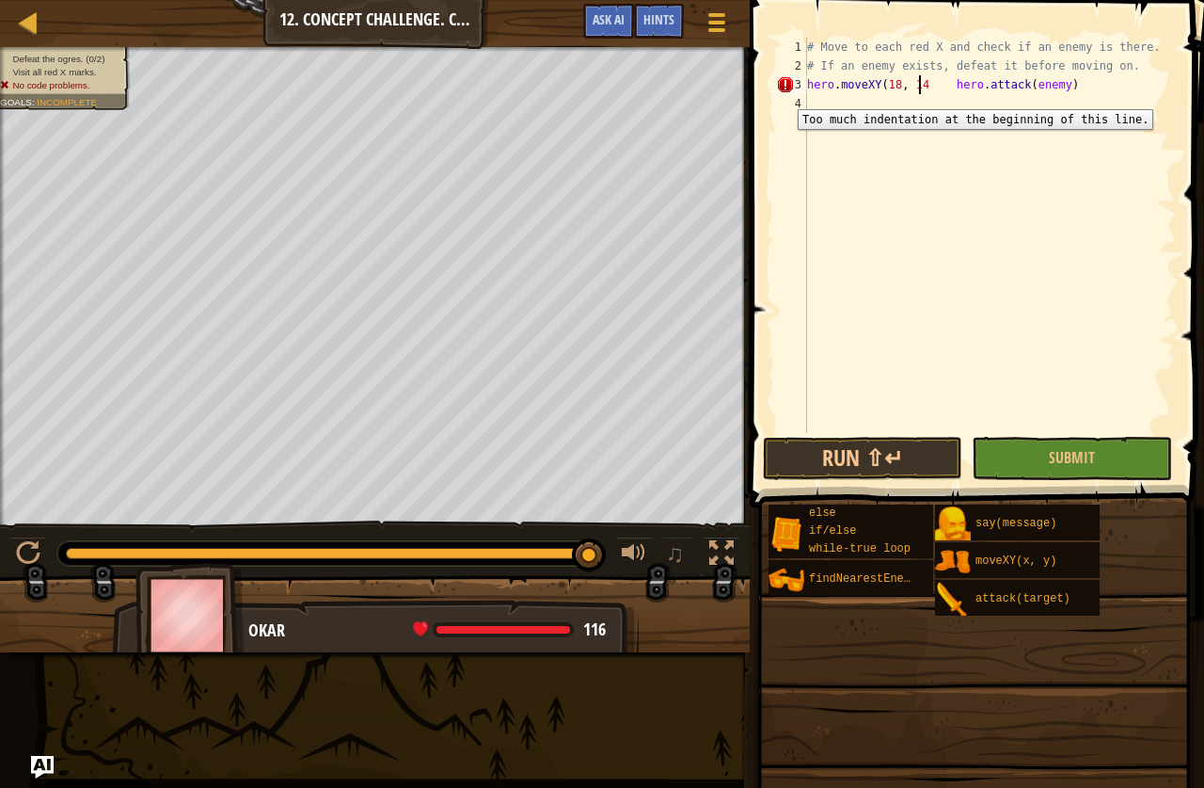
type textarea "hero.moveXY(18, 14) hero.attack(enemy)"
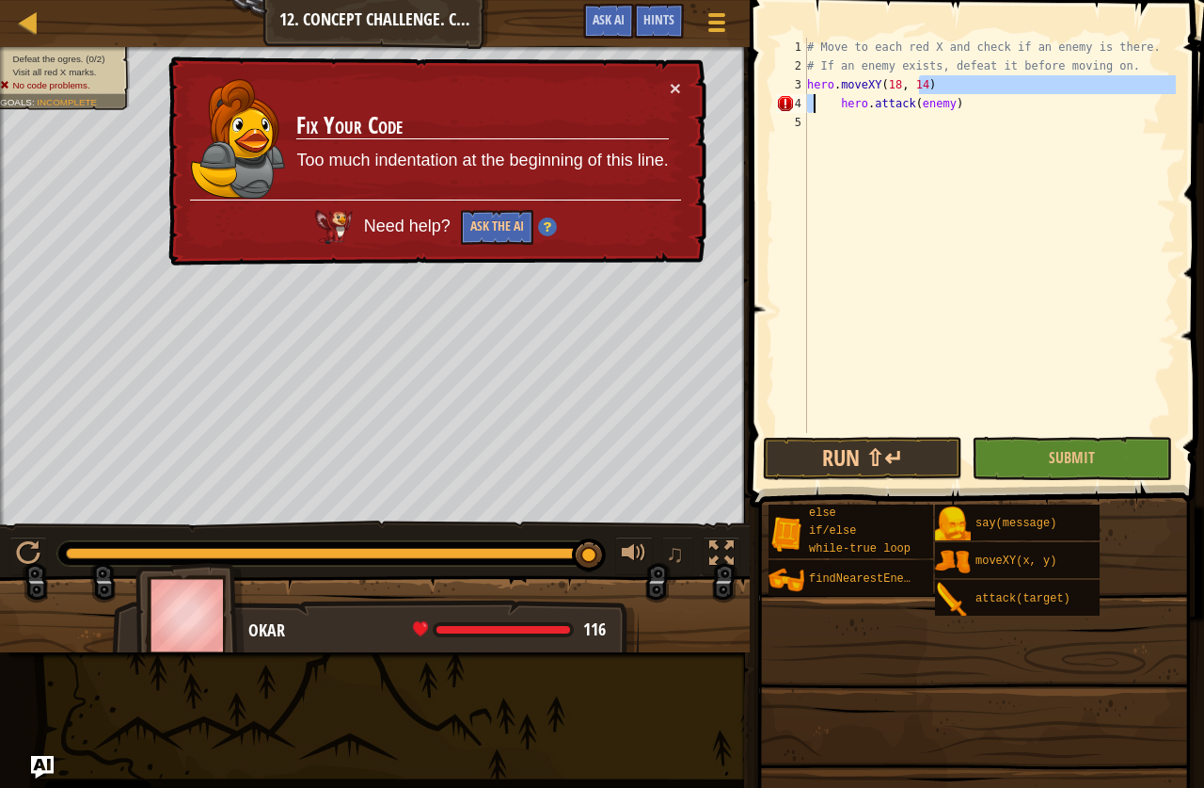
click at [839, 100] on div "# Move to each red X and check if an enemy is there. # If an enemy exists, defe…" at bounding box center [990, 254] width 373 height 433
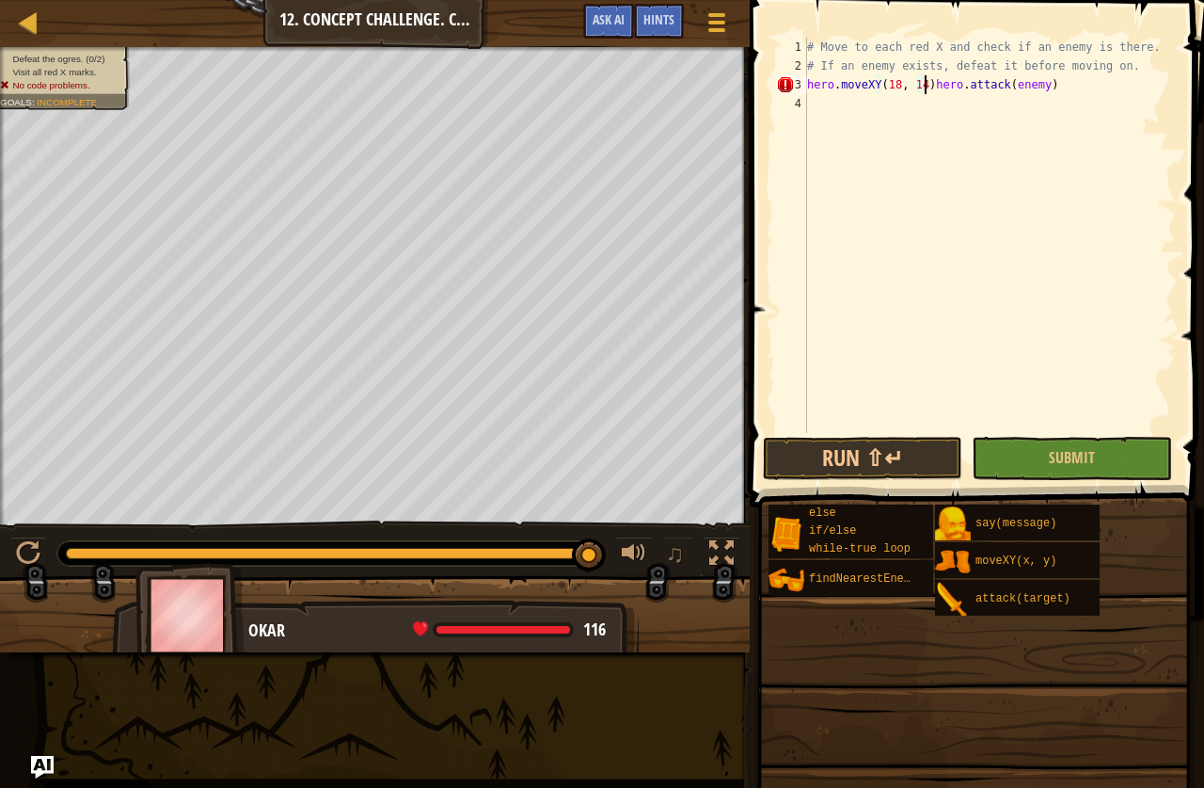
type textarea "hero.attack(enemy)"
click at [1084, 314] on div "# Move to each red X and check if an enemy is there. # If an enemy exists, defe…" at bounding box center [990, 254] width 373 height 433
click at [1053, 452] on span "Submit" at bounding box center [1072, 457] width 46 height 21
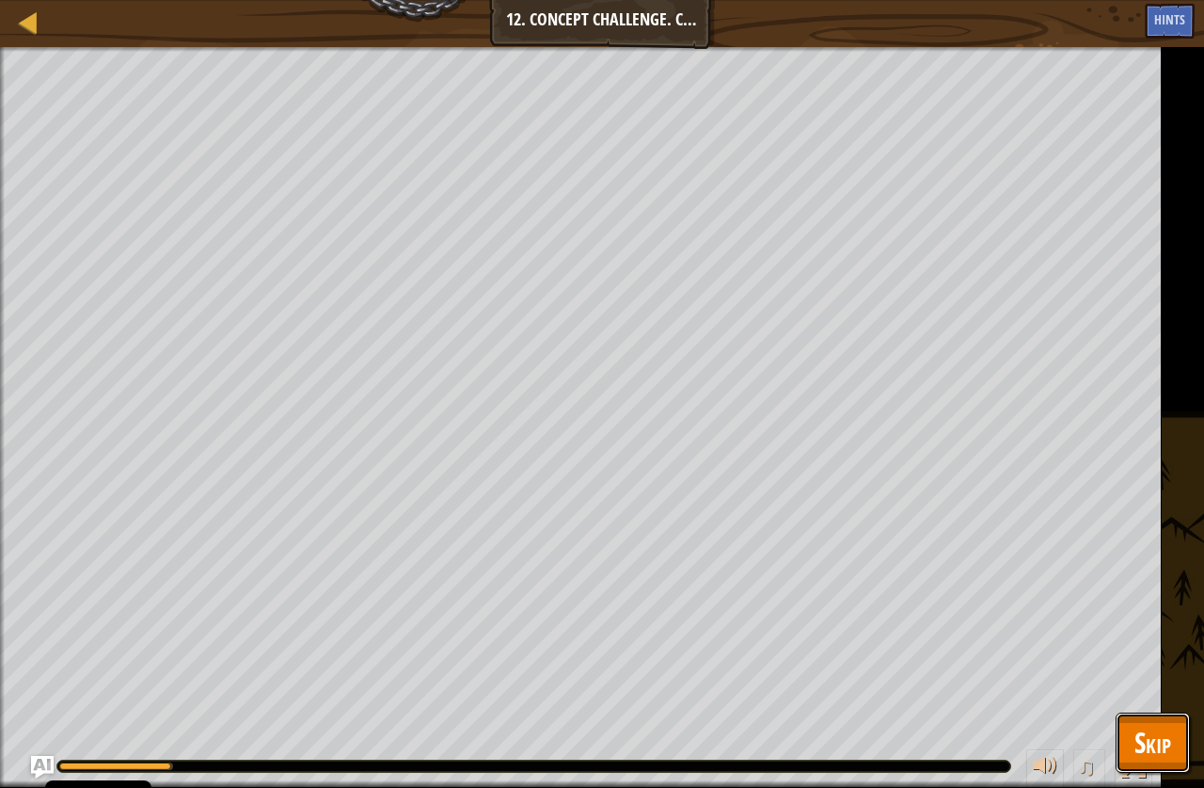
click at [1160, 753] on span "Skip" at bounding box center [1153, 742] width 37 height 39
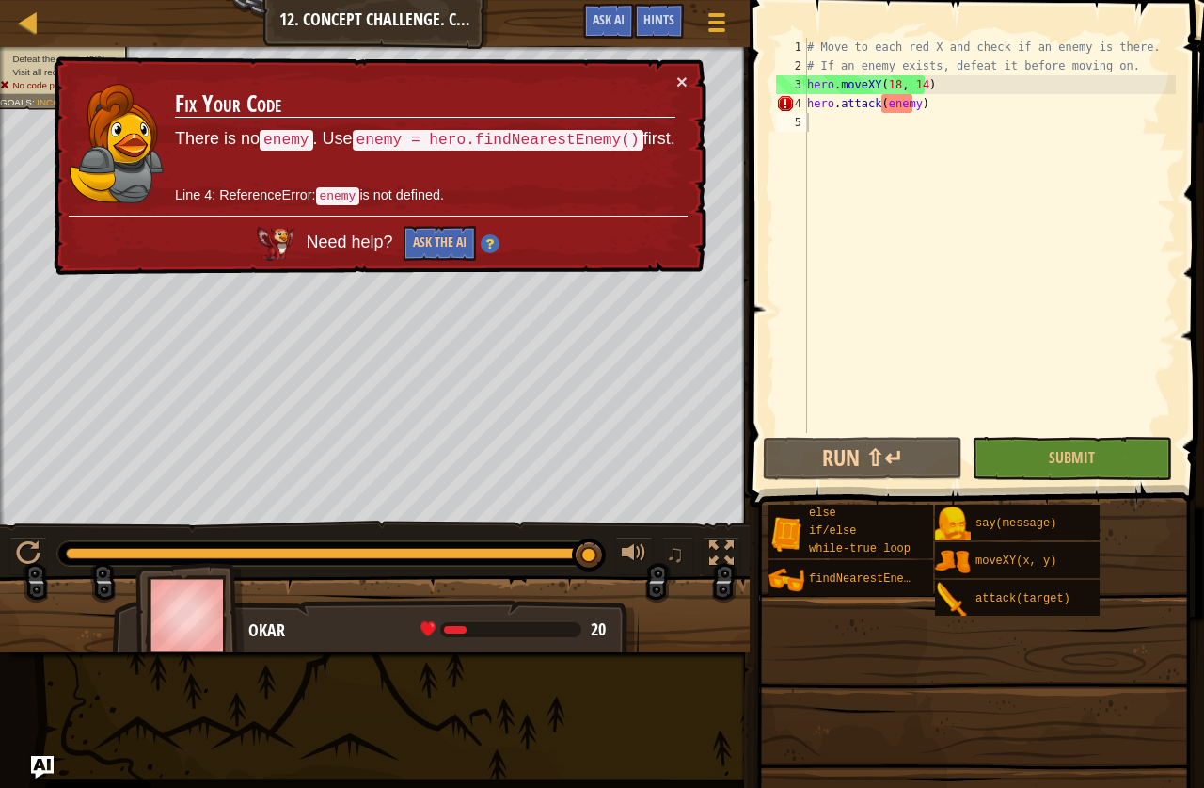
type textarea "hero.moveXY(18, 14)"
click at [943, 86] on div "# Move to each red X and check if an enemy is there. # If an enemy exists, defe…" at bounding box center [990, 254] width 373 height 433
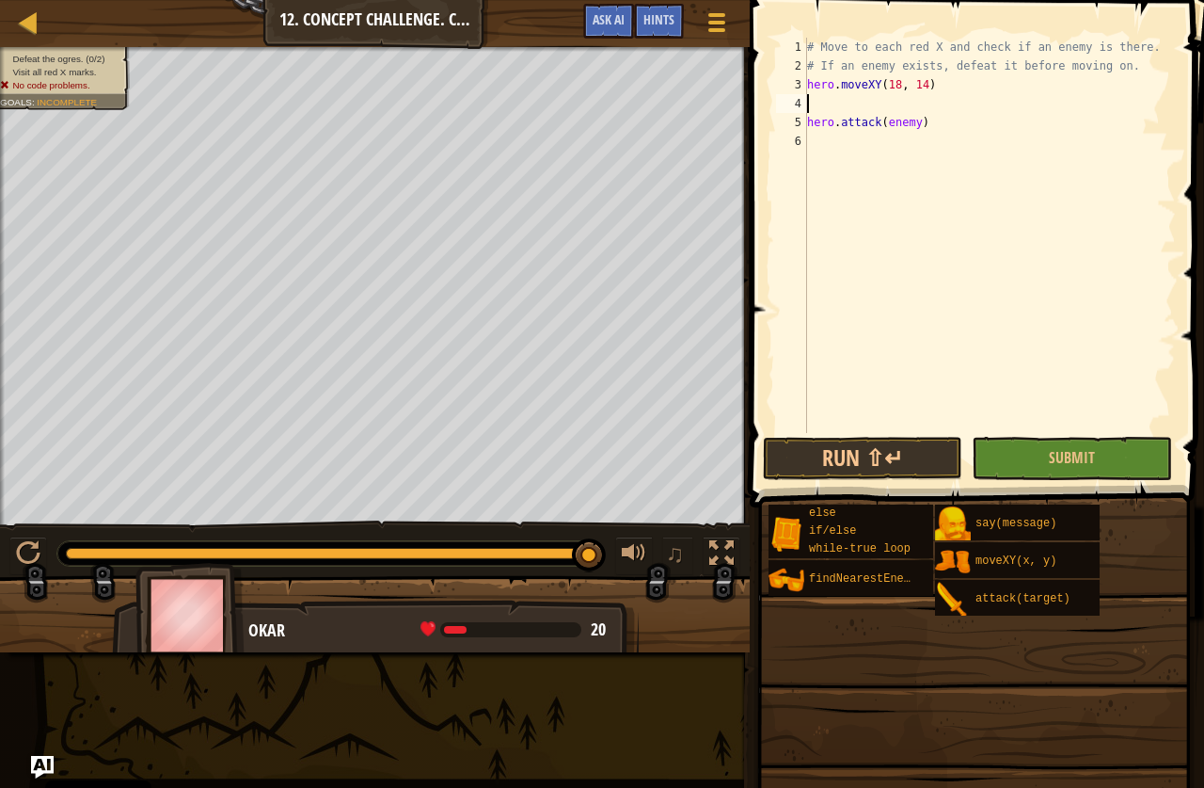
type textarea "h"
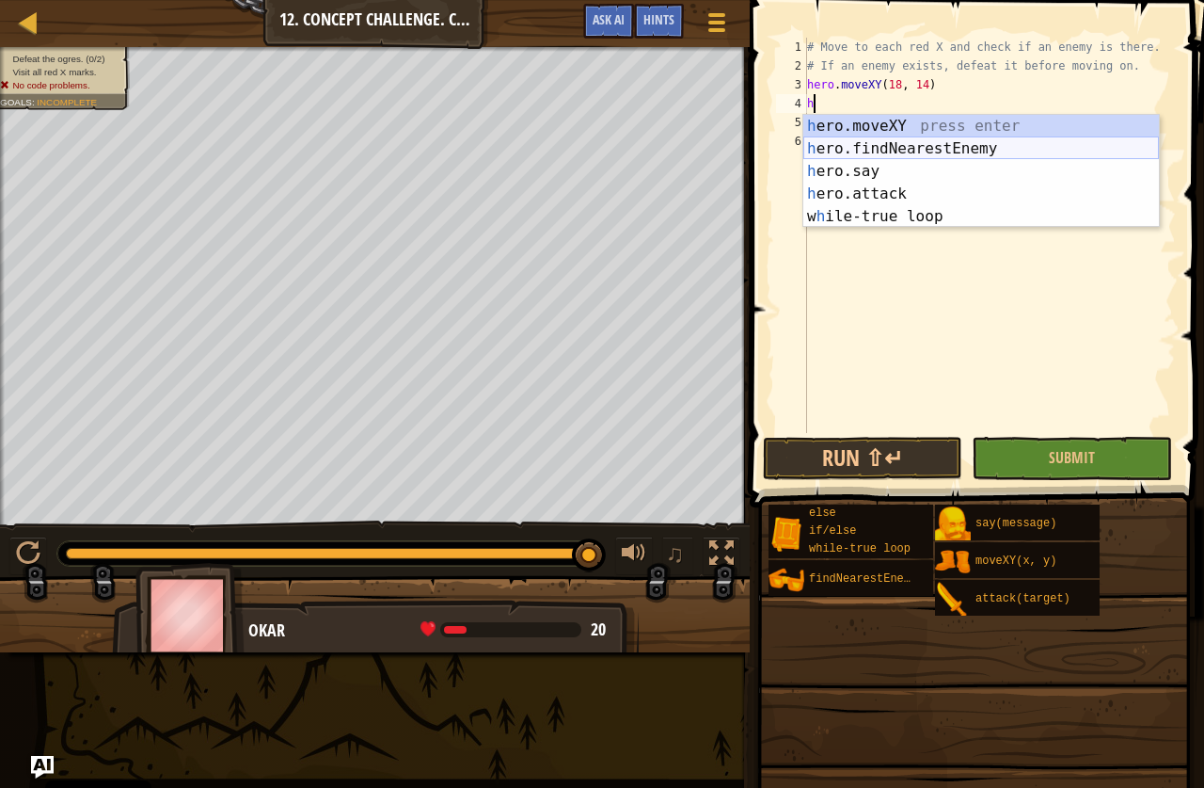
click at [935, 145] on div "h ero.moveXY press enter h ero.findNearestEnemy press enter h ero.say press ent…" at bounding box center [982, 194] width 356 height 158
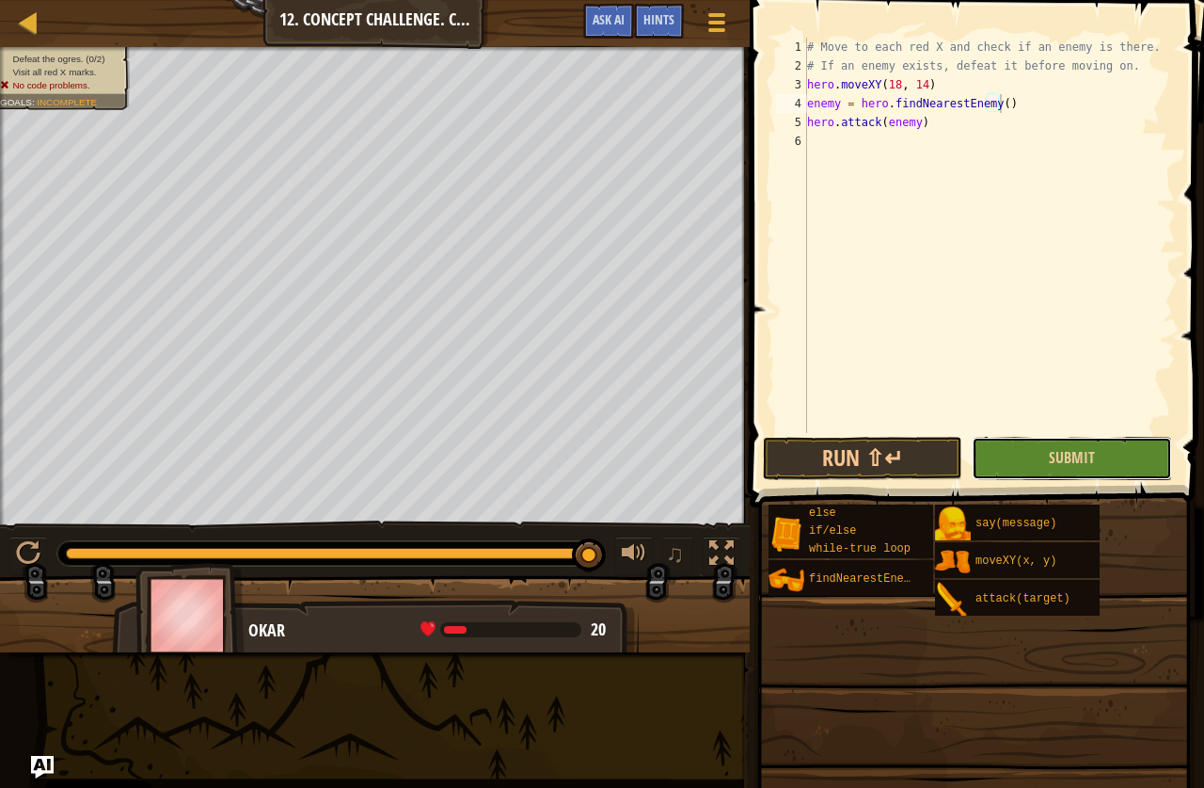
click at [1089, 438] on button "Submit" at bounding box center [1071, 458] width 199 height 43
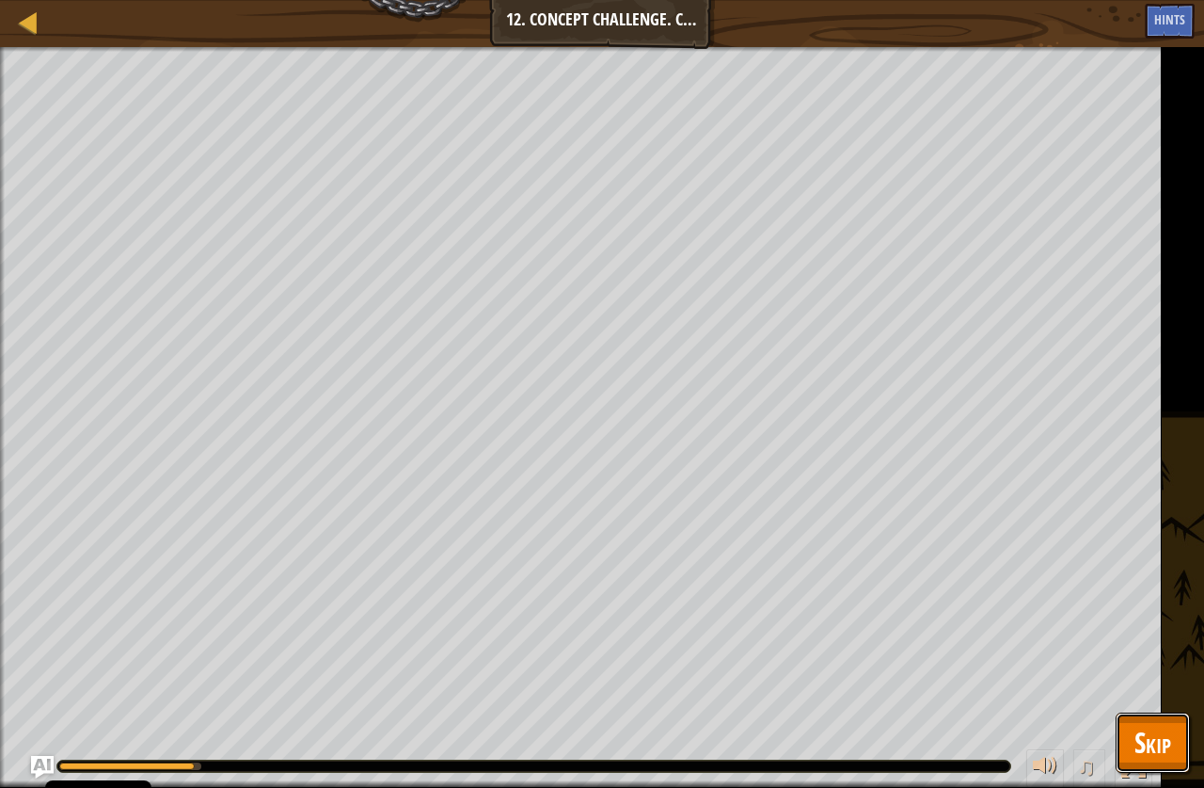
click at [1143, 755] on span "Skip" at bounding box center [1153, 742] width 37 height 39
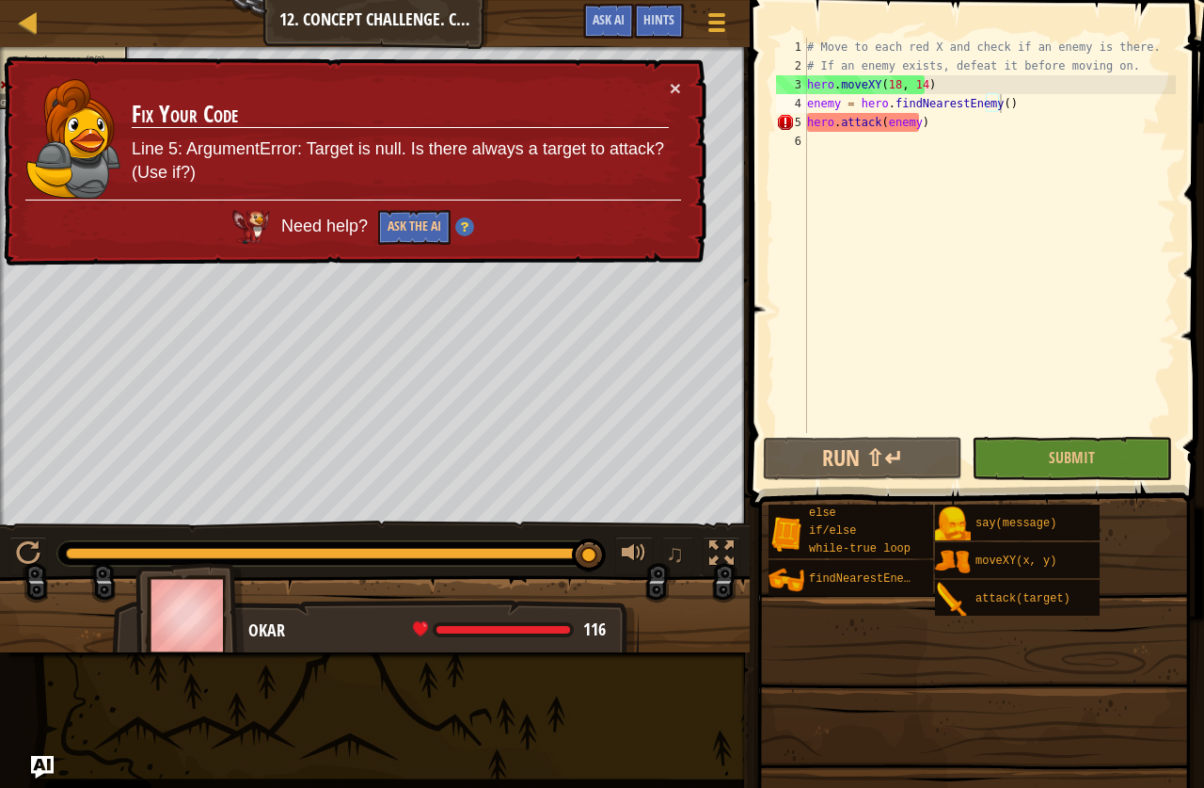
type textarea "hero.attack(enemy)"
click at [919, 123] on div "# Move to each red X and check if an enemy is there. # If an enemy exists, defe…" at bounding box center [990, 254] width 373 height 433
click at [904, 127] on div "# Move to each red X and check if an enemy is there. # If an enemy exists, defe…" at bounding box center [990, 254] width 373 height 433
